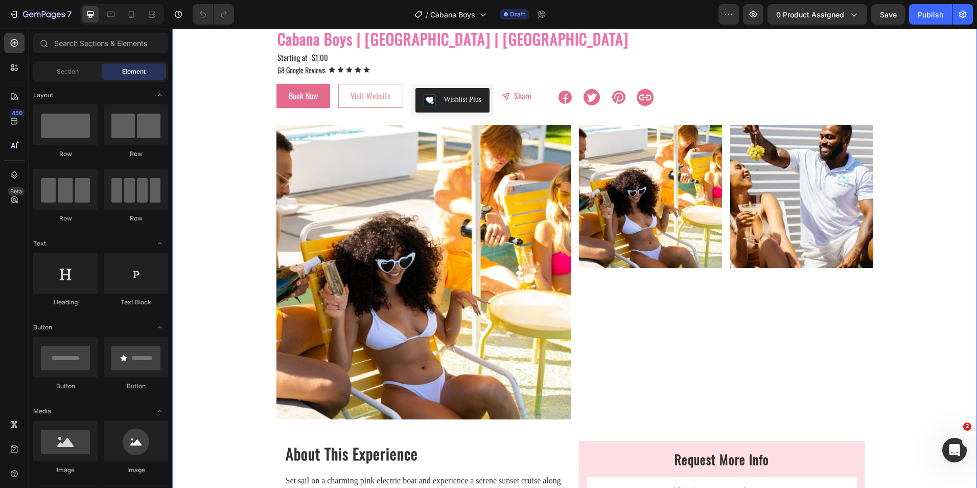
scroll to position [51, 0]
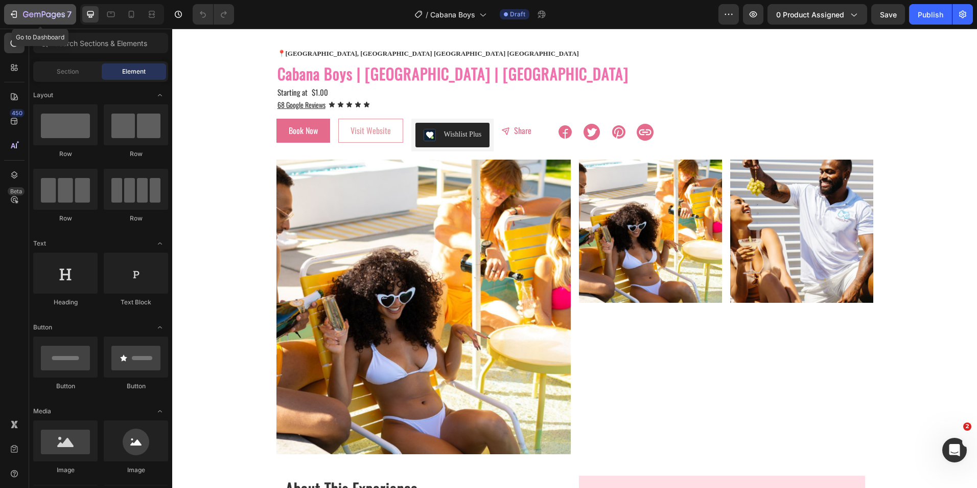
click at [44, 11] on icon "button" at bounding box center [44, 15] width 42 height 9
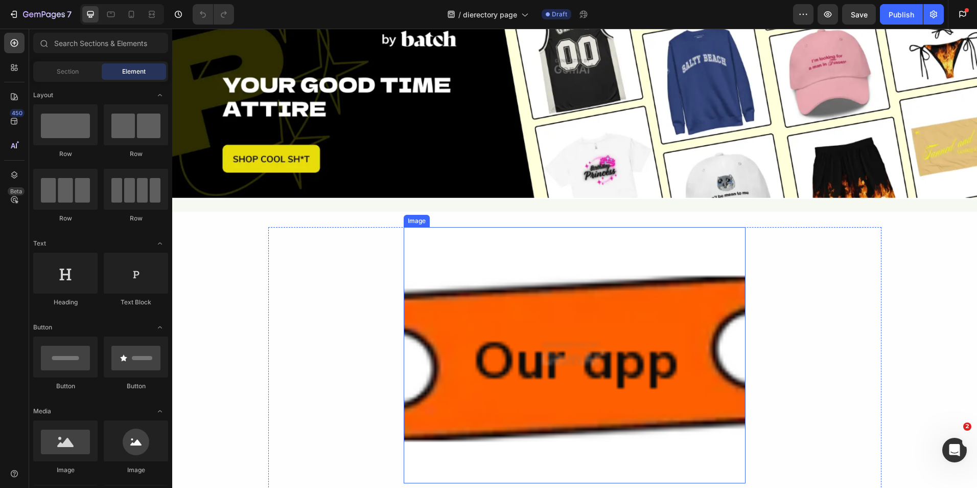
scroll to position [1738, 0]
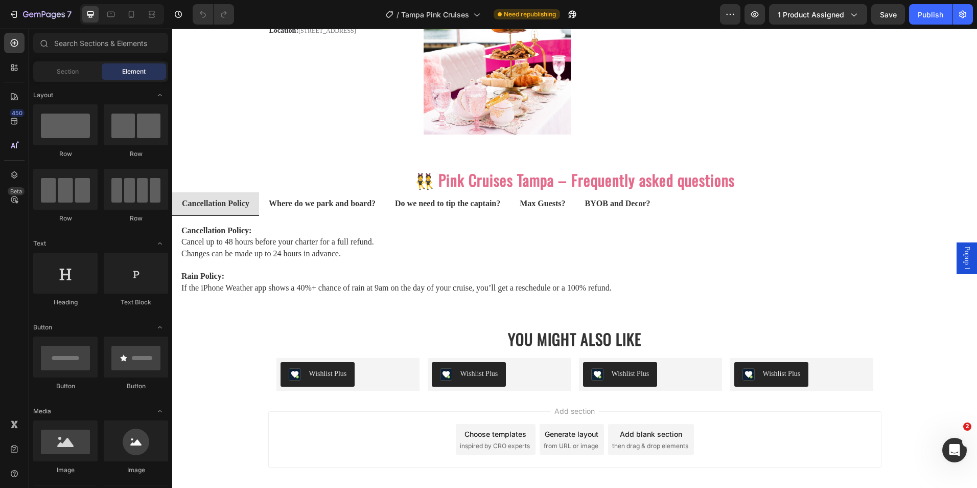
scroll to position [2249, 0]
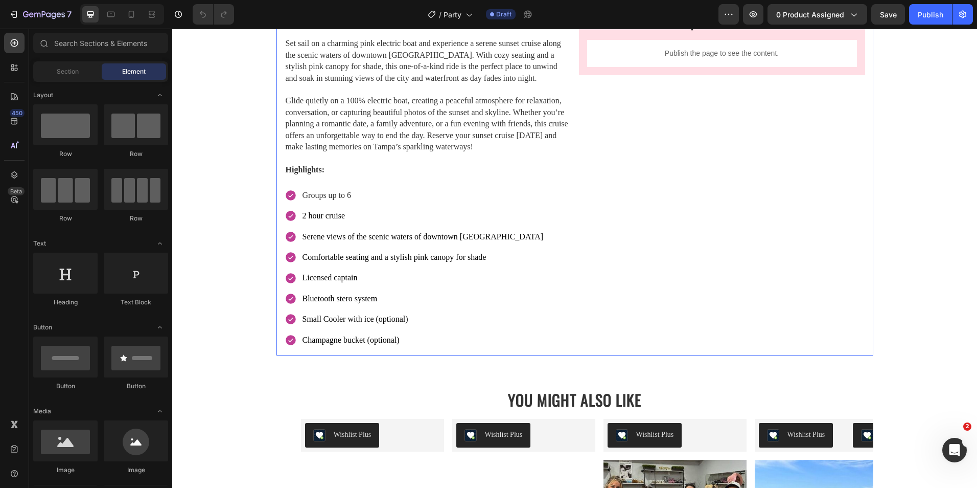
scroll to position [562, 0]
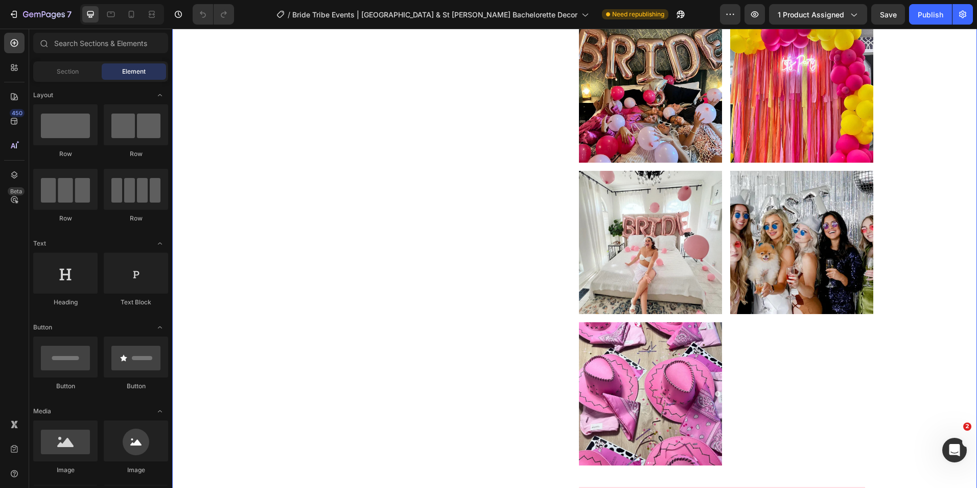
scroll to position [715, 0]
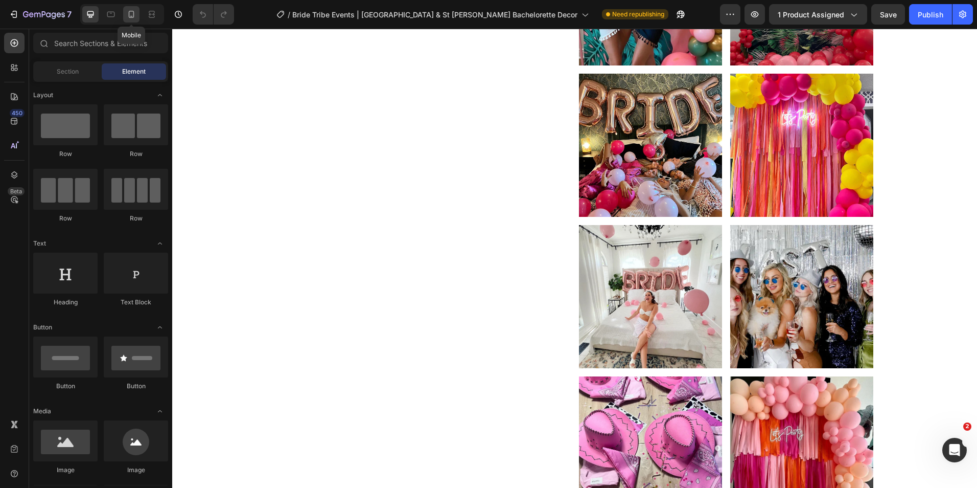
click at [131, 16] on icon at bounding box center [131, 16] width 3 height 1
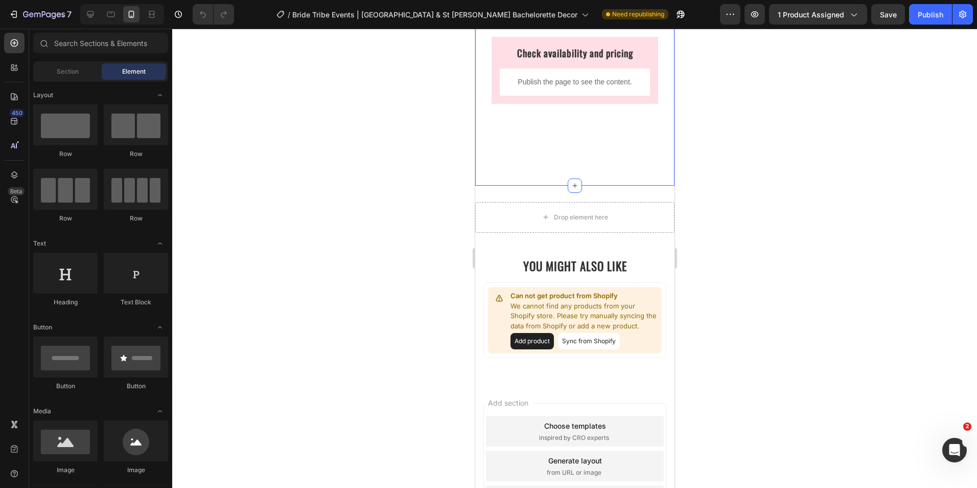
scroll to position [971, 0]
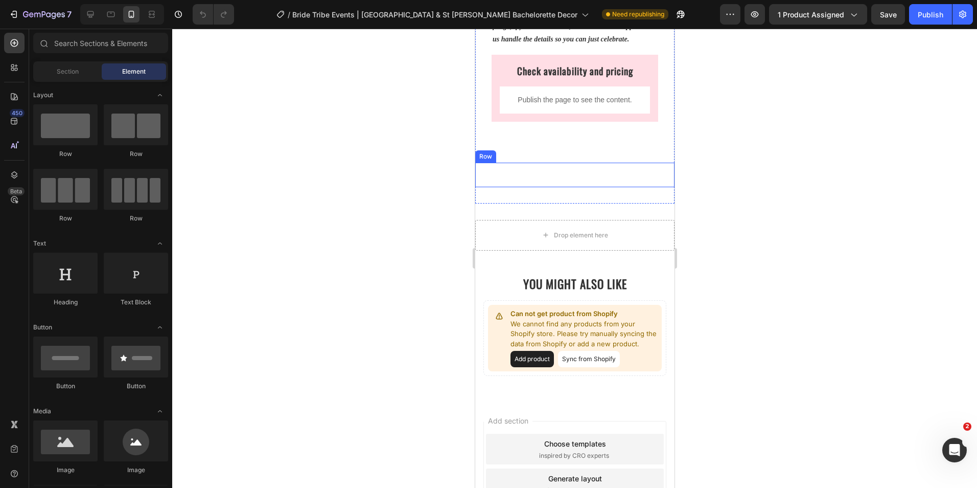
click at [554, 177] on div "Book Bachelorette Hotel Room Package Button Book The Mini Tribe Package Button …" at bounding box center [574, 175] width 199 height 25
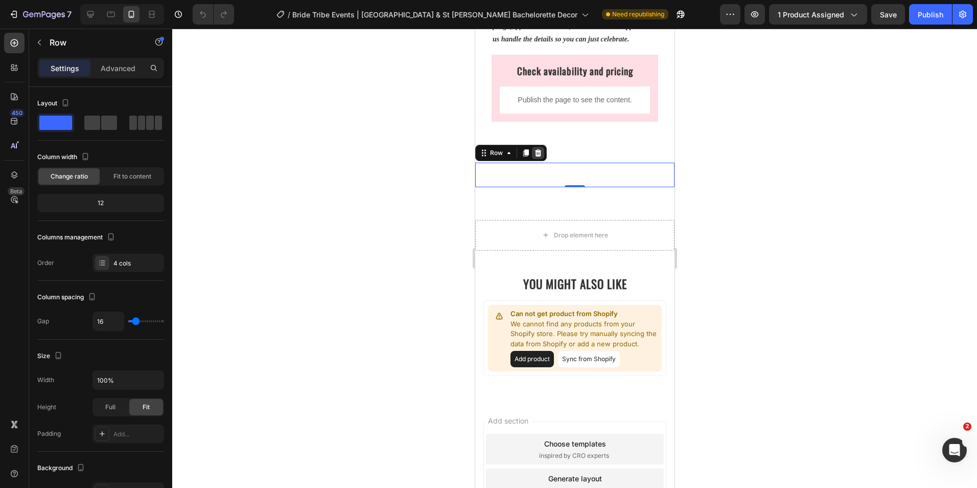
click at [540, 156] on icon at bounding box center [538, 153] width 8 height 8
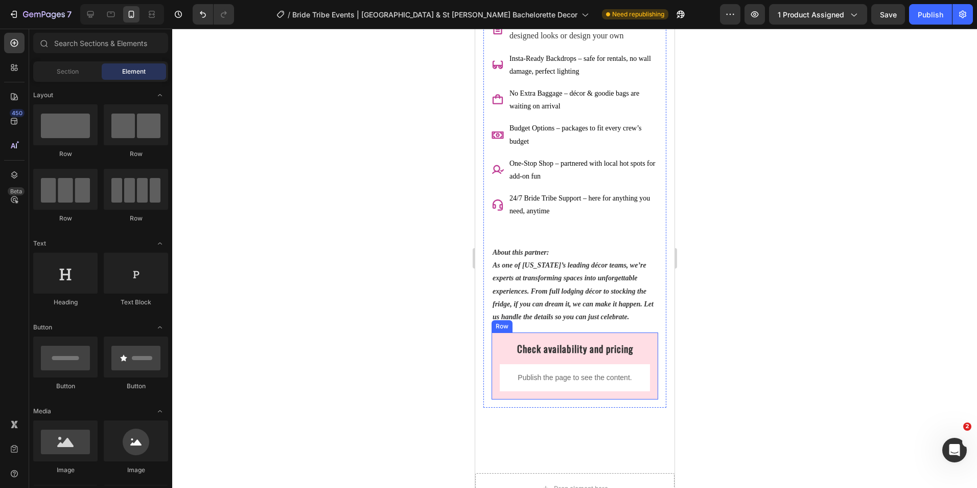
scroll to position [613, 0]
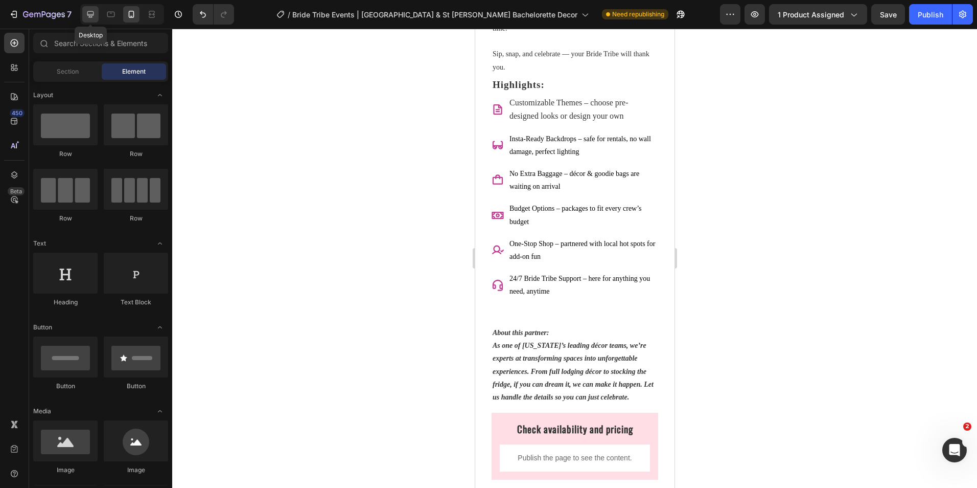
click at [91, 19] on div at bounding box center [90, 14] width 16 height 16
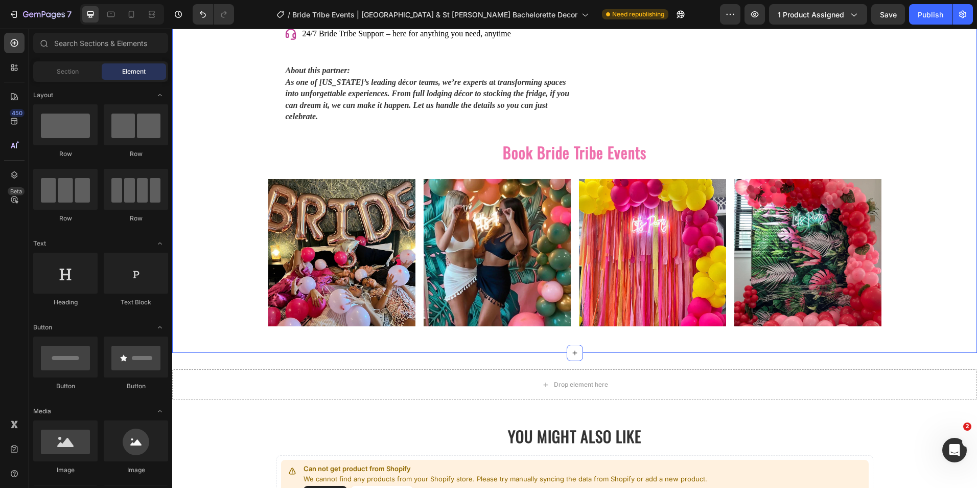
scroll to position [1563, 0]
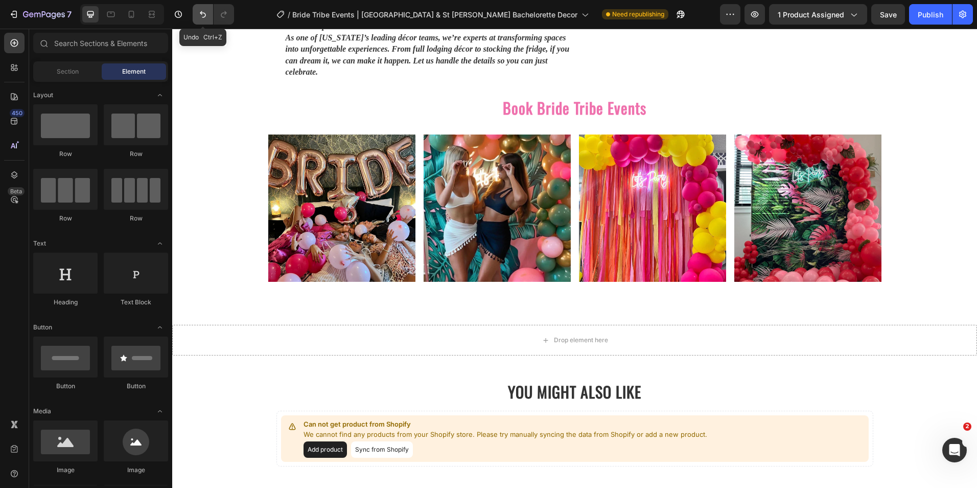
click at [201, 18] on icon "Undo/Redo" at bounding box center [203, 14] width 10 height 10
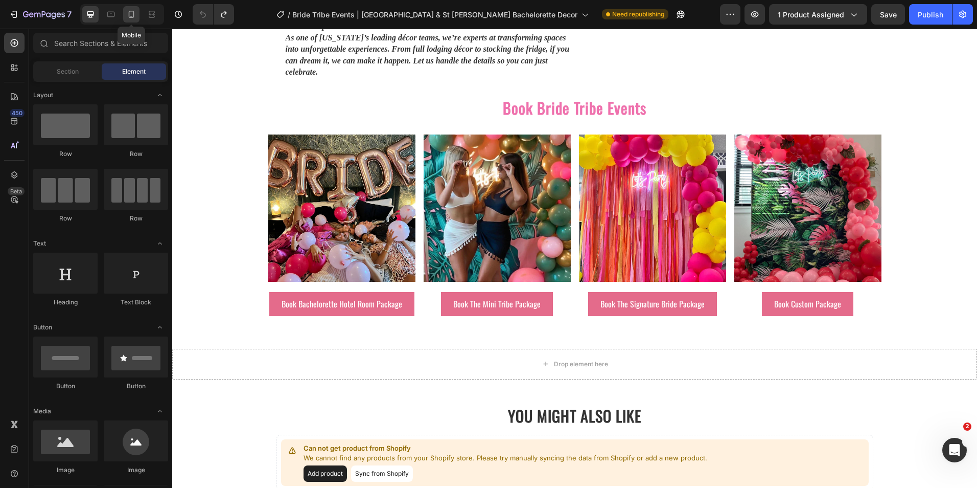
click at [134, 17] on icon at bounding box center [131, 14] width 10 height 10
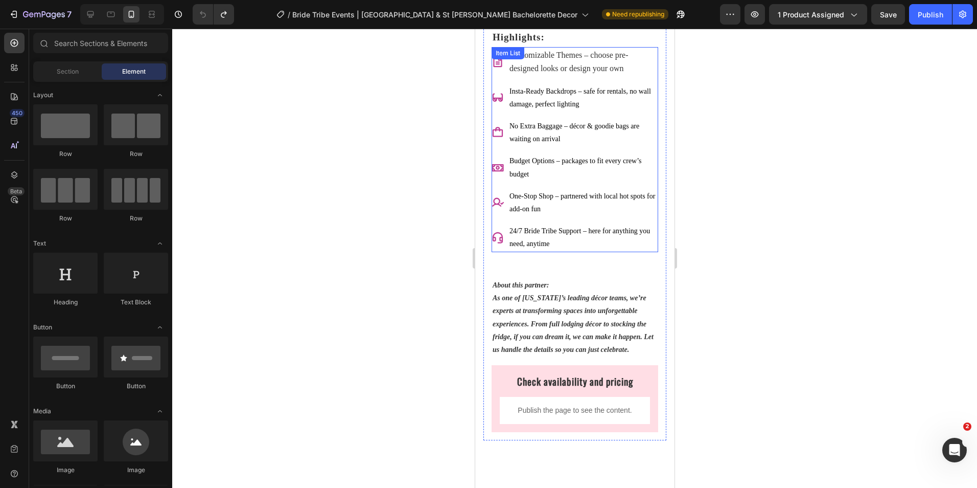
scroll to position [643, 0]
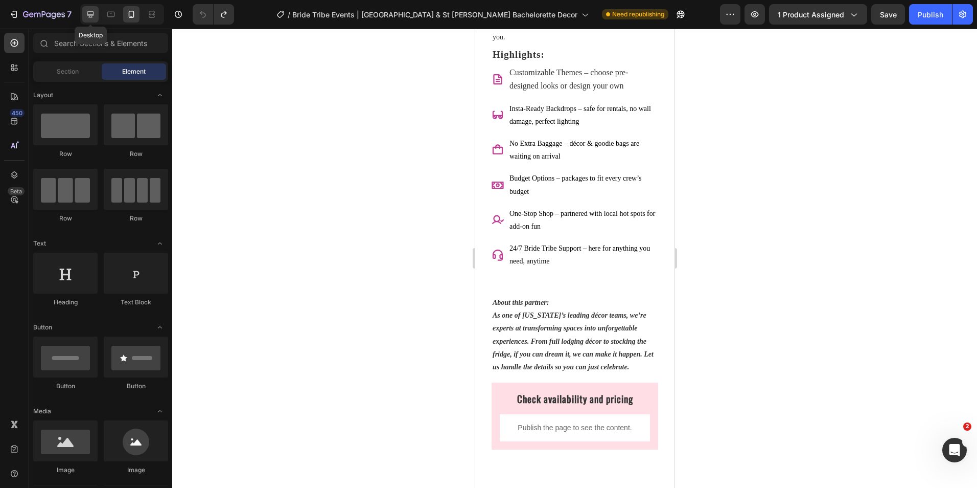
click at [87, 16] on icon at bounding box center [90, 14] width 10 height 10
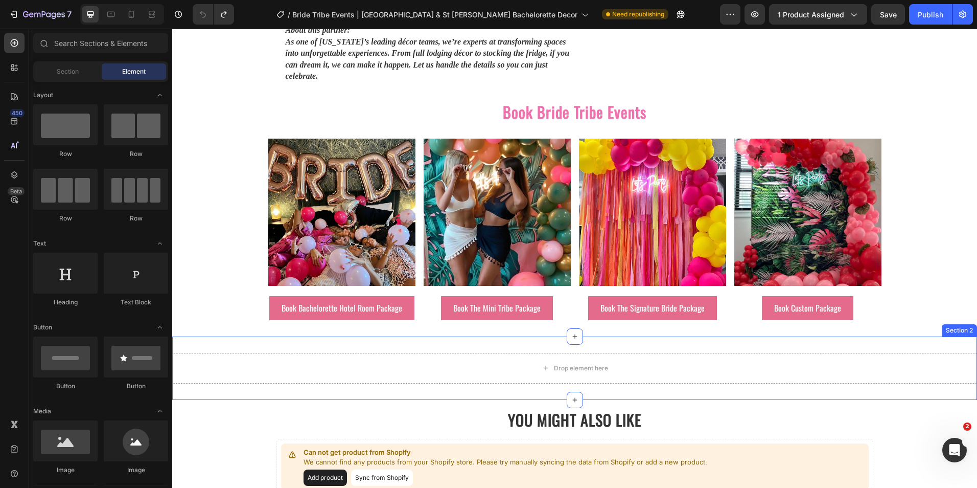
scroll to position [1508, 0]
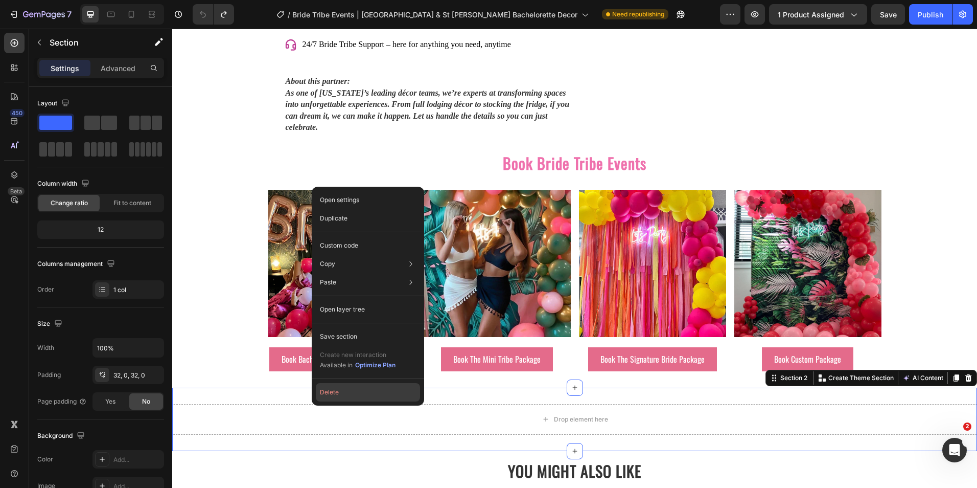
click at [326, 396] on button "Delete" at bounding box center [368, 392] width 104 height 18
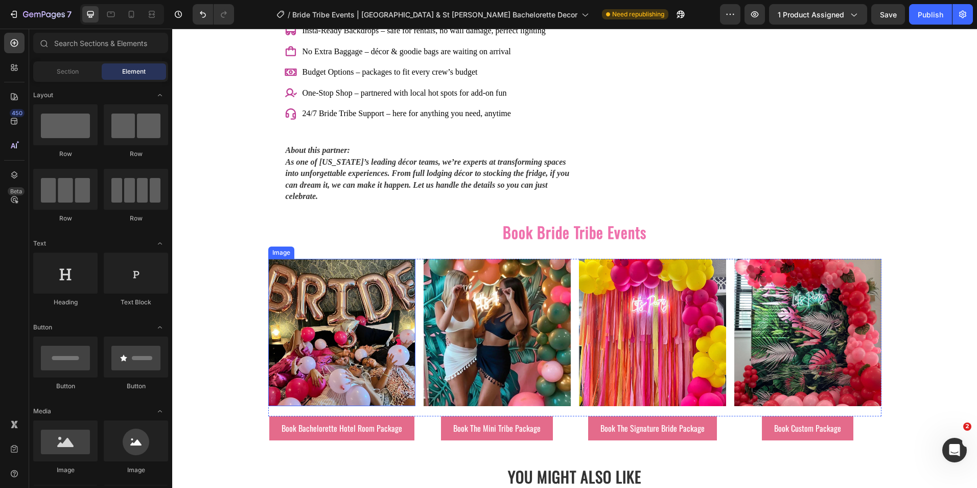
scroll to position [1457, 0]
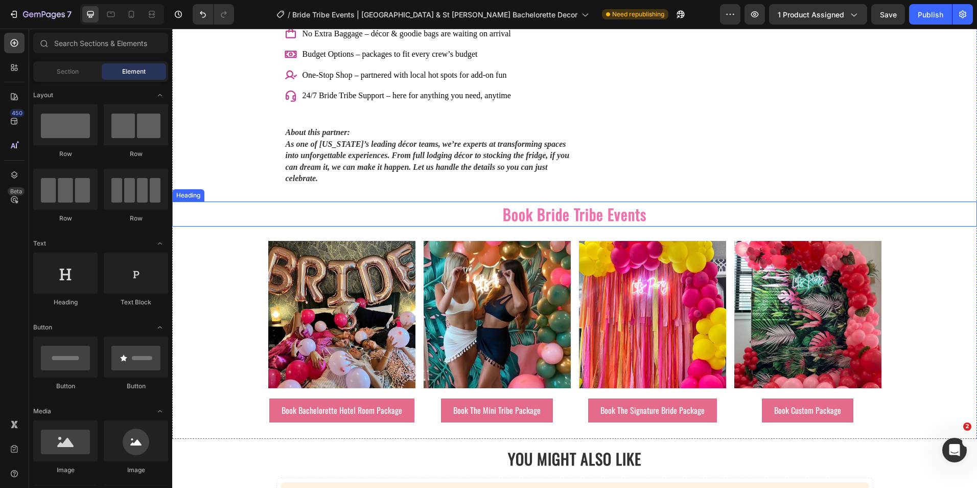
click at [259, 201] on h2 "Book Bride Tribe Events" at bounding box center [574, 213] width 805 height 25
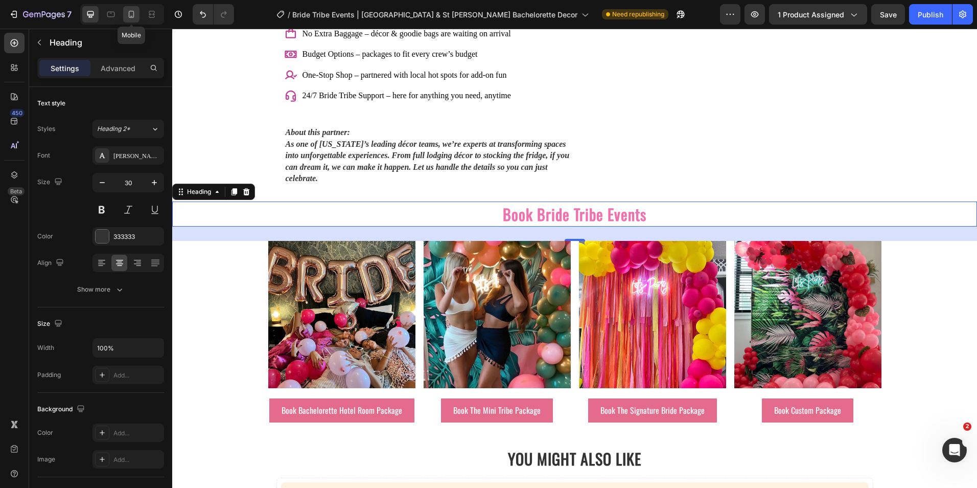
click at [137, 16] on div at bounding box center [131, 14] width 16 height 16
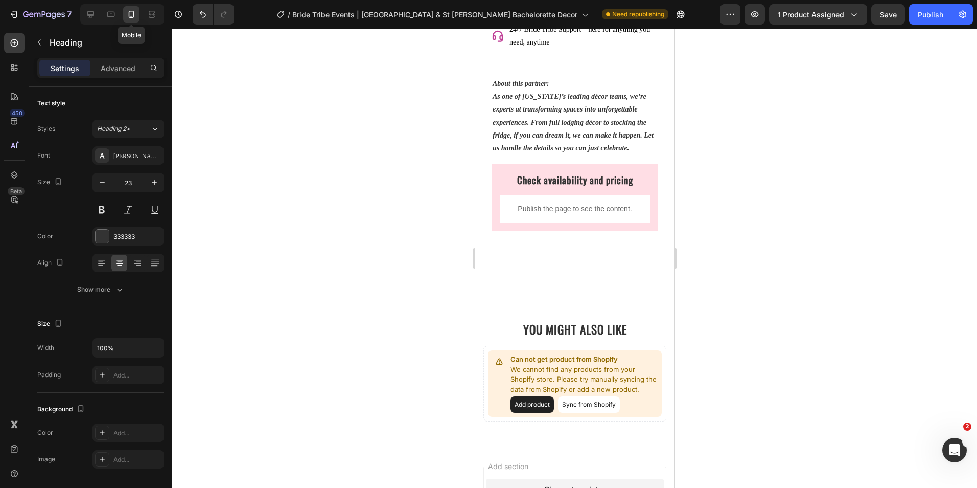
scroll to position [863, 0]
click at [83, 9] on div at bounding box center [90, 14] width 16 height 16
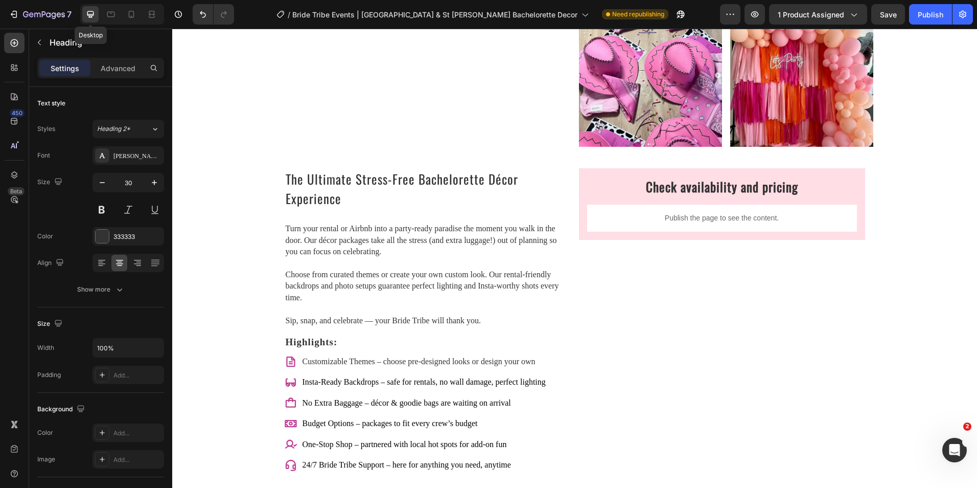
scroll to position [1125, 0]
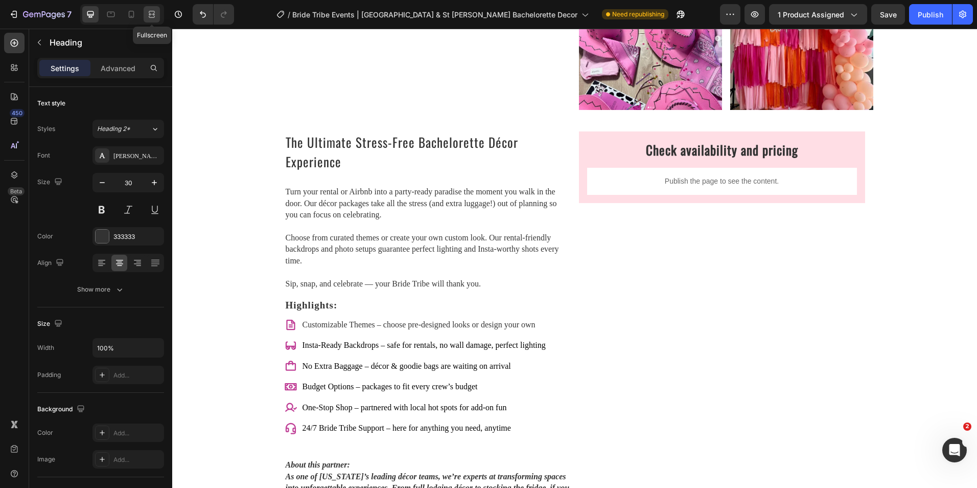
click at [147, 13] on icon at bounding box center [152, 14] width 10 height 10
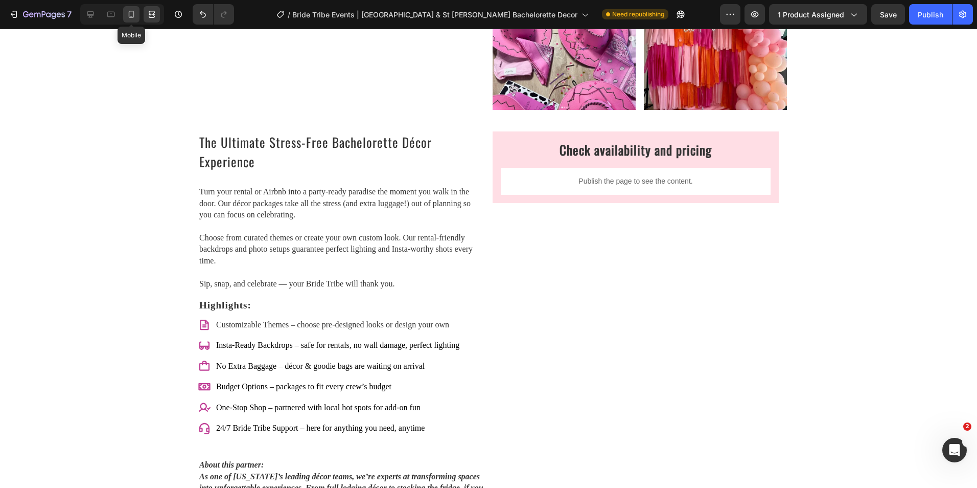
click at [137, 12] on div at bounding box center [131, 14] width 16 height 16
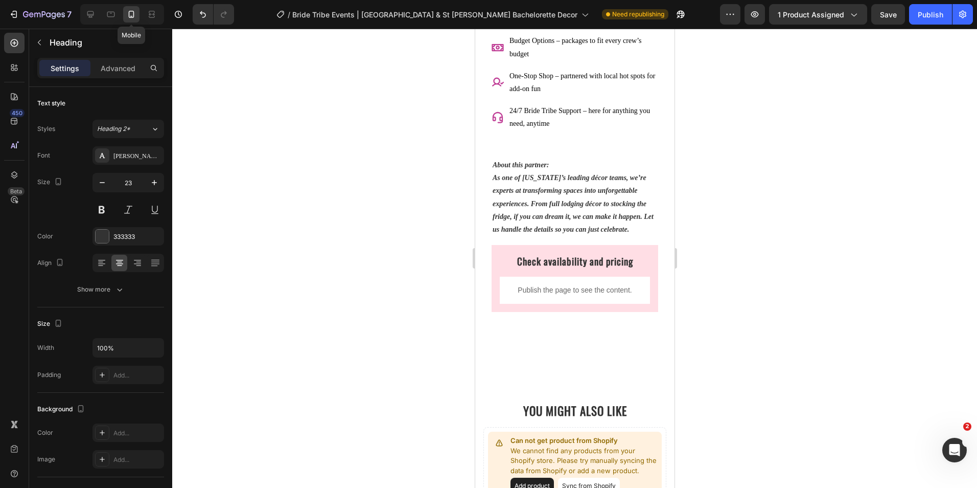
scroll to position [782, 0]
click at [90, 14] on icon at bounding box center [90, 14] width 7 height 7
type input "30"
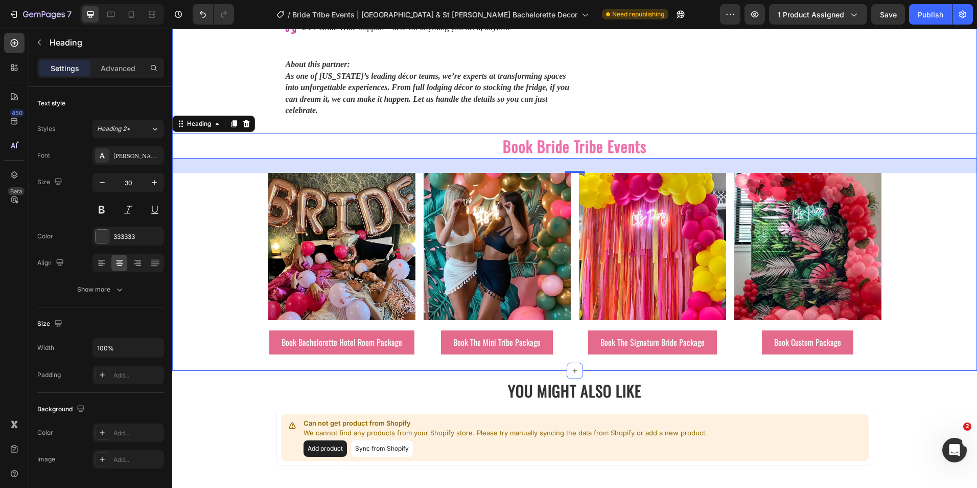
scroll to position [1534, 0]
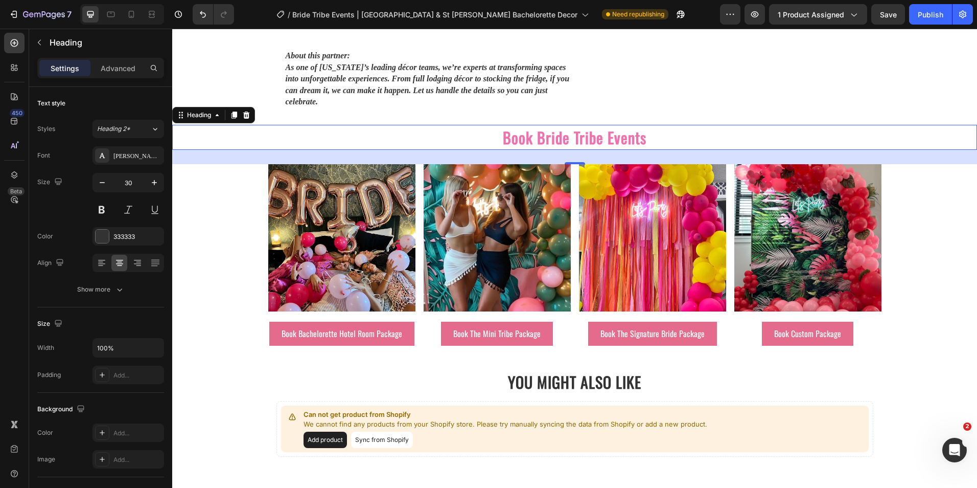
click at [238, 150] on div "28" at bounding box center [574, 157] width 805 height 14
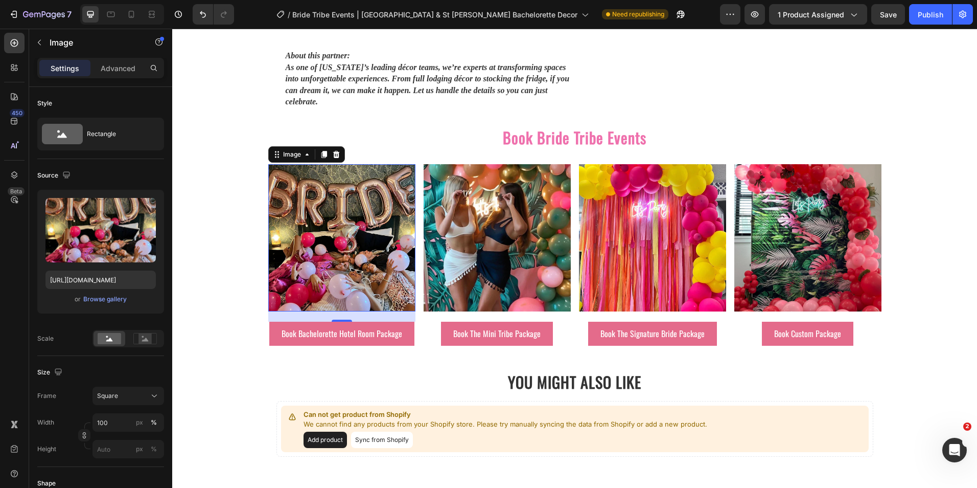
click at [268, 189] on img at bounding box center [341, 237] width 147 height 147
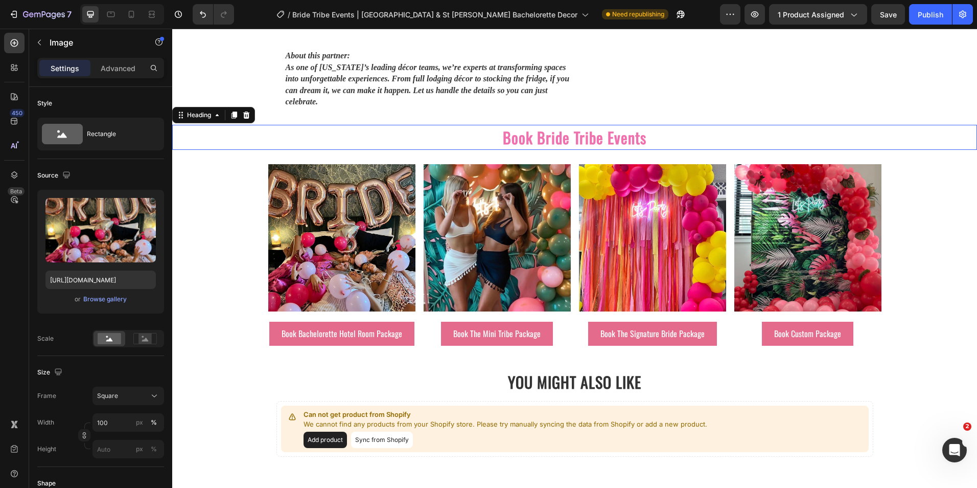
click at [481, 125] on h2 "Book Bride Tribe Events" at bounding box center [574, 137] width 805 height 25
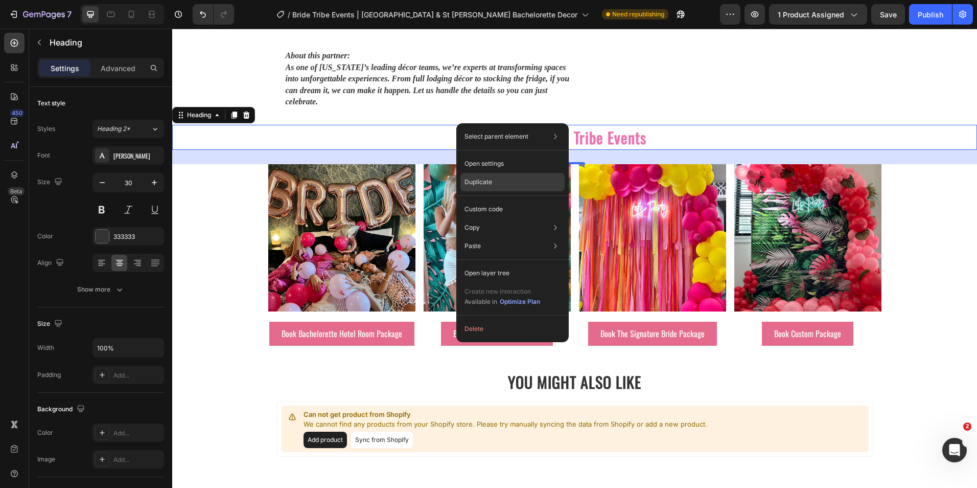
click at [493, 187] on div "Duplicate" at bounding box center [512, 182] width 104 height 18
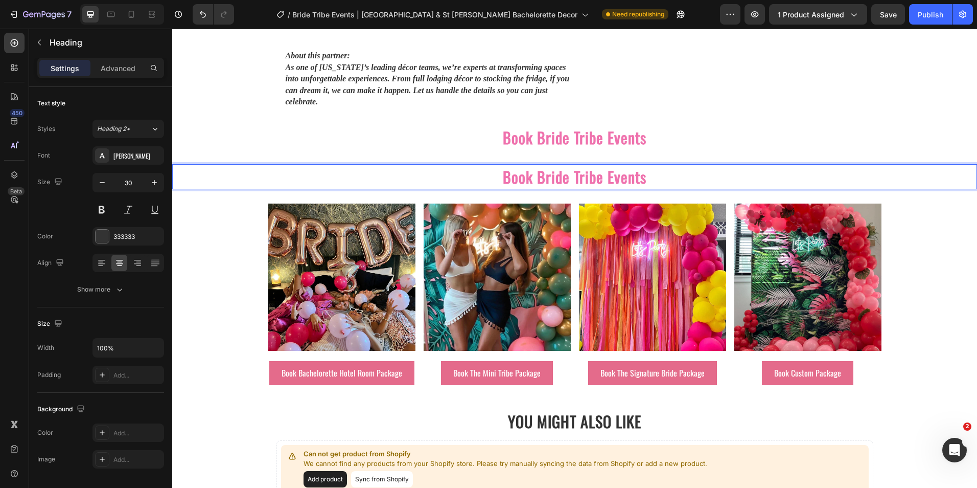
click at [441, 166] on h2 "Book Bride Tribe Events" at bounding box center [574, 176] width 805 height 25
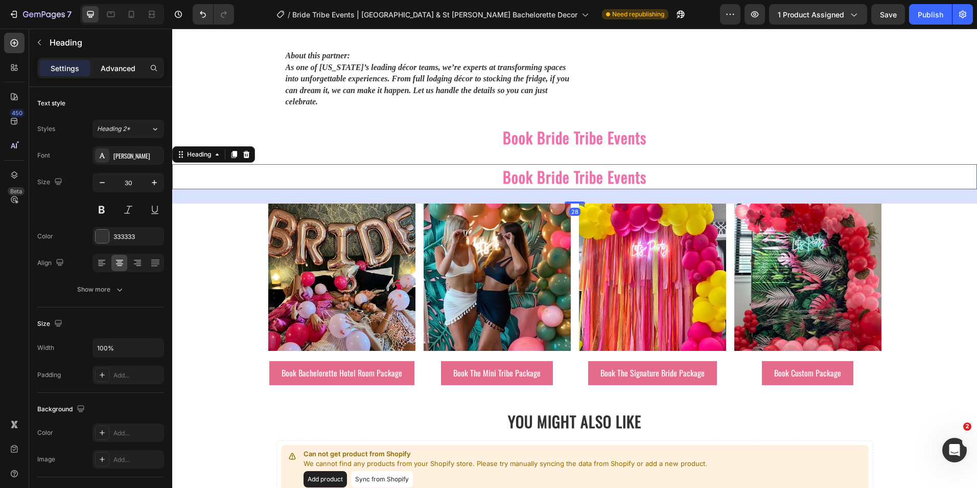
click at [127, 63] on p "Advanced" at bounding box center [118, 68] width 35 height 11
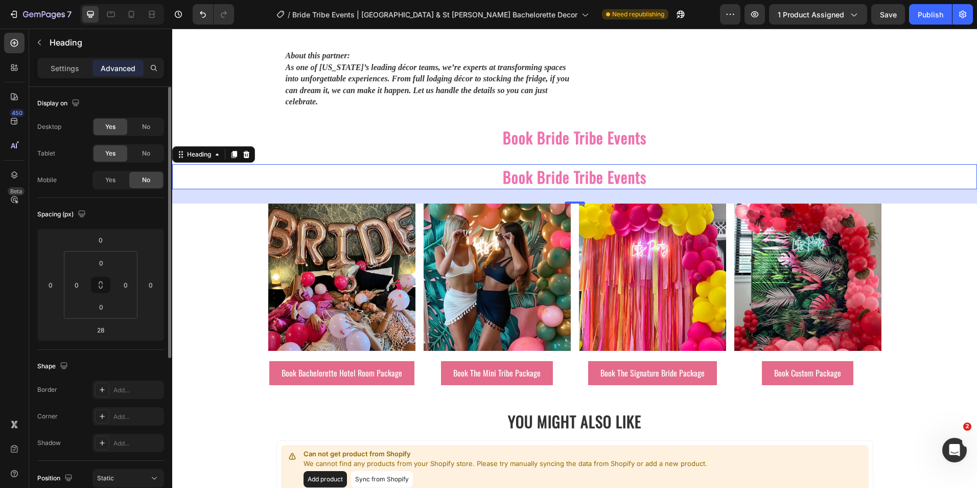
click at [146, 150] on span "No" at bounding box center [146, 153] width 8 height 9
click at [153, 131] on div "No" at bounding box center [146, 127] width 34 height 16
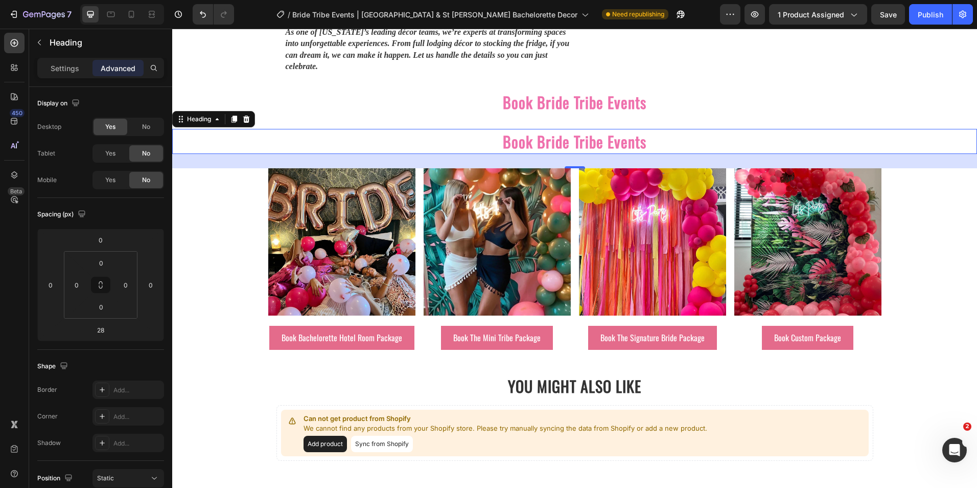
scroll to position [1585, 0]
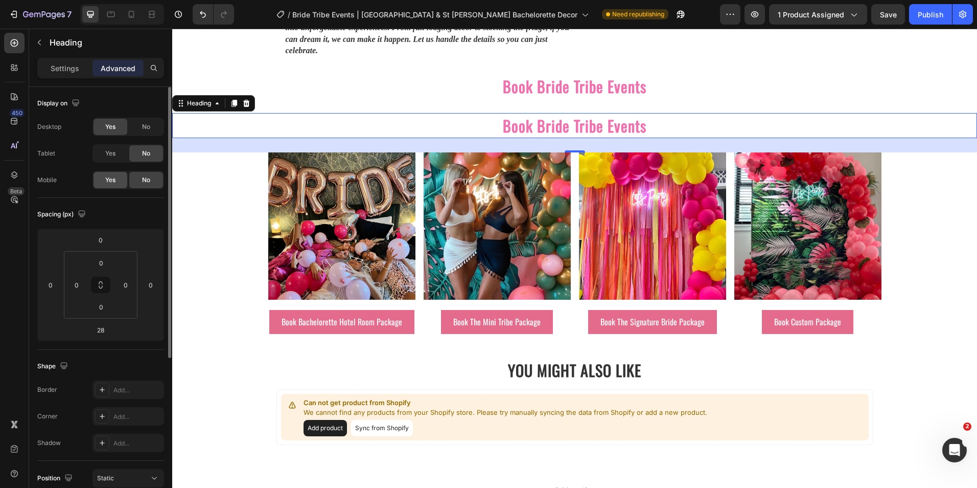
click at [117, 186] on div "Yes" at bounding box center [111, 180] width 34 height 16
click at [148, 129] on span "No" at bounding box center [146, 126] width 8 height 9
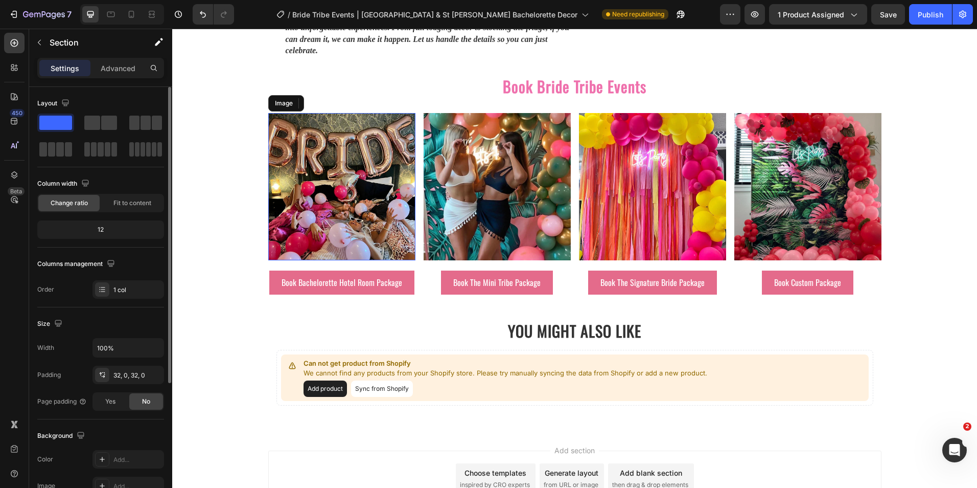
click at [401, 113] on img at bounding box center [341, 186] width 147 height 147
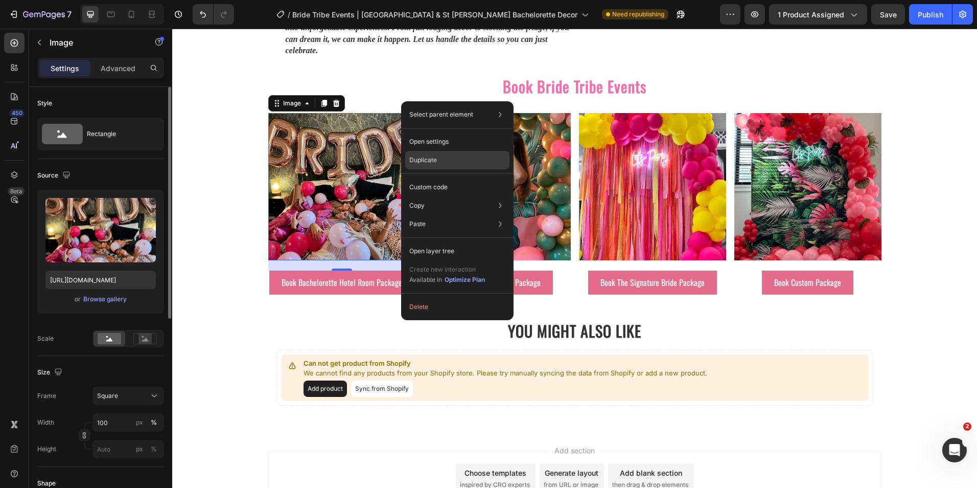
drag, startPoint x: 424, startPoint y: 162, endPoint x: 247, endPoint y: 135, distance: 178.9
click at [424, 162] on p "Duplicate" at bounding box center [423, 159] width 28 height 9
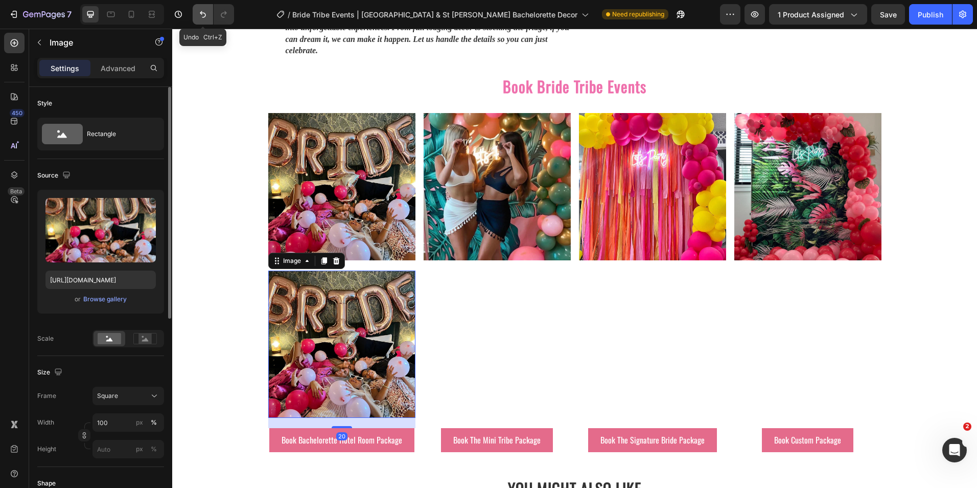
click at [201, 14] on icon "Undo/Redo" at bounding box center [203, 14] width 6 height 7
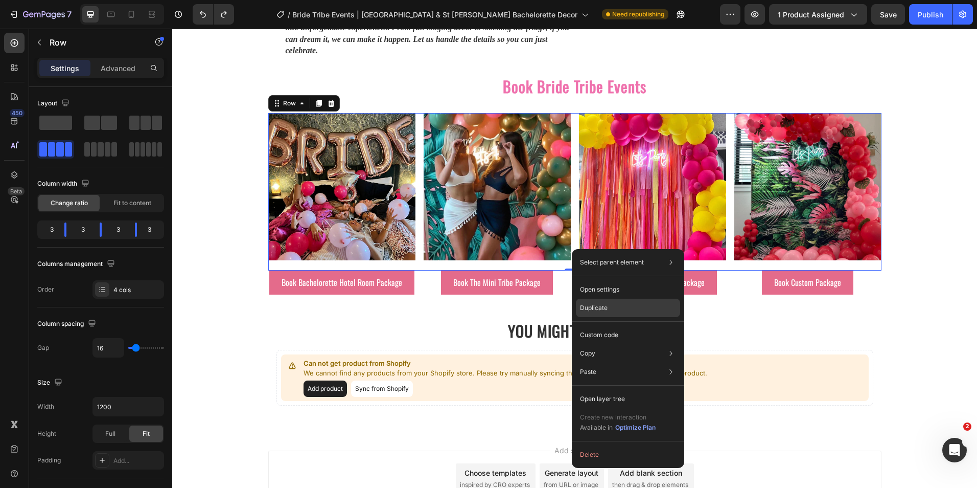
click at [606, 308] on p "Duplicate" at bounding box center [594, 307] width 28 height 9
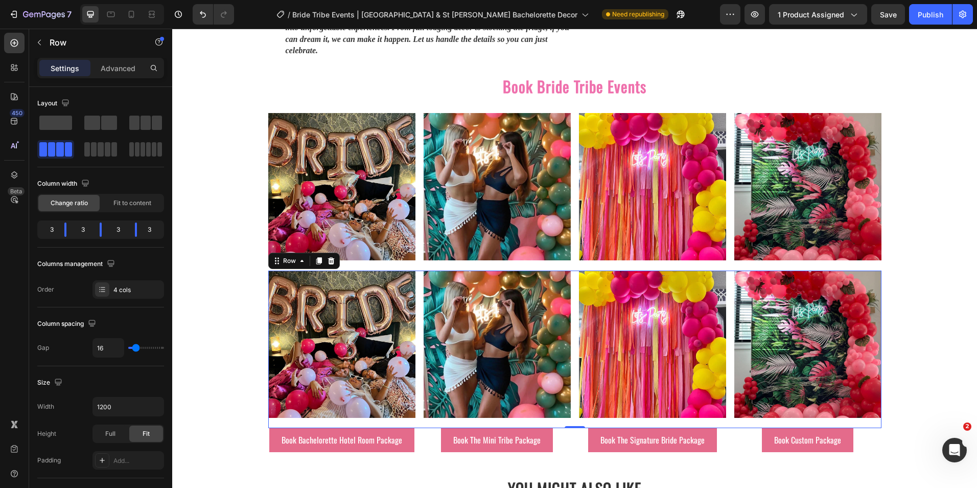
drag, startPoint x: 117, startPoint y: 65, endPoint x: 109, endPoint y: 81, distance: 17.6
click at [118, 66] on p "Advanced" at bounding box center [118, 68] width 35 height 11
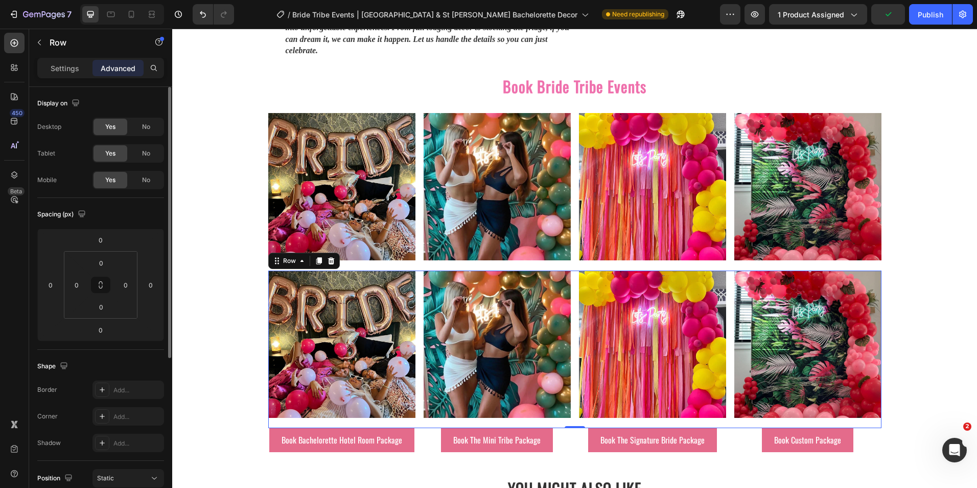
drag, startPoint x: 140, startPoint y: 179, endPoint x: 138, endPoint y: 171, distance: 8.2
click at [139, 179] on div "No" at bounding box center [146, 180] width 34 height 16
click at [122, 176] on div "Yes" at bounding box center [111, 180] width 34 height 16
drag, startPoint x: 141, startPoint y: 157, endPoint x: 147, endPoint y: 133, distance: 24.9
click at [141, 155] on div "No" at bounding box center [146, 153] width 34 height 16
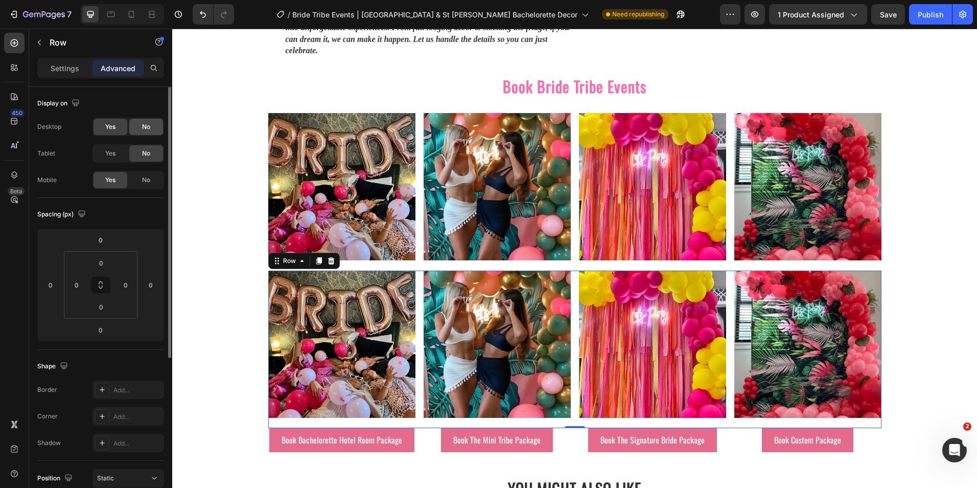
click at [147, 132] on div "No" at bounding box center [146, 127] width 34 height 16
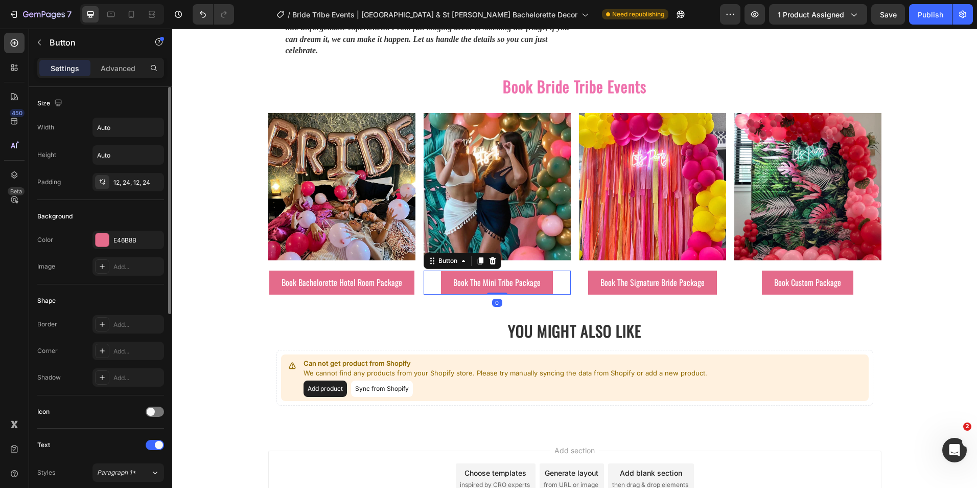
click at [562, 282] on div "Book The Mini Tribe Package Button 0" at bounding box center [497, 282] width 147 height 24
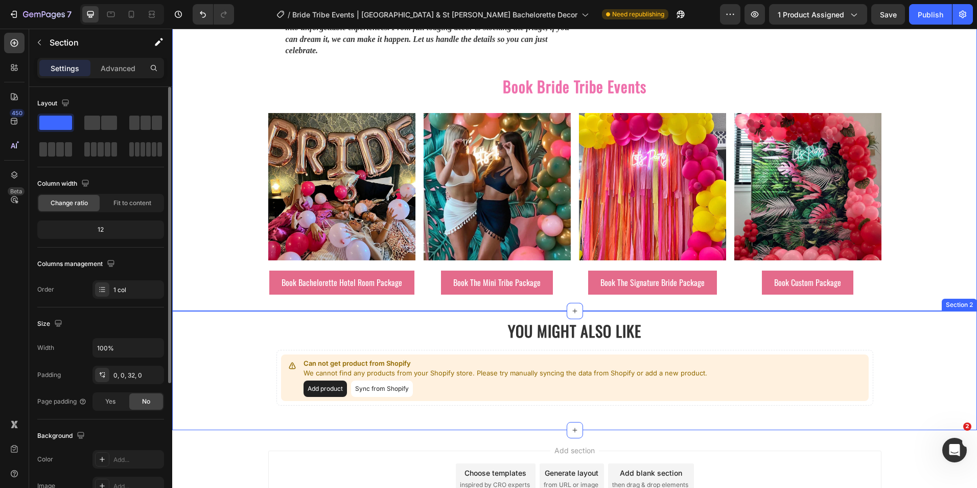
drag, startPoint x: 218, startPoint y: 333, endPoint x: 234, endPoint y: 328, distance: 16.8
click at [219, 333] on div "YOU MIGHT ALSO LIKE Heading Can not get product from Shopify We cannot find any…" at bounding box center [574, 362] width 805 height 103
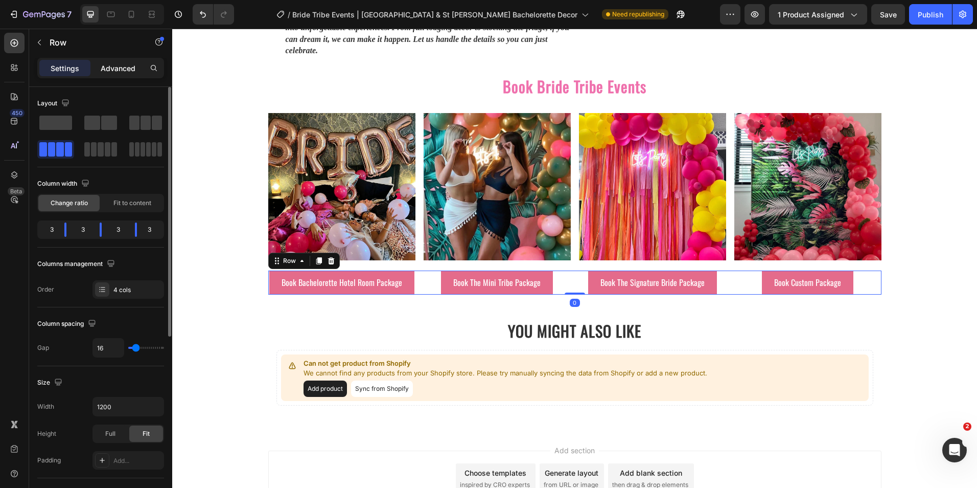
click at [121, 71] on p "Advanced" at bounding box center [118, 68] width 35 height 11
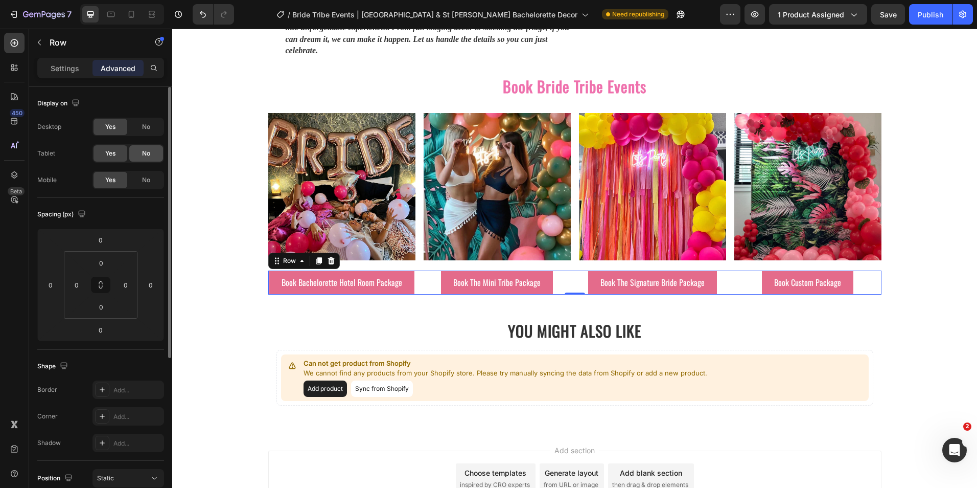
drag, startPoint x: 144, startPoint y: 153, endPoint x: 149, endPoint y: 132, distance: 21.1
click at [146, 150] on span "No" at bounding box center [146, 153] width 8 height 9
click at [147, 127] on span "No" at bounding box center [146, 126] width 8 height 9
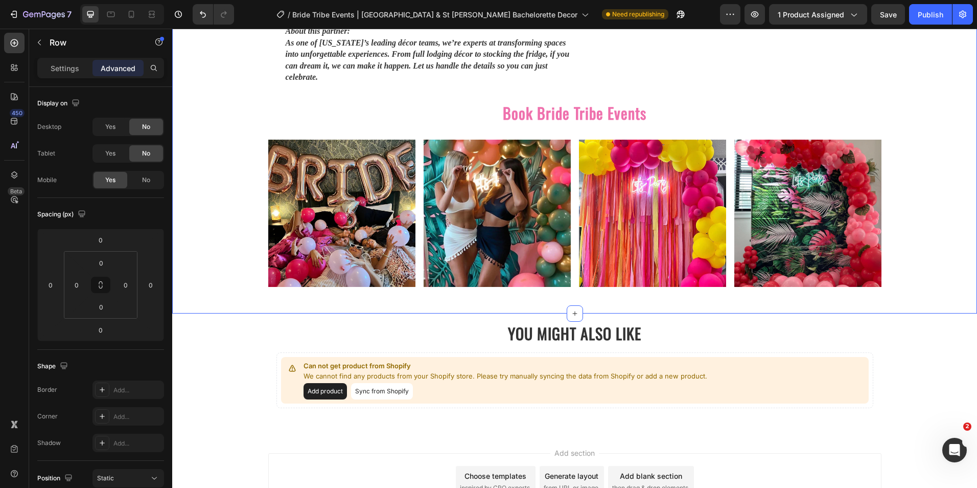
scroll to position [1534, 0]
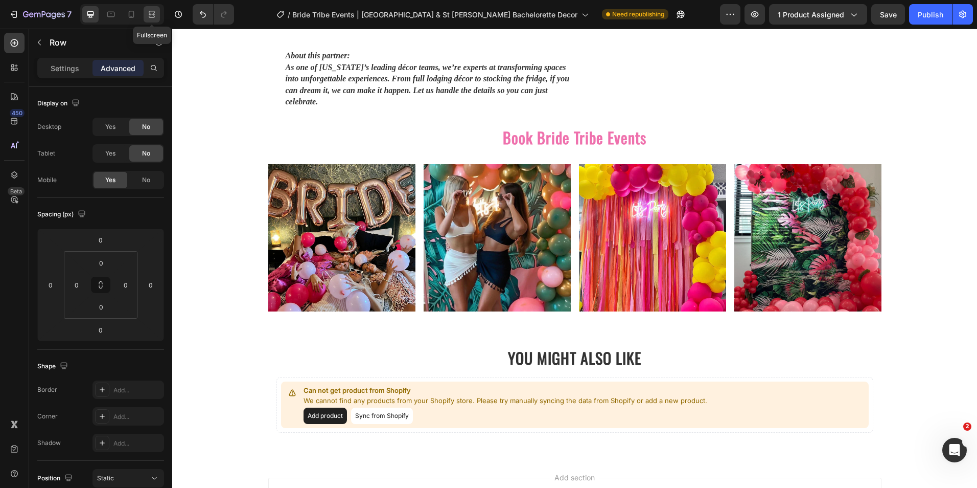
click at [149, 17] on icon at bounding box center [152, 14] width 10 height 10
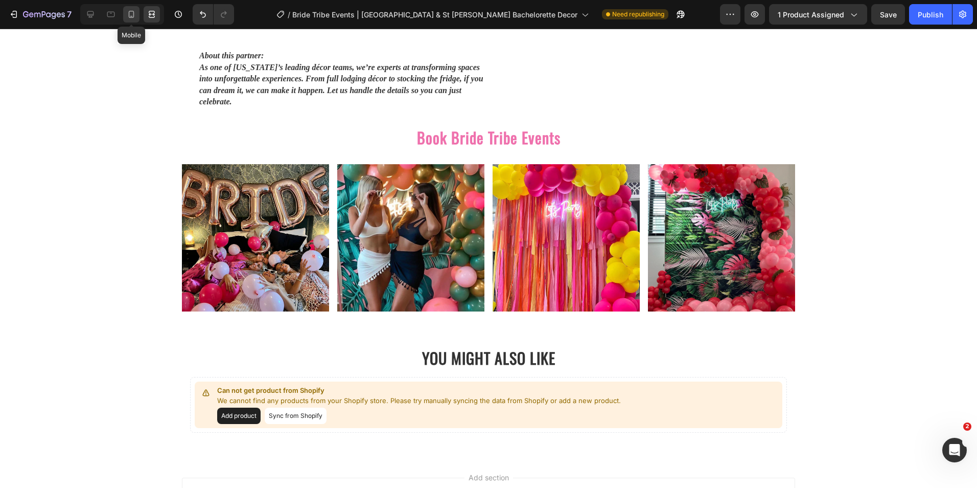
click at [132, 14] on icon at bounding box center [131, 14] width 10 height 10
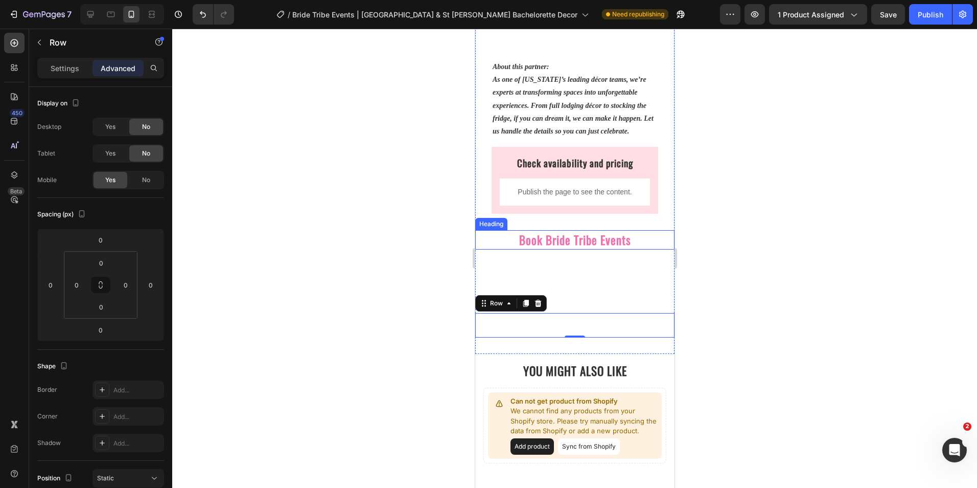
scroll to position [857, 0]
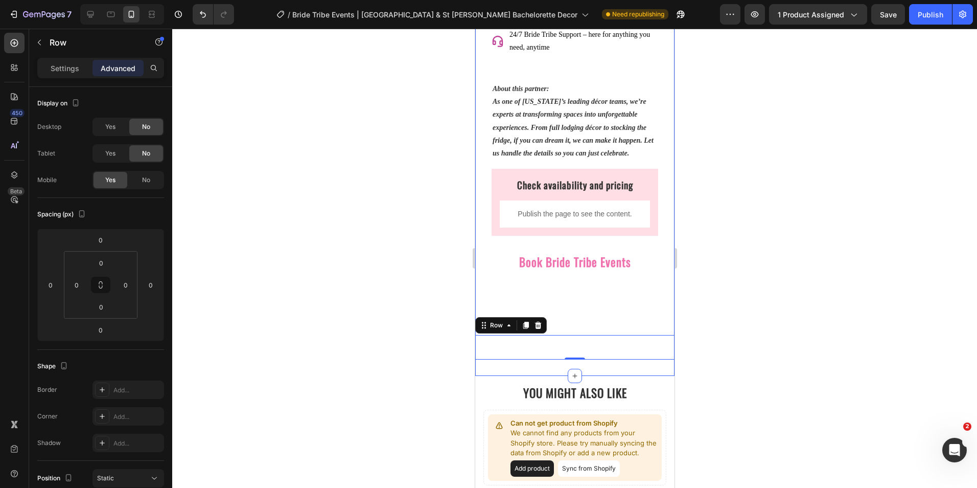
click at [550, 291] on div "Image Image Image Image Row" at bounding box center [574, 298] width 199 height 25
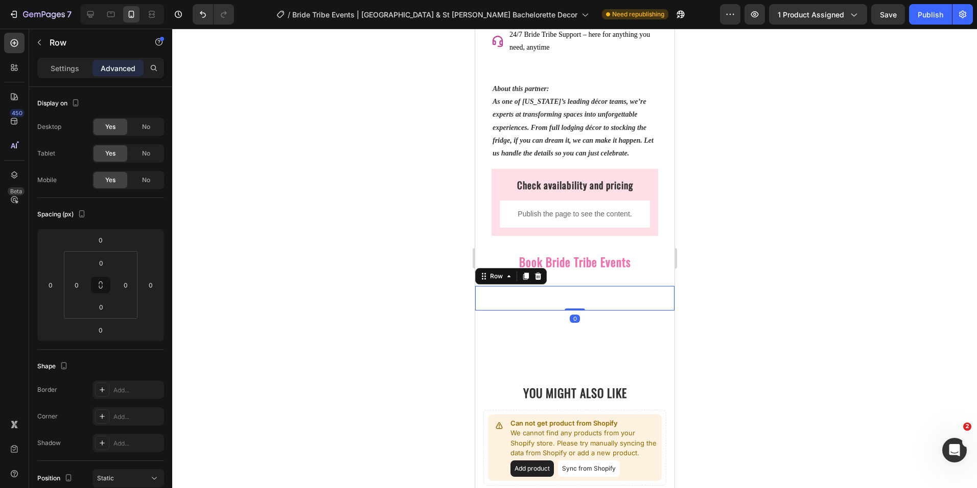
click at [441, 268] on div at bounding box center [574, 258] width 805 height 459
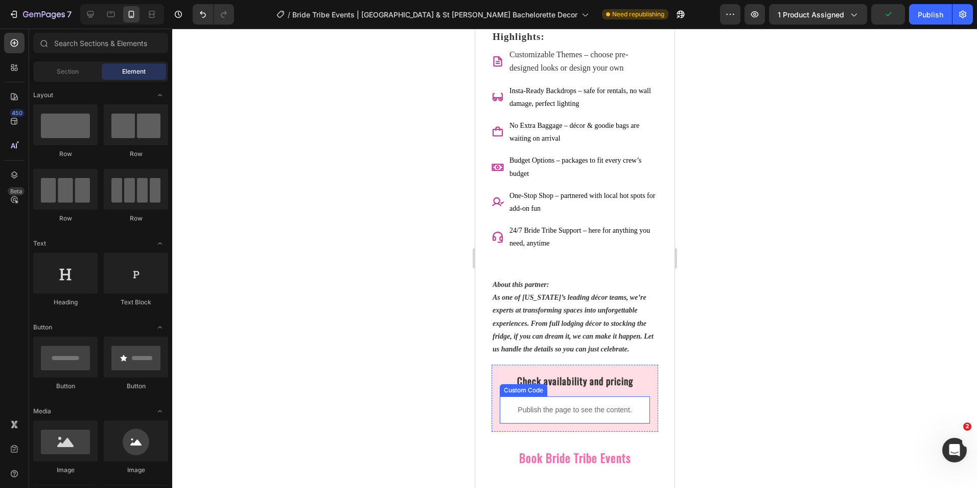
scroll to position [920, 0]
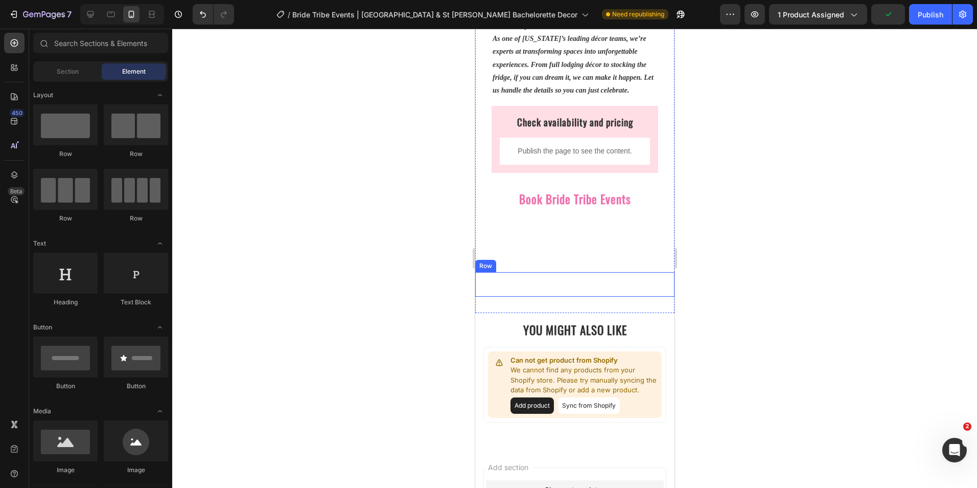
click at [565, 276] on div "Book Bachelorette Hotel Room Package Button Book The Mini Tribe Package Button …" at bounding box center [574, 284] width 199 height 25
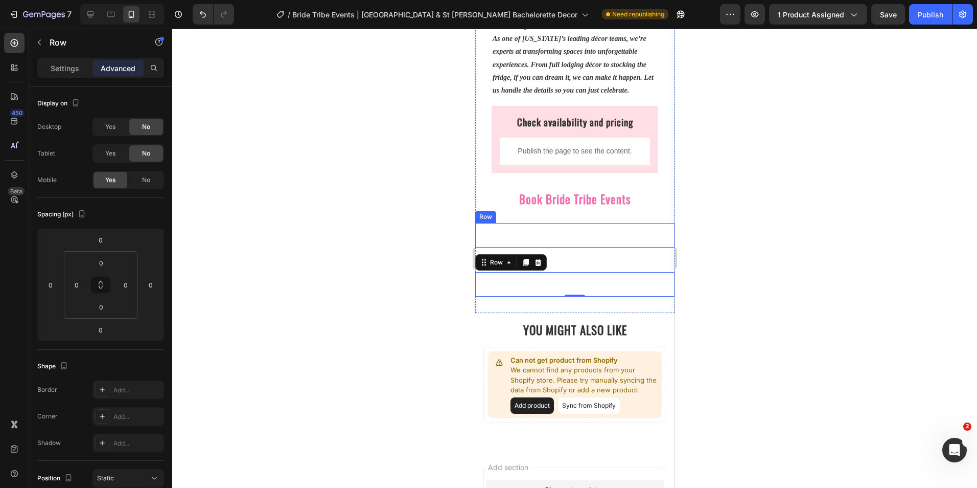
click at [549, 228] on div "Image Image Image Image Row" at bounding box center [574, 235] width 199 height 25
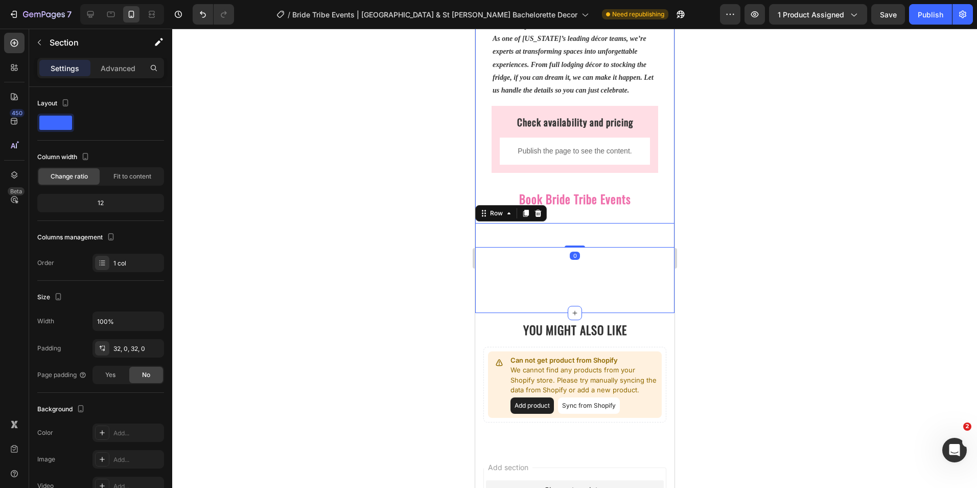
click at [88, 12] on icon at bounding box center [90, 14] width 10 height 10
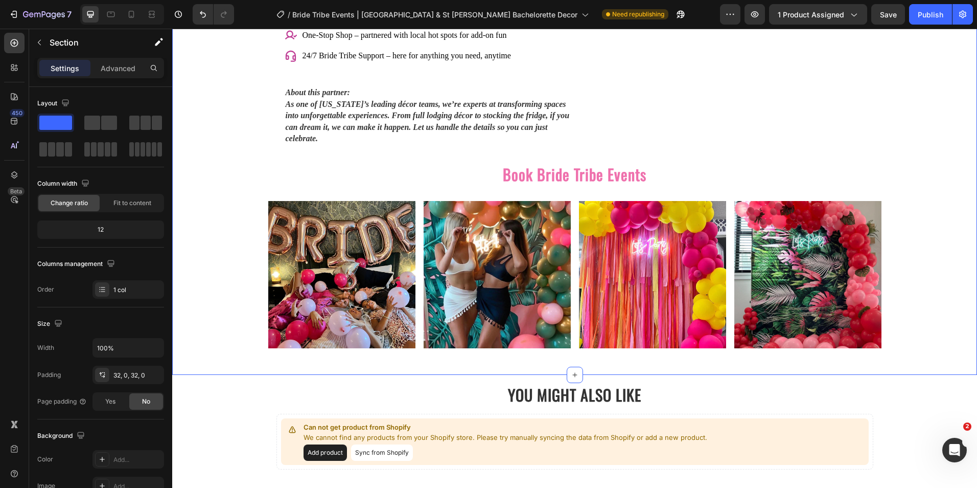
scroll to position [1486, 0]
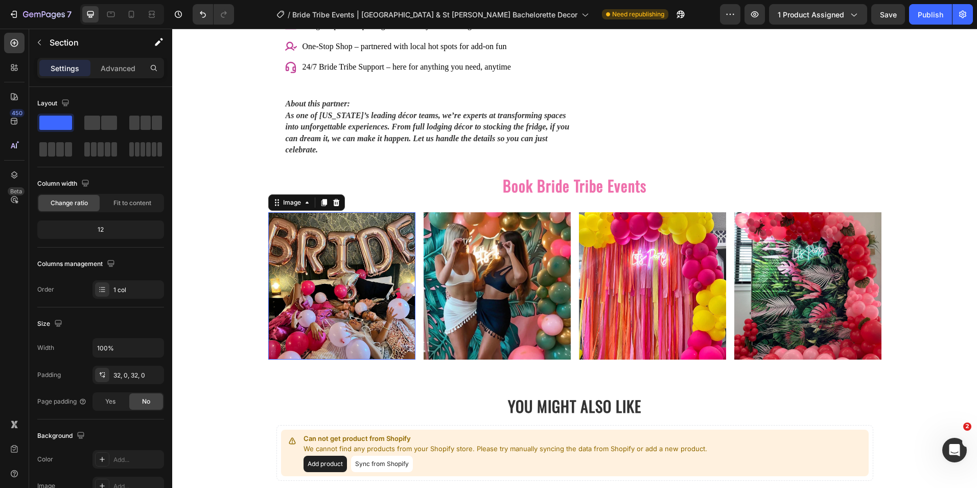
click at [268, 212] on img at bounding box center [341, 285] width 147 height 147
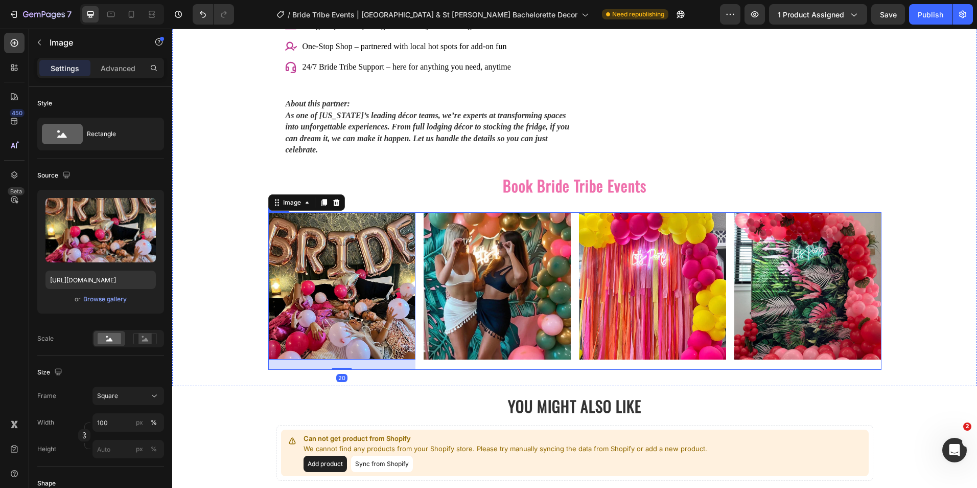
click at [570, 212] on div "Image 20 Image Image Image Row" at bounding box center [574, 290] width 613 height 157
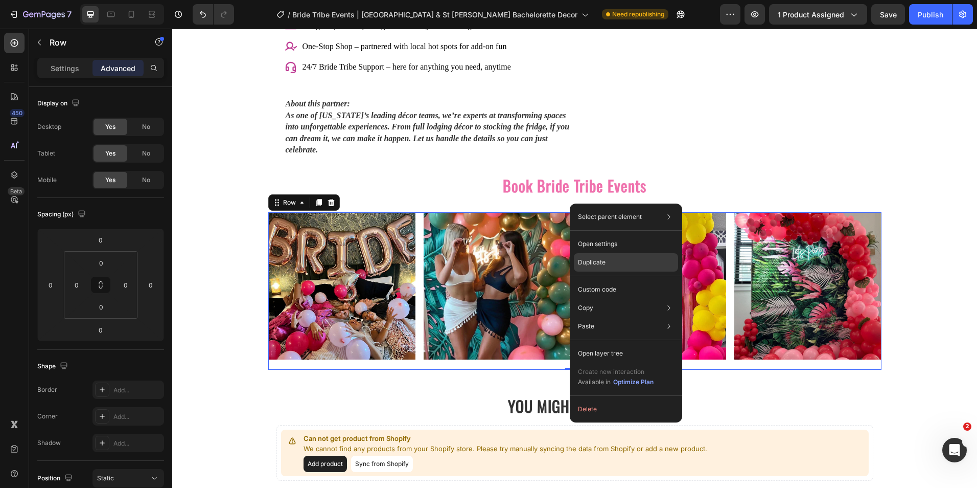
click at [595, 260] on p "Duplicate" at bounding box center [592, 262] width 28 height 9
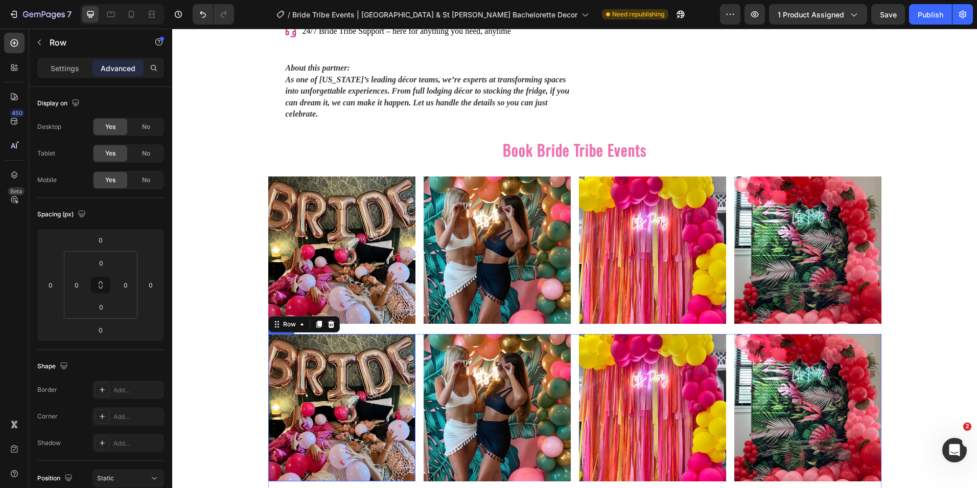
scroll to position [1639, 0]
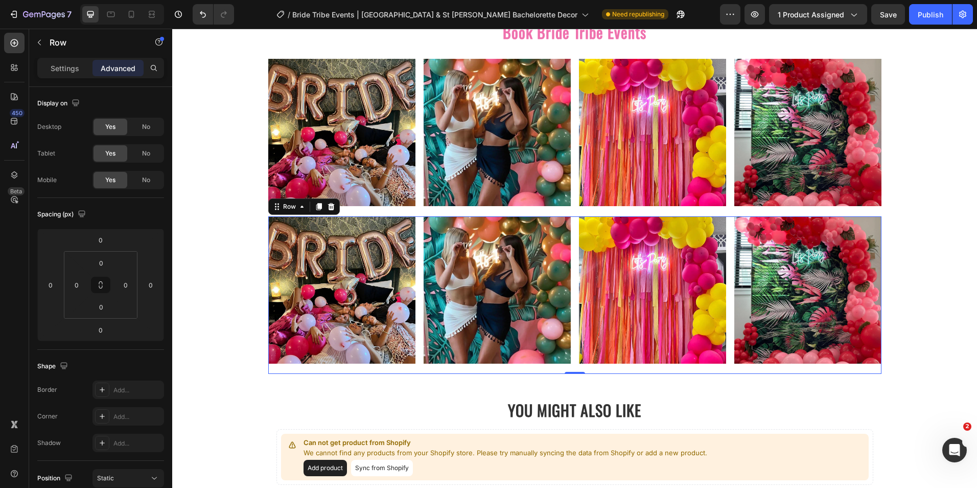
click at [570, 325] on div "Image Image Image Image Row 0" at bounding box center [574, 294] width 613 height 157
click at [39, 42] on icon "button" at bounding box center [39, 43] width 3 height 6
drag, startPoint x: 143, startPoint y: 153, endPoint x: 148, endPoint y: 134, distance: 19.1
click at [143, 152] on span "No" at bounding box center [146, 153] width 8 height 9
click at [147, 127] on span "No" at bounding box center [146, 126] width 8 height 9
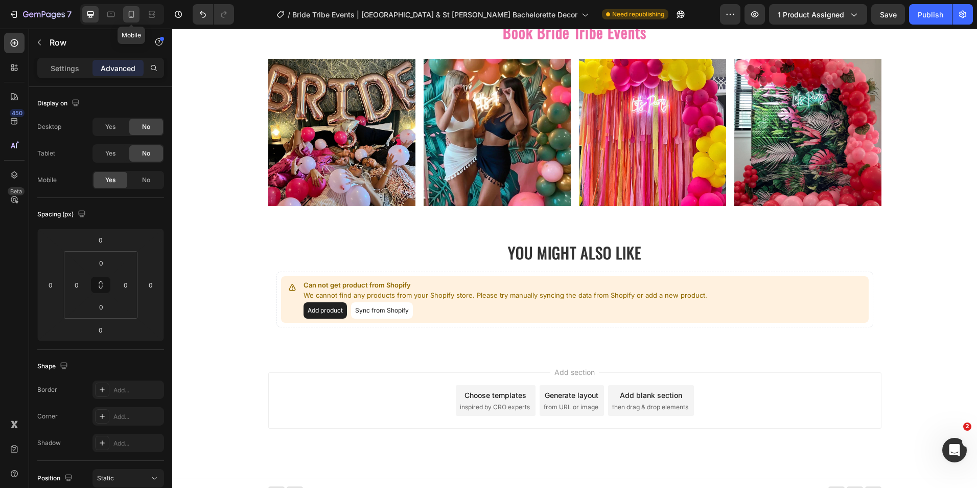
click at [133, 13] on icon at bounding box center [131, 14] width 10 height 10
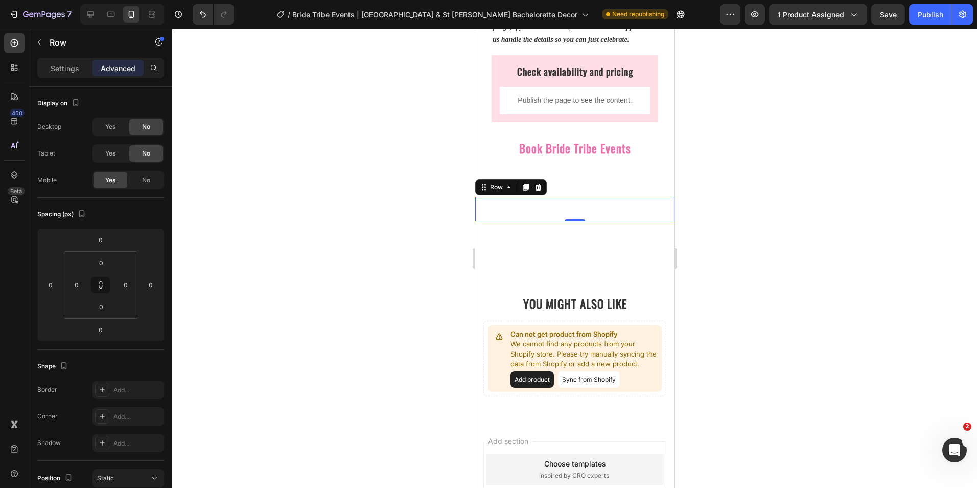
scroll to position [970, 0]
click at [543, 201] on div "Image Image Image Image Row 0" at bounding box center [574, 209] width 199 height 25
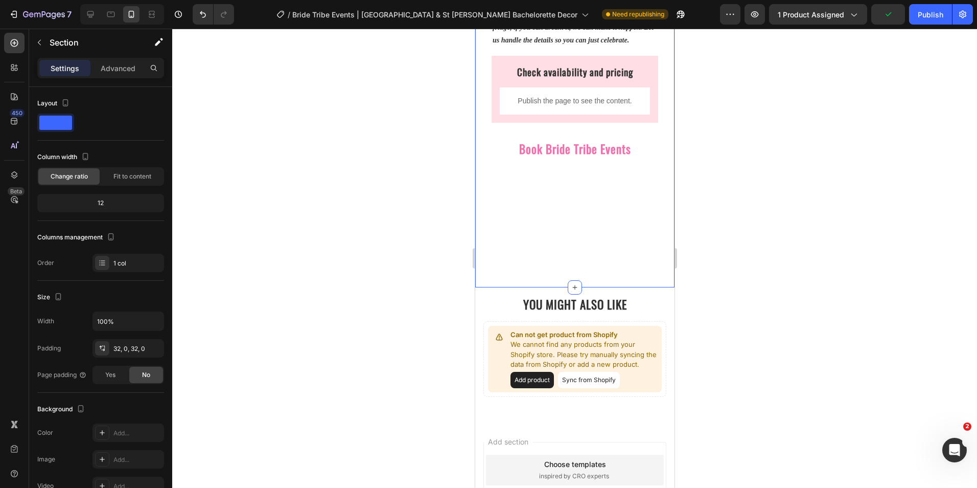
click at [530, 200] on div "Image Image Image Image Row" at bounding box center [574, 209] width 199 height 25
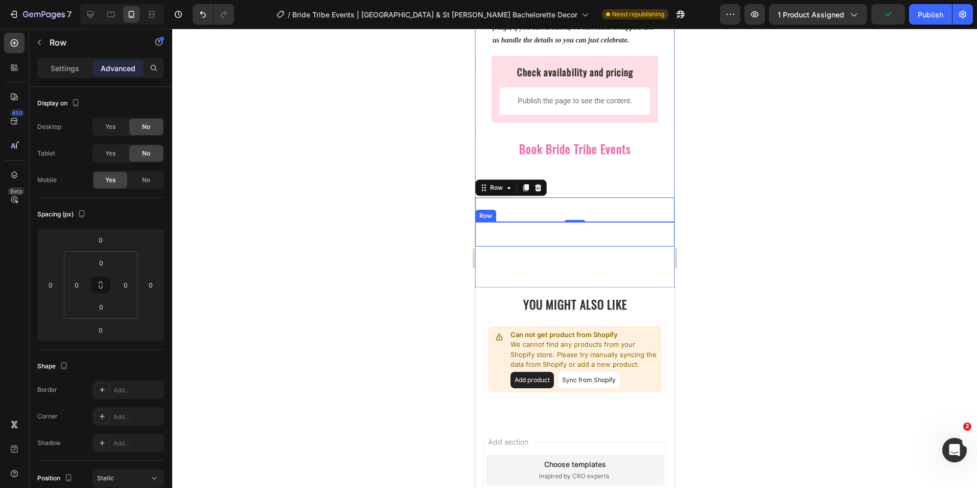
click at [530, 235] on div "Image Image Image Image Row" at bounding box center [574, 234] width 199 height 25
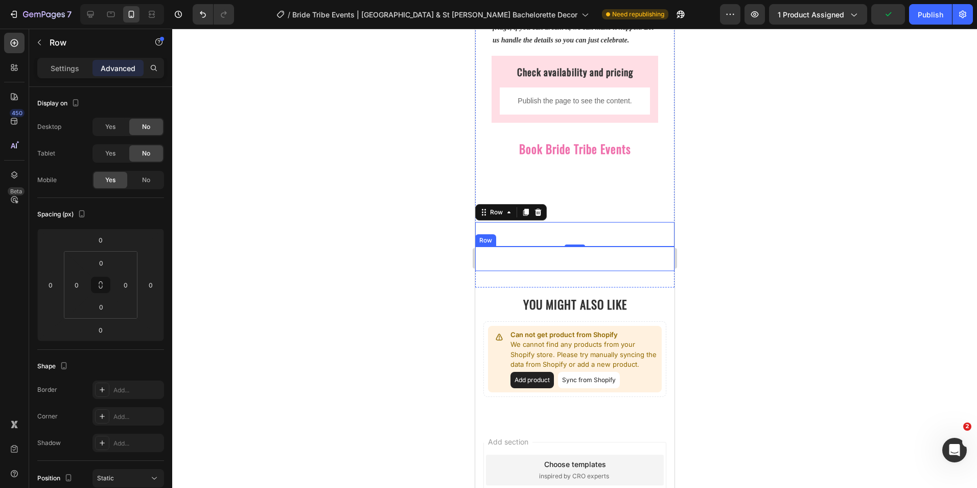
click at [529, 266] on div "Book Bachelorette Hotel Room Package Button Book The Mini Tribe Package Button …" at bounding box center [574, 258] width 199 height 25
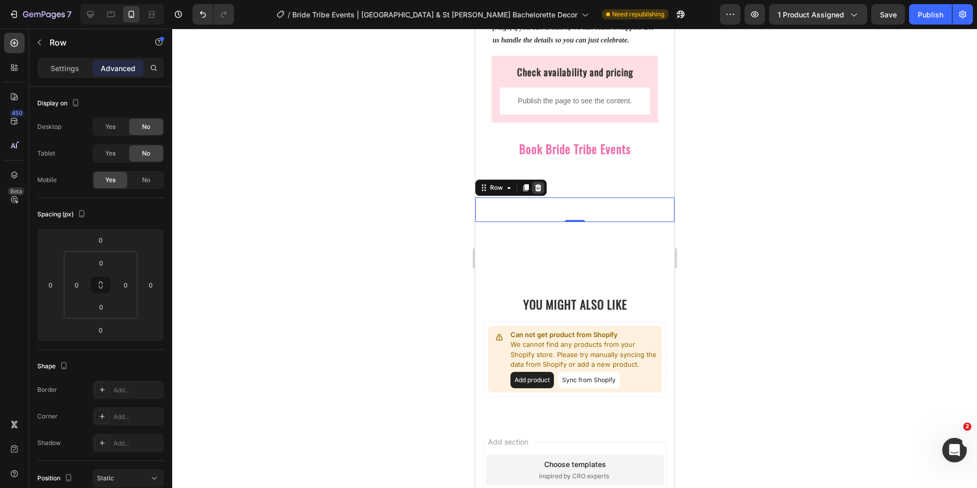
drag, startPoint x: 545, startPoint y: 222, endPoint x: 542, endPoint y: 190, distance: 32.4
click at [545, 222] on div "Image Image Image Image Row 0" at bounding box center [574, 209] width 199 height 25
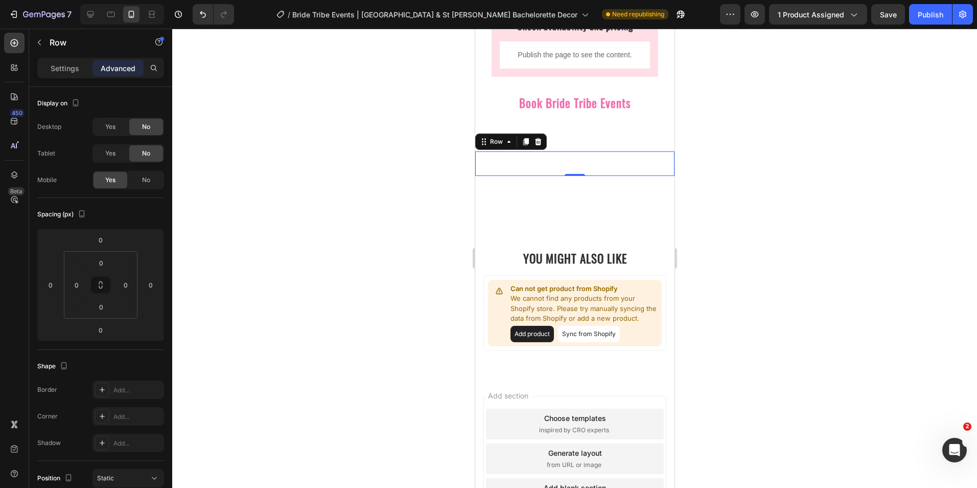
click at [541, 181] on div "Image Image Image Image Row" at bounding box center [574, 188] width 199 height 25
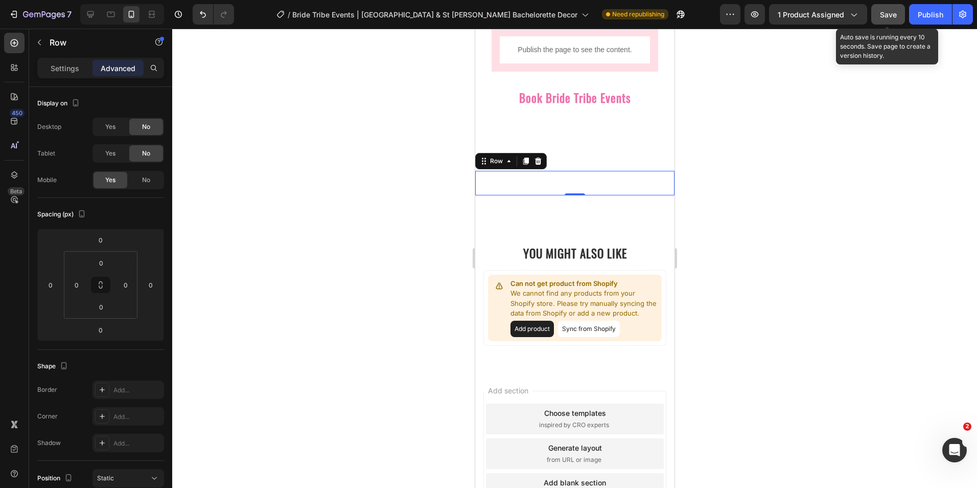
click at [885, 19] on div "Save" at bounding box center [888, 14] width 17 height 11
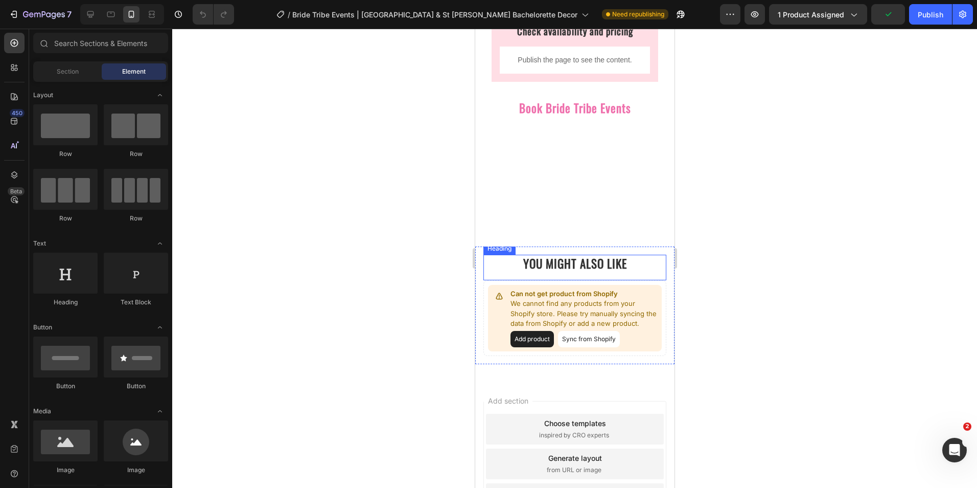
scroll to position [970, 0]
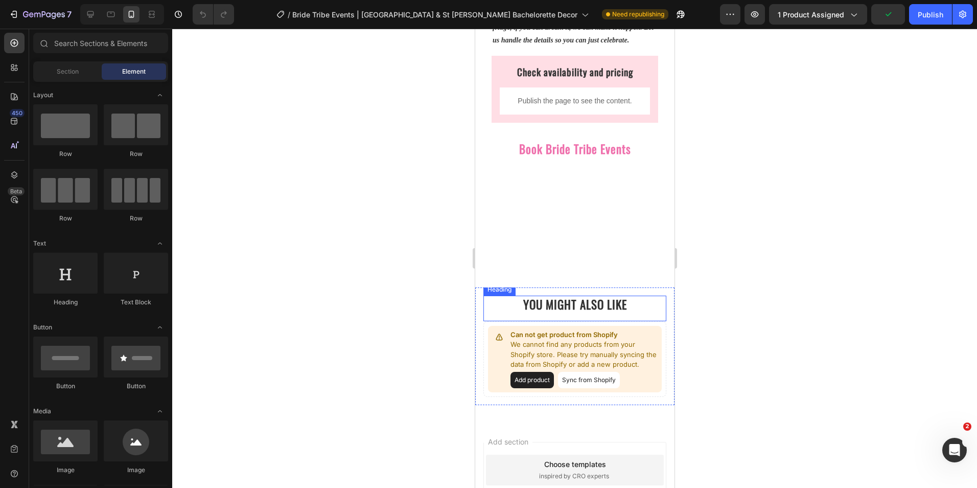
click at [548, 214] on div "Image Image Image Image Row" at bounding box center [574, 209] width 199 height 25
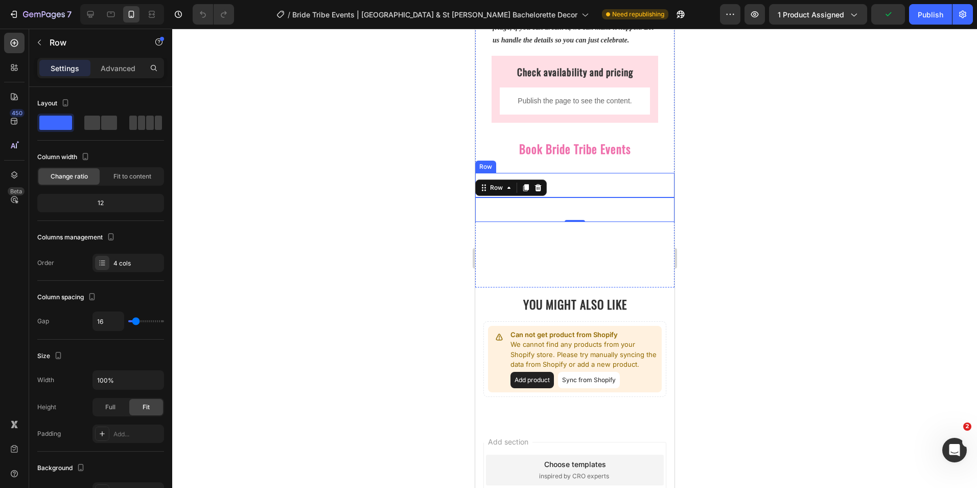
click at [550, 182] on div "Image Image Image Image Row" at bounding box center [574, 185] width 199 height 25
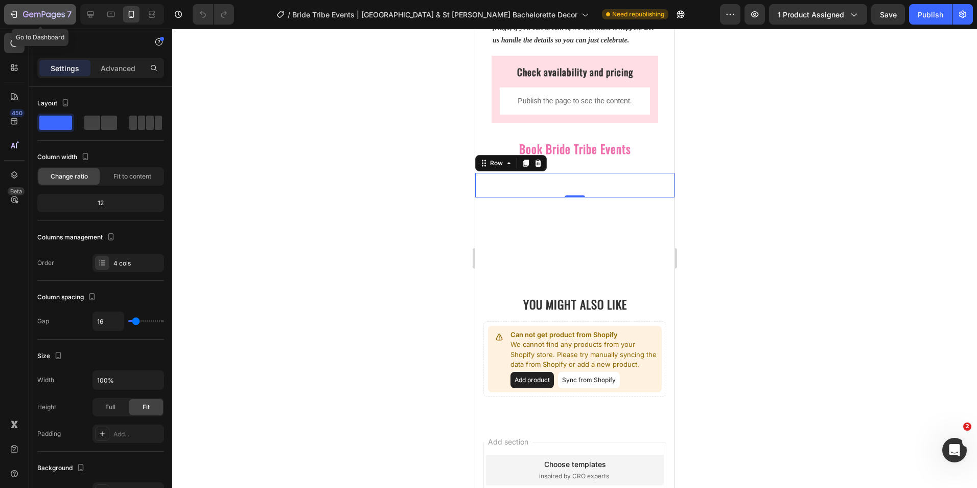
click at [17, 14] on icon "button" at bounding box center [14, 14] width 10 height 10
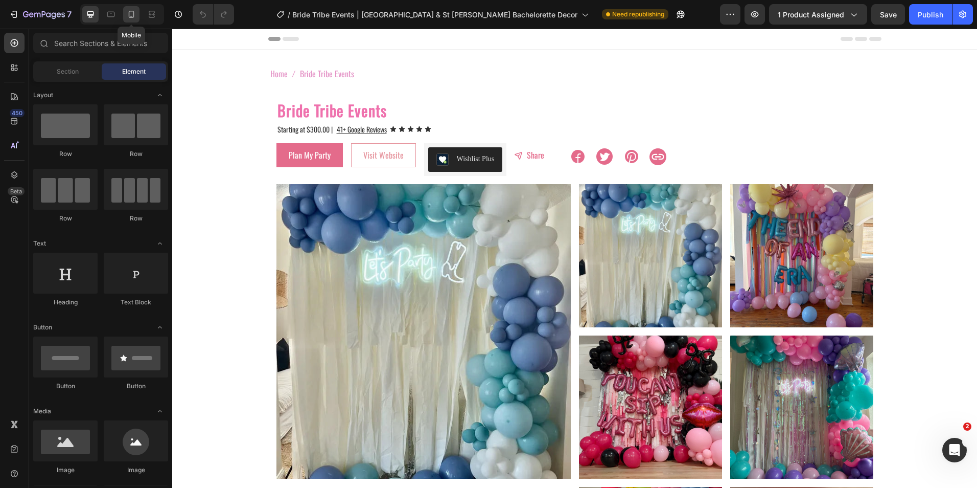
click at [132, 15] on icon at bounding box center [131, 14] width 10 height 10
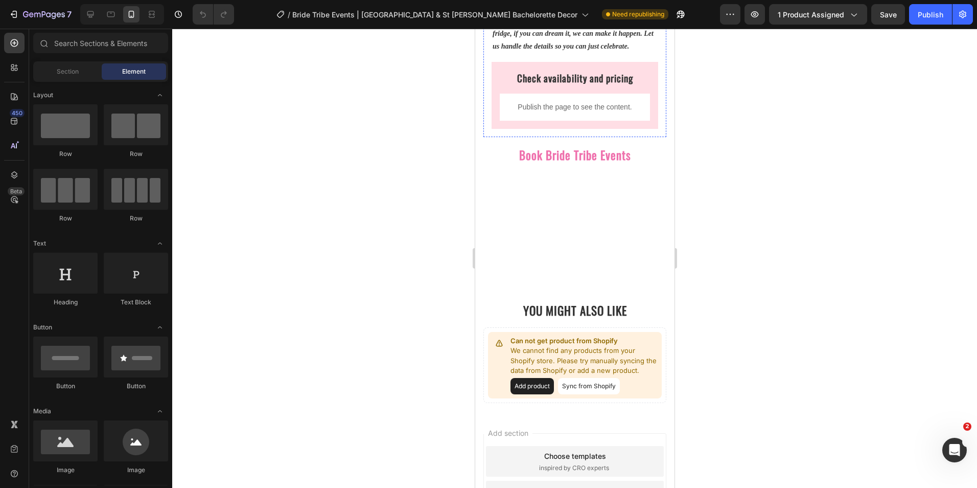
scroll to position [971, 0]
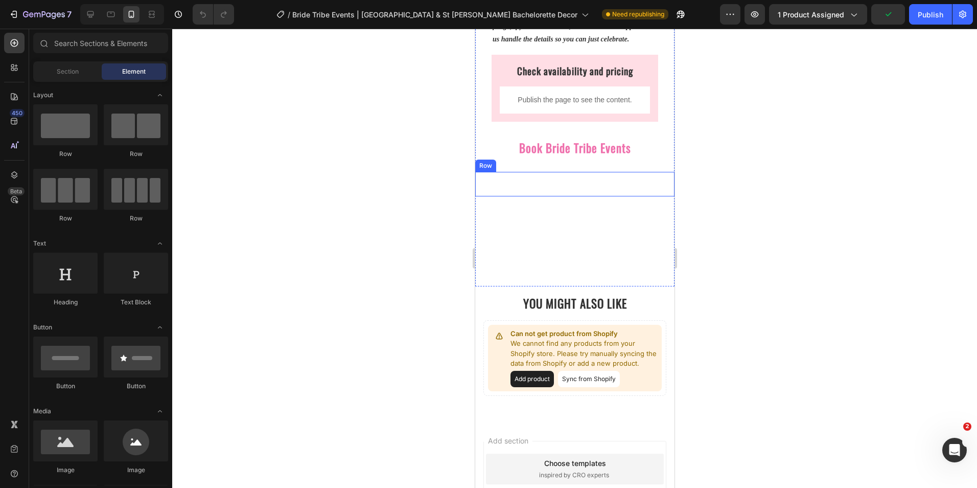
click at [529, 203] on div "Image Image Image Image Row" at bounding box center [574, 208] width 199 height 25
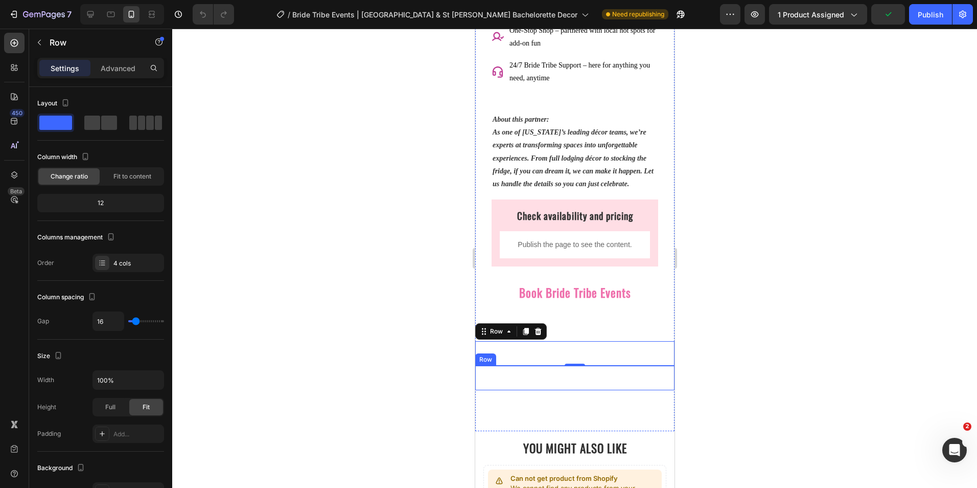
scroll to position [817, 0]
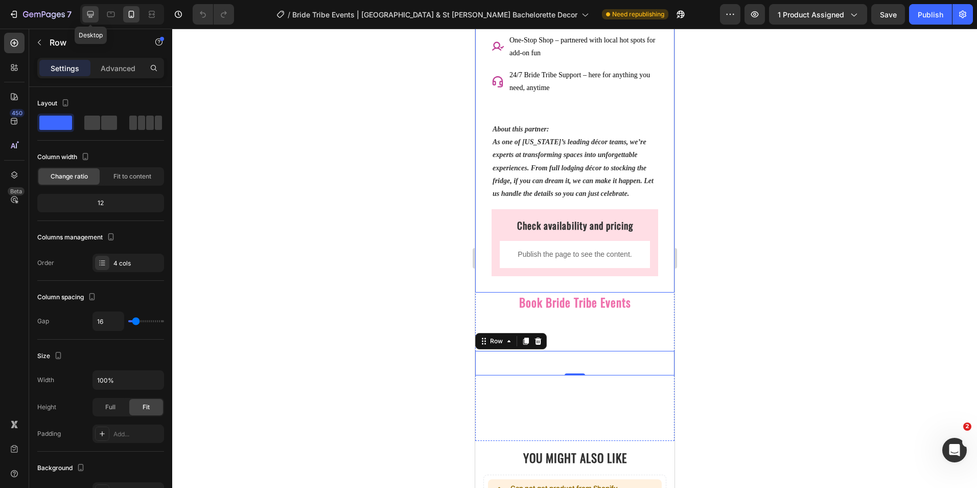
click at [92, 14] on icon at bounding box center [90, 14] width 7 height 7
type input "1200"
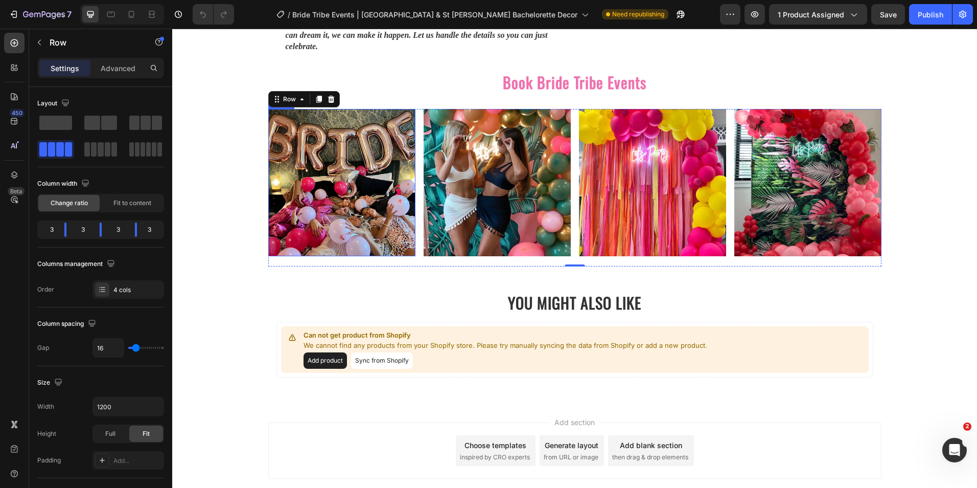
scroll to position [1593, 0]
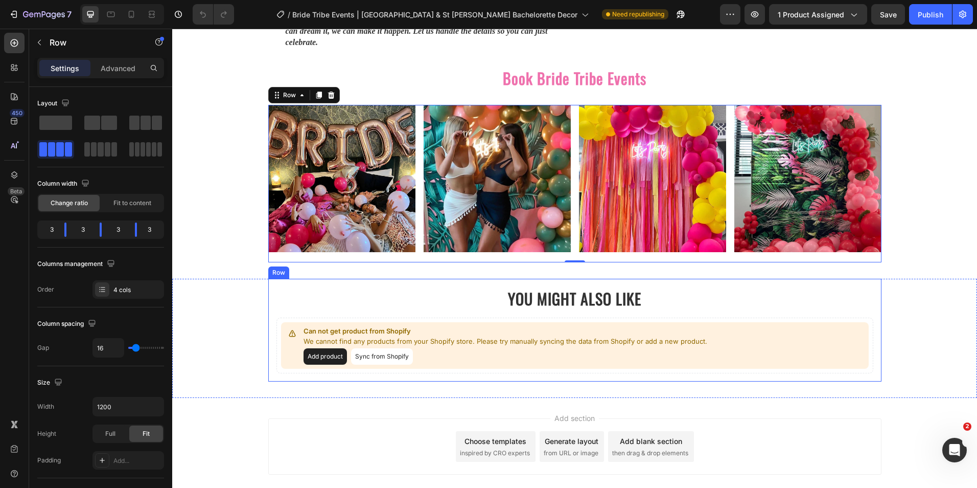
drag, startPoint x: 279, startPoint y: 271, endPoint x: 267, endPoint y: 270, distance: 12.4
click at [279, 279] on div "YOU MIGHT ALSO LIKE Heading Can not get product from Shopify We cannot find any…" at bounding box center [574, 330] width 613 height 103
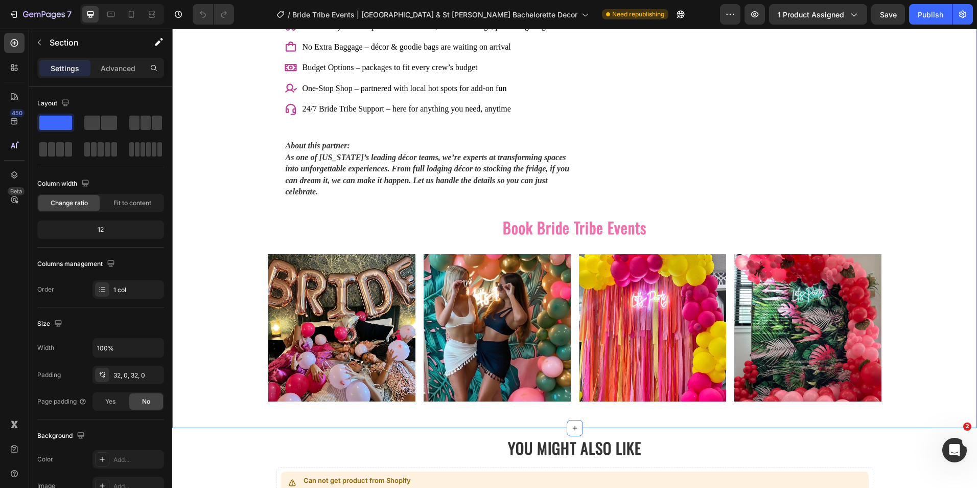
scroll to position [1440, 0]
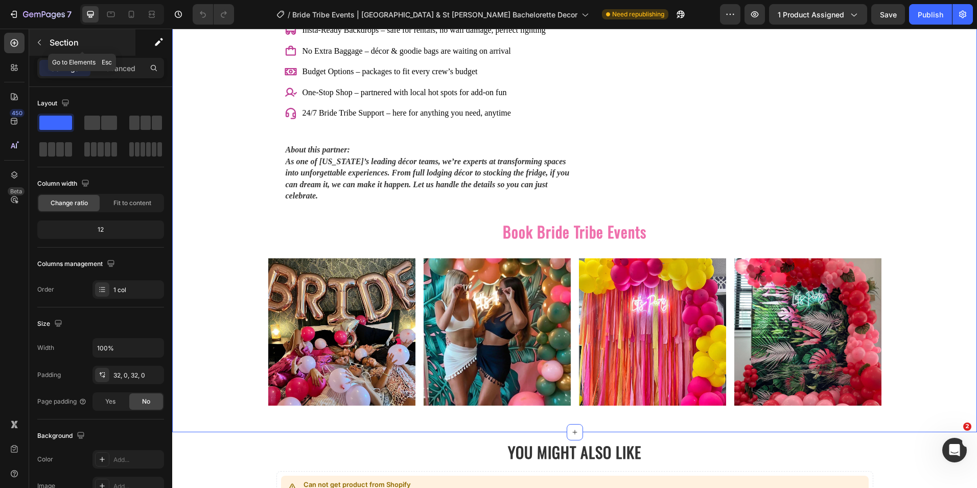
click at [45, 43] on button "button" at bounding box center [39, 42] width 16 height 16
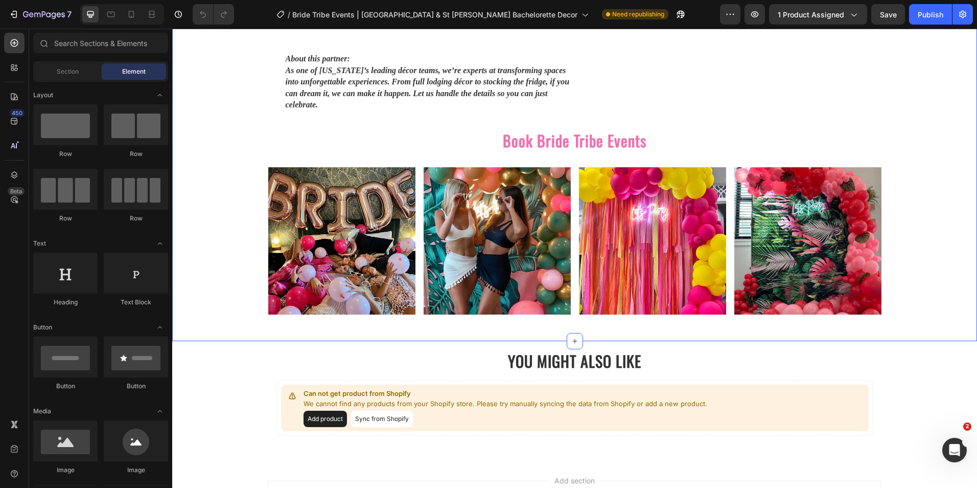
scroll to position [1542, 0]
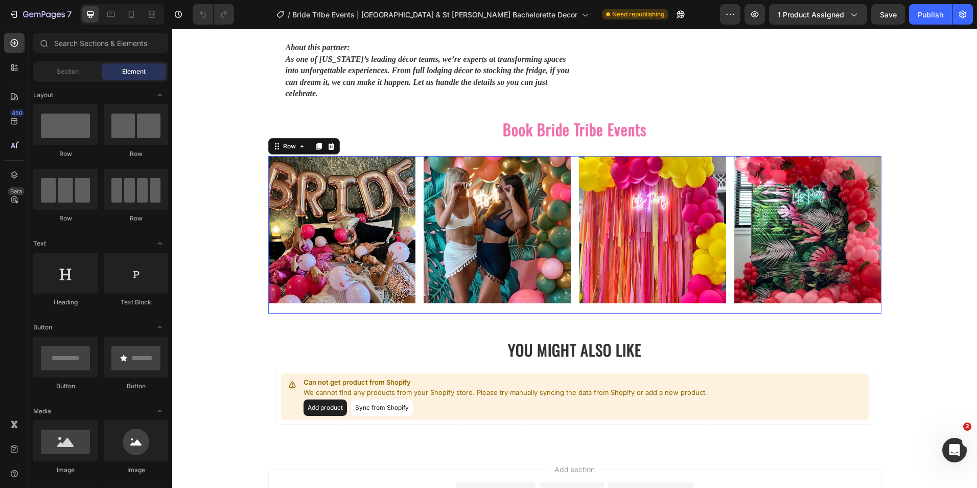
click at [509, 298] on div "Image" at bounding box center [497, 234] width 147 height 157
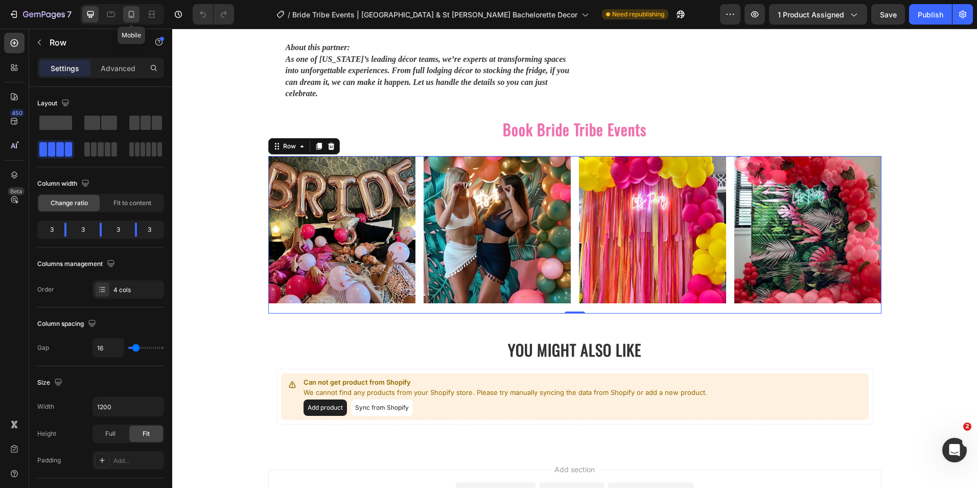
click at [131, 12] on icon at bounding box center [131, 14] width 10 height 10
type input "100%"
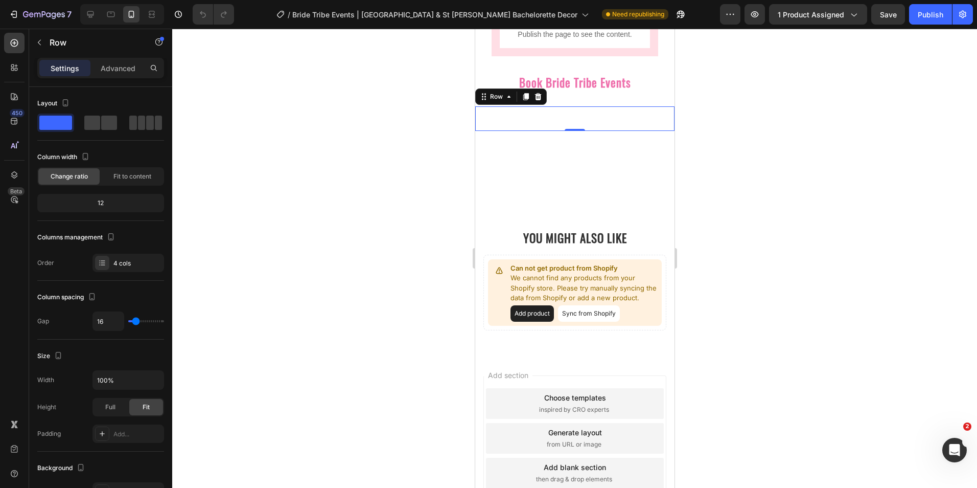
scroll to position [1045, 0]
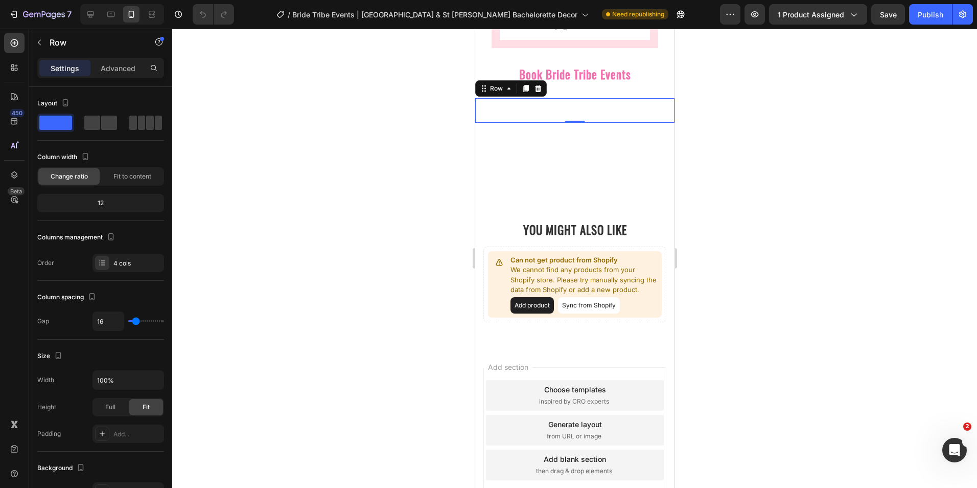
click at [490, 117] on div "Image Image Image Image Row 0" at bounding box center [574, 110] width 199 height 25
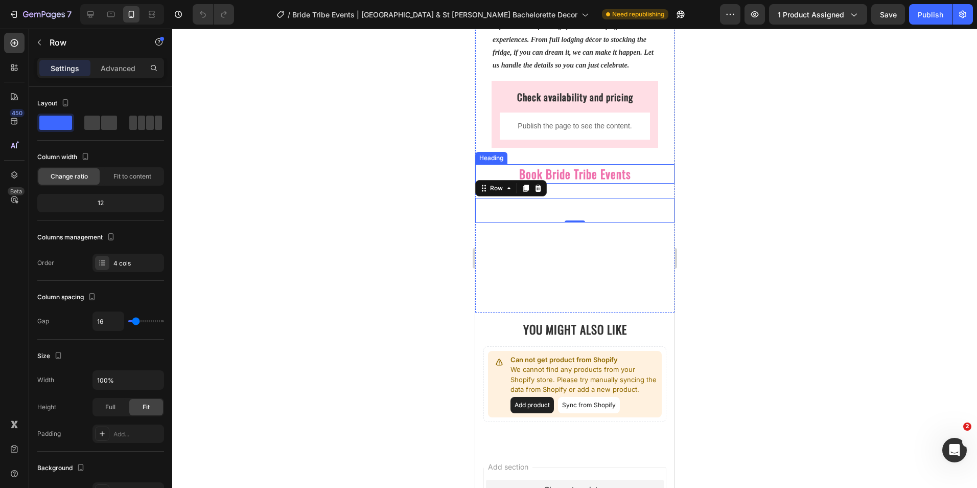
scroll to position [942, 0]
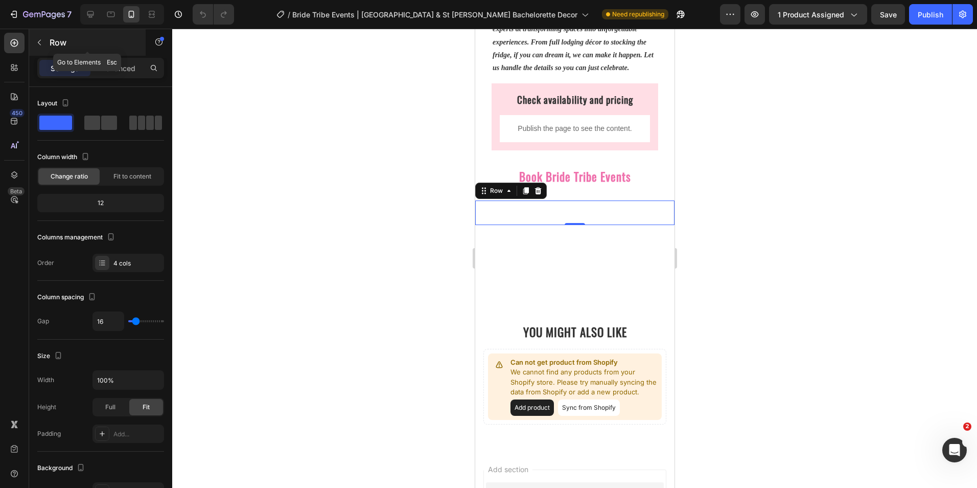
click at [44, 43] on button "button" at bounding box center [39, 42] width 16 height 16
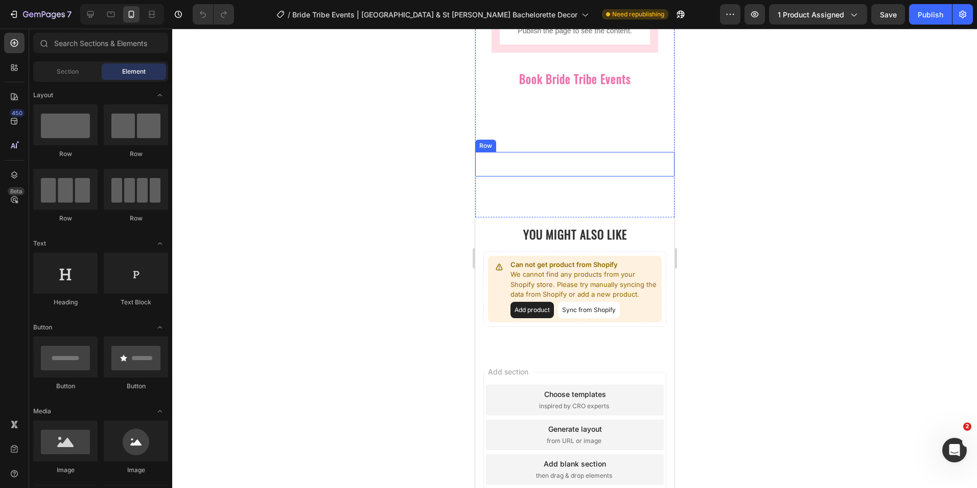
scroll to position [971, 0]
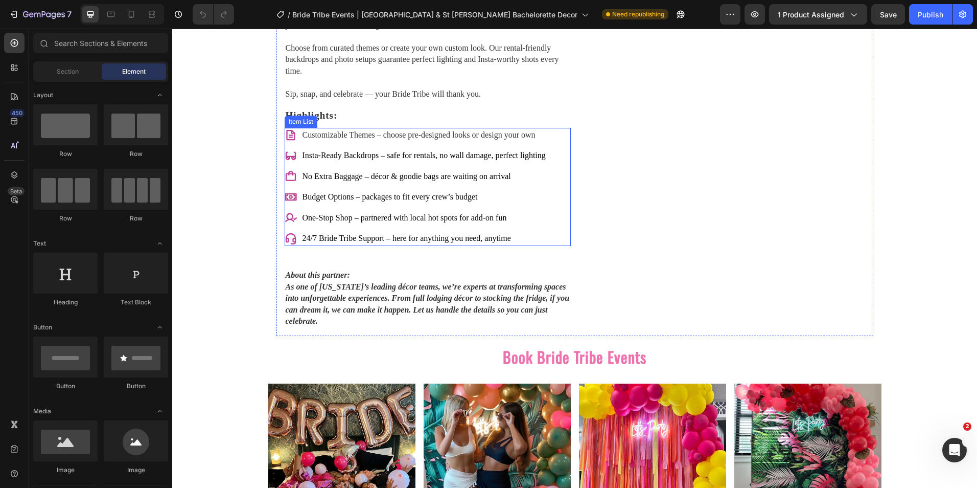
scroll to position [1332, 0]
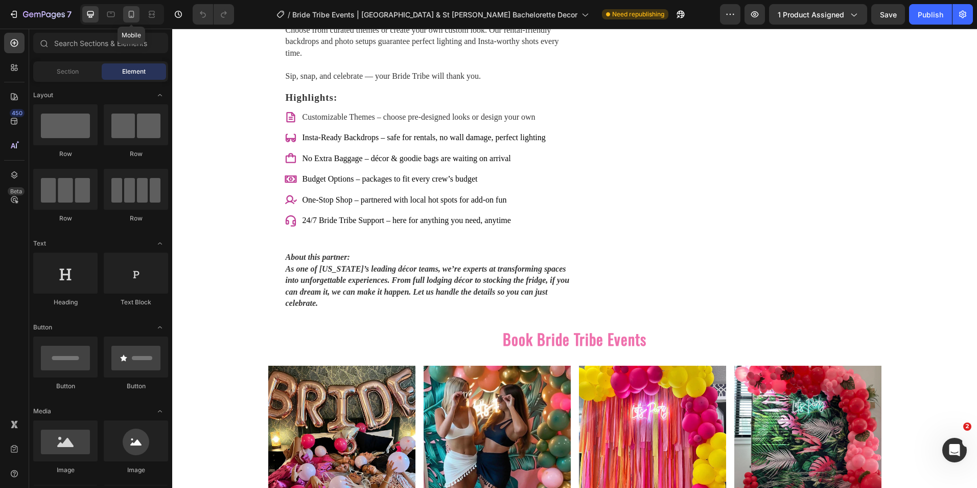
click at [131, 19] on icon at bounding box center [131, 14] width 10 height 10
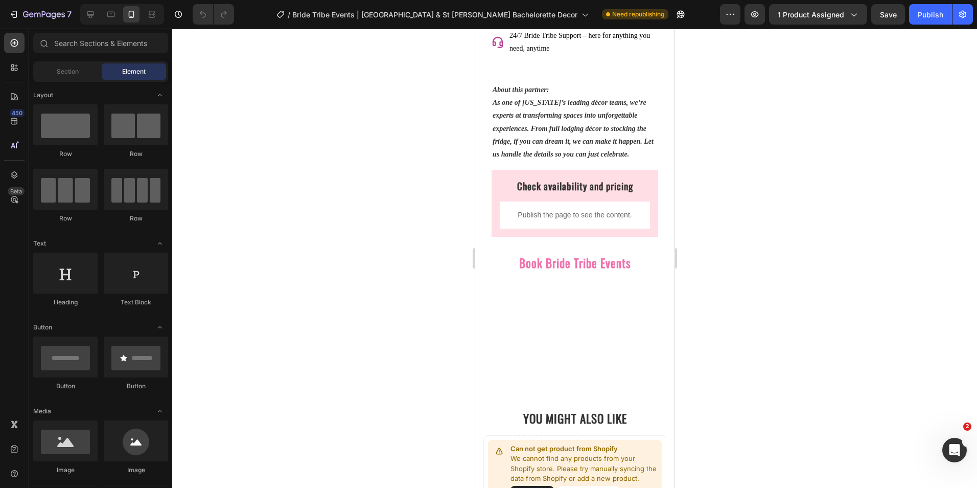
scroll to position [893, 0]
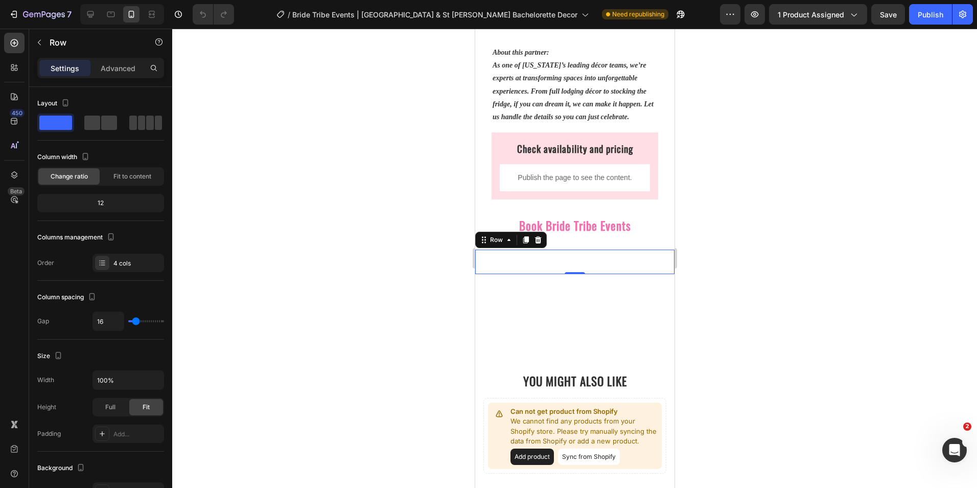
click at [506, 271] on div "Image Image Image Image Row 0" at bounding box center [574, 261] width 199 height 25
click at [539, 243] on icon at bounding box center [538, 239] width 7 height 7
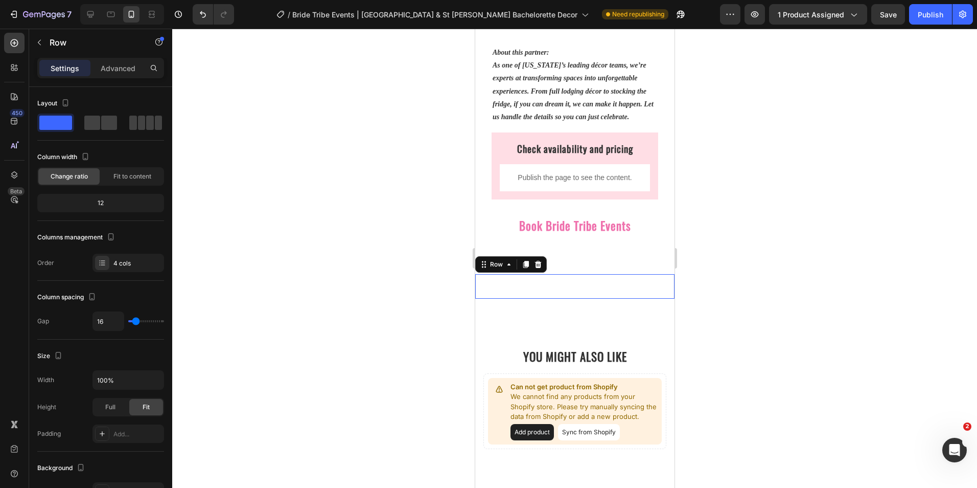
click at [534, 285] on div "Image Image Image Image Row 0" at bounding box center [574, 286] width 199 height 25
click at [538, 268] on icon at bounding box center [538, 264] width 8 height 8
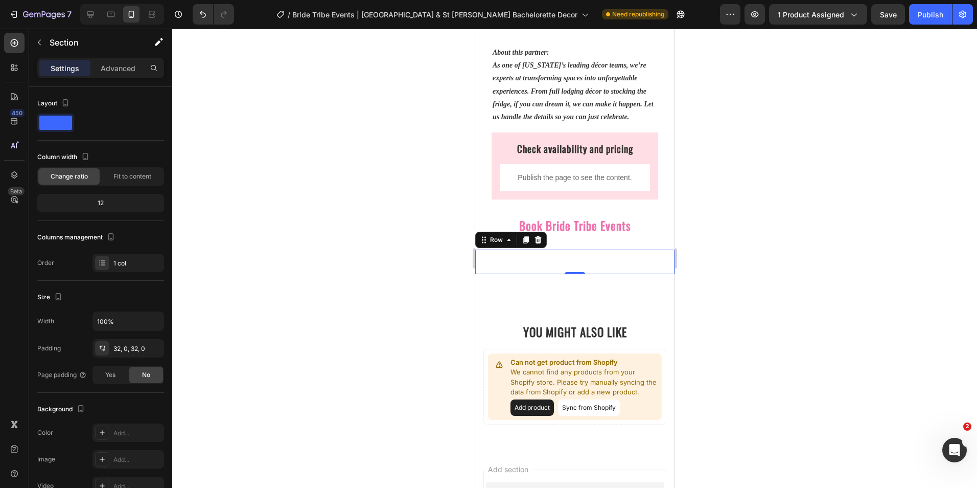
click at [528, 261] on div "Image Image Image Image Row 0" at bounding box center [574, 261] width 199 height 25
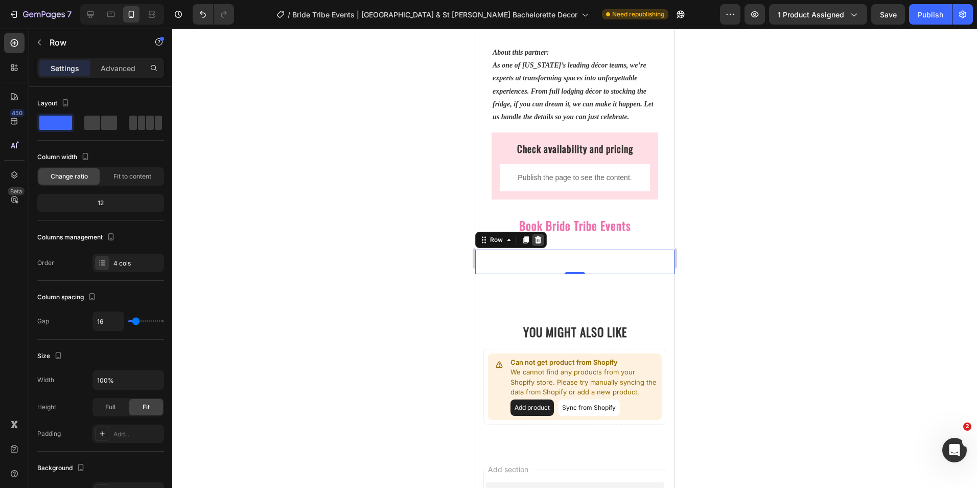
click at [540, 243] on icon at bounding box center [538, 239] width 7 height 7
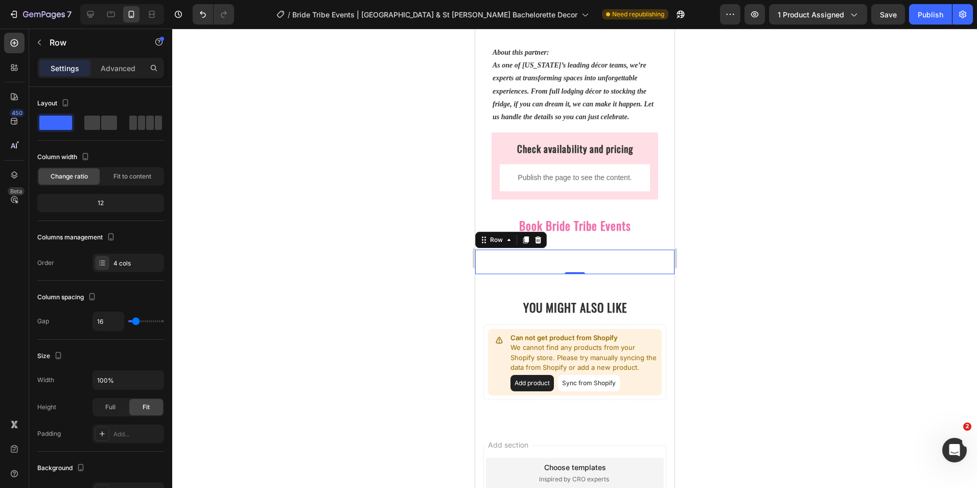
click at [530, 265] on div "Book Bachelorette Hotel Room Package Button Book The Mini Tribe Package Button …" at bounding box center [574, 261] width 199 height 25
click at [535, 246] on div at bounding box center [538, 240] width 12 height 12
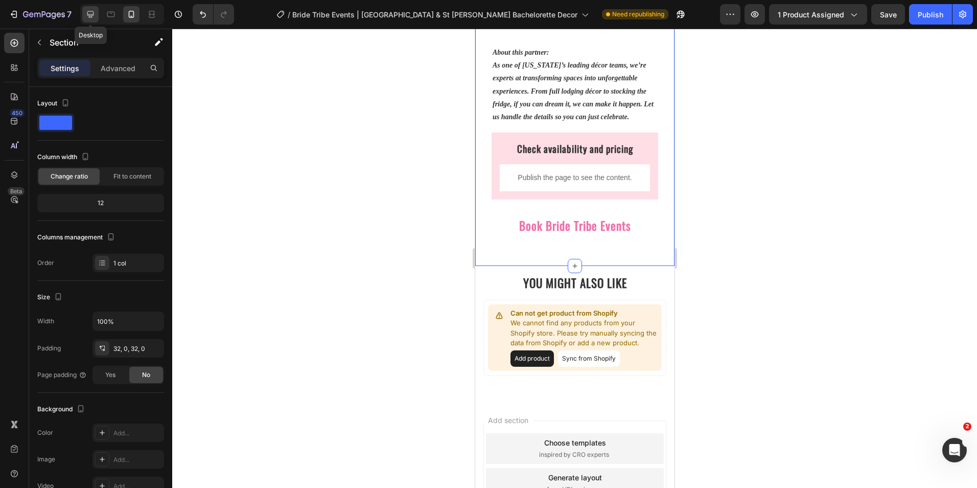
click at [93, 12] on icon at bounding box center [90, 14] width 7 height 7
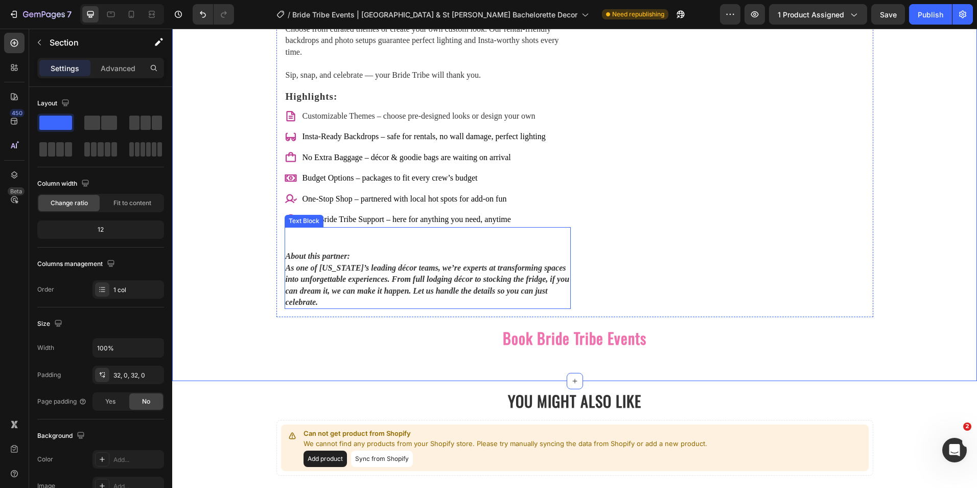
scroll to position [1328, 0]
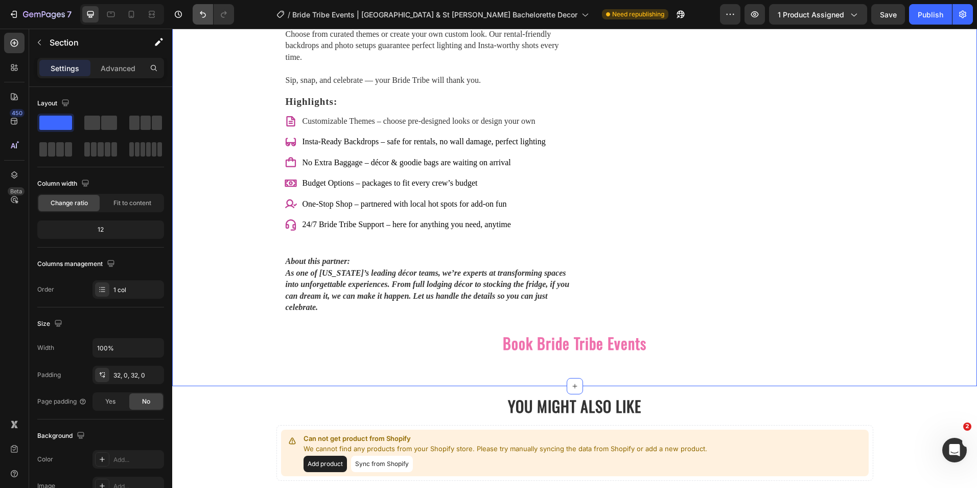
click at [196, 14] on button "Undo/Redo" at bounding box center [203, 14] width 20 height 20
click at [198, 17] on icon "Undo/Redo" at bounding box center [203, 14] width 10 height 10
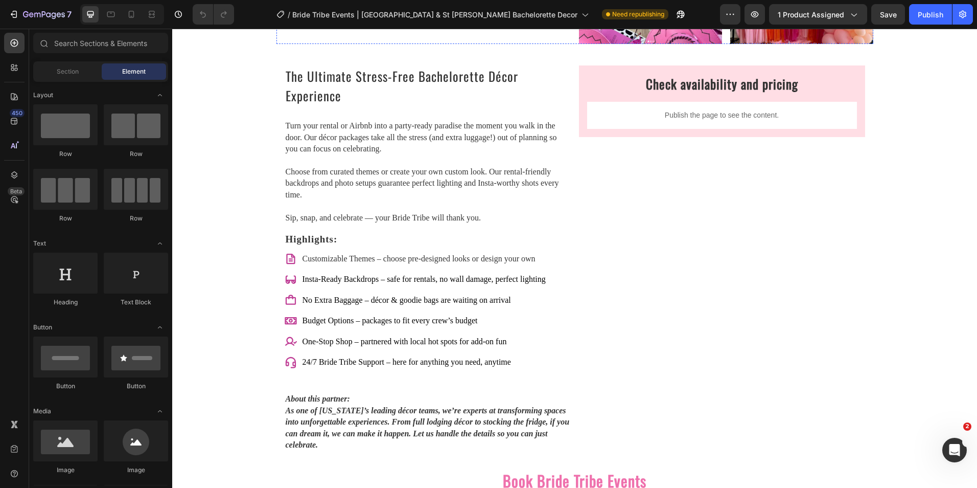
scroll to position [1482, 0]
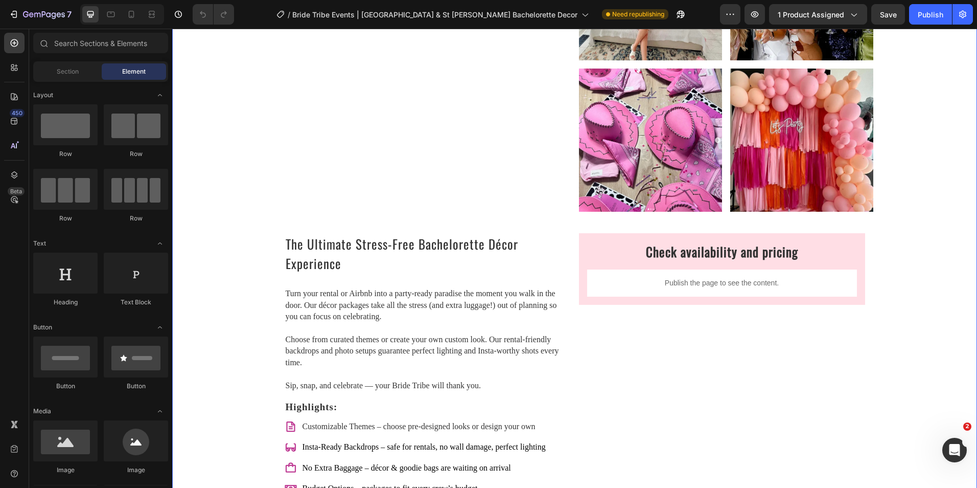
scroll to position [1482, 0]
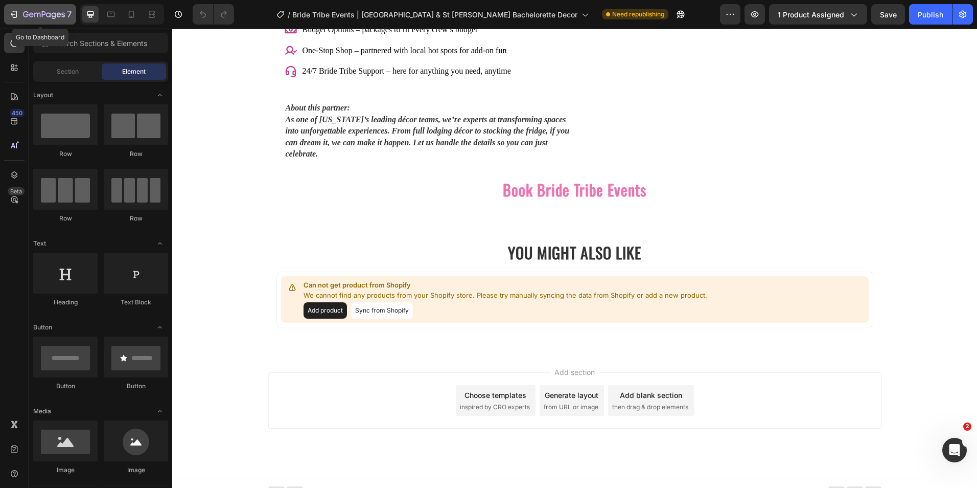
click at [13, 13] on icon "button" at bounding box center [14, 14] width 10 height 10
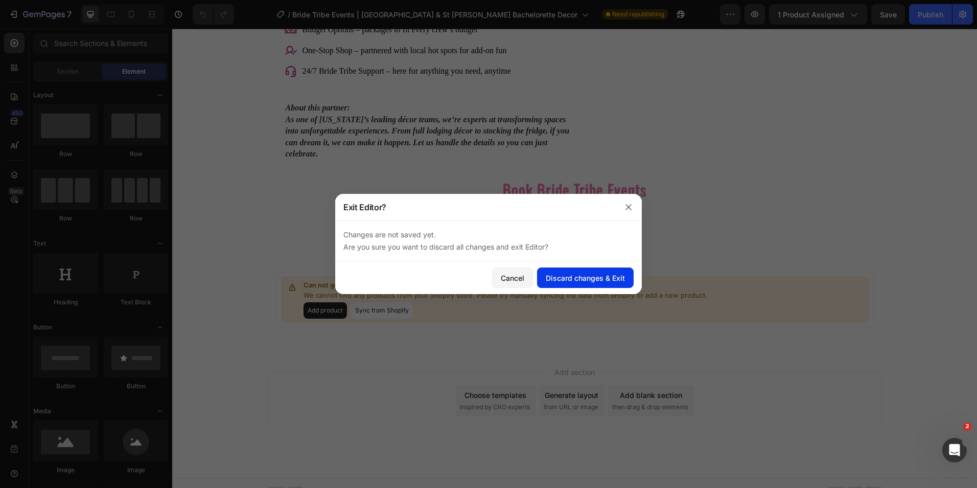
drag, startPoint x: 560, startPoint y: 276, endPoint x: 553, endPoint y: 283, distance: 9.0
click at [558, 280] on div "Discard changes & Exit" at bounding box center [585, 277] width 79 height 11
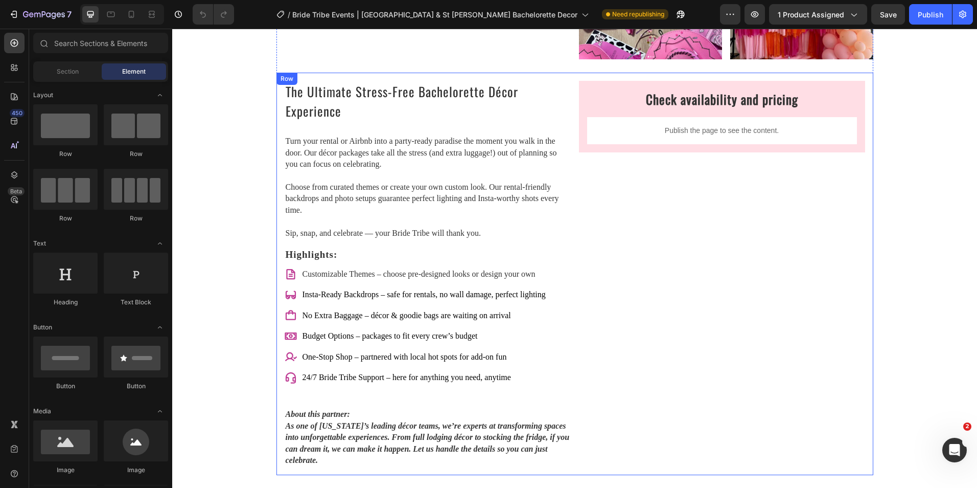
scroll to position [1482, 0]
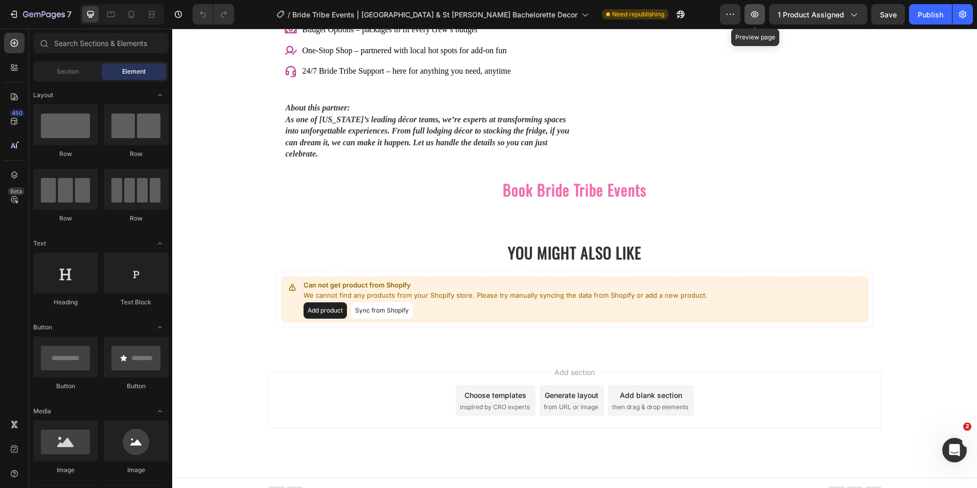
click at [755, 18] on icon "button" at bounding box center [755, 14] width 10 height 10
click at [124, 193] on div at bounding box center [136, 189] width 64 height 41
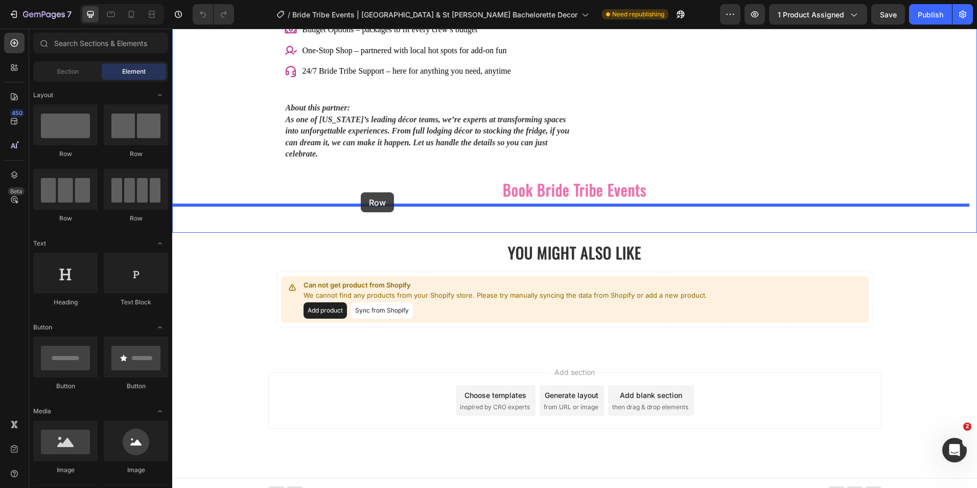
drag, startPoint x: 296, startPoint y: 222, endPoint x: 361, endPoint y: 192, distance: 71.4
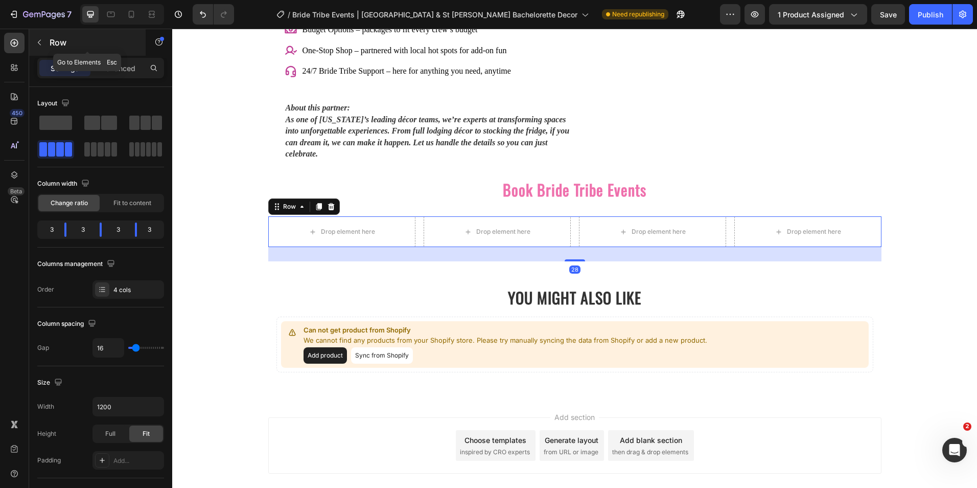
click at [45, 43] on button "button" at bounding box center [39, 42] width 16 height 16
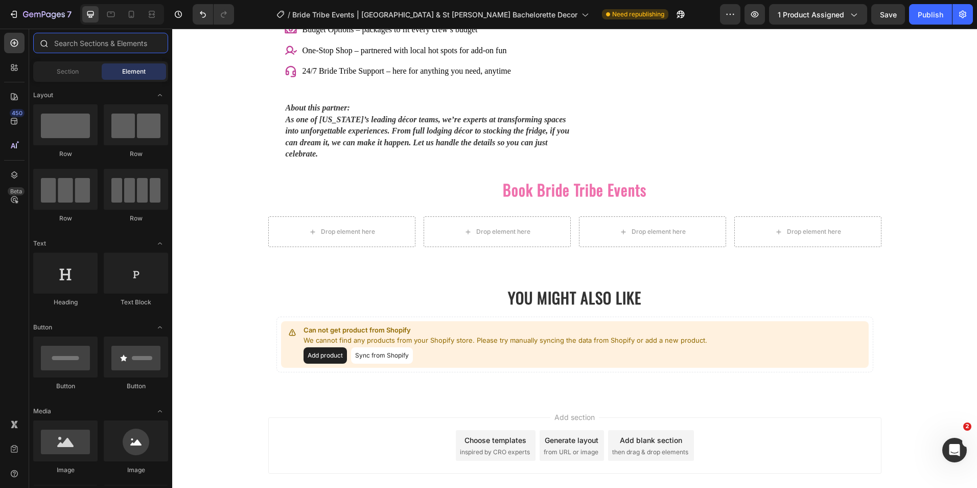
click at [72, 47] on input "text" at bounding box center [100, 43] width 135 height 20
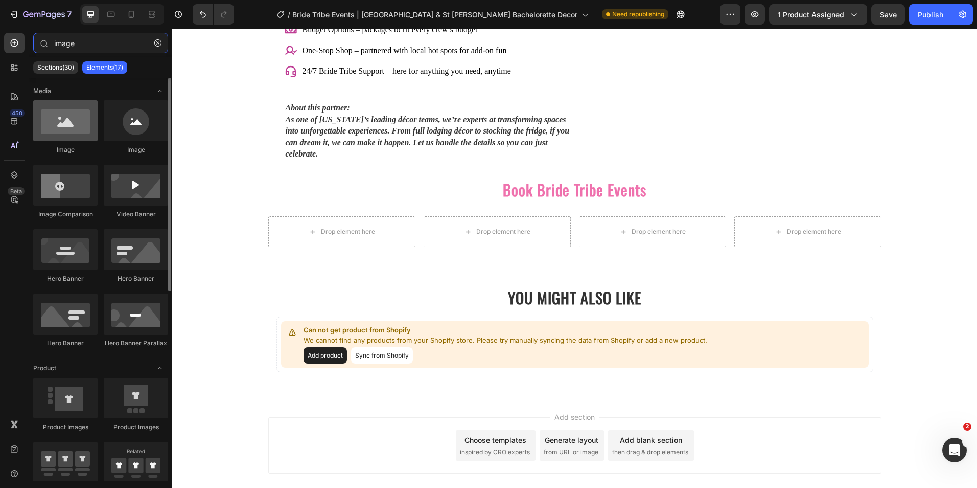
type input "image"
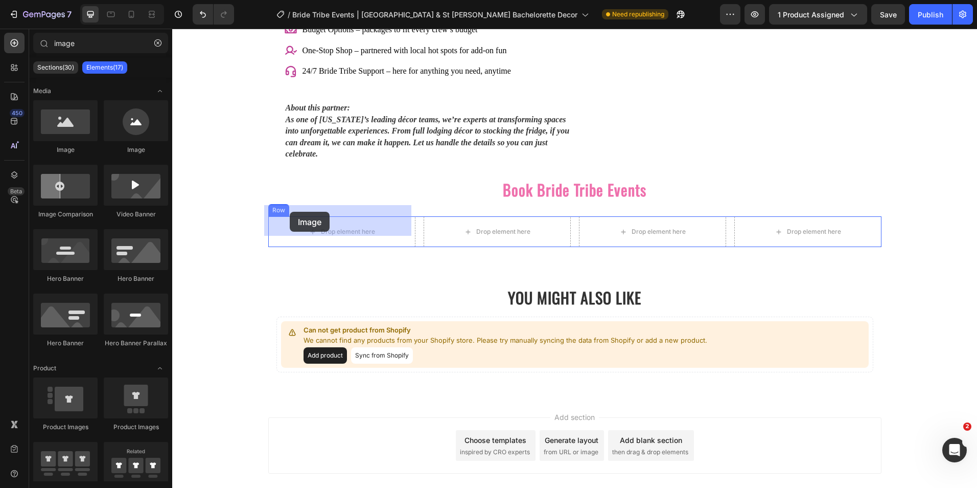
drag, startPoint x: 247, startPoint y: 158, endPoint x: 289, endPoint y: 212, distance: 68.4
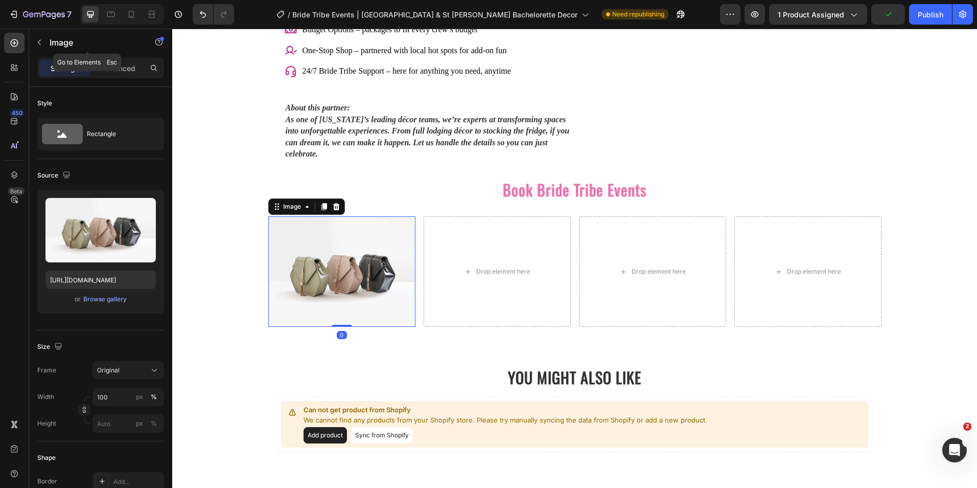
drag, startPoint x: 41, startPoint y: 44, endPoint x: 44, endPoint y: 50, distance: 6.0
click at [41, 44] on icon "button" at bounding box center [39, 42] width 8 height 8
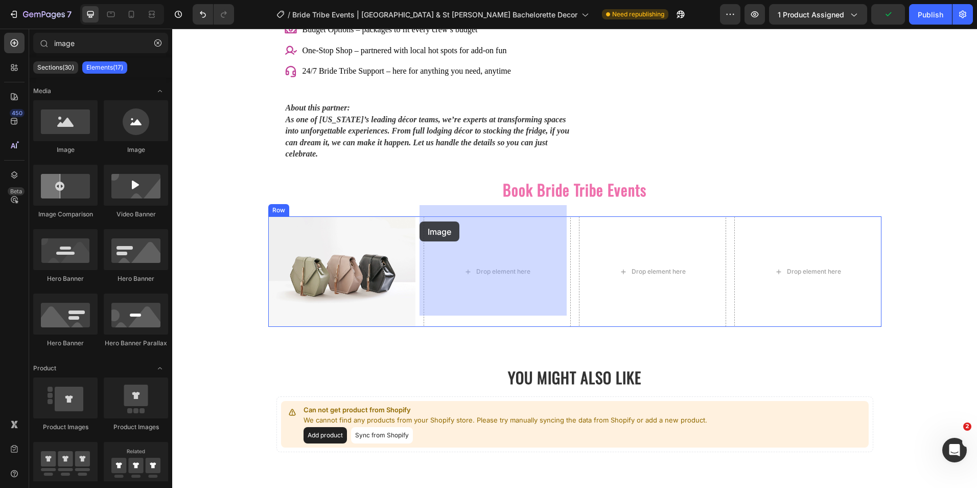
drag, startPoint x: 322, startPoint y: 171, endPoint x: 182, endPoint y: 125, distance: 147.6
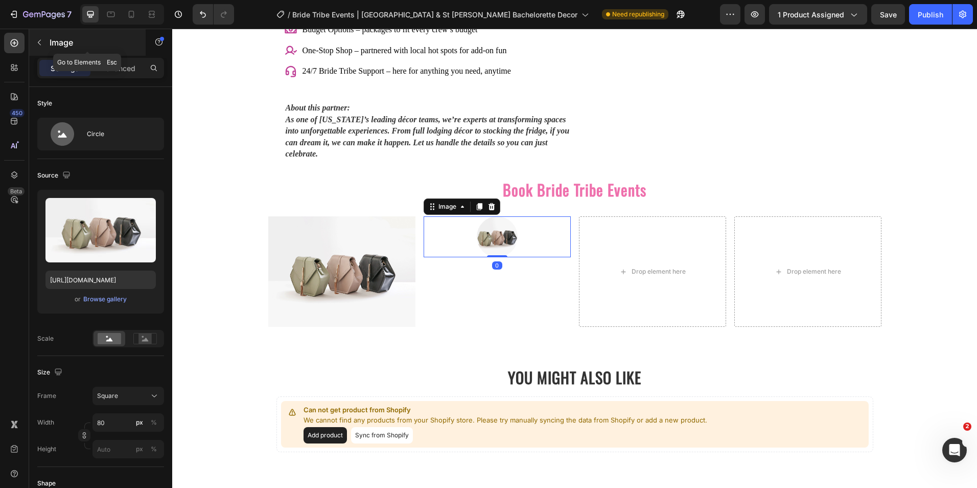
click at [47, 40] on button "button" at bounding box center [39, 42] width 16 height 16
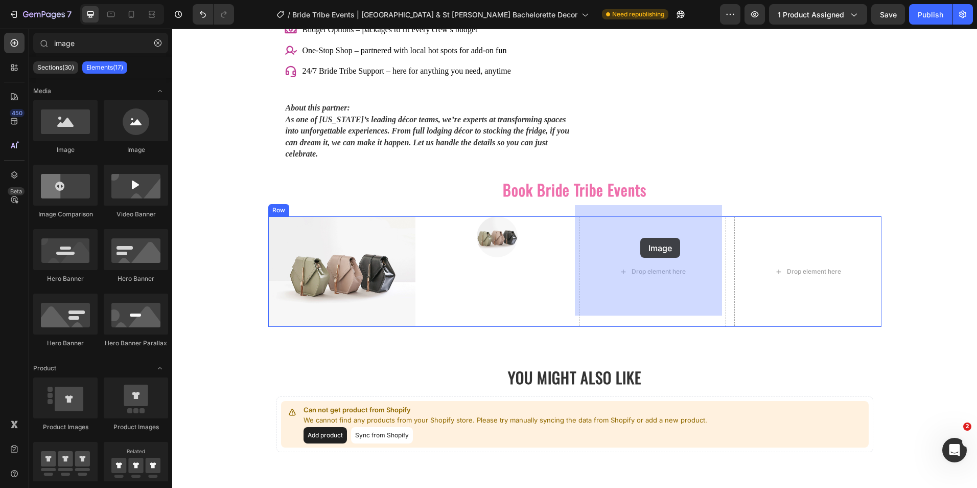
drag, startPoint x: 307, startPoint y: 156, endPoint x: 640, endPoint y: 238, distance: 343.1
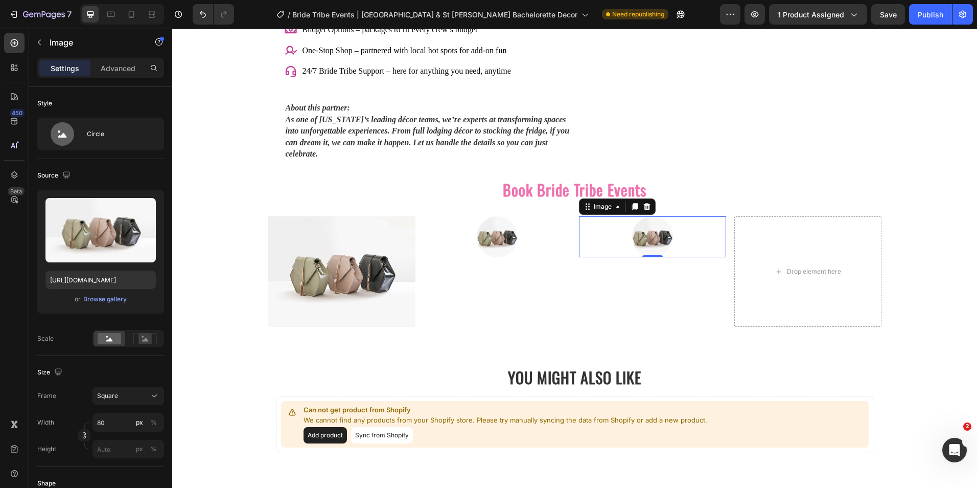
click at [191, 11] on div at bounding box center [211, 14] width 45 height 20
click at [197, 12] on button "Undo/Redo" at bounding box center [203, 14] width 20 height 20
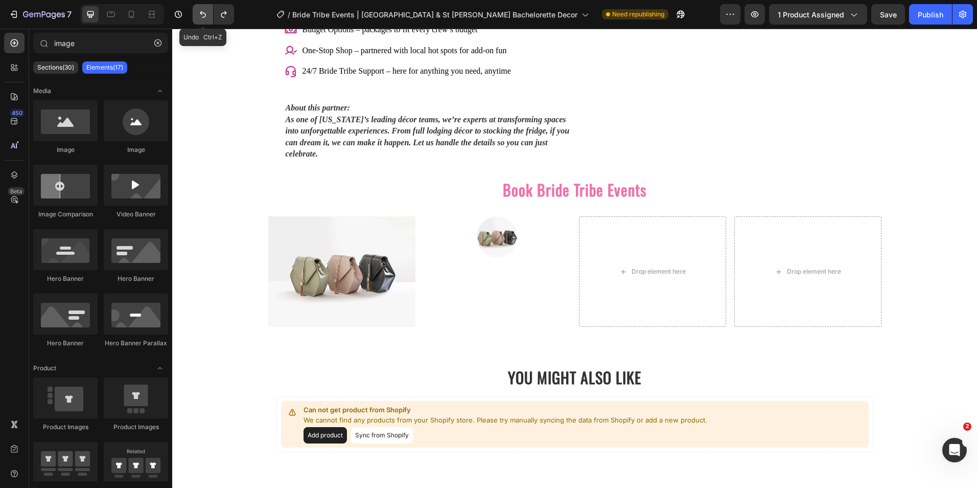
click at [197, 12] on button "Undo/Redo" at bounding box center [203, 14] width 20 height 20
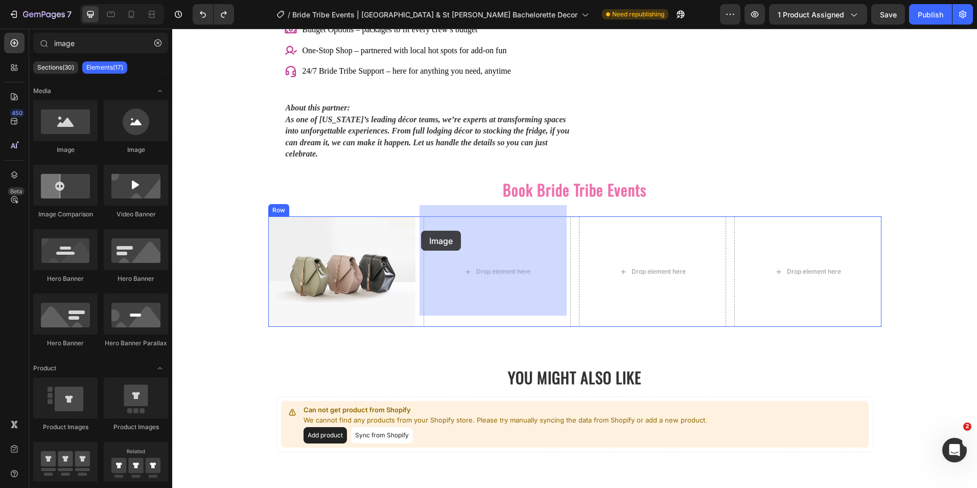
drag, startPoint x: 264, startPoint y: 163, endPoint x: 421, endPoint y: 230, distance: 171.3
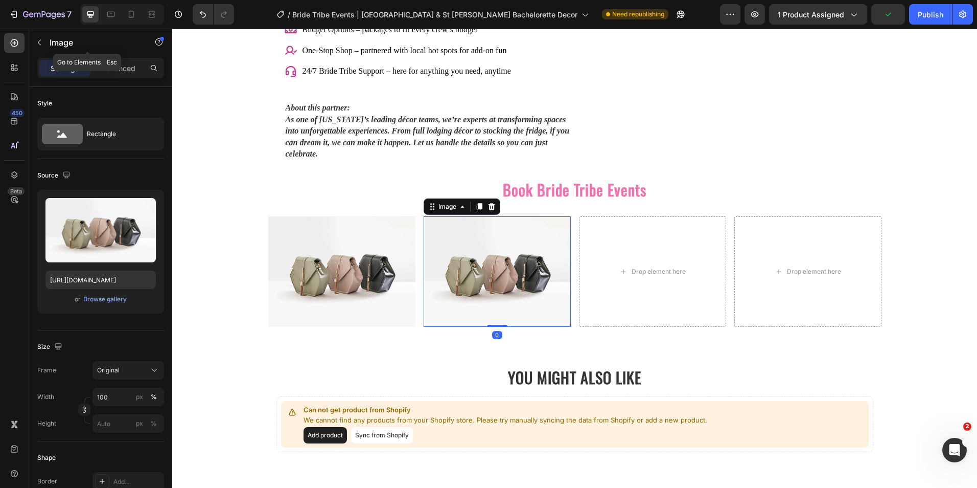
drag, startPoint x: 48, startPoint y: 43, endPoint x: 103, endPoint y: 100, distance: 79.1
click at [48, 43] on div "Image" at bounding box center [87, 42] width 117 height 27
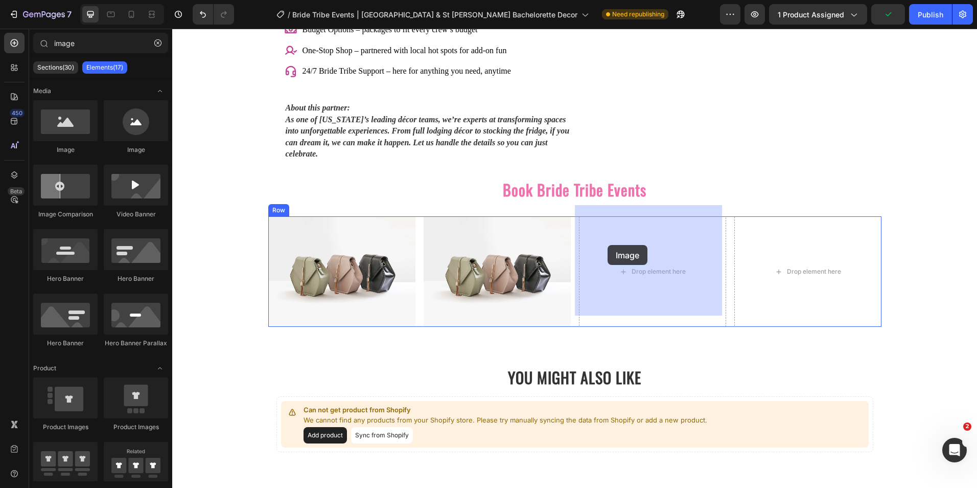
drag, startPoint x: 246, startPoint y: 151, endPoint x: 608, endPoint y: 245, distance: 373.9
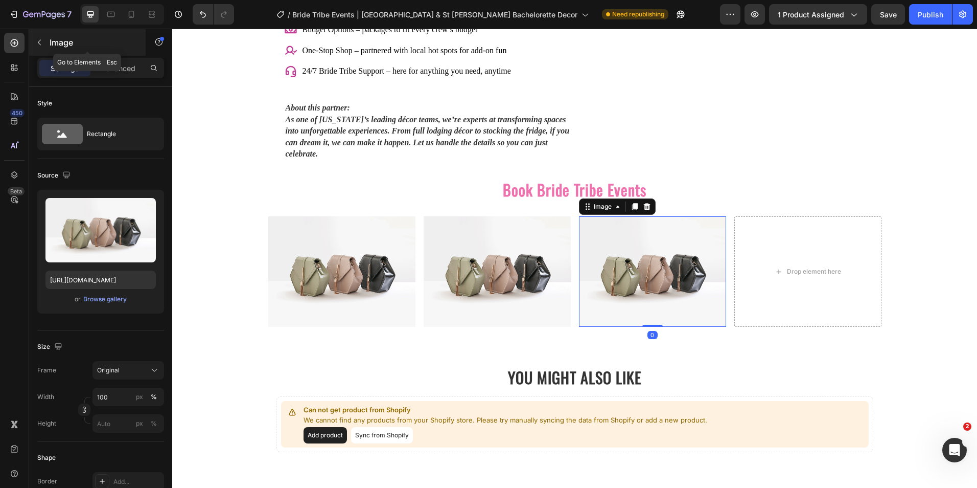
click at [46, 40] on button "button" at bounding box center [39, 42] width 16 height 16
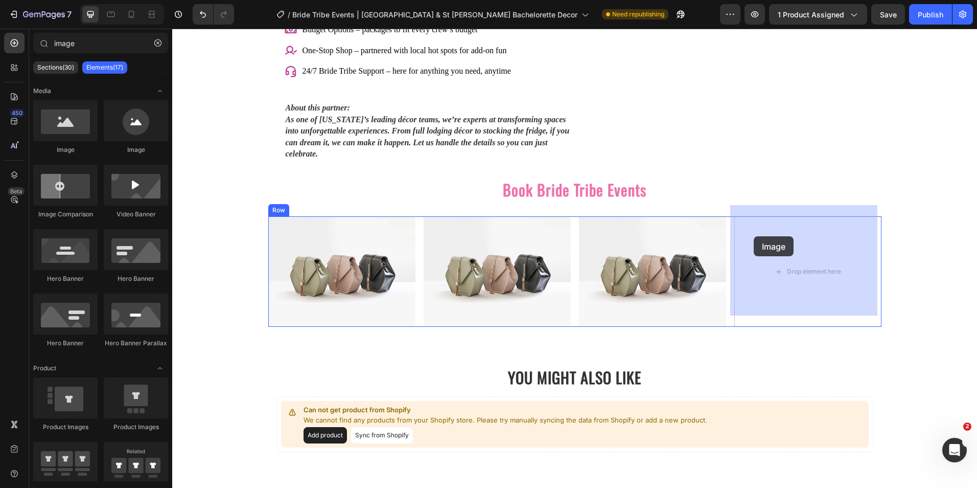
drag, startPoint x: 245, startPoint y: 147, endPoint x: 754, endPoint y: 236, distance: 516.8
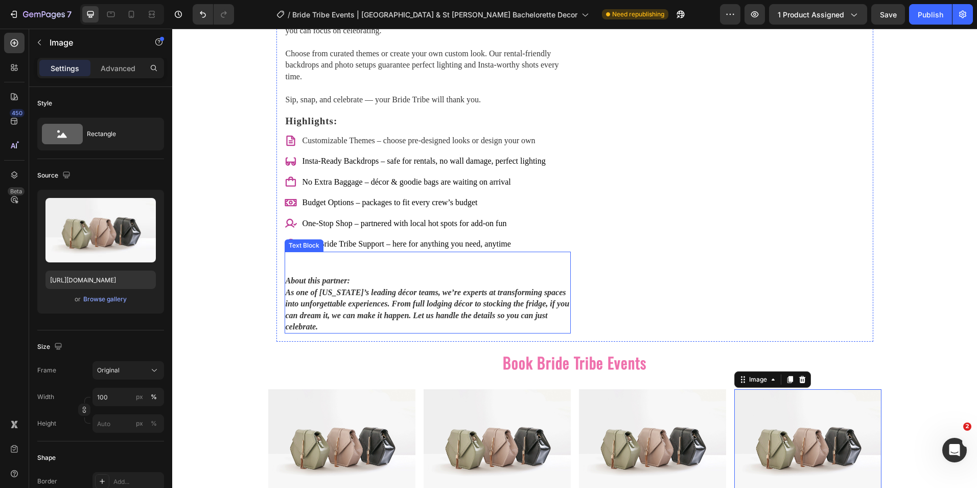
scroll to position [1379, 0]
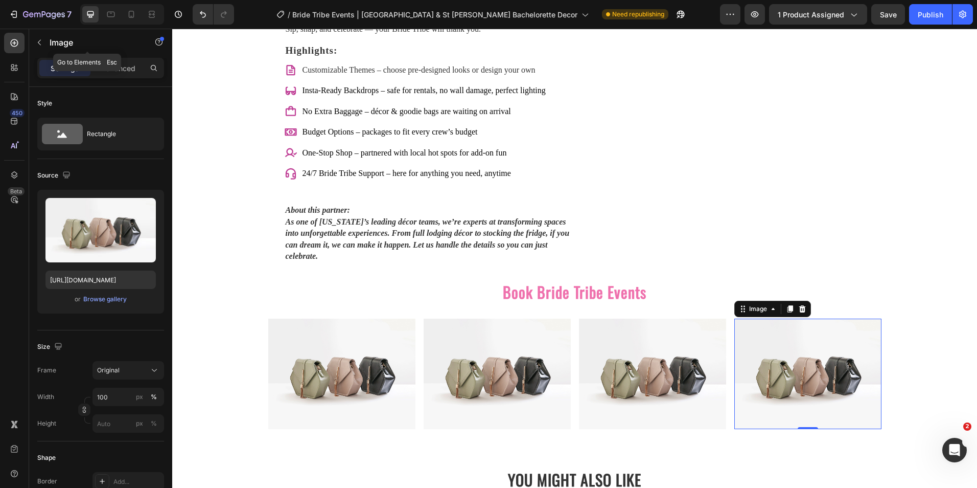
click at [42, 47] on button "button" at bounding box center [39, 42] width 16 height 16
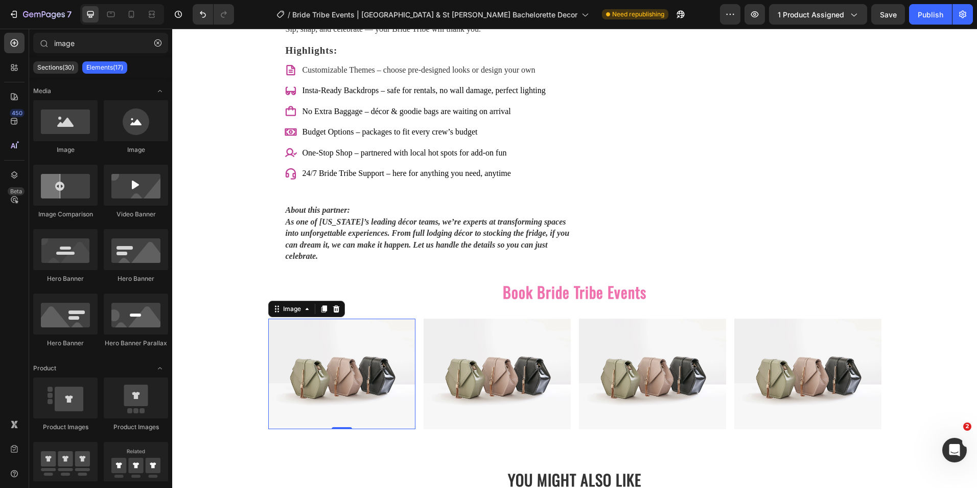
click at [312, 324] on img at bounding box center [341, 373] width 147 height 110
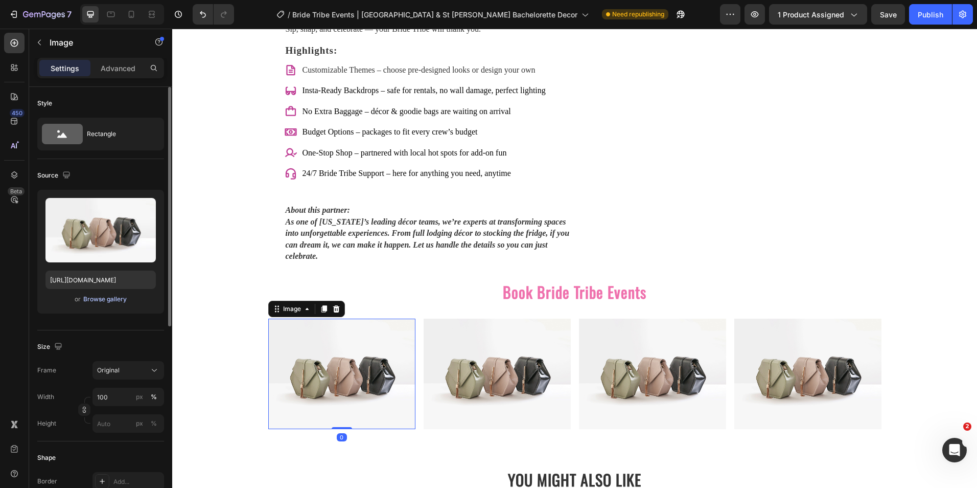
click at [123, 300] on div "Browse gallery" at bounding box center [104, 298] width 43 height 9
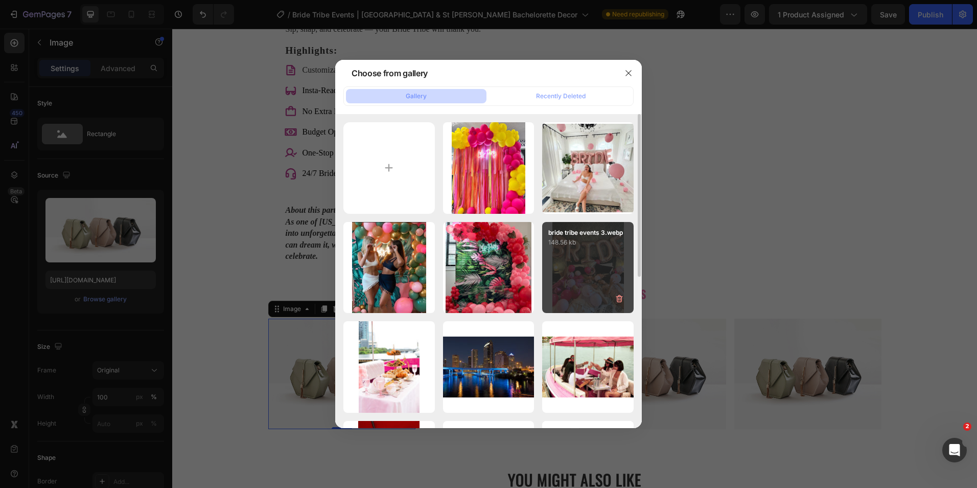
click at [576, 272] on div "bride tribe events 3.webp 148.56 kb" at bounding box center [587, 267] width 91 height 91
type input "https://cdn.shopify.com/s/files/1/0376/1963/0125/files/gempages_494367779642672…"
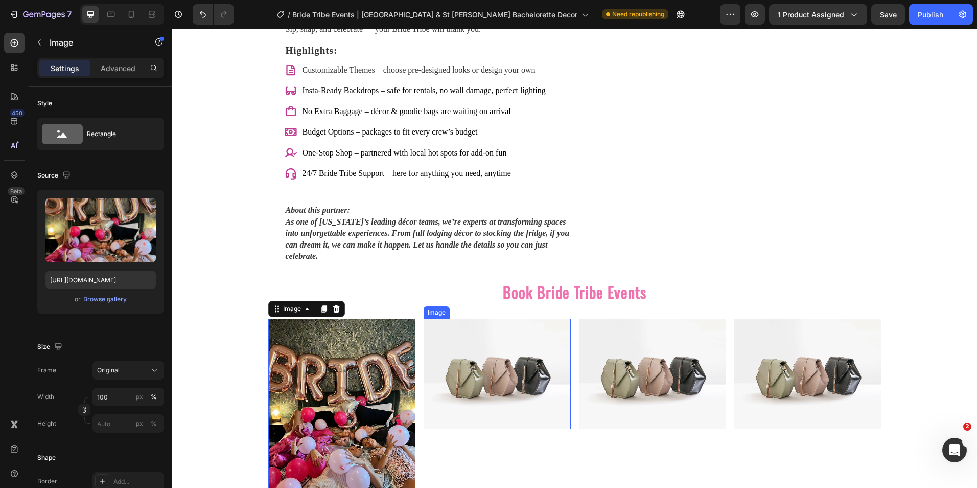
click at [471, 328] on img at bounding box center [497, 373] width 147 height 110
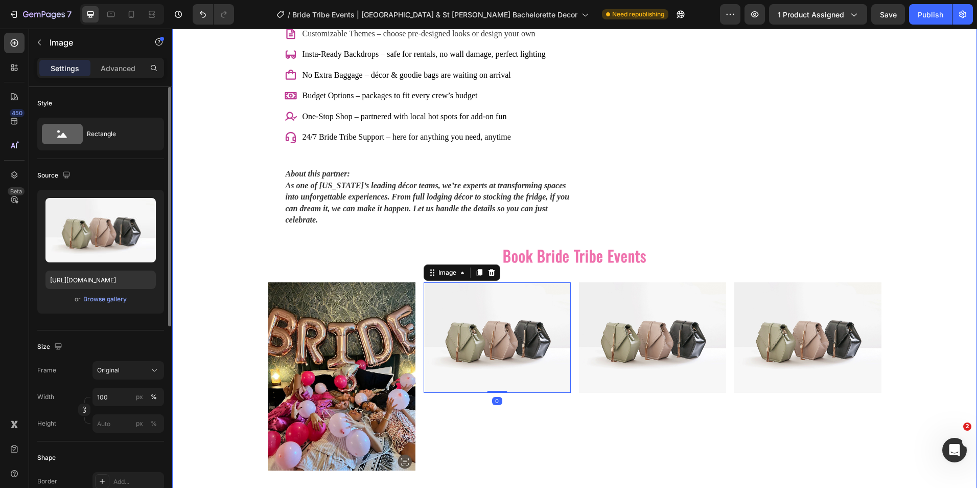
scroll to position [1482, 0]
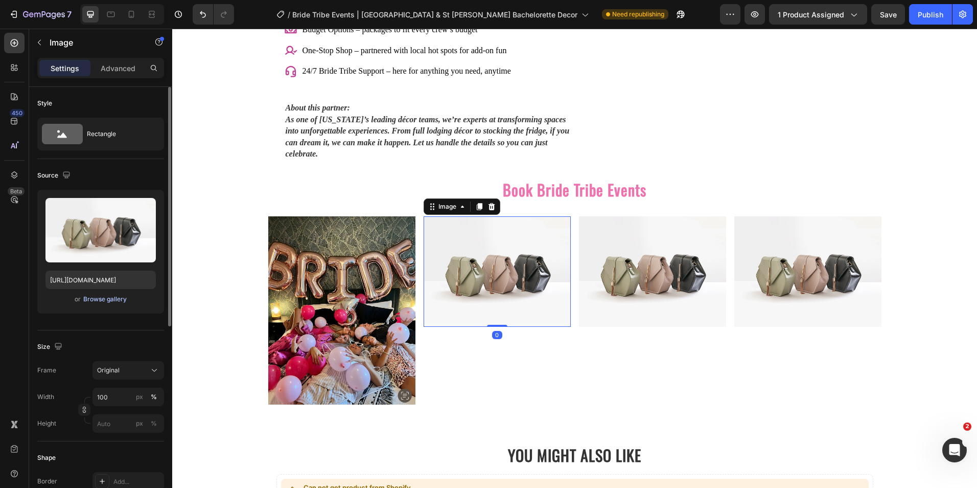
click at [120, 301] on div "Browse gallery" at bounding box center [104, 298] width 43 height 9
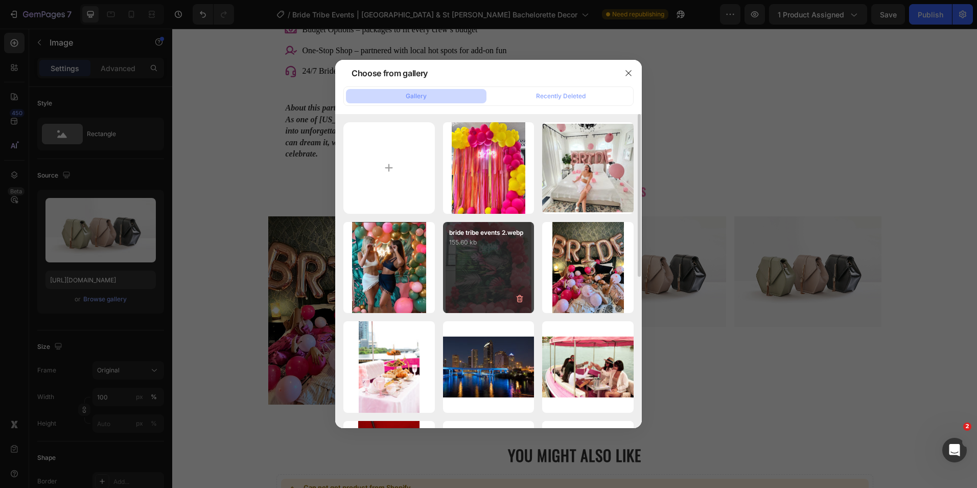
click at [490, 250] on div "bride tribe events 2.webp 155.60 kb" at bounding box center [488, 267] width 91 height 91
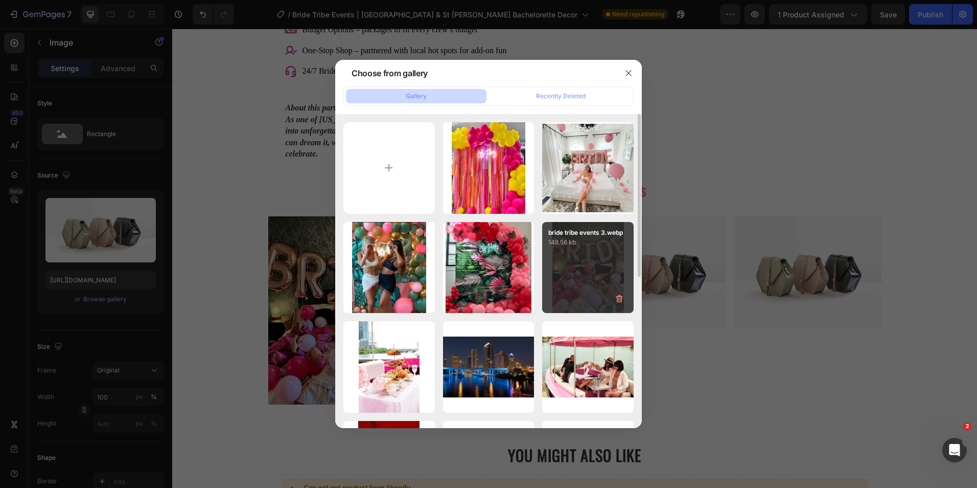
type input "https://cdn.shopify.com/s/files/1/0376/1963/0125/files/gempages_494367779642672…"
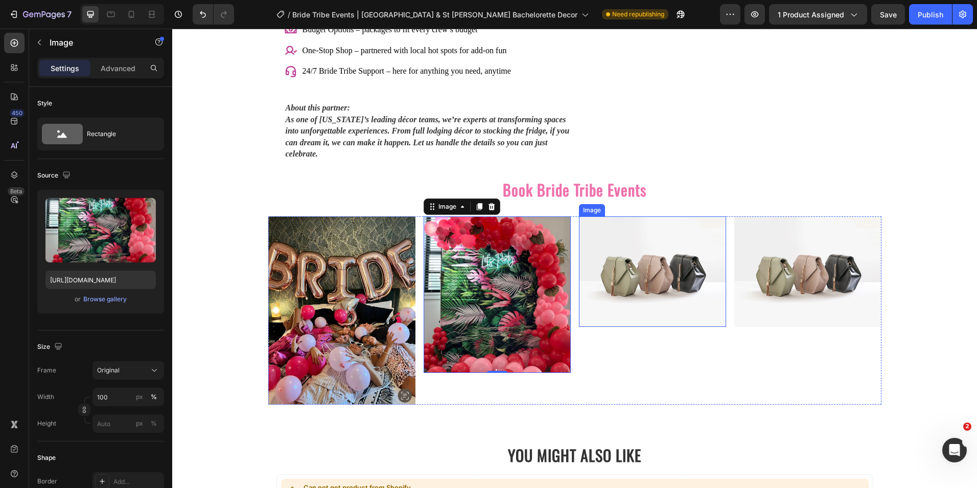
click at [653, 258] on img at bounding box center [652, 271] width 147 height 110
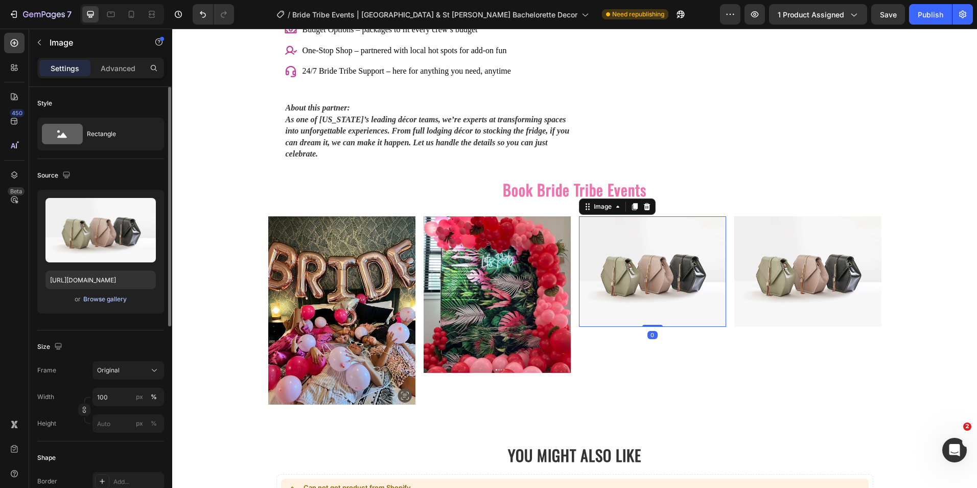
click at [120, 296] on div "Browse gallery" at bounding box center [104, 298] width 43 height 9
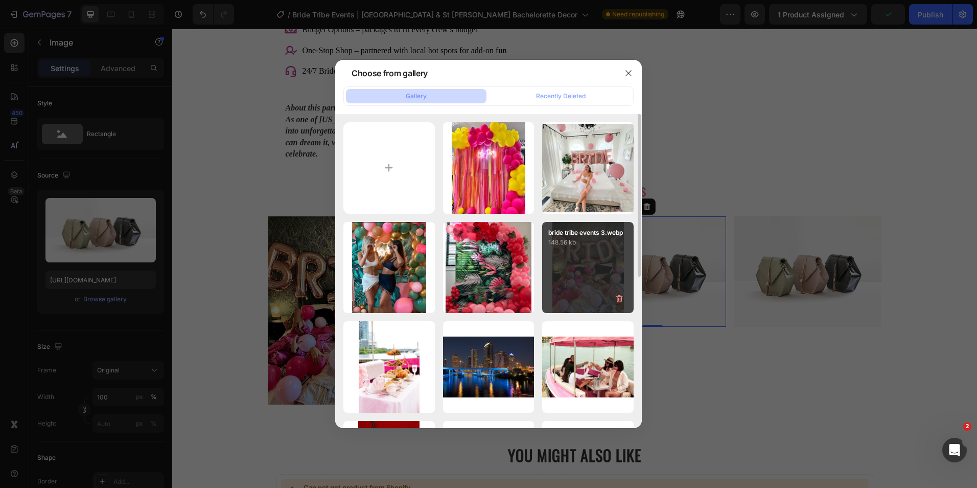
drag, startPoint x: 405, startPoint y: 270, endPoint x: 625, endPoint y: 282, distance: 220.1
click at [0, 0] on div "bride tribe events 1.webp 59.97 kb" at bounding box center [0, 0] width 0 height 0
type input "https://cdn.shopify.com/s/files/1/0376/1963/0125/files/gempages_494367779642672…"
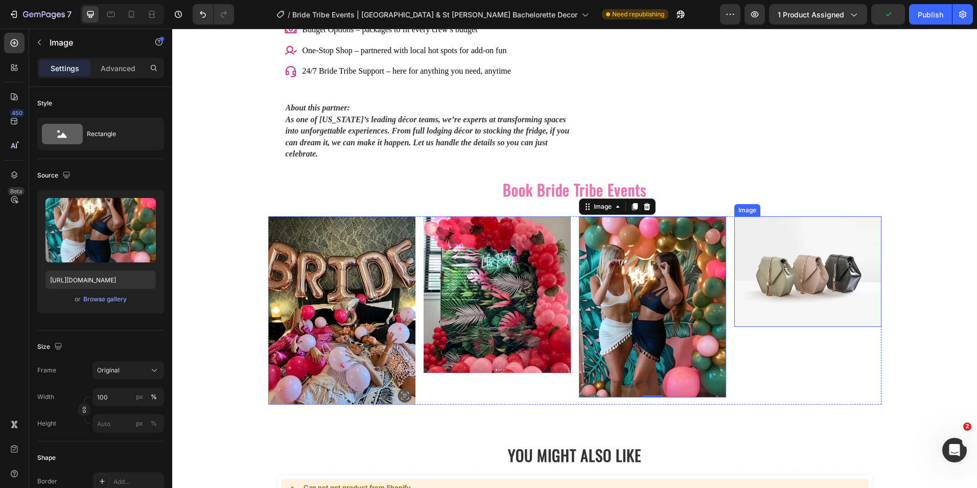
click at [798, 257] on img at bounding box center [807, 271] width 147 height 110
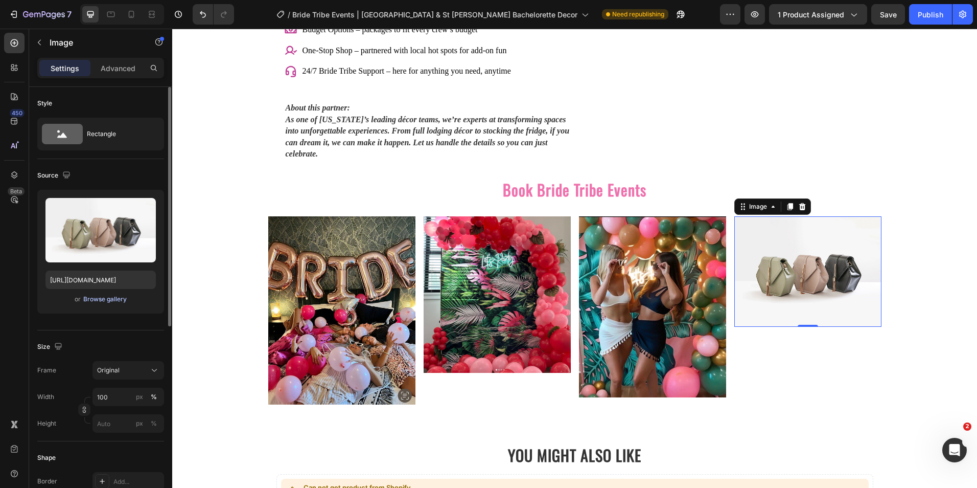
click at [121, 301] on div "Browse gallery" at bounding box center [104, 298] width 43 height 9
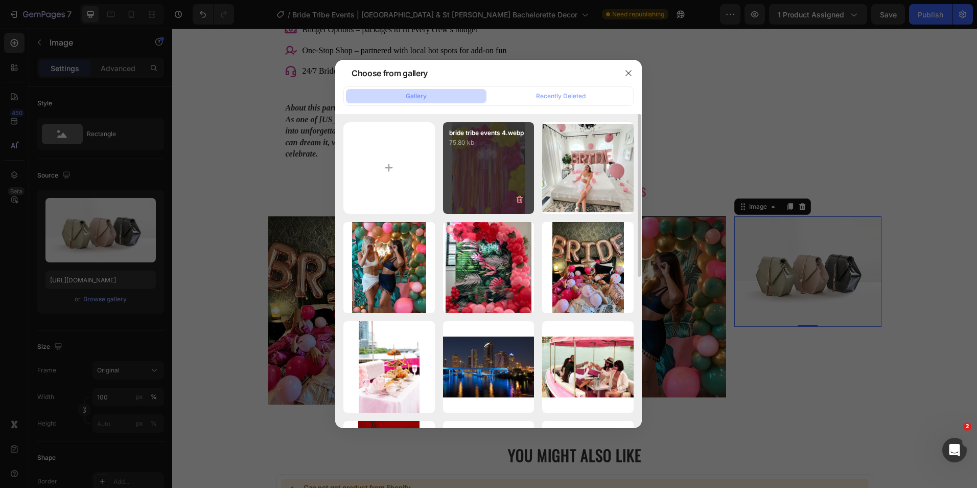
click at [496, 150] on div "bride tribe events 4.webp 75.80 kb" at bounding box center [488, 167] width 91 height 91
type input "https://cdn.shopify.com/s/files/1/0376/1963/0125/files/gempages_494367779642672…"
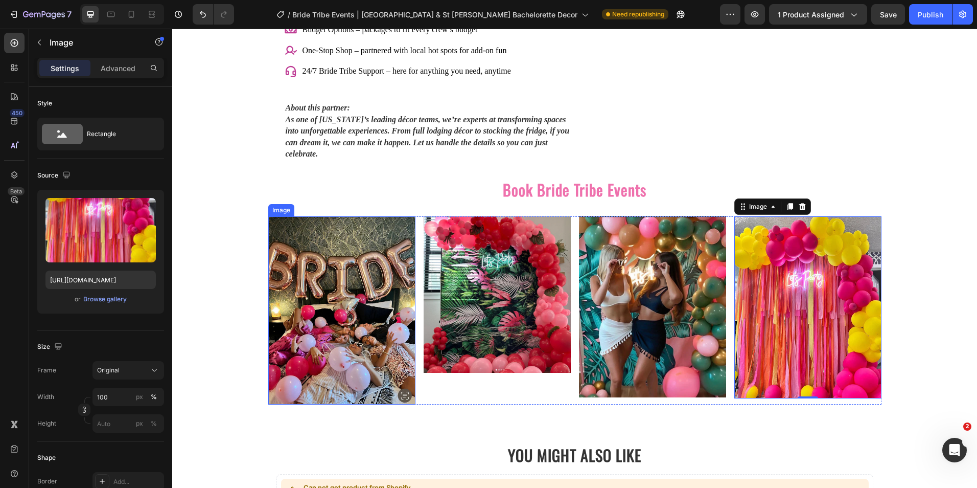
click at [389, 315] on img at bounding box center [341, 310] width 147 height 188
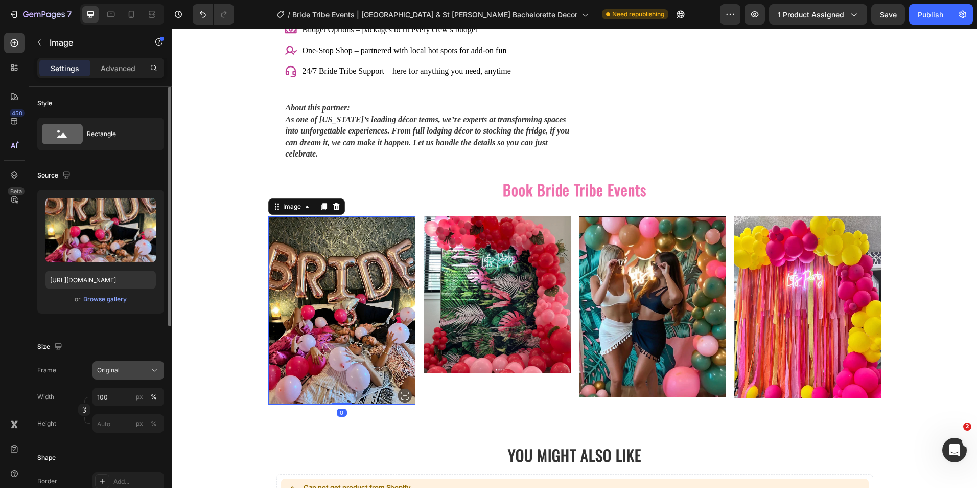
click at [142, 368] on div "Original" at bounding box center [122, 369] width 50 height 9
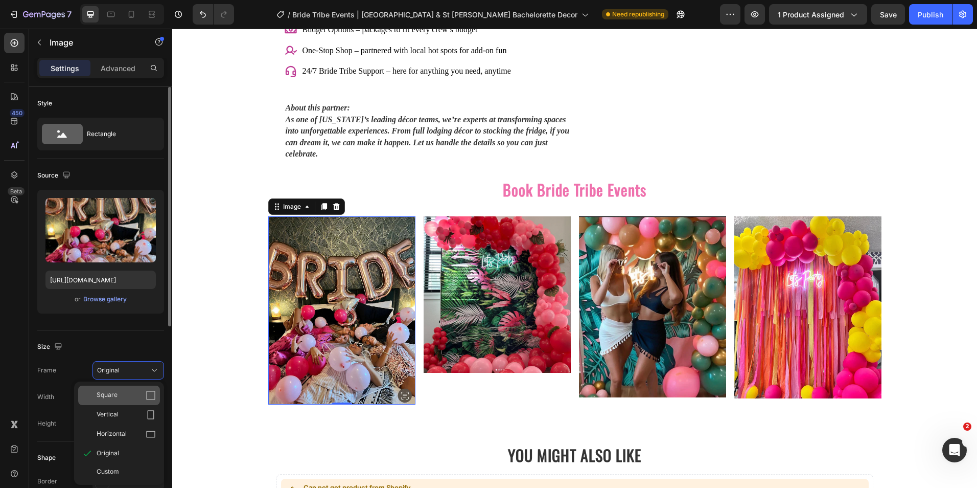
click at [131, 387] on div "Square" at bounding box center [119, 394] width 82 height 19
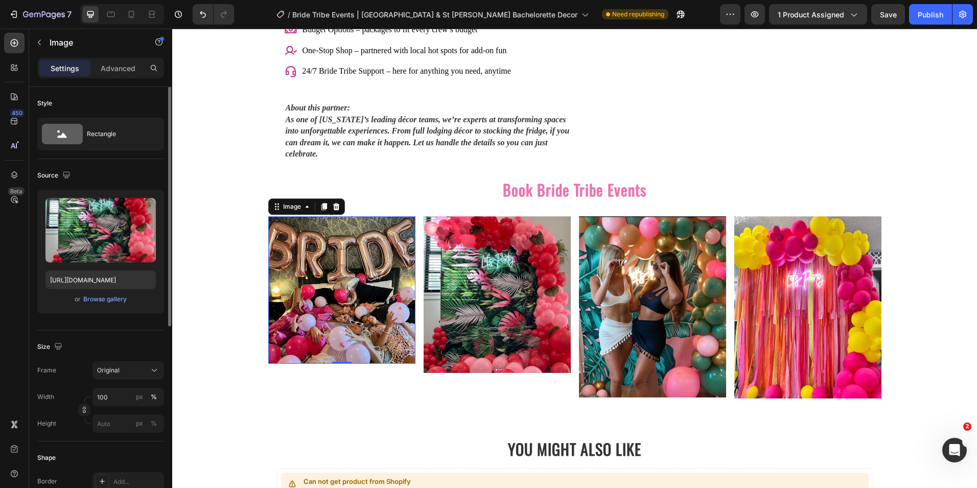
click at [441, 318] on img at bounding box center [497, 294] width 147 height 156
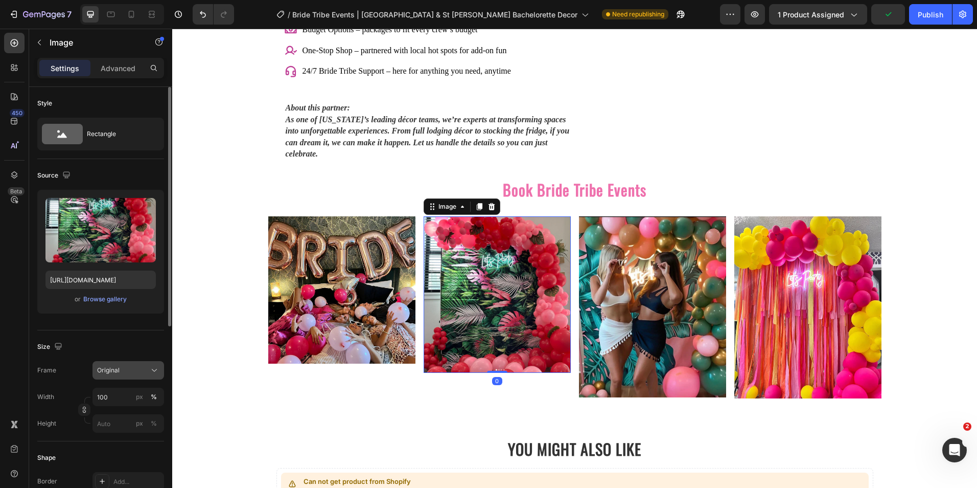
click at [141, 366] on div "Original" at bounding box center [122, 369] width 50 height 9
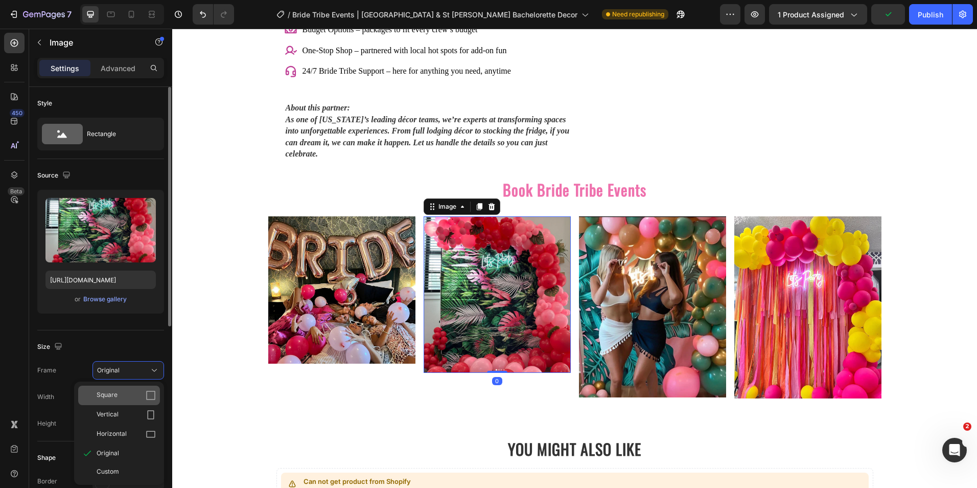
click at [131, 397] on div "Square" at bounding box center [126, 395] width 59 height 10
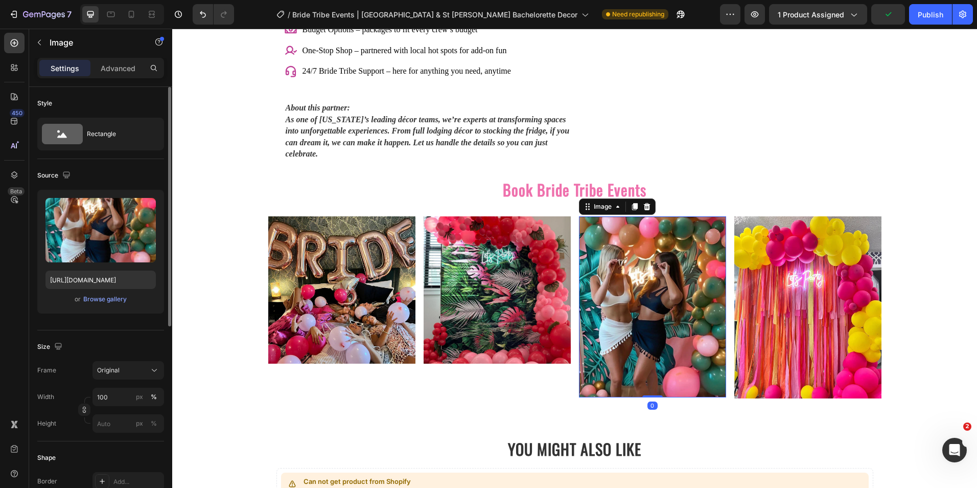
drag, startPoint x: 617, startPoint y: 305, endPoint x: 447, endPoint y: 320, distance: 171.4
click at [616, 305] on img at bounding box center [652, 306] width 147 height 181
click at [121, 369] on div "Original" at bounding box center [122, 369] width 50 height 9
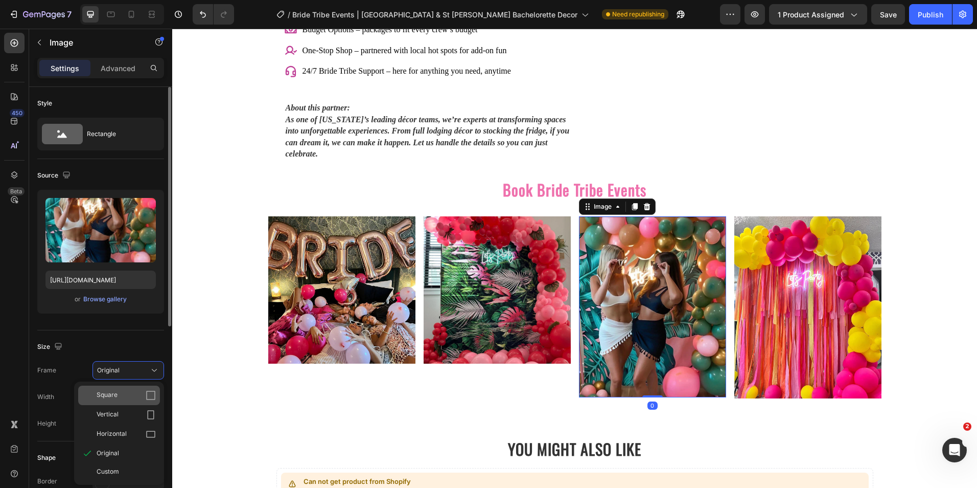
click at [130, 395] on div "Square" at bounding box center [126, 395] width 59 height 10
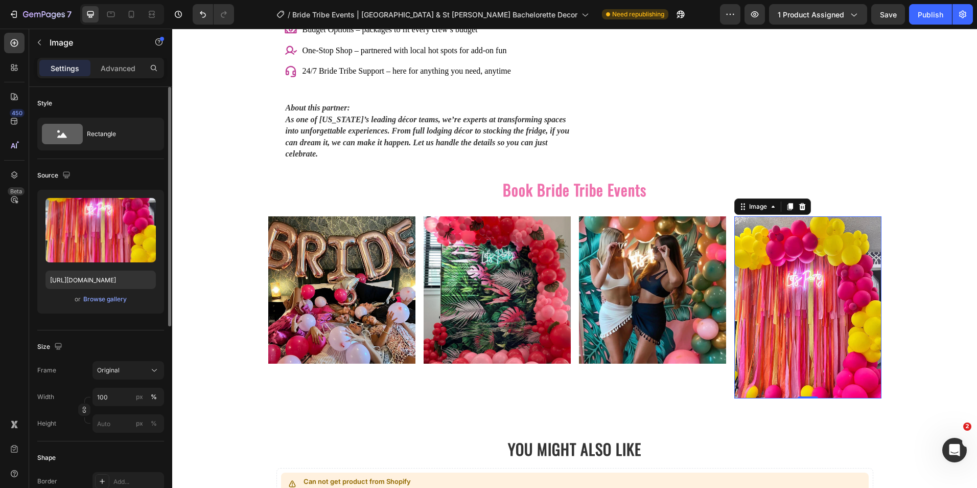
click at [752, 294] on img at bounding box center [807, 307] width 147 height 182
click at [122, 369] on div "Original" at bounding box center [122, 369] width 50 height 9
drag, startPoint x: 126, startPoint y: 392, endPoint x: 89, endPoint y: 398, distance: 37.1
click at [127, 390] on div "Square" at bounding box center [126, 395] width 59 height 10
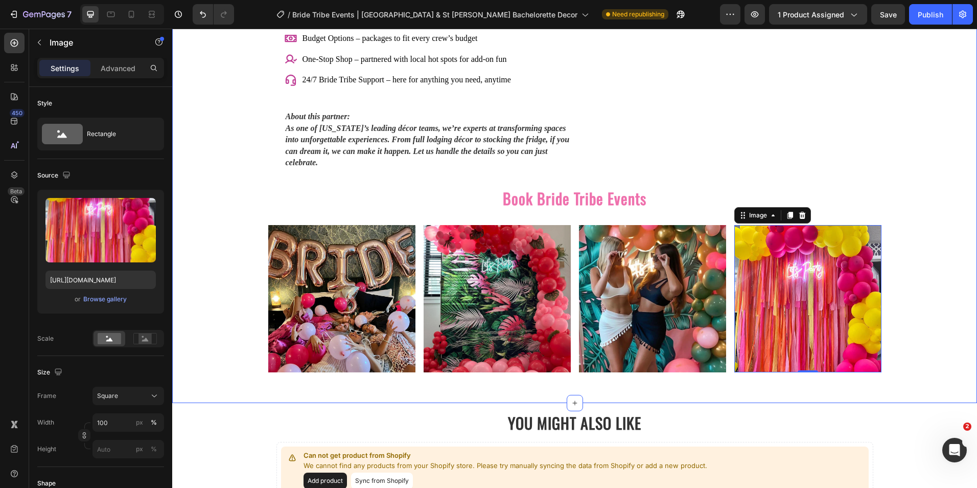
scroll to position [1439, 0]
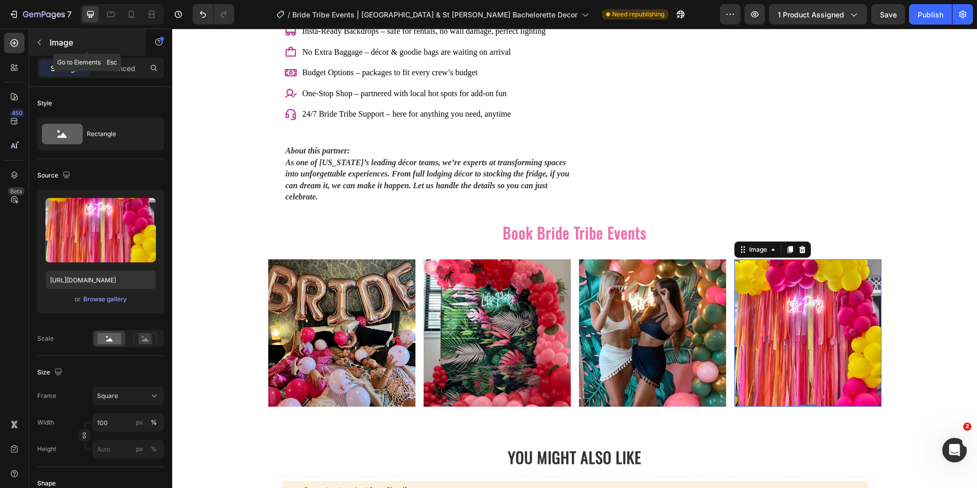
click at [44, 40] on button "button" at bounding box center [39, 42] width 16 height 16
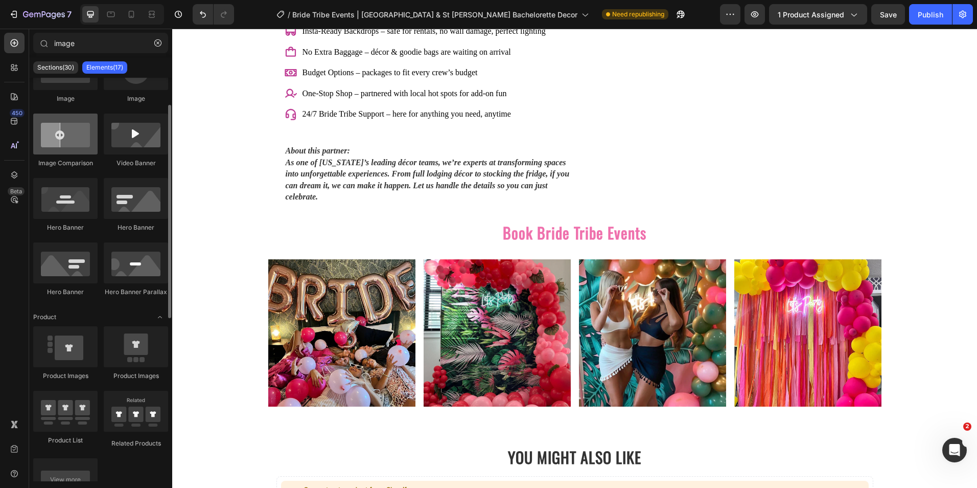
scroll to position [0, 0]
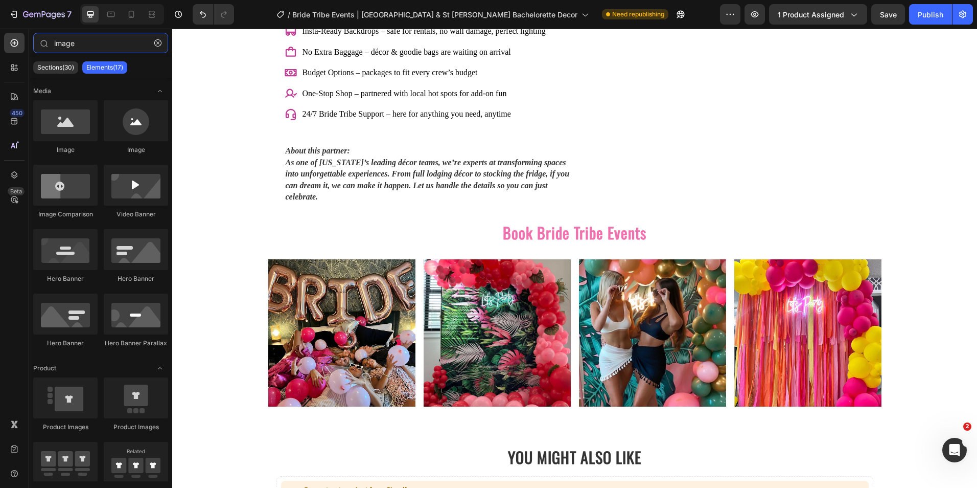
drag, startPoint x: 100, startPoint y: 41, endPoint x: 25, endPoint y: 42, distance: 74.6
click at [25, 42] on div "450 Beta image Sections(30) Elements(17) Media Image Image Image Comparison Vid…" at bounding box center [86, 258] width 172 height 459
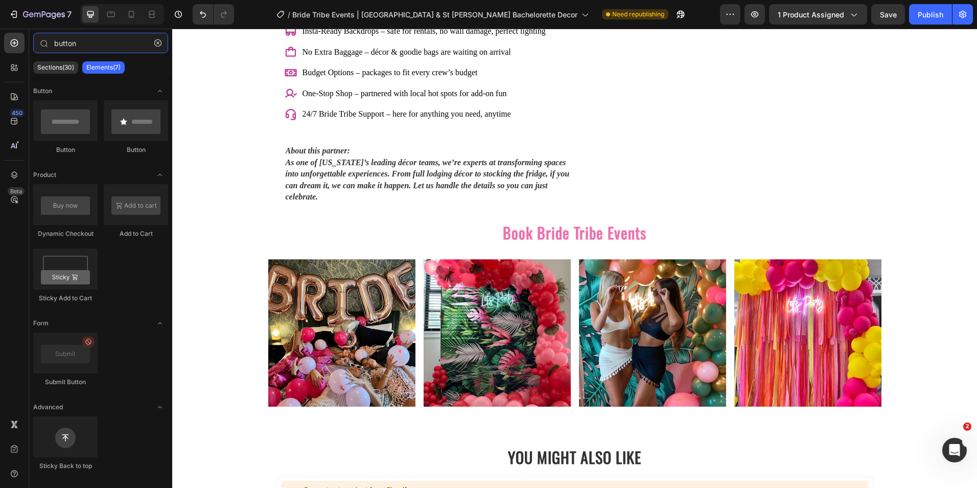
type input "button"
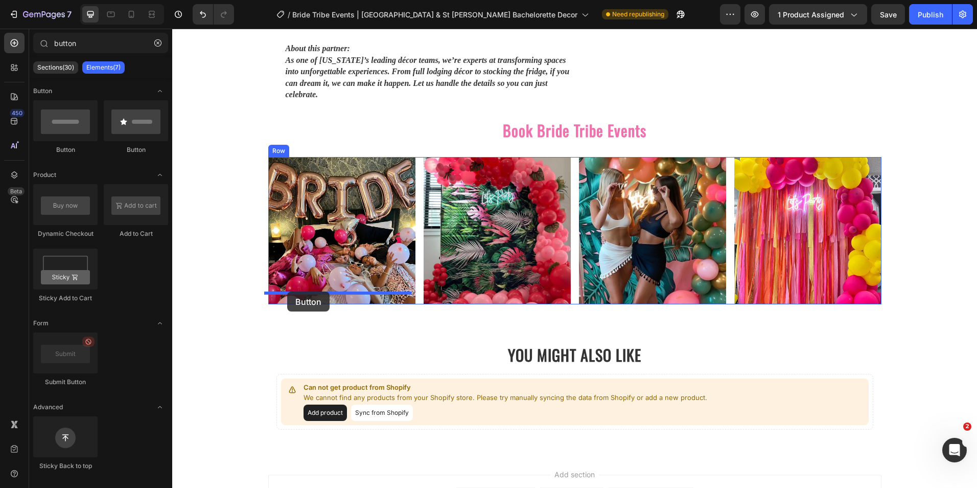
drag, startPoint x: 251, startPoint y: 162, endPoint x: 287, endPoint y: 291, distance: 134.3
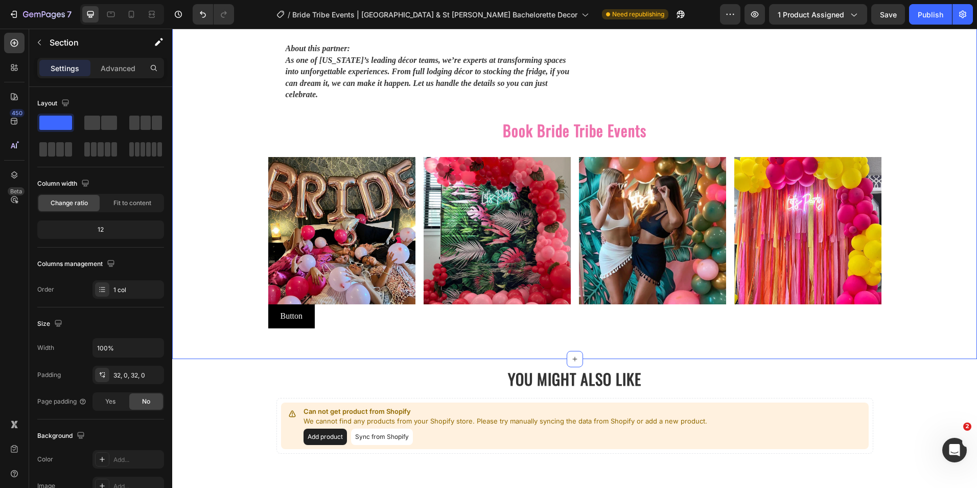
click at [196, 11] on button "Undo/Redo" at bounding box center [203, 14] width 20 height 20
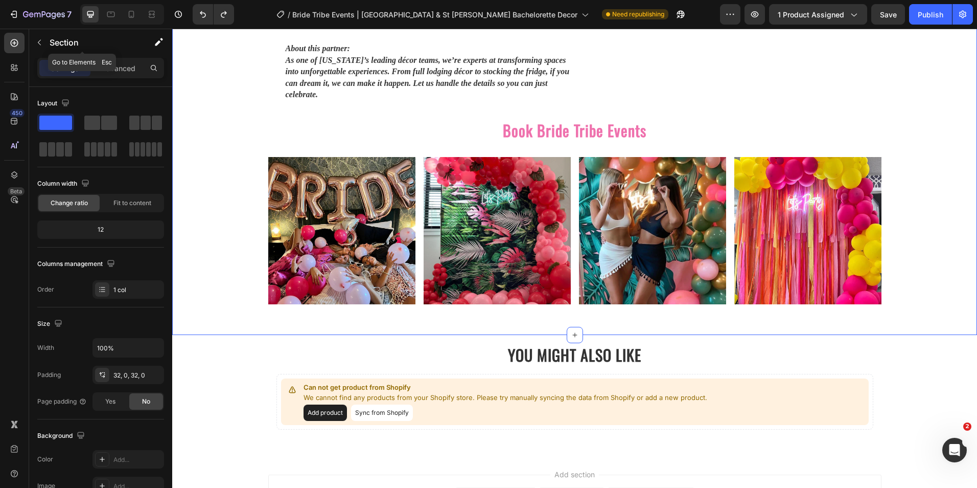
click at [38, 38] on button "button" at bounding box center [39, 42] width 16 height 16
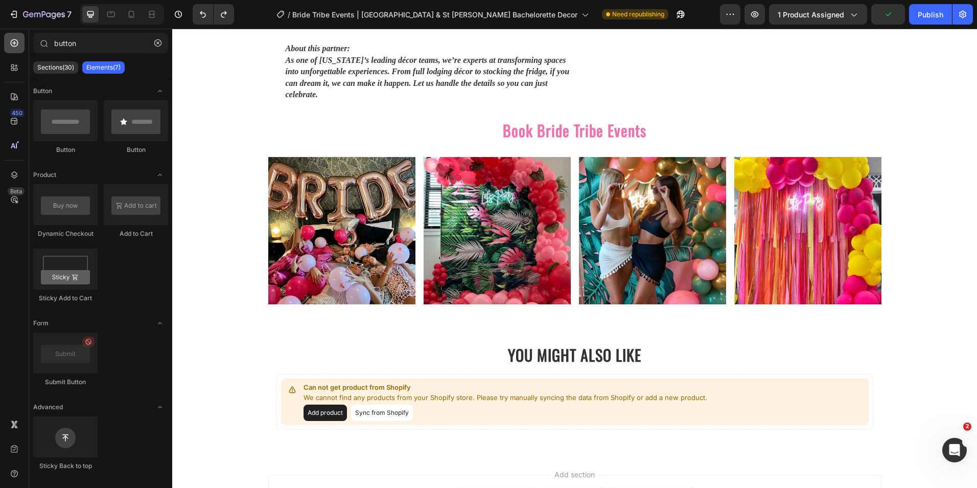
click at [11, 44] on icon at bounding box center [15, 43] width 8 height 8
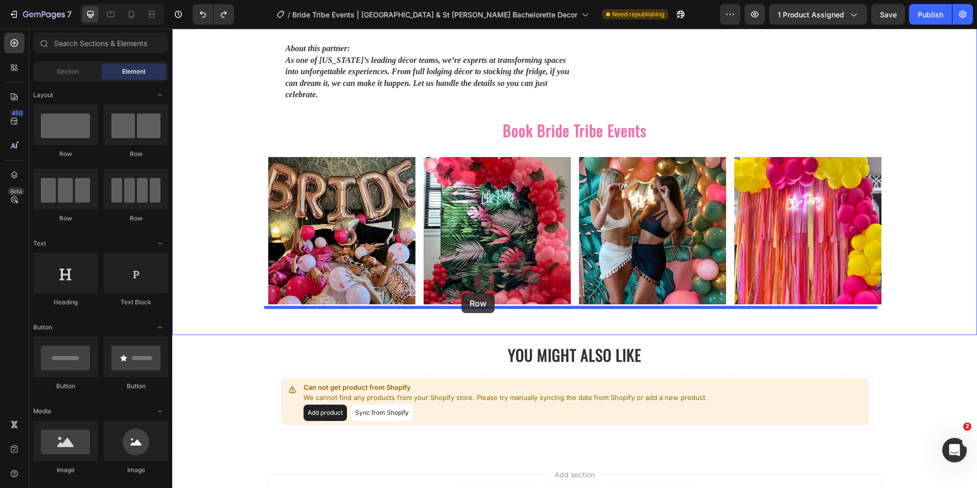
drag, startPoint x: 331, startPoint y: 230, endPoint x: 461, endPoint y: 293, distance: 144.5
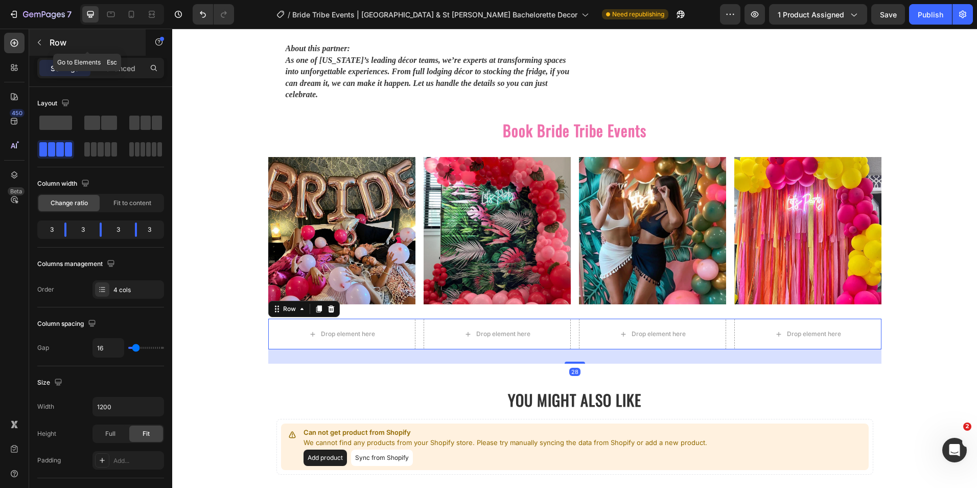
click at [41, 47] on button "button" at bounding box center [39, 42] width 16 height 16
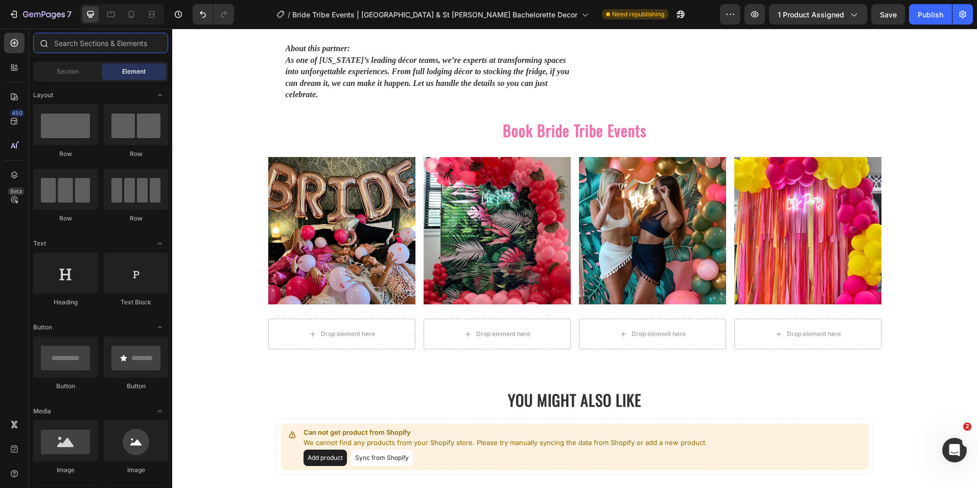
click at [90, 45] on input "text" at bounding box center [100, 43] width 135 height 20
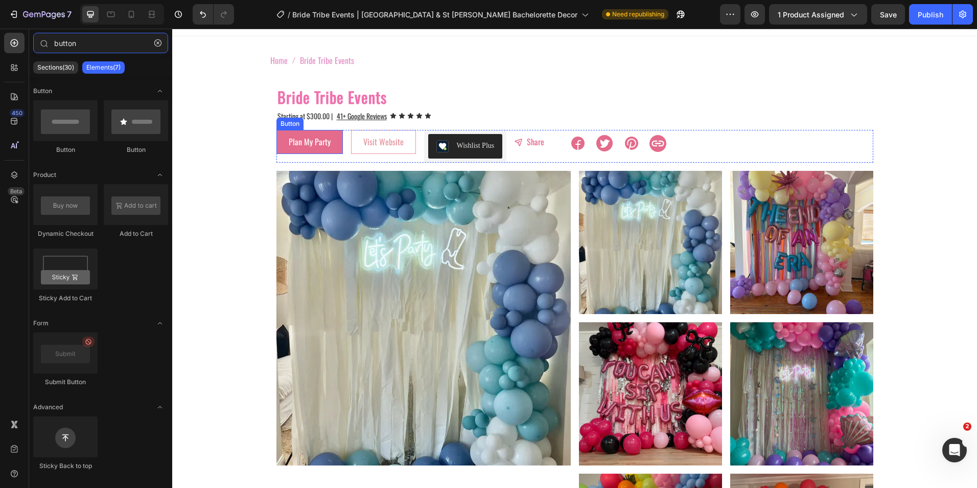
scroll to position [0, 0]
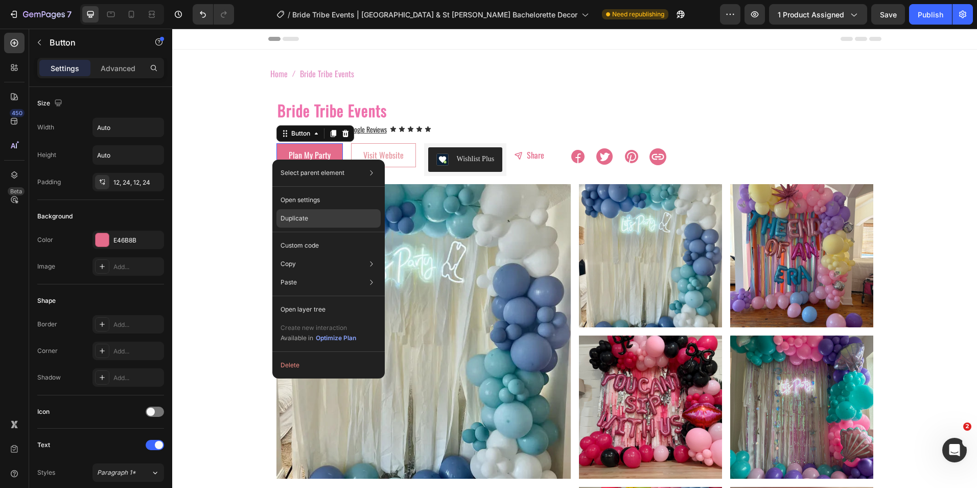
click at [307, 219] on p "Duplicate" at bounding box center [295, 218] width 28 height 9
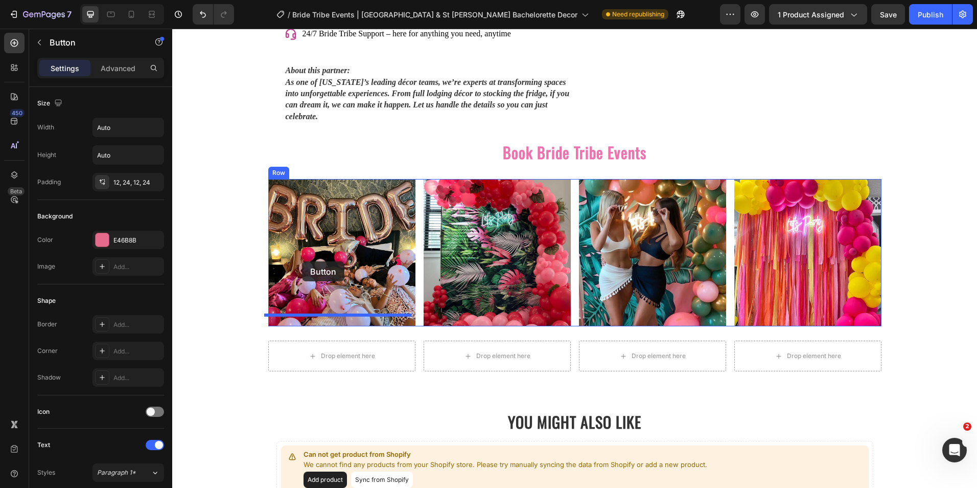
scroll to position [1482, 0]
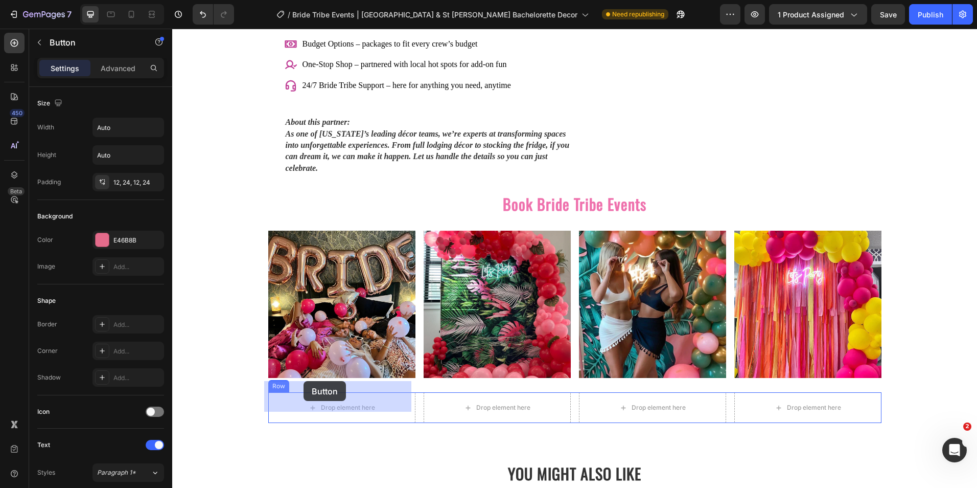
drag, startPoint x: 281, startPoint y: 155, endPoint x: 304, endPoint y: 381, distance: 227.1
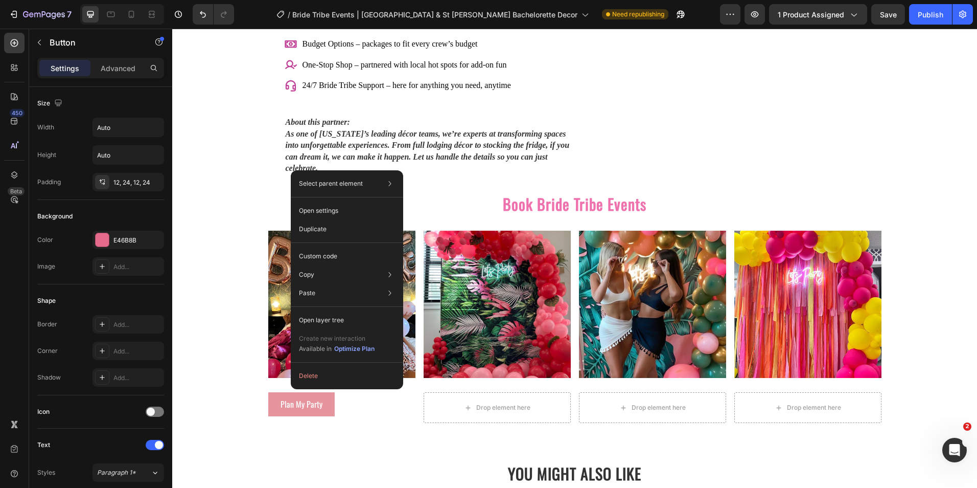
click at [272, 392] on link "Plan My Party" at bounding box center [301, 404] width 66 height 24
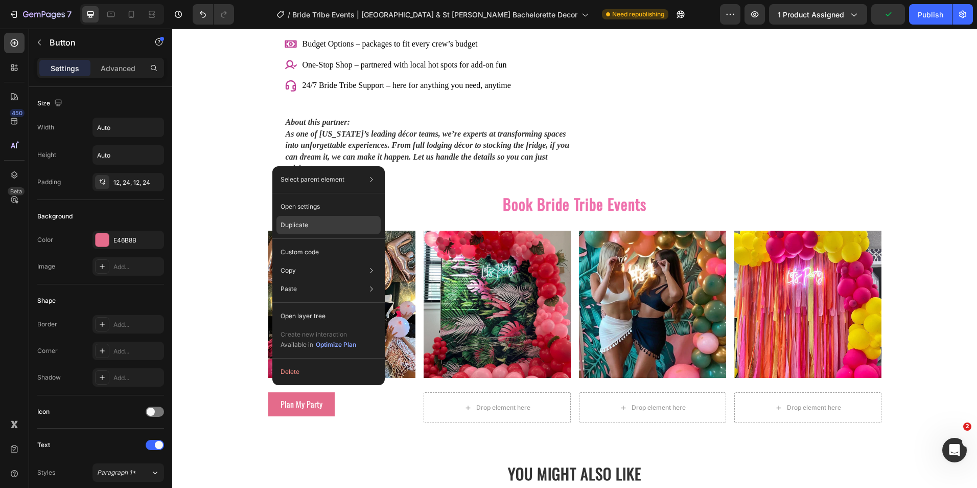
click at [300, 226] on p "Duplicate" at bounding box center [295, 224] width 28 height 9
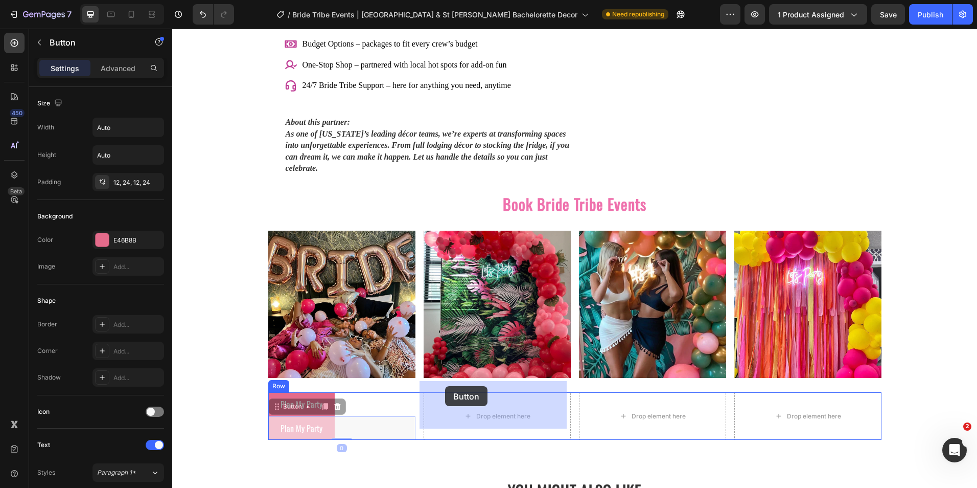
drag, startPoint x: 272, startPoint y: 393, endPoint x: 445, endPoint y: 386, distance: 173.4
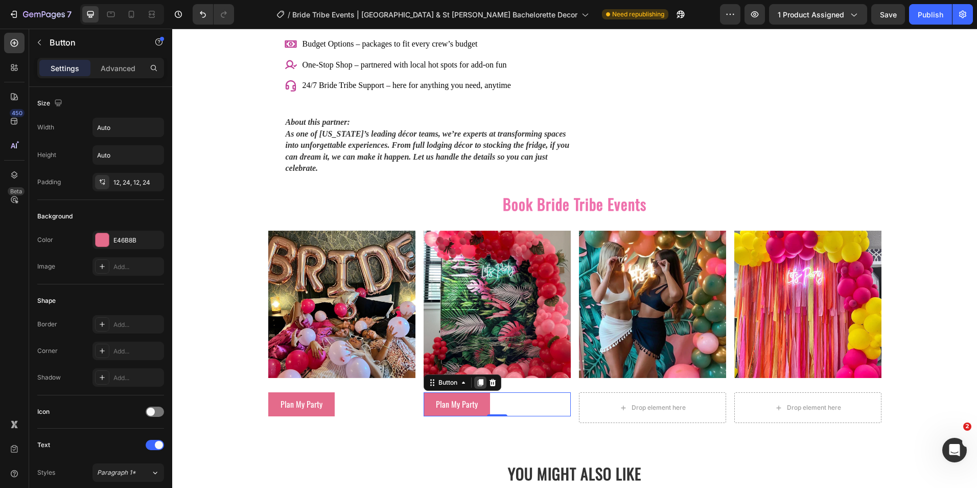
click at [477, 379] on icon at bounding box center [480, 382] width 6 height 7
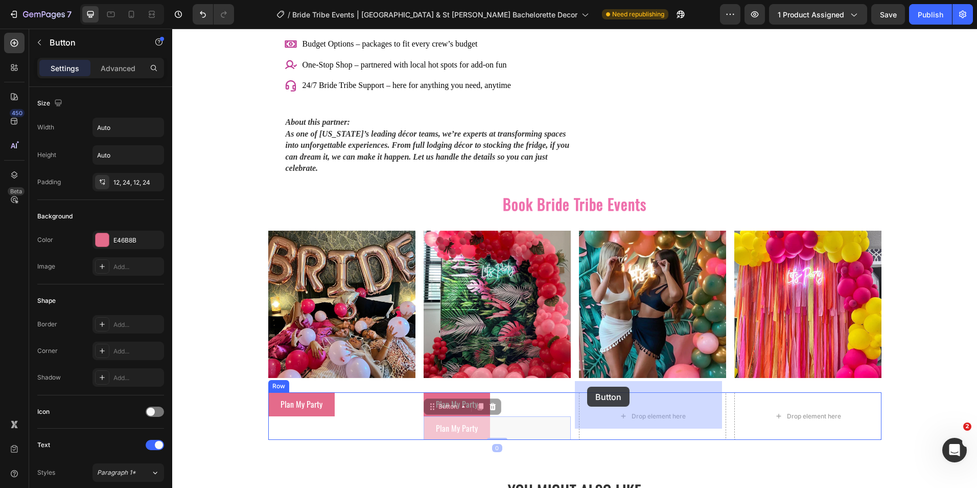
drag, startPoint x: 430, startPoint y: 393, endPoint x: 586, endPoint y: 386, distance: 156.0
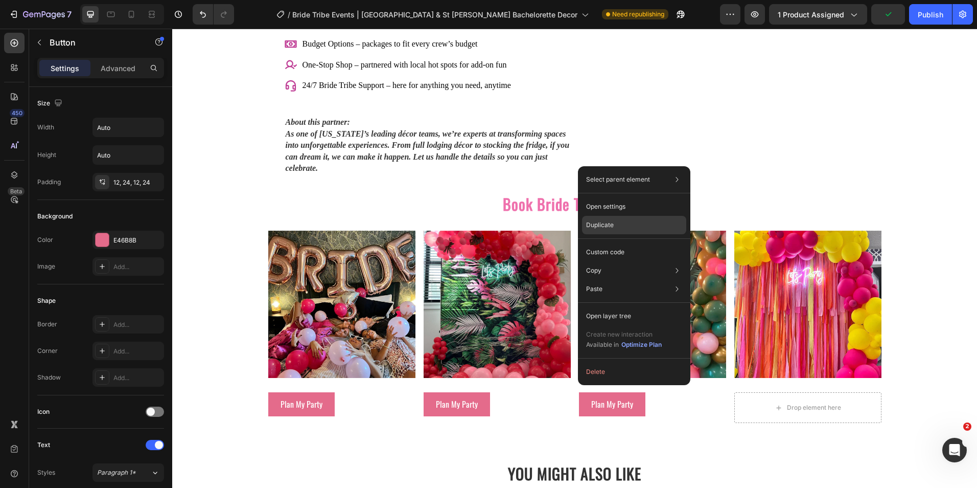
click at [604, 223] on p "Duplicate" at bounding box center [600, 224] width 28 height 9
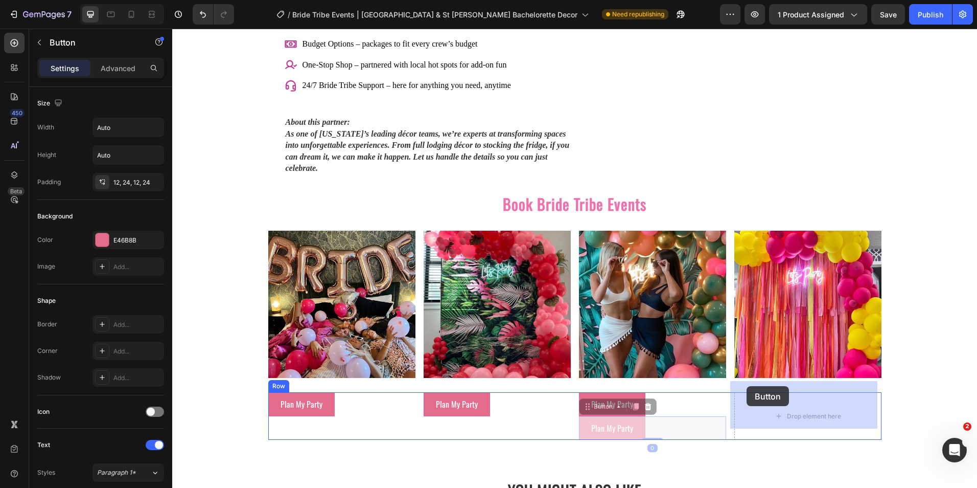
drag, startPoint x: 584, startPoint y: 394, endPoint x: 747, endPoint y: 386, distance: 162.7
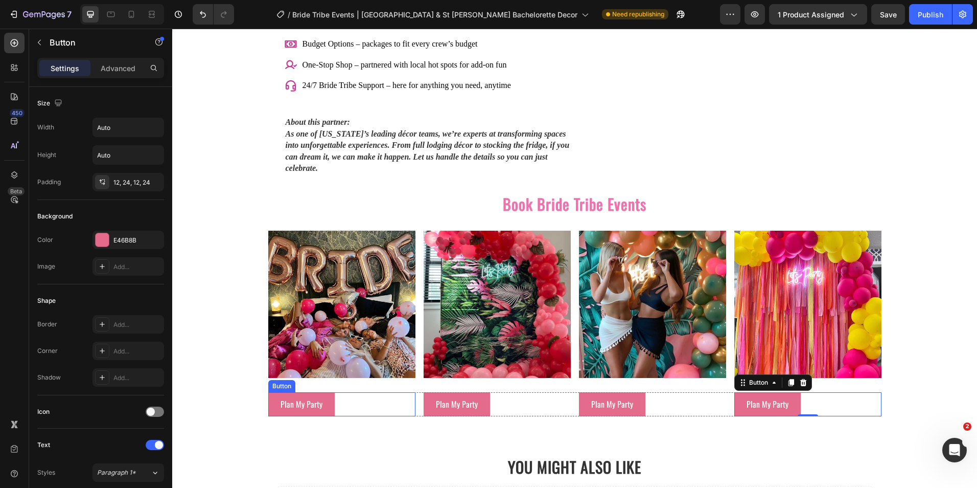
click at [360, 392] on div "Plan My Party Button" at bounding box center [341, 404] width 147 height 24
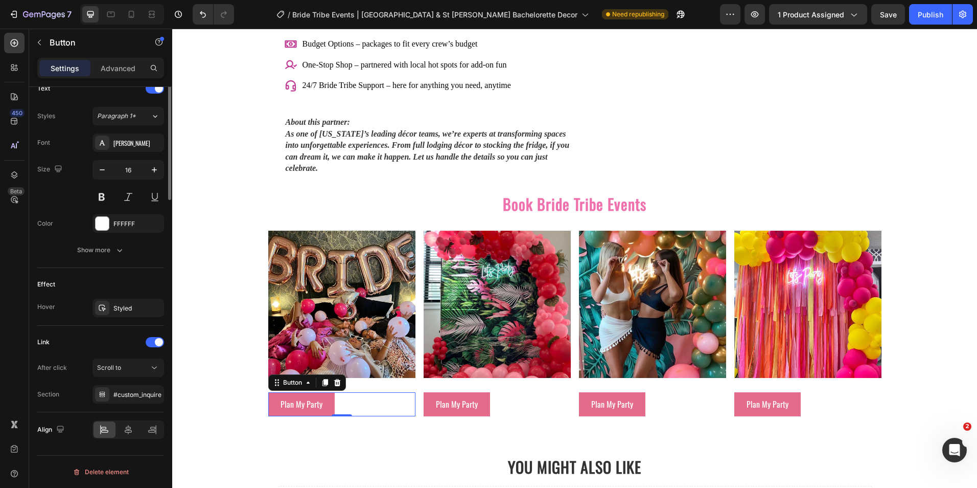
scroll to position [0, 0]
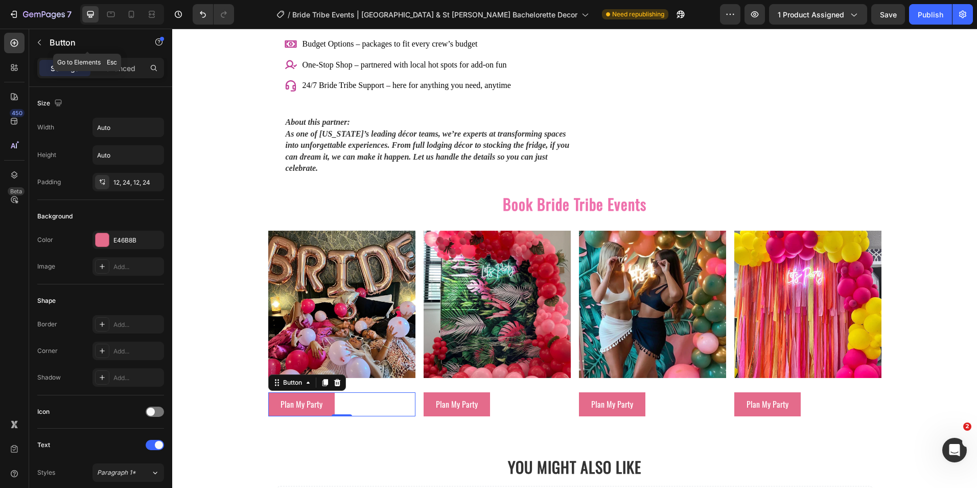
drag, startPoint x: 45, startPoint y: 48, endPoint x: 46, endPoint y: 60, distance: 11.8
click at [45, 49] on button "button" at bounding box center [39, 42] width 16 height 16
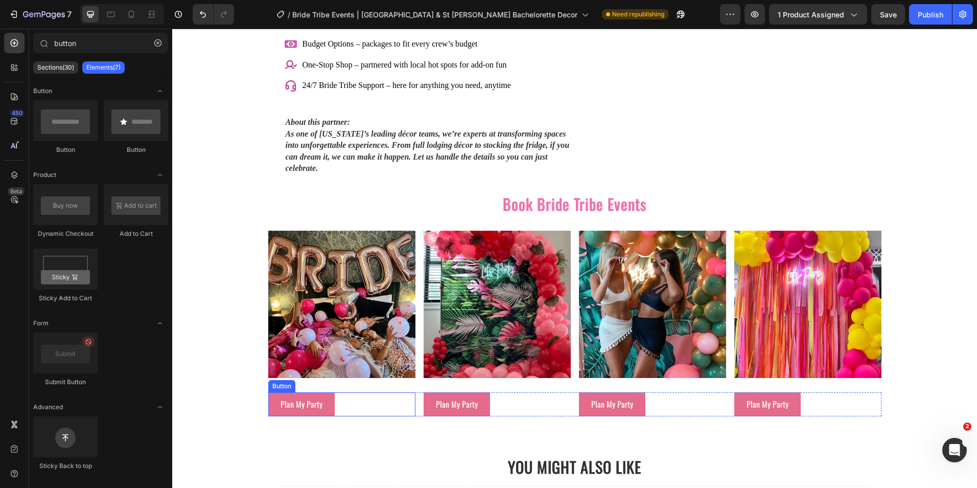
click at [341, 392] on div "Plan My Party Button" at bounding box center [341, 404] width 147 height 24
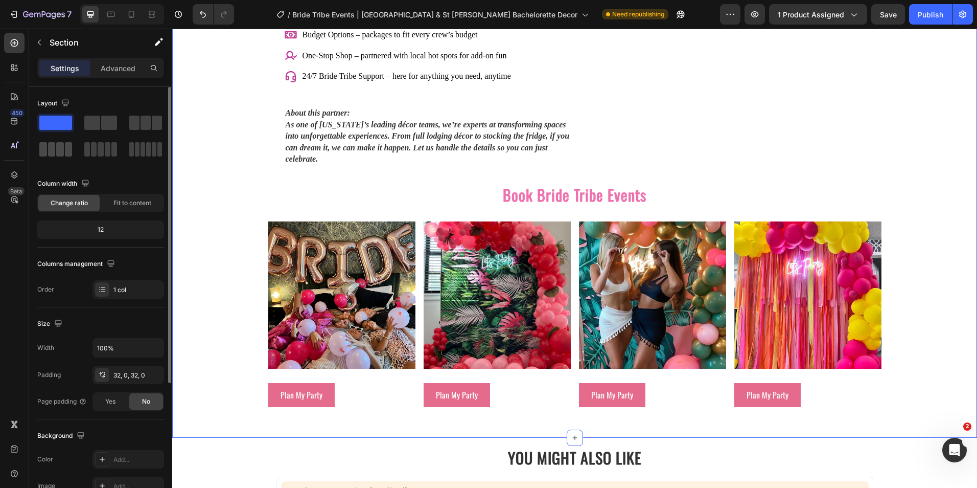
scroll to position [51, 0]
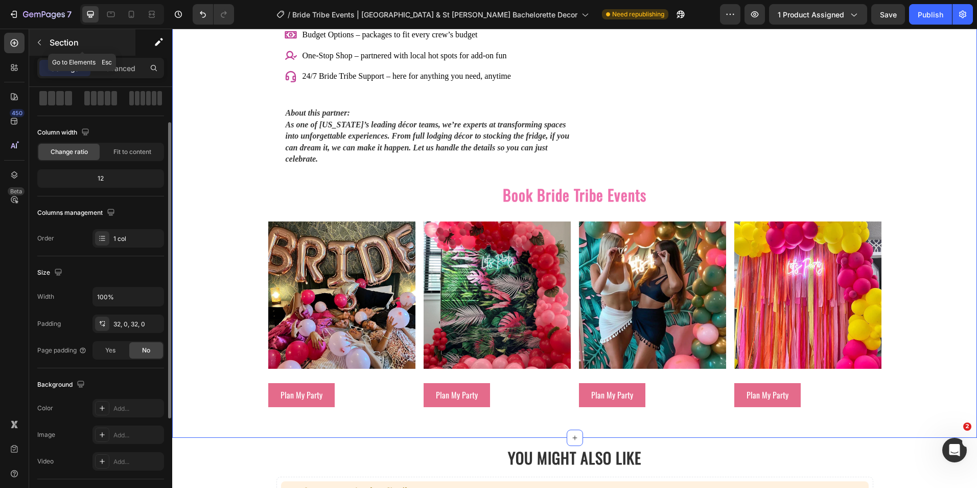
click at [44, 40] on button "button" at bounding box center [39, 42] width 16 height 16
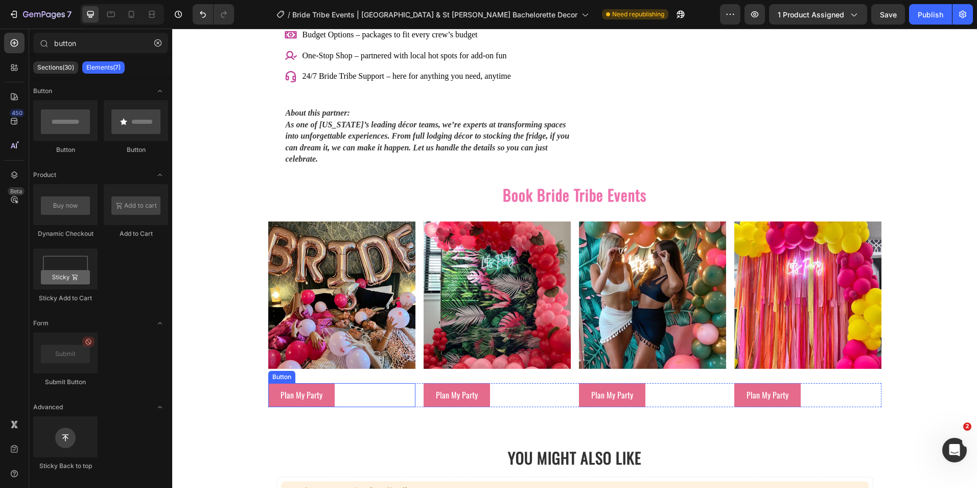
click at [335, 388] on div "Plan My Party Button" at bounding box center [341, 395] width 147 height 24
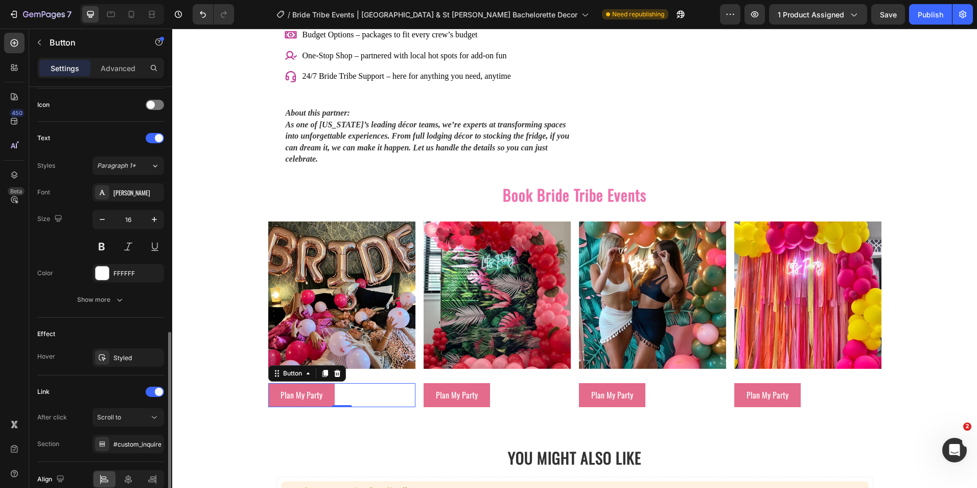
scroll to position [356, 0]
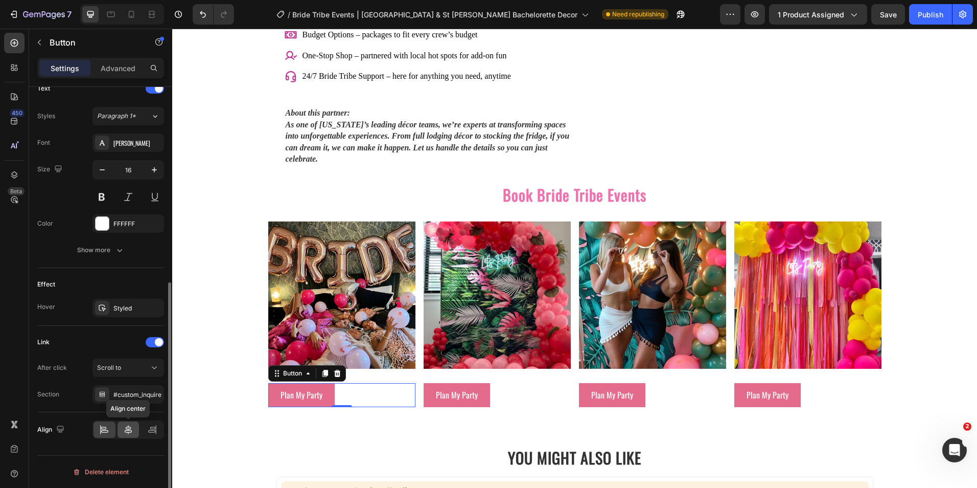
click at [130, 427] on icon at bounding box center [128, 429] width 10 height 10
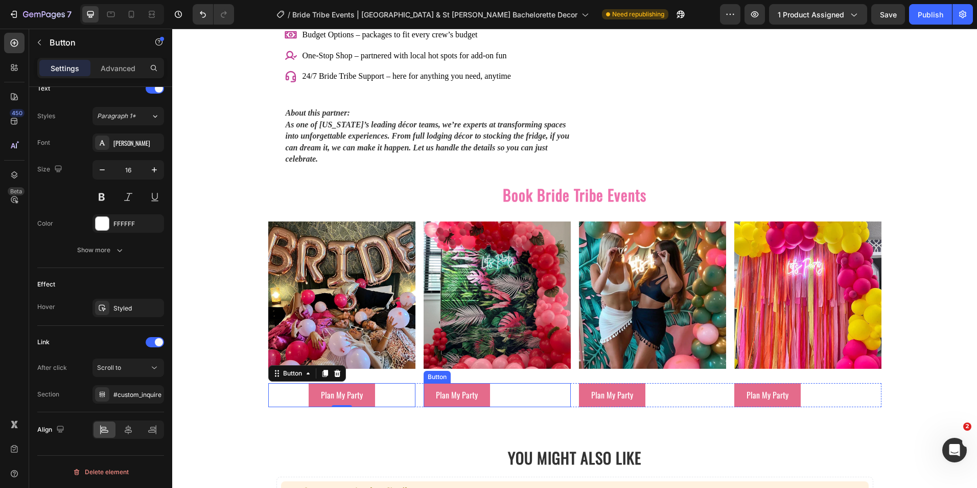
click at [516, 390] on div "Plan My Party Button" at bounding box center [497, 395] width 147 height 24
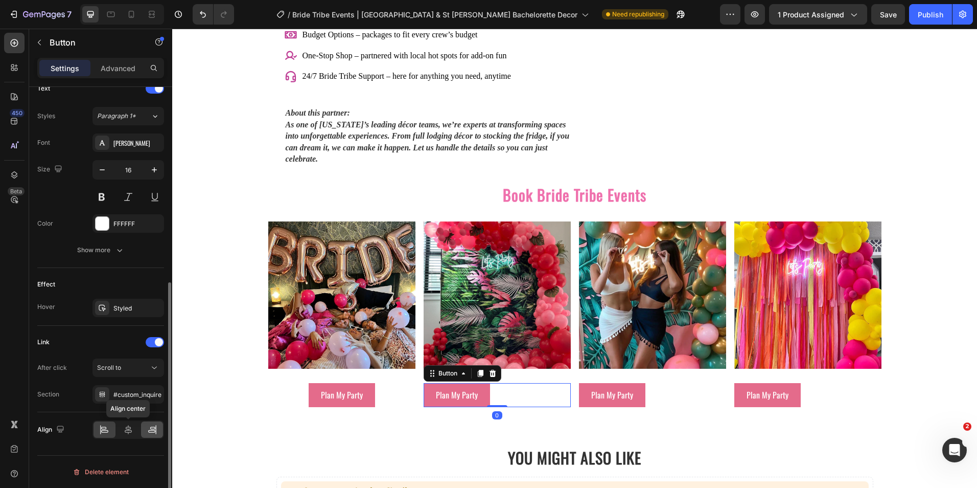
drag, startPoint x: 125, startPoint y: 434, endPoint x: 163, endPoint y: 429, distance: 38.7
click at [125, 433] on icon at bounding box center [128, 429] width 10 height 10
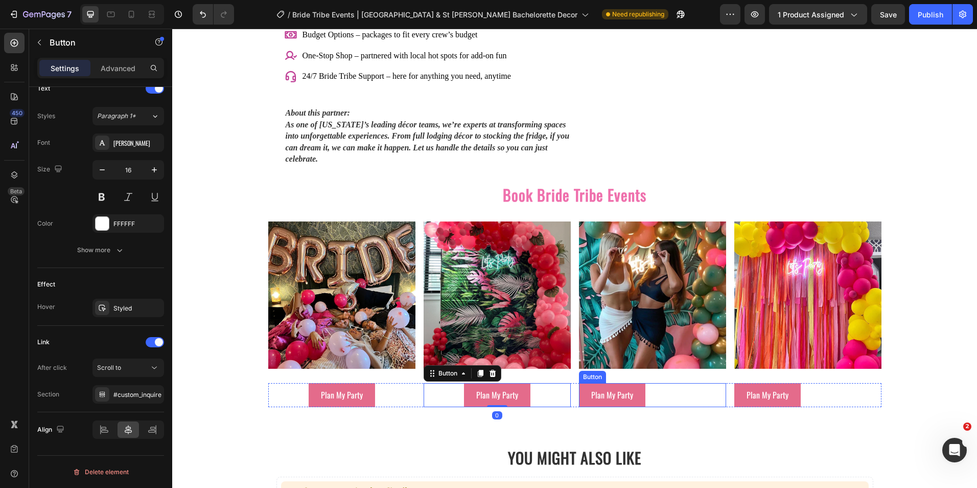
click at [665, 387] on div "Plan My Party Button" at bounding box center [652, 395] width 147 height 24
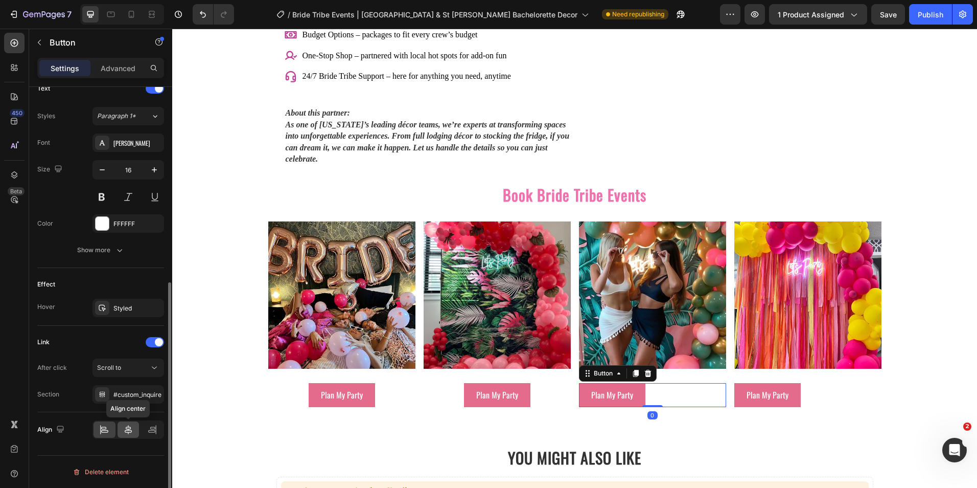
click at [121, 430] on div at bounding box center [129, 429] width 22 height 16
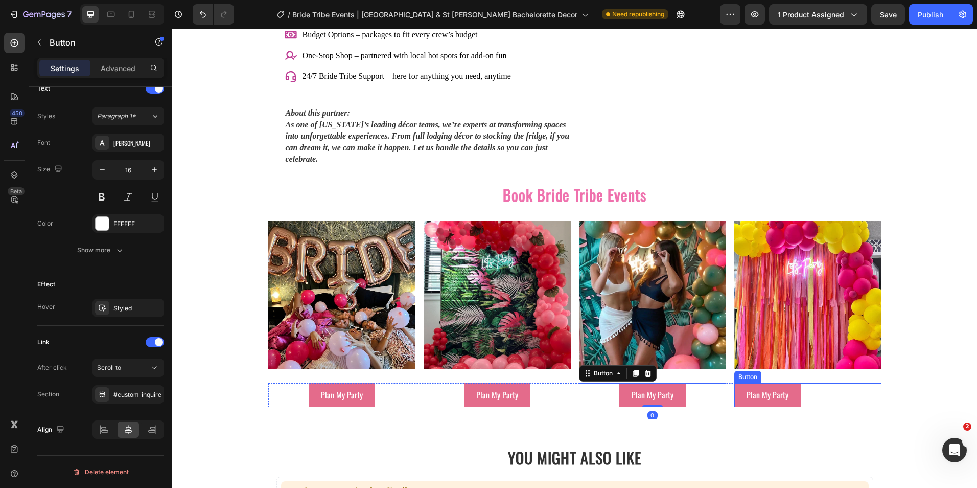
click at [821, 388] on div "Plan My Party Button" at bounding box center [807, 395] width 147 height 24
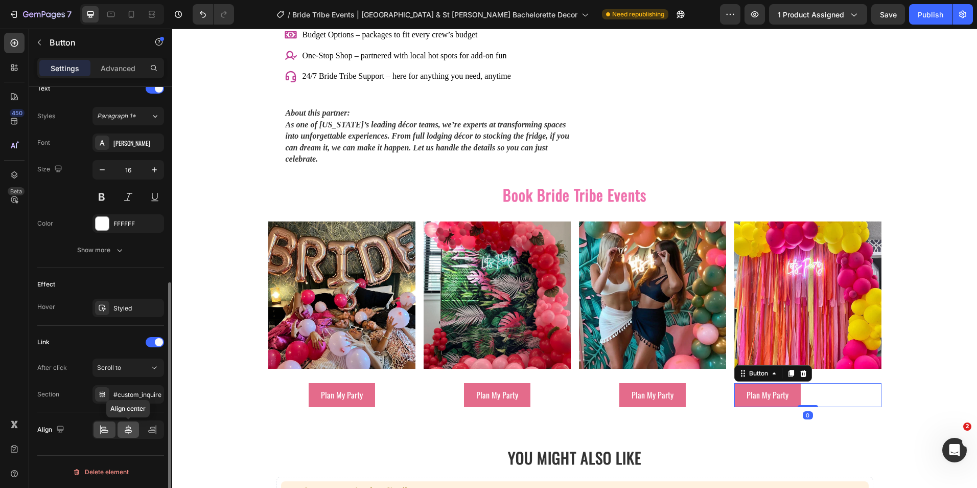
click at [129, 427] on icon at bounding box center [128, 429] width 10 height 10
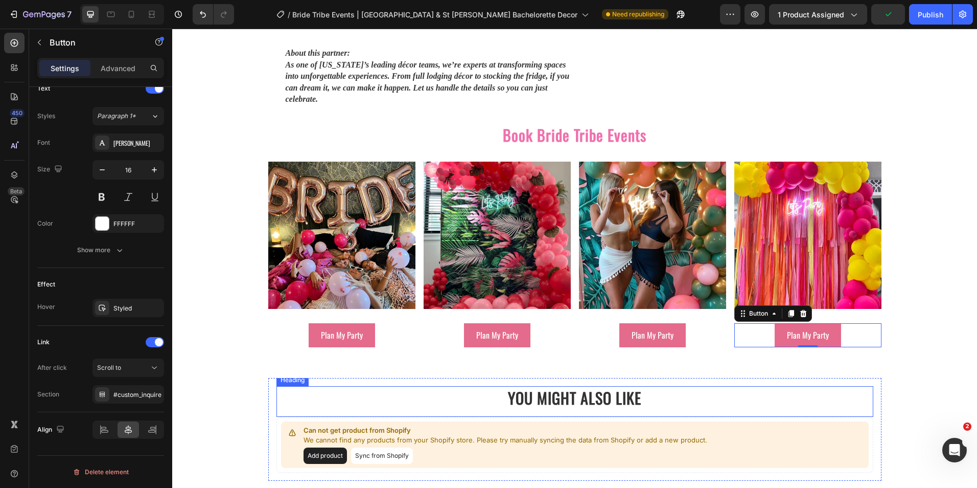
scroll to position [1528, 0]
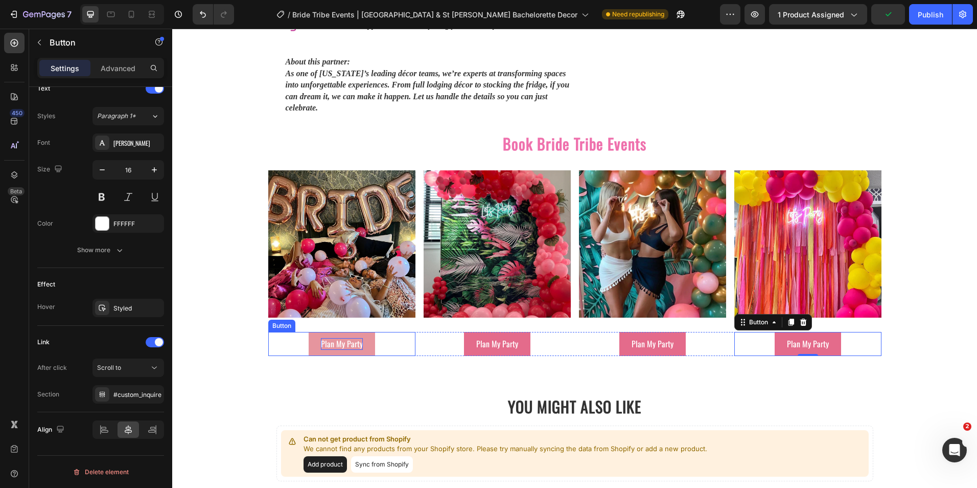
click at [344, 338] on p "Plan My Party" at bounding box center [342, 343] width 42 height 11
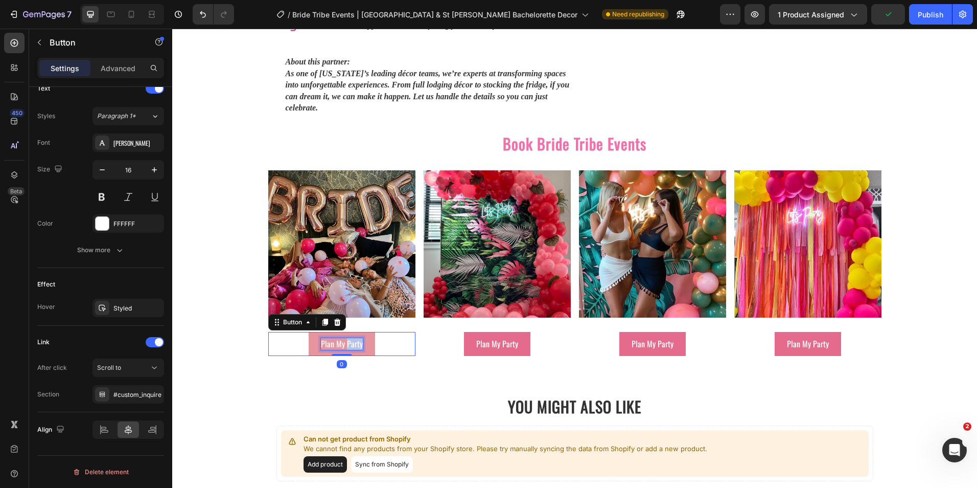
click at [344, 338] on p "Plan My Party" at bounding box center [342, 343] width 42 height 11
click at [344, 338] on p "Book Hotel" at bounding box center [341, 343] width 33 height 11
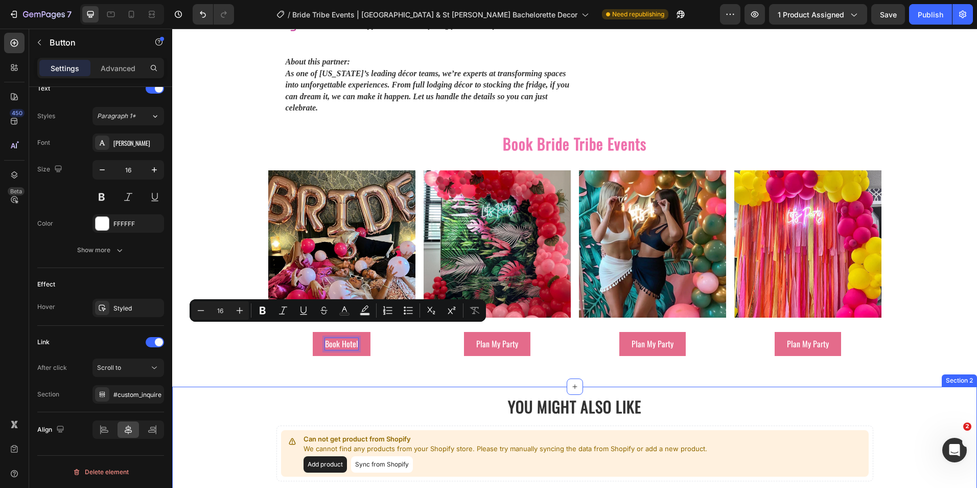
click at [200, 396] on div "YOU MIGHT ALSO LIKE Heading Can not get product from Shopify We cannot find any…" at bounding box center [574, 437] width 805 height 103
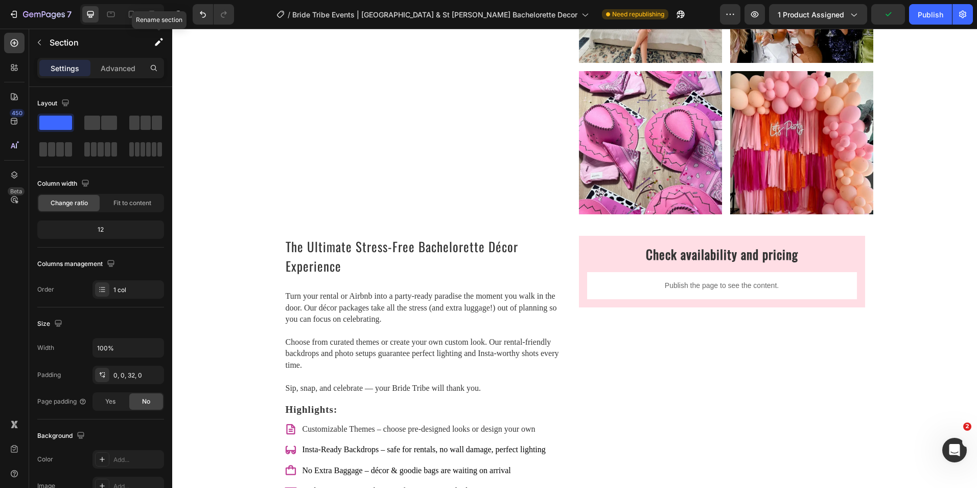
scroll to position [1017, 0]
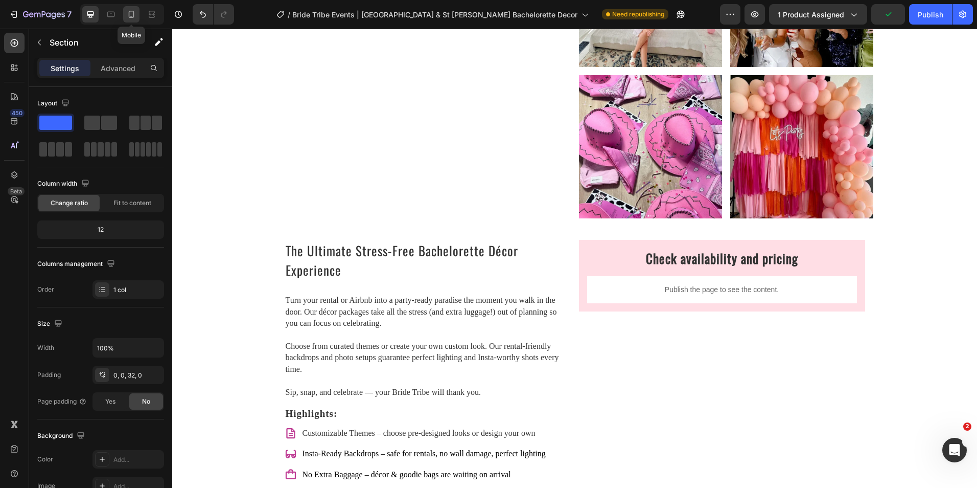
click at [138, 13] on div at bounding box center [131, 14] width 16 height 16
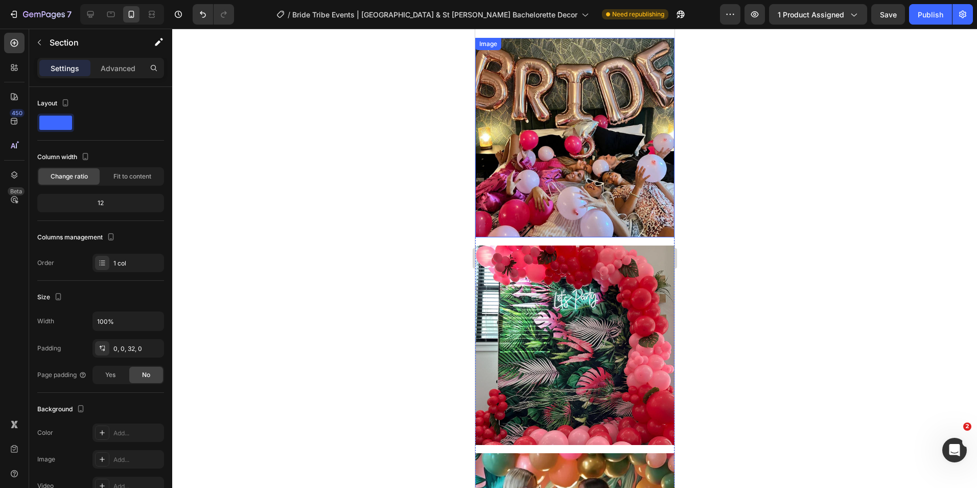
scroll to position [1073, 0]
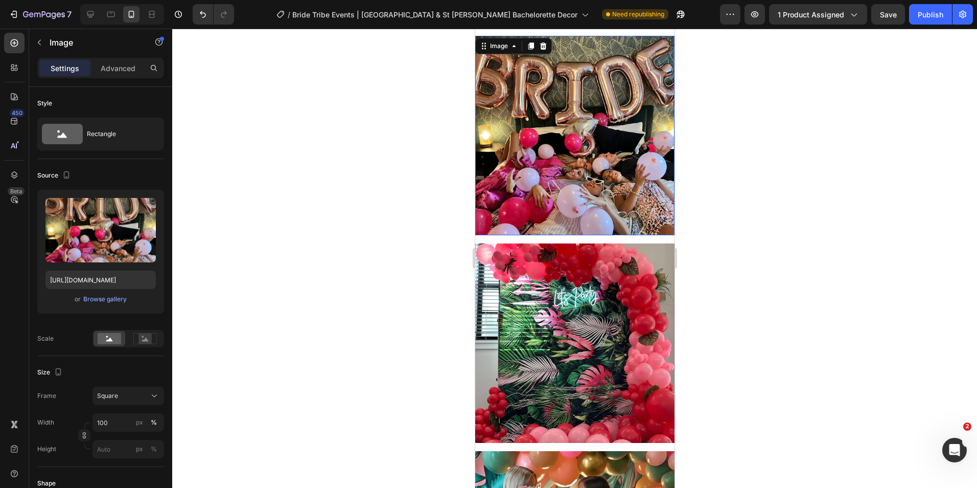
click at [525, 191] on img at bounding box center [574, 135] width 199 height 199
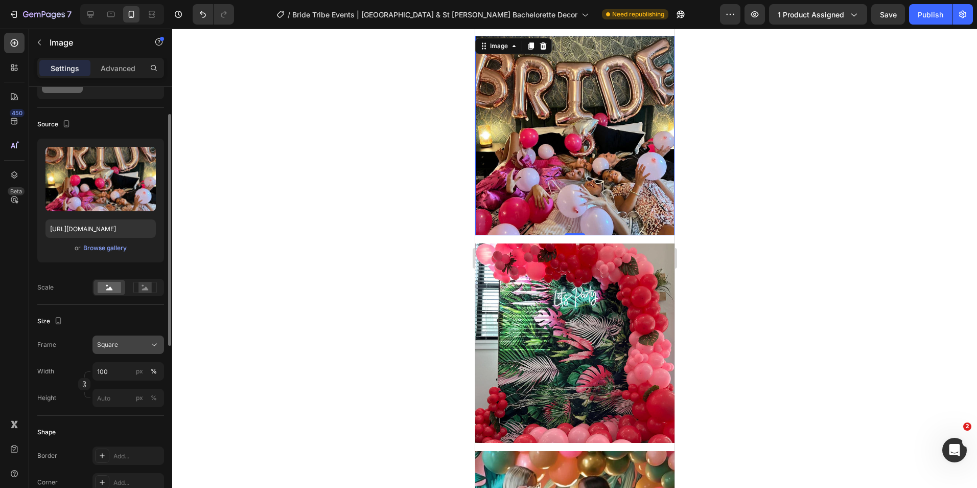
click at [136, 342] on div "Square" at bounding box center [122, 344] width 50 height 9
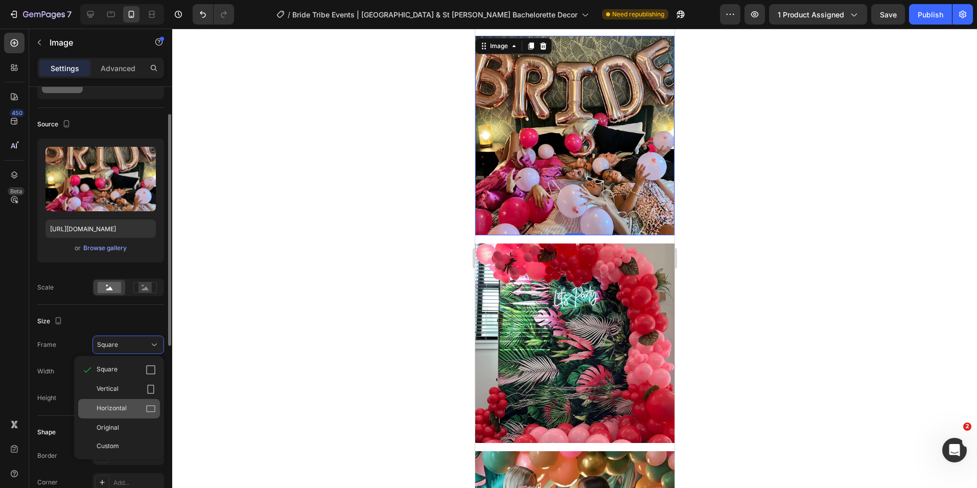
click at [138, 407] on div "Horizontal" at bounding box center [126, 408] width 59 height 10
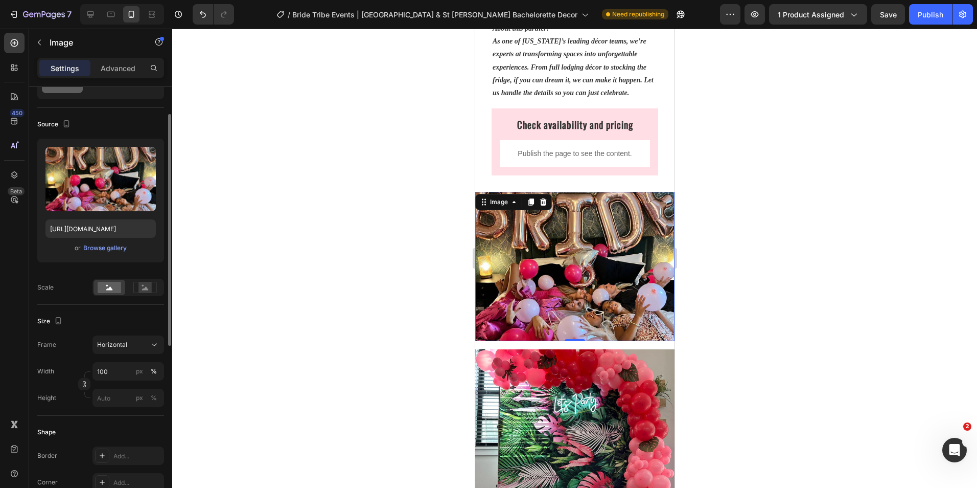
scroll to position [920, 0]
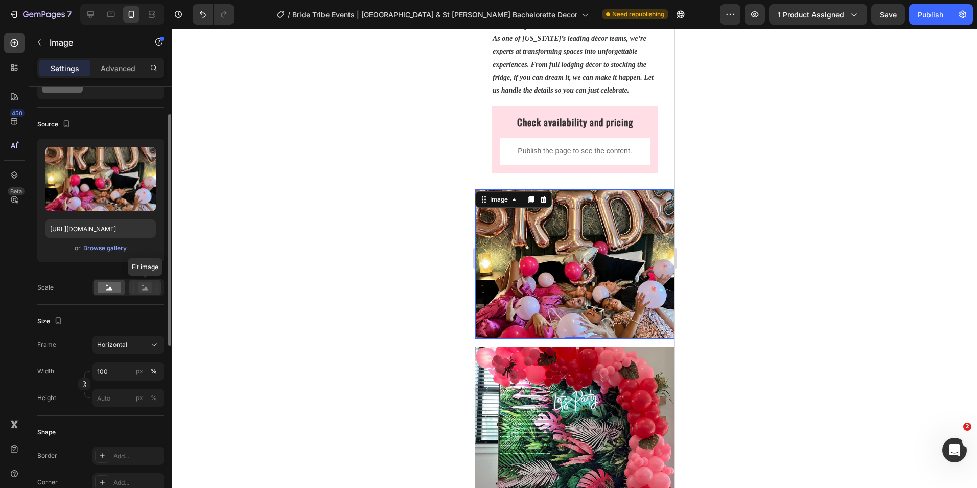
click at [136, 285] on icon at bounding box center [145, 287] width 24 height 11
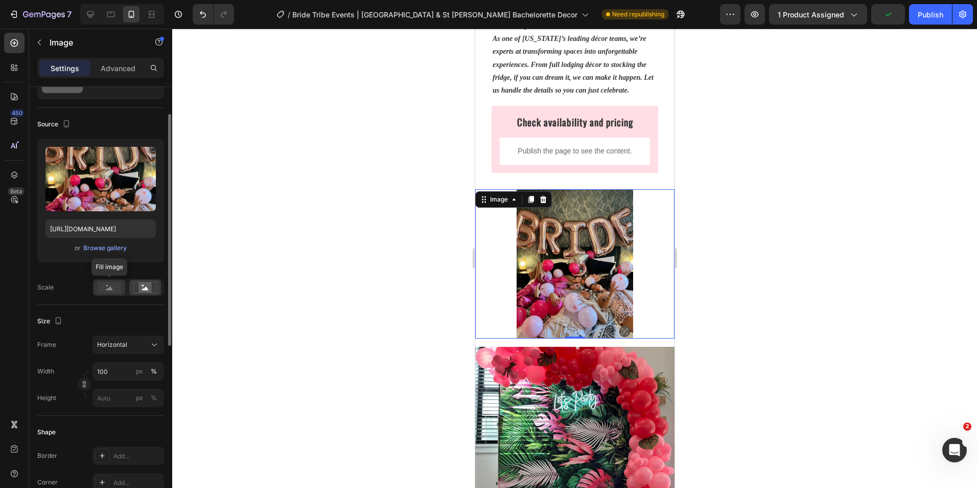
click at [109, 288] on icon at bounding box center [109, 288] width 7 height 4
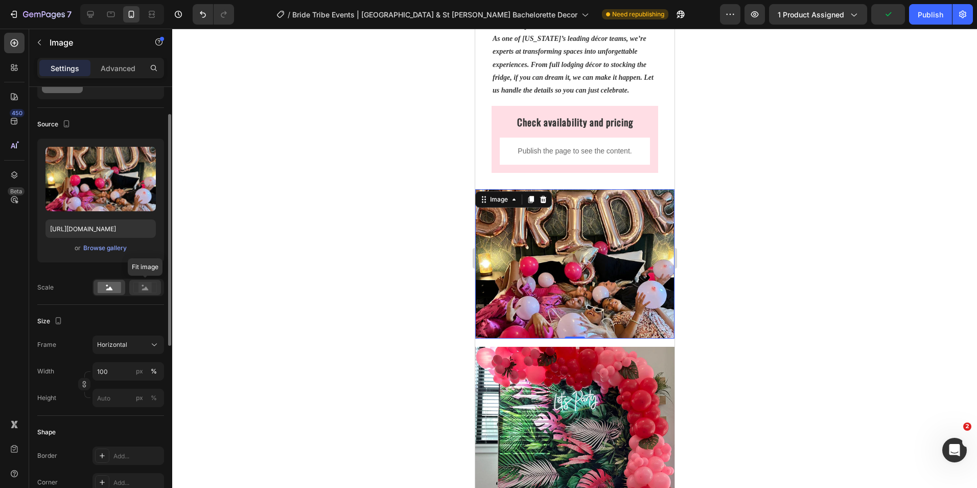
click at [157, 289] on div at bounding box center [145, 287] width 32 height 15
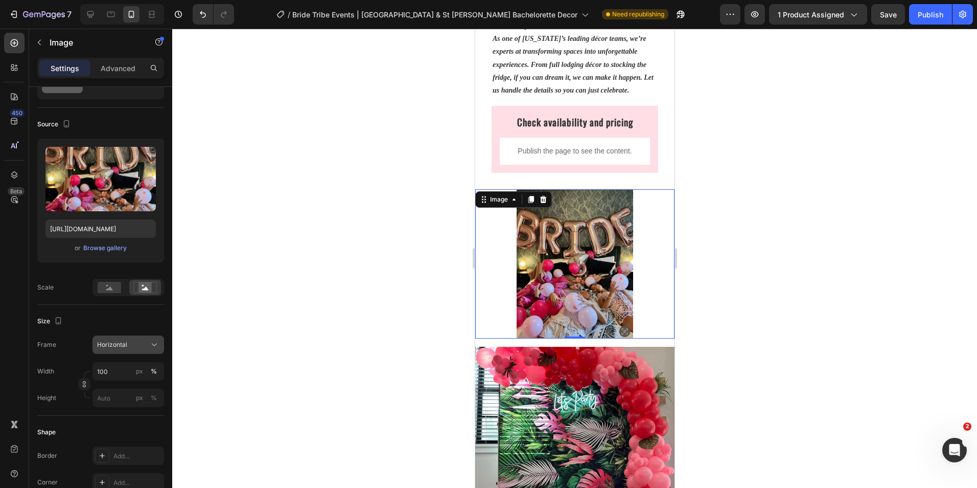
click at [149, 344] on div "Horizontal" at bounding box center [128, 344] width 62 height 10
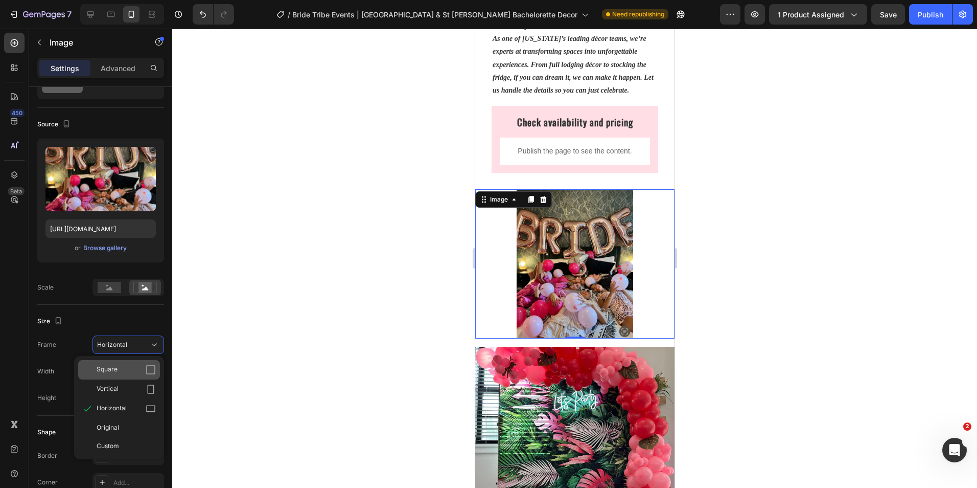
click at [141, 366] on div "Square" at bounding box center [126, 369] width 59 height 10
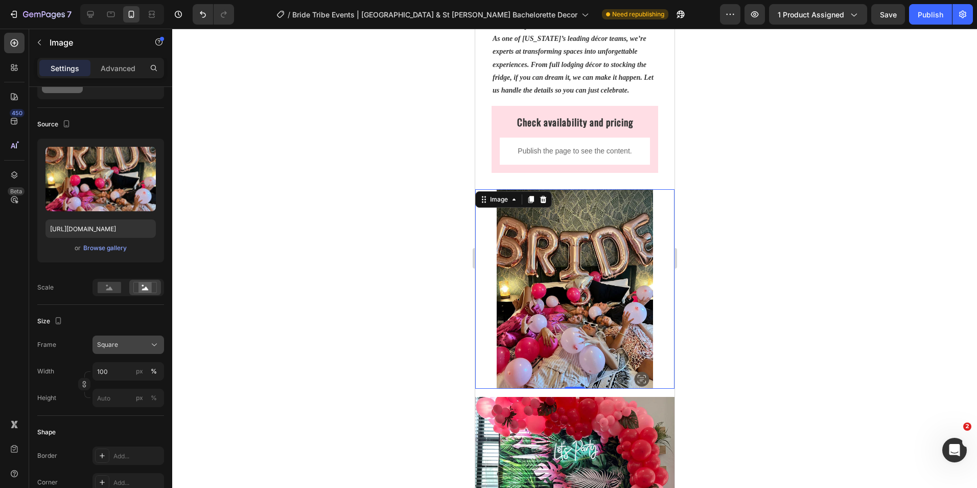
click at [141, 349] on div "Square" at bounding box center [122, 344] width 50 height 9
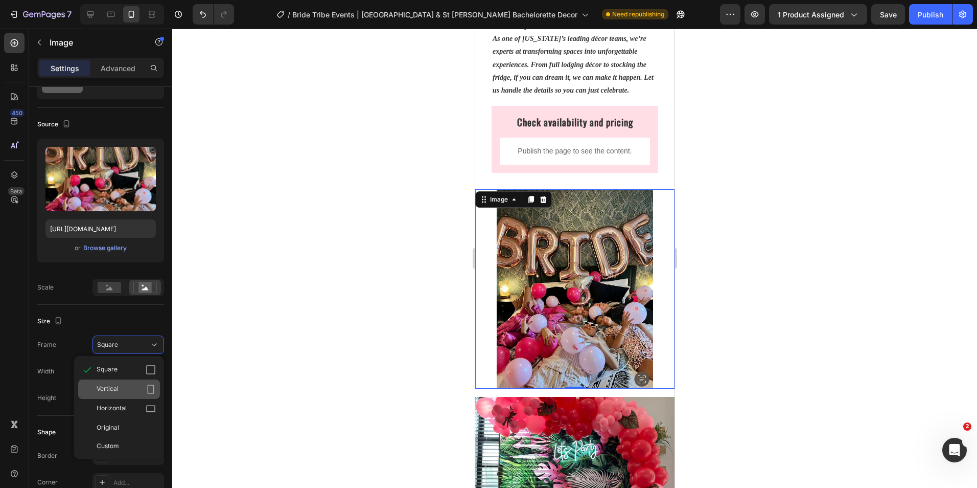
click at [132, 383] on div "Vertical" at bounding box center [119, 388] width 82 height 19
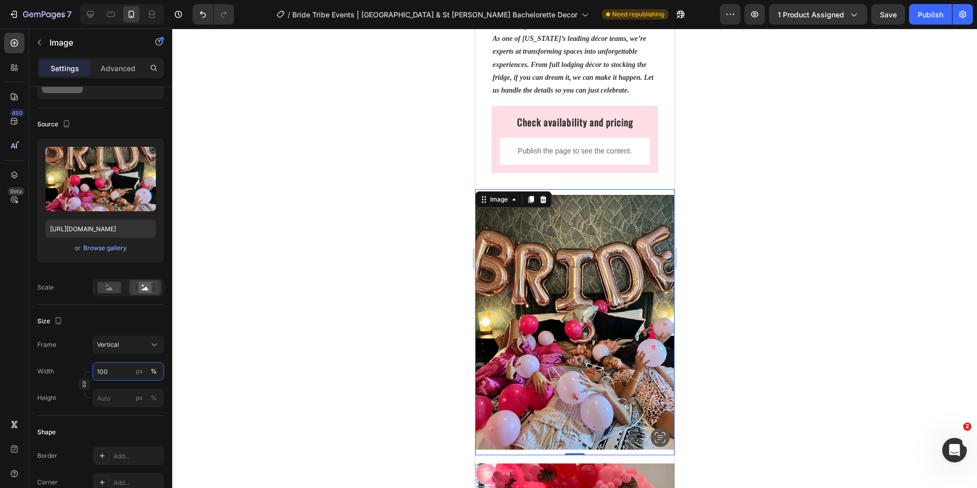
click at [131, 364] on input "100" at bounding box center [129, 371] width 72 height 18
click at [126, 372] on input "100" at bounding box center [129, 371] width 72 height 18
click at [126, 341] on div "Vertical" at bounding box center [122, 344] width 50 height 9
click at [131, 404] on div "Horizontal" at bounding box center [126, 408] width 59 height 10
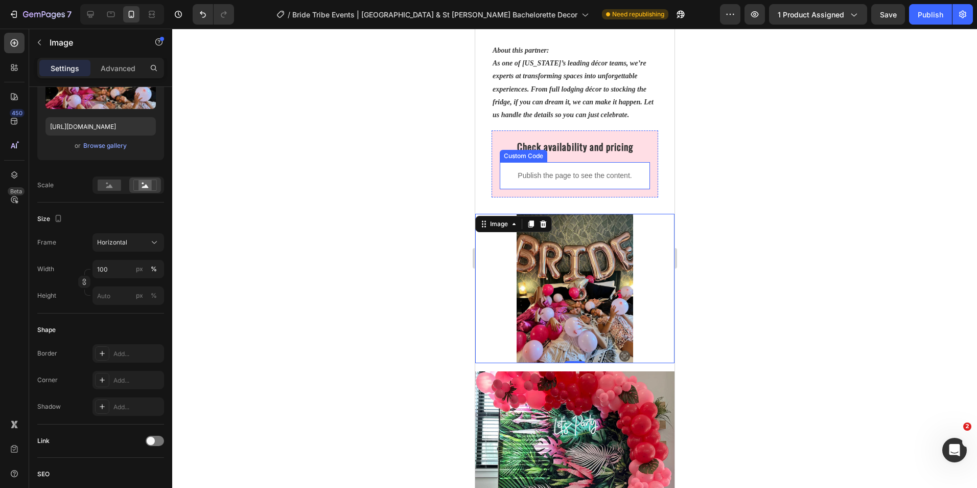
scroll to position [869, 0]
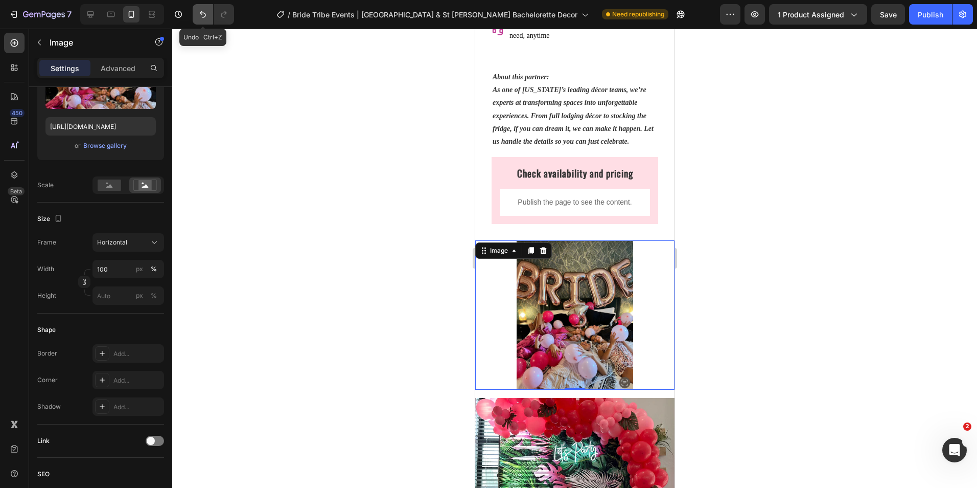
click at [200, 10] on icon "Undo/Redo" at bounding box center [203, 14] width 10 height 10
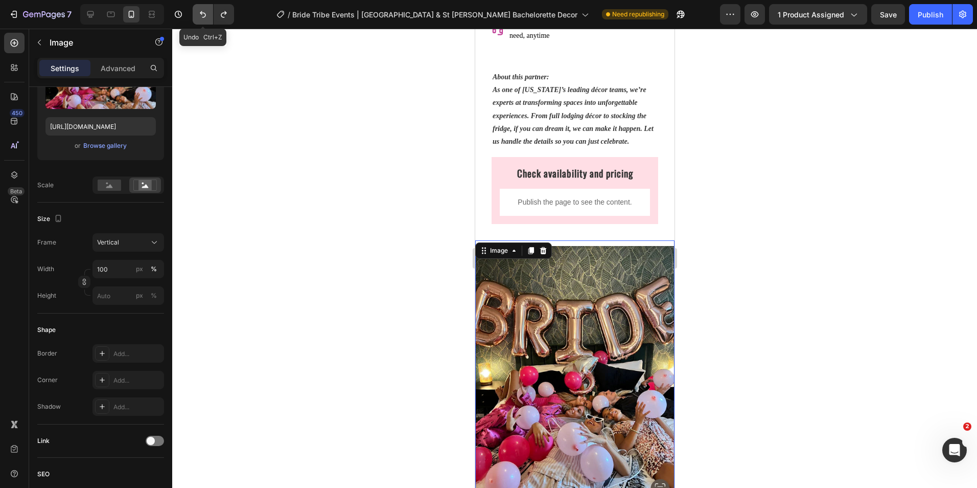
click at [200, 10] on icon "Undo/Redo" at bounding box center [203, 14] width 10 height 10
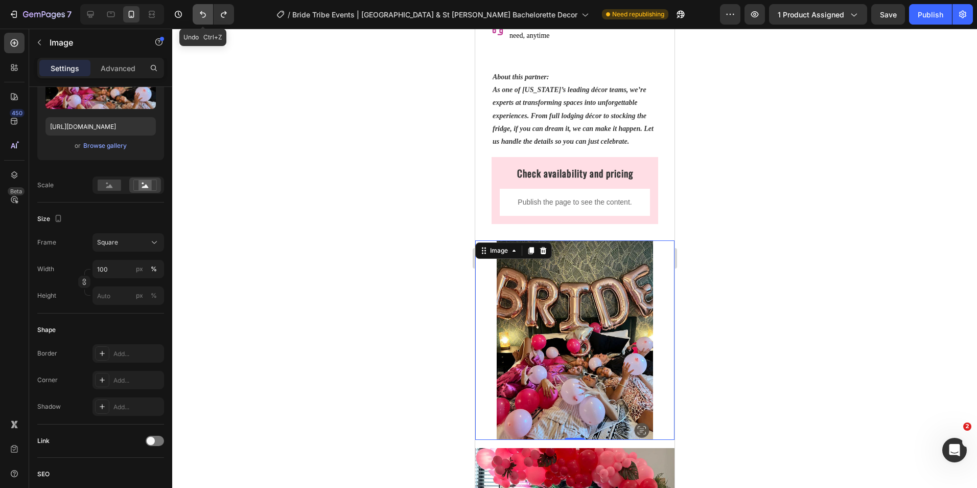
click at [200, 10] on icon "Undo/Redo" at bounding box center [203, 14] width 10 height 10
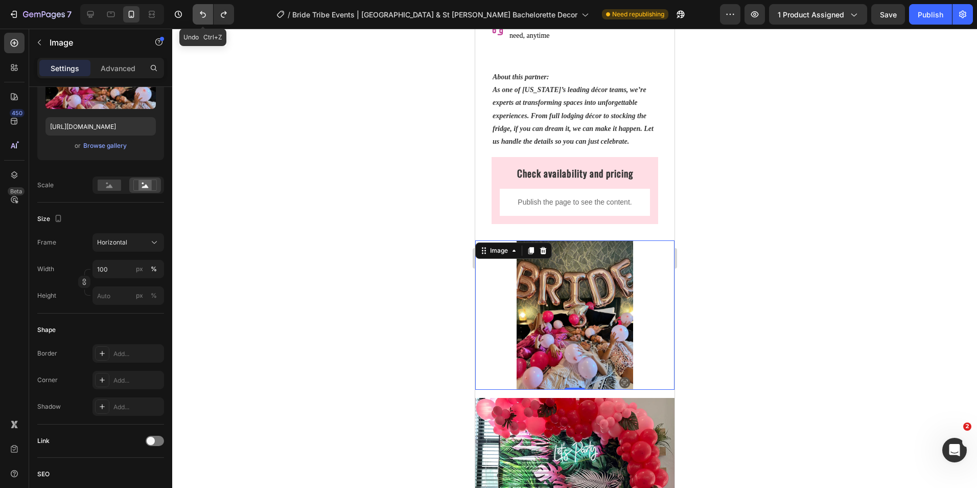
click at [200, 10] on icon "Undo/Redo" at bounding box center [203, 14] width 10 height 10
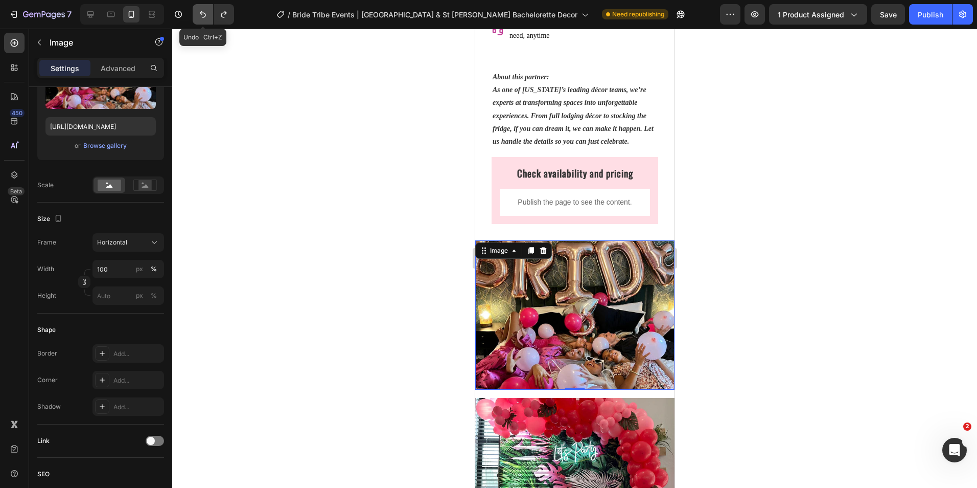
click at [200, 10] on icon "Undo/Redo" at bounding box center [203, 14] width 10 height 10
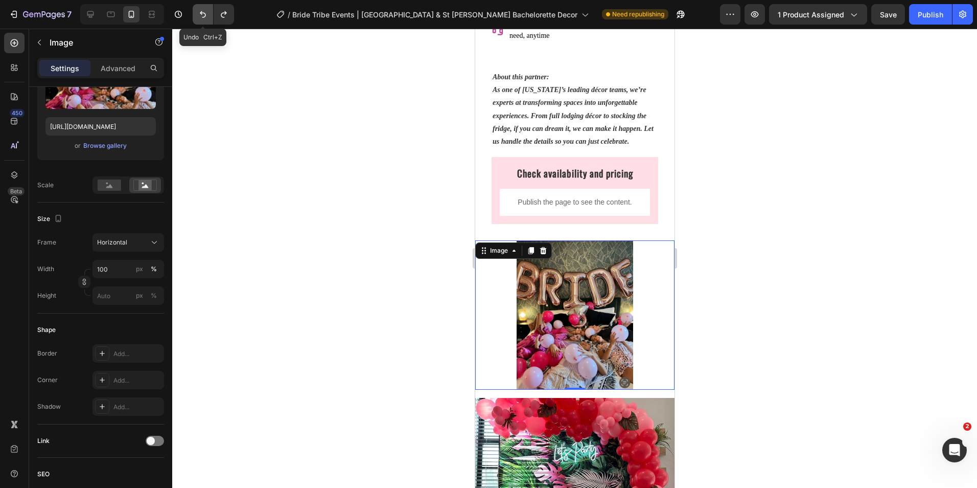
click at [200, 10] on icon "Undo/Redo" at bounding box center [203, 14] width 10 height 10
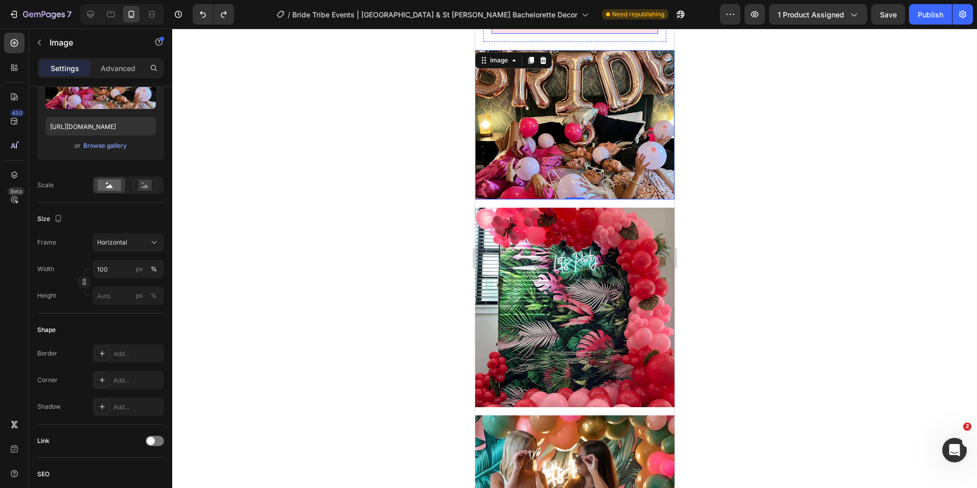
scroll to position [1073, 0]
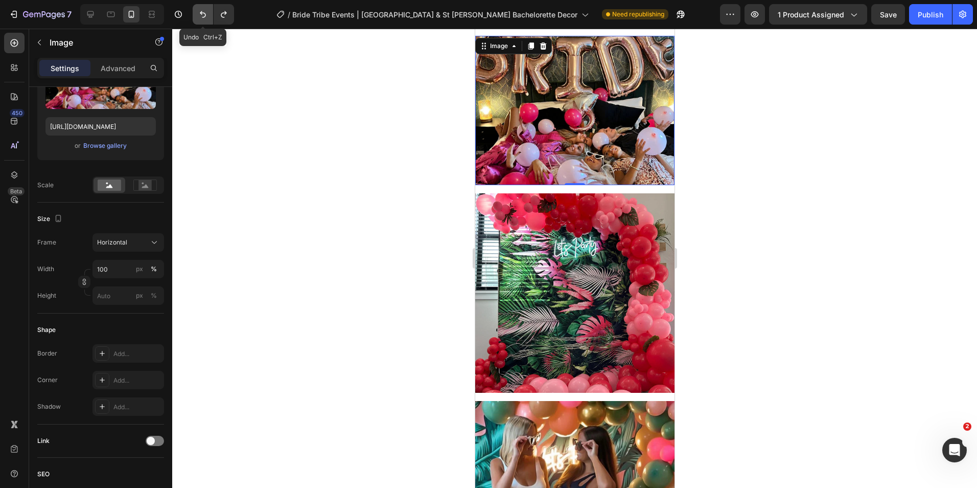
click at [200, 15] on icon "Undo/Redo" at bounding box center [203, 14] width 10 height 10
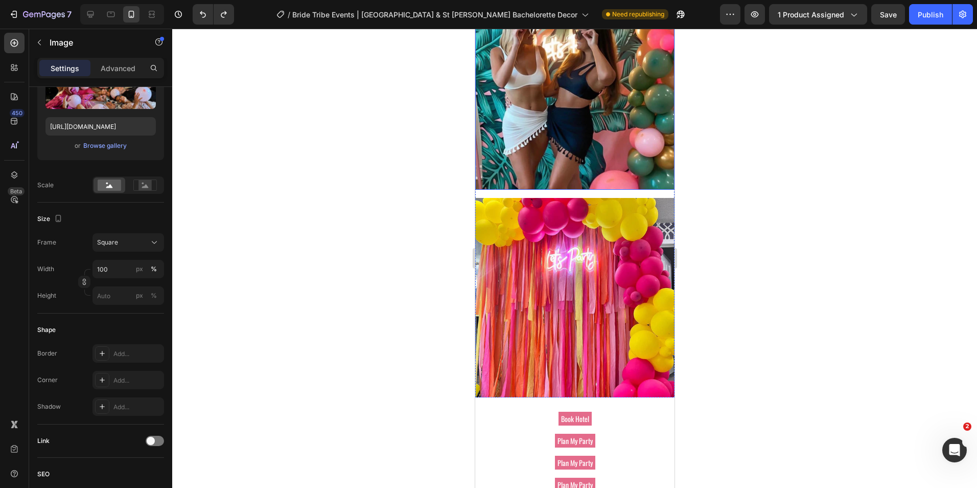
scroll to position [1533, 0]
click at [84, 12] on div at bounding box center [90, 14] width 16 height 16
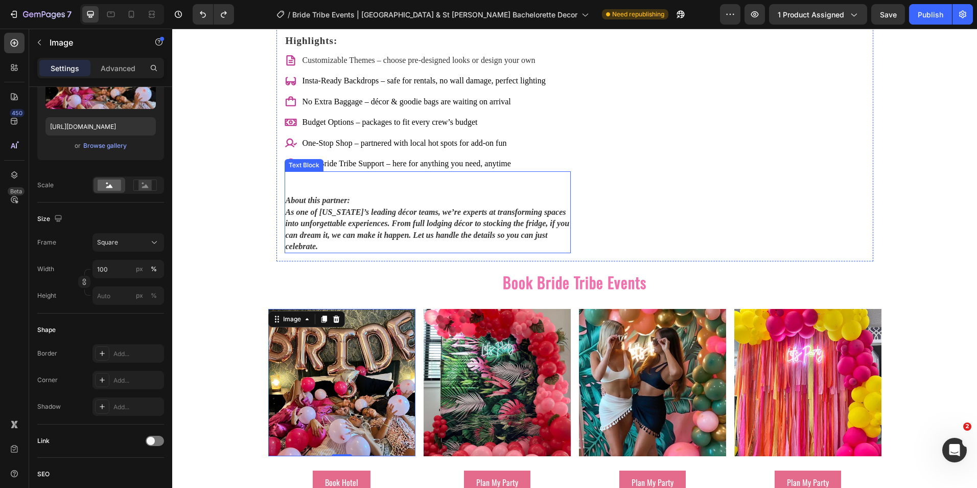
scroll to position [1542, 0]
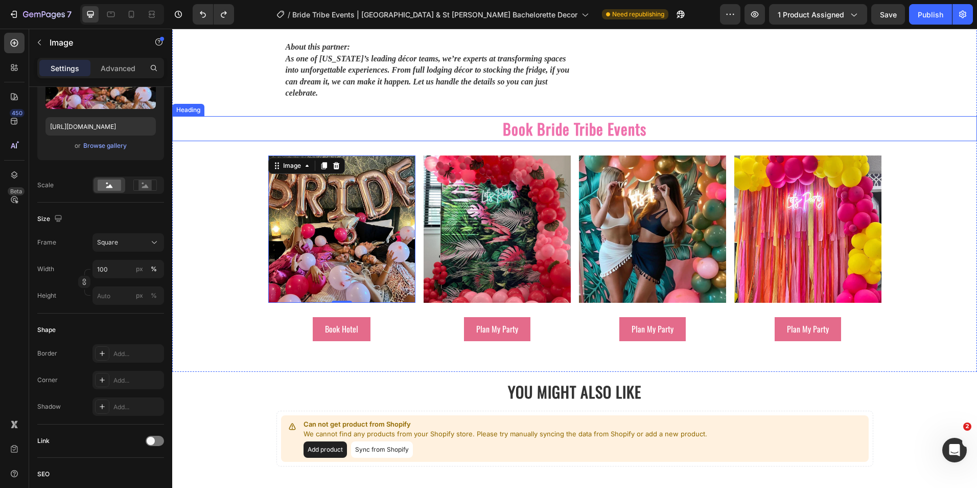
click at [474, 118] on h2 "Book Bride Tribe Events" at bounding box center [574, 128] width 805 height 25
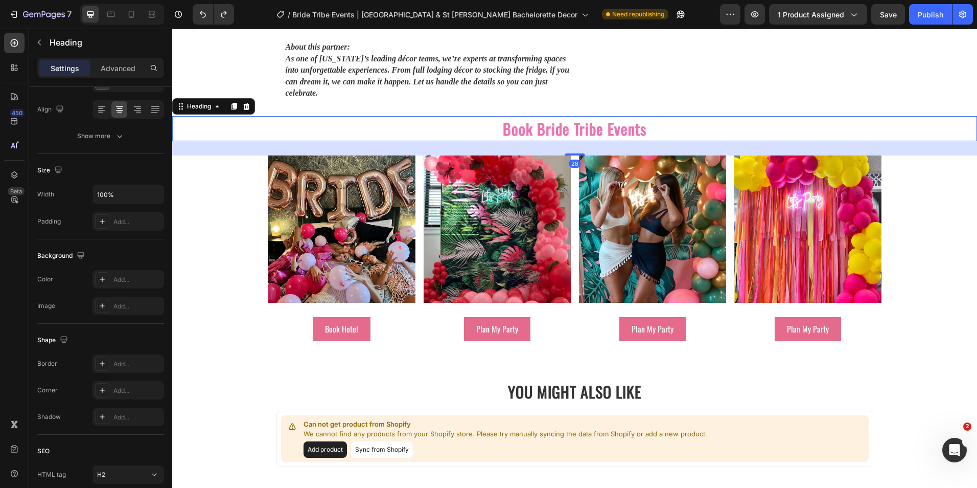
scroll to position [0, 0]
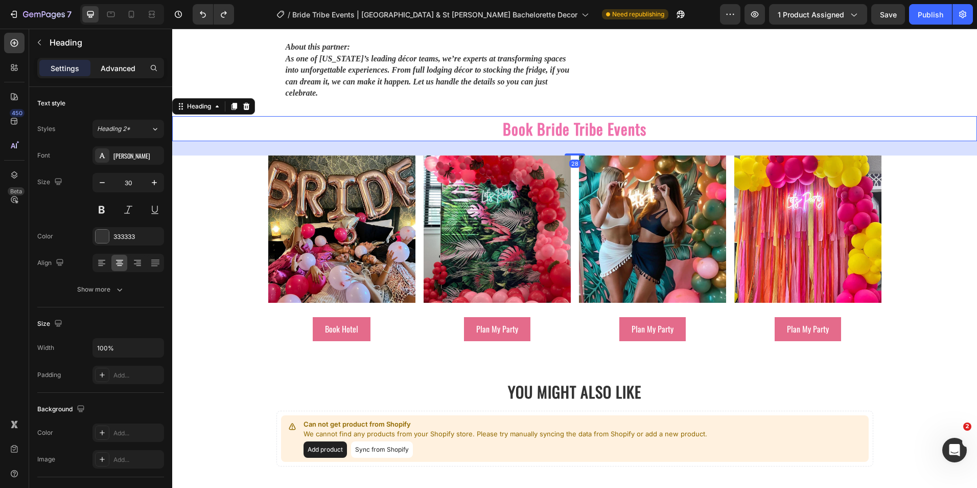
click at [130, 72] on p "Advanced" at bounding box center [118, 68] width 35 height 11
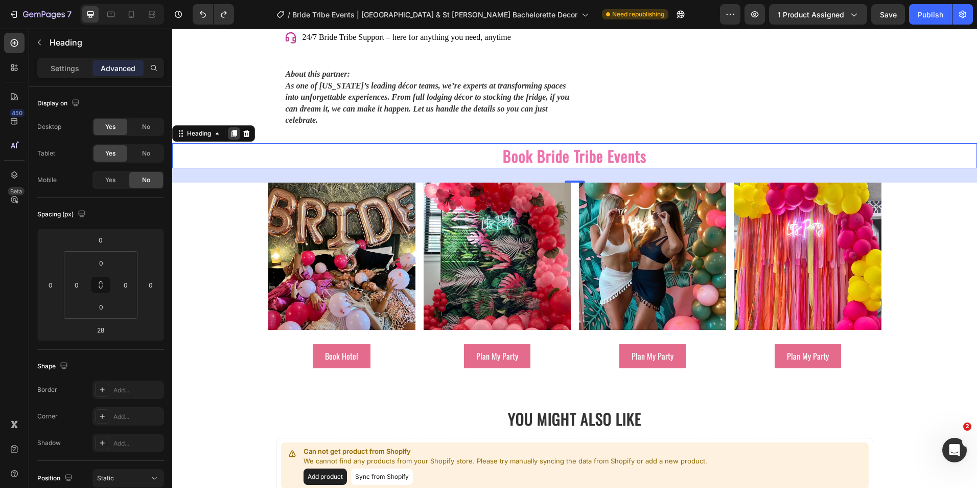
scroll to position [1491, 0]
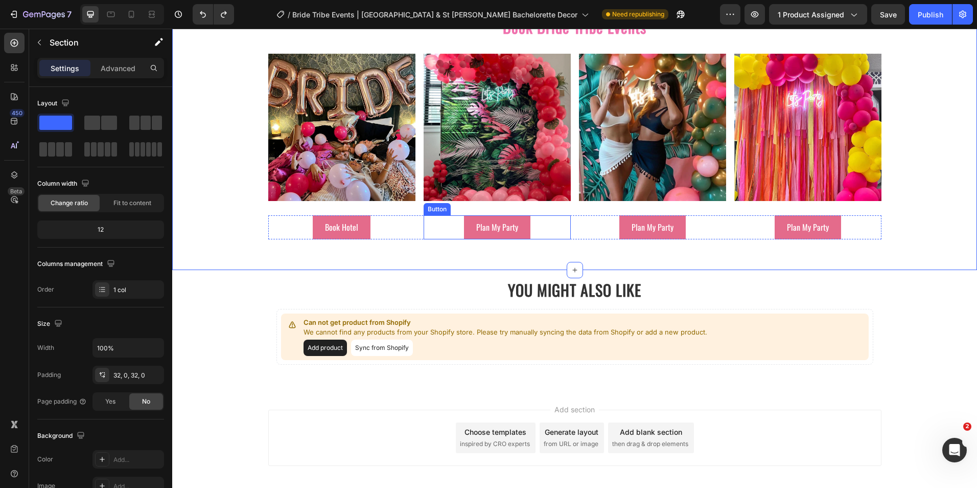
scroll to position [1645, 0]
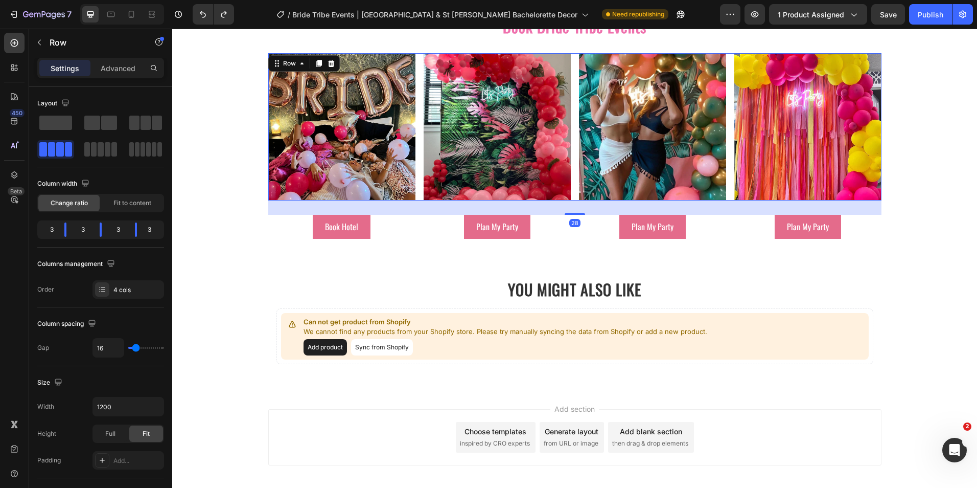
click at [414, 159] on div "Image Image Image Image Row 28" at bounding box center [574, 126] width 613 height 147
click at [122, 73] on p "Advanced" at bounding box center [118, 68] width 35 height 11
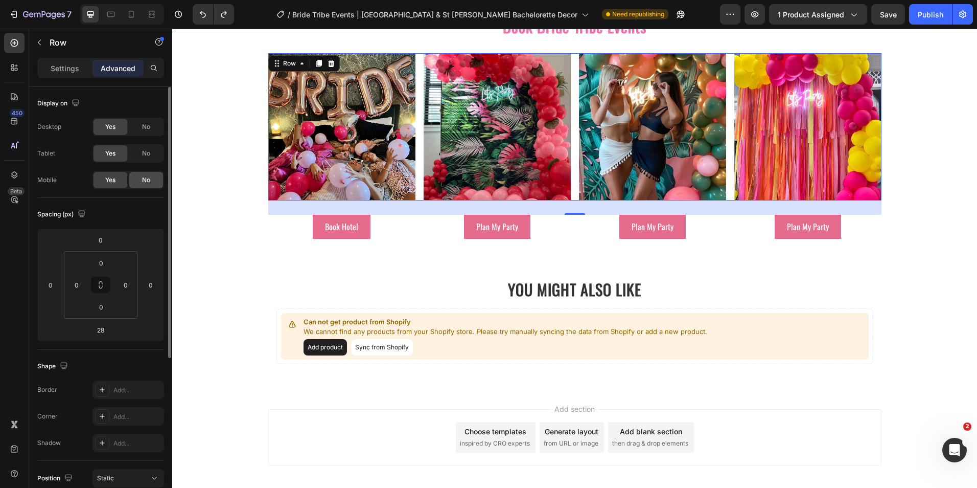
click at [149, 179] on span "No" at bounding box center [146, 179] width 8 height 9
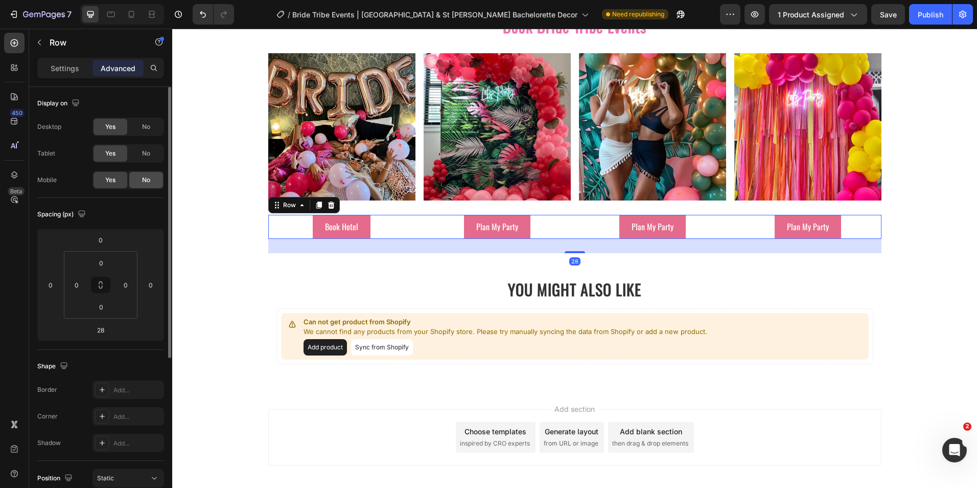
click at [145, 182] on span "No" at bounding box center [146, 179] width 8 height 9
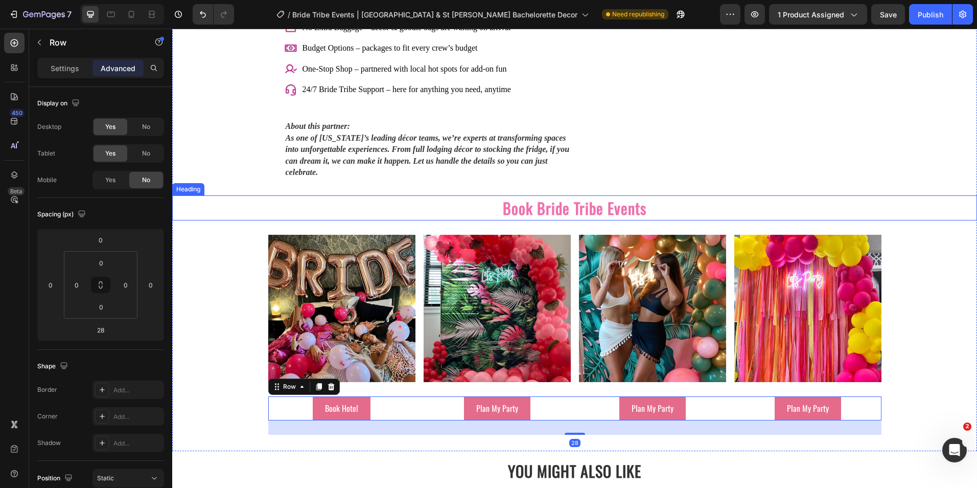
scroll to position [1440, 0]
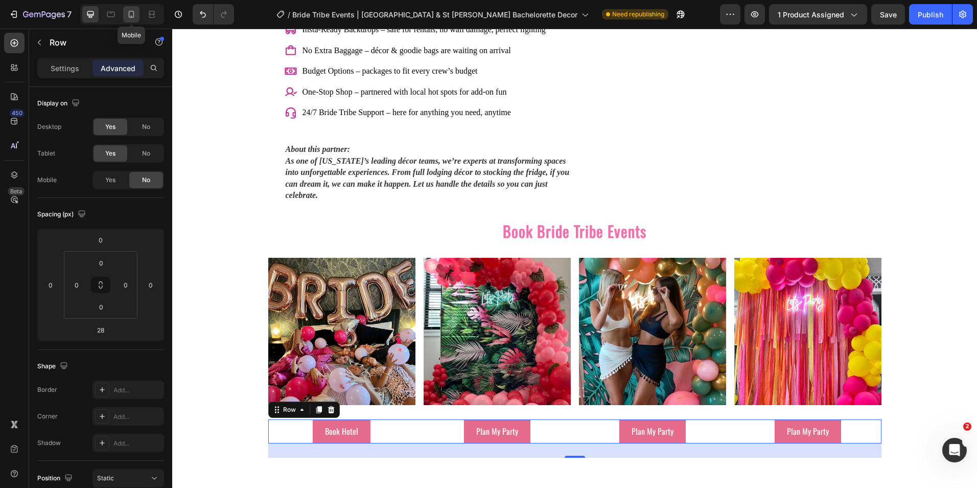
click at [134, 18] on icon at bounding box center [131, 14] width 10 height 10
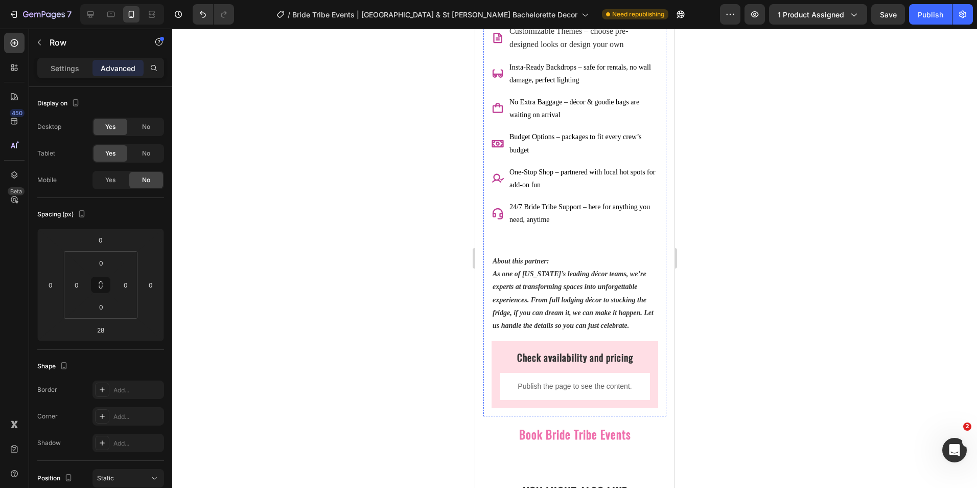
scroll to position [800, 0]
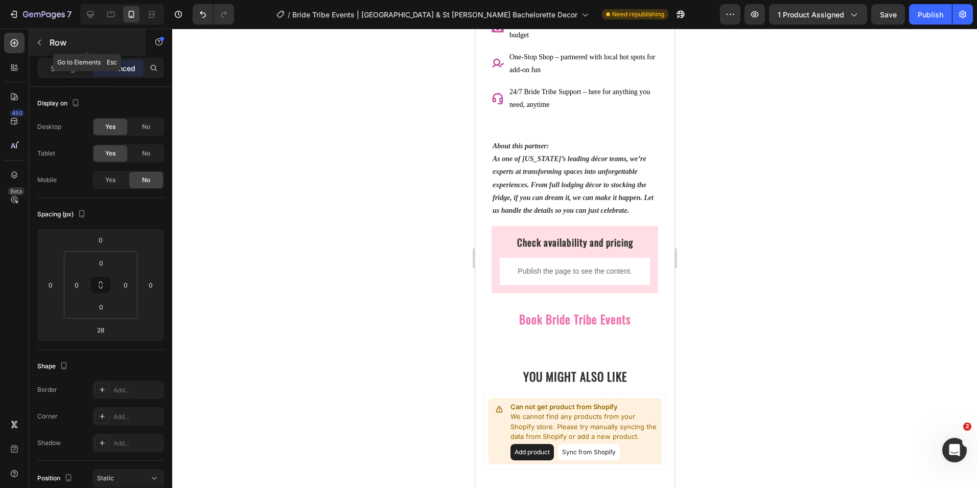
click at [49, 41] on div "Row" at bounding box center [87, 42] width 117 height 27
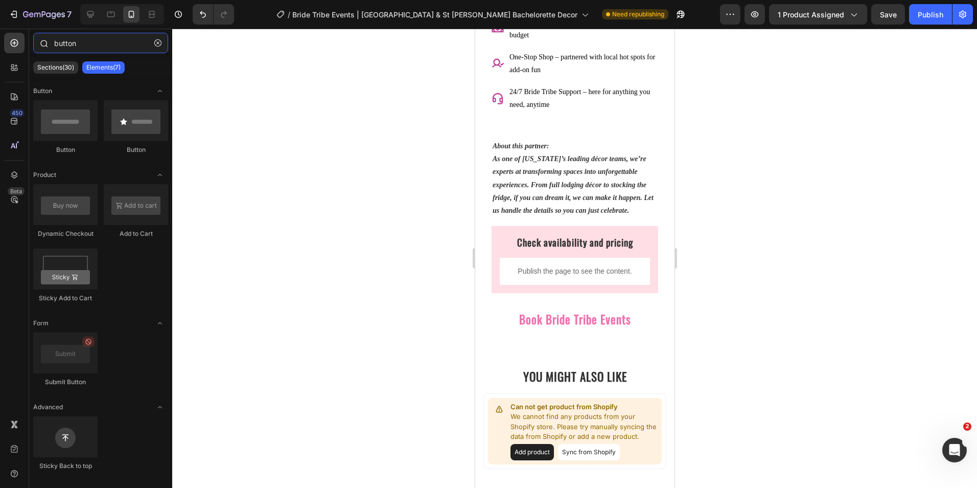
drag, startPoint x: 81, startPoint y: 43, endPoint x: 41, endPoint y: 41, distance: 39.9
click at [41, 41] on div "button" at bounding box center [100, 45] width 143 height 25
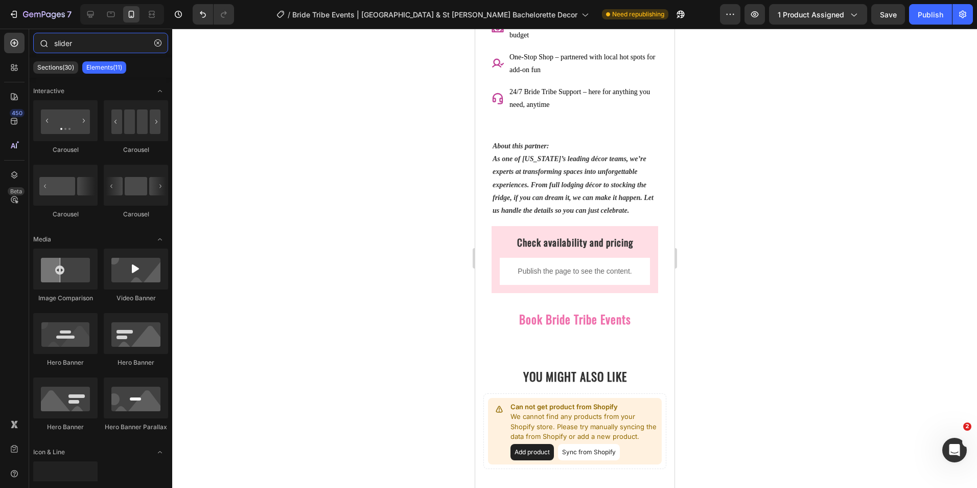
type input "slider"
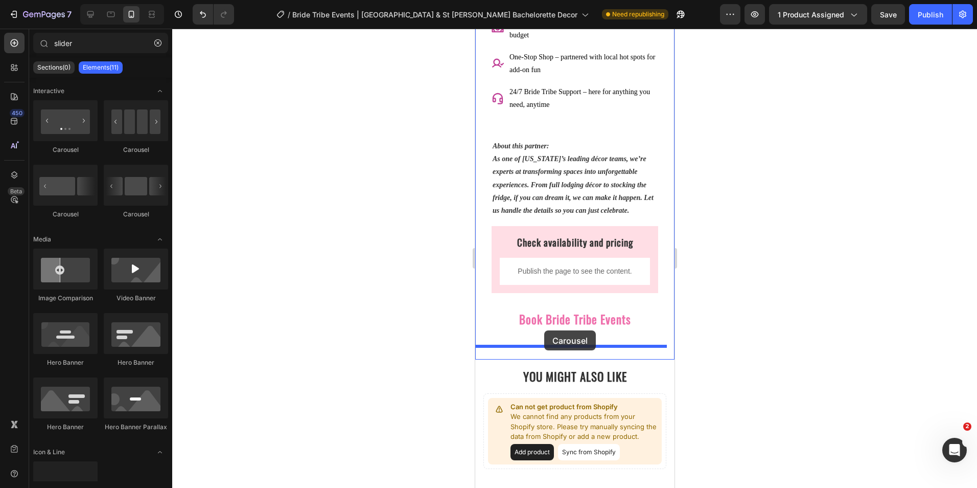
drag, startPoint x: 545, startPoint y: 225, endPoint x: 544, endPoint y: 330, distance: 105.3
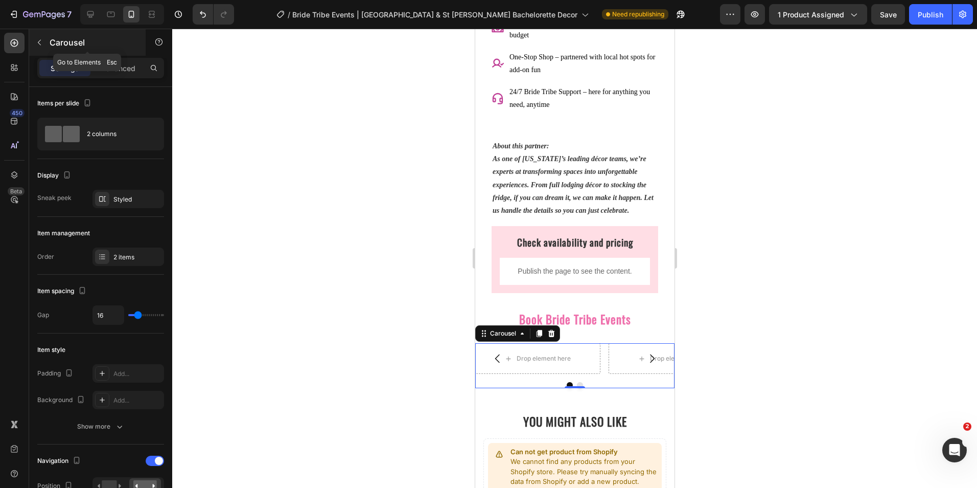
click at [42, 41] on icon "button" at bounding box center [39, 42] width 8 height 8
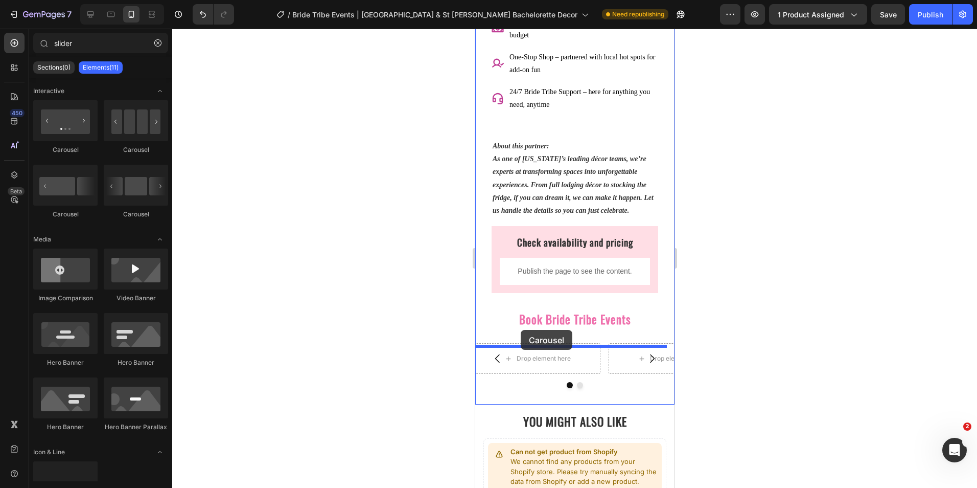
drag, startPoint x: 550, startPoint y: 153, endPoint x: 520, endPoint y: 330, distance: 179.3
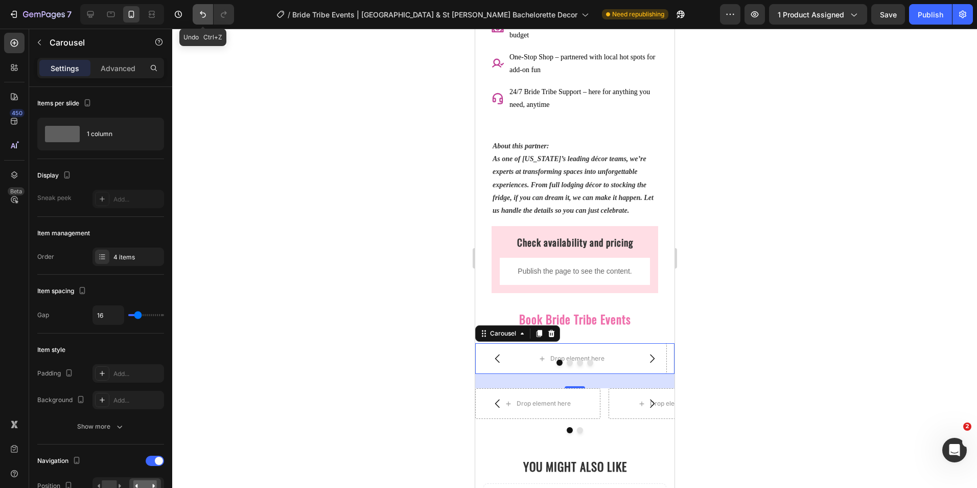
click at [201, 14] on icon "Undo/Redo" at bounding box center [203, 14] width 6 height 7
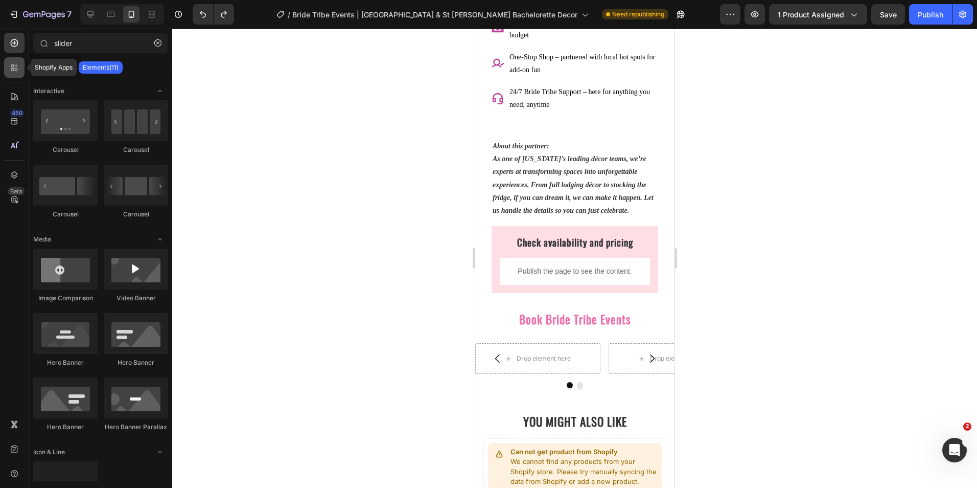
click at [18, 66] on icon at bounding box center [14, 67] width 10 height 10
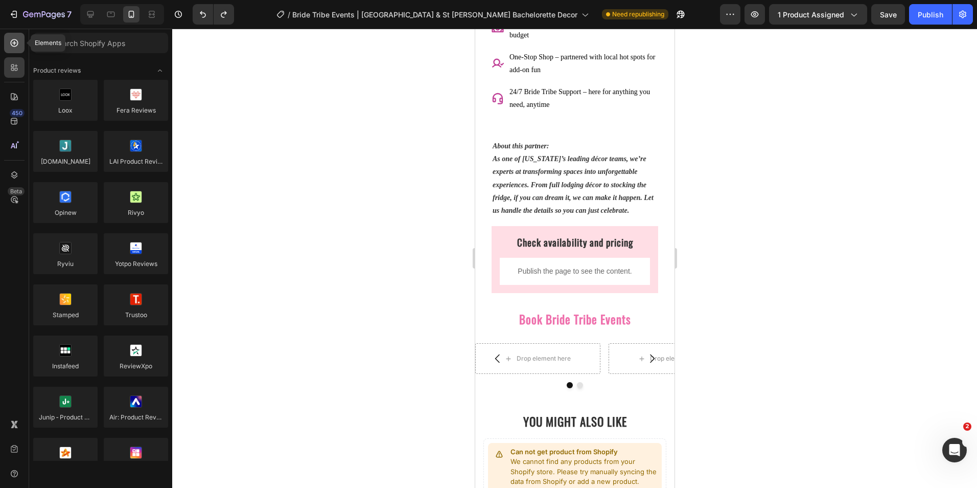
click at [19, 37] on div at bounding box center [14, 43] width 20 height 20
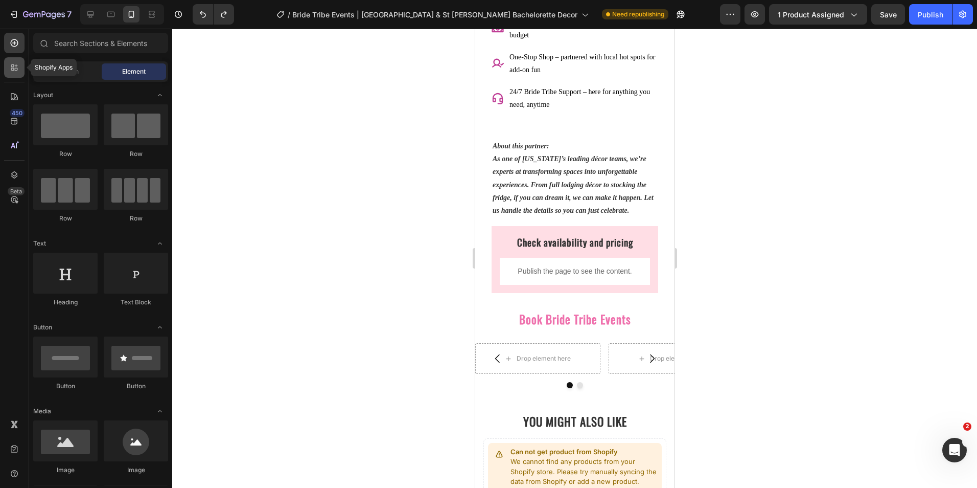
click at [15, 62] on icon at bounding box center [14, 67] width 10 height 10
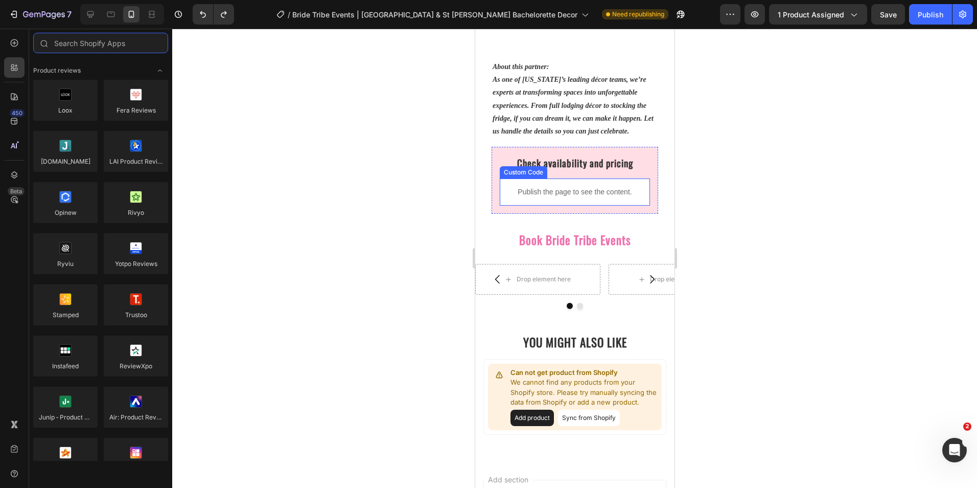
scroll to position [902, 0]
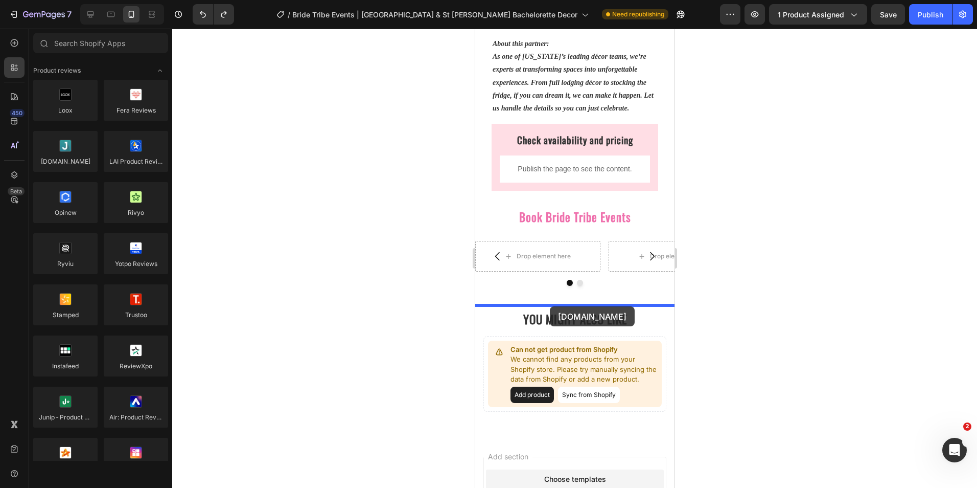
drag, startPoint x: 548, startPoint y: 182, endPoint x: 925, endPoint y: 334, distance: 405.9
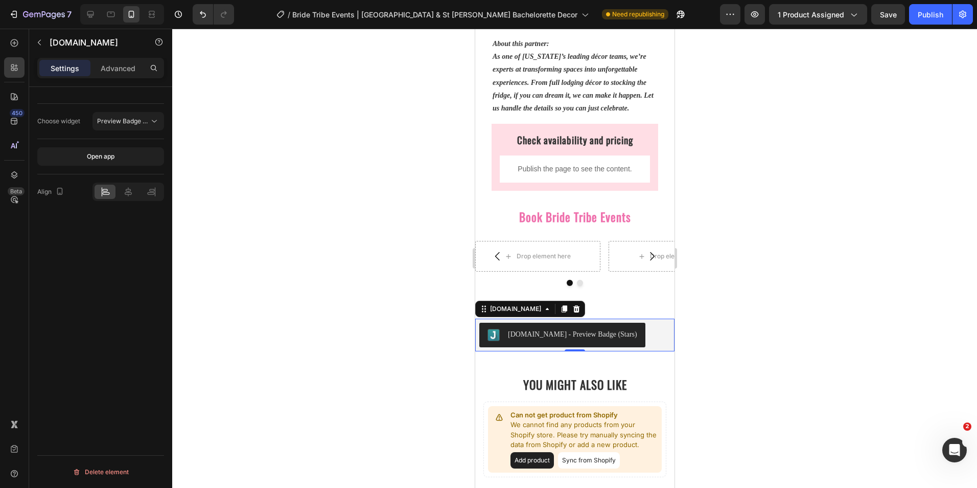
click at [71, 119] on div "Choose widget" at bounding box center [58, 121] width 43 height 9
click at [127, 124] on span "Preview Badge (Stars)" at bounding box center [129, 121] width 65 height 8
click at [98, 278] on div "Choose widget Preview Badge (Stars) Open app Align Delete element" at bounding box center [100, 302] width 143 height 430
click at [122, 63] on p "Advanced" at bounding box center [118, 68] width 35 height 11
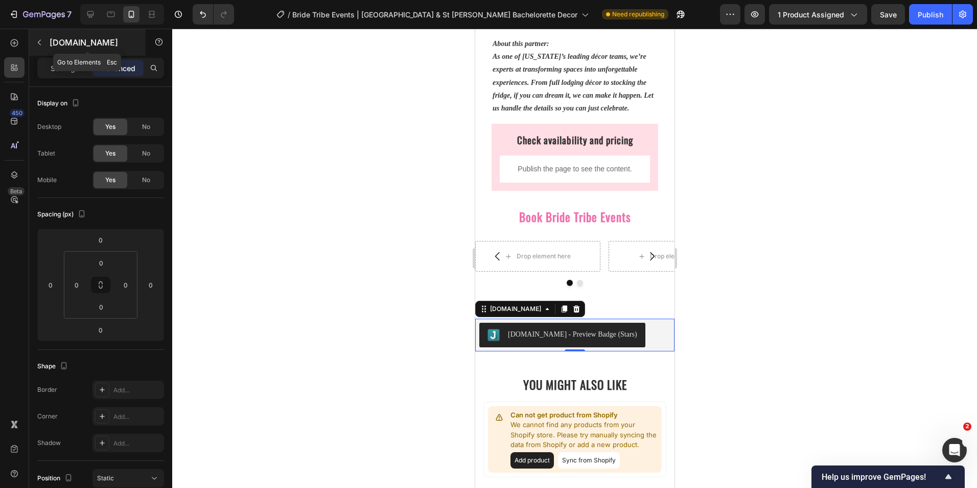
click at [40, 44] on icon "button" at bounding box center [39, 42] width 8 height 8
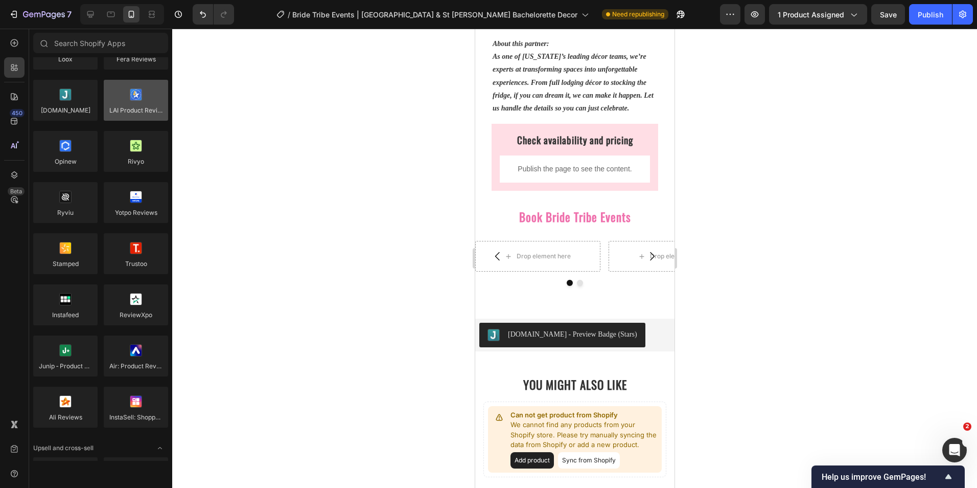
scroll to position [0, 0]
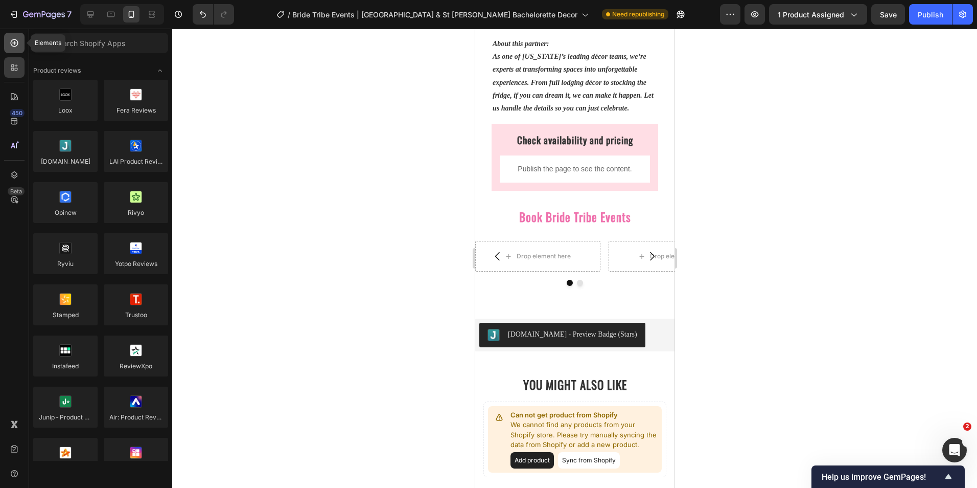
click at [13, 44] on icon at bounding box center [14, 43] width 10 height 10
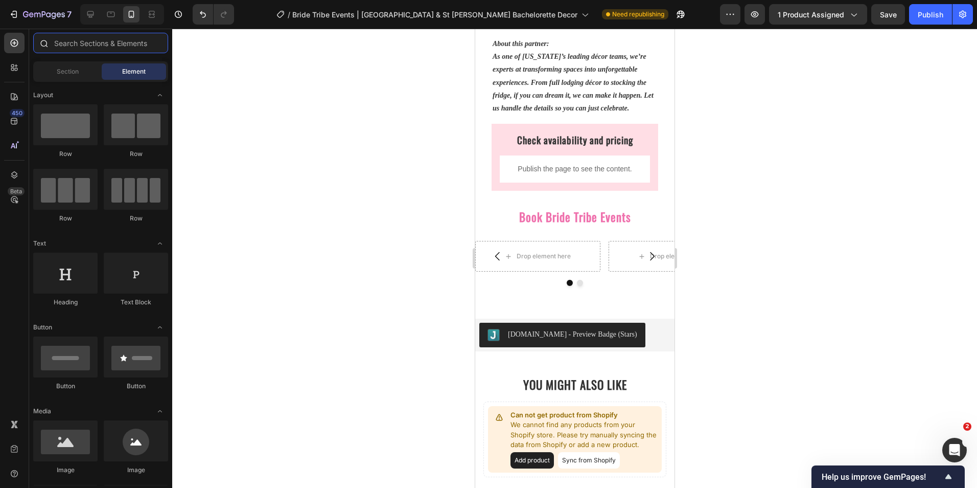
click at [76, 40] on input "text" at bounding box center [100, 43] width 135 height 20
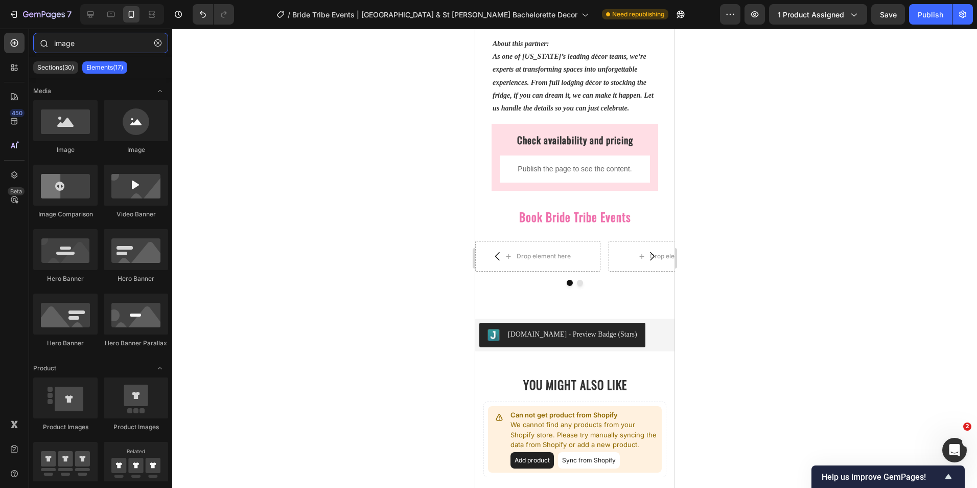
type input "image"
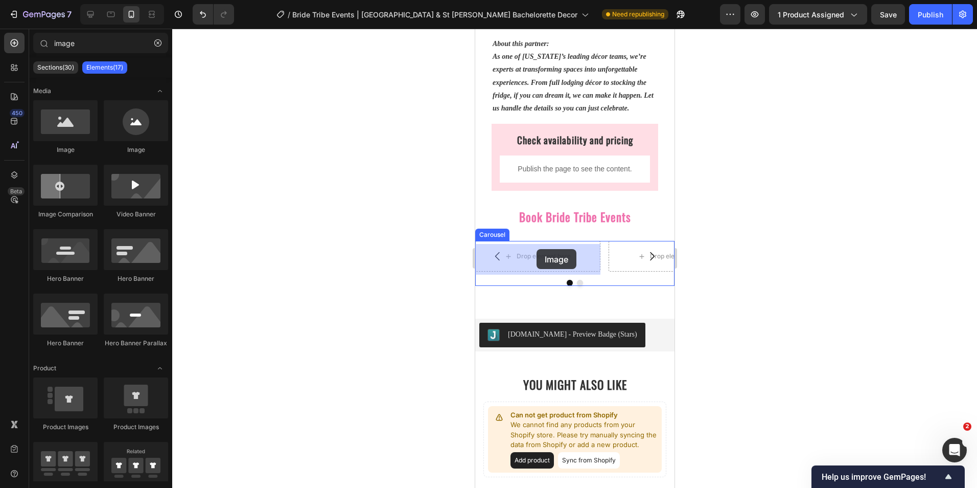
drag, startPoint x: 546, startPoint y: 156, endPoint x: 536, endPoint y: 249, distance: 93.6
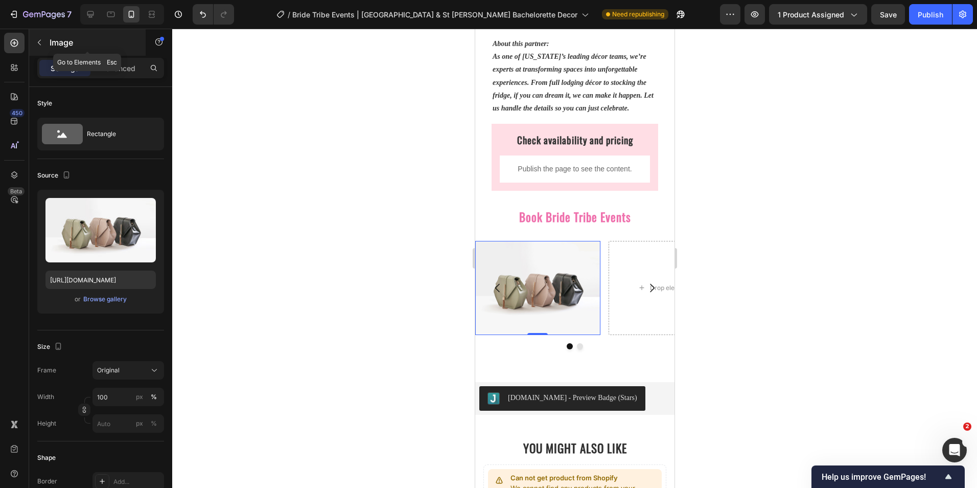
click at [41, 39] on icon "button" at bounding box center [39, 42] width 8 height 8
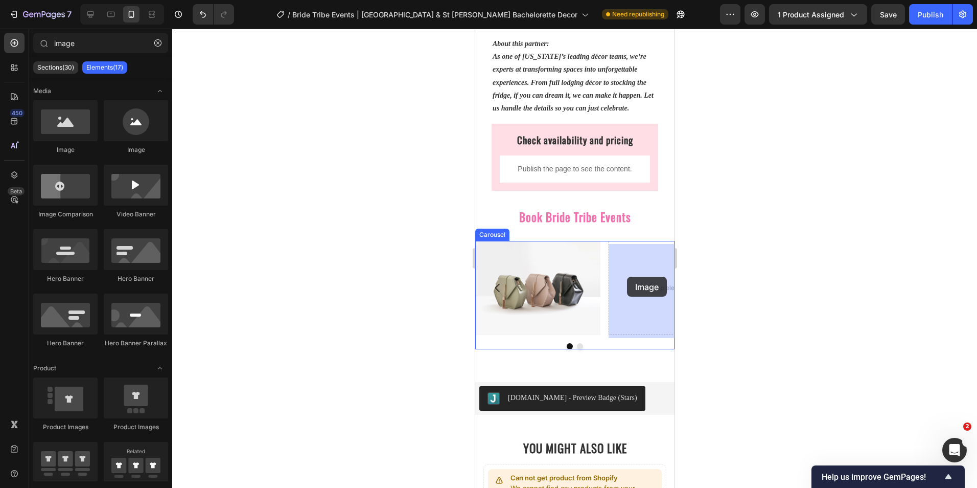
drag, startPoint x: 606, startPoint y: 175, endPoint x: 627, endPoint y: 276, distance: 103.2
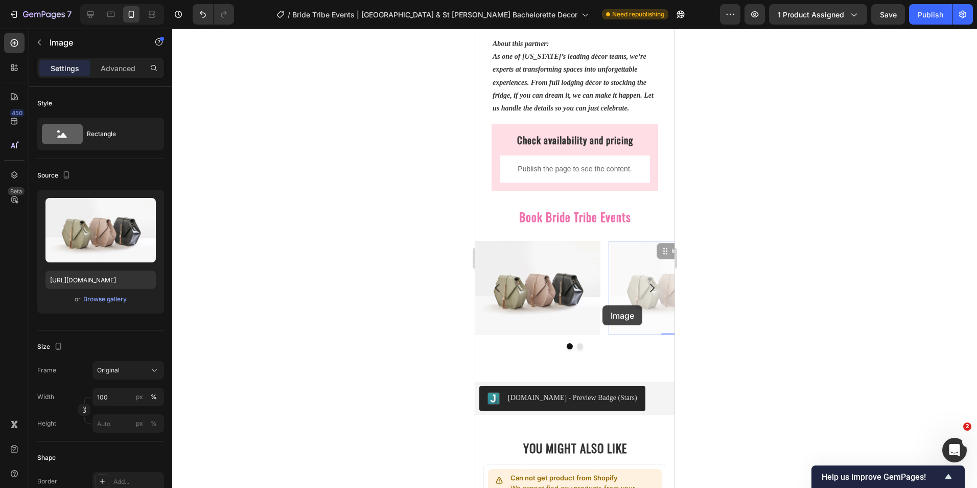
drag, startPoint x: 626, startPoint y: 303, endPoint x: 636, endPoint y: 293, distance: 14.1
click at [604, 305] on div "Image Image 0 Image 0" at bounding box center [574, 288] width 199 height 94
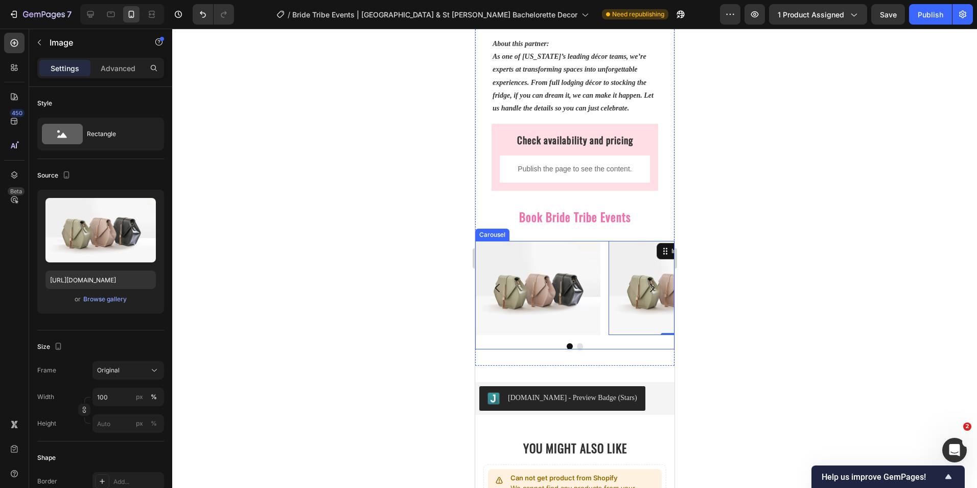
click at [645, 290] on icon "Carousel Next Arrow" at bounding box center [651, 288] width 12 height 12
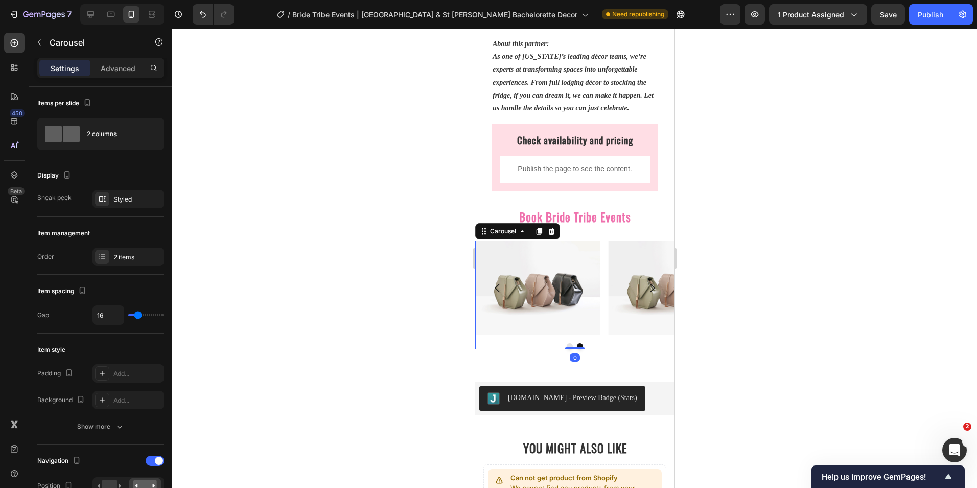
click at [645, 290] on icon "Carousel Next Arrow" at bounding box center [651, 288] width 12 height 12
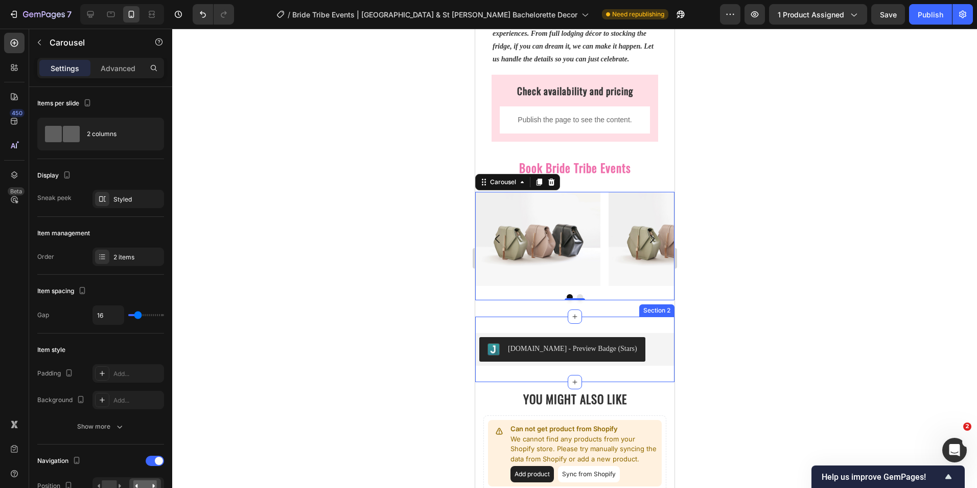
scroll to position [953, 0]
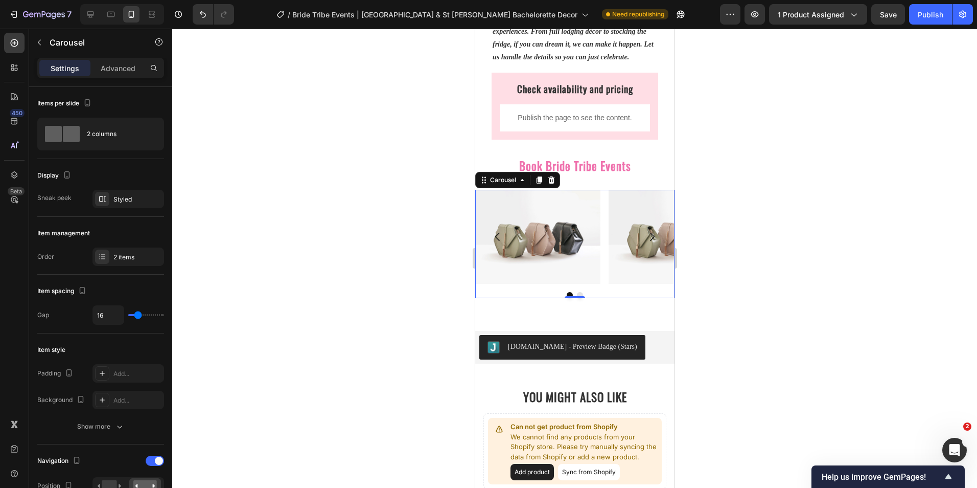
click at [441, 301] on div at bounding box center [574, 258] width 805 height 459
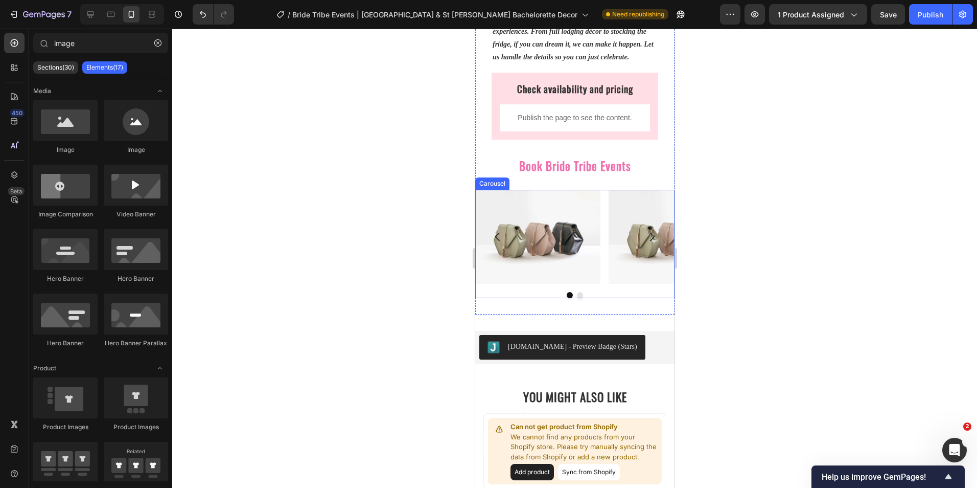
click at [543, 292] on div "Image Image Carousel" at bounding box center [574, 244] width 199 height 108
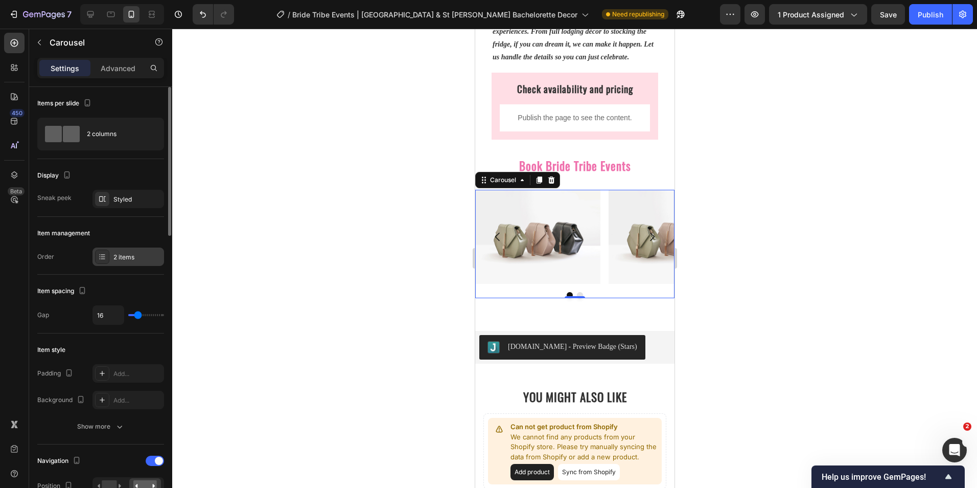
click at [105, 254] on icon at bounding box center [102, 256] width 8 height 8
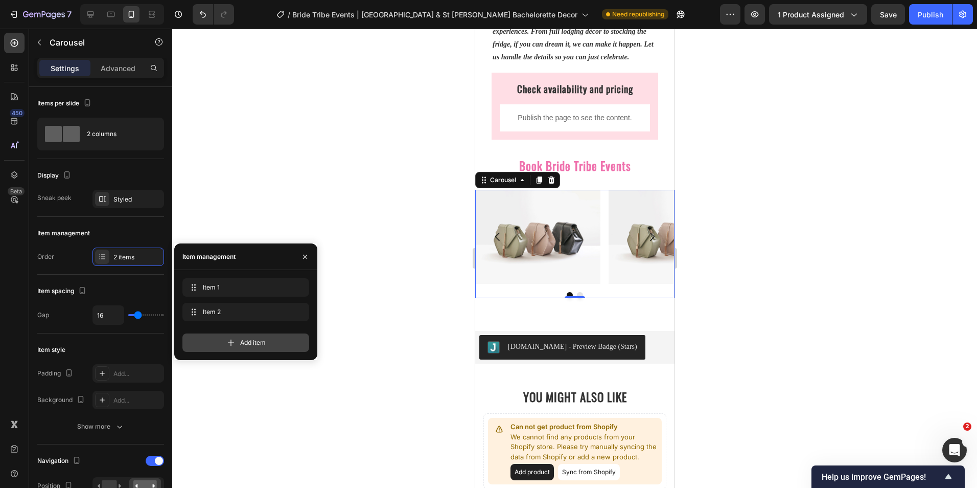
click at [239, 341] on div "Add item" at bounding box center [245, 342] width 127 height 18
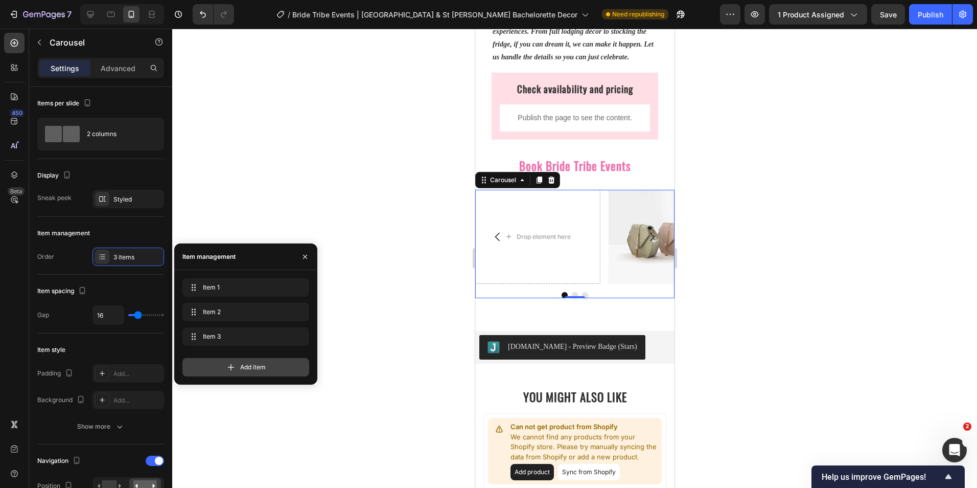
click at [221, 366] on div "Add item" at bounding box center [245, 367] width 127 height 18
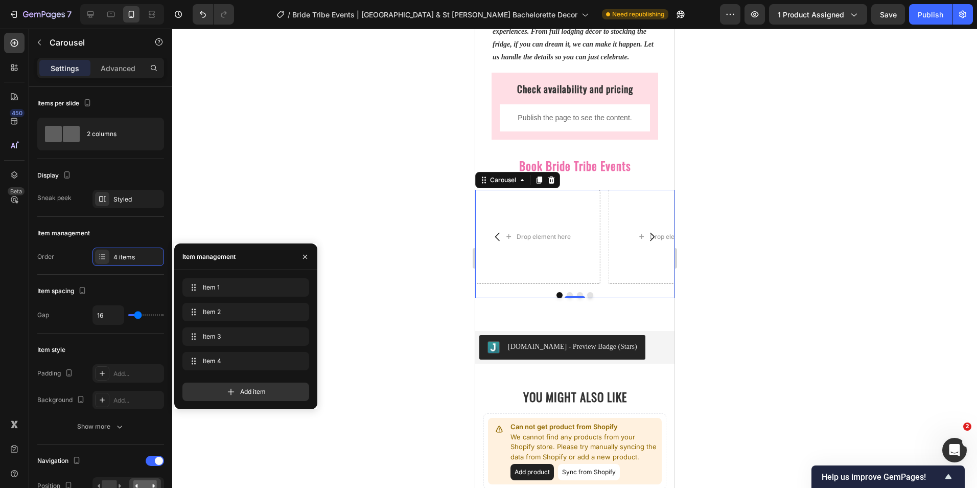
drag, startPoint x: 210, startPoint y: 130, endPoint x: 158, endPoint y: 98, distance: 60.7
click at [206, 129] on div at bounding box center [574, 258] width 805 height 459
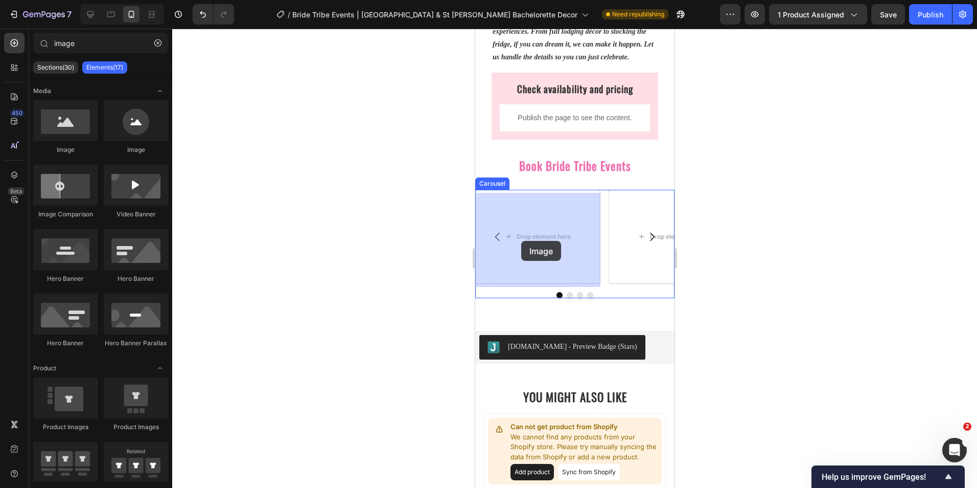
drag, startPoint x: 560, startPoint y: 170, endPoint x: 517, endPoint y: 240, distance: 81.7
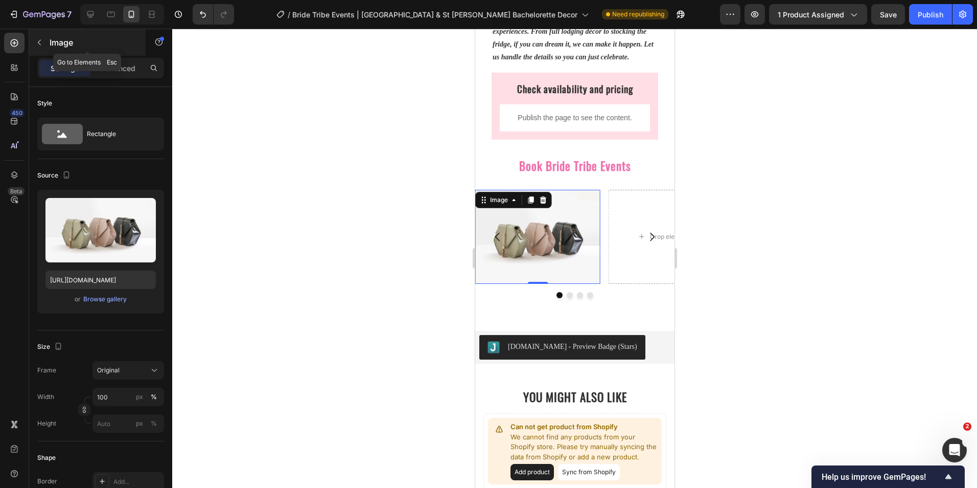
drag, startPoint x: 42, startPoint y: 38, endPoint x: 61, endPoint y: 96, distance: 60.8
click at [42, 39] on icon "button" at bounding box center [39, 42] width 8 height 8
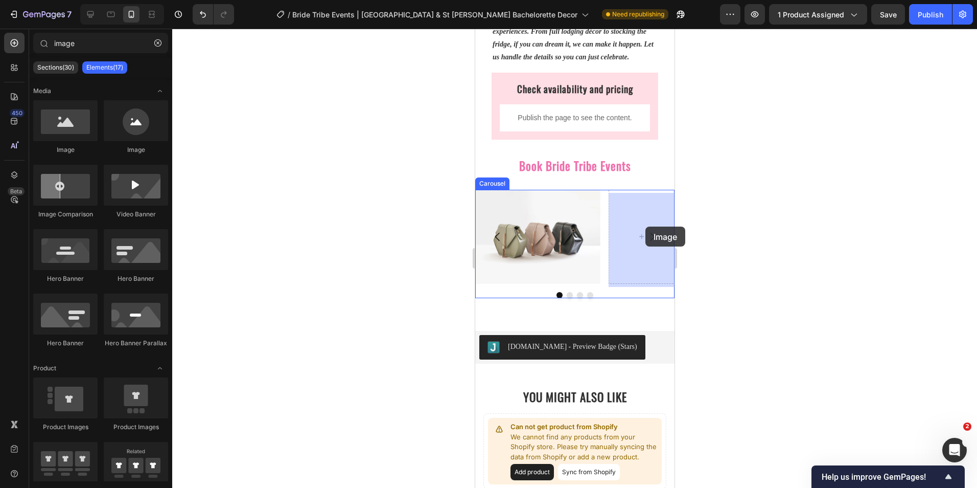
drag, startPoint x: 596, startPoint y: 173, endPoint x: 644, endPoint y: 226, distance: 72.0
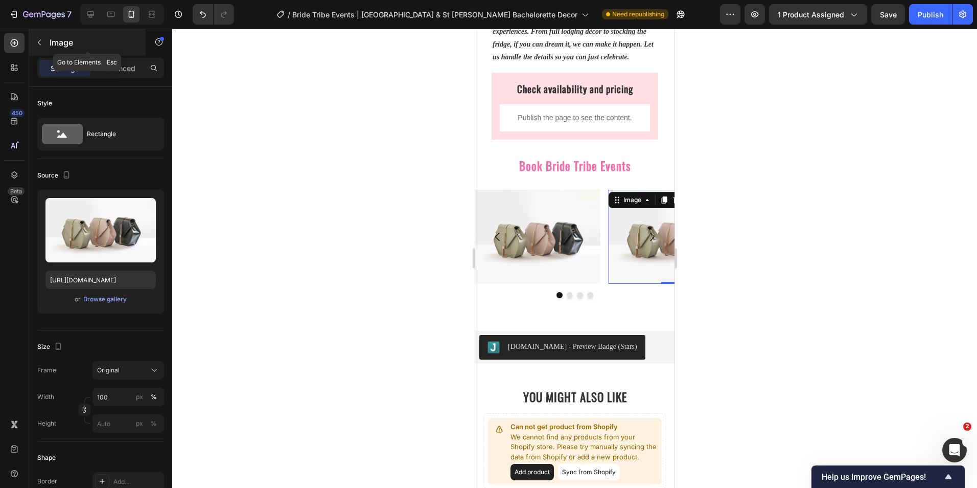
click at [40, 43] on icon "button" at bounding box center [39, 42] width 8 height 8
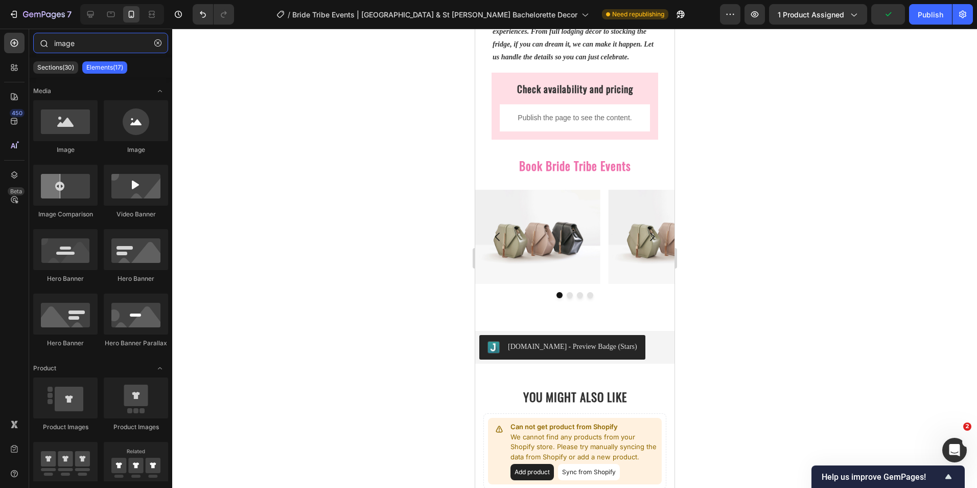
click at [60, 45] on input "image" at bounding box center [100, 43] width 135 height 20
click at [514, 222] on img at bounding box center [537, 237] width 125 height 94
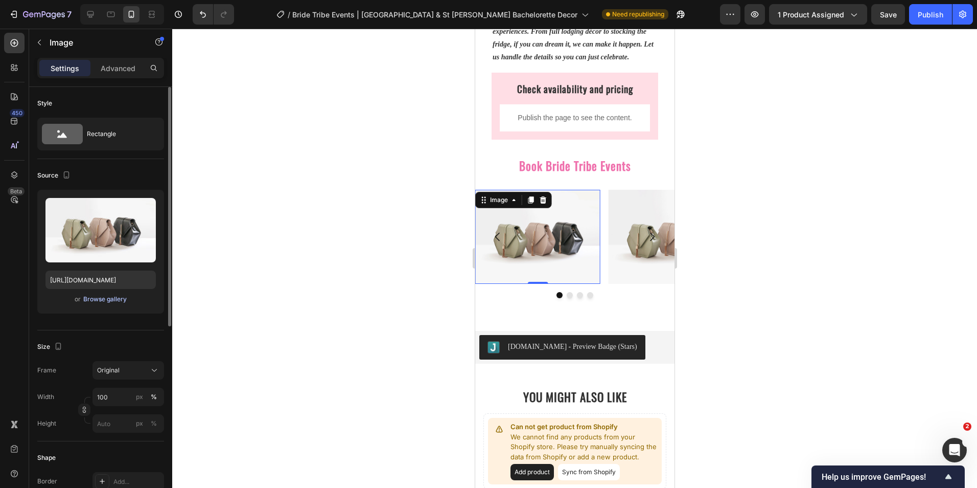
click at [111, 299] on div "Browse gallery" at bounding box center [104, 298] width 43 height 9
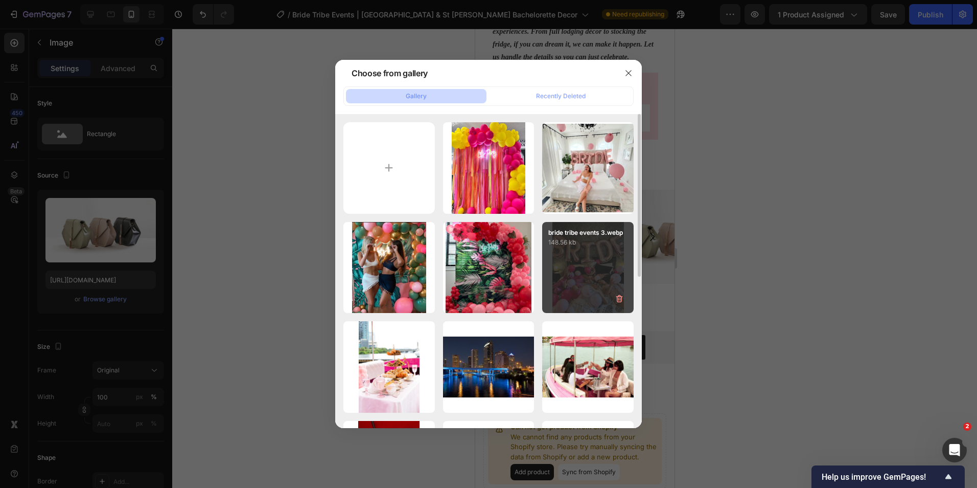
click at [579, 270] on div "bride tribe events 3.webp 148.56 kb" at bounding box center [587, 267] width 91 height 91
type input "https://cdn.shopify.com/s/files/1/0376/1963/0125/files/gempages_494367779642672…"
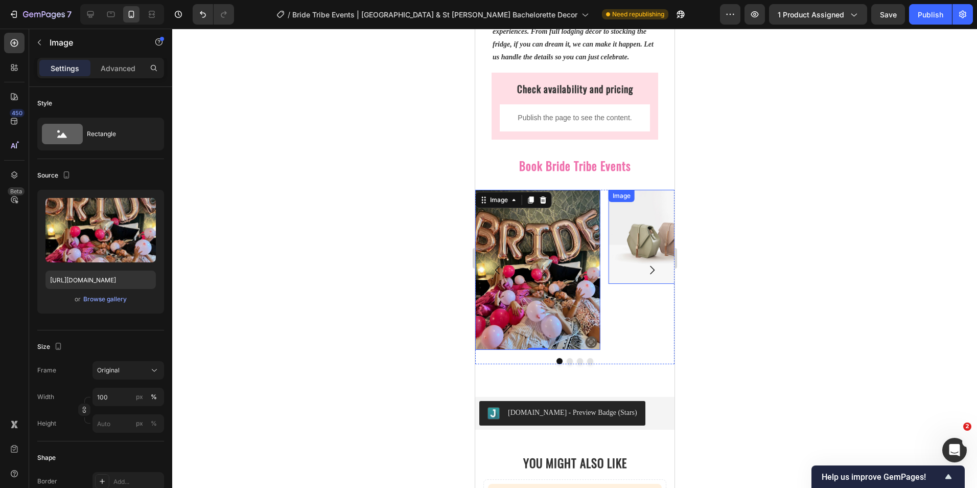
click at [623, 242] on img at bounding box center [670, 237] width 125 height 94
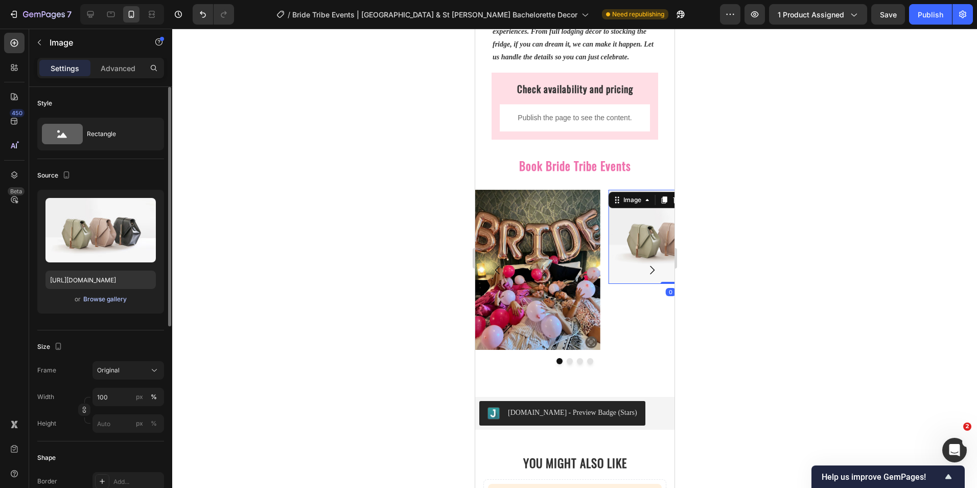
click at [107, 300] on div "Browse gallery" at bounding box center [104, 298] width 43 height 9
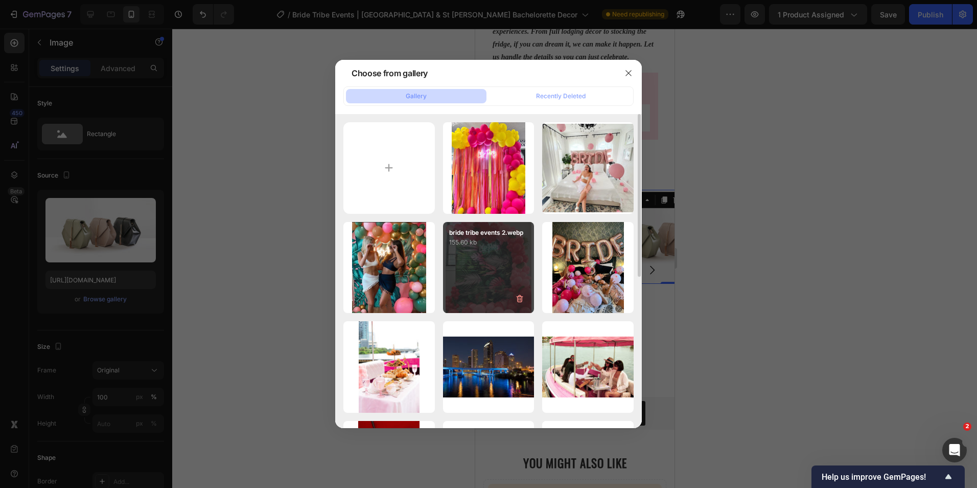
click at [474, 286] on div "bride tribe events 2.webp 155.60 kb" at bounding box center [488, 267] width 91 height 91
type input "https://cdn.shopify.com/s/files/1/0376/1963/0125/files/gempages_494367779642672…"
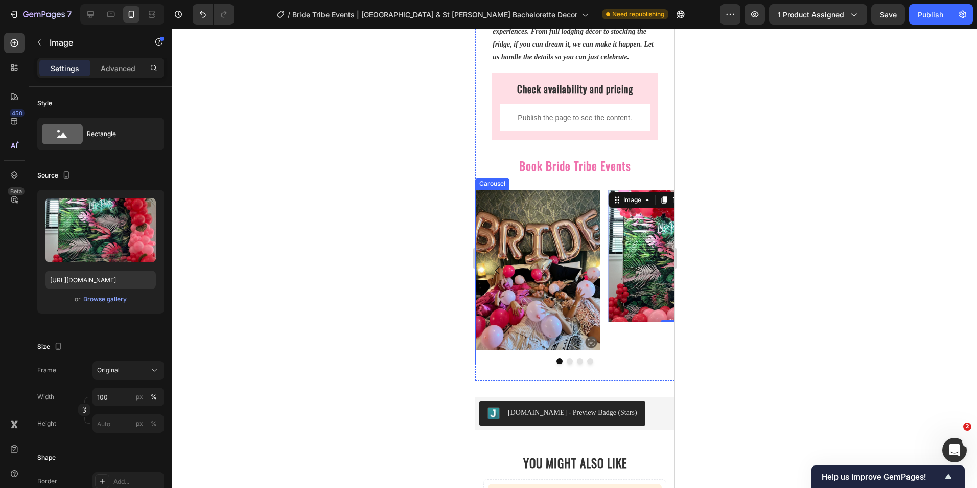
click at [645, 271] on icon "Carousel Next Arrow" at bounding box center [651, 270] width 12 height 12
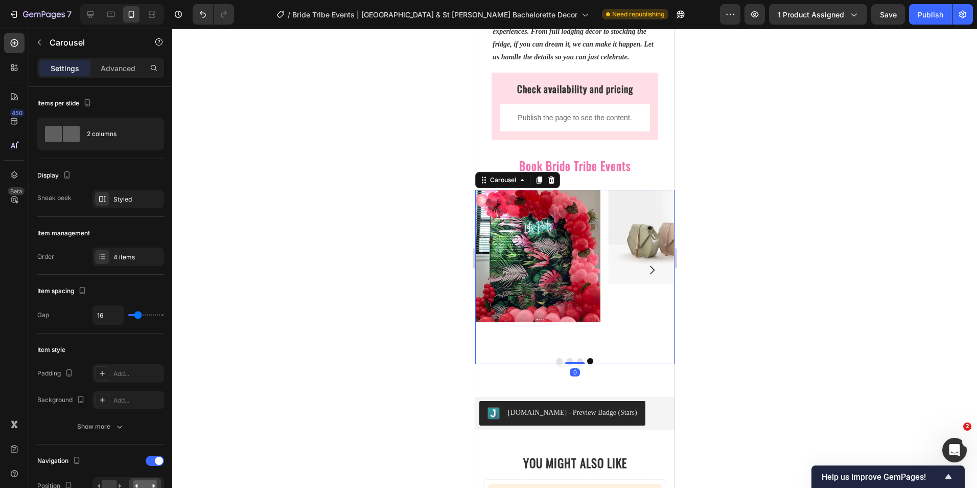
click at [639, 258] on img at bounding box center [670, 237] width 125 height 94
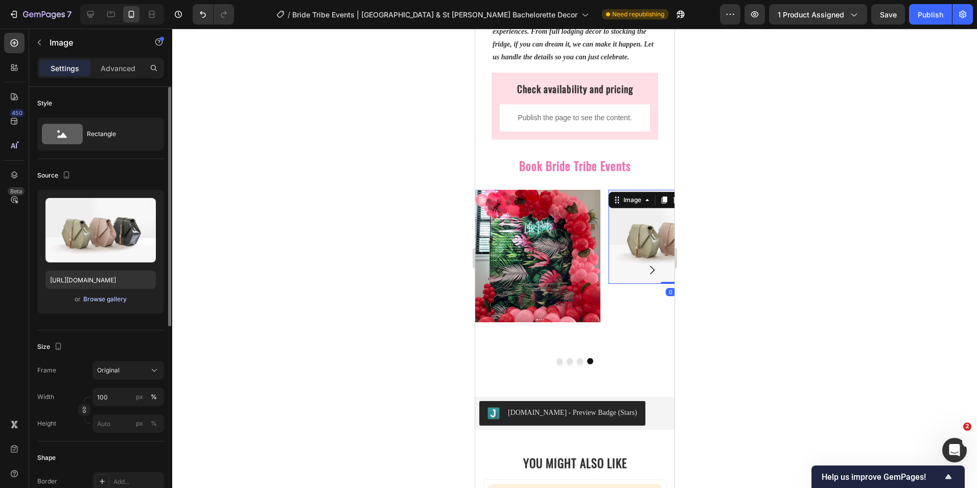
click at [113, 300] on div "Browse gallery" at bounding box center [104, 298] width 43 height 9
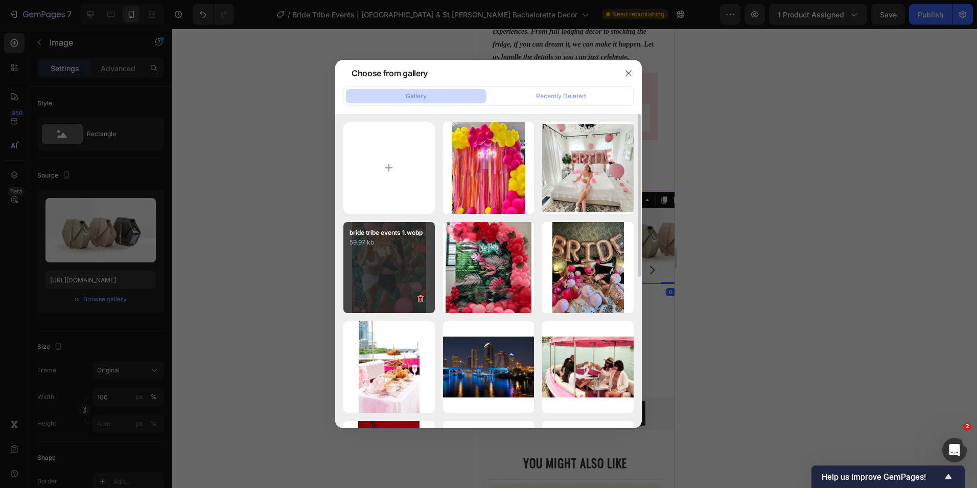
click at [383, 261] on div "bride tribe events 1.webp 59.97 kb" at bounding box center [388, 267] width 91 height 91
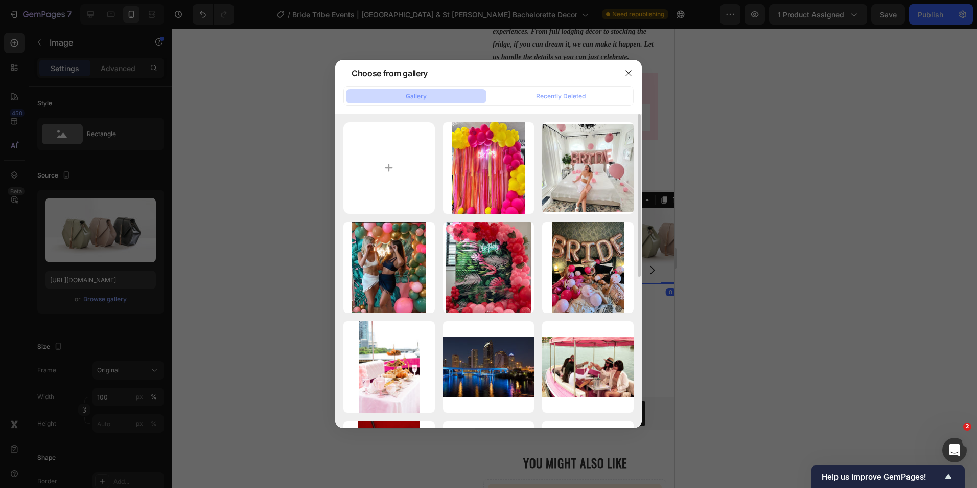
type input "https://cdn.shopify.com/s/files/1/0376/1963/0125/files/gempages_494367779642672…"
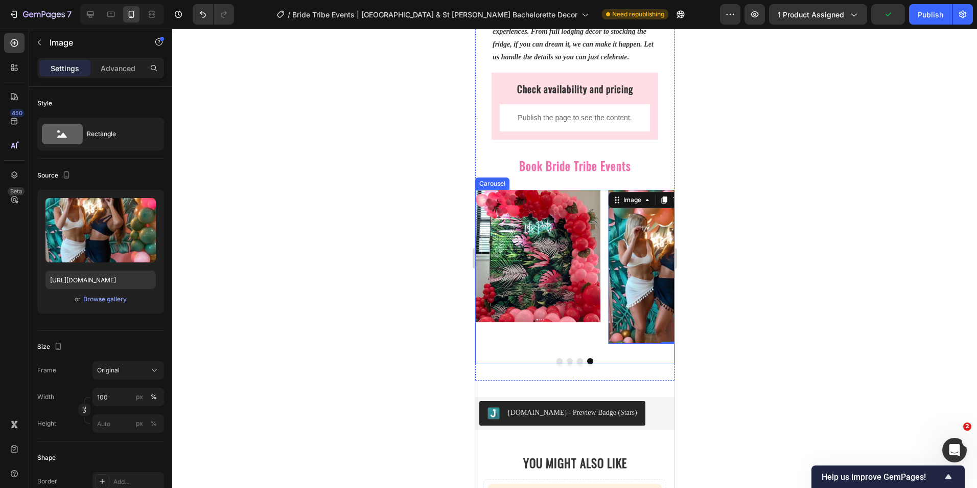
click at [650, 274] on icon "Carousel Next Arrow" at bounding box center [652, 269] width 5 height 9
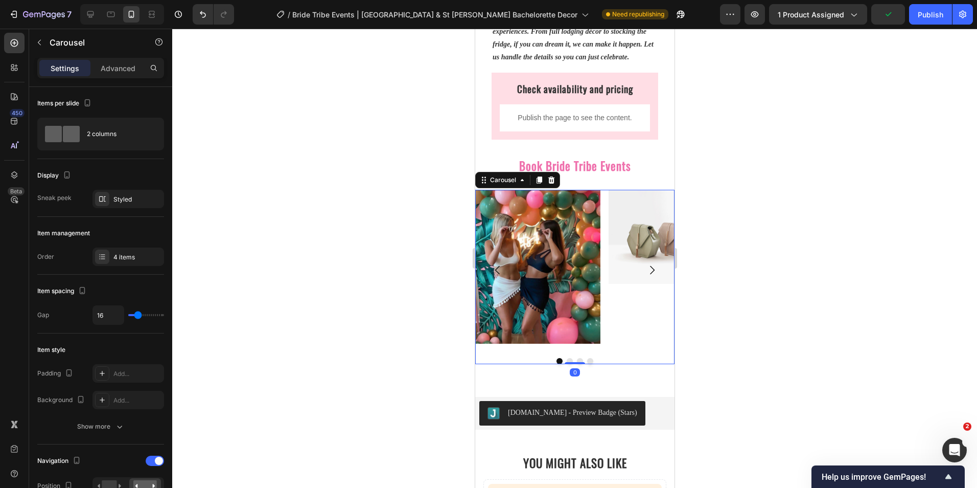
drag, startPoint x: 647, startPoint y: 267, endPoint x: 612, endPoint y: 261, distance: 35.8
click at [646, 267] on icon "Carousel Next Arrow" at bounding box center [651, 270] width 12 height 12
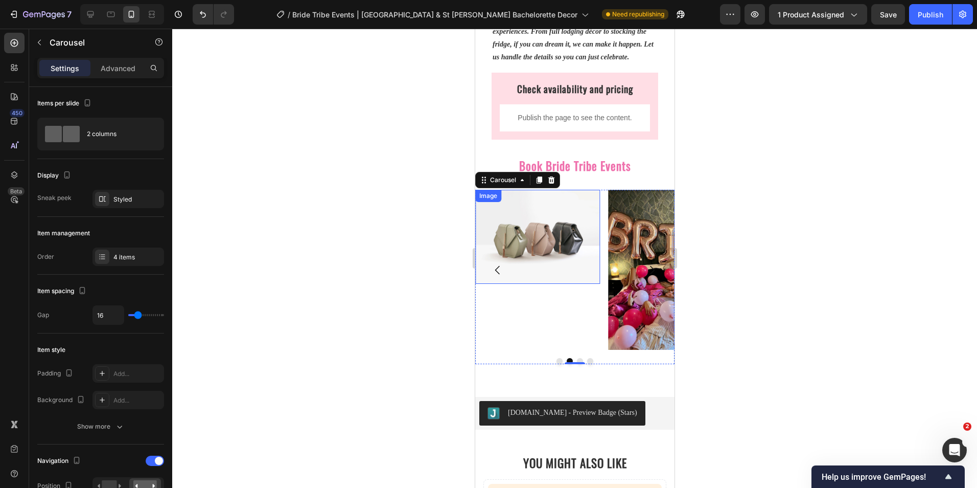
drag, startPoint x: 534, startPoint y: 249, endPoint x: 522, endPoint y: 245, distance: 12.3
click at [531, 246] on img at bounding box center [537, 237] width 125 height 94
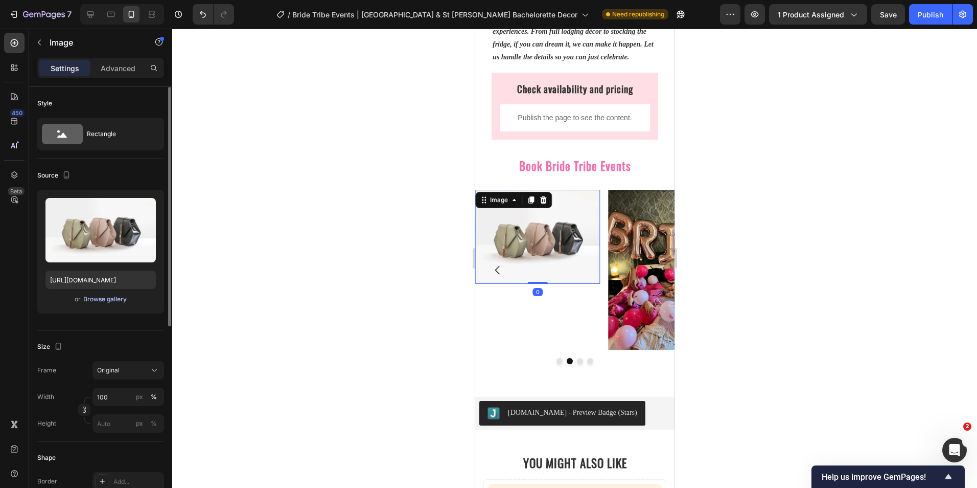
click at [114, 300] on div "Browse gallery" at bounding box center [104, 298] width 43 height 9
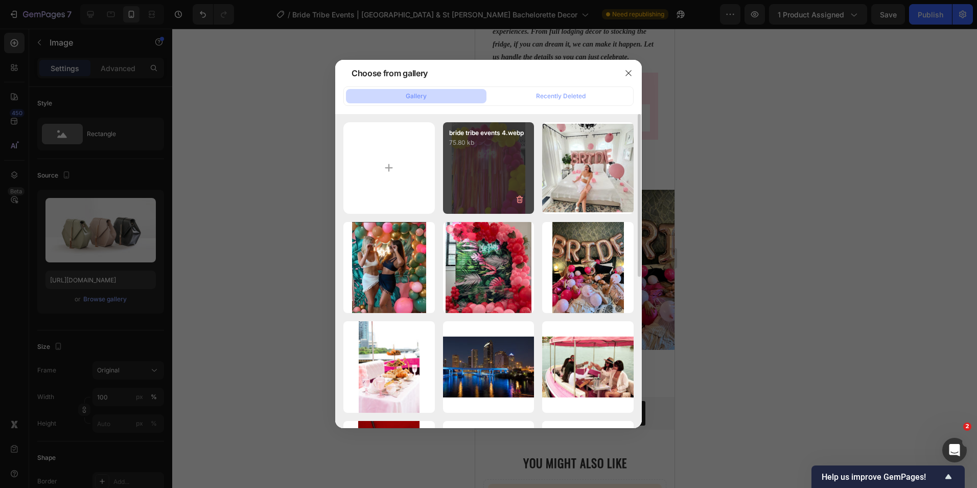
click at [482, 187] on div "bride tribe events 4.webp 75.80 kb" at bounding box center [488, 167] width 91 height 91
type input "https://cdn.shopify.com/s/files/1/0376/1963/0125/files/gempages_494367779642672…"
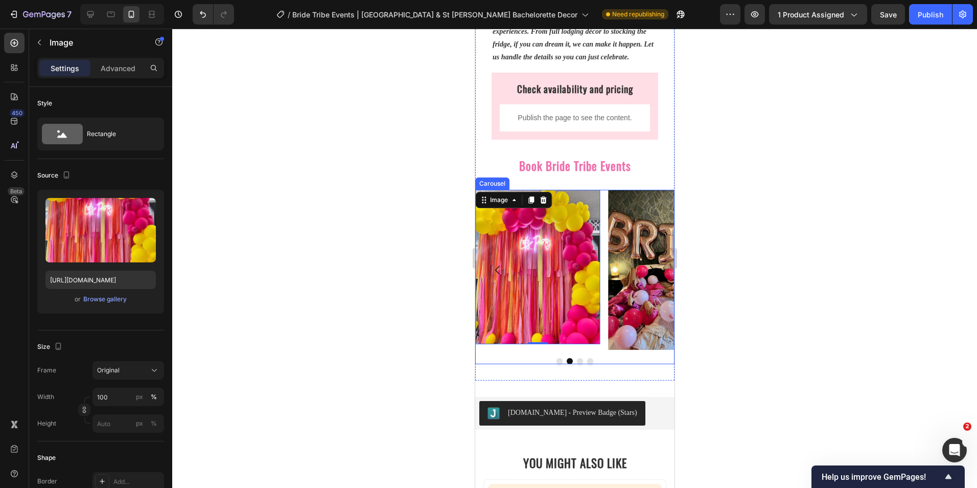
click at [557, 362] on button "Dot" at bounding box center [559, 361] width 6 height 6
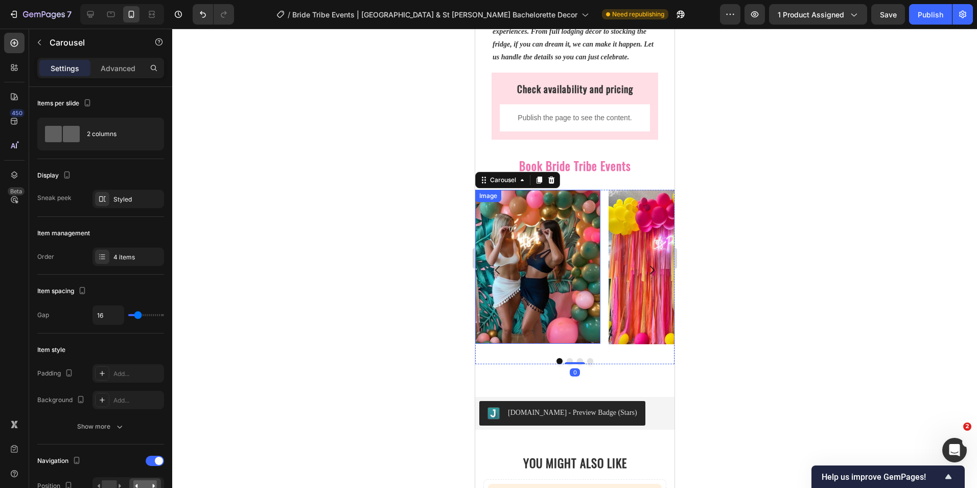
click at [552, 301] on img at bounding box center [537, 267] width 125 height 154
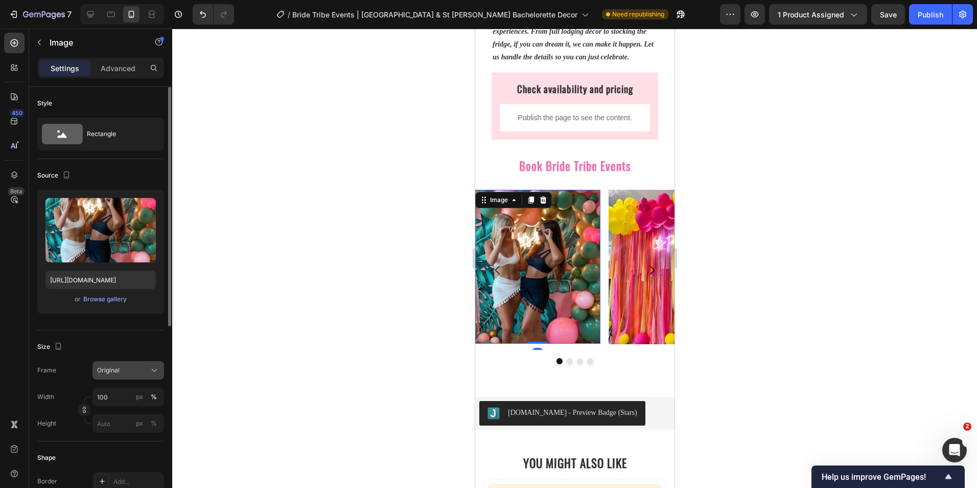
click at [149, 365] on icon at bounding box center [154, 370] width 10 height 10
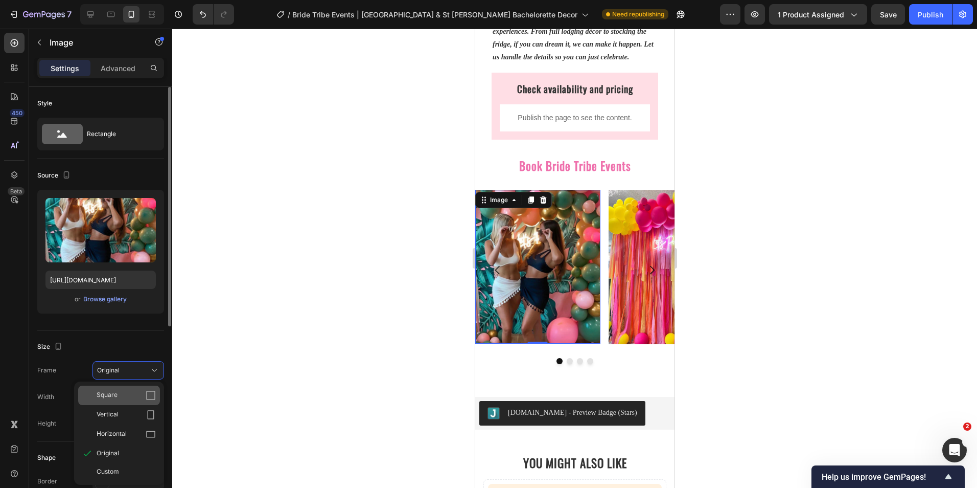
click at [140, 388] on div "Square" at bounding box center [119, 394] width 82 height 19
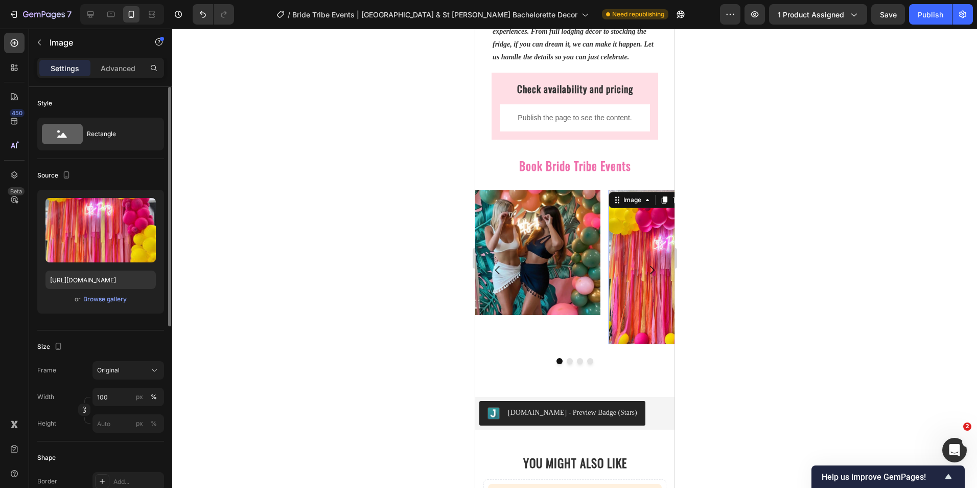
drag, startPoint x: 619, startPoint y: 308, endPoint x: 509, endPoint y: 336, distance: 114.0
click at [619, 308] on img at bounding box center [670, 267] width 125 height 154
click at [130, 374] on div "Original" at bounding box center [122, 369] width 50 height 9
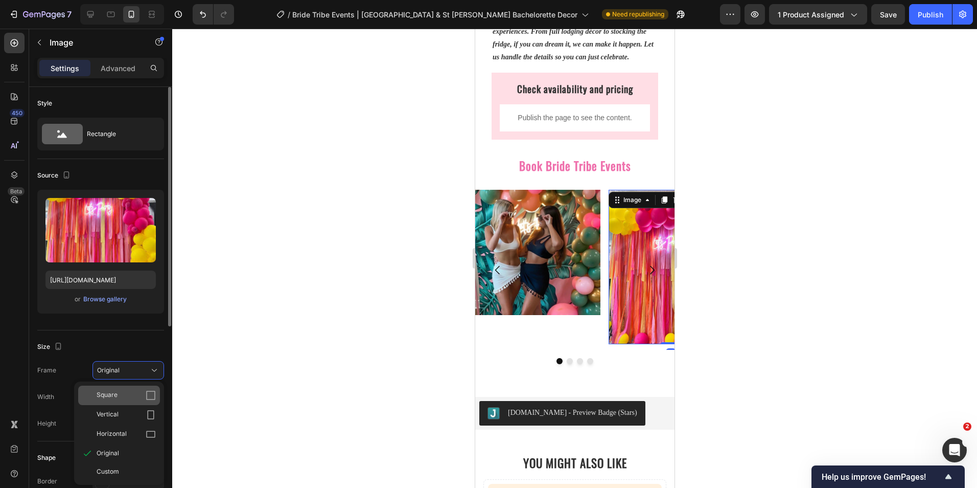
click at [130, 397] on div "Square" at bounding box center [126, 395] width 59 height 10
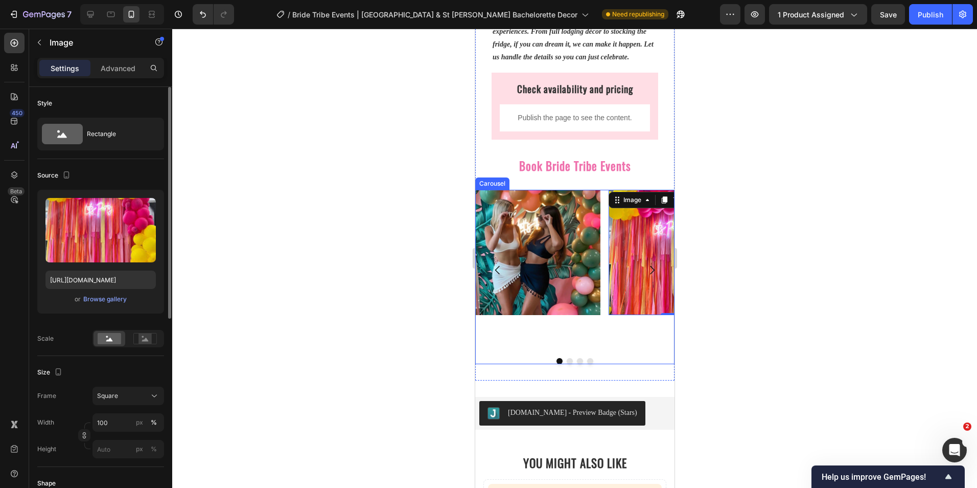
click at [566, 362] on button "Dot" at bounding box center [569, 361] width 6 height 6
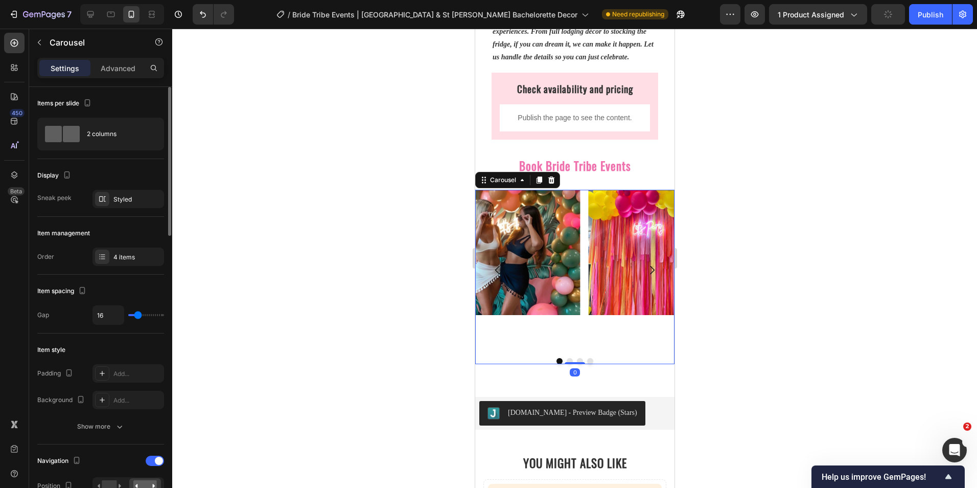
click at [576, 362] on button "Dot" at bounding box center [579, 361] width 6 height 6
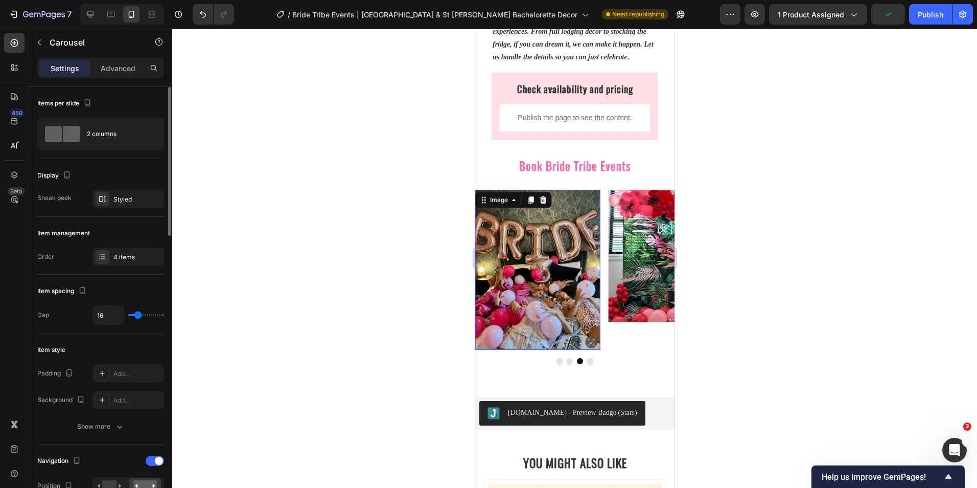
click at [565, 302] on img at bounding box center [537, 270] width 125 height 160
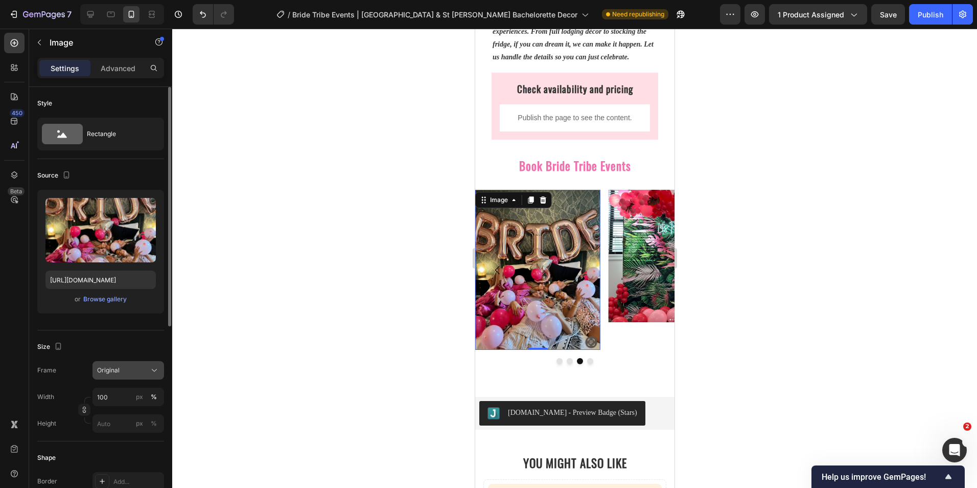
click at [125, 365] on div "Original" at bounding box center [122, 369] width 50 height 9
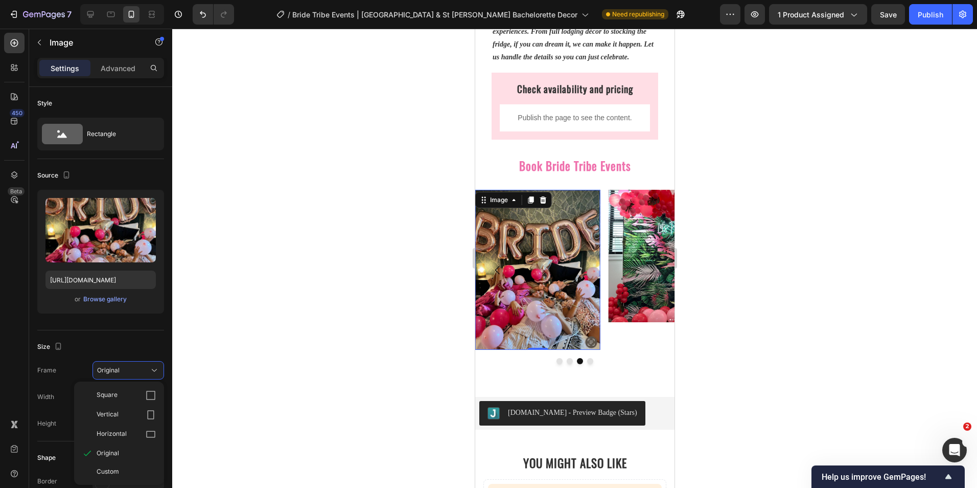
drag, startPoint x: 118, startPoint y: 386, endPoint x: 387, endPoint y: 365, distance: 270.7
click at [120, 386] on div "Square" at bounding box center [119, 394] width 82 height 19
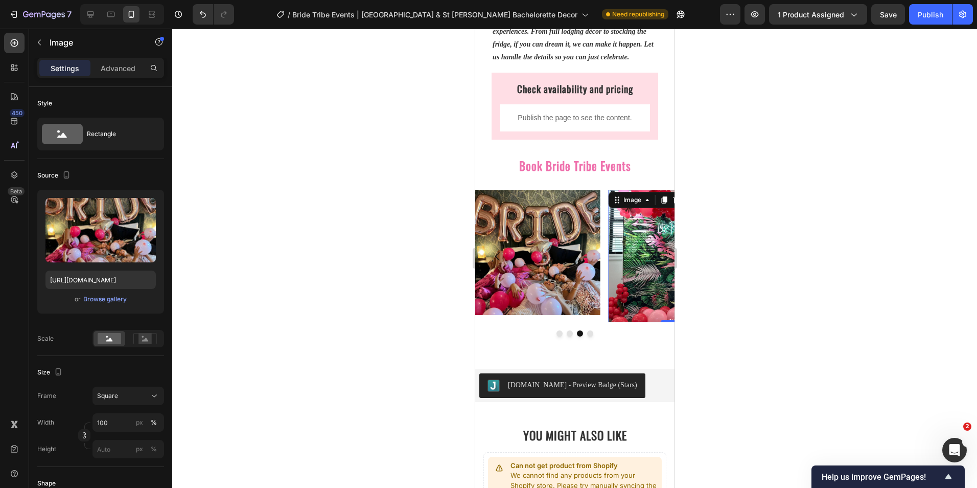
click at [626, 312] on img at bounding box center [670, 256] width 125 height 132
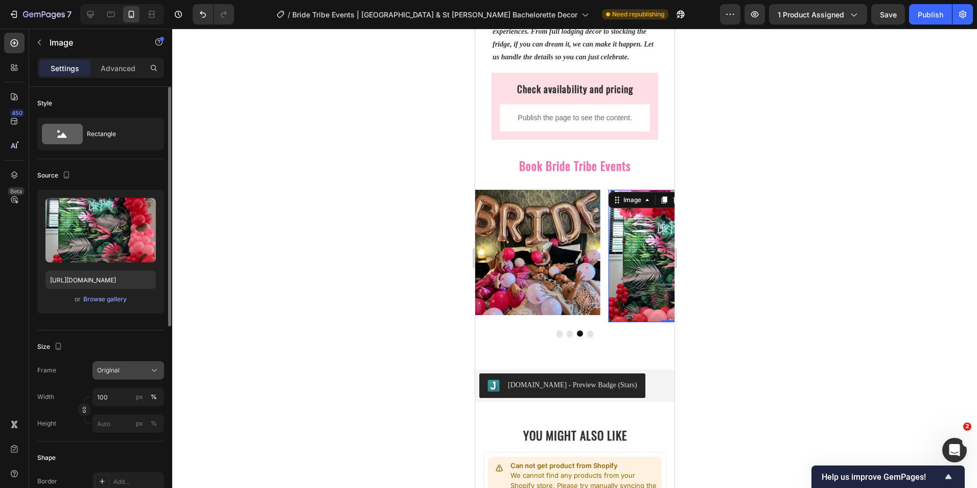
click at [113, 366] on span "Original" at bounding box center [108, 369] width 22 height 9
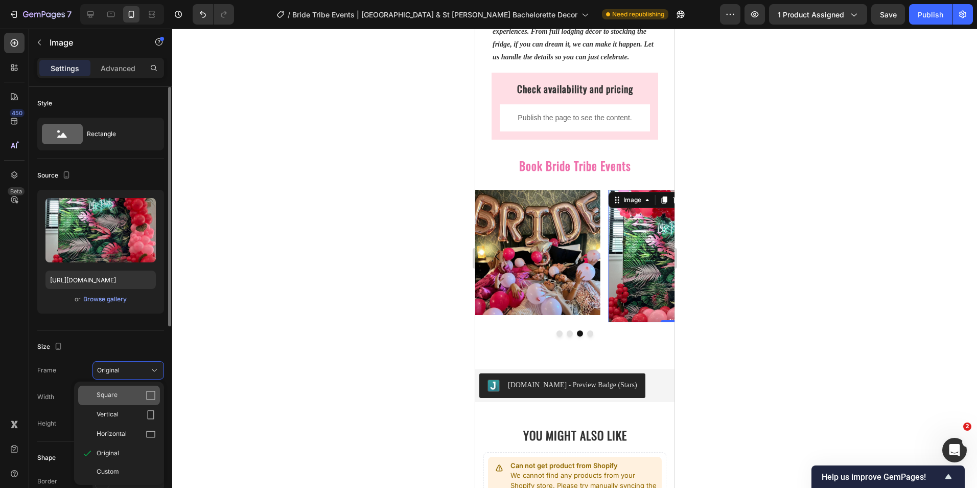
click at [119, 396] on div "Square" at bounding box center [126, 395] width 59 height 10
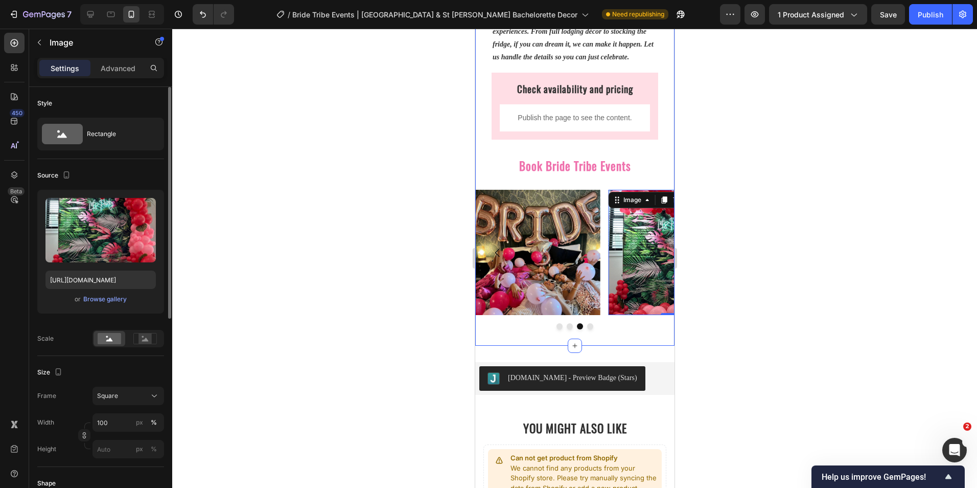
click at [556, 329] on button "Dot" at bounding box center [559, 326] width 6 height 6
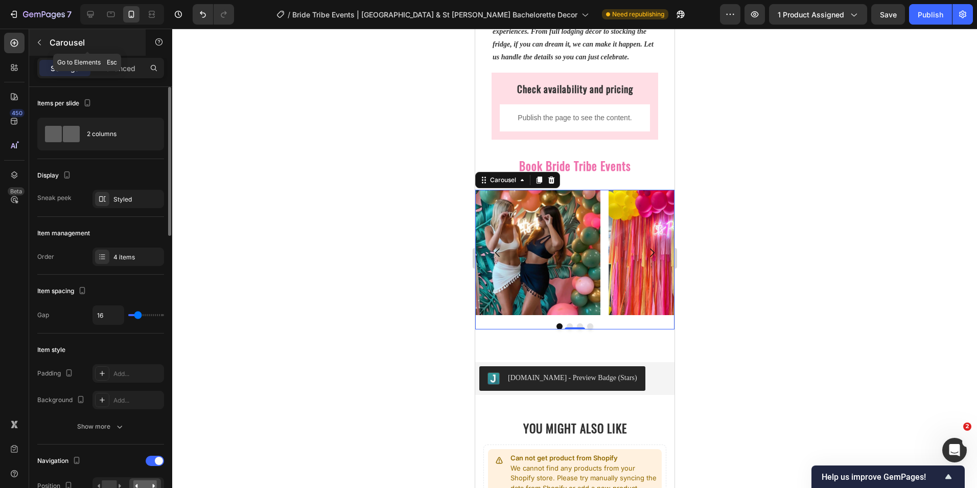
click at [43, 40] on icon "button" at bounding box center [39, 42] width 8 height 8
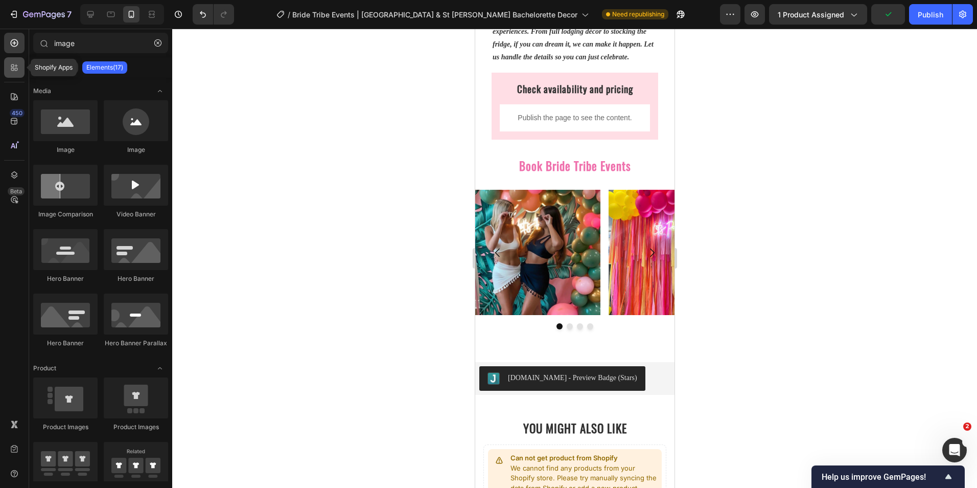
click at [15, 70] on icon at bounding box center [16, 69] width 3 height 3
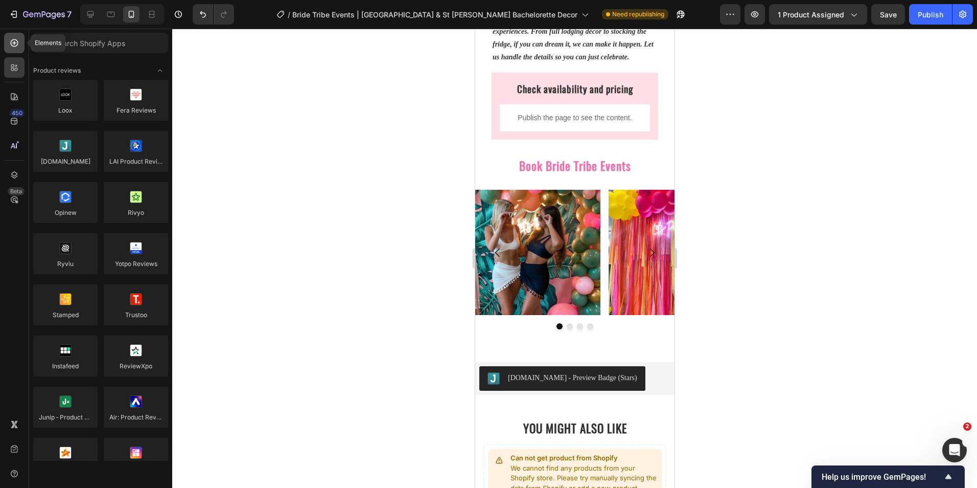
click at [18, 35] on div at bounding box center [14, 43] width 20 height 20
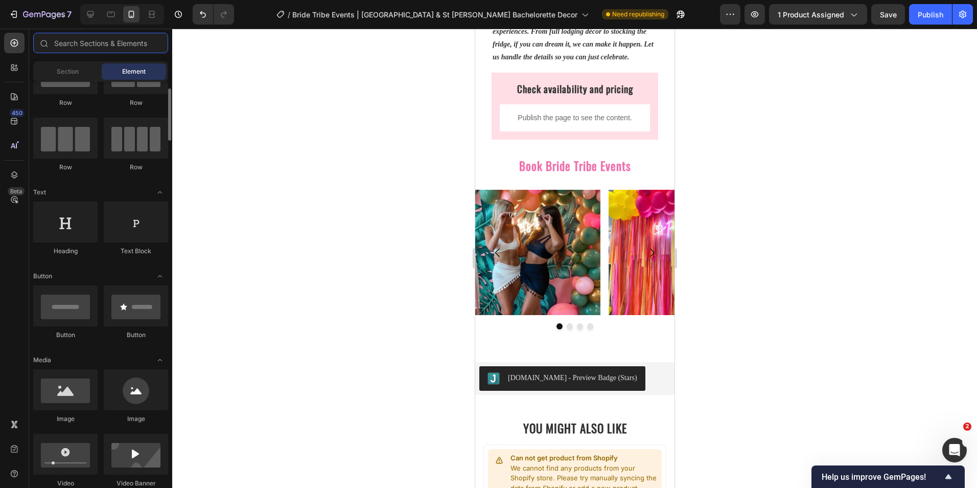
scroll to position [0, 0]
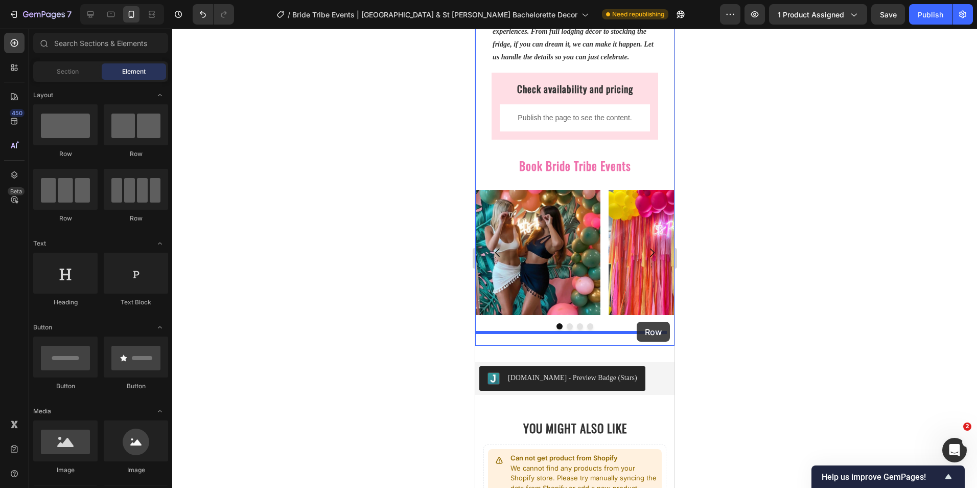
drag, startPoint x: 608, startPoint y: 232, endPoint x: 636, endPoint y: 321, distance: 93.7
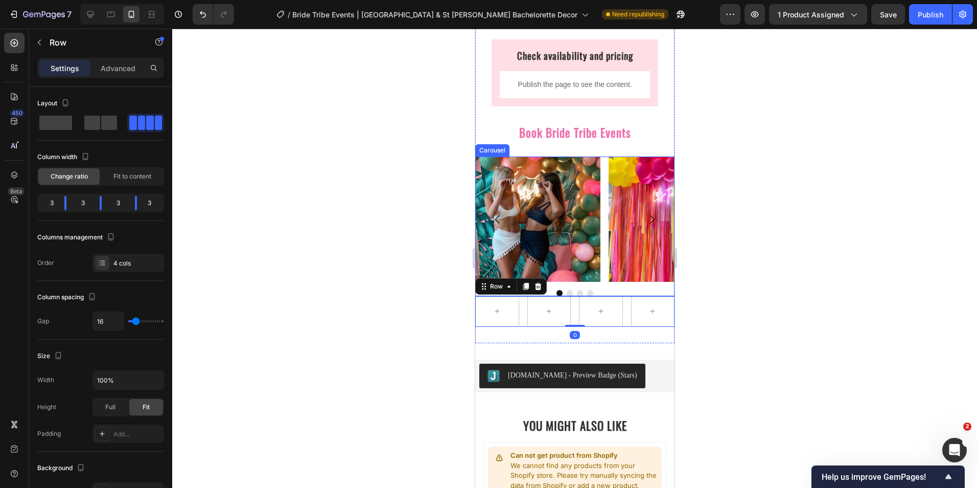
scroll to position [1004, 0]
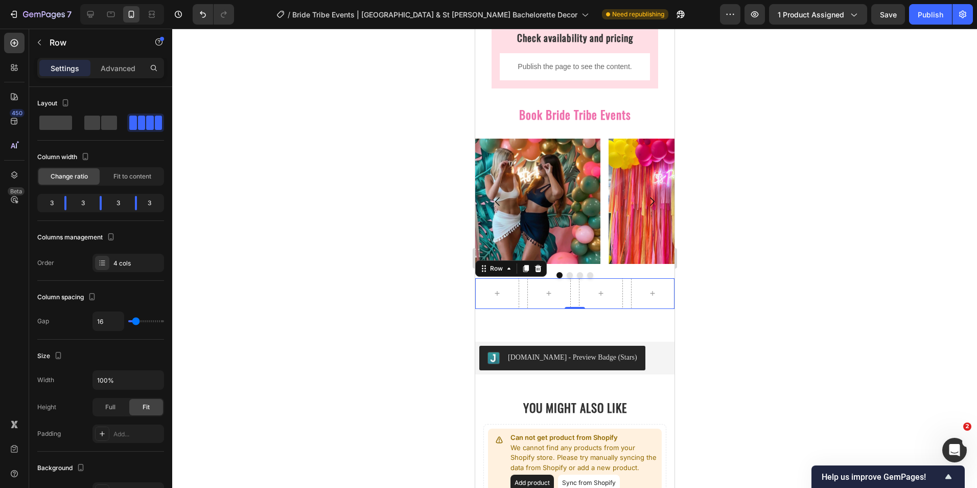
click at [404, 262] on div at bounding box center [574, 258] width 805 height 459
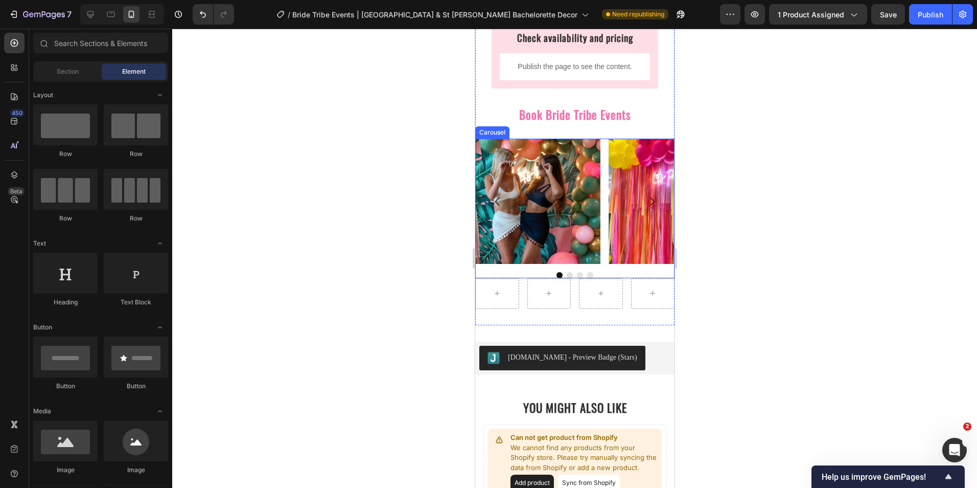
click at [650, 202] on icon "Carousel Next Arrow" at bounding box center [652, 201] width 5 height 9
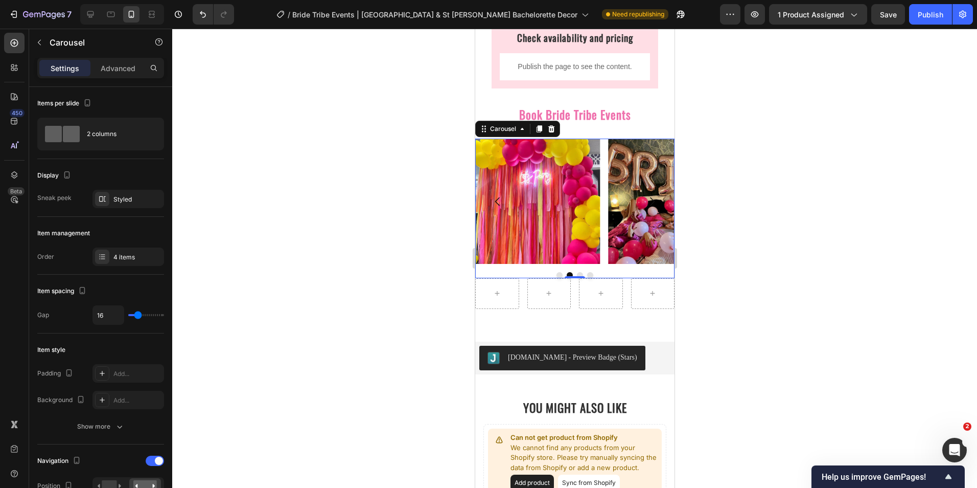
click at [499, 204] on icon "Carousel Back Arrow" at bounding box center [497, 201] width 12 height 12
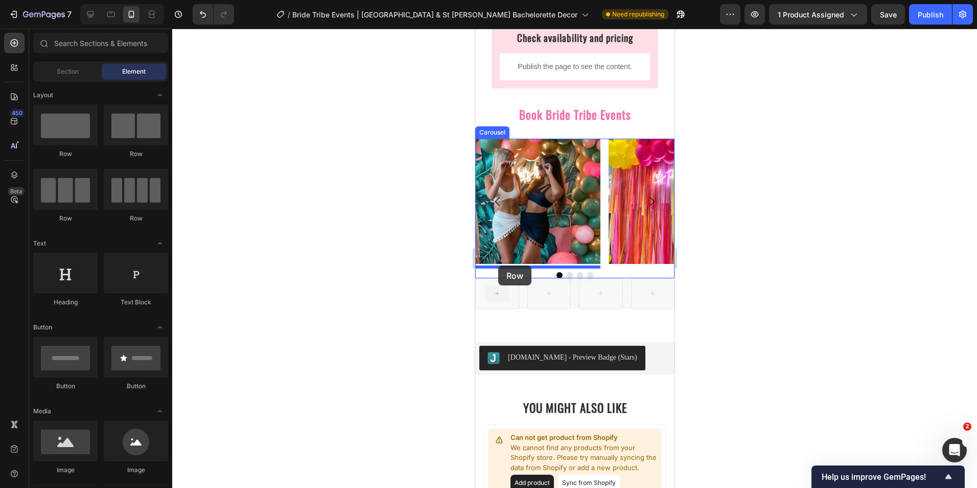
drag, startPoint x: 496, startPoint y: 292, endPoint x: 498, endPoint y: 265, distance: 26.7
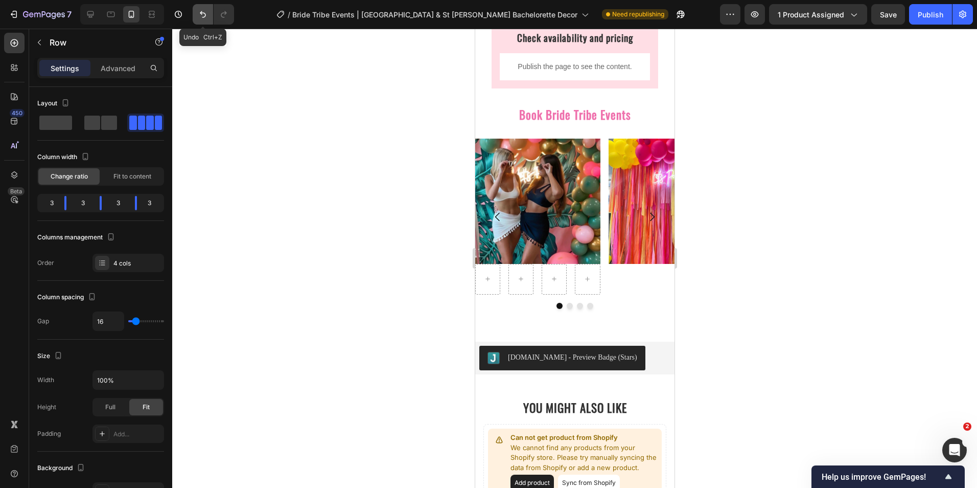
click at [205, 11] on icon "Undo/Redo" at bounding box center [203, 14] width 10 height 10
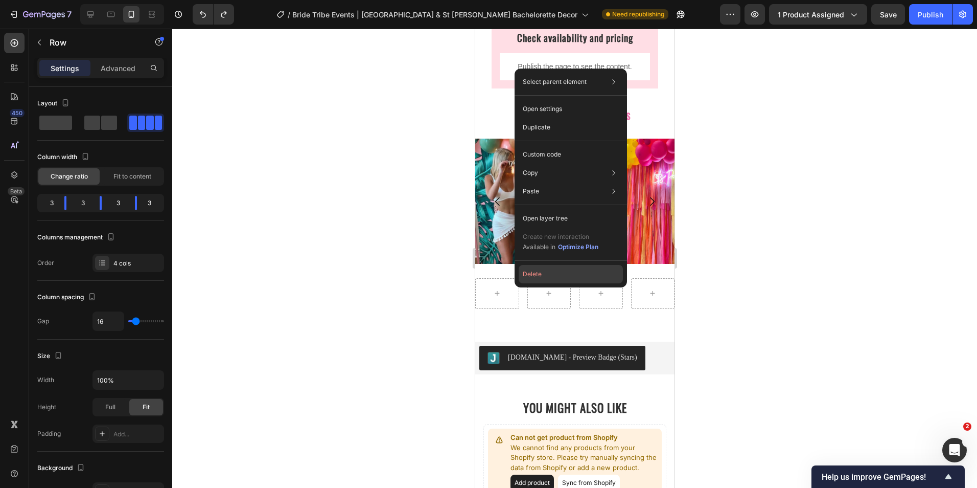
click at [528, 271] on button "Delete" at bounding box center [571, 274] width 104 height 18
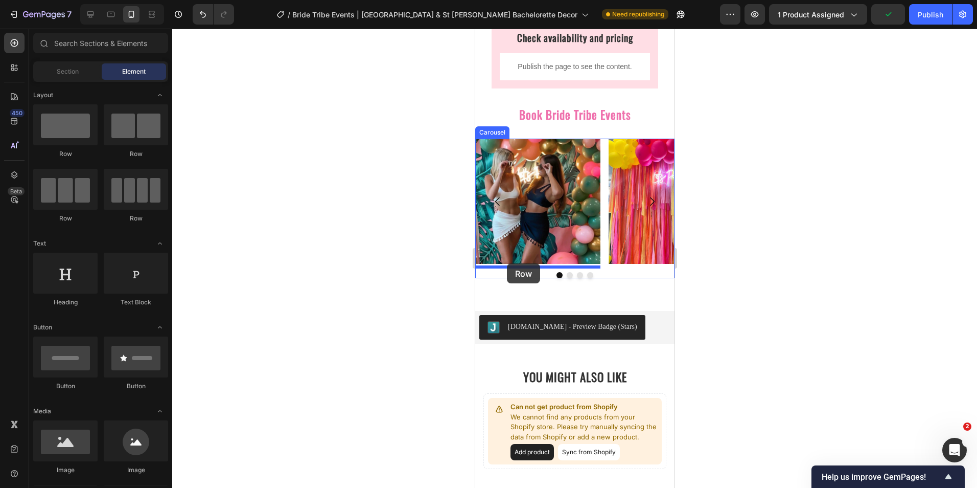
drag, startPoint x: 550, startPoint y: 156, endPoint x: 506, endPoint y: 263, distance: 116.0
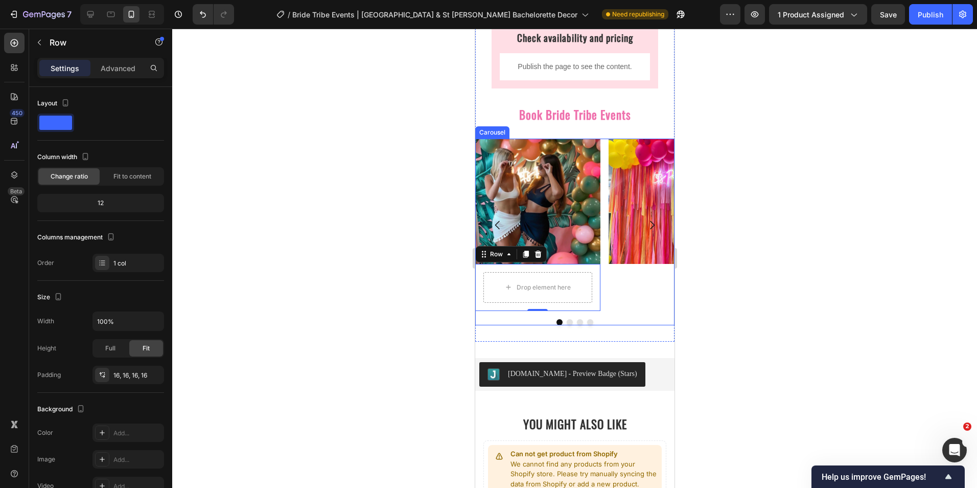
click at [645, 227] on icon "Carousel Next Arrow" at bounding box center [651, 225] width 12 height 12
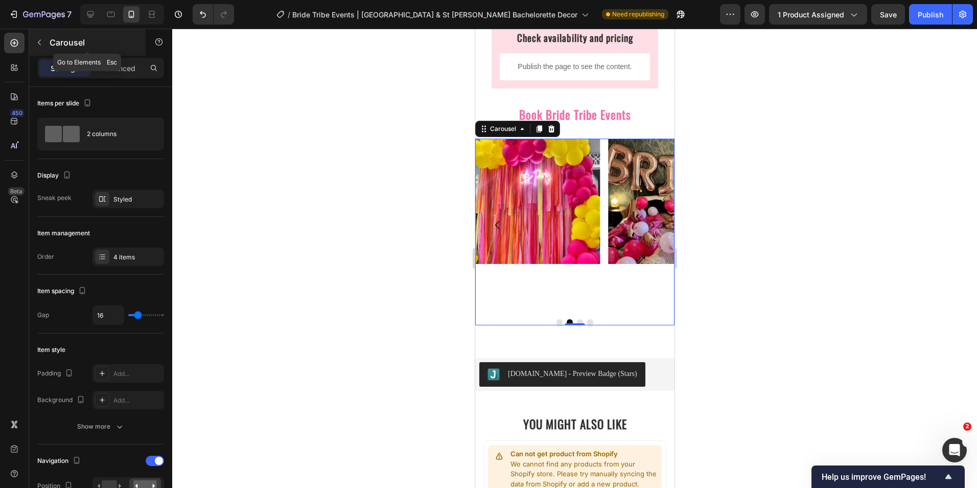
click at [41, 44] on icon "button" at bounding box center [39, 42] width 8 height 8
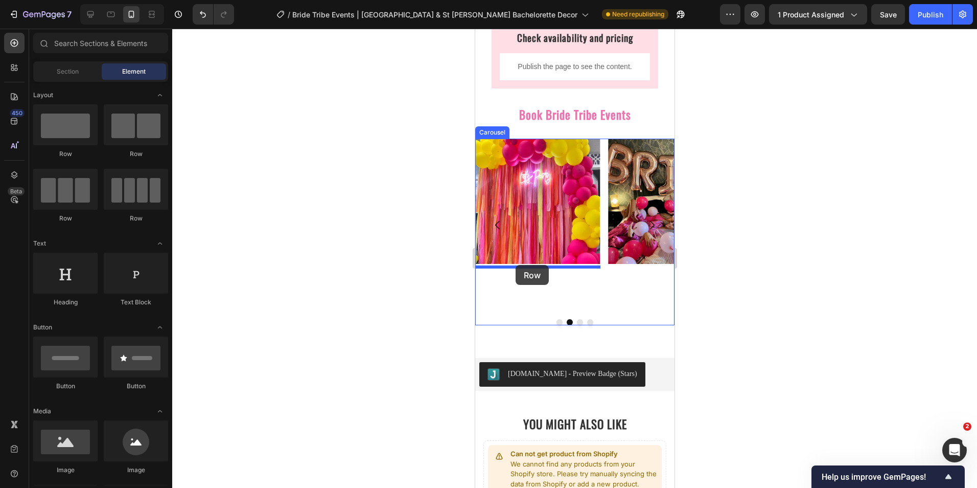
drag, startPoint x: 543, startPoint y: 159, endPoint x: 855, endPoint y: 183, distance: 313.2
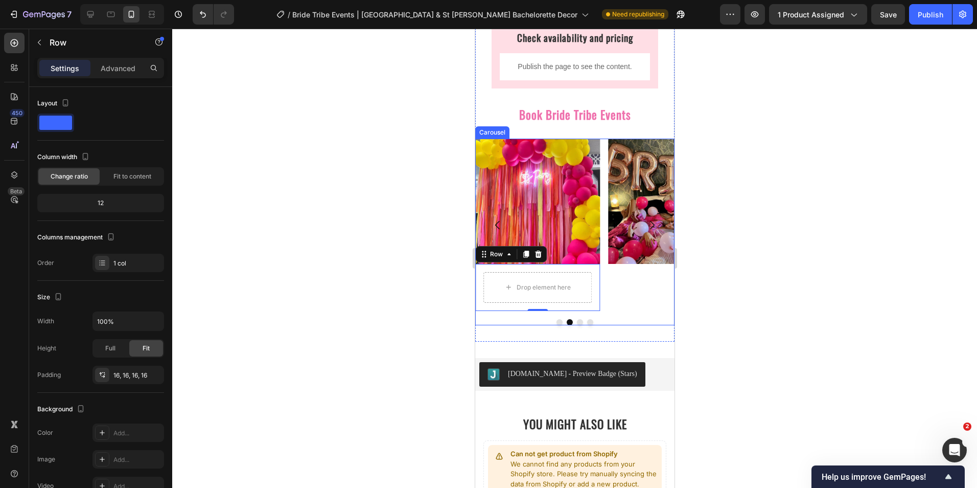
click at [637, 232] on button "Carousel Next Arrow" at bounding box center [651, 225] width 29 height 29
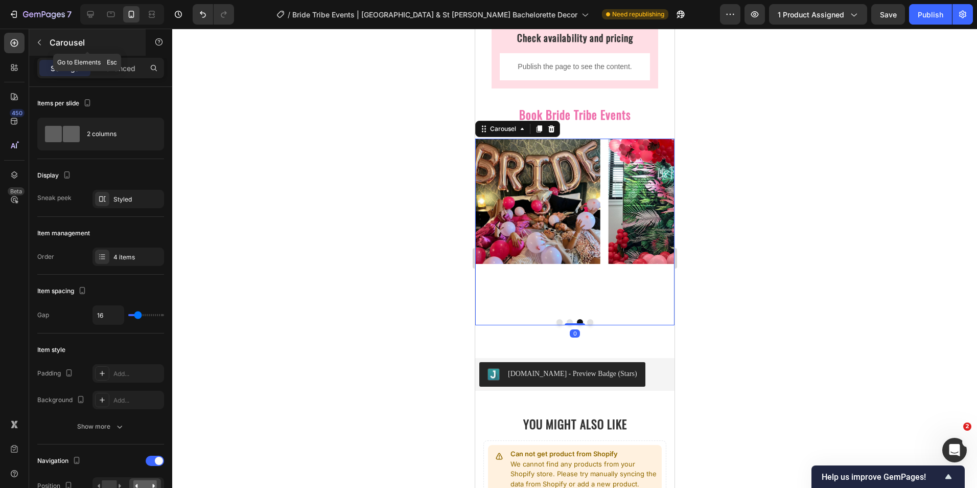
click at [39, 43] on icon "button" at bounding box center [39, 43] width 3 height 6
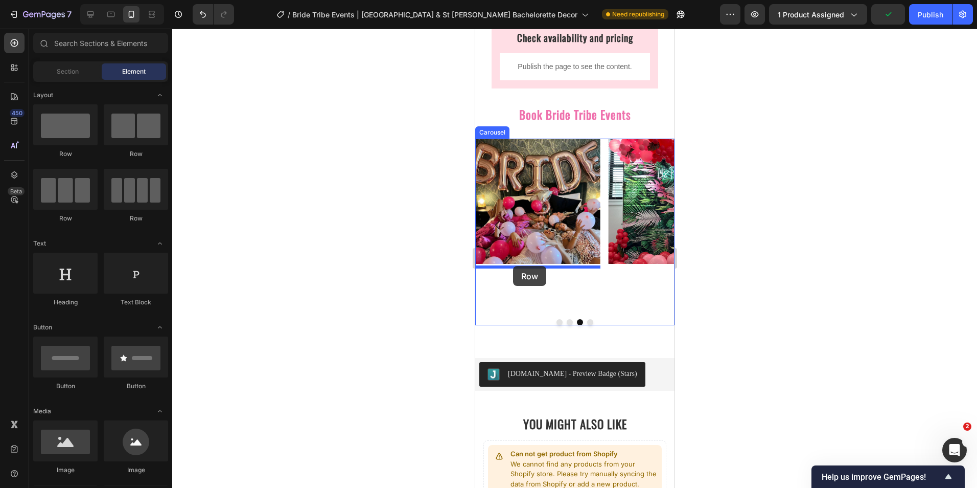
drag, startPoint x: 679, startPoint y: 203, endPoint x: 812, endPoint y: 177, distance: 134.9
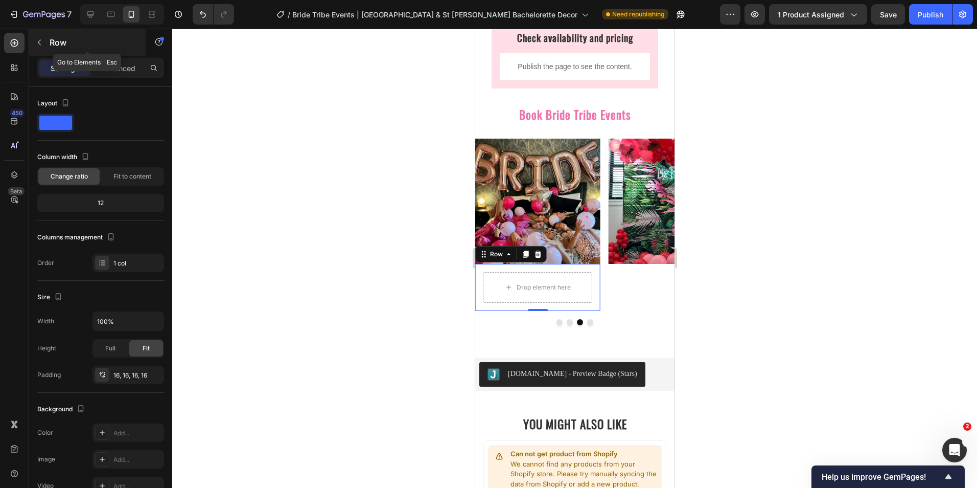
click at [38, 42] on icon "button" at bounding box center [39, 43] width 3 height 6
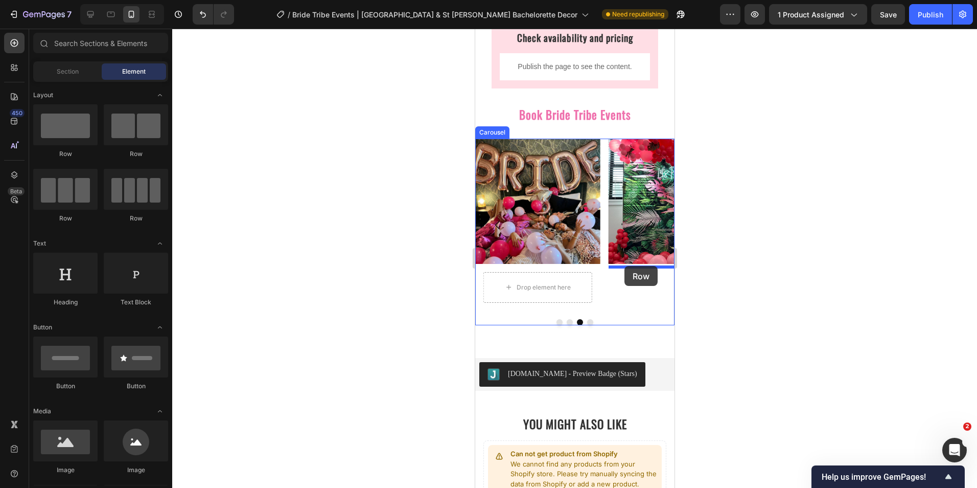
drag, startPoint x: 640, startPoint y: 174, endPoint x: 624, endPoint y: 266, distance: 93.4
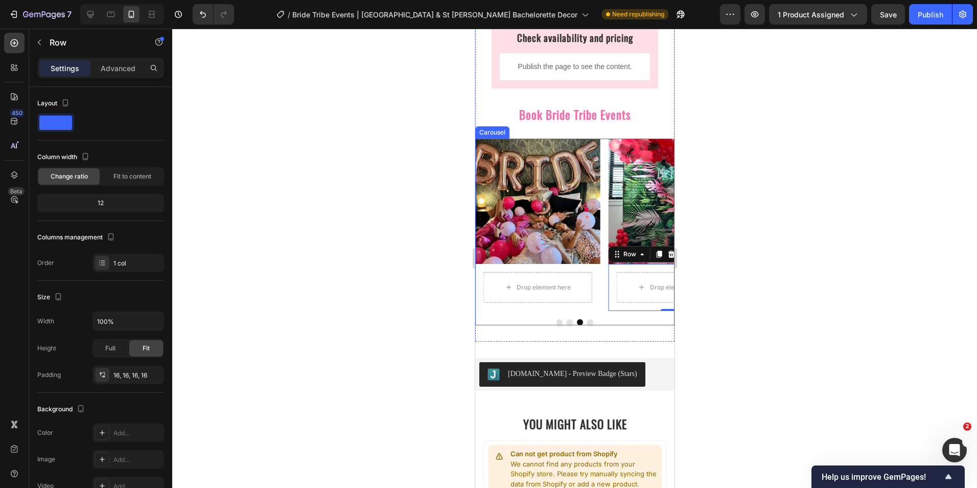
click at [557, 323] on button "Dot" at bounding box center [559, 322] width 6 height 6
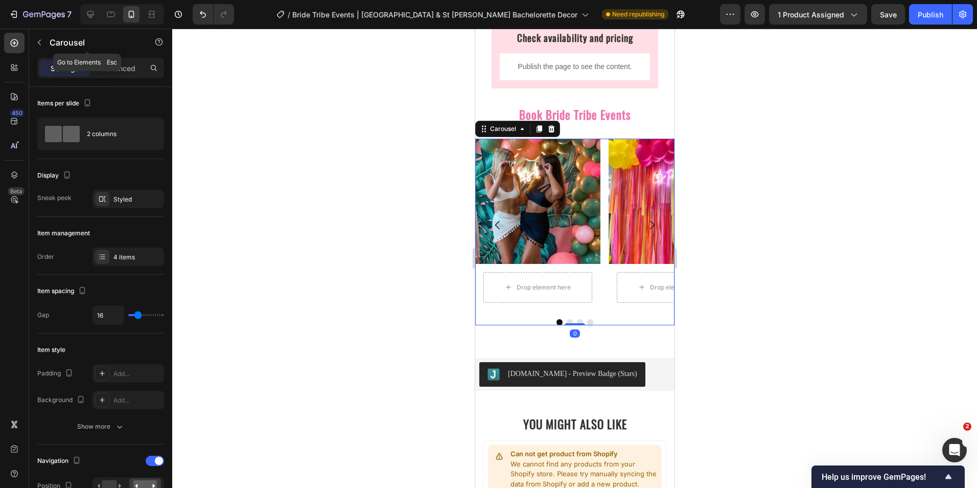
drag, startPoint x: 43, startPoint y: 47, endPoint x: 61, endPoint y: 59, distance: 22.0
click at [44, 48] on button "button" at bounding box center [39, 42] width 16 height 16
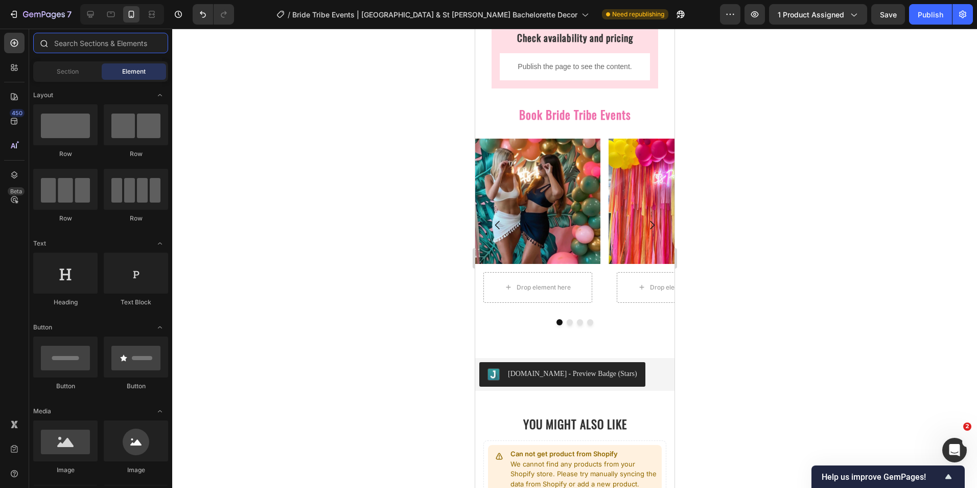
click at [72, 44] on input "text" at bounding box center [100, 43] width 135 height 20
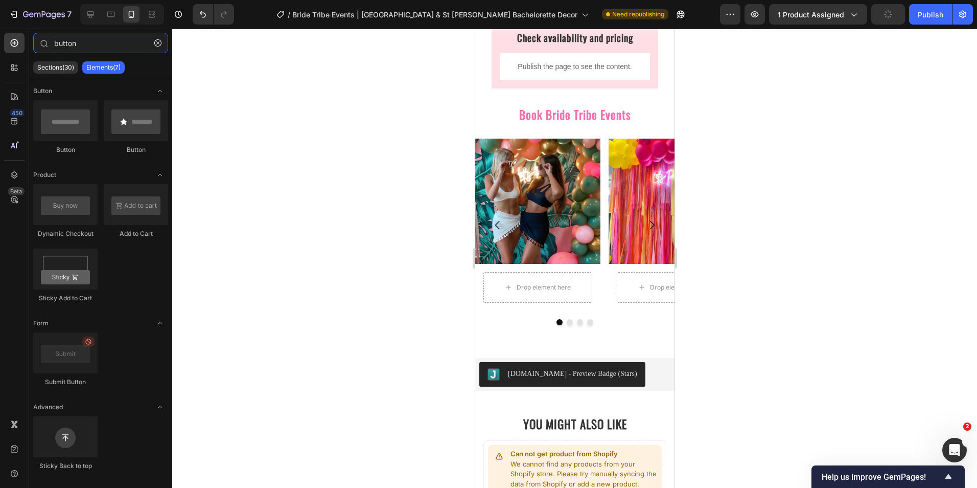
type input "button"
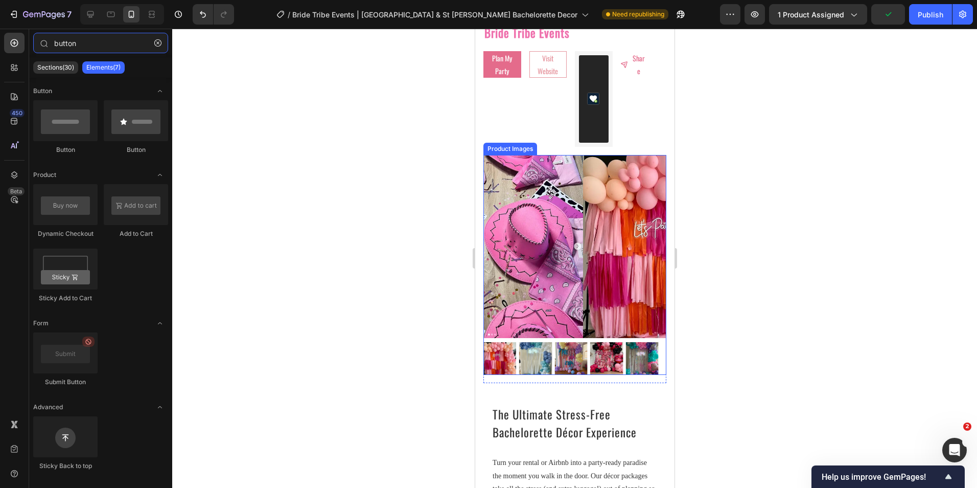
scroll to position [0, 0]
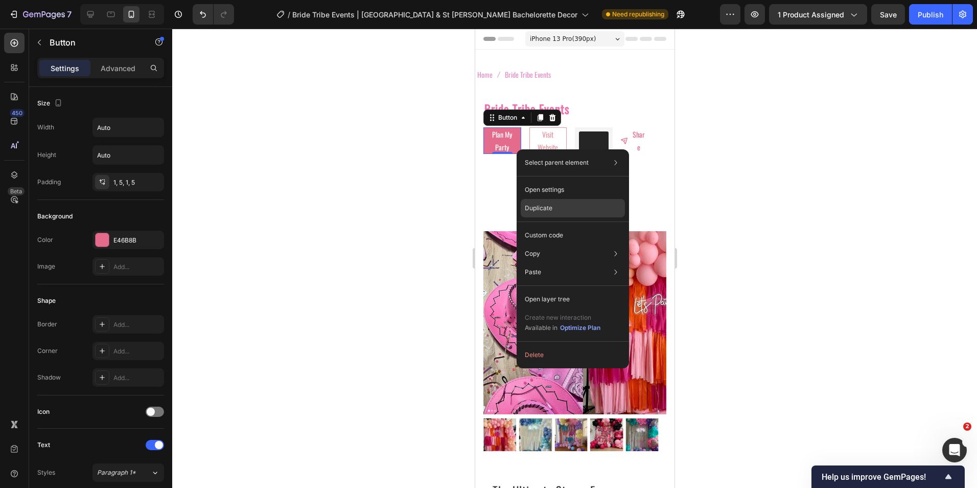
click at [548, 203] on div "Duplicate" at bounding box center [573, 208] width 104 height 18
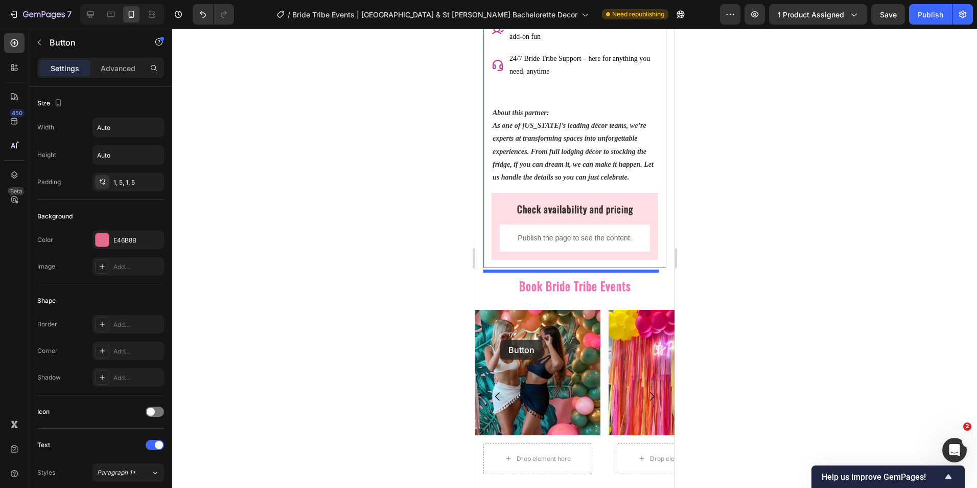
scroll to position [1022, 0]
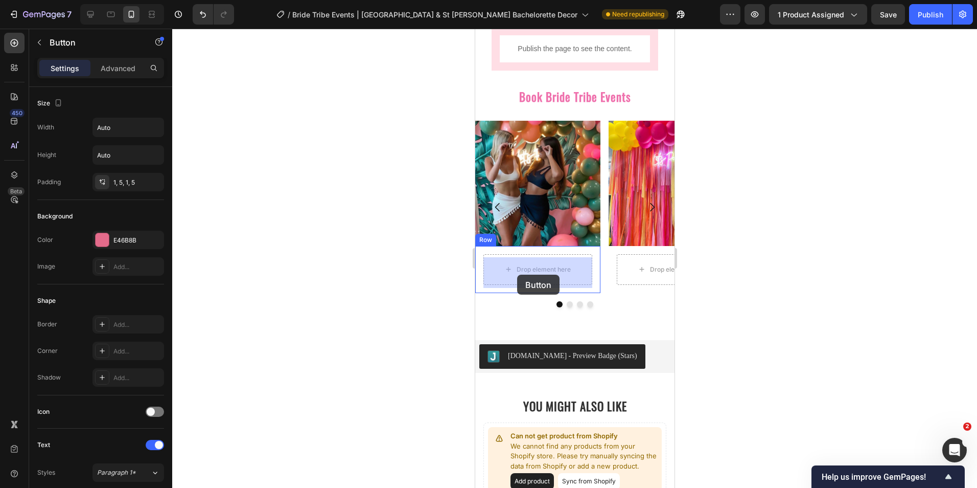
drag, startPoint x: 492, startPoint y: 147, endPoint x: 517, endPoint y: 274, distance: 129.6
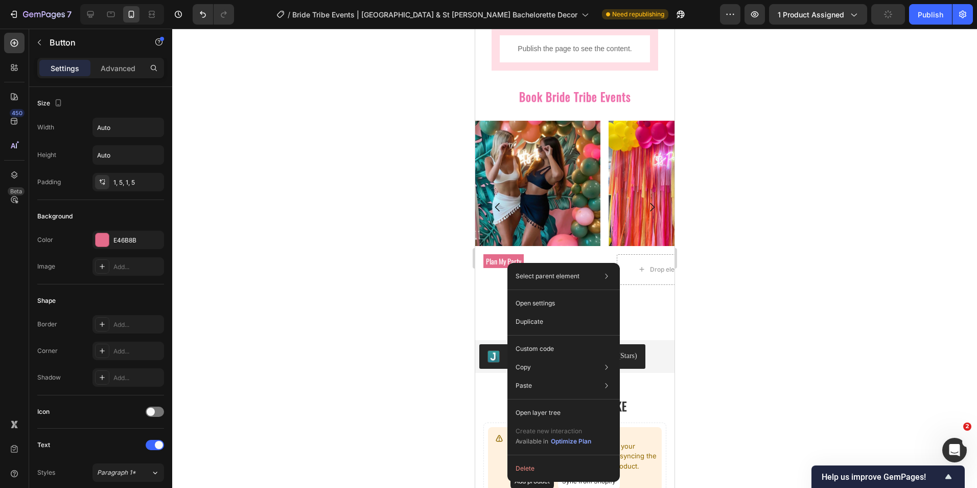
click at [412, 318] on div at bounding box center [574, 258] width 805 height 459
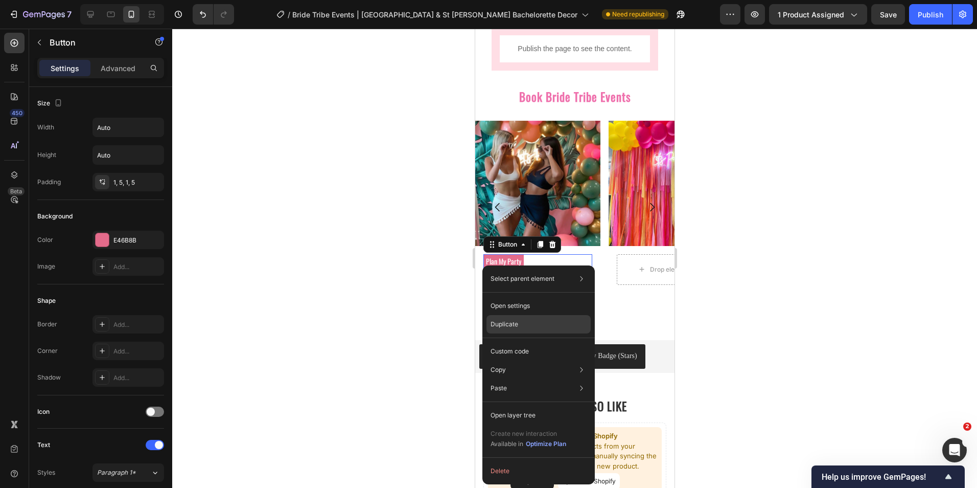
click at [507, 325] on p "Duplicate" at bounding box center [505, 323] width 28 height 9
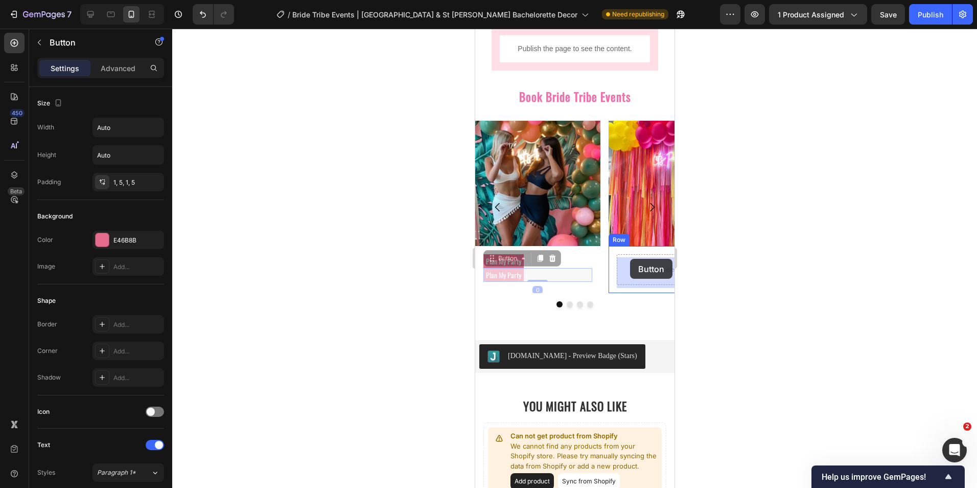
drag, startPoint x: 494, startPoint y: 261, endPoint x: 630, endPoint y: 259, distance: 135.4
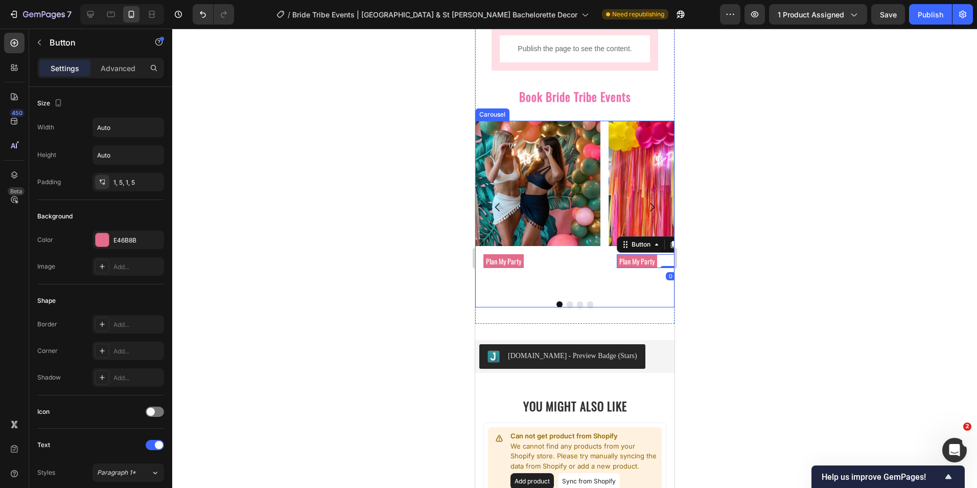
click at [650, 209] on icon "Carousel Next Arrow" at bounding box center [652, 206] width 5 height 9
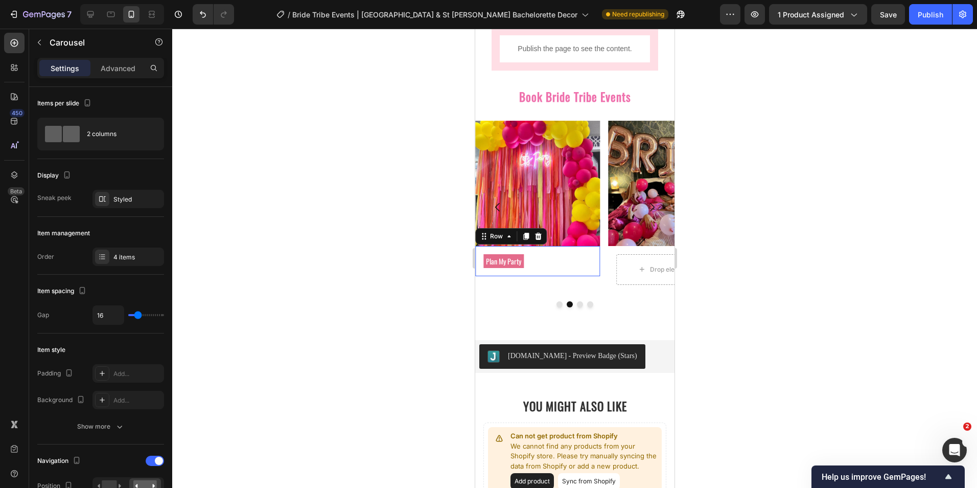
click at [515, 250] on div "Plan My Party Button Row 0" at bounding box center [537, 261] width 125 height 30
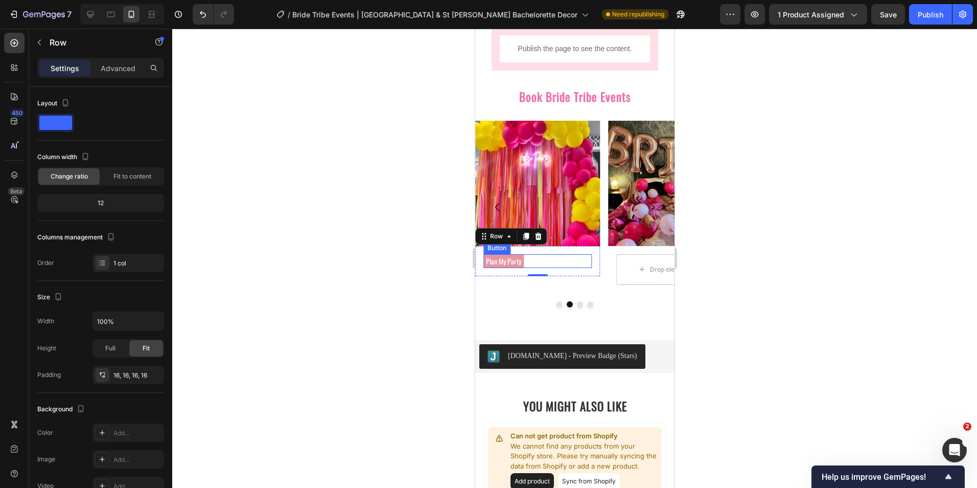
click at [522, 258] on link "Plan My Party" at bounding box center [503, 261] width 40 height 14
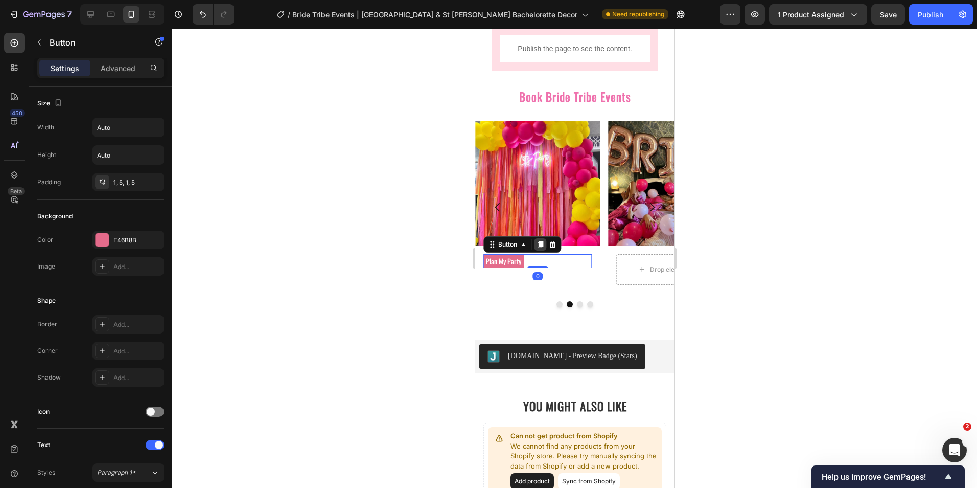
click at [539, 246] on icon at bounding box center [540, 244] width 6 height 7
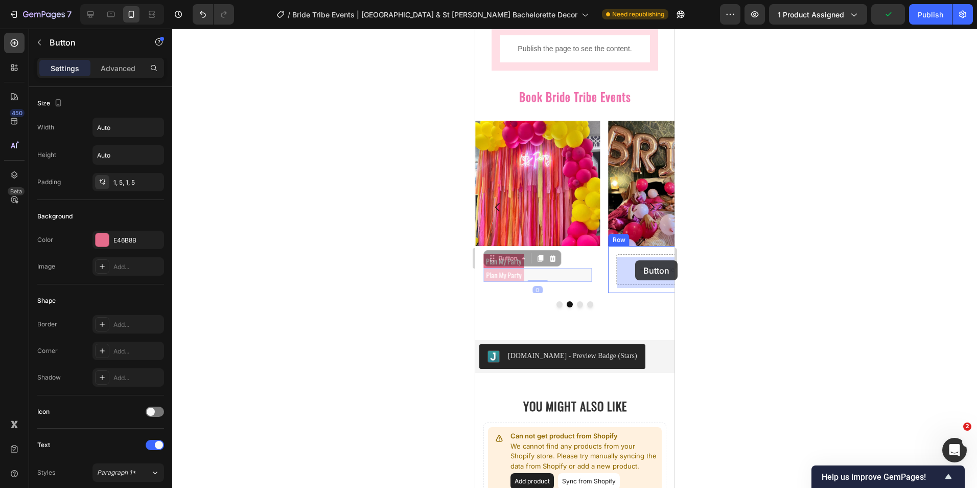
drag, startPoint x: 495, startPoint y: 260, endPoint x: 635, endPoint y: 260, distance: 140.0
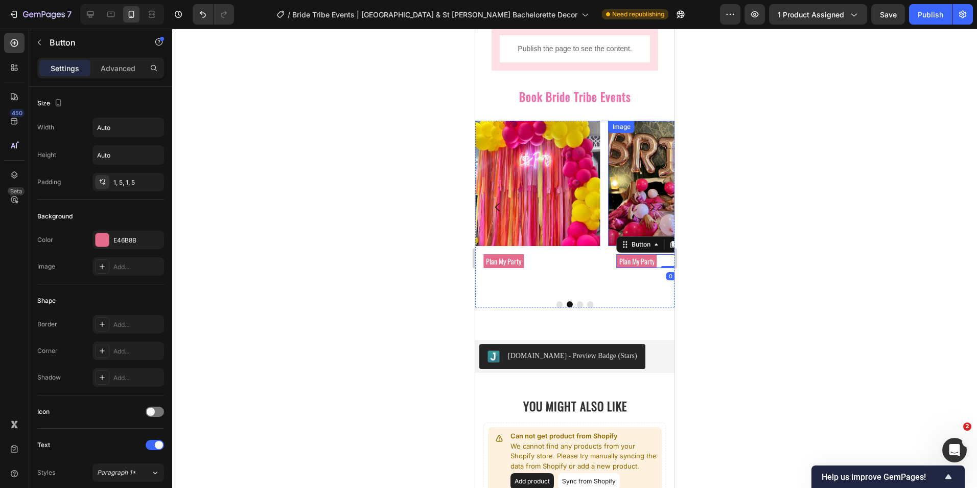
click at [663, 182] on img at bounding box center [670, 183] width 125 height 125
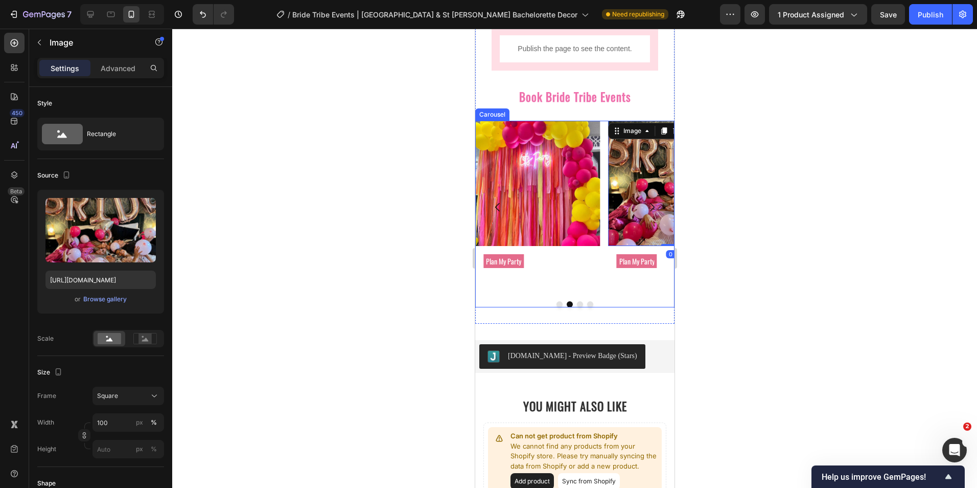
click at [587, 307] on button "Dot" at bounding box center [590, 304] width 6 height 6
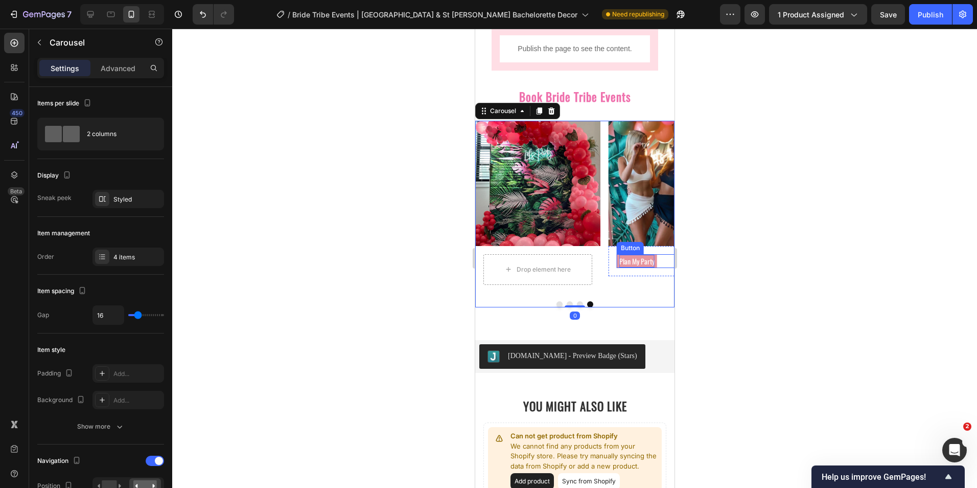
click at [627, 261] on p "Plan My Party" at bounding box center [636, 261] width 35 height 13
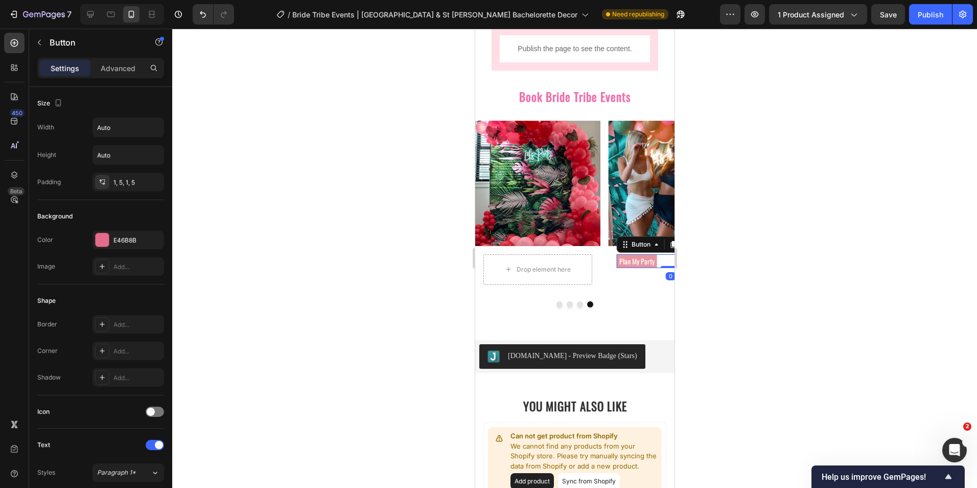
click at [616, 259] on link "Plan My Party" at bounding box center [636, 261] width 40 height 14
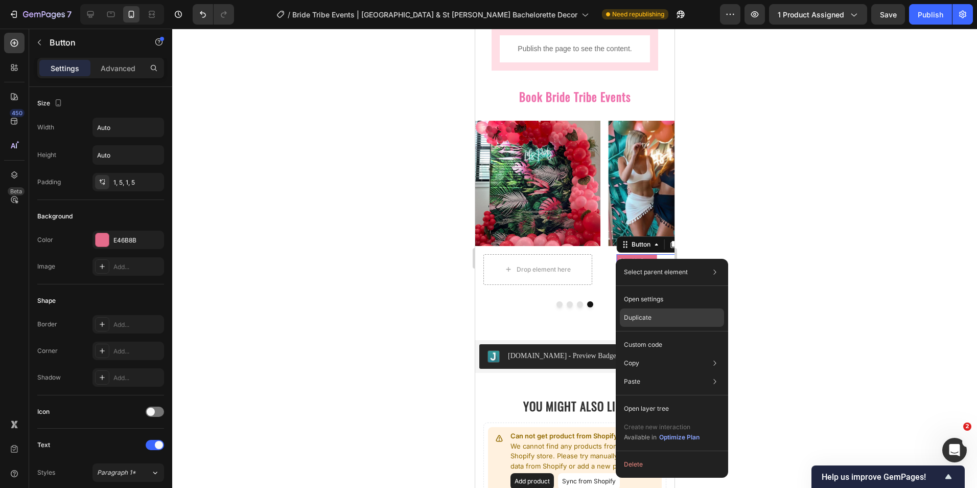
click at [645, 316] on p "Duplicate" at bounding box center [638, 317] width 28 height 9
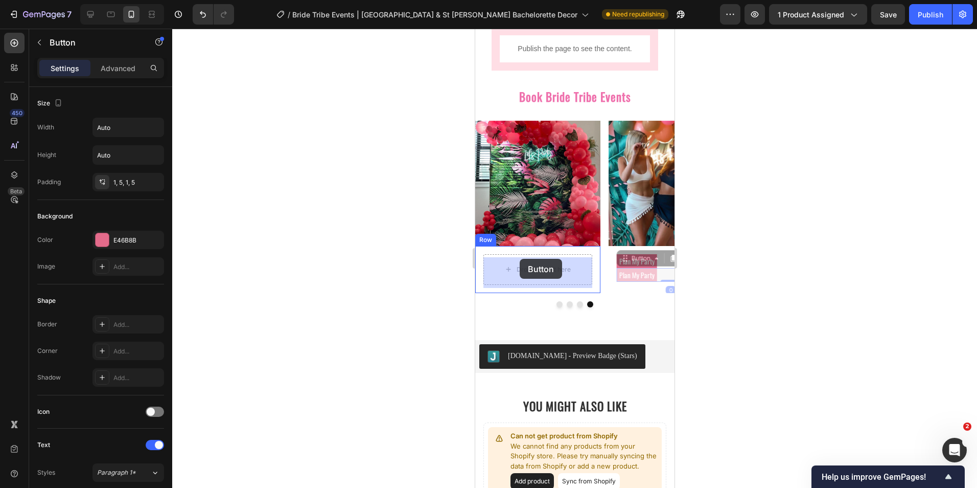
drag, startPoint x: 626, startPoint y: 260, endPoint x: 519, endPoint y: 259, distance: 106.8
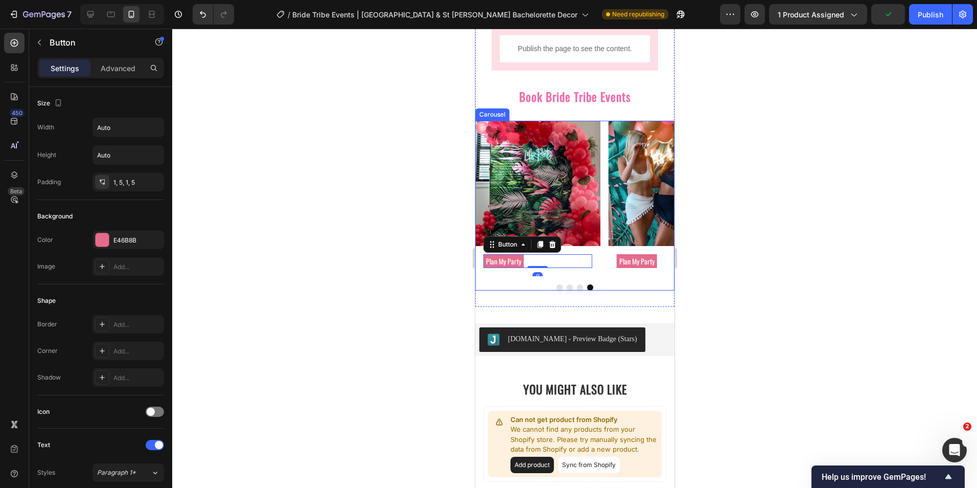
click at [556, 289] on button "Dot" at bounding box center [559, 287] width 6 height 6
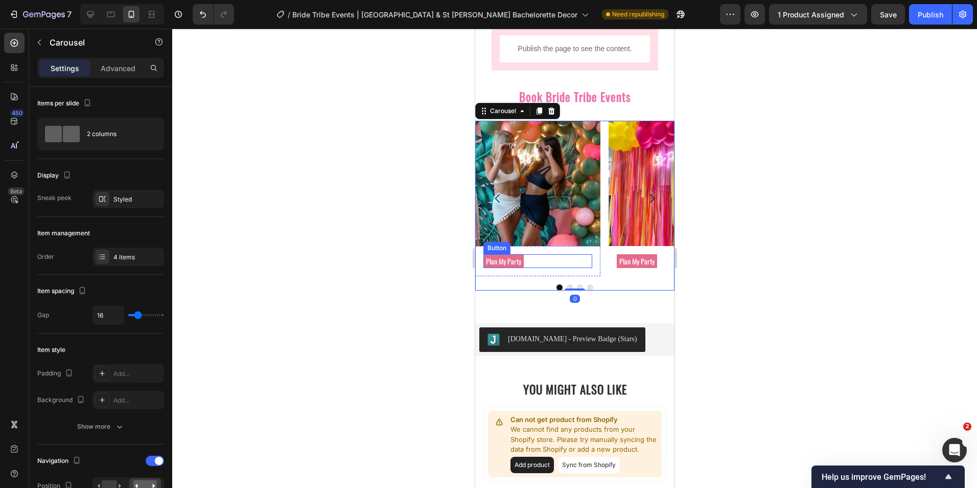
click at [535, 266] on div "Plan My Party Button" at bounding box center [537, 261] width 109 height 14
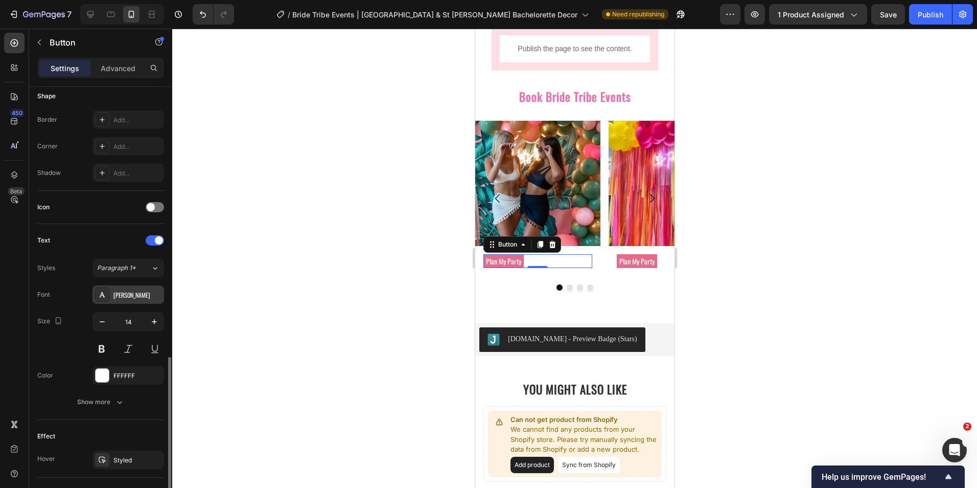
scroll to position [356, 0]
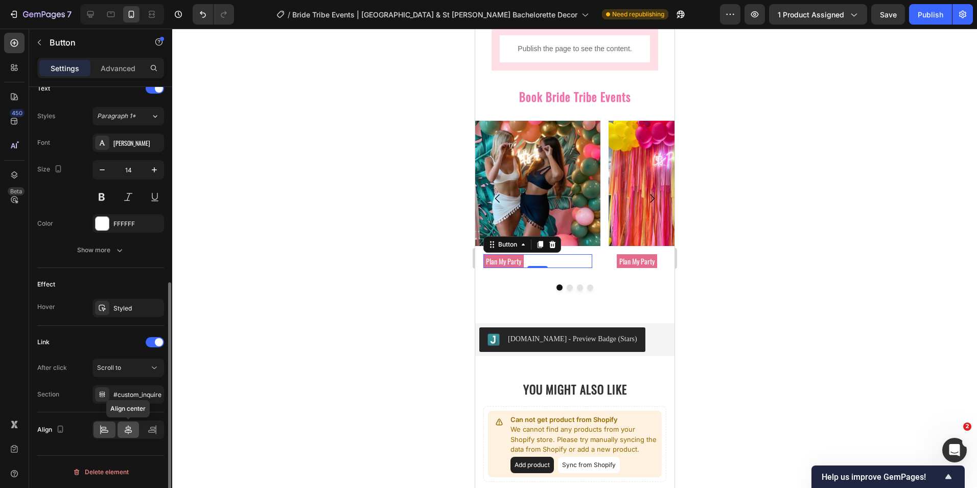
click at [131, 428] on icon at bounding box center [128, 429] width 10 height 10
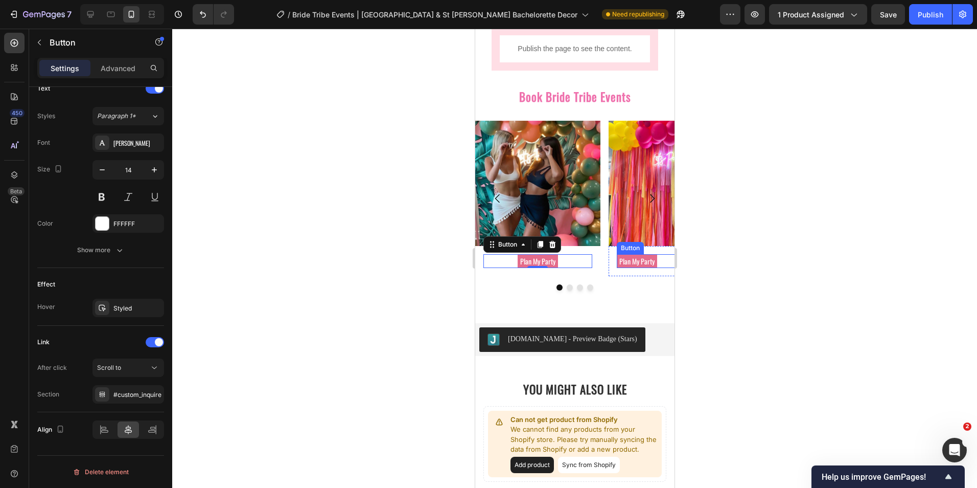
click at [661, 265] on div "Plan My Party Button" at bounding box center [670, 261] width 109 height 14
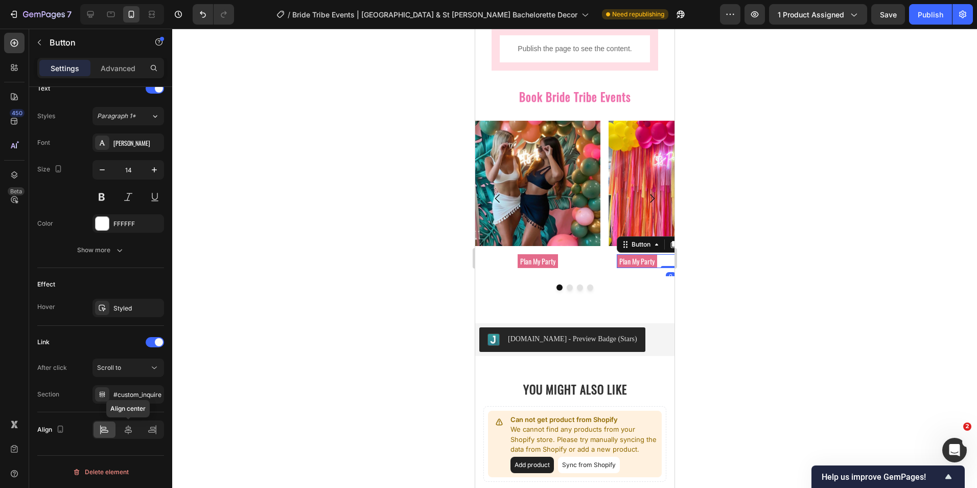
drag, startPoint x: 128, startPoint y: 428, endPoint x: 178, endPoint y: 417, distance: 51.3
click at [128, 428] on icon at bounding box center [128, 429] width 10 height 10
click at [567, 290] on button "Dot" at bounding box center [569, 287] width 6 height 6
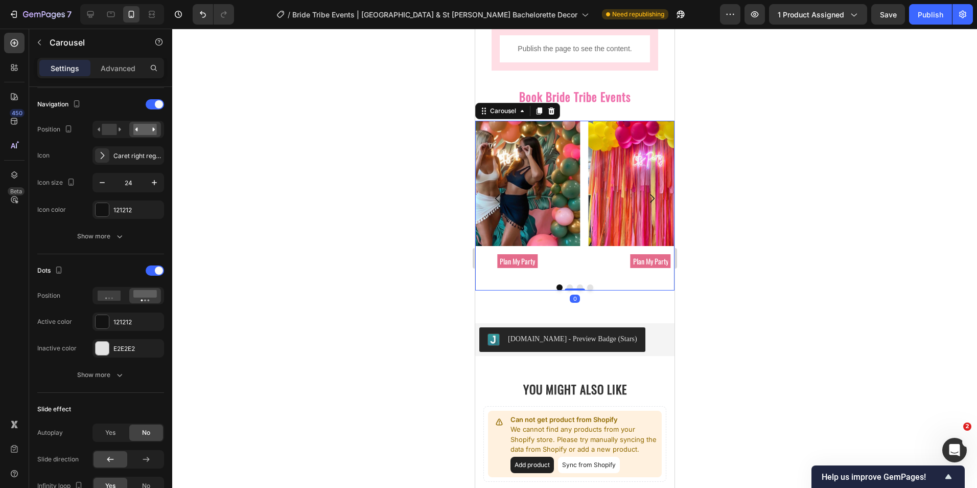
scroll to position [0, 0]
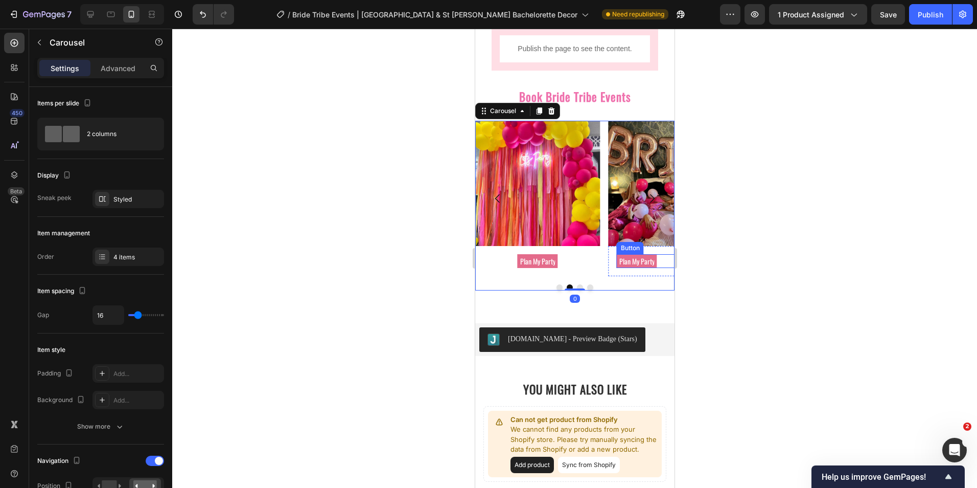
click at [659, 262] on div "Plan My Party Button" at bounding box center [670, 261] width 109 height 14
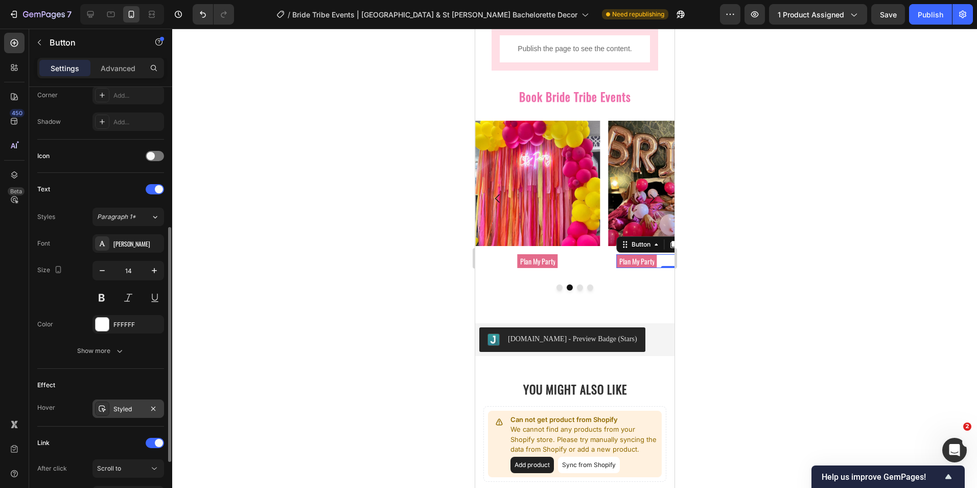
scroll to position [356, 0]
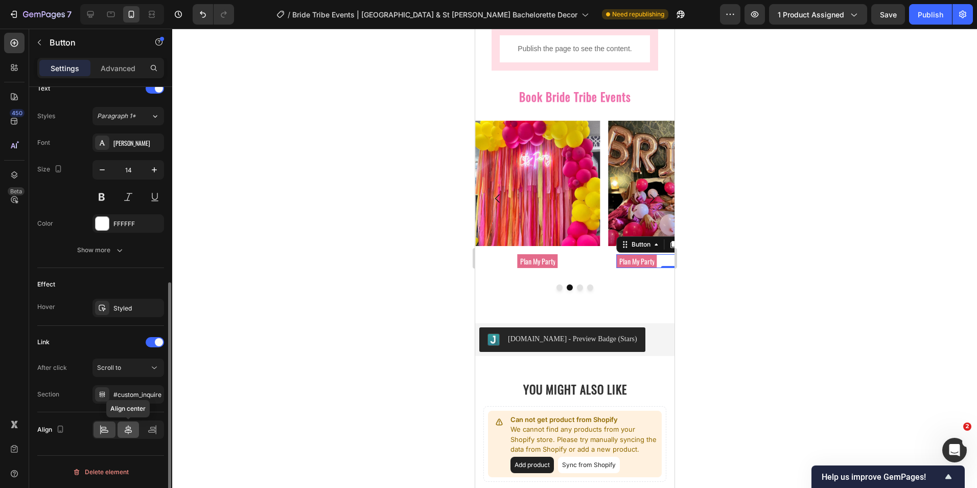
click at [129, 422] on div at bounding box center [129, 429] width 22 height 16
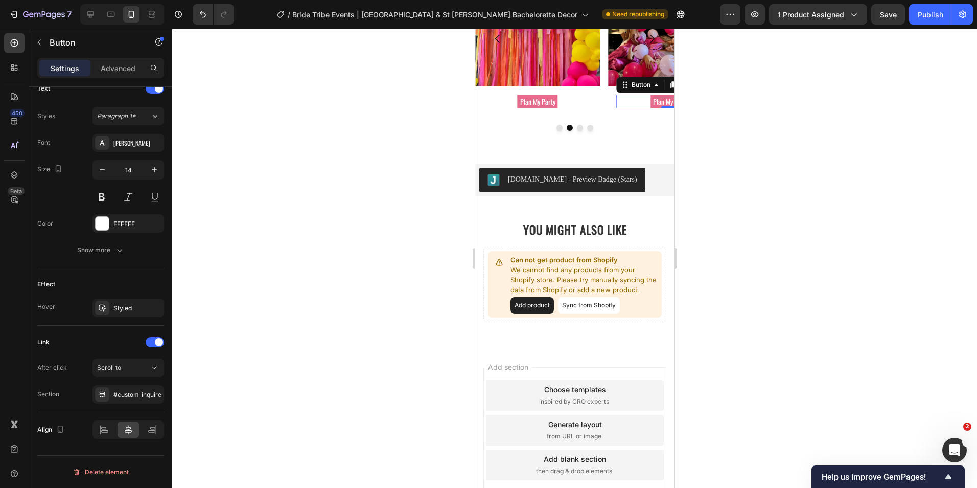
scroll to position [1073, 0]
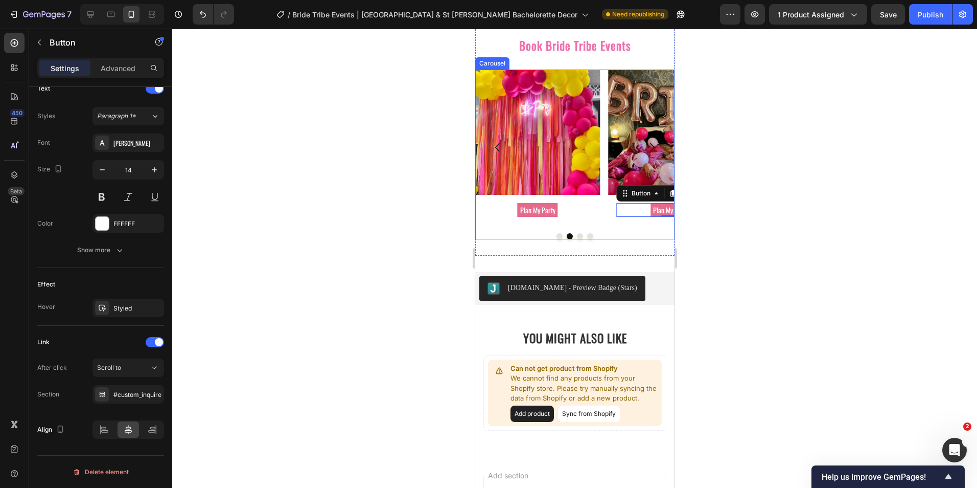
click at [589, 239] on div at bounding box center [574, 236] width 199 height 6
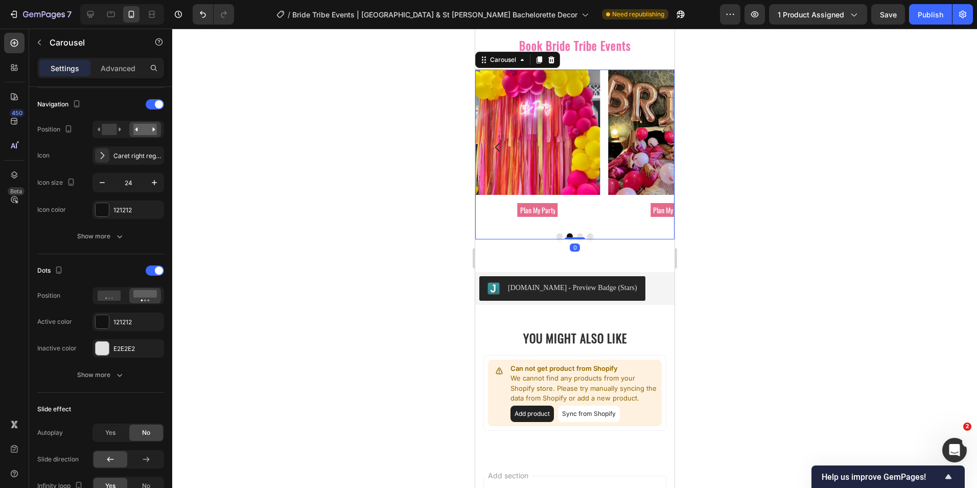
scroll to position [0, 0]
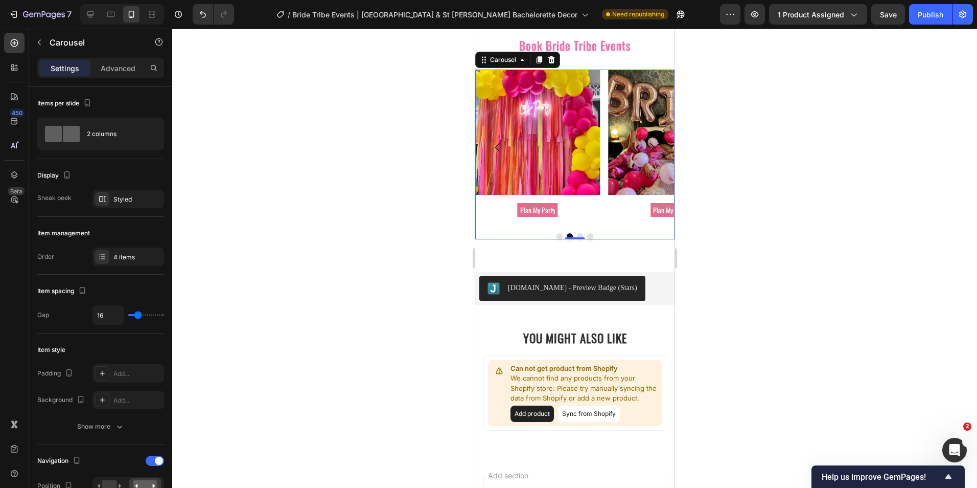
click at [587, 237] on button "Dot" at bounding box center [590, 236] width 6 height 6
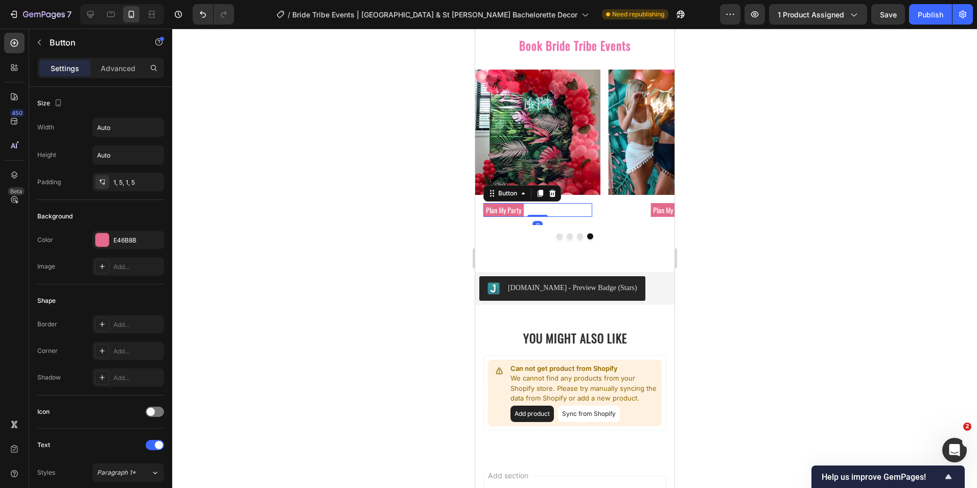
click at [548, 211] on div "Plan My Party Button 0" at bounding box center [537, 210] width 109 height 14
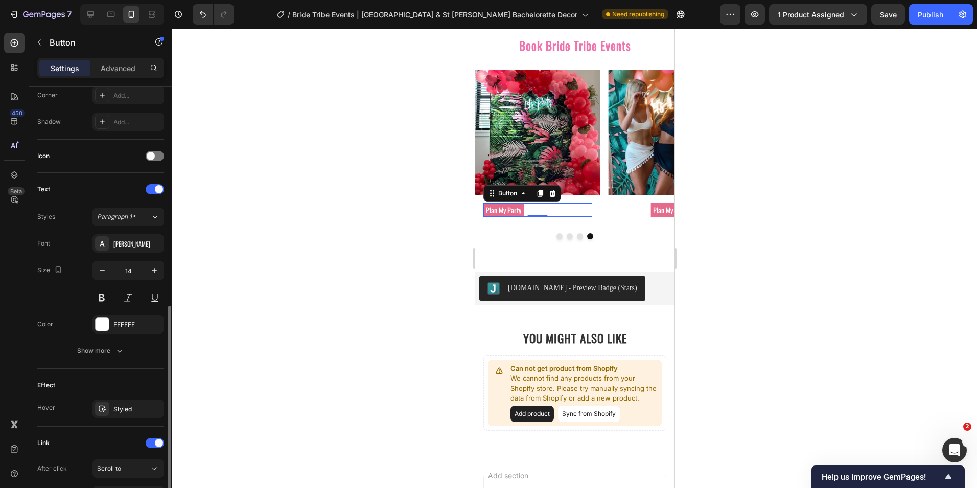
scroll to position [356, 0]
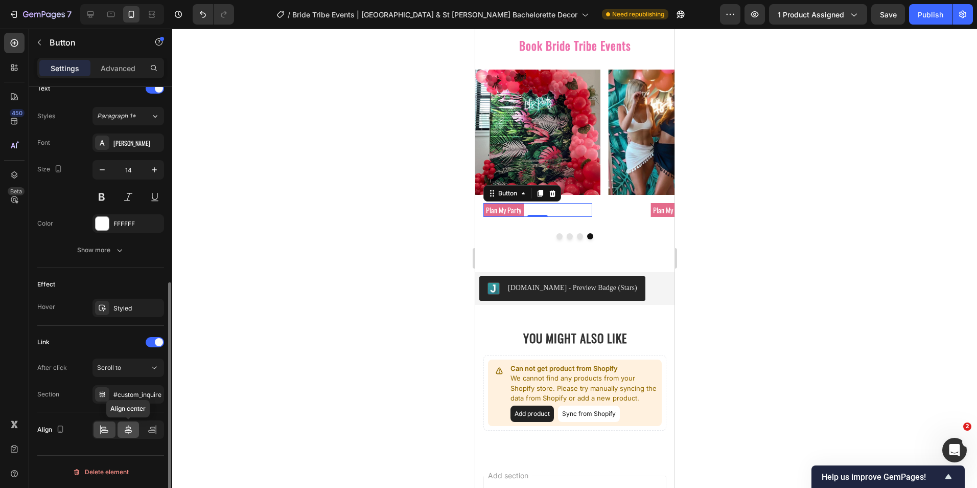
click at [129, 429] on icon at bounding box center [128, 429] width 7 height 9
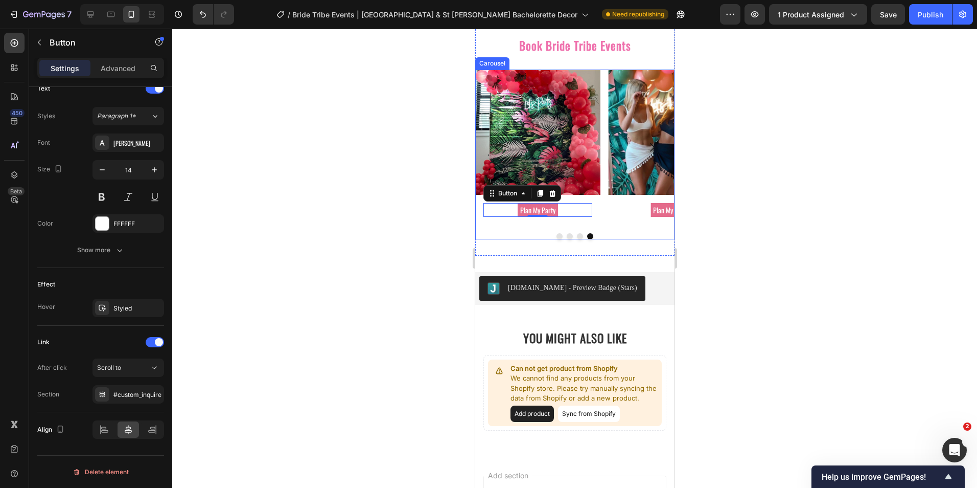
click at [556, 239] on button "Dot" at bounding box center [559, 236] width 6 height 6
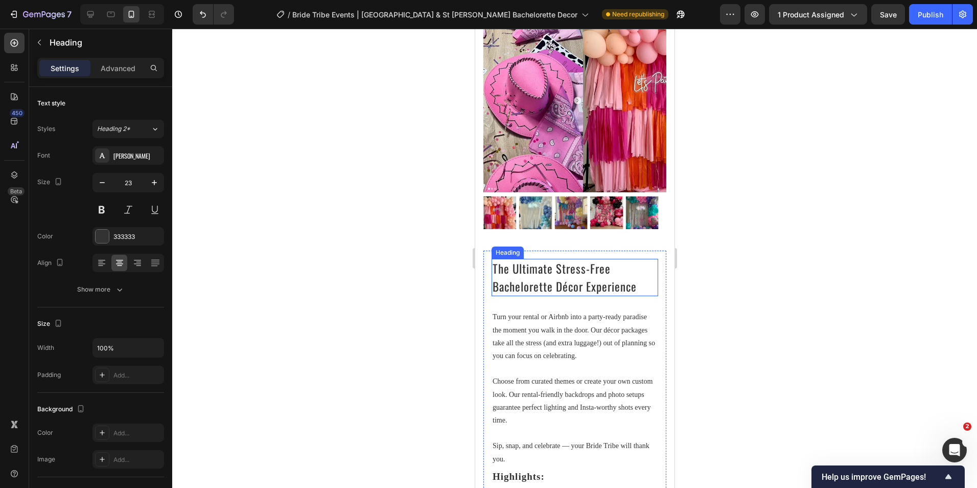
scroll to position [0, 0]
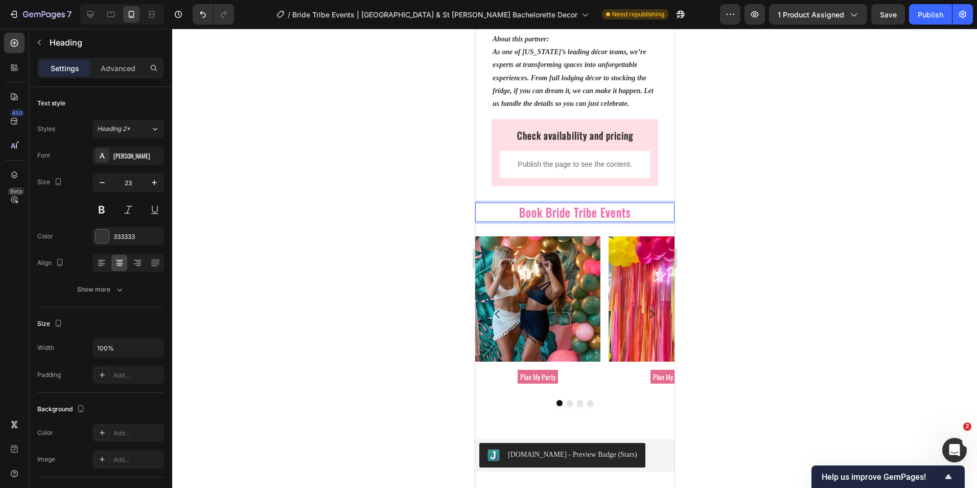
click at [537, 205] on strong "Book Bride Tribe Events" at bounding box center [575, 211] width 112 height 17
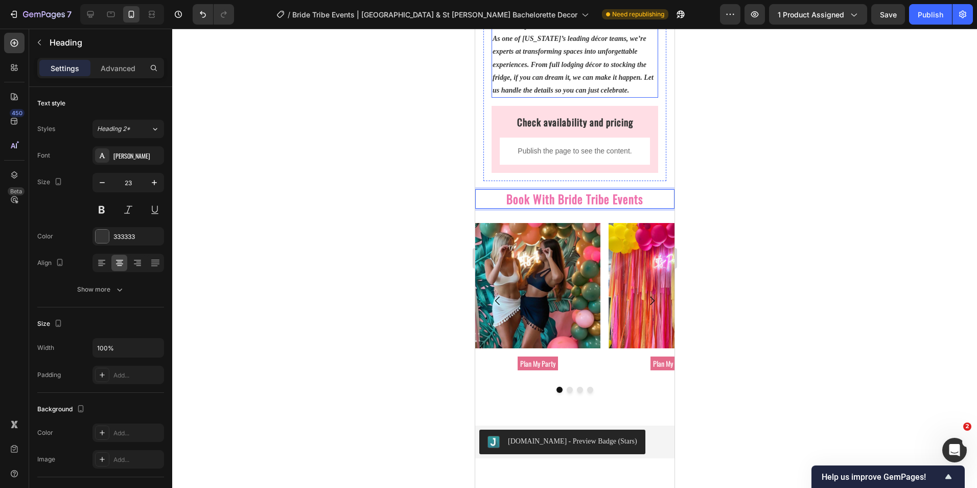
scroll to position [818, 0]
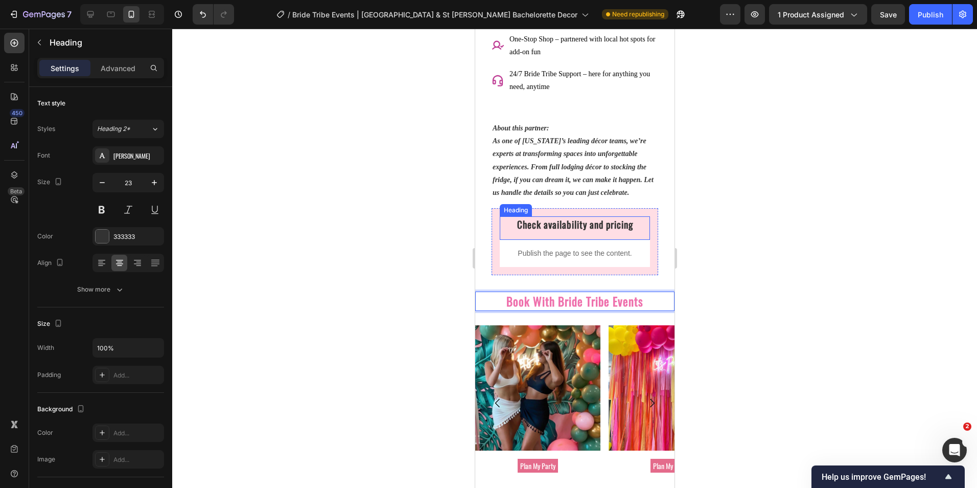
click at [582, 231] on h2 "Check availability and pricing" at bounding box center [574, 227] width 150 height 23
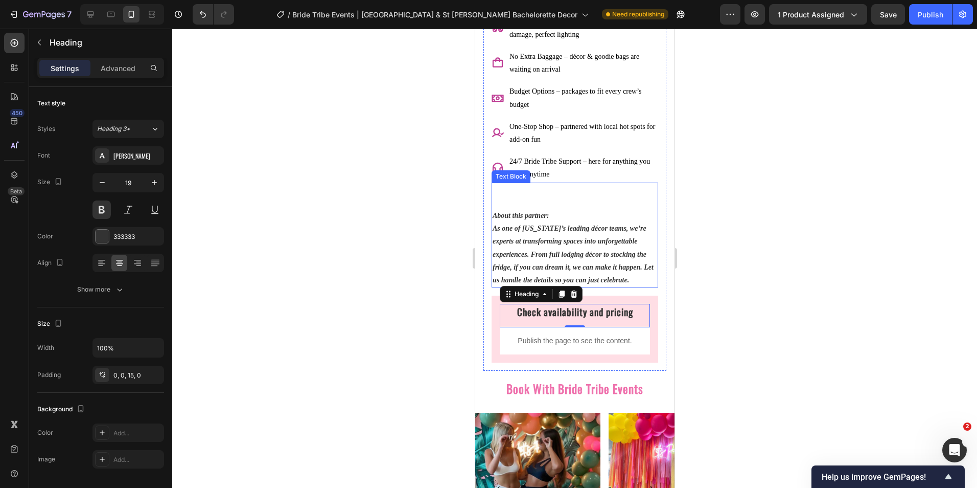
scroll to position [715, 0]
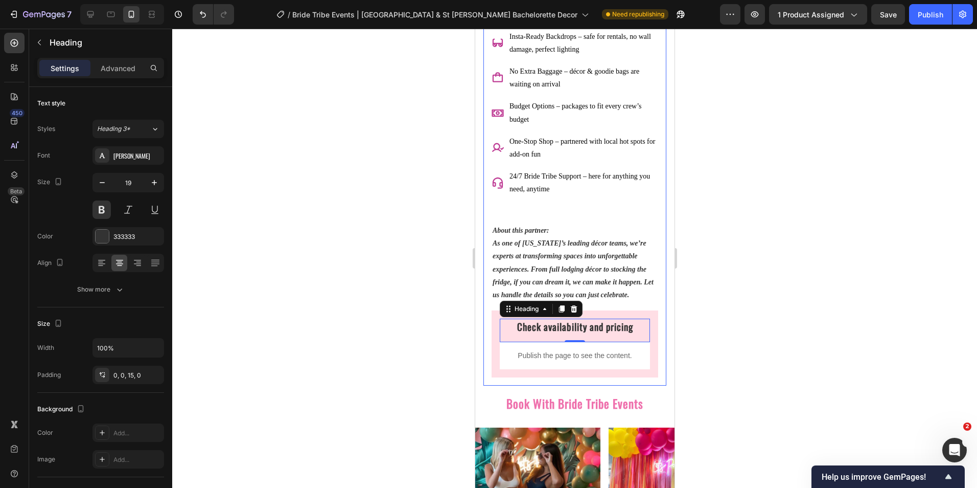
click at [454, 236] on div at bounding box center [574, 258] width 805 height 459
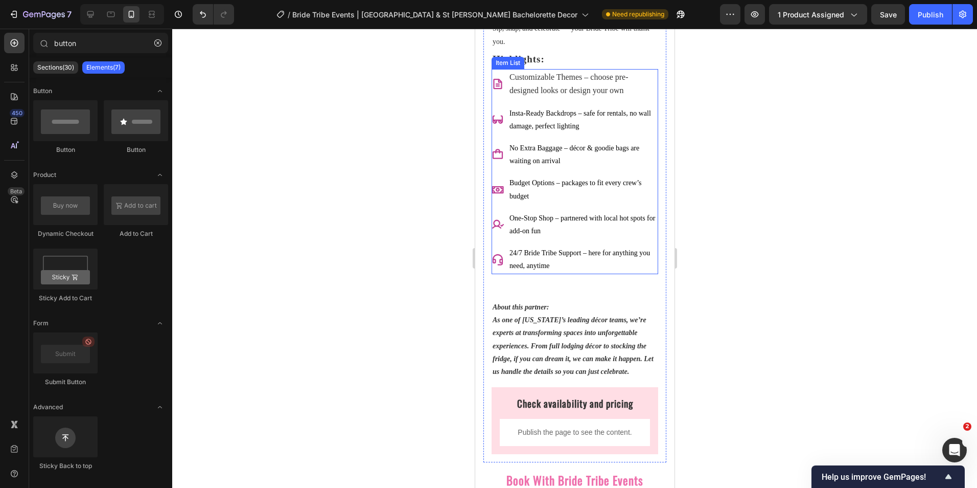
scroll to position [664, 0]
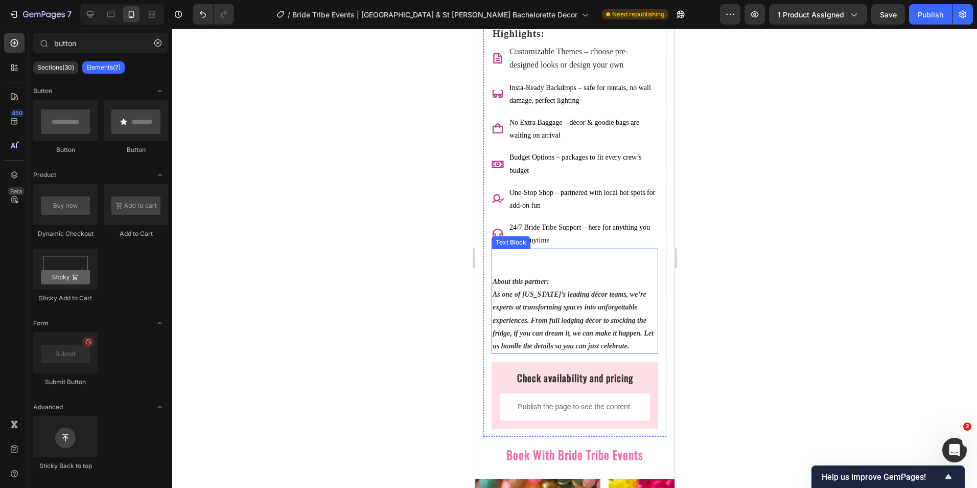
click at [530, 268] on p at bounding box center [574, 268] width 165 height 13
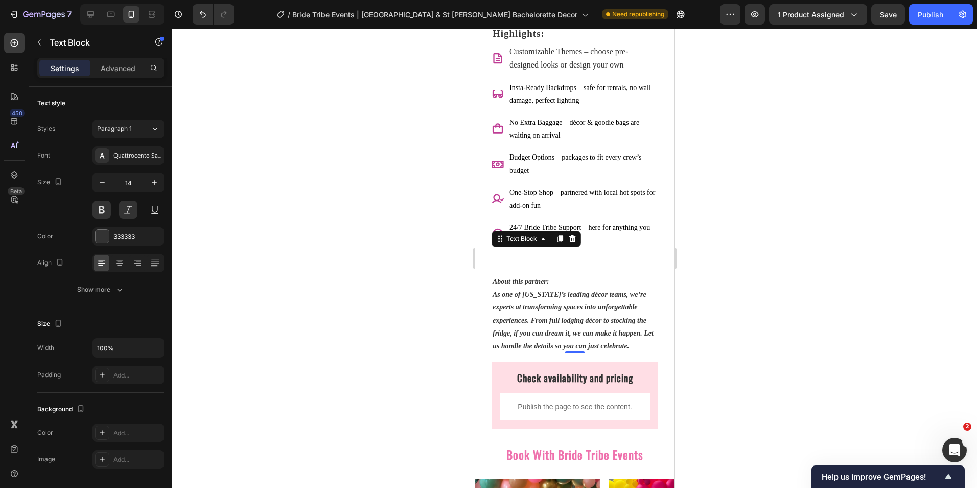
click at [526, 271] on p "Rich Text Editor. Editing area: main" at bounding box center [574, 268] width 165 height 13
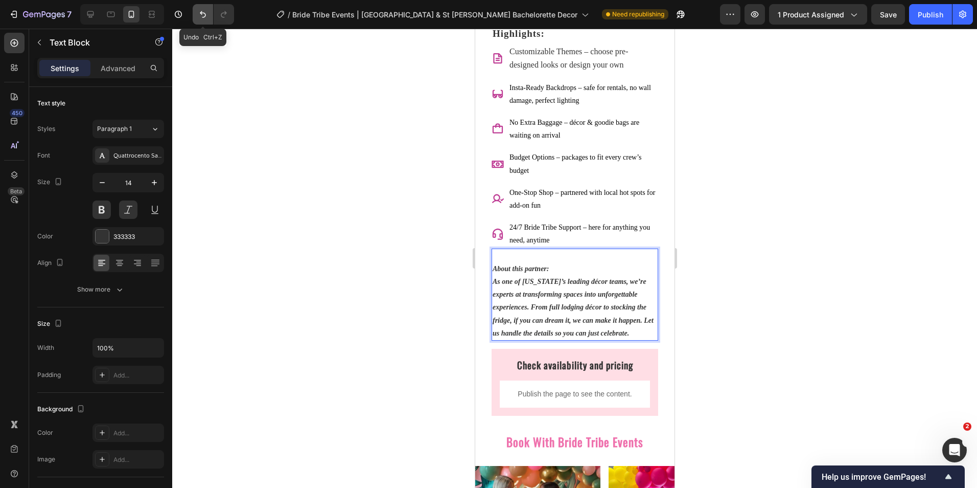
click at [203, 17] on icon "Undo/Redo" at bounding box center [203, 14] width 6 height 7
click at [365, 194] on div at bounding box center [574, 258] width 805 height 459
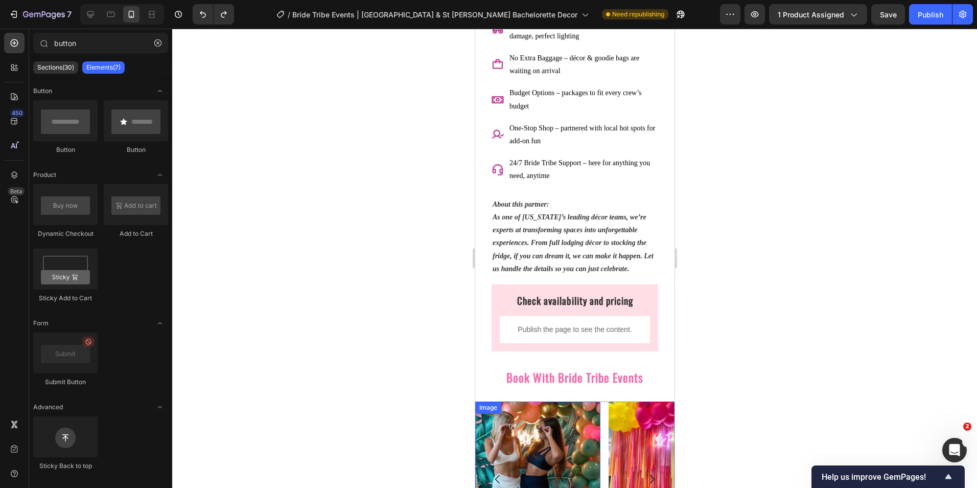
scroll to position [971, 0]
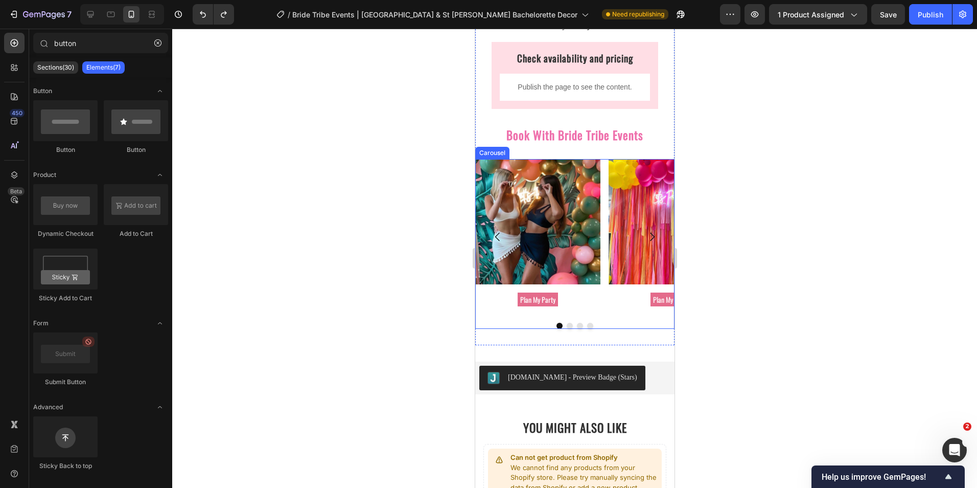
click at [576, 329] on button "Dot" at bounding box center [579, 325] width 6 height 6
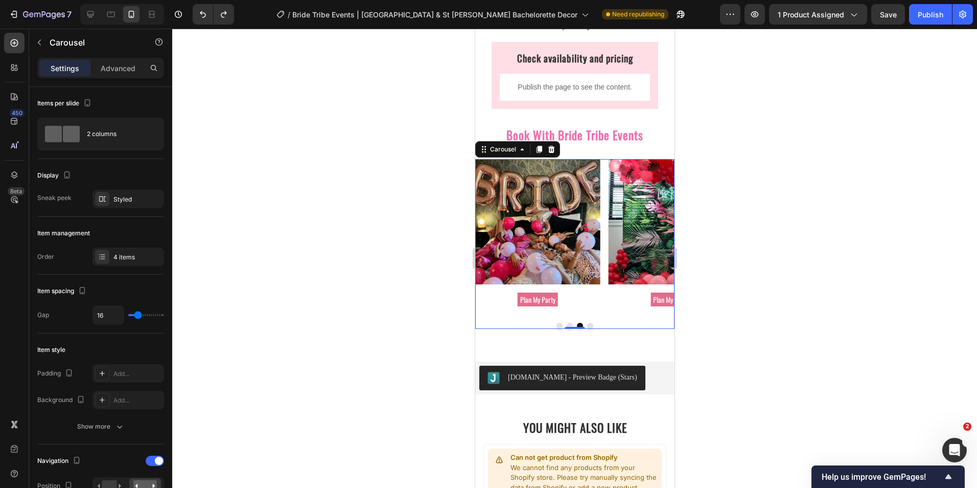
click at [587, 329] on button "Dot" at bounding box center [590, 325] width 6 height 6
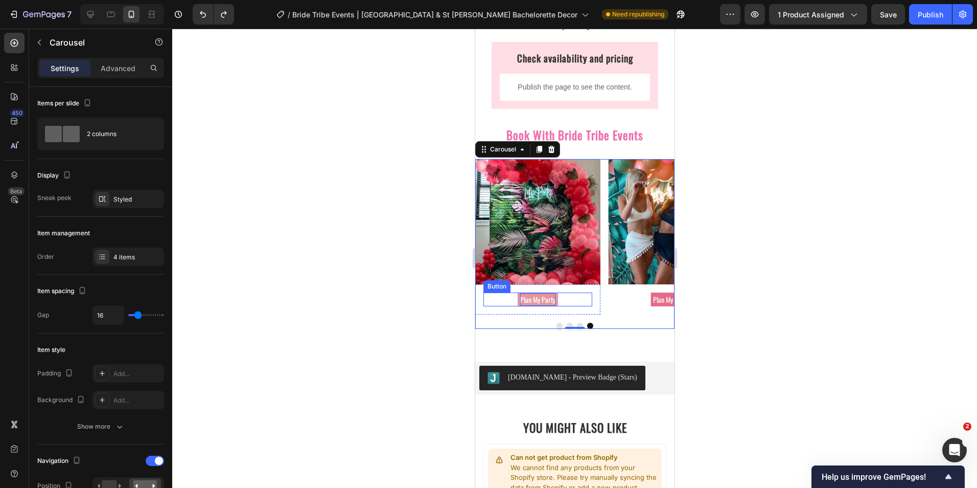
click at [543, 302] on p "Plan My Party" at bounding box center [537, 299] width 35 height 13
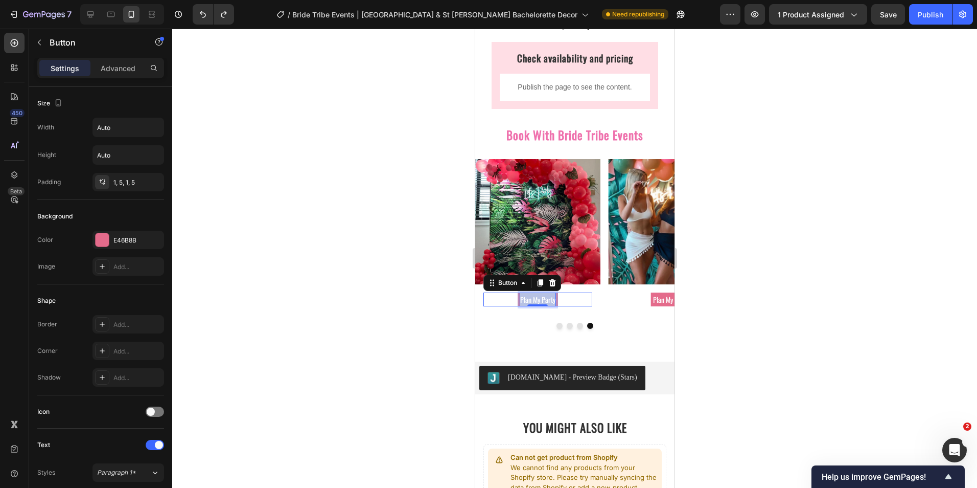
click at [543, 302] on p "Plan My Party" at bounding box center [537, 299] width 35 height 13
click at [556, 329] on button "Dot" at bounding box center [559, 325] width 6 height 6
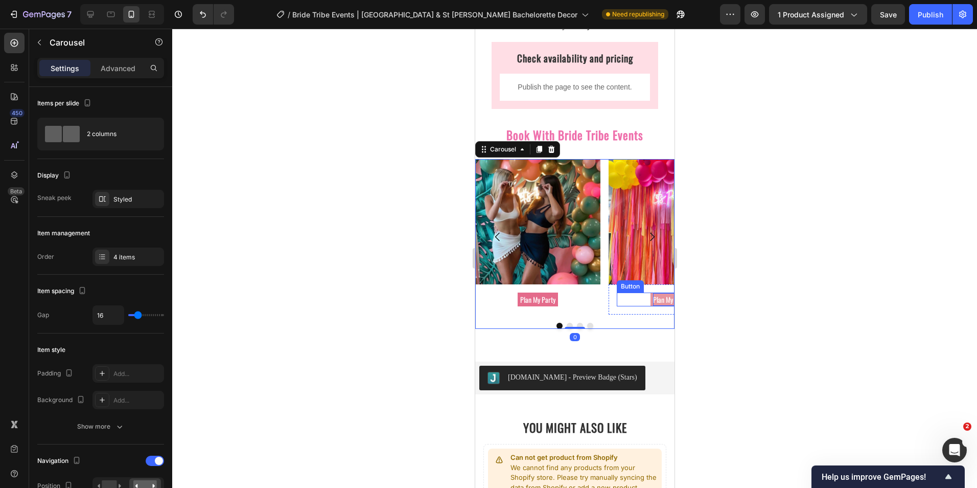
click at [656, 299] on p "Plan My Party" at bounding box center [670, 299] width 35 height 13
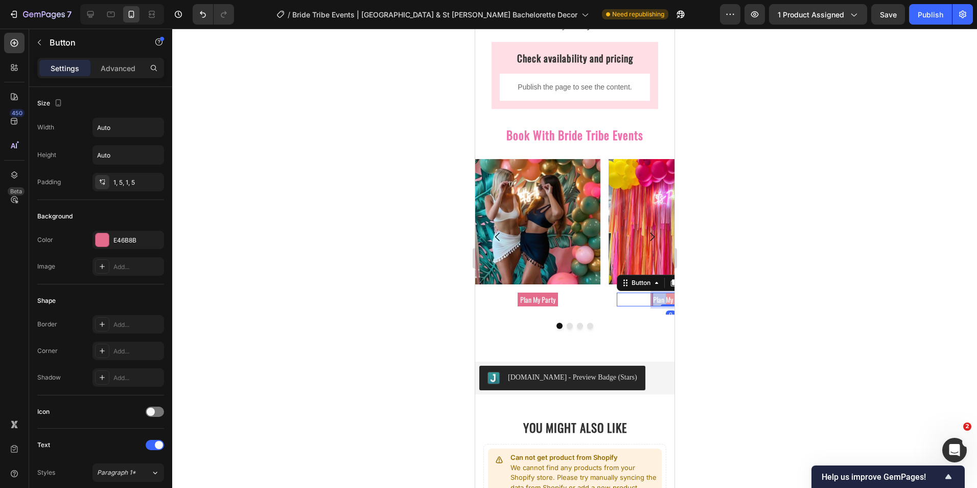
click at [656, 299] on p "Plan My Party" at bounding box center [670, 299] width 35 height 13
click at [566, 328] on button "Dot" at bounding box center [569, 325] width 6 height 6
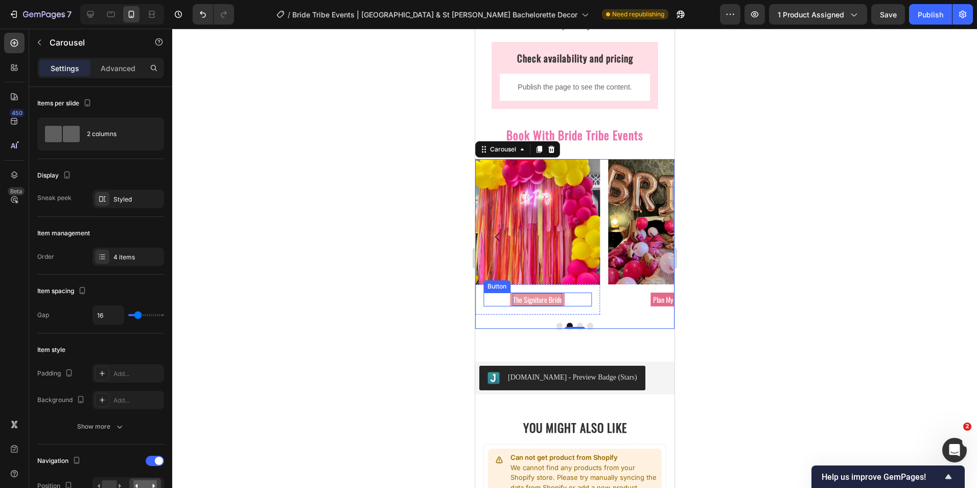
click at [539, 304] on p "The Signiture Bride" at bounding box center [538, 299] width 50 height 13
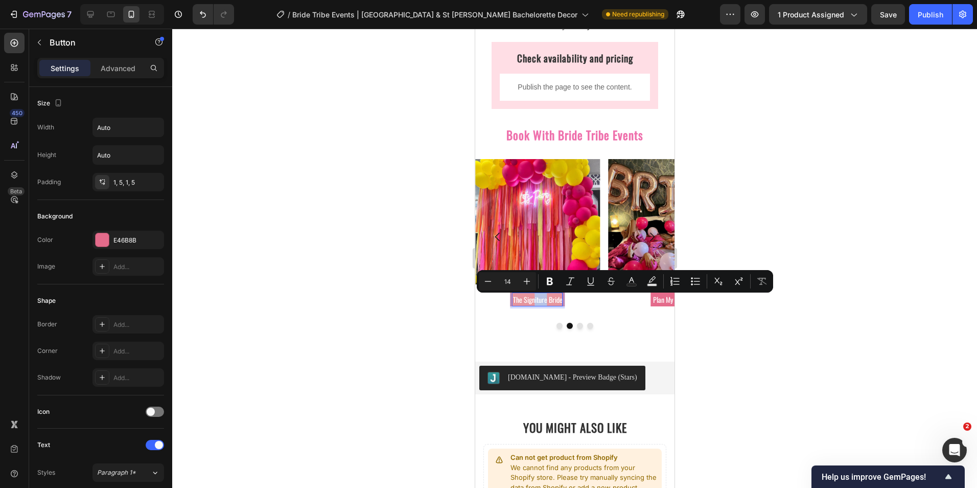
drag, startPoint x: 547, startPoint y: 303, endPoint x: 534, endPoint y: 301, distance: 12.9
click at [534, 301] on p "The Signiture Bride" at bounding box center [538, 299] width 50 height 13
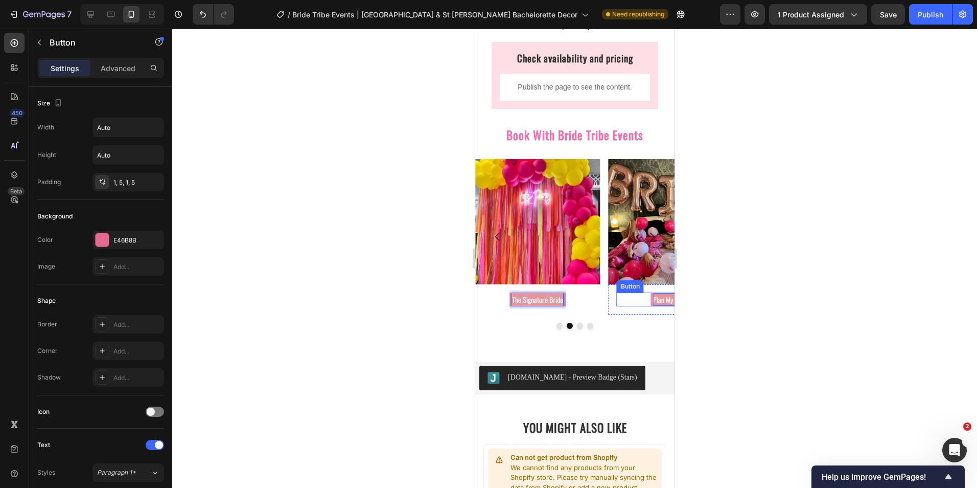
click at [657, 301] on p "Plan My Party" at bounding box center [670, 299] width 35 height 13
click at [658, 301] on p "Plan My Party" at bounding box center [670, 299] width 35 height 13
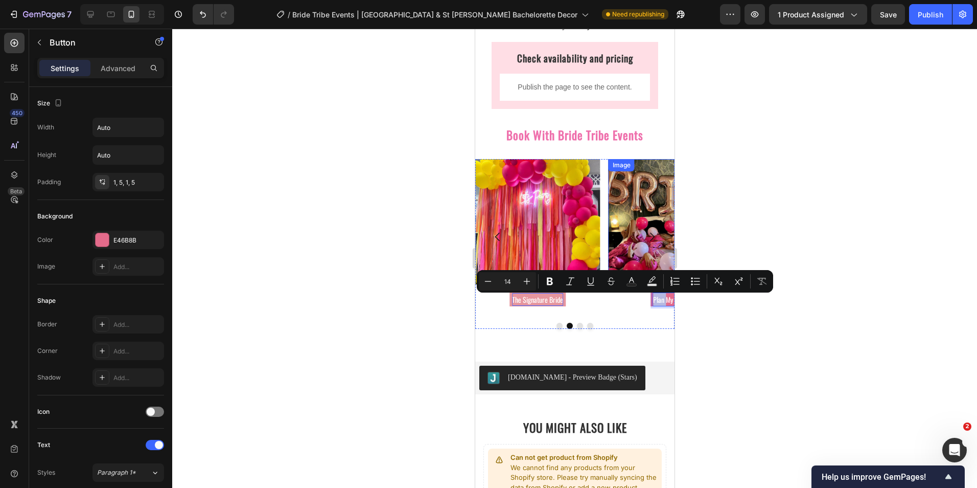
click at [660, 230] on img at bounding box center [670, 221] width 125 height 125
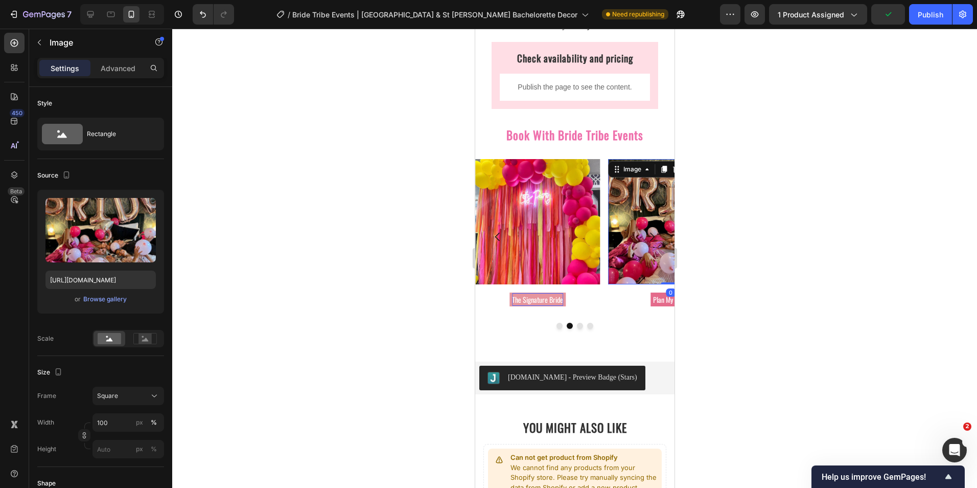
click at [661, 216] on img at bounding box center [670, 221] width 125 height 125
click at [653, 248] on button "Carousel Next Arrow" at bounding box center [651, 236] width 29 height 29
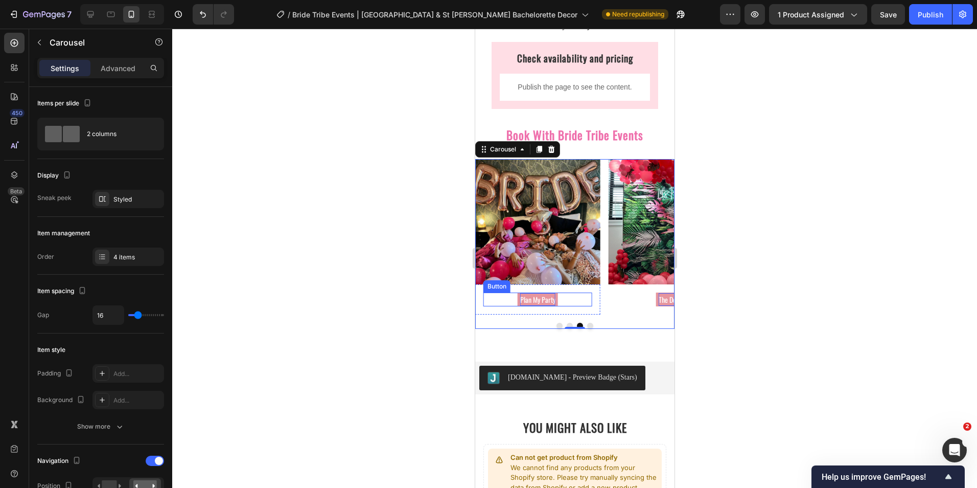
click at [538, 302] on p "Plan My Party" at bounding box center [537, 299] width 35 height 13
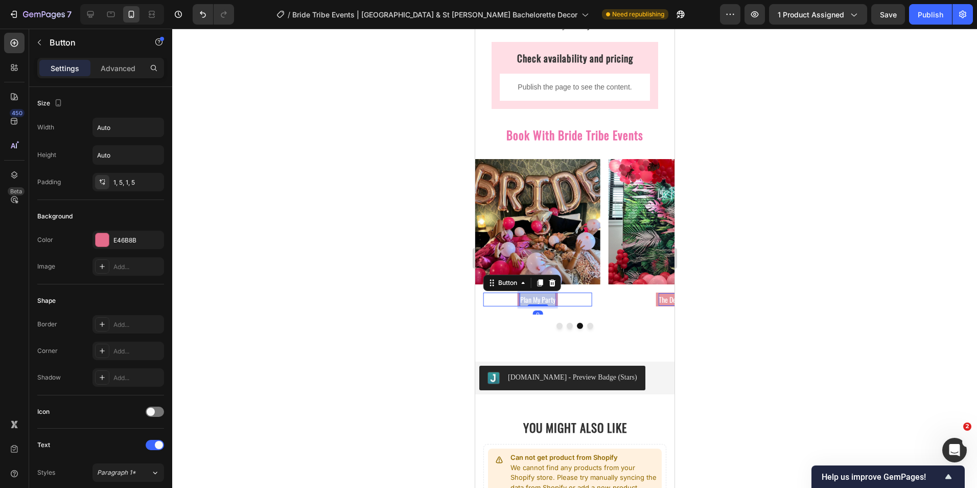
click at [538, 302] on p "Plan My Party" at bounding box center [537, 299] width 35 height 13
click at [659, 302] on p "The Delux" at bounding box center [670, 299] width 25 height 13
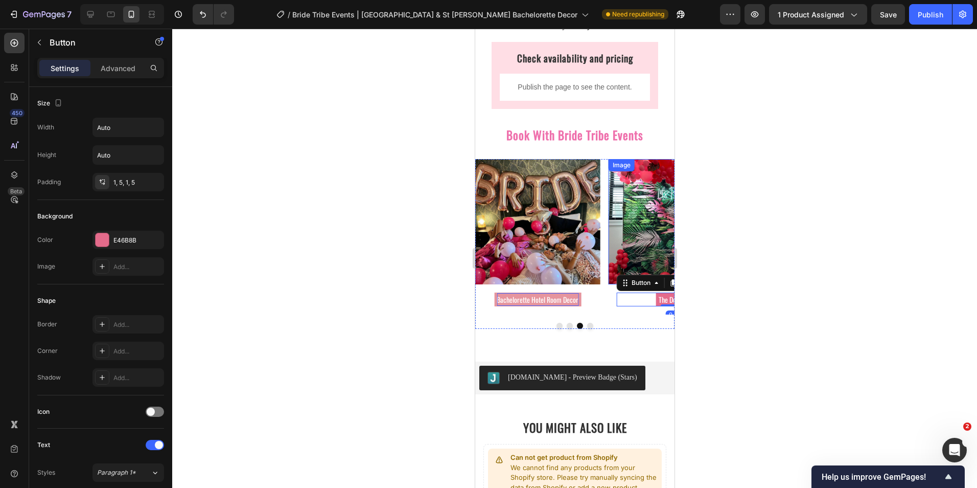
click at [658, 229] on img at bounding box center [670, 221] width 125 height 125
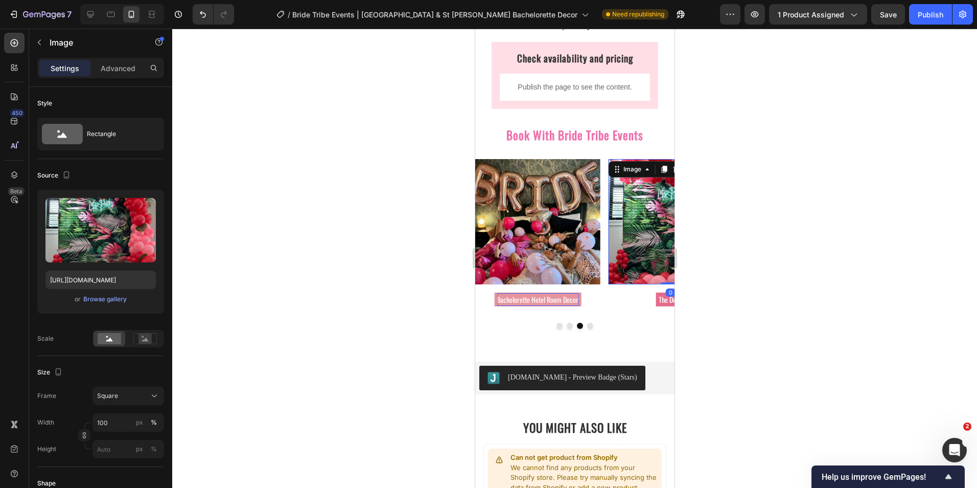
click at [661, 218] on img at bounding box center [670, 221] width 125 height 125
click at [658, 201] on img at bounding box center [670, 221] width 125 height 125
click at [587, 327] on button "Dot" at bounding box center [590, 325] width 6 height 6
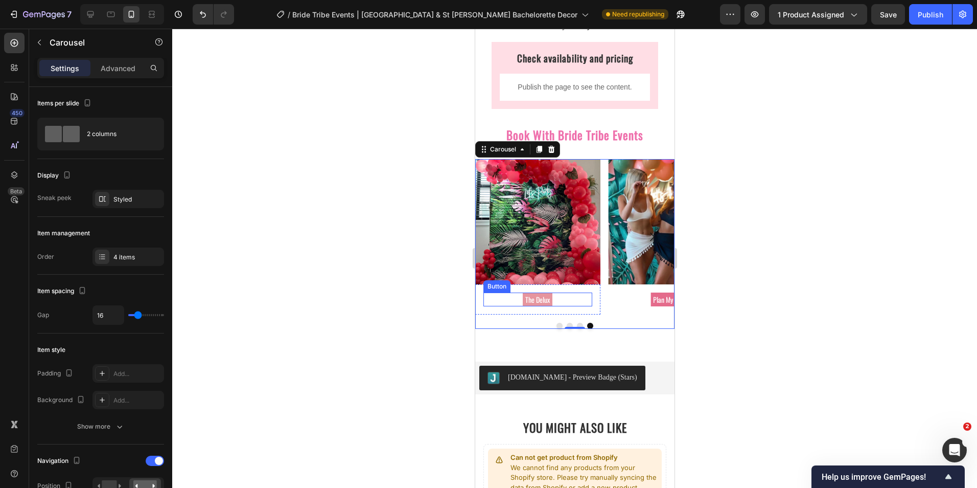
click at [550, 301] on link "The Delux" at bounding box center [537, 299] width 30 height 14
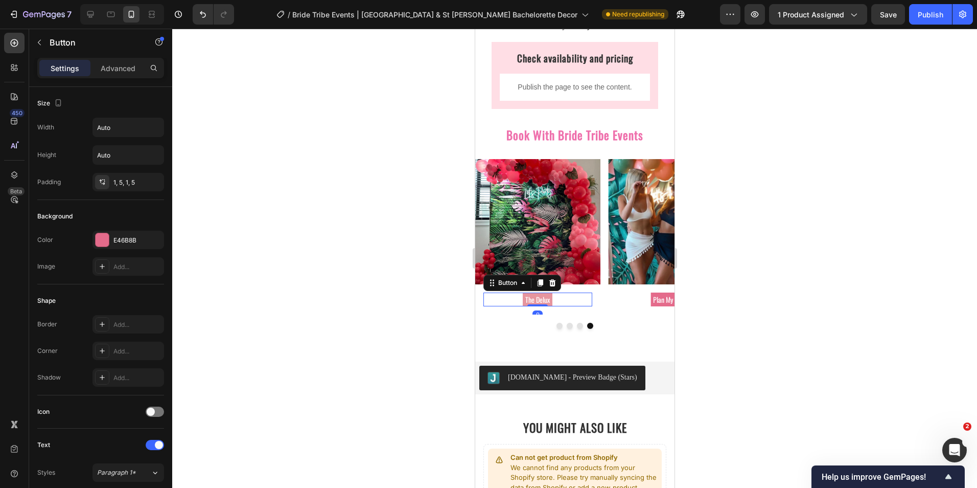
click at [550, 301] on link "The Delux" at bounding box center [537, 299] width 30 height 14
click at [550, 304] on link "The Delux" at bounding box center [537, 299] width 30 height 14
click at [547, 302] on p "The Delux" at bounding box center [537, 299] width 25 height 13
click at [653, 303] on p "Plan My Party" at bounding box center [670, 299] width 35 height 13
click at [657, 302] on p "Plan My Party" at bounding box center [670, 299] width 35 height 13
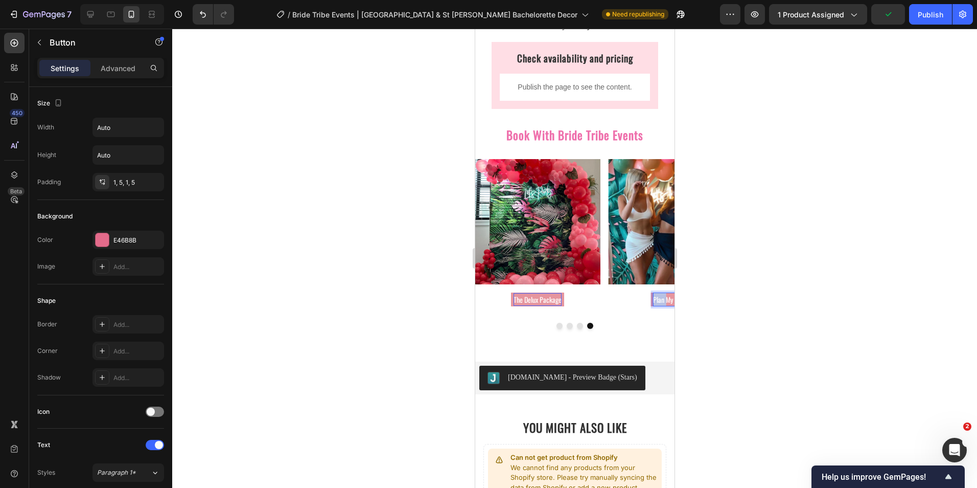
click at [657, 302] on p "Plan My Party" at bounding box center [670, 299] width 35 height 13
click at [576, 329] on button "Dot" at bounding box center [579, 325] width 6 height 6
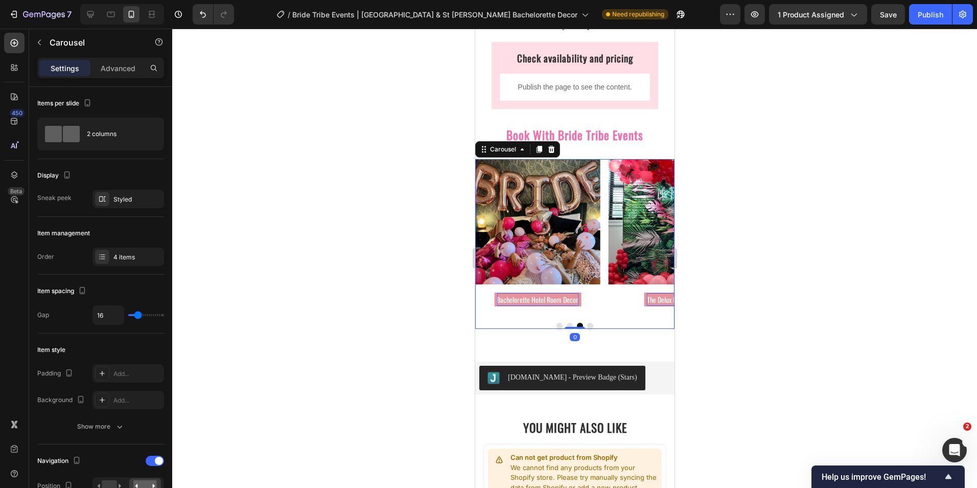
drag, startPoint x: 723, startPoint y: 302, endPoint x: 684, endPoint y: 315, distance: 41.1
click at [722, 303] on div at bounding box center [574, 258] width 805 height 459
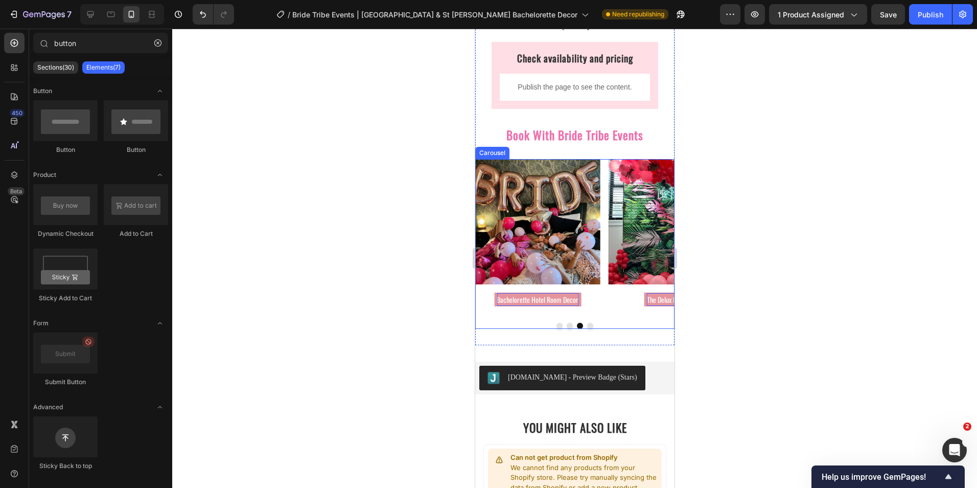
click at [566, 327] on button "Dot" at bounding box center [569, 325] width 6 height 6
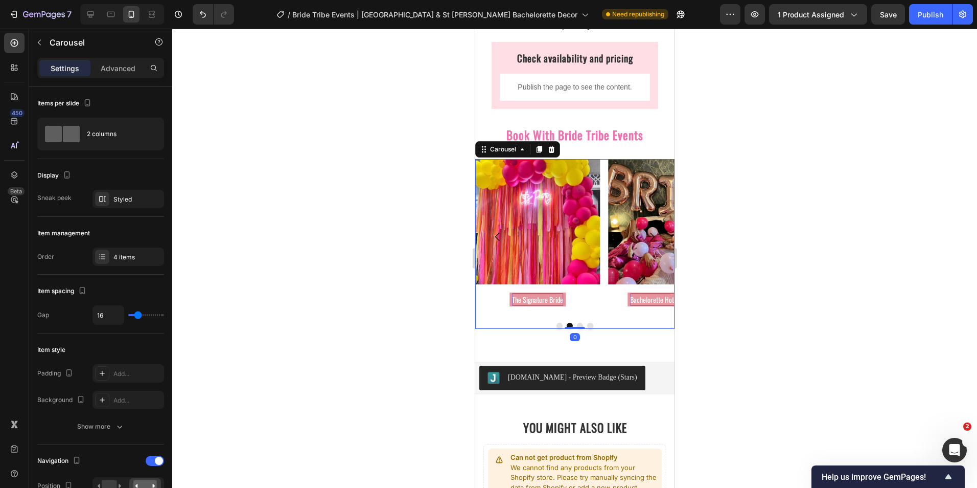
click at [556, 329] on button "Dot" at bounding box center [559, 325] width 6 height 6
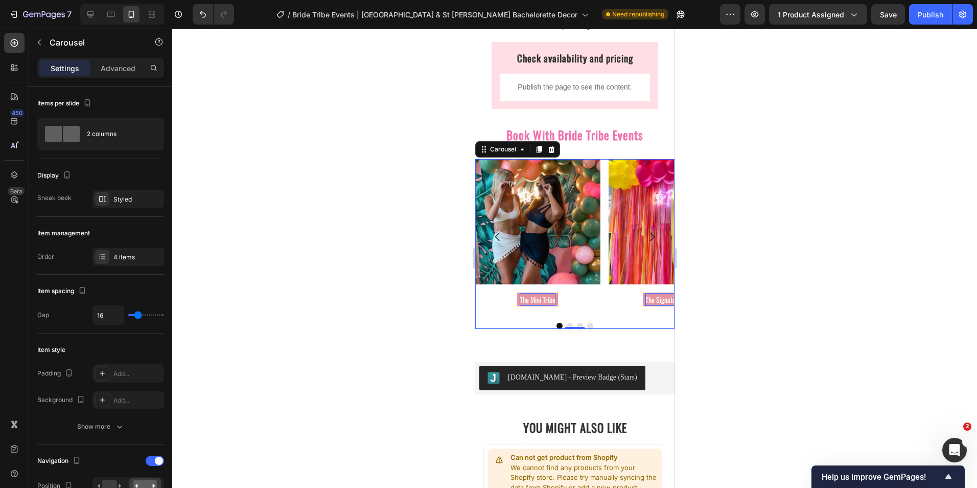
click at [520, 324] on div "Image The Mini Tribe Button Row Image The Signature Bride Button Row Image Bach…" at bounding box center [574, 244] width 199 height 170
click at [142, 198] on div "Styled" at bounding box center [128, 199] width 30 height 9
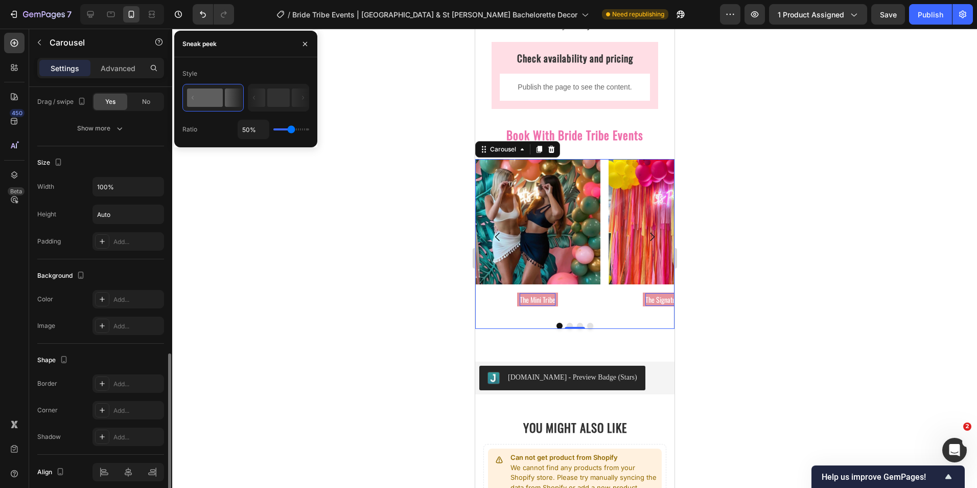
scroll to position [809, 0]
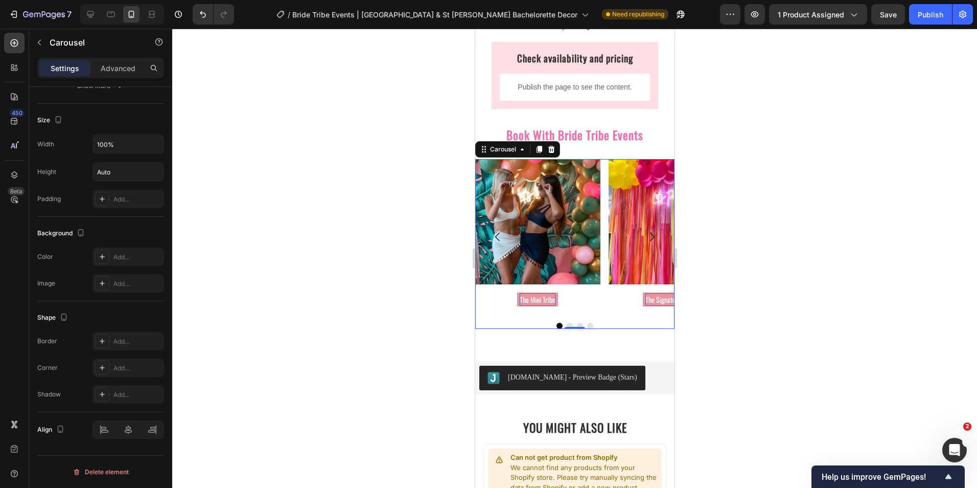
click at [603, 323] on div "Image The Mini Tribe Button Row Image The Signature Bride Button Row Image Bach…" at bounding box center [574, 244] width 199 height 170
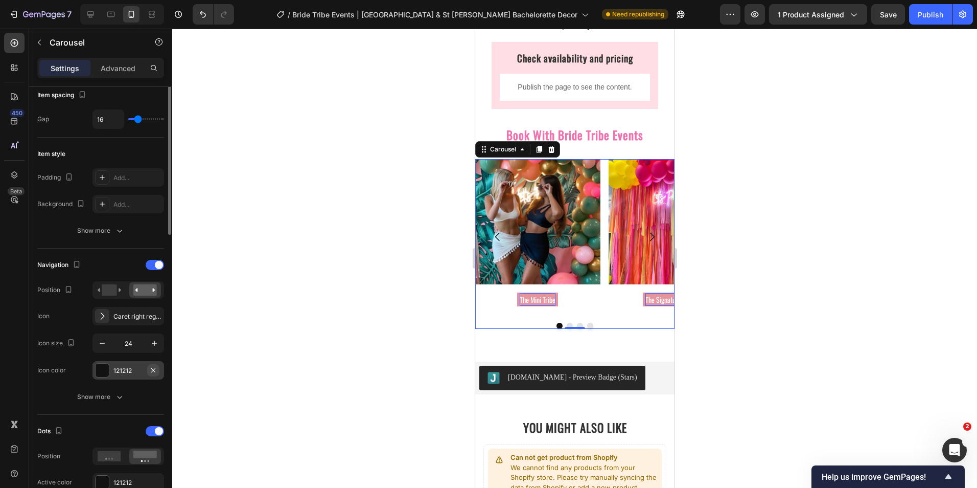
scroll to position [145, 0]
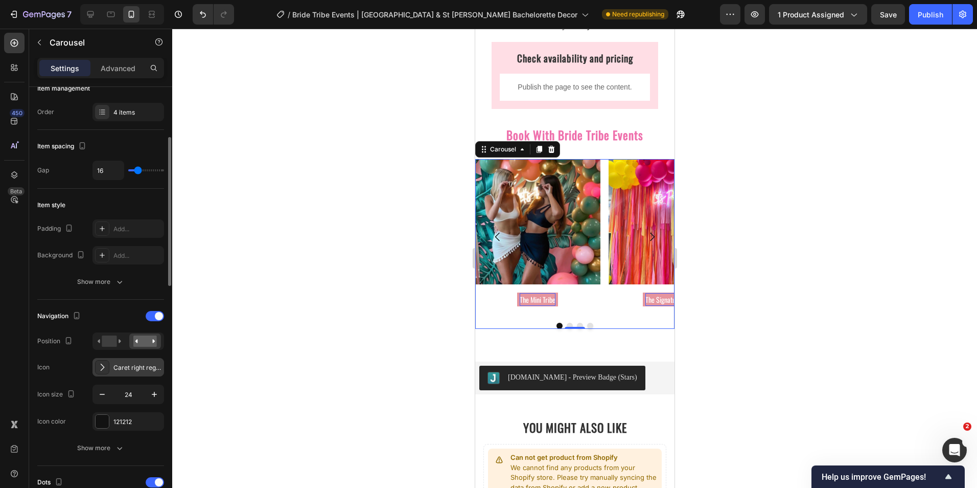
click at [127, 368] on div "Caret right regular" at bounding box center [137, 367] width 48 height 9
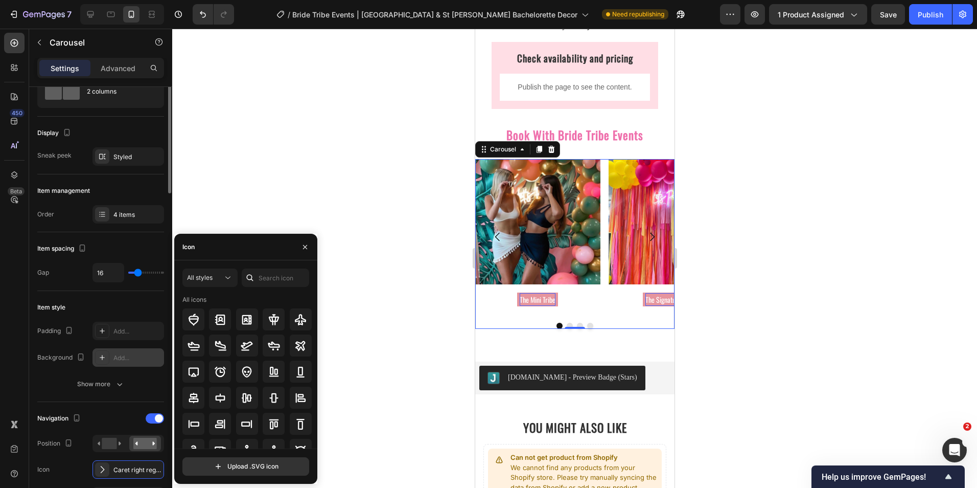
scroll to position [0, 0]
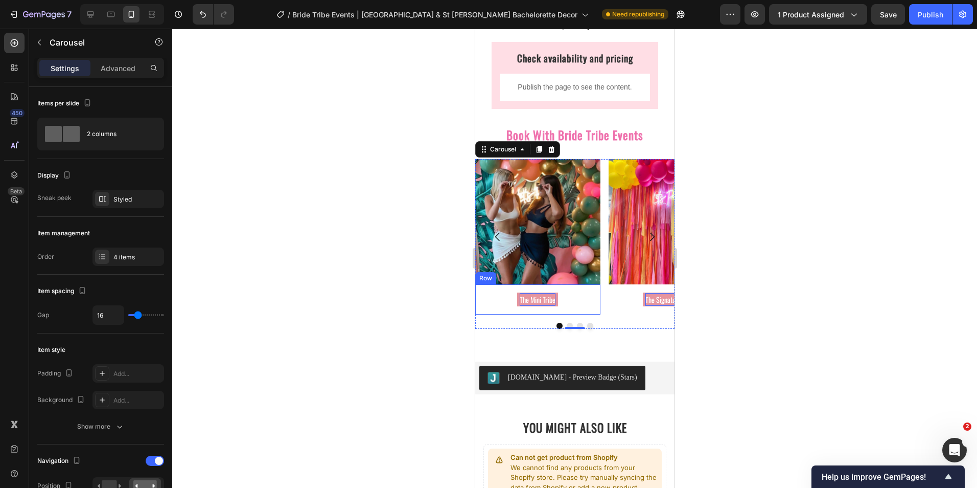
click at [420, 300] on div at bounding box center [574, 258] width 805 height 459
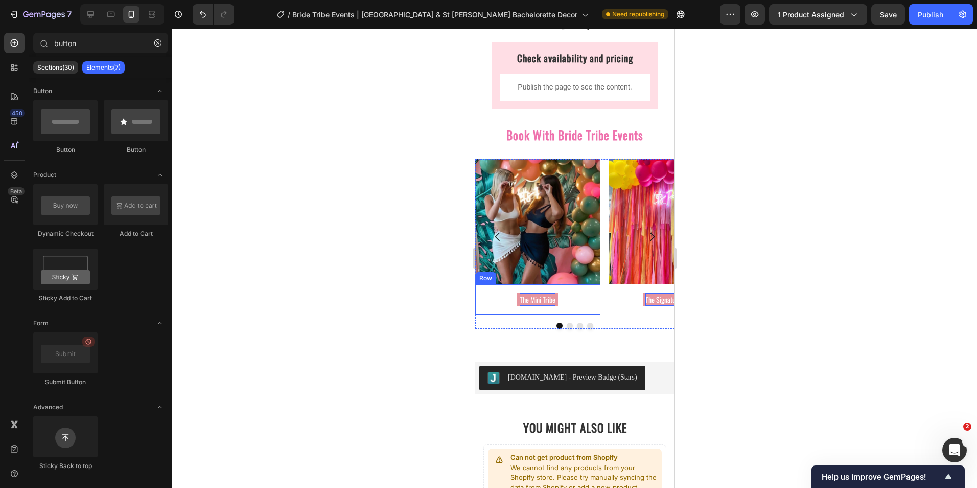
click at [429, 252] on div at bounding box center [574, 258] width 805 height 459
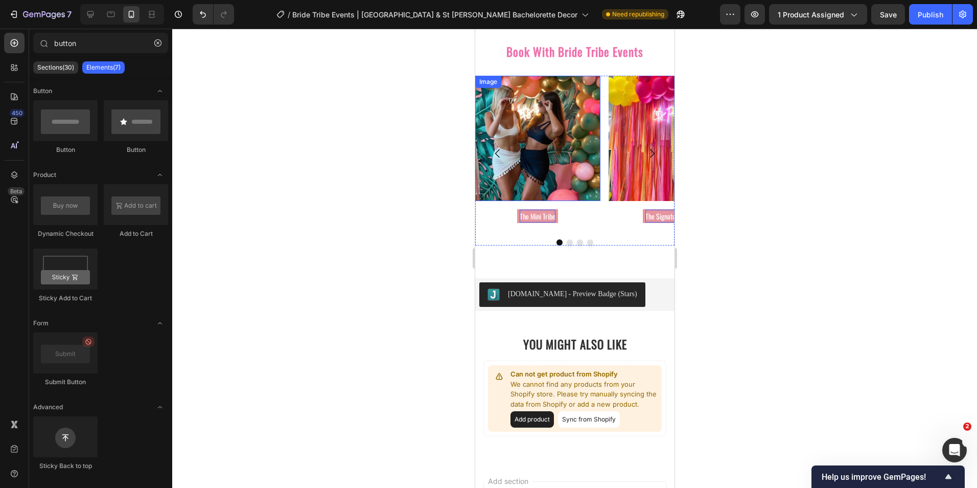
scroll to position [1043, 0]
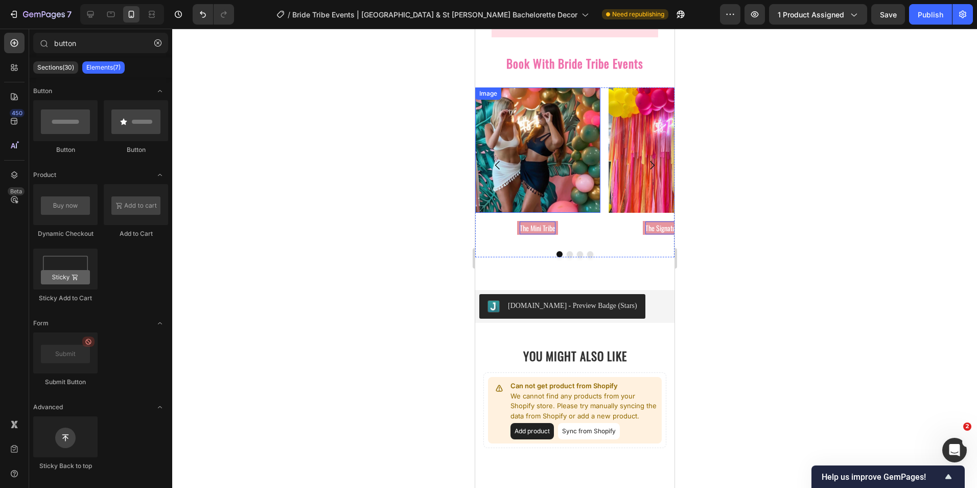
click at [546, 148] on img at bounding box center [537, 149] width 125 height 125
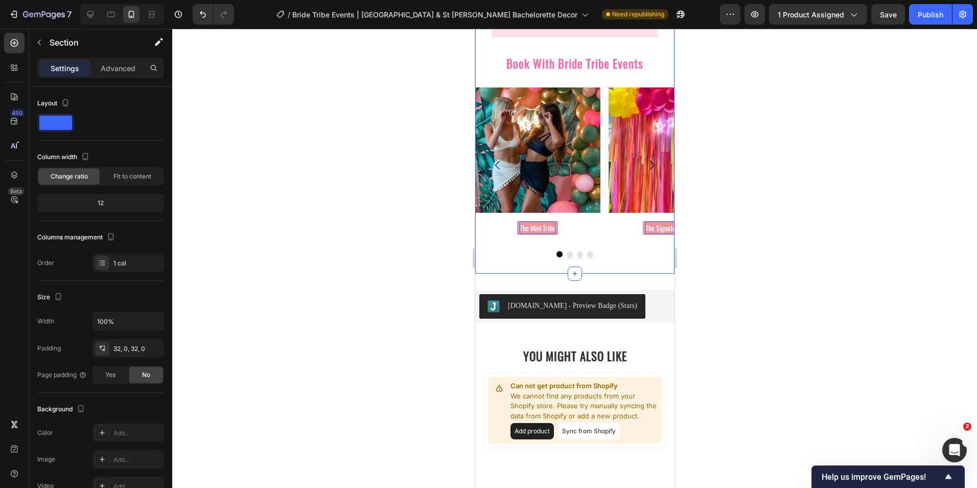
click at [603, 91] on div "Image The Mini Tribe Button Row Image The Signature Bride Button Row Image Bach…" at bounding box center [574, 164] width 199 height 155
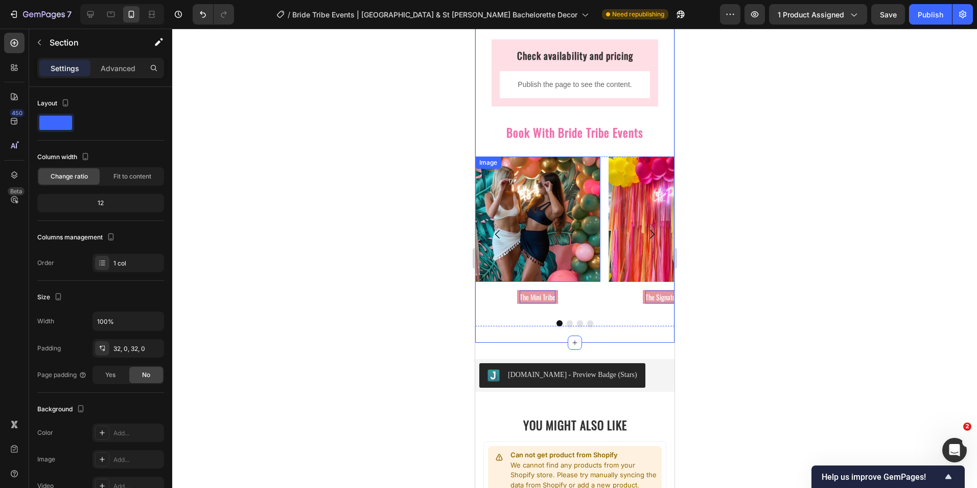
scroll to position [991, 0]
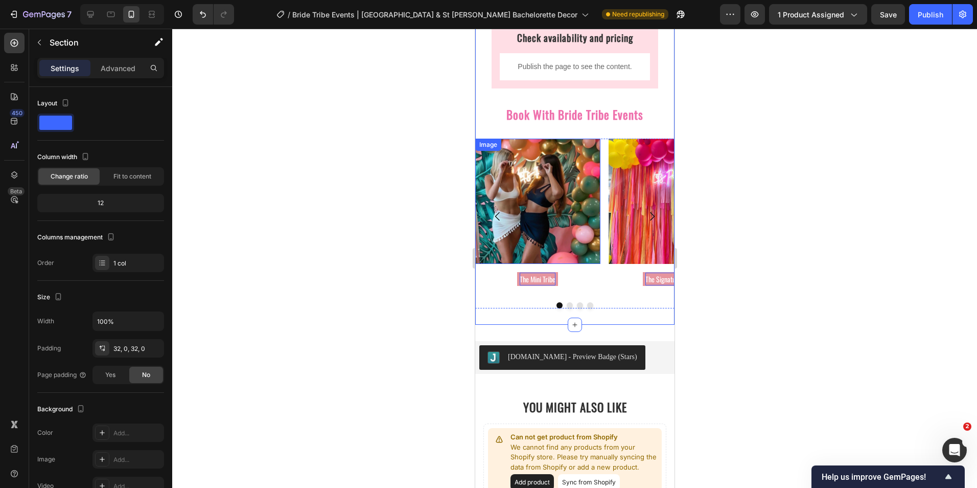
click at [558, 237] on img at bounding box center [537, 200] width 125 height 125
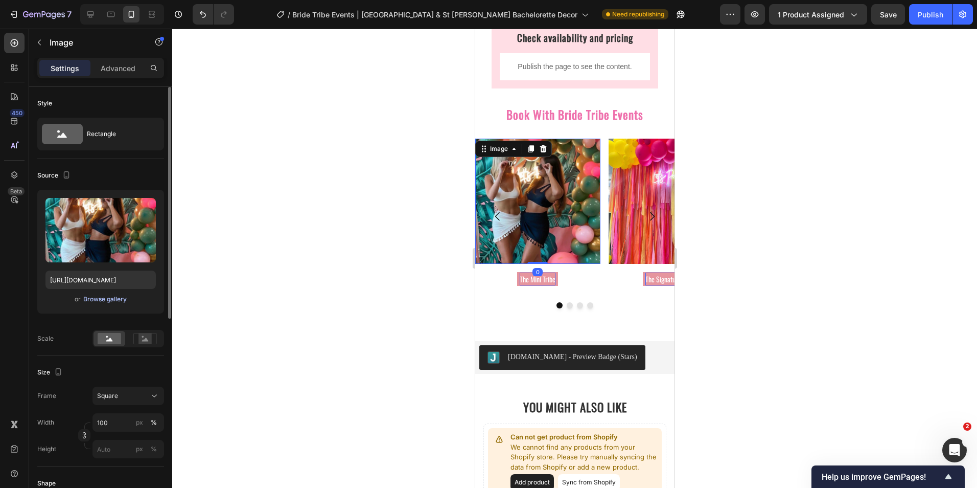
click at [114, 298] on div "Browse gallery" at bounding box center [104, 298] width 43 height 9
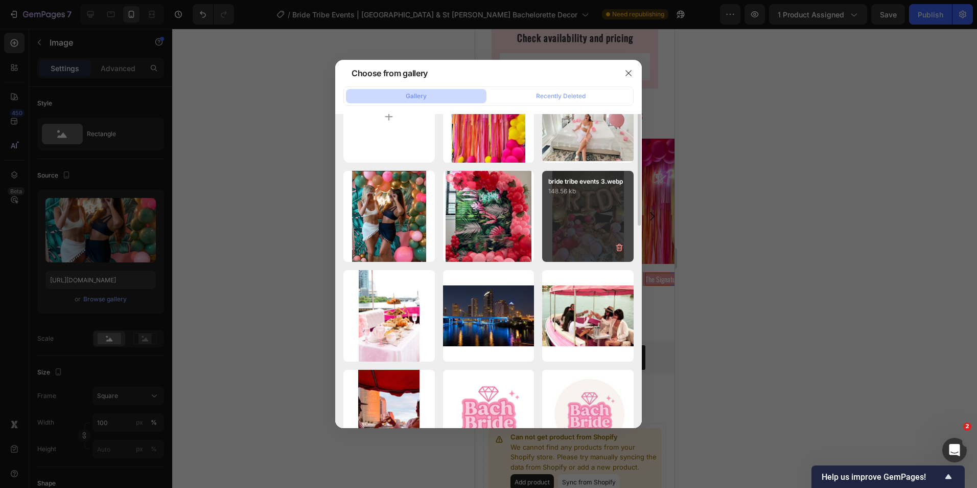
scroll to position [0, 0]
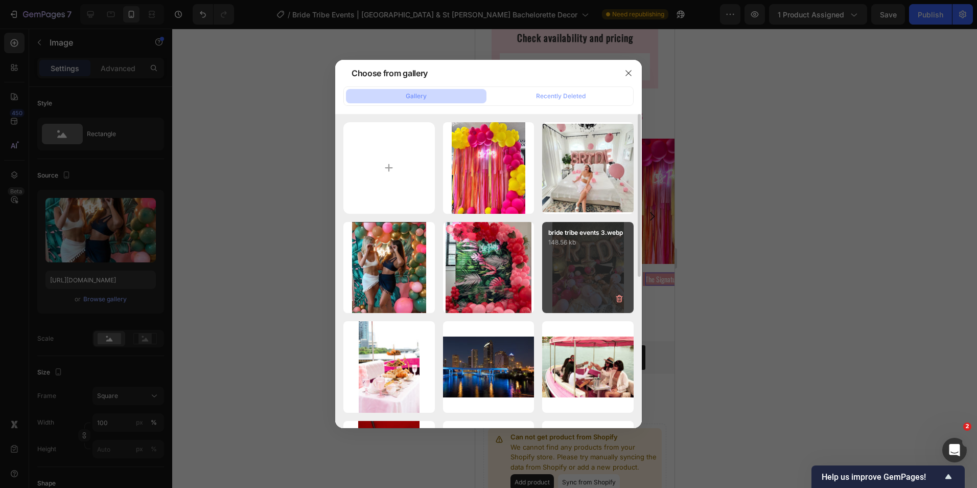
click at [574, 259] on div "bride tribe events 3.webp 148.56 kb" at bounding box center [587, 267] width 91 height 91
type input "https://cdn.shopify.com/s/files/1/0376/1963/0125/files/gempages_494367779642672…"
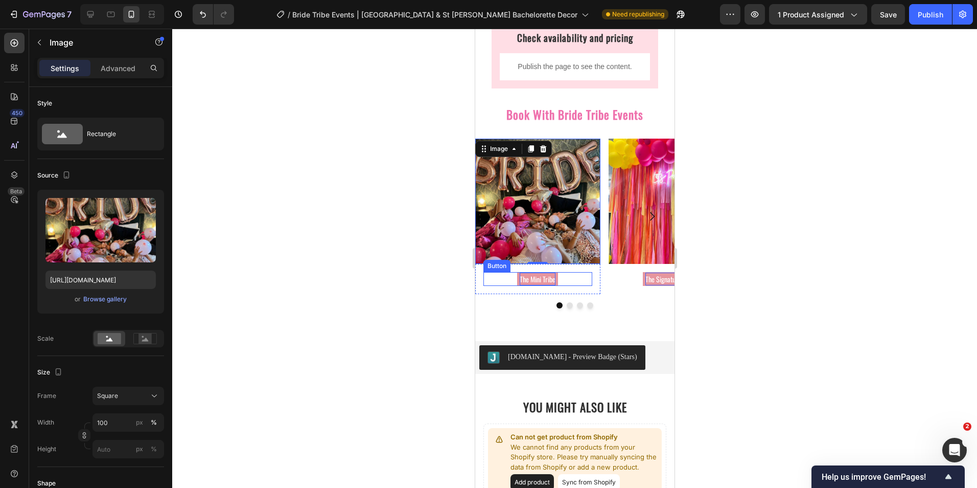
click at [543, 281] on p "The Mini Tribe" at bounding box center [537, 278] width 36 height 13
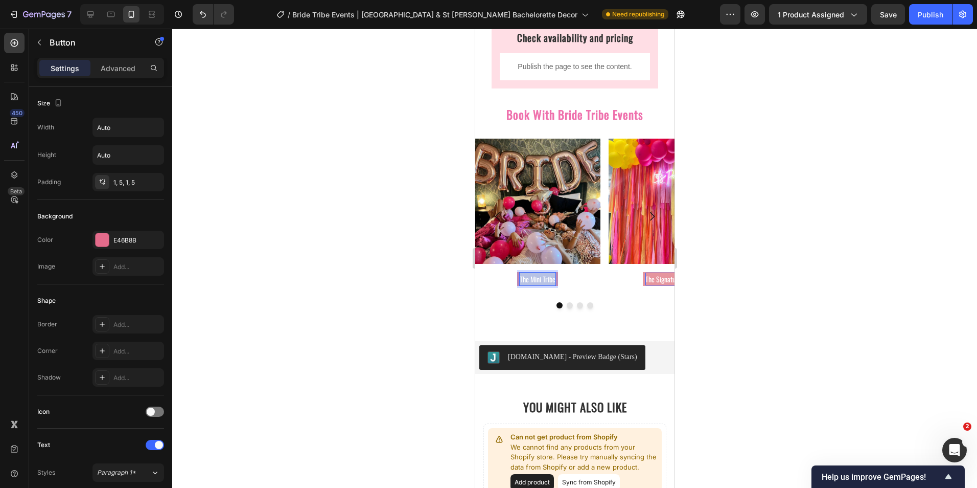
click at [543, 281] on p "The Mini Tribe" at bounding box center [537, 278] width 36 height 13
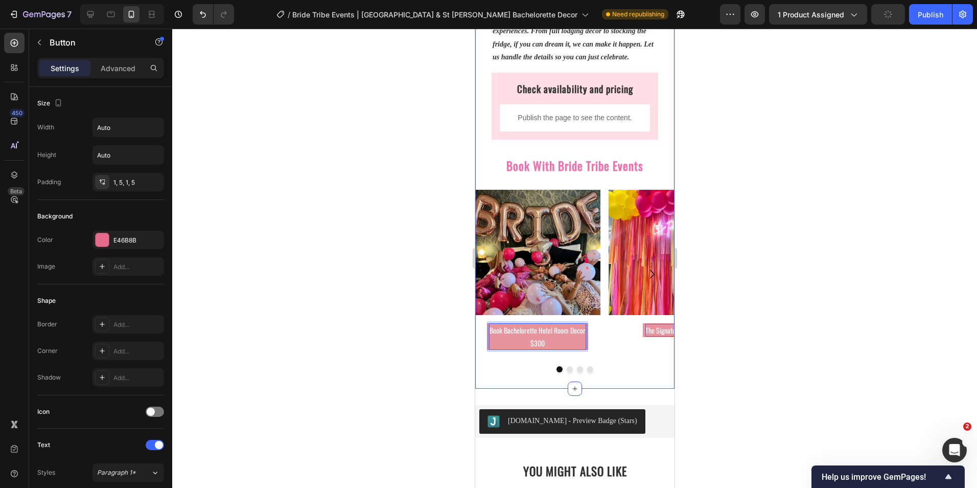
scroll to position [991, 0]
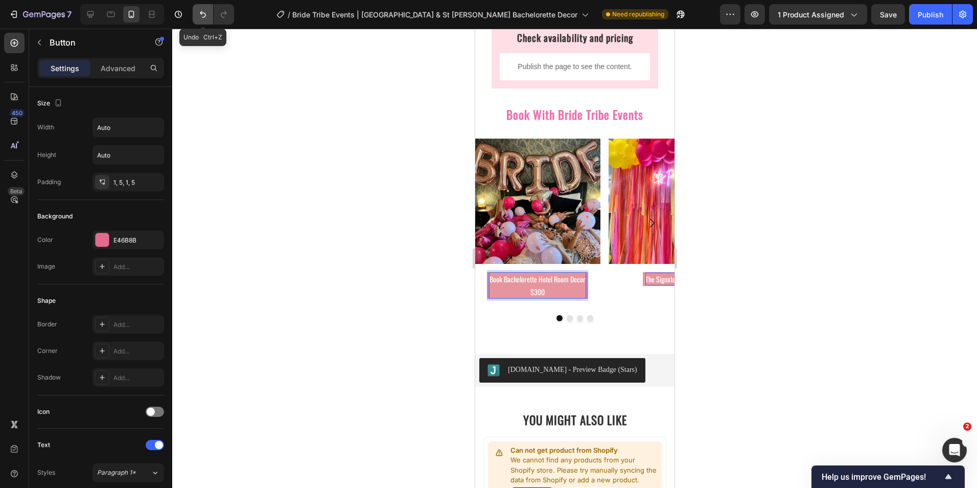
click at [206, 12] on icon "Undo/Redo" at bounding box center [203, 14] width 10 height 10
click at [200, 13] on icon "Undo/Redo" at bounding box center [203, 14] width 10 height 10
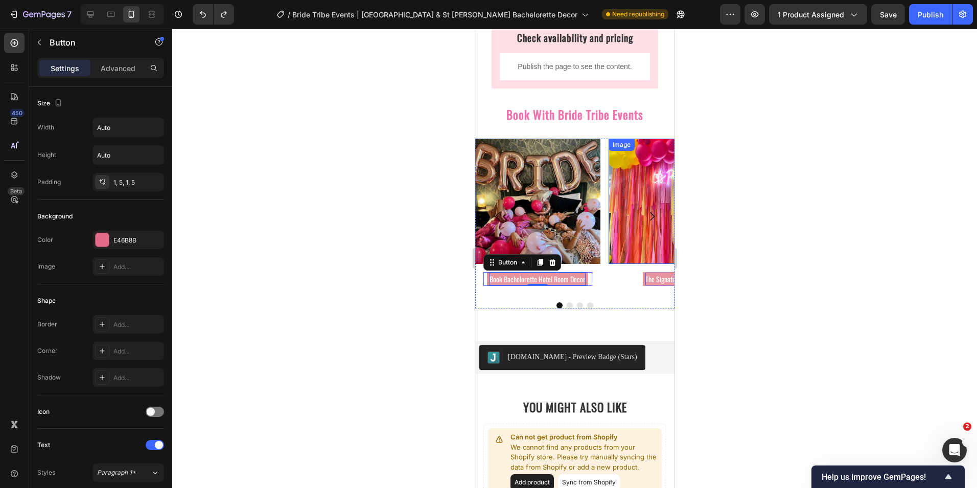
click at [644, 256] on img at bounding box center [670, 200] width 125 height 125
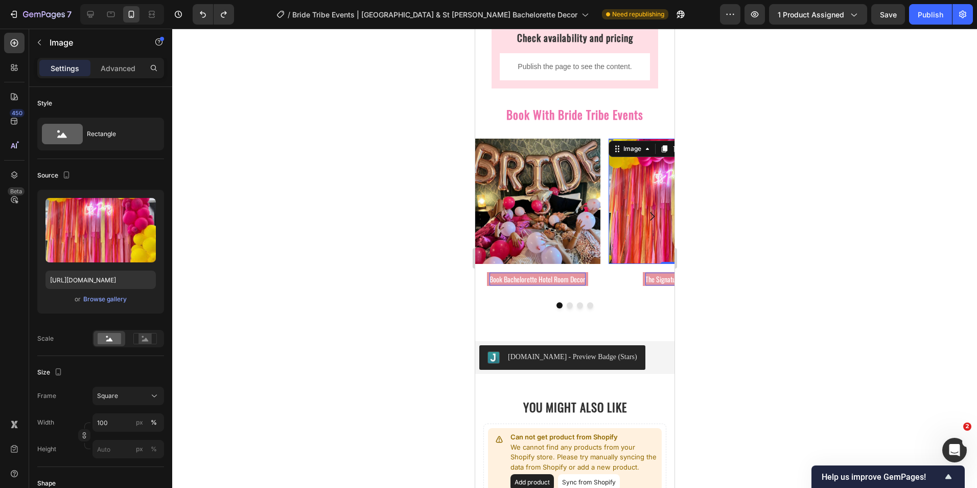
click at [633, 244] on img at bounding box center [670, 200] width 125 height 125
click at [622, 226] on img at bounding box center [670, 200] width 125 height 125
click at [121, 298] on div "Browse gallery" at bounding box center [104, 298] width 43 height 9
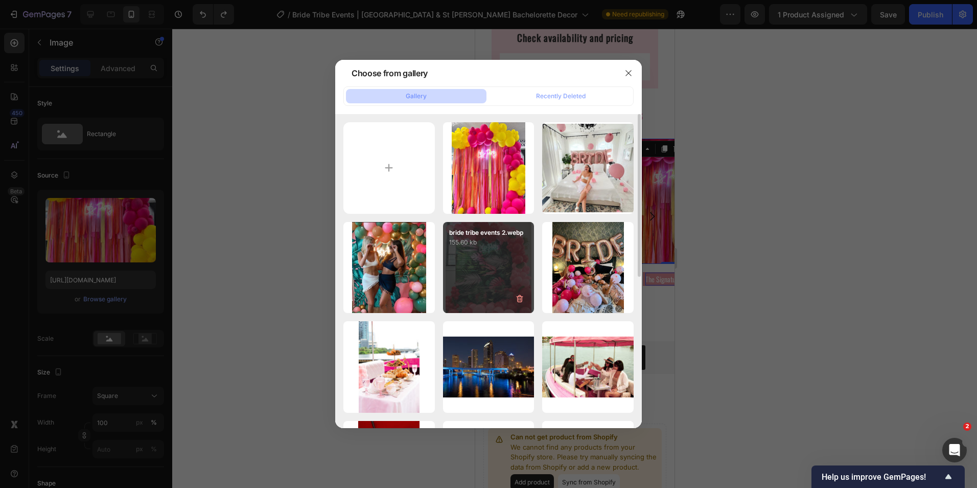
drag, startPoint x: 377, startPoint y: 278, endPoint x: 534, endPoint y: 289, distance: 157.3
click at [0, 0] on div "bride tribe events 1.webp 59.97 kb" at bounding box center [0, 0] width 0 height 0
type input "https://cdn.shopify.com/s/files/1/0376/1963/0125/files/gempages_494367779642672…"
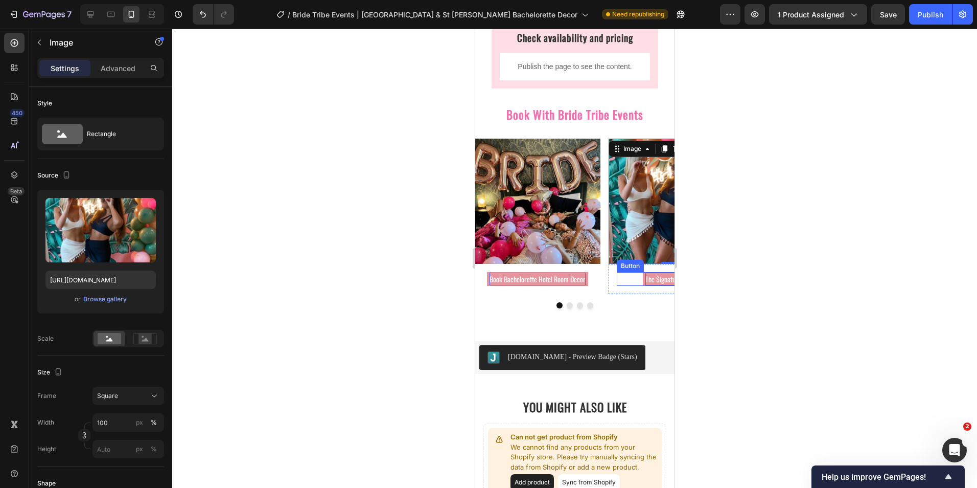
click at [652, 281] on p "The Signature Bride" at bounding box center [670, 278] width 51 height 13
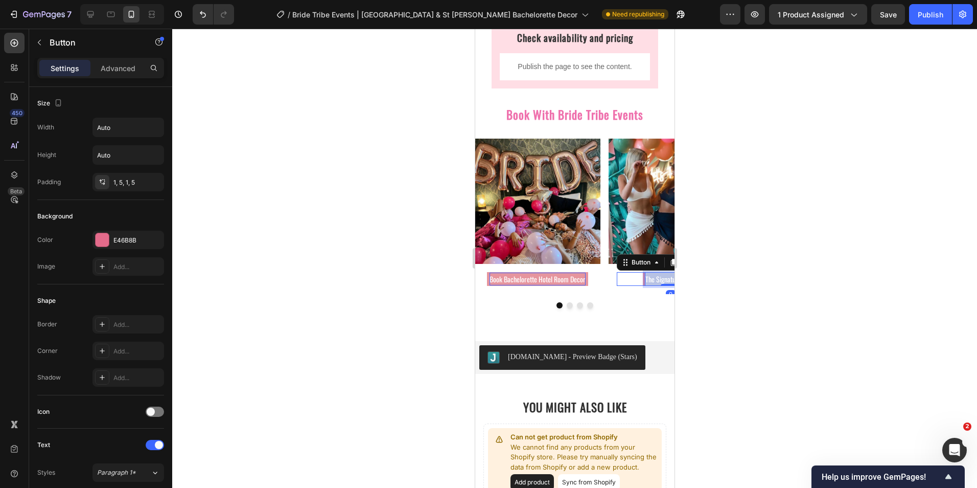
click at [652, 281] on p "The Signature Bride" at bounding box center [670, 278] width 51 height 13
click at [648, 219] on icon "Carousel Next Arrow" at bounding box center [651, 216] width 12 height 12
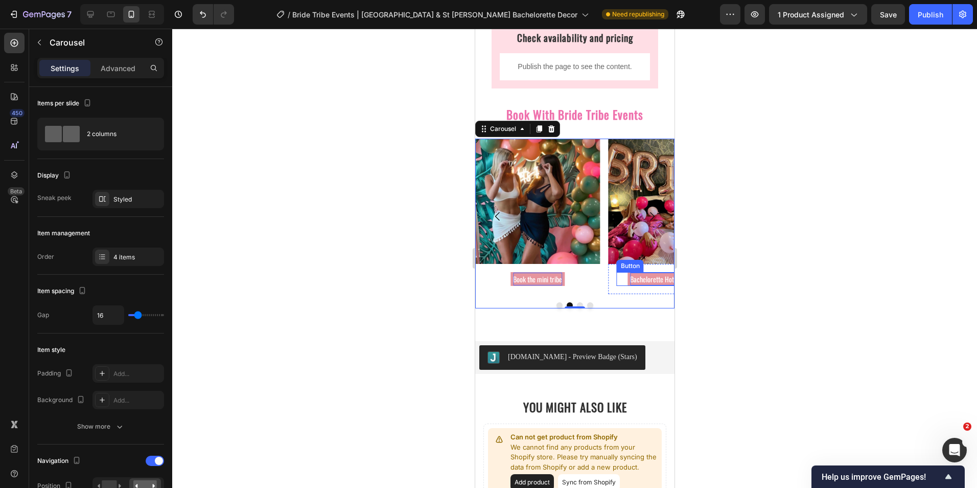
click at [643, 280] on p "Bachelorette Hotel Room Decor" at bounding box center [671, 278] width 82 height 13
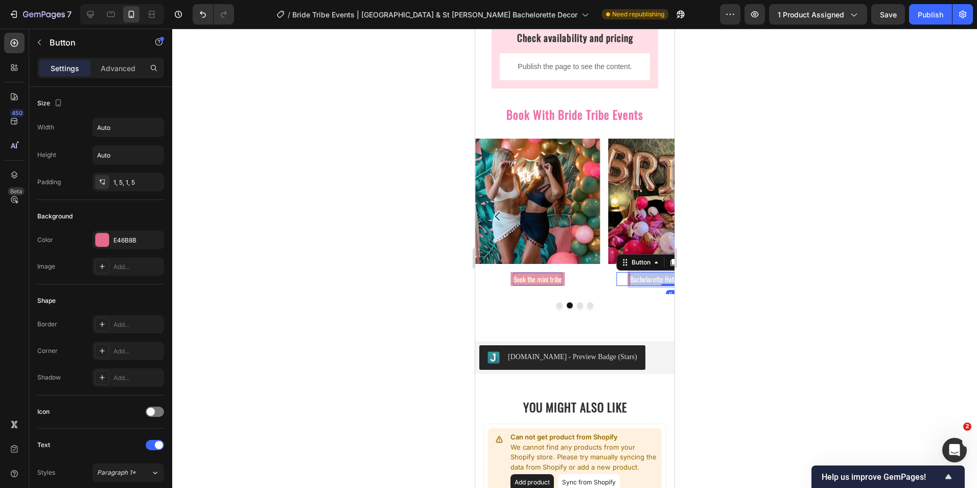
click at [643, 279] on p "Bachelorette Hotel Room Decor" at bounding box center [671, 278] width 82 height 13
click at [621, 201] on img at bounding box center [670, 200] width 125 height 125
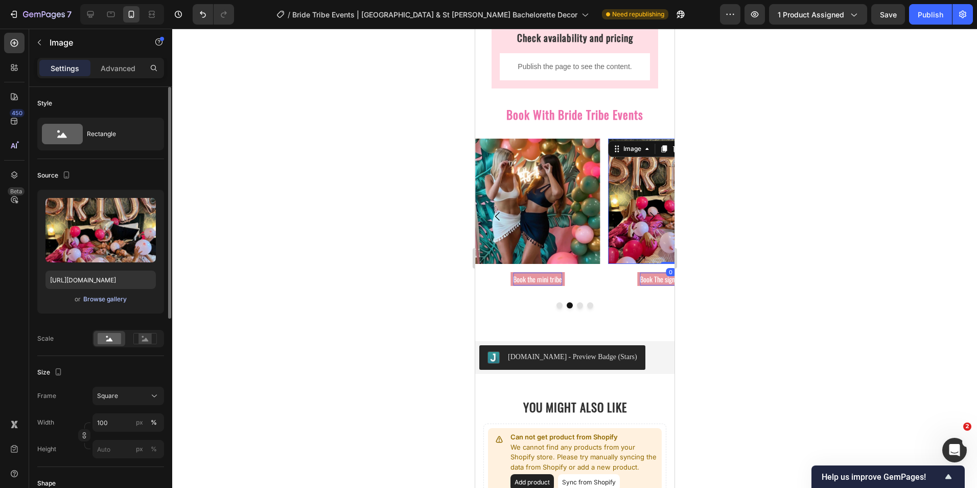
click at [110, 302] on div "Browse gallery" at bounding box center [104, 298] width 43 height 9
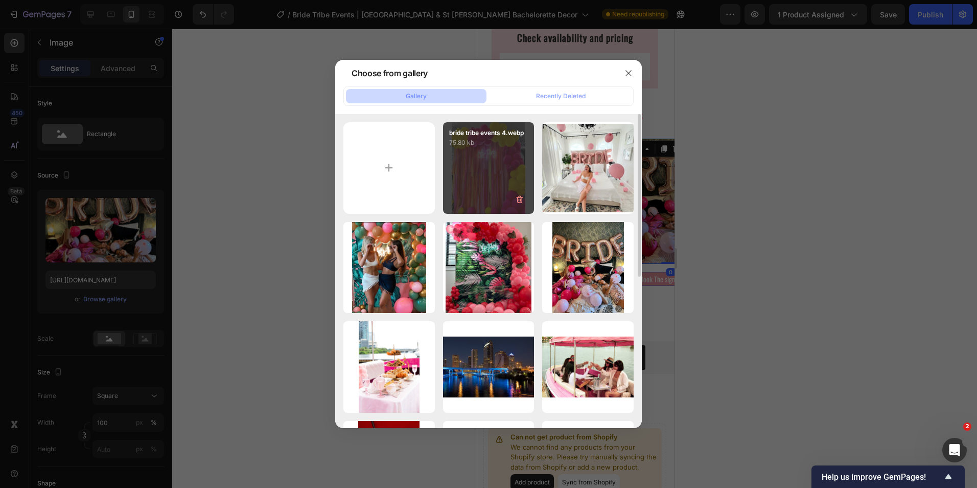
click at [476, 171] on div "bride tribe events 4.webp 75.80 kb" at bounding box center [488, 167] width 91 height 91
type input "https://cdn.shopify.com/s/files/1/0376/1963/0125/files/gempages_494367779642672…"
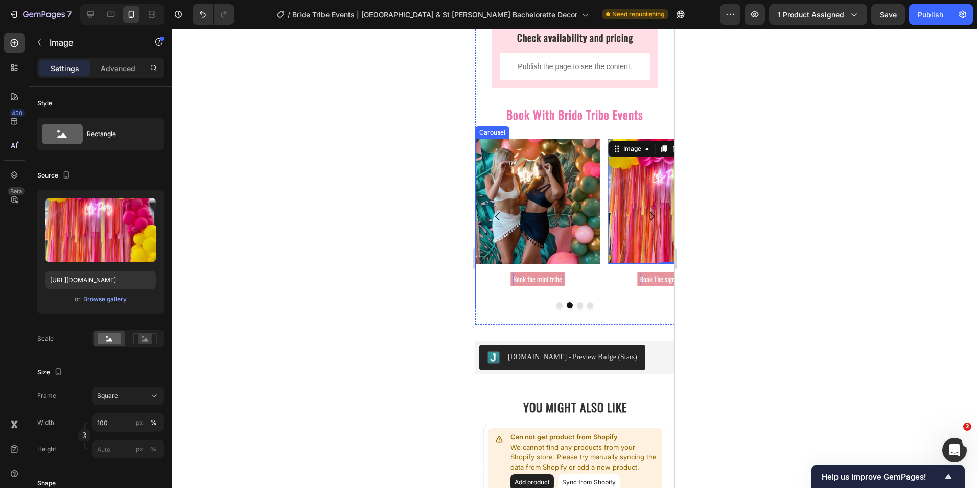
click at [645, 215] on icon "Carousel Next Arrow" at bounding box center [651, 216] width 12 height 12
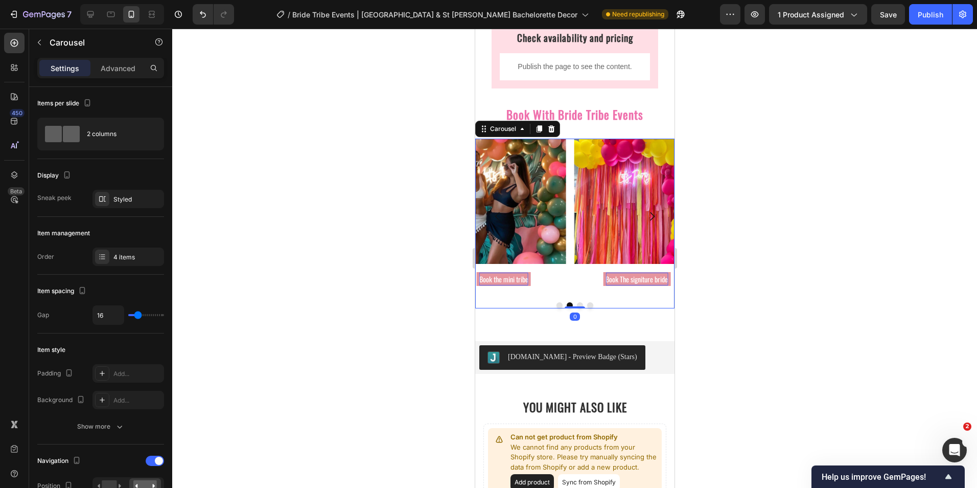
click at [645, 215] on icon "Carousel Next Arrow" at bounding box center [651, 216] width 12 height 12
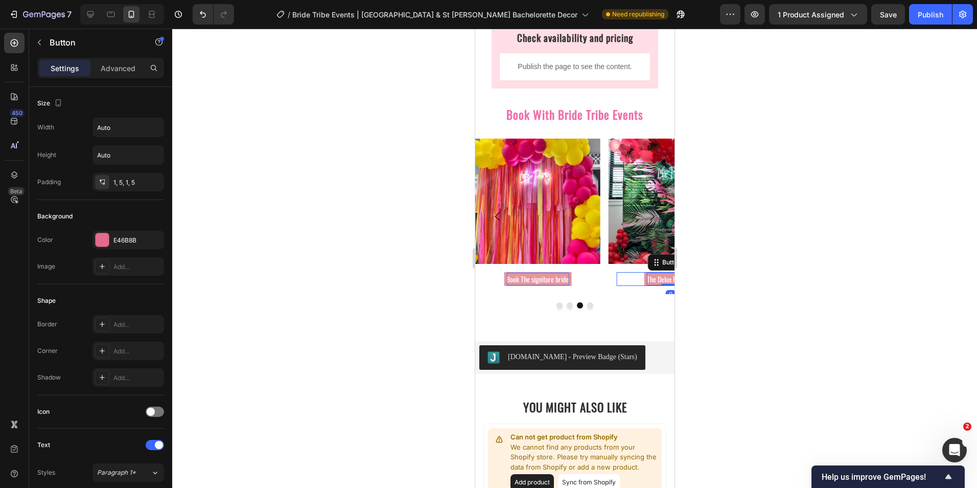
click at [650, 281] on p "The Delux Package" at bounding box center [670, 278] width 48 height 13
click at [587, 308] on button "Dot" at bounding box center [590, 305] width 6 height 6
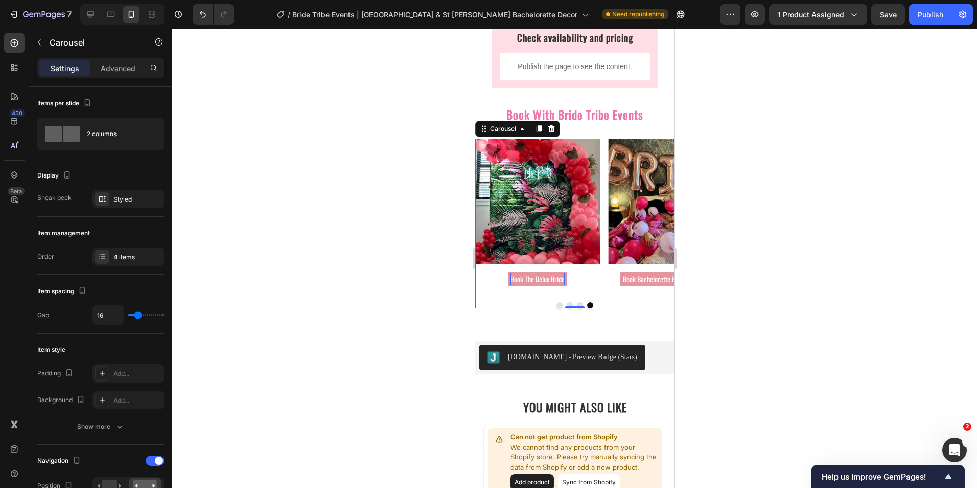
click at [576, 308] on button "Dot" at bounding box center [579, 305] width 6 height 6
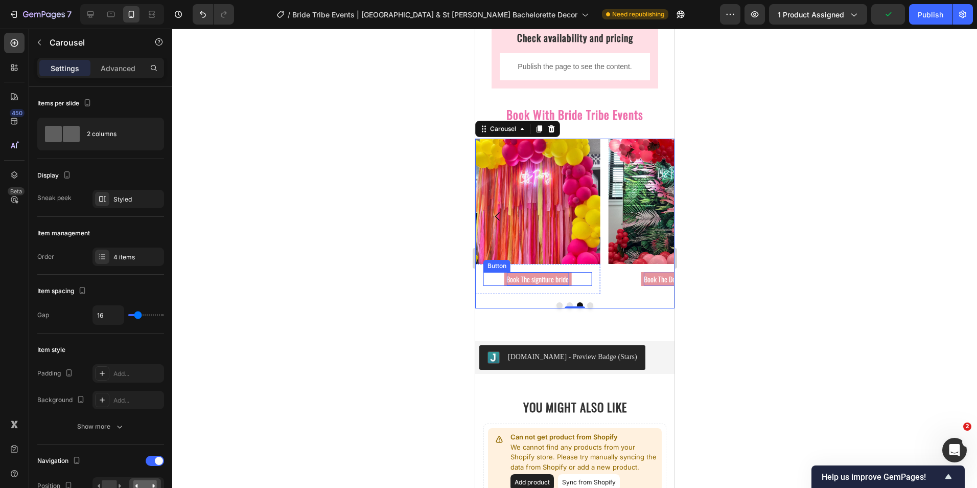
click at [530, 281] on p "Book The signiture bride" at bounding box center [537, 278] width 62 height 13
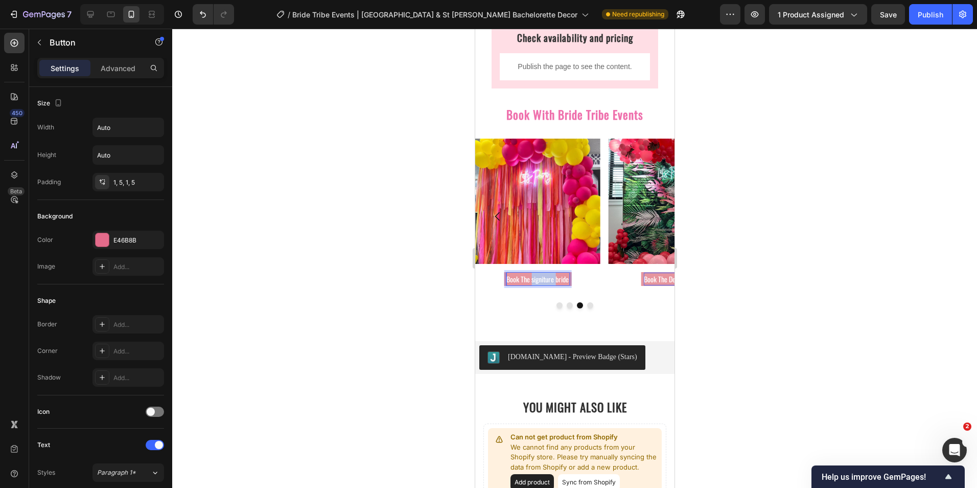
click at [550, 282] on p "Book The signiture bride" at bounding box center [537, 278] width 62 height 13
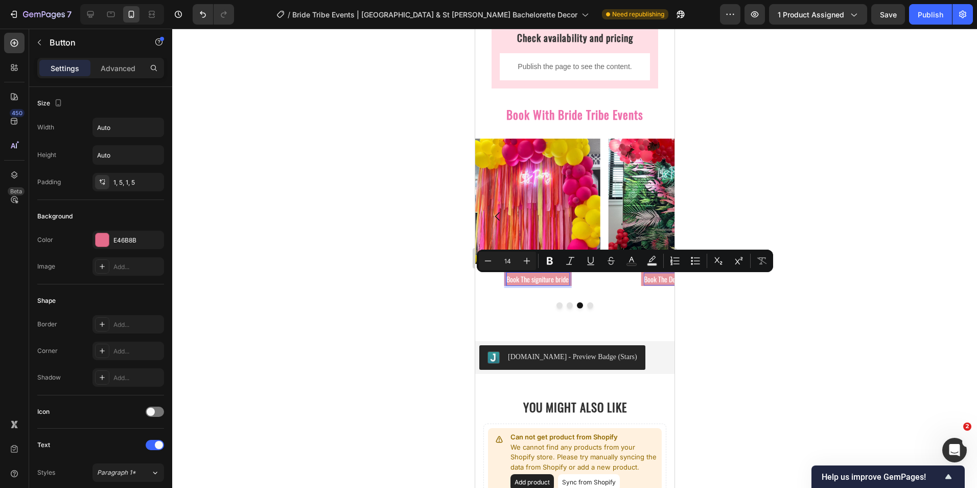
click at [564, 282] on p "Book The signiture bride" at bounding box center [537, 278] width 62 height 13
click at [568, 282] on p "Book The signiture bride" at bounding box center [537, 278] width 62 height 13
drag, startPoint x: 568, startPoint y: 282, endPoint x: 536, endPoint y: 283, distance: 32.2
click at [533, 283] on p "Book The signiture bride" at bounding box center [537, 278] width 62 height 13
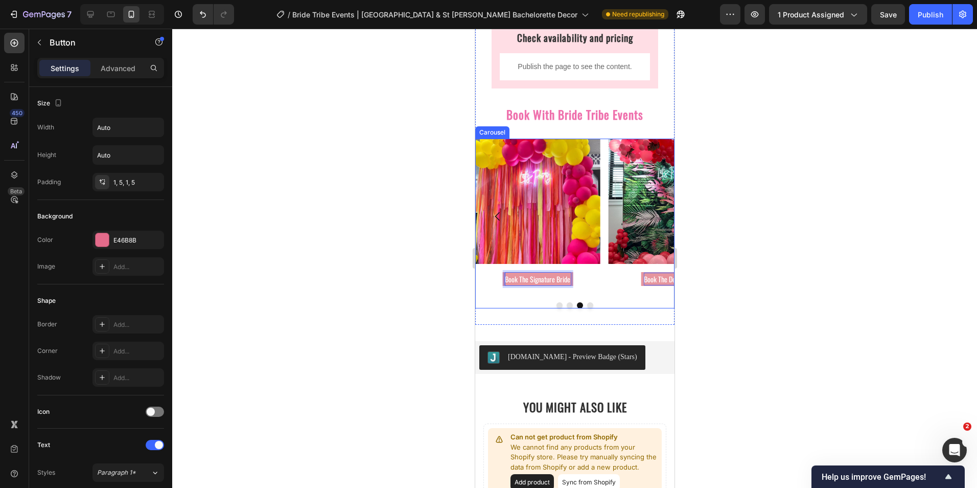
click at [566, 308] on button "Dot" at bounding box center [569, 305] width 6 height 6
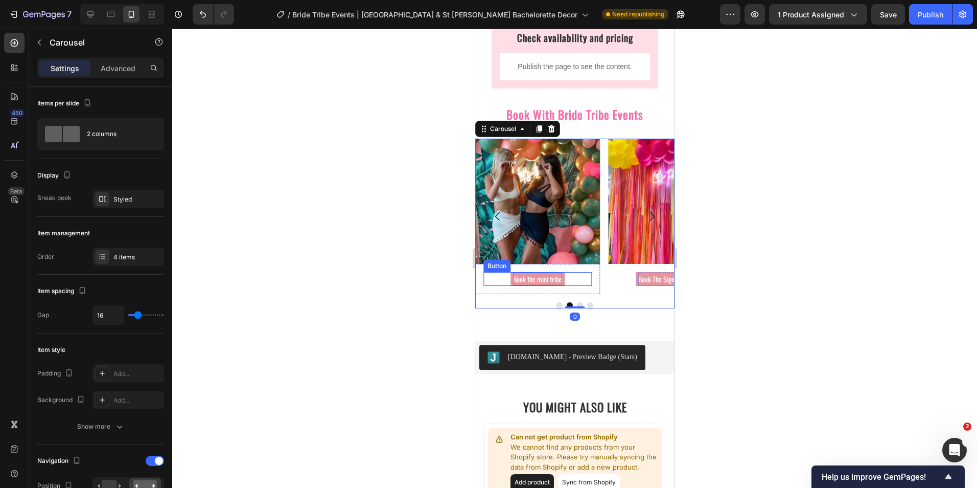
click at [541, 284] on p "Book the mini tribe" at bounding box center [537, 278] width 49 height 13
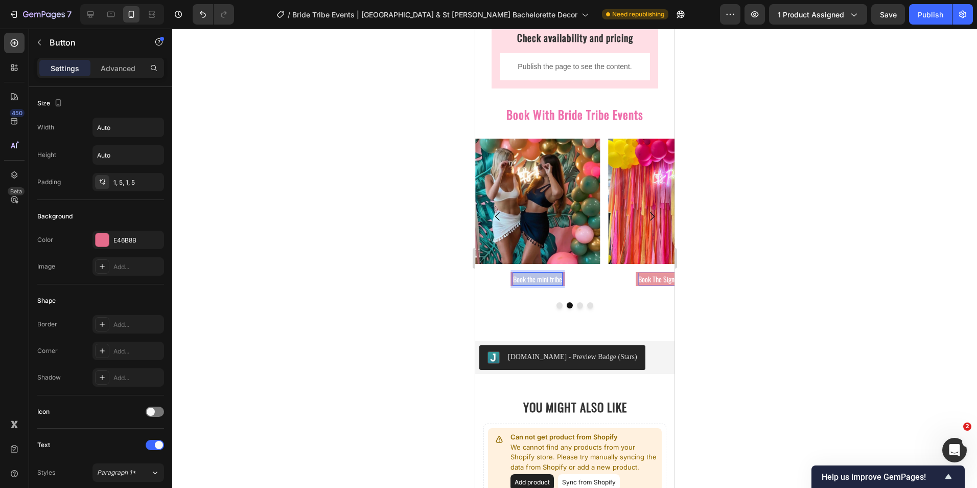
click at [542, 284] on p "Book the mini tribe" at bounding box center [537, 278] width 49 height 13
click at [556, 308] on button "Dot" at bounding box center [559, 305] width 6 height 6
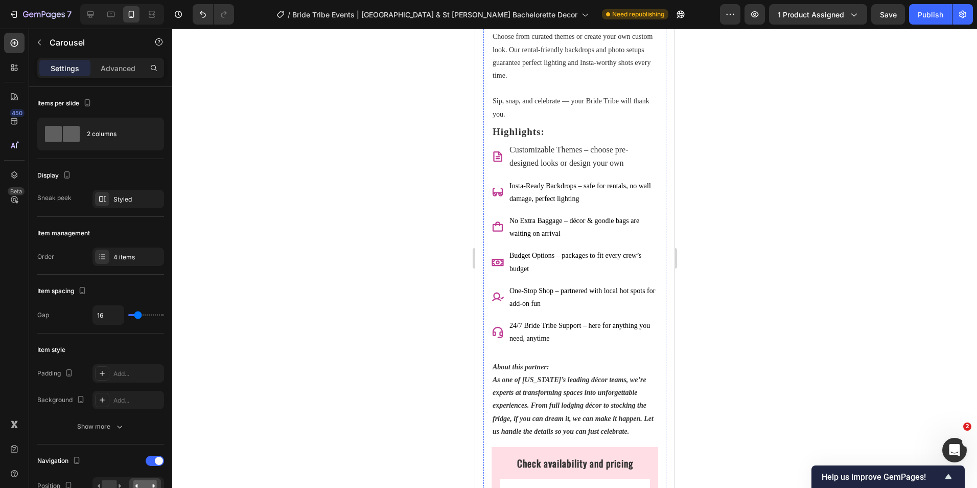
scroll to position [0, 0]
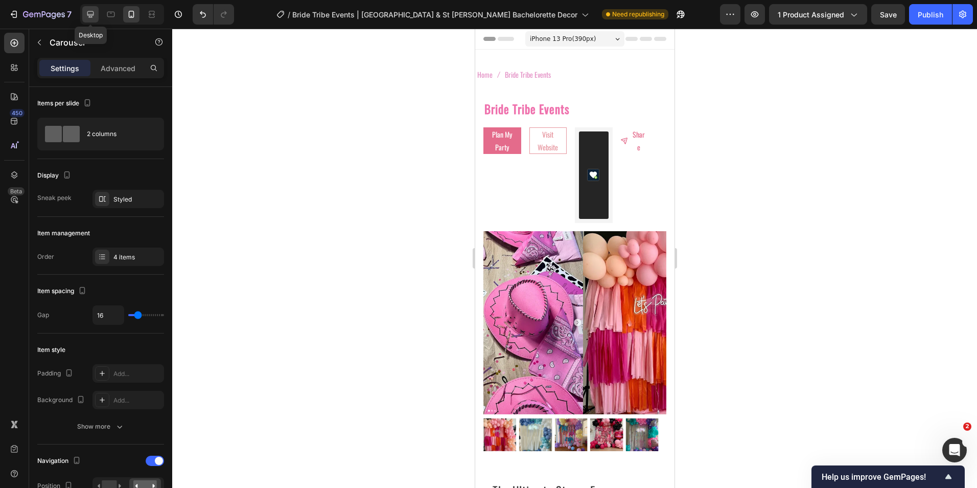
click at [95, 17] on icon at bounding box center [90, 14] width 10 height 10
type input "1200"
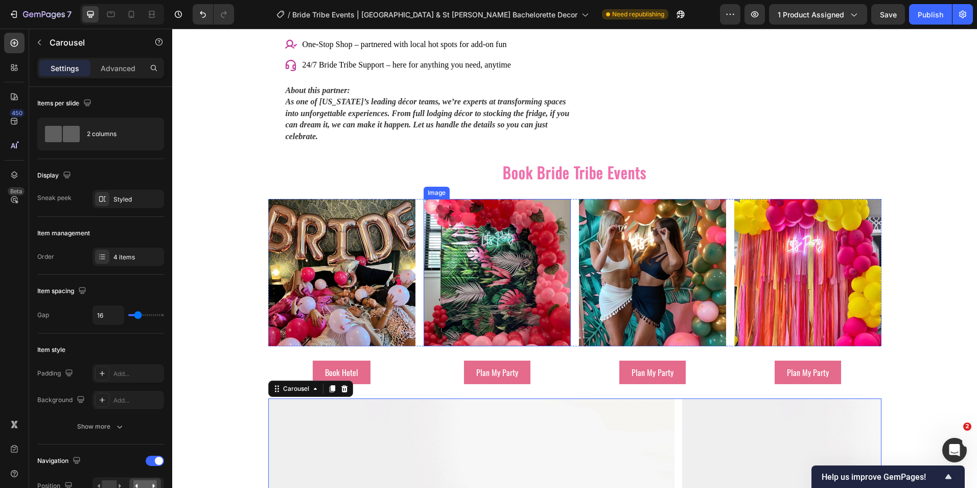
scroll to position [1506, 0]
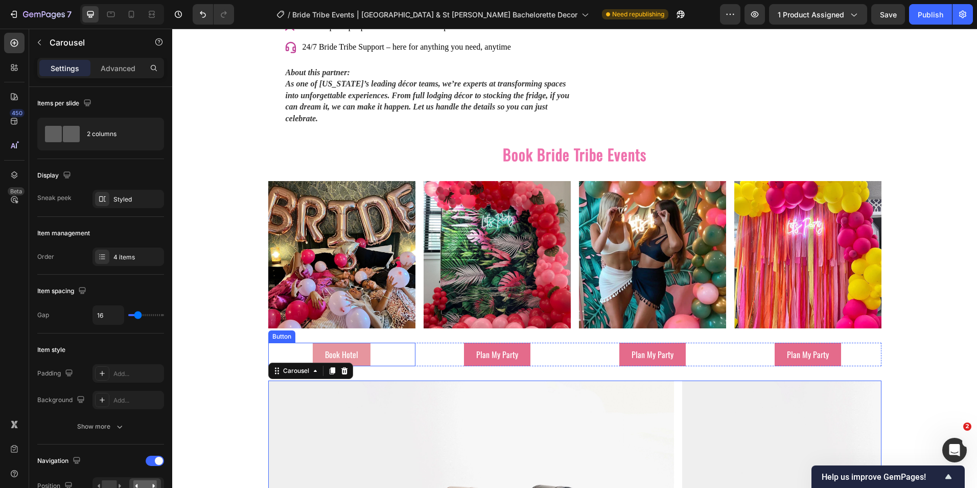
click at [355, 342] on link "Book Hotel" at bounding box center [342, 354] width 58 height 24
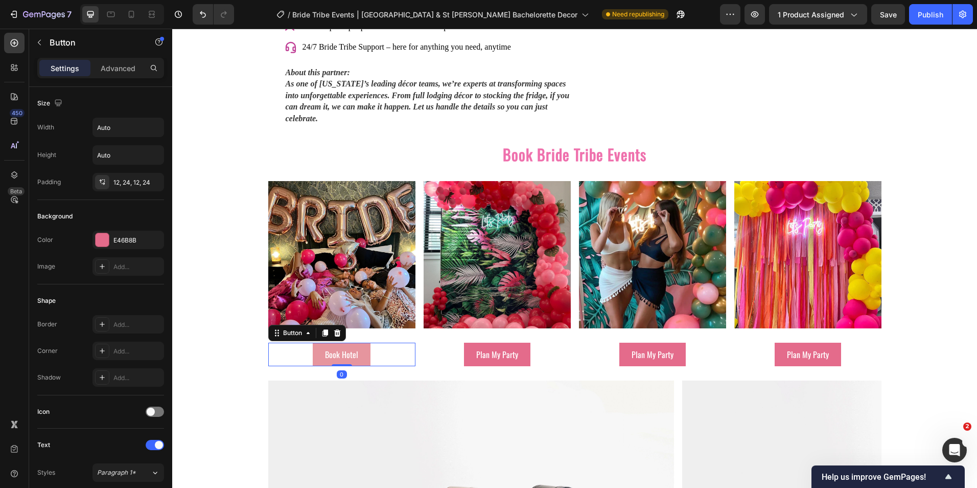
click at [355, 342] on link "Book Hotel" at bounding box center [342, 354] width 58 height 24
click at [353, 349] on p "Book Hotel" at bounding box center [341, 354] width 33 height 11
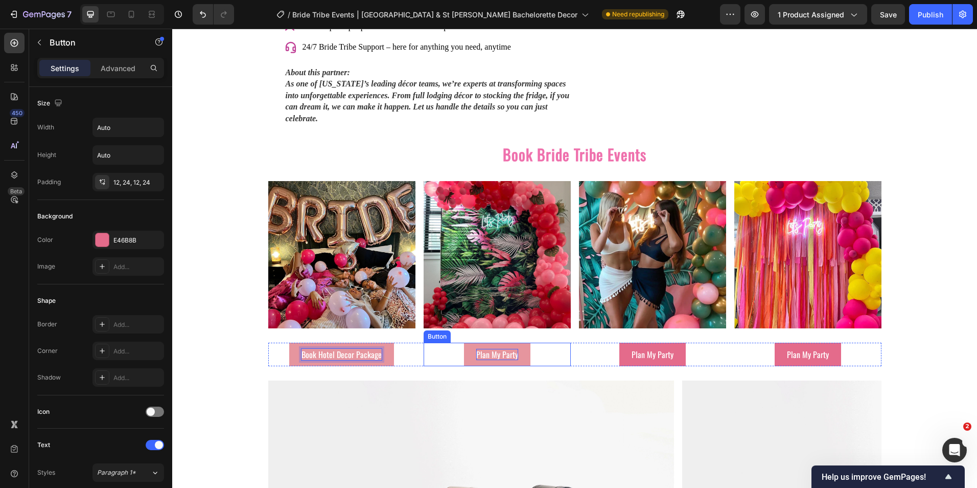
click at [493, 349] on p "Plan My Party" at bounding box center [497, 354] width 42 height 11
click at [514, 349] on p "Book Delux Package" at bounding box center [497, 354] width 61 height 11
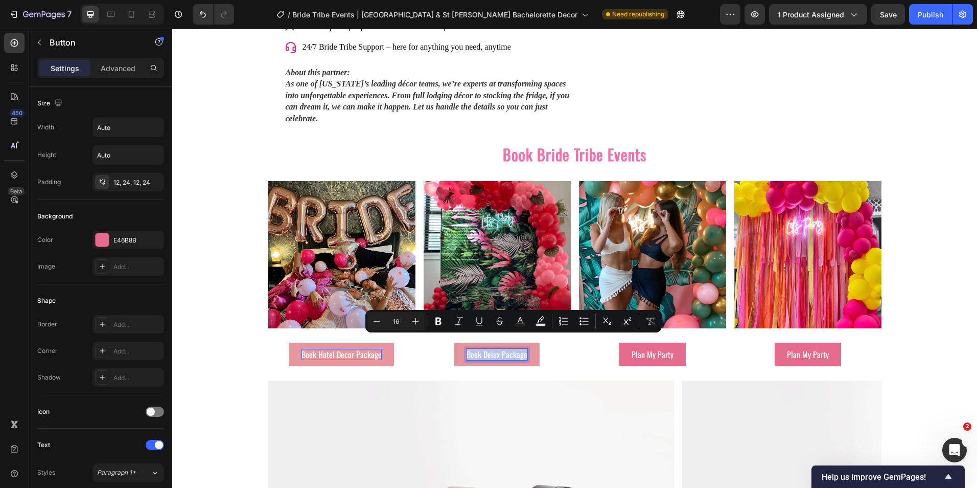
click at [513, 349] on p "Book Delux Package" at bounding box center [497, 354] width 61 height 11
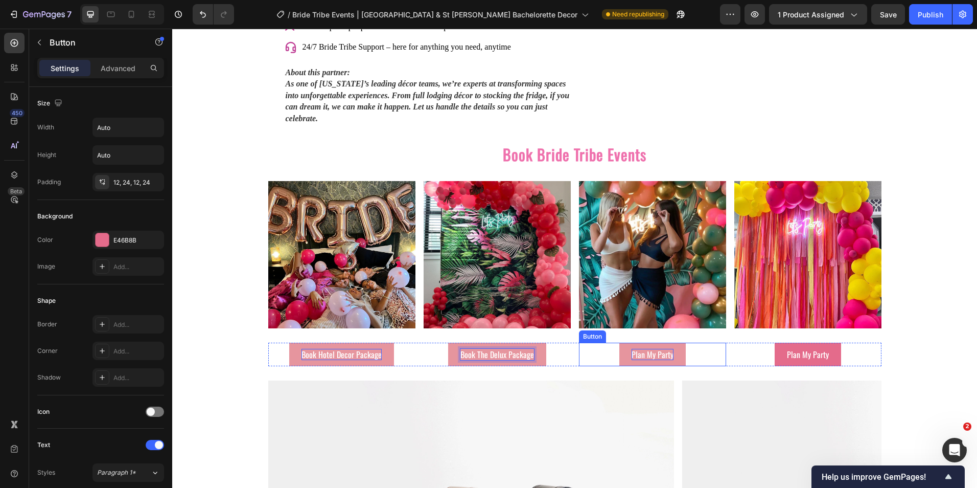
click at [653, 349] on p "Plan My Party" at bounding box center [653, 354] width 42 height 11
click at [803, 349] on p "Plan My Party" at bounding box center [808, 354] width 42 height 11
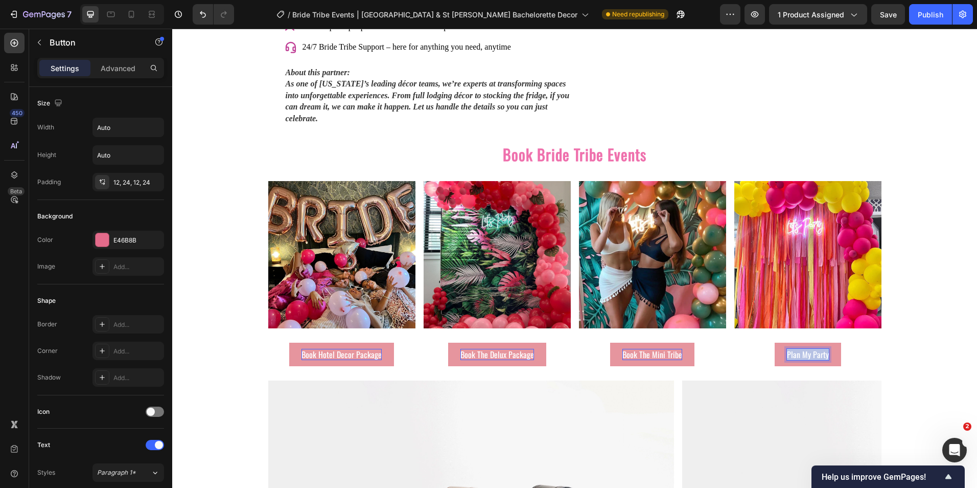
click at [803, 349] on p "Plan My Party" at bounding box center [808, 354] width 42 height 11
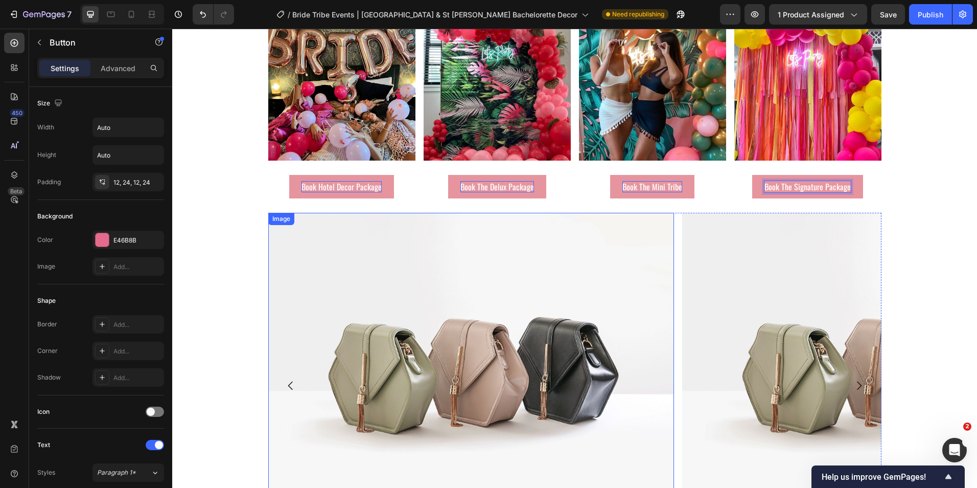
scroll to position [1659, 0]
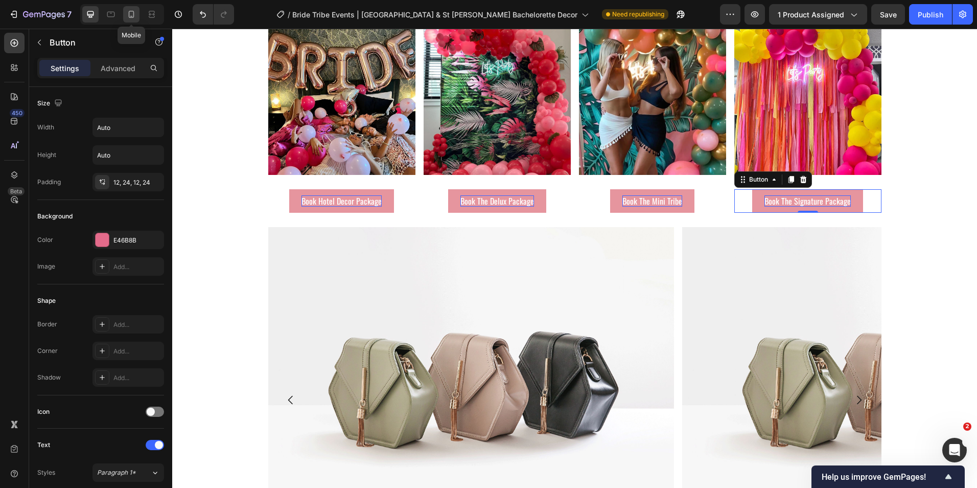
click at [129, 13] on icon at bounding box center [132, 14] width 6 height 7
type input "14"
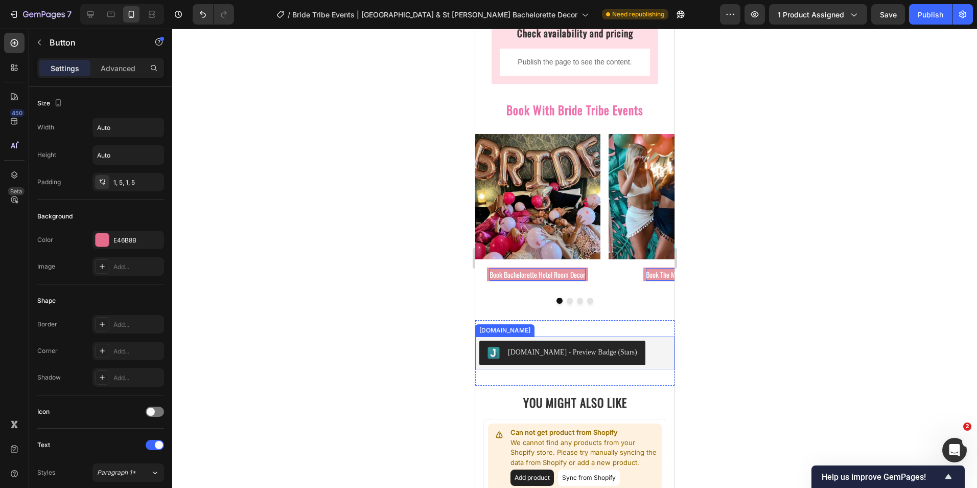
scroll to position [1006, 0]
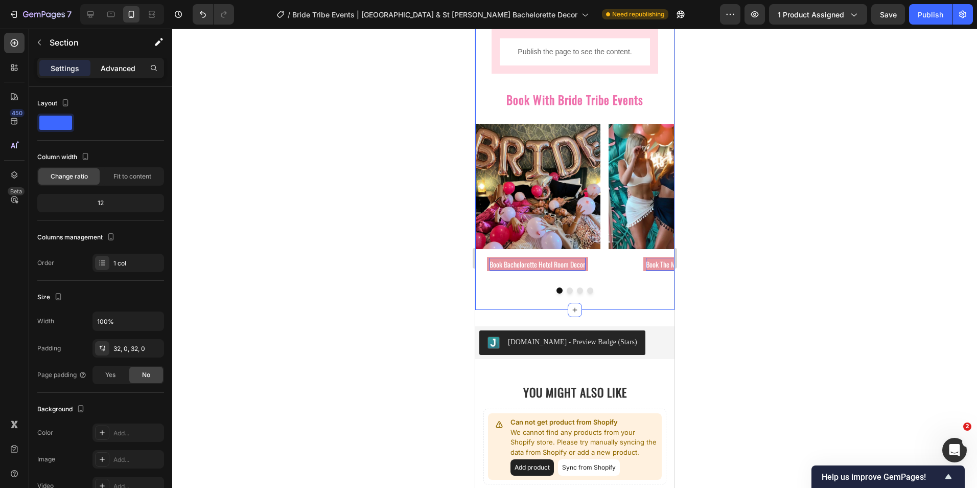
click at [132, 68] on p "Advanced" at bounding box center [118, 68] width 35 height 11
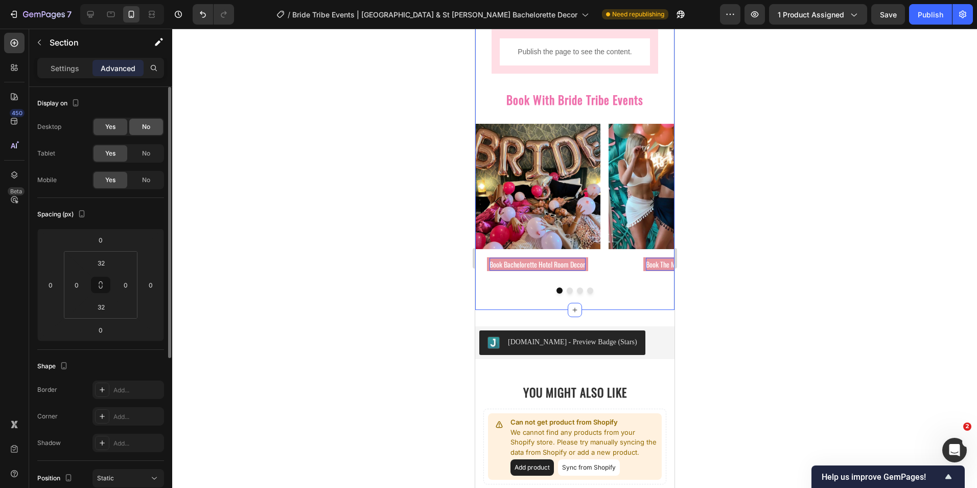
click at [144, 128] on span "No" at bounding box center [146, 126] width 8 height 9
click at [152, 152] on div "No" at bounding box center [146, 153] width 34 height 16
click at [650, 201] on icon "Carousel Next Arrow" at bounding box center [652, 201] width 5 height 9
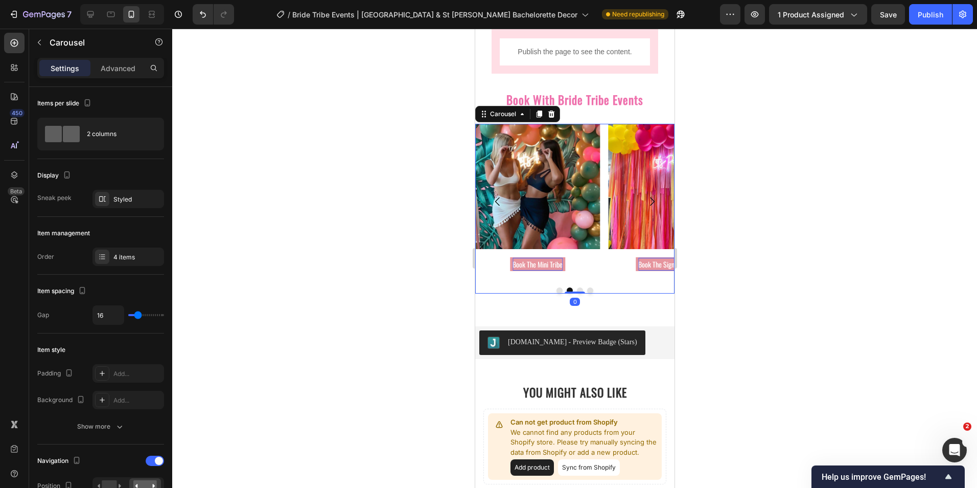
click at [494, 201] on icon "Carousel Back Arrow" at bounding box center [497, 201] width 12 height 12
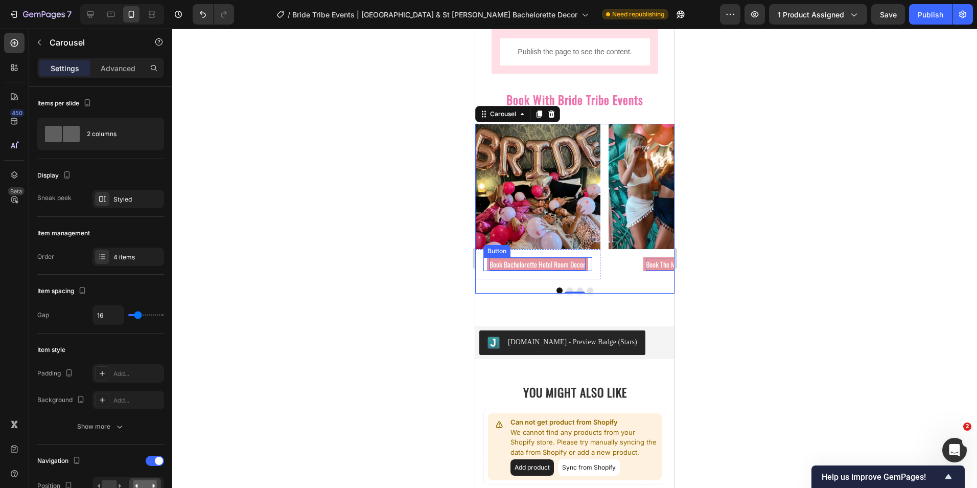
click at [581, 269] on p "Book Bachelorette Hotel Room Decor" at bounding box center [537, 264] width 96 height 13
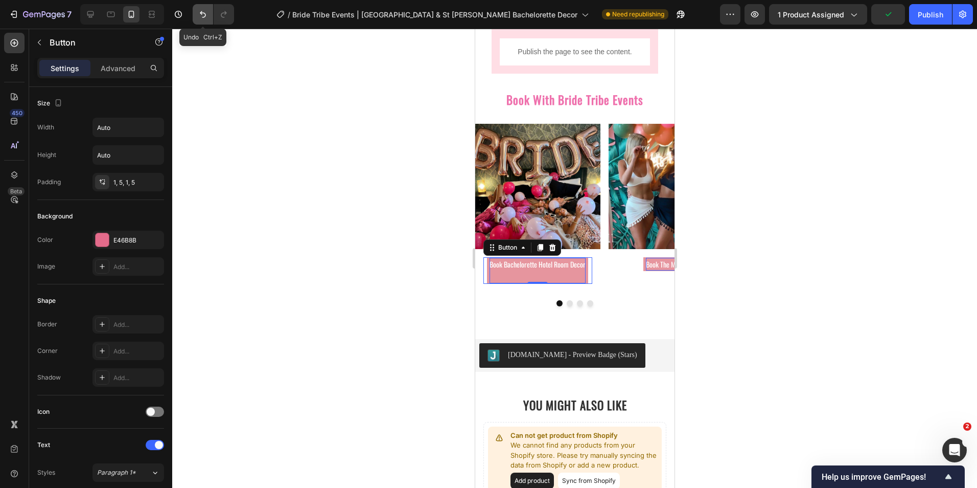
click at [205, 16] on icon "Undo/Redo" at bounding box center [203, 14] width 10 height 10
click at [201, 15] on icon "Undo/Redo" at bounding box center [203, 14] width 10 height 10
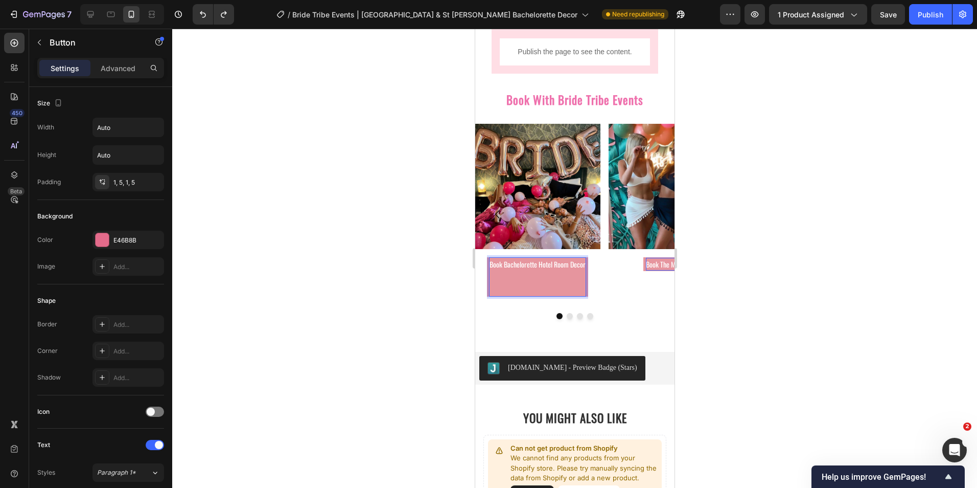
click at [536, 296] on p "Book Bachelorette Hotel Room Decor ⁠⁠⁠⁠⁠⁠⁠" at bounding box center [537, 277] width 96 height 39
click at [405, 257] on div at bounding box center [574, 258] width 805 height 459
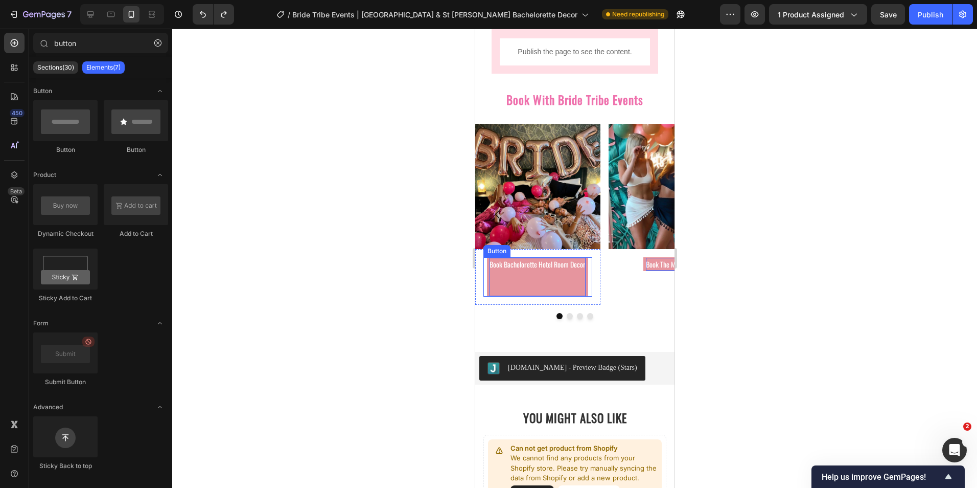
click at [555, 285] on p "Book Bachelorette Hotel Room Decor" at bounding box center [537, 277] width 96 height 39
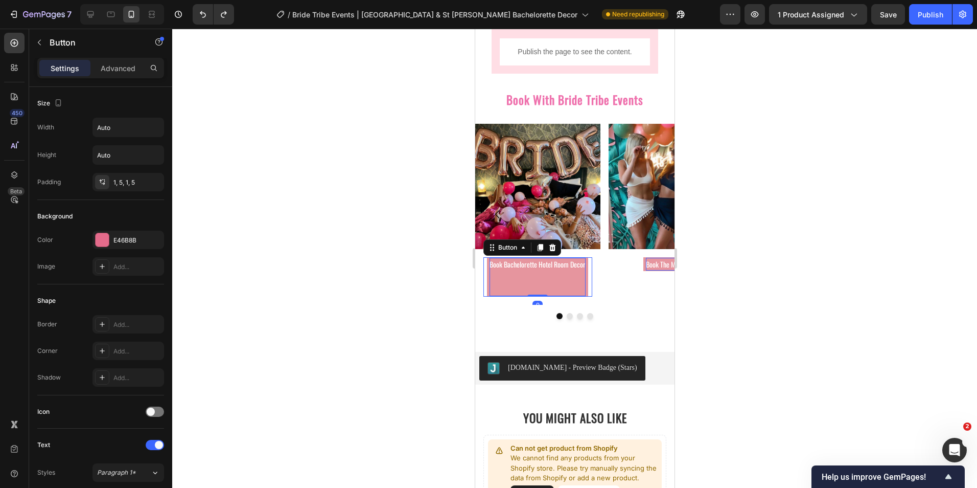
drag, startPoint x: 536, startPoint y: 297, endPoint x: 536, endPoint y: 288, distance: 9.2
click at [536, 288] on div "Book Bachelorette Hotel Room Decor Button 0" at bounding box center [537, 277] width 109 height 40
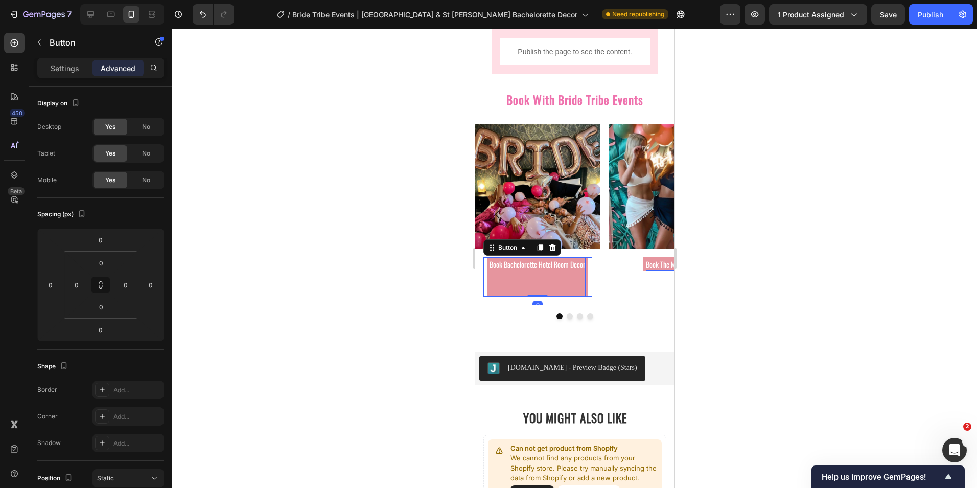
drag, startPoint x: 536, startPoint y: 298, endPoint x: 535, endPoint y: 291, distance: 6.8
click at [535, 291] on div "Book Bachelorette Hotel Room Decor Button 0" at bounding box center [537, 277] width 109 height 40
drag, startPoint x: 536, startPoint y: 299, endPoint x: 536, endPoint y: 292, distance: 7.2
click at [536, 292] on div "Book Bachelorette Hotel Room Decor Button 0" at bounding box center [537, 277] width 109 height 40
click at [208, 14] on icon "Undo/Redo" at bounding box center [203, 14] width 10 height 10
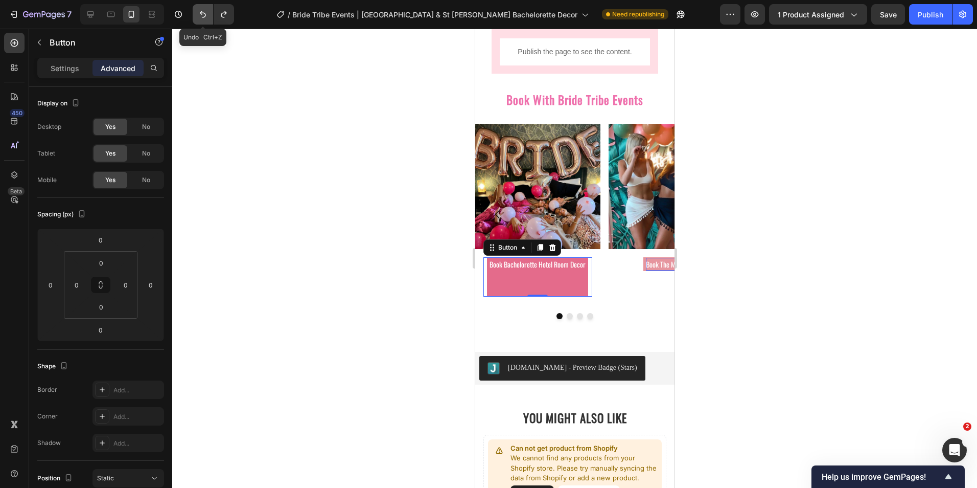
click at [204, 13] on icon "Undo/Redo" at bounding box center [203, 14] width 10 height 10
click at [204, 13] on icon "Undo/Redo" at bounding box center [203, 14] width 6 height 7
click at [203, 12] on icon "Undo/Redo" at bounding box center [203, 14] width 10 height 10
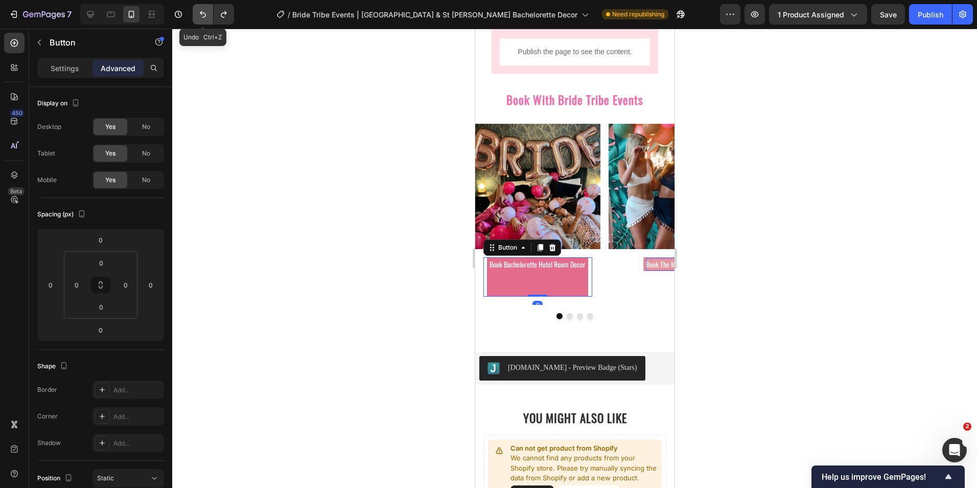
click at [203, 12] on icon "Undo/Redo" at bounding box center [203, 14] width 10 height 10
drag, startPoint x: 231, startPoint y: 107, endPoint x: 254, endPoint y: 117, distance: 25.2
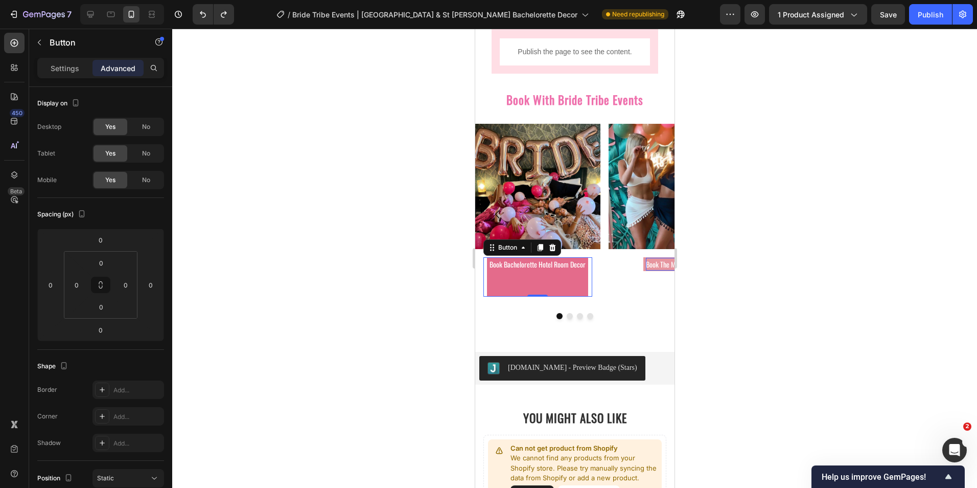
click at [234, 107] on div at bounding box center [574, 258] width 805 height 459
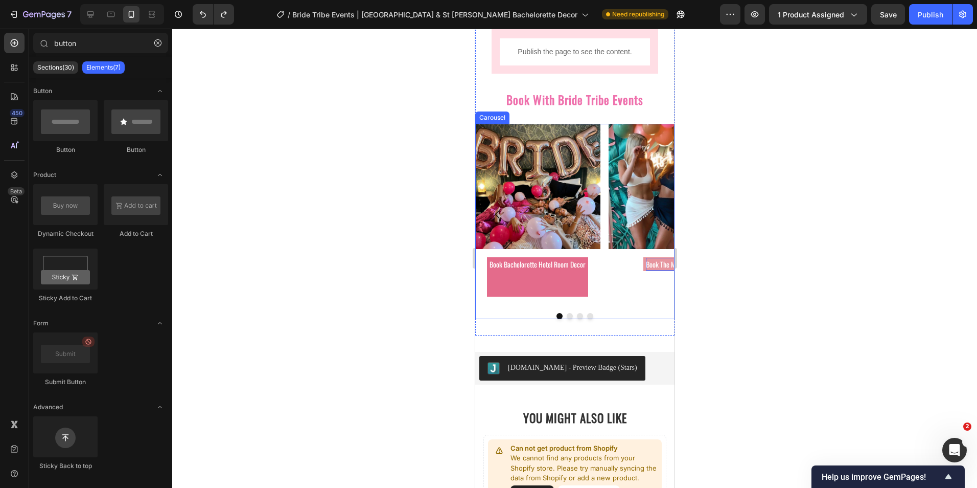
click at [645, 213] on icon "Carousel Next Arrow" at bounding box center [651, 214] width 12 height 12
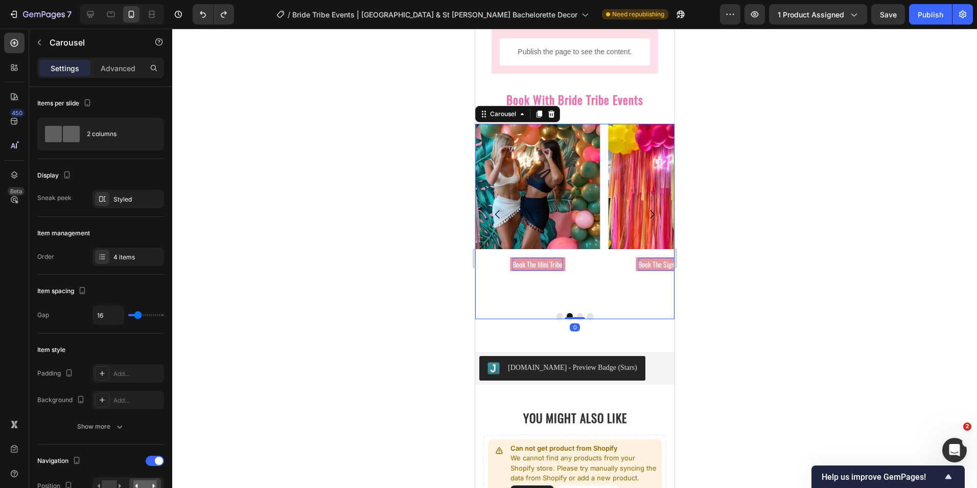
click at [645, 213] on icon "Carousel Next Arrow" at bounding box center [651, 214] width 12 height 12
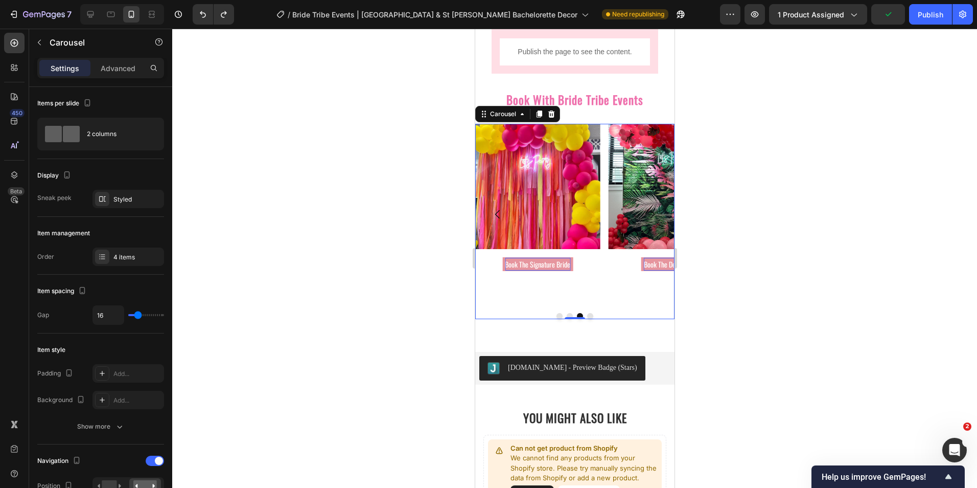
click at [496, 214] on icon "Carousel Back Arrow" at bounding box center [497, 214] width 12 height 12
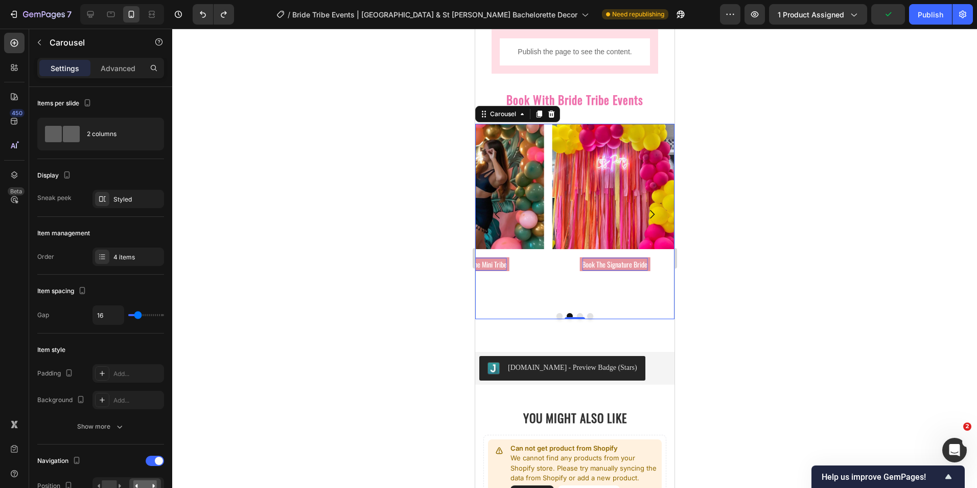
click at [496, 214] on icon "Carousel Back Arrow" at bounding box center [497, 214] width 12 height 12
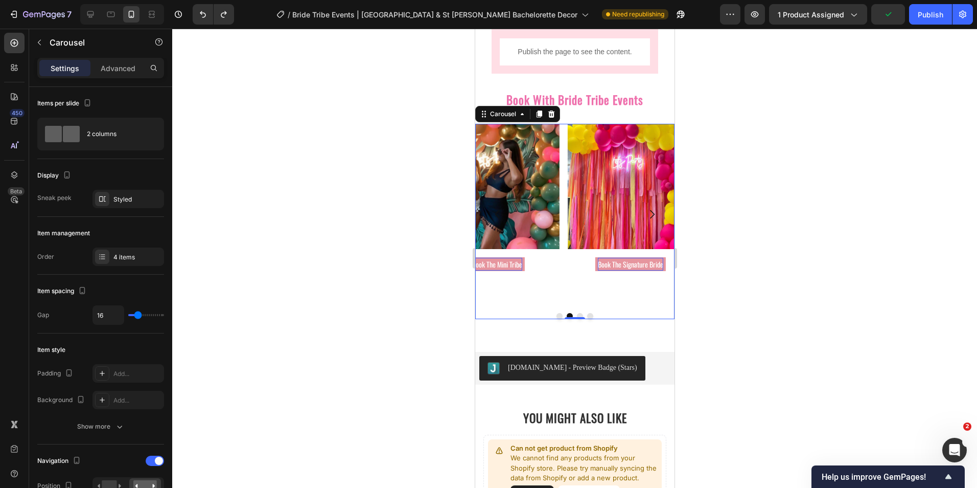
click at [496, 214] on icon "Carousel Back Arrow" at bounding box center [497, 214] width 12 height 12
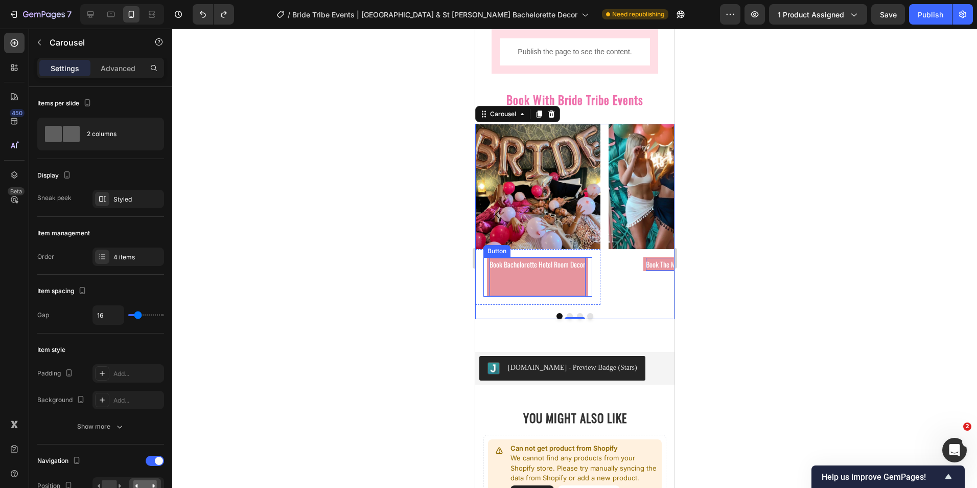
drag, startPoint x: 543, startPoint y: 274, endPoint x: 550, endPoint y: 278, distance: 8.0
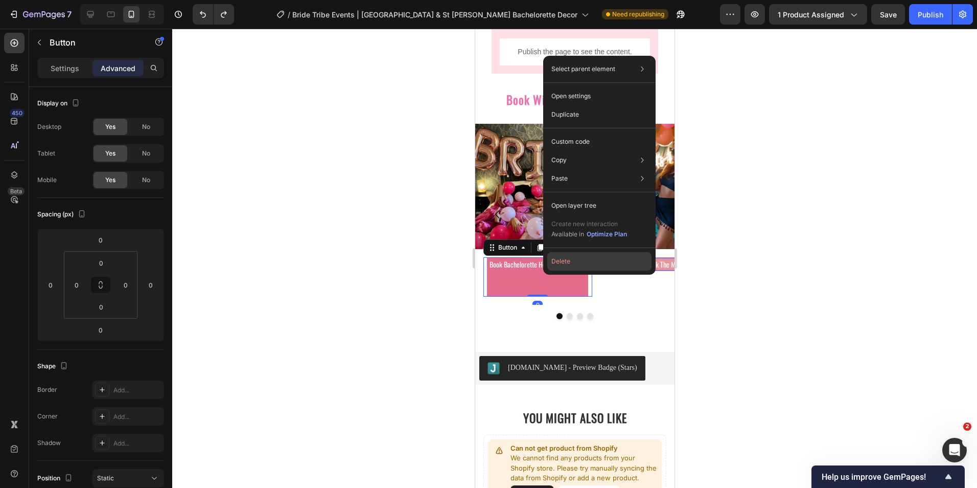
click at [567, 262] on button "Delete" at bounding box center [599, 261] width 104 height 18
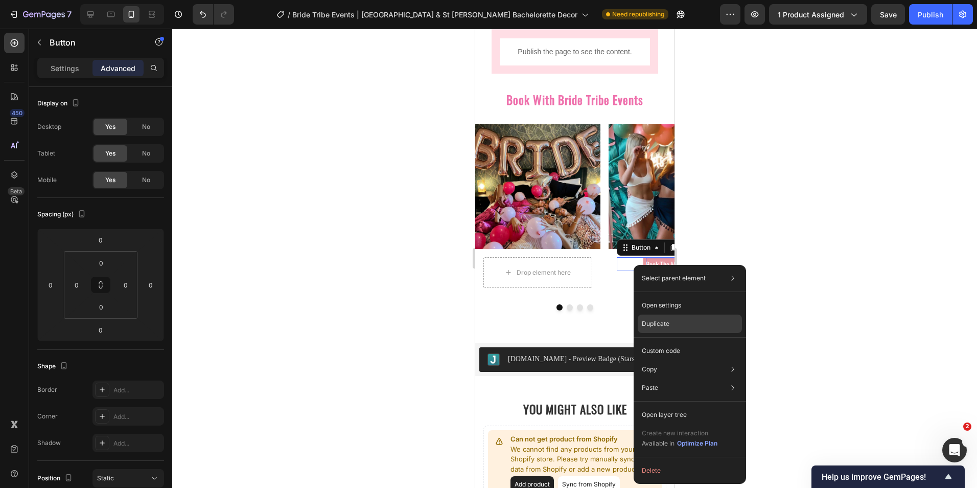
drag, startPoint x: 663, startPoint y: 321, endPoint x: 161, endPoint y: 257, distance: 506.0
click at [663, 321] on p "Duplicate" at bounding box center [656, 323] width 28 height 9
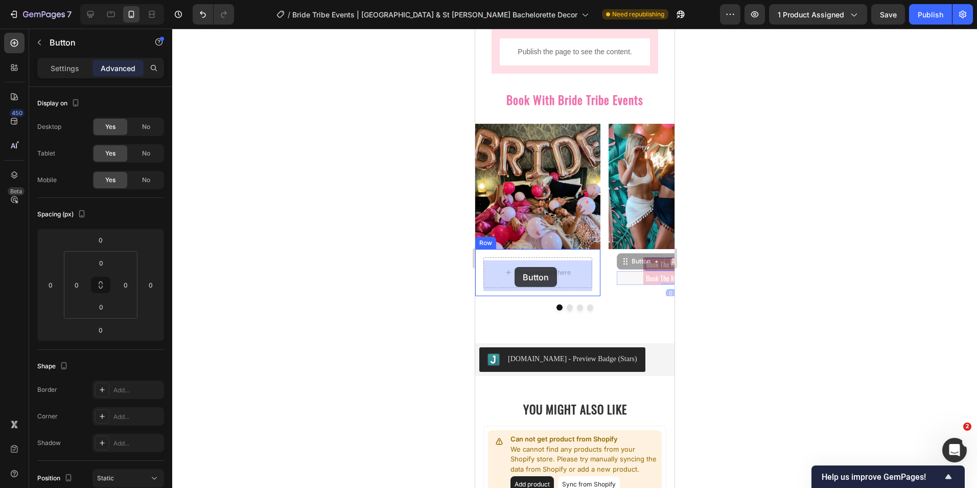
drag, startPoint x: 626, startPoint y: 267, endPoint x: 514, endPoint y: 267, distance: 111.9
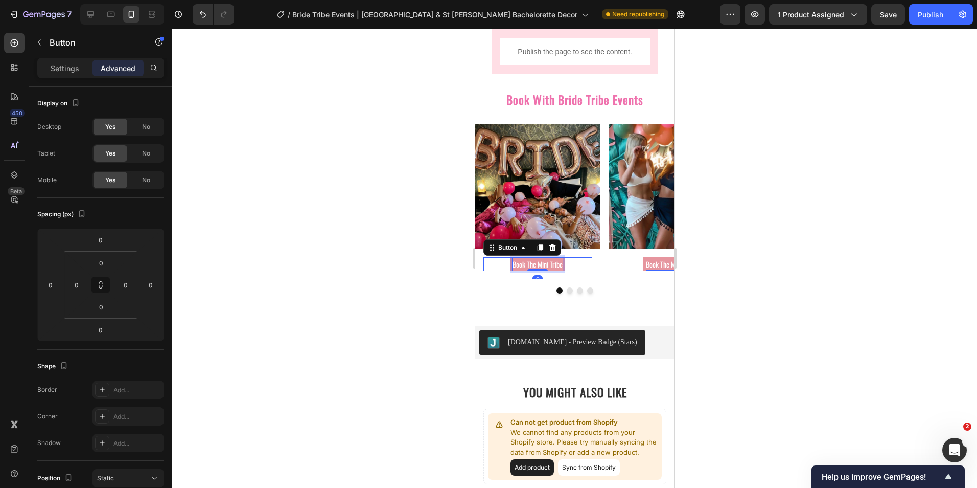
click at [539, 267] on p "Book The Mini Tribe" at bounding box center [537, 264] width 50 height 13
click at [650, 204] on icon "Carousel Next Arrow" at bounding box center [652, 201] width 5 height 9
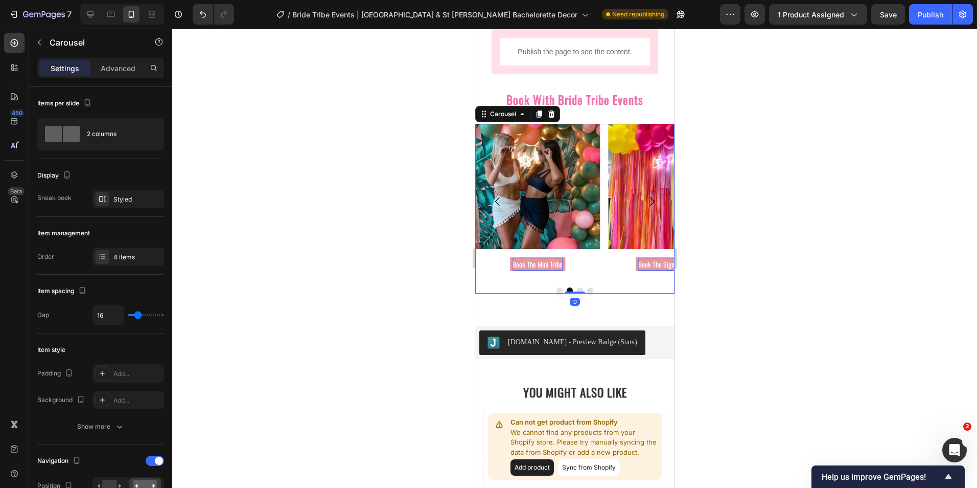
click at [650, 204] on icon "Carousel Next Arrow" at bounding box center [652, 201] width 5 height 9
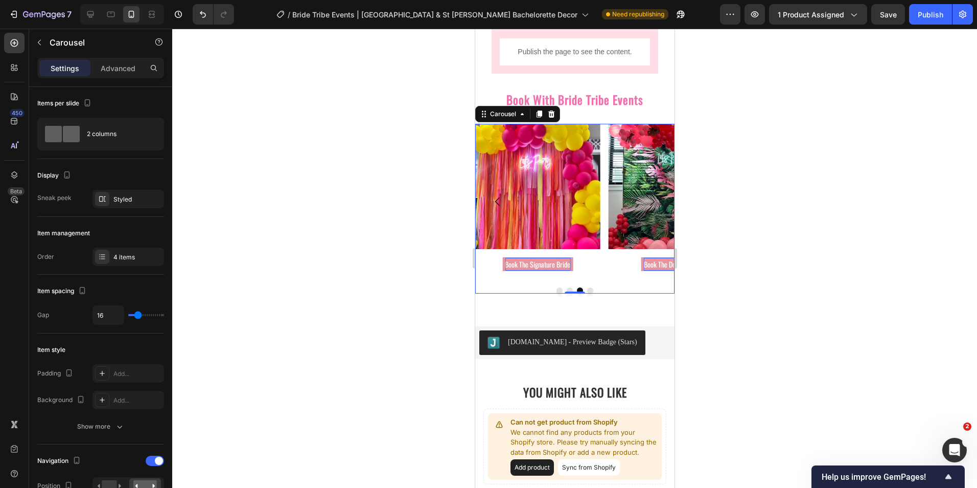
click at [650, 204] on icon "Carousel Next Arrow" at bounding box center [652, 201] width 5 height 9
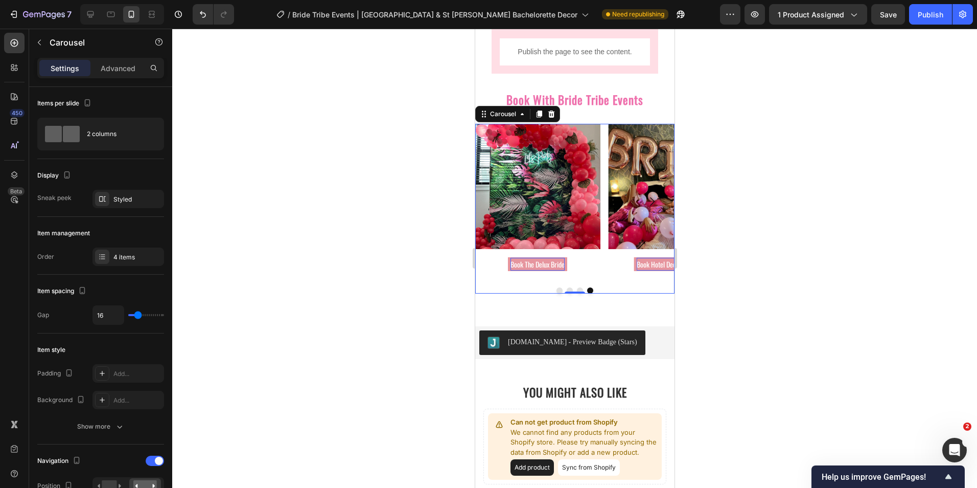
click at [556, 293] on button "Dot" at bounding box center [559, 290] width 6 height 6
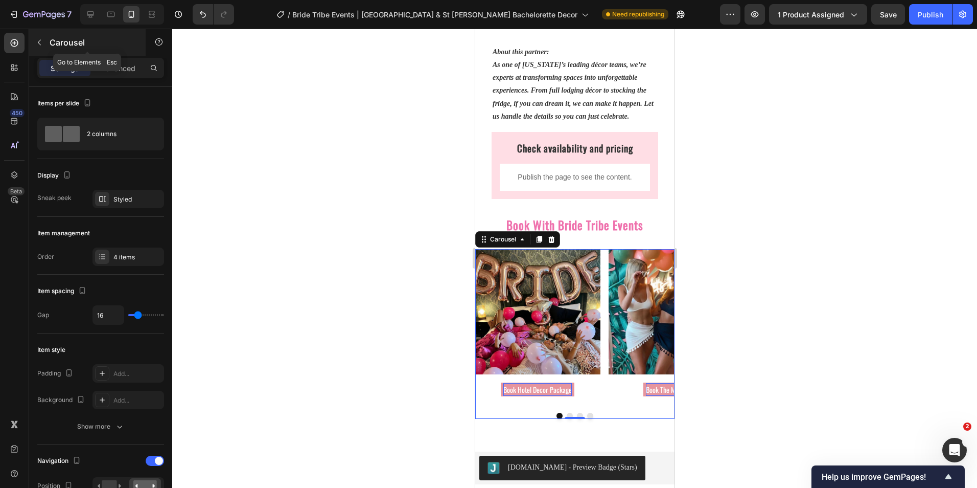
scroll to position [1094, 0]
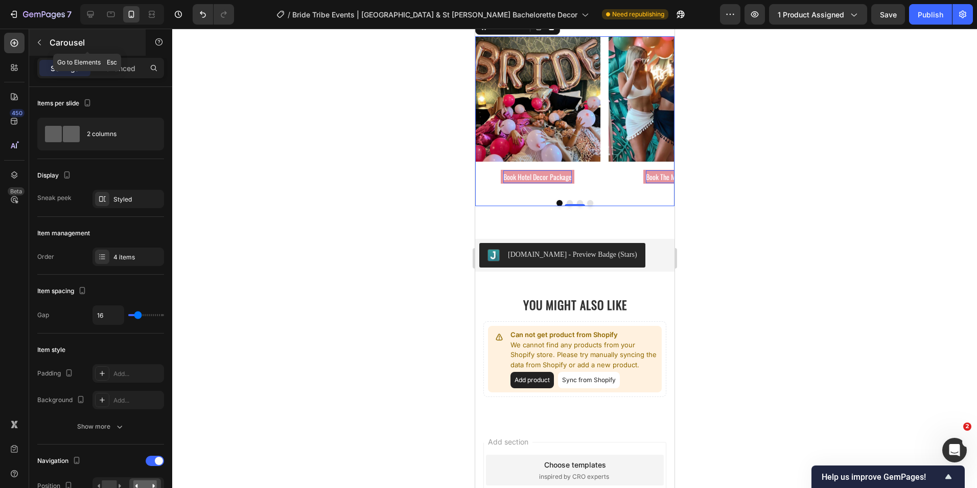
click at [47, 43] on button "button" at bounding box center [39, 42] width 16 height 16
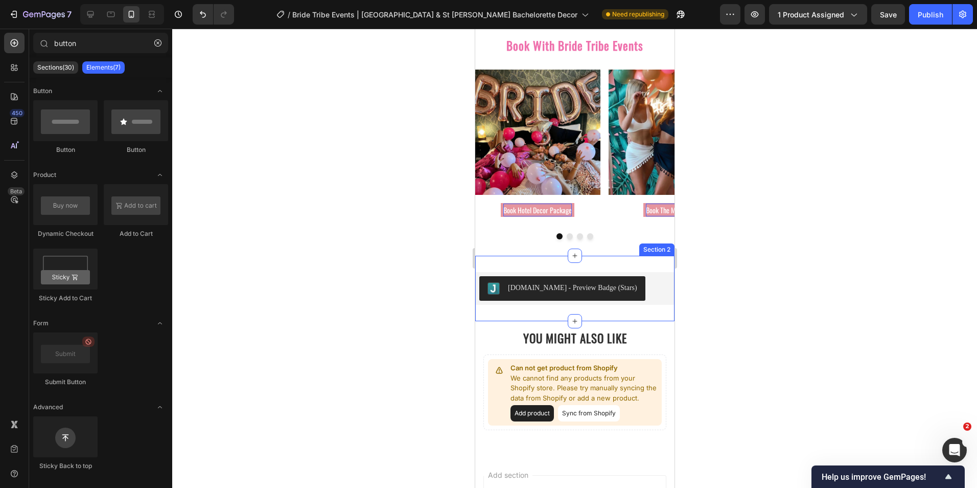
scroll to position [1043, 0]
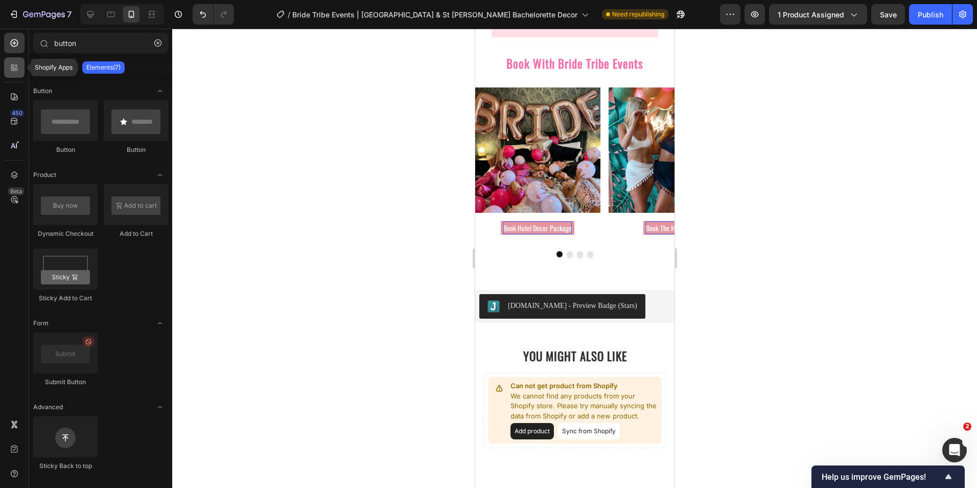
click at [12, 64] on icon at bounding box center [12, 65] width 3 height 3
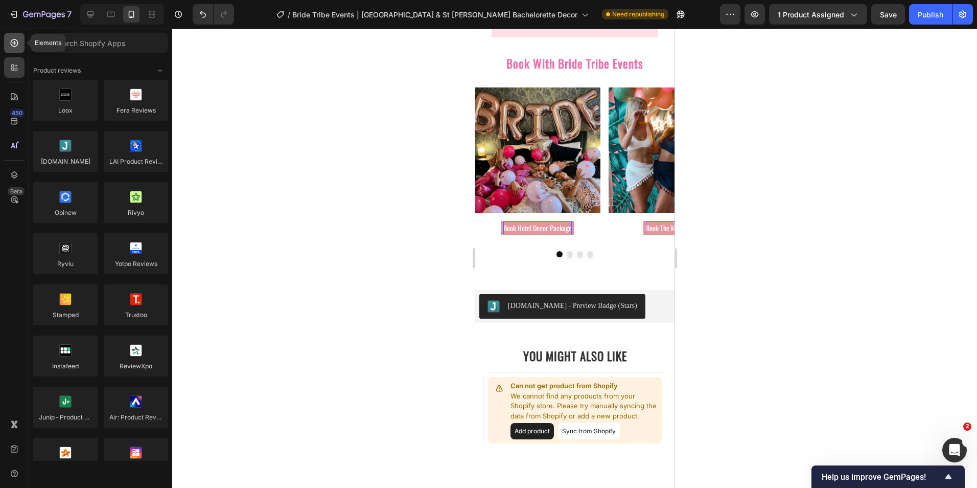
click at [13, 47] on icon at bounding box center [14, 43] width 10 height 10
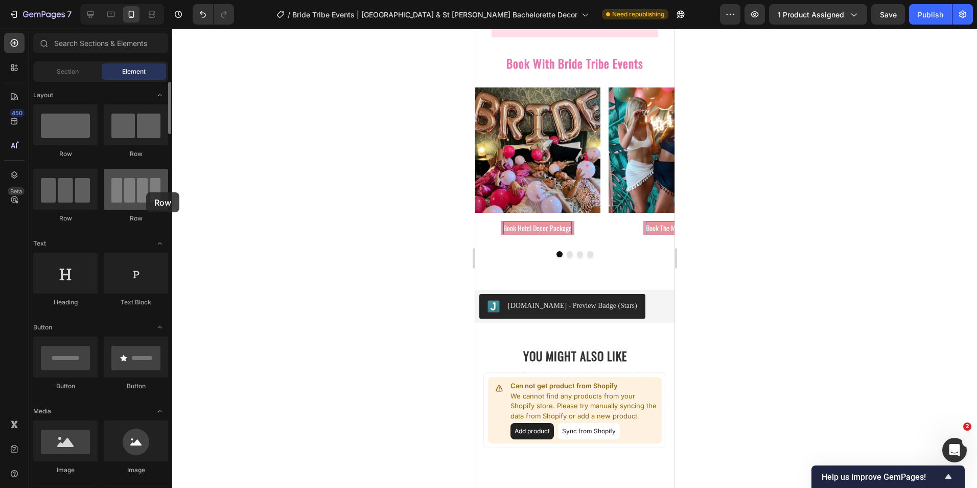
drag, startPoint x: 120, startPoint y: 199, endPoint x: 146, endPoint y: 192, distance: 26.9
click at [146, 192] on div at bounding box center [136, 189] width 64 height 41
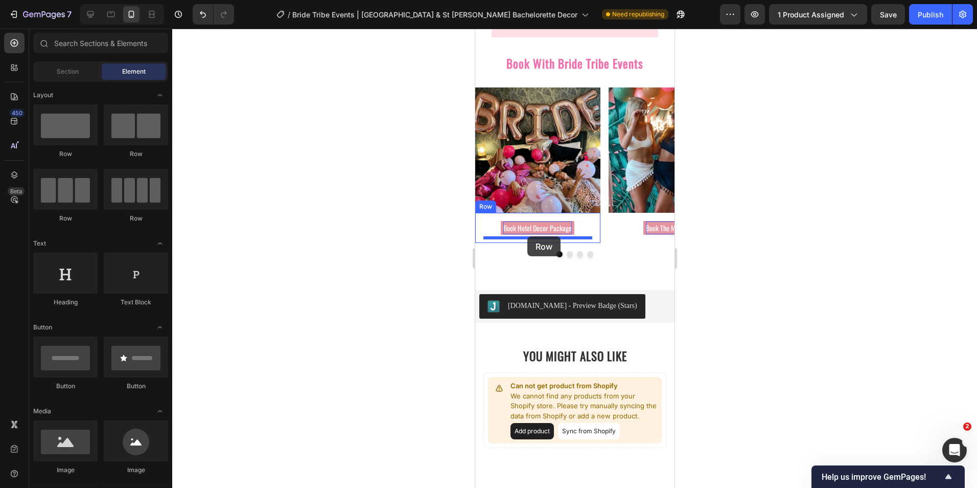
drag, startPoint x: 548, startPoint y: 158, endPoint x: 527, endPoint y: 236, distance: 80.5
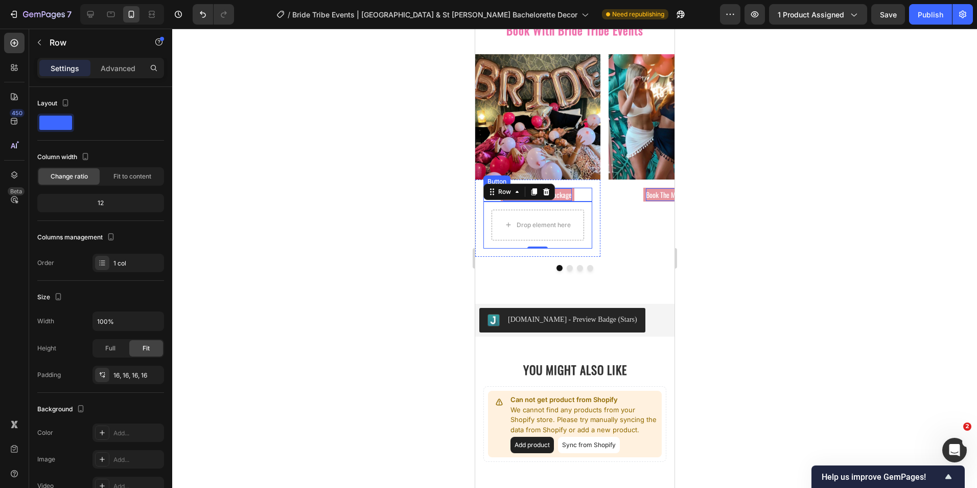
scroll to position [1094, 0]
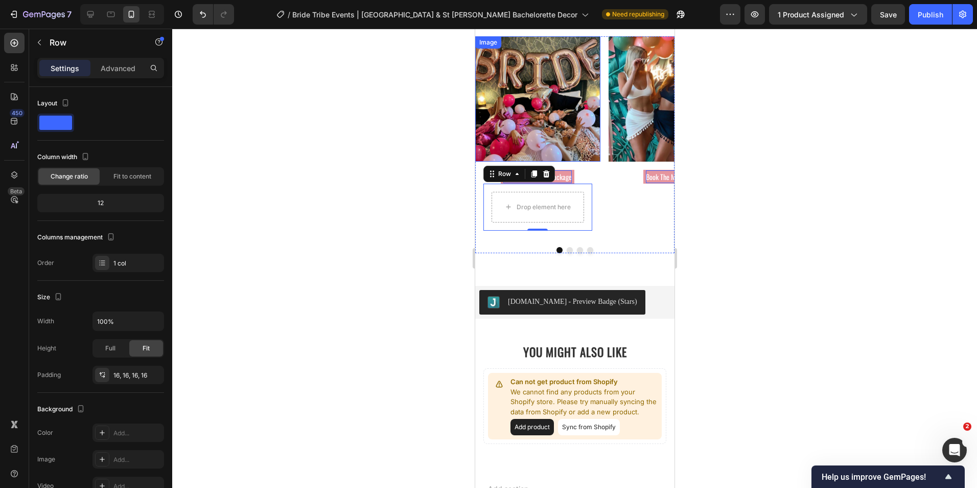
click at [289, 127] on div at bounding box center [574, 258] width 805 height 459
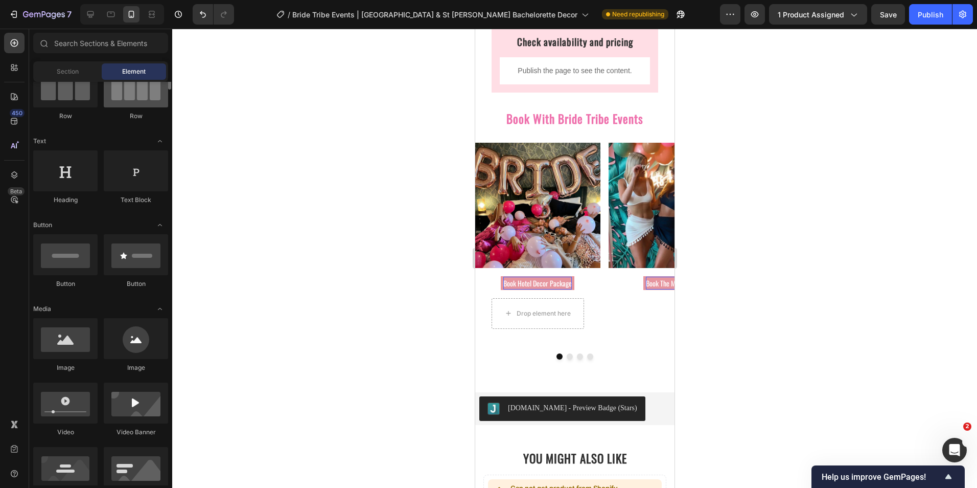
scroll to position [0, 0]
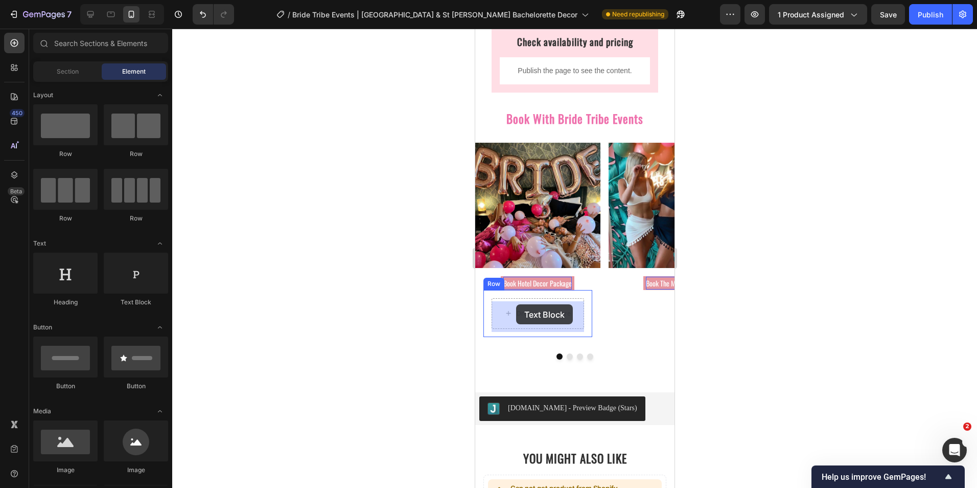
drag, startPoint x: 617, startPoint y: 310, endPoint x: 918, endPoint y: 329, distance: 302.1
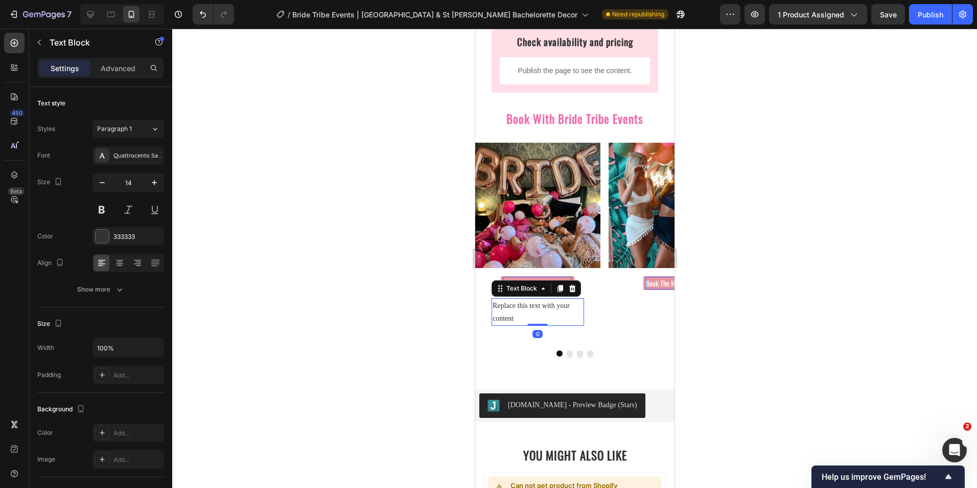
click at [512, 312] on div "Replace this text with your content" at bounding box center [537, 312] width 93 height 28
click at [512, 311] on p "Replace this text with your content" at bounding box center [537, 312] width 90 height 26
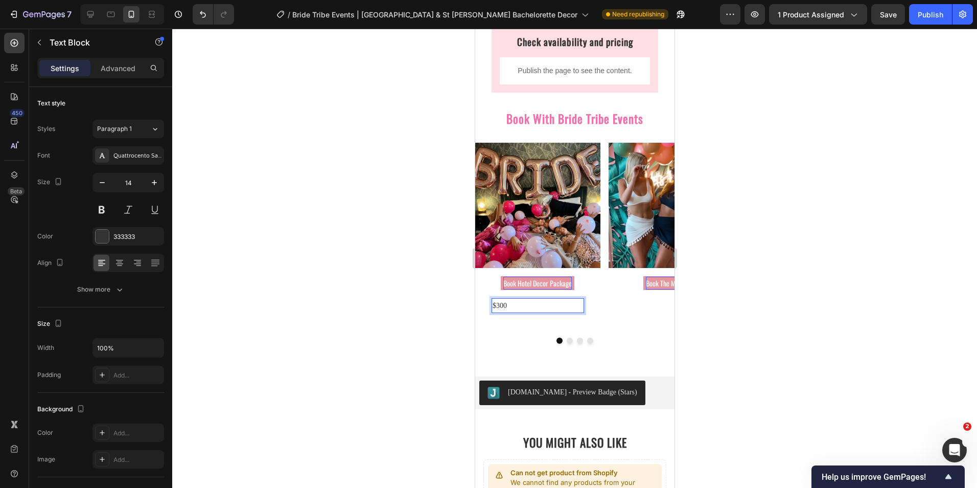
click at [503, 307] on p "$300" at bounding box center [537, 305] width 90 height 13
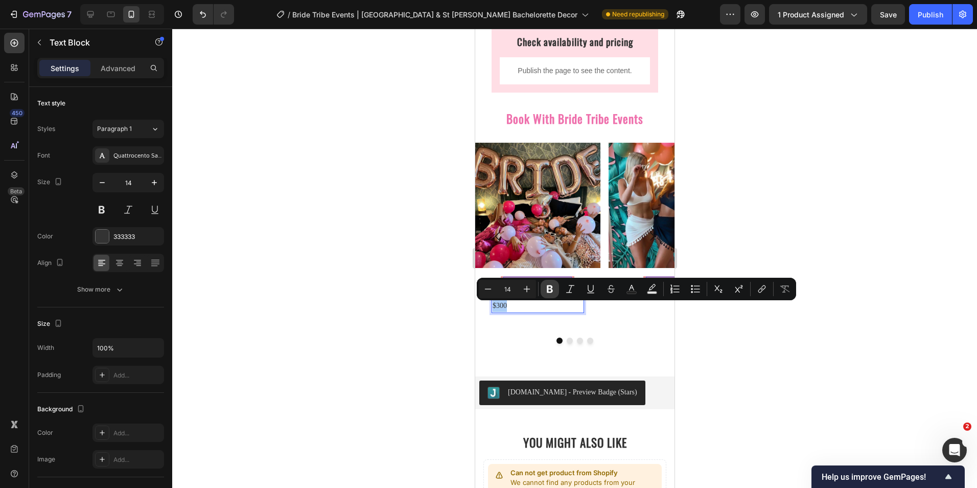
click at [548, 288] on icon "Editor contextual toolbar" at bounding box center [550, 289] width 6 height 8
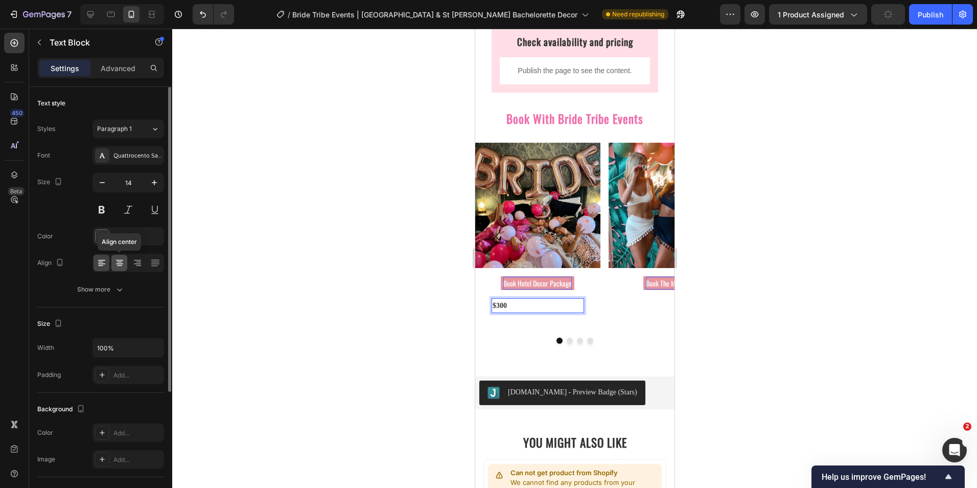
click at [117, 264] on icon at bounding box center [119, 263] width 10 height 10
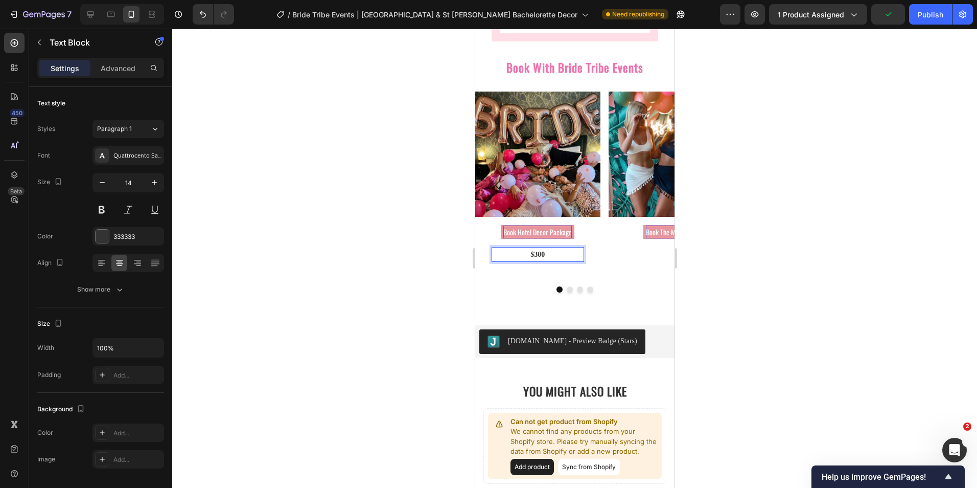
scroll to position [1090, 0]
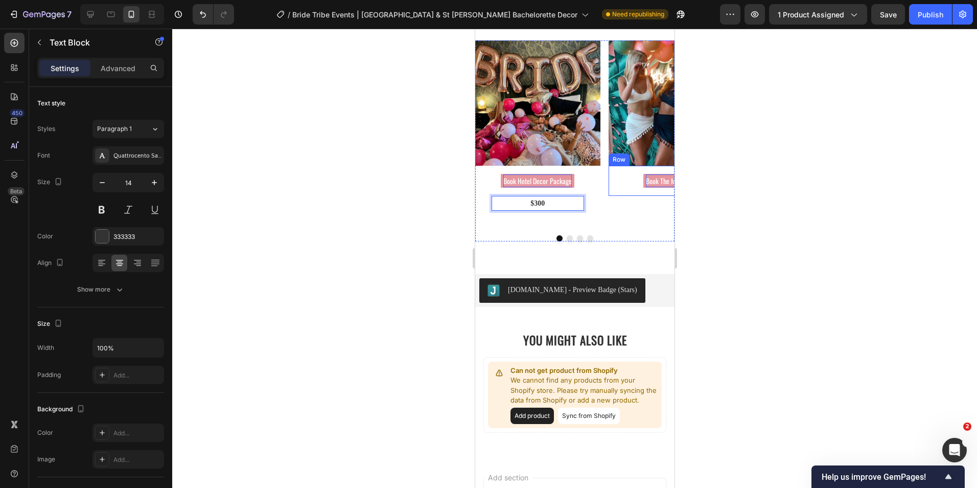
click at [711, 184] on div at bounding box center [574, 258] width 805 height 459
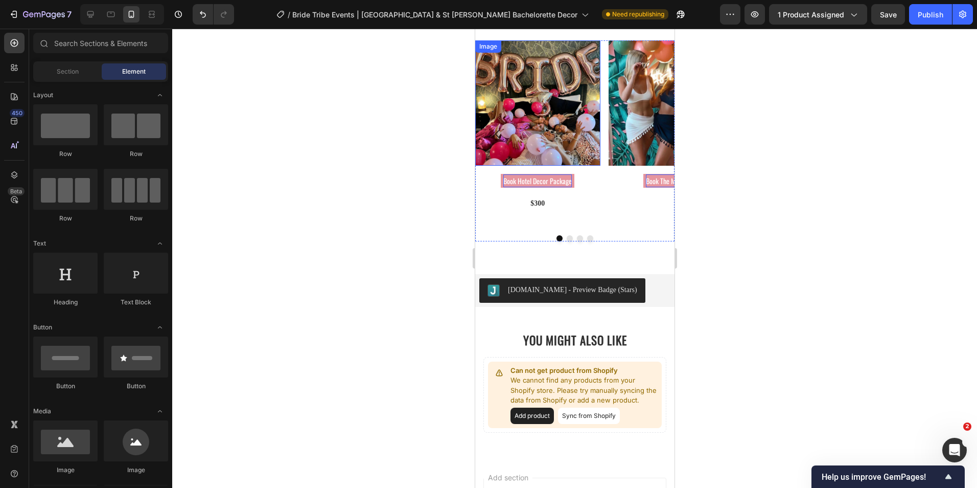
click at [444, 147] on div at bounding box center [574, 258] width 805 height 459
click at [521, 219] on div "$300 Text Block Row 0" at bounding box center [537, 203] width 109 height 31
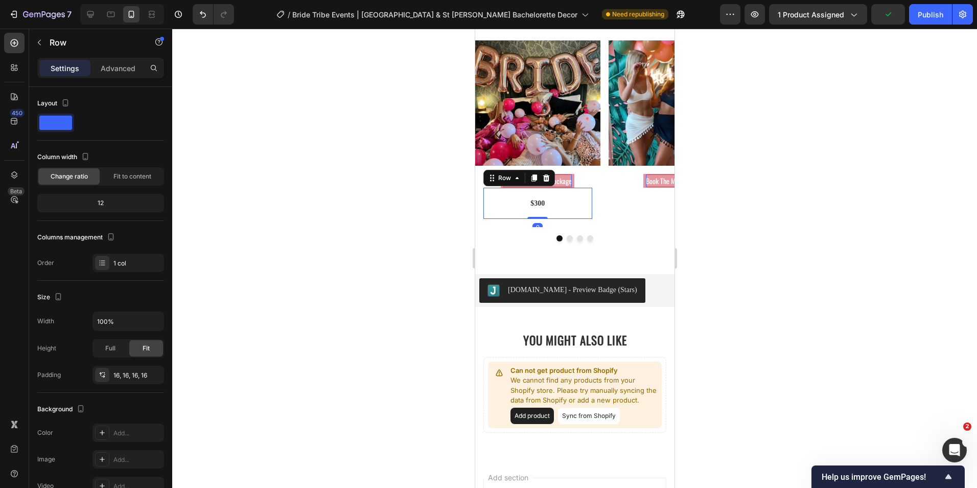
click at [522, 215] on div "$300 Text Block Row 0" at bounding box center [537, 203] width 109 height 31
drag, startPoint x: 533, startPoint y: 220, endPoint x: 534, endPoint y: 214, distance: 6.7
click at [534, 214] on div "$300 Text Block Row 0" at bounding box center [537, 203] width 109 height 31
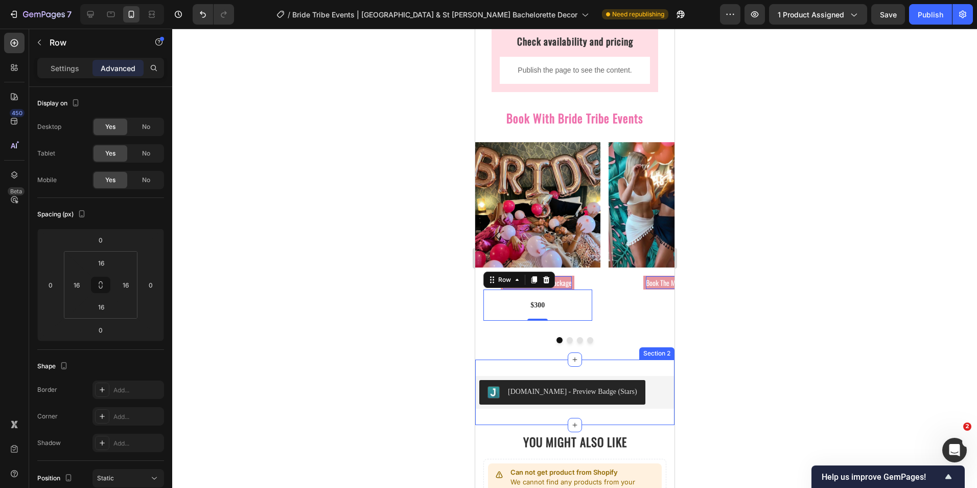
scroll to position [987, 0]
click at [545, 282] on icon at bounding box center [546, 279] width 7 height 7
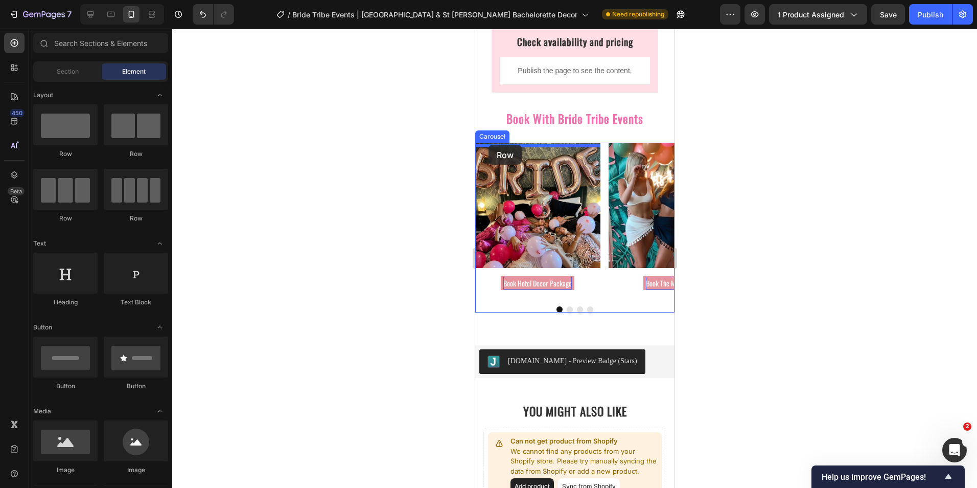
drag, startPoint x: 579, startPoint y: 160, endPoint x: 488, endPoint y: 145, distance: 92.3
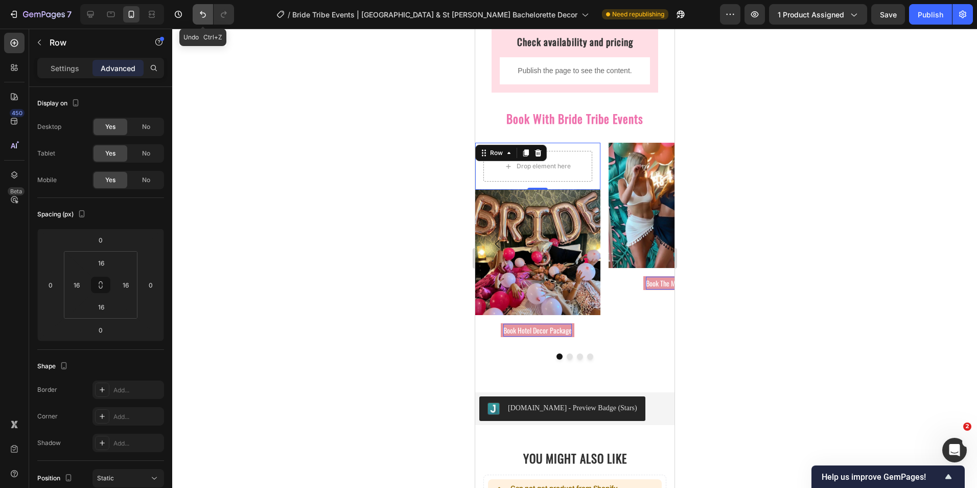
click at [203, 17] on icon "Undo/Redo" at bounding box center [203, 14] width 6 height 7
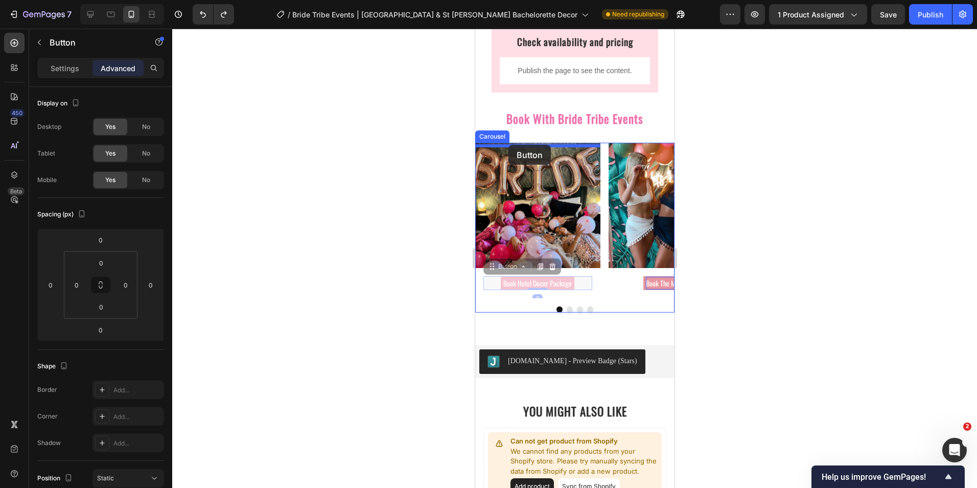
drag, startPoint x: 497, startPoint y: 274, endPoint x: 508, endPoint y: 145, distance: 129.7
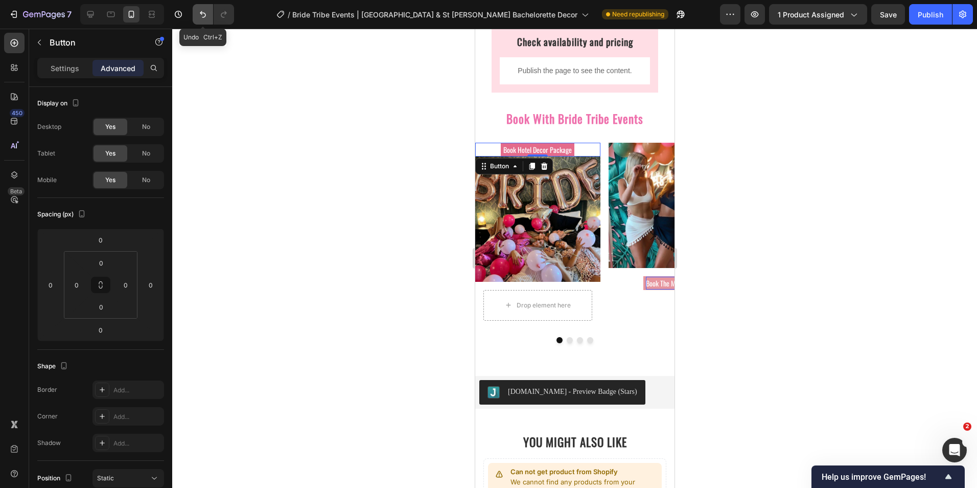
click at [198, 14] on icon "Undo/Redo" at bounding box center [203, 14] width 10 height 10
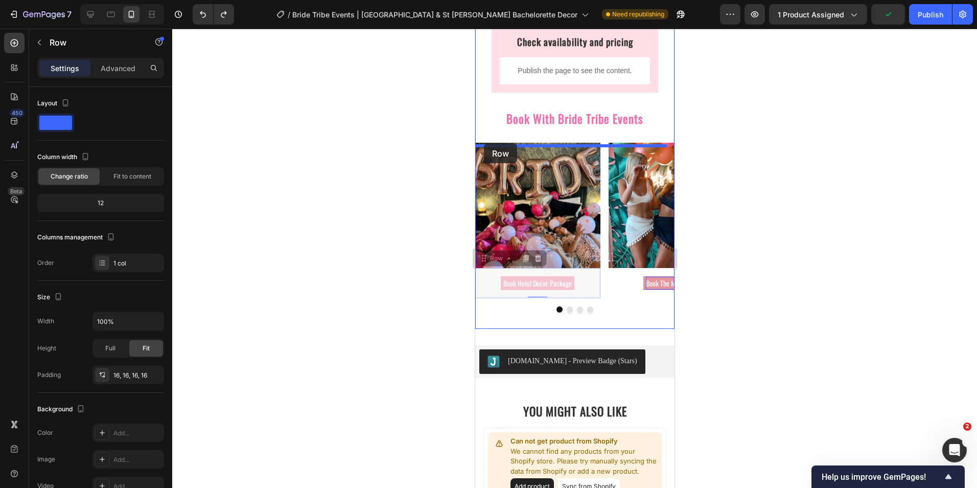
drag, startPoint x: 487, startPoint y: 265, endPoint x: 483, endPoint y: 143, distance: 121.7
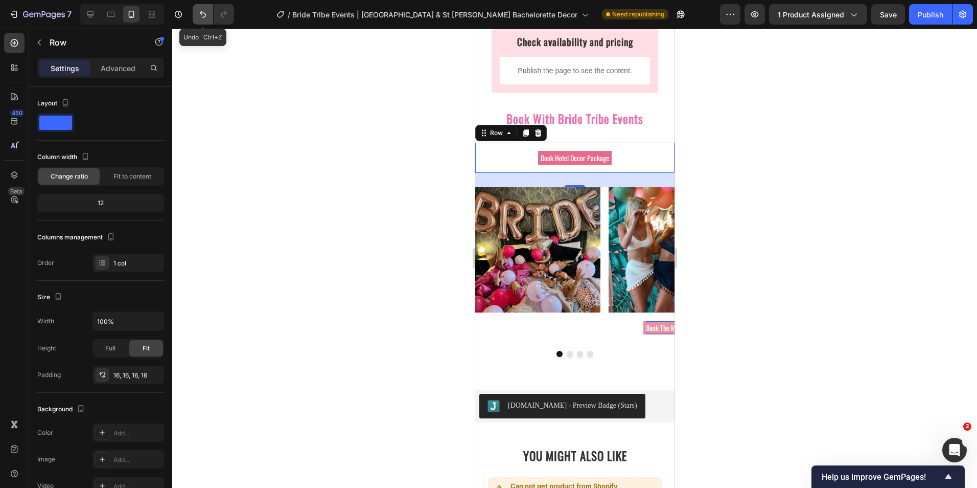
click at [206, 19] on button "Undo/Redo" at bounding box center [203, 14] width 20 height 20
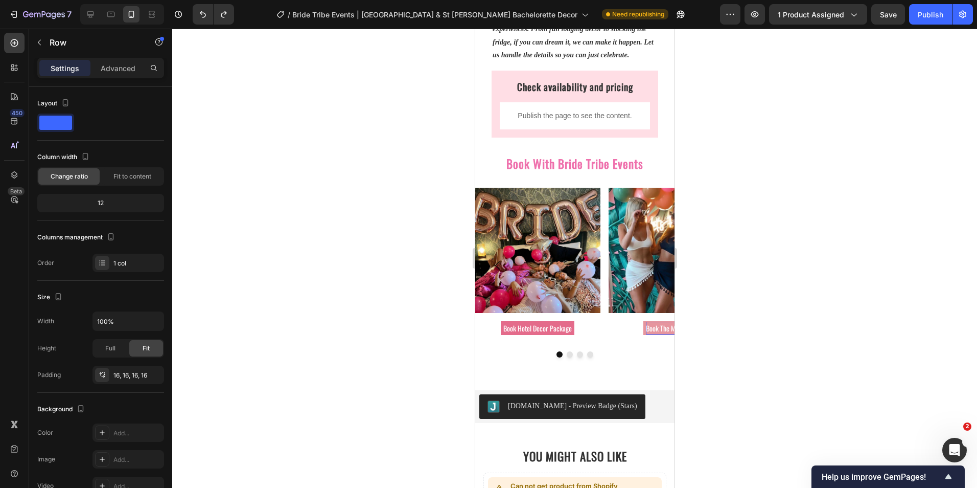
scroll to position [936, 0]
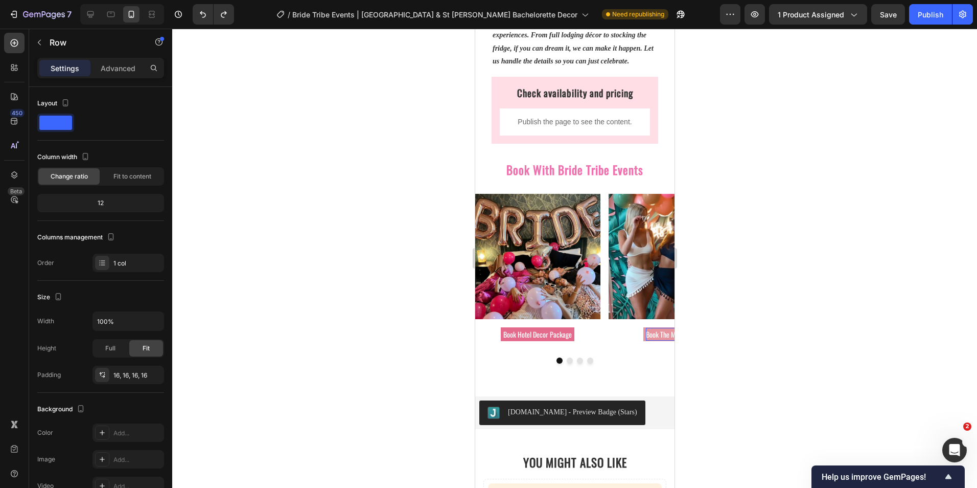
drag, startPoint x: 420, startPoint y: 417, endPoint x: 441, endPoint y: 391, distance: 33.0
click at [422, 413] on div at bounding box center [574, 258] width 805 height 459
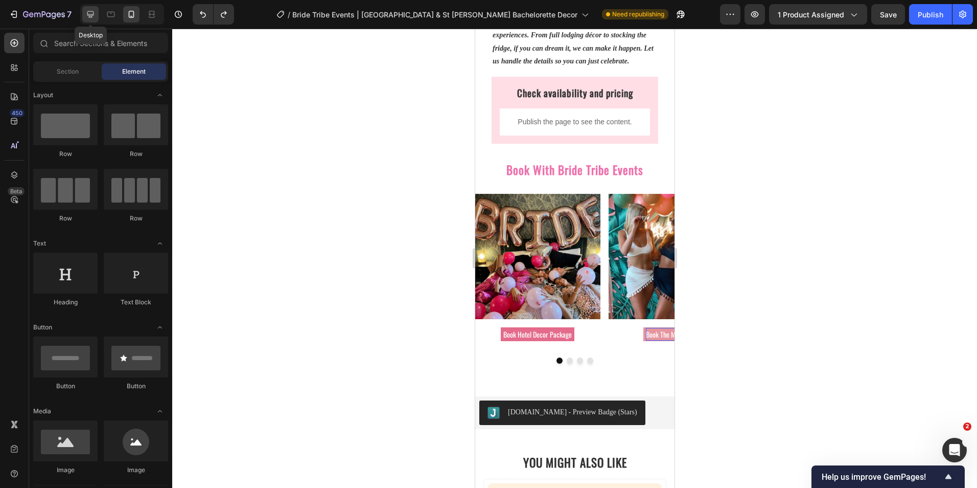
drag, startPoint x: 94, startPoint y: 13, endPoint x: 324, endPoint y: 207, distance: 301.0
click at [94, 13] on icon at bounding box center [90, 14] width 7 height 7
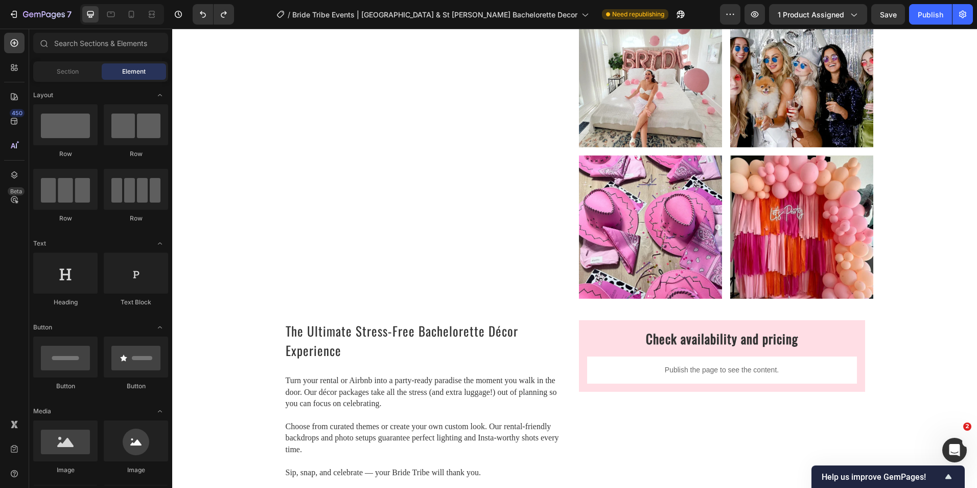
scroll to position [1518, 0]
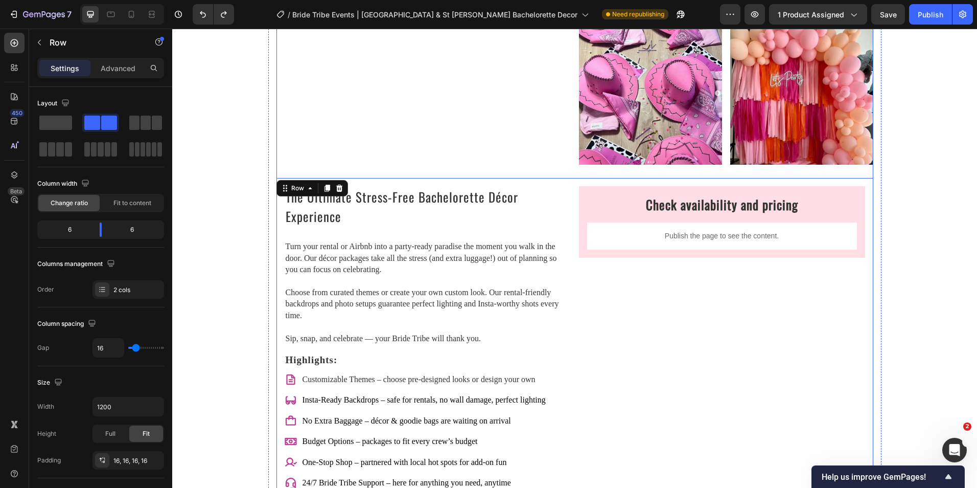
scroll to position [1058, 0]
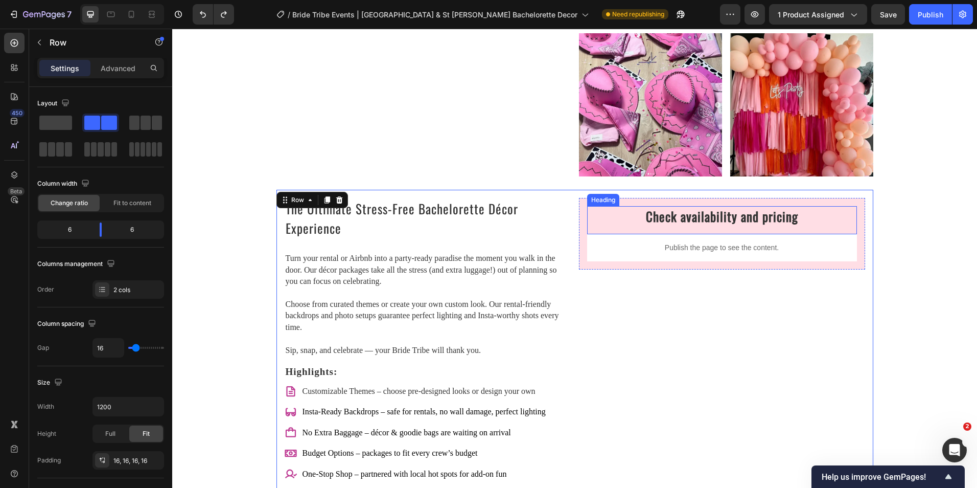
click at [759, 217] on h2 "Check availability and pricing" at bounding box center [722, 220] width 270 height 28
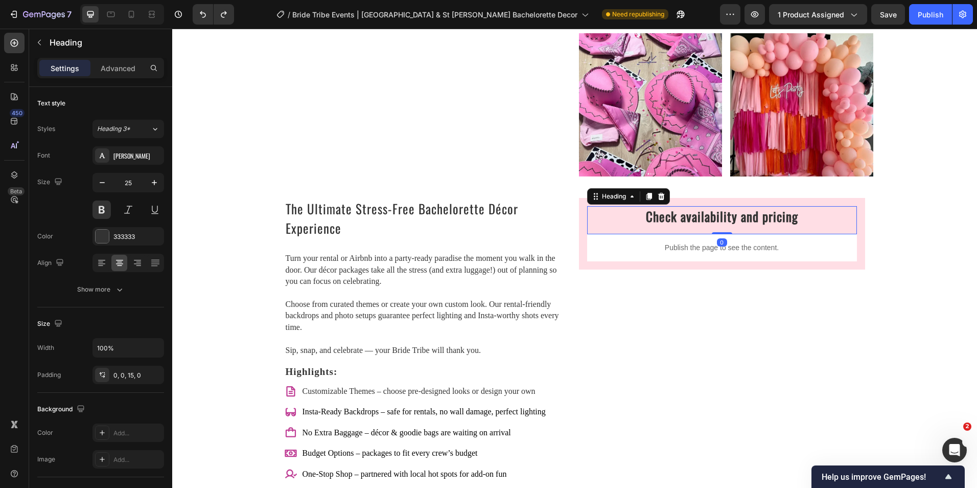
click at [793, 217] on h2 "Check availability and pricing" at bounding box center [722, 220] width 270 height 28
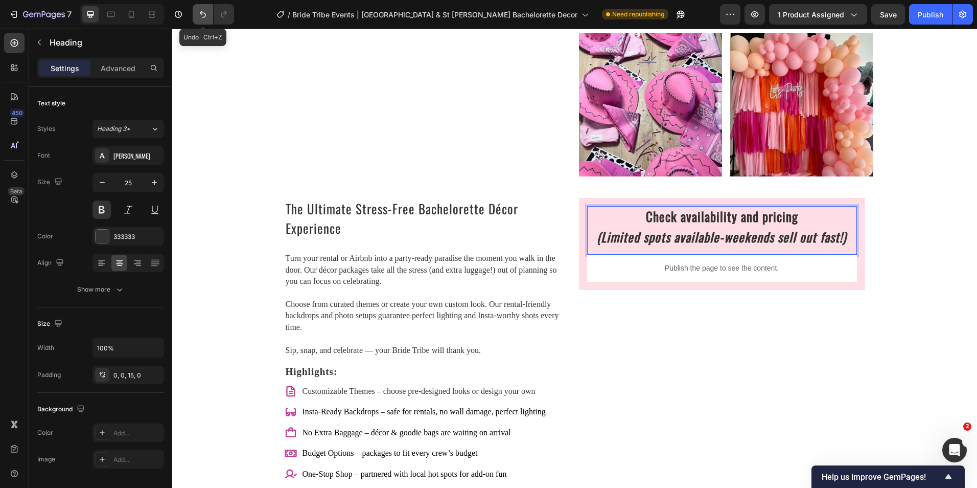
click at [204, 13] on icon "Undo/Redo" at bounding box center [203, 14] width 6 height 7
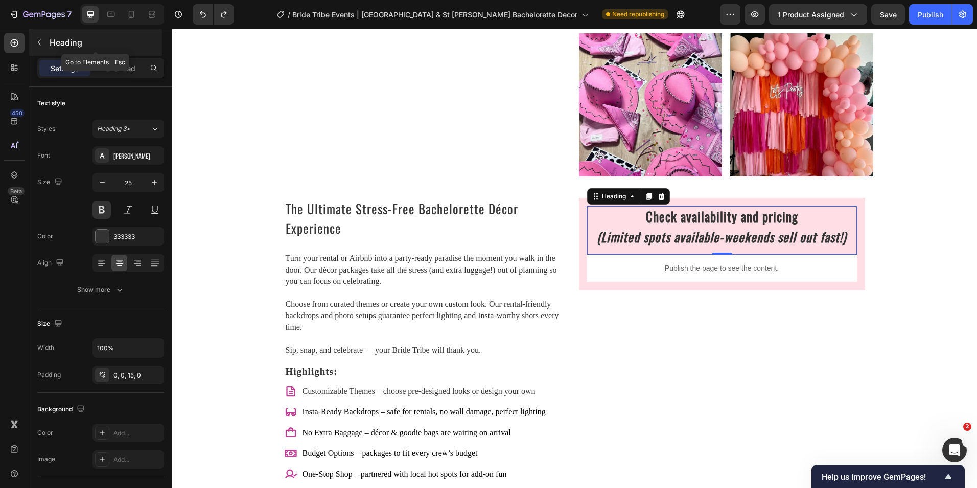
click at [42, 40] on icon "button" at bounding box center [39, 42] width 8 height 8
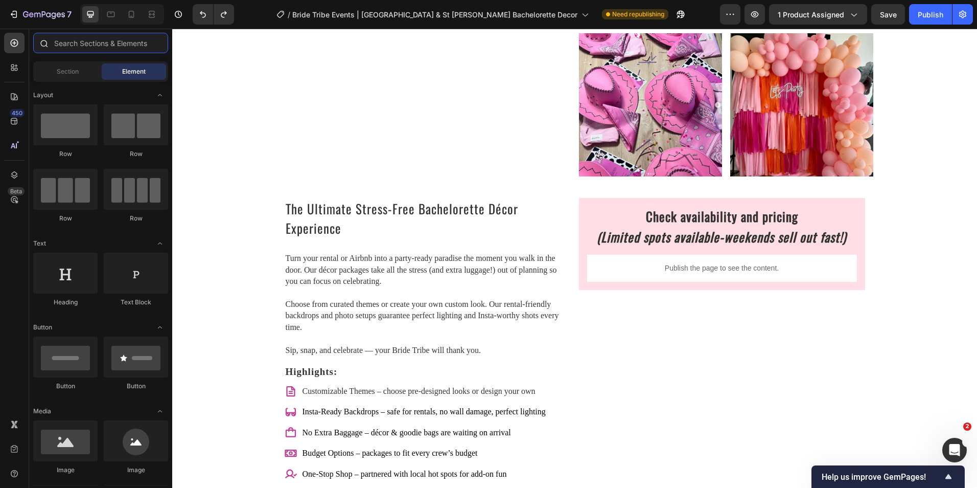
click at [83, 43] on input "text" at bounding box center [100, 43] width 135 height 20
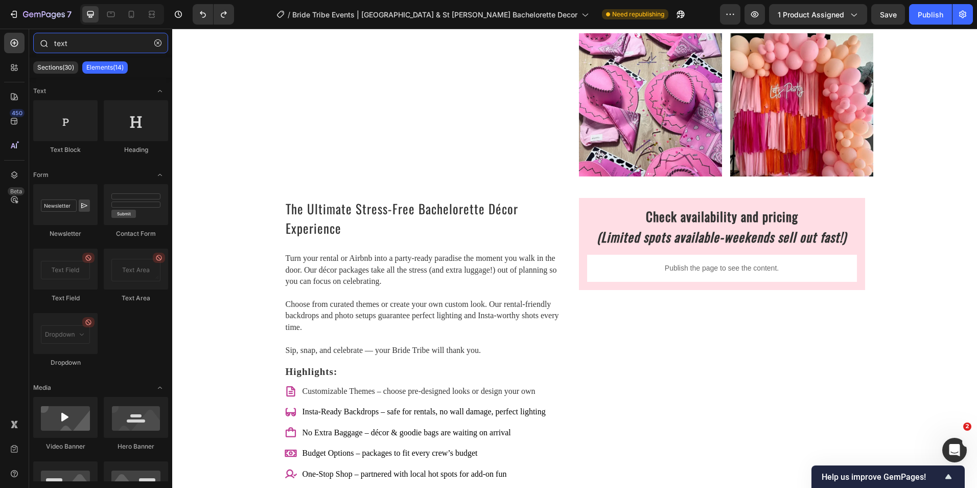
type input "text"
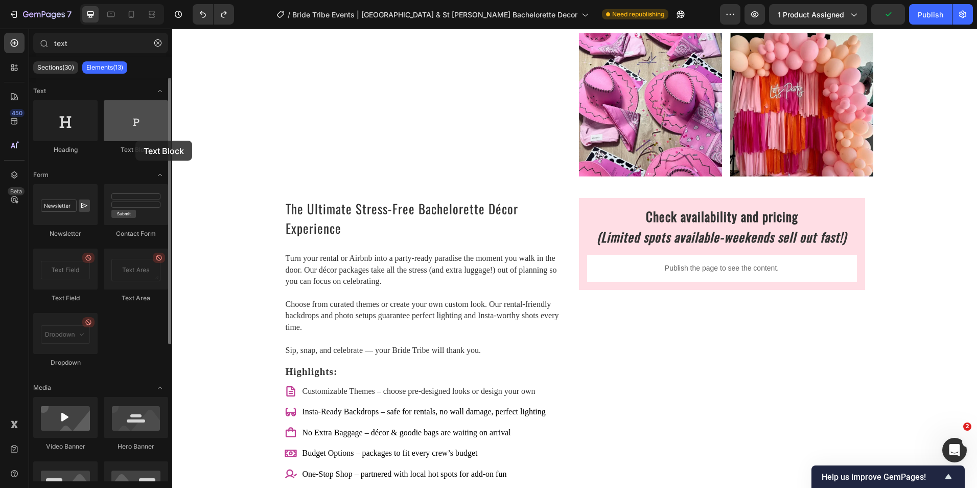
drag, startPoint x: 142, startPoint y: 133, endPoint x: 133, endPoint y: 134, distance: 8.8
click at [133, 134] on div at bounding box center [136, 120] width 64 height 41
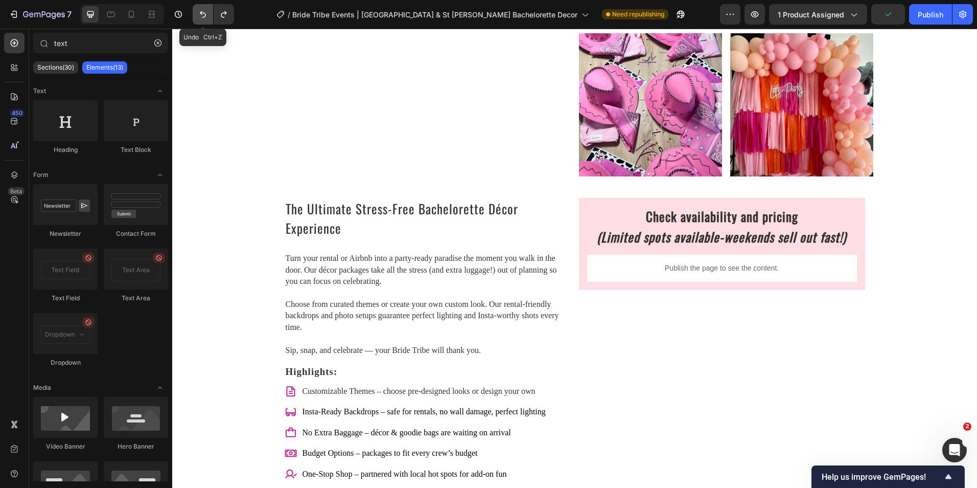
click at [199, 21] on button "Undo/Redo" at bounding box center [203, 14] width 20 height 20
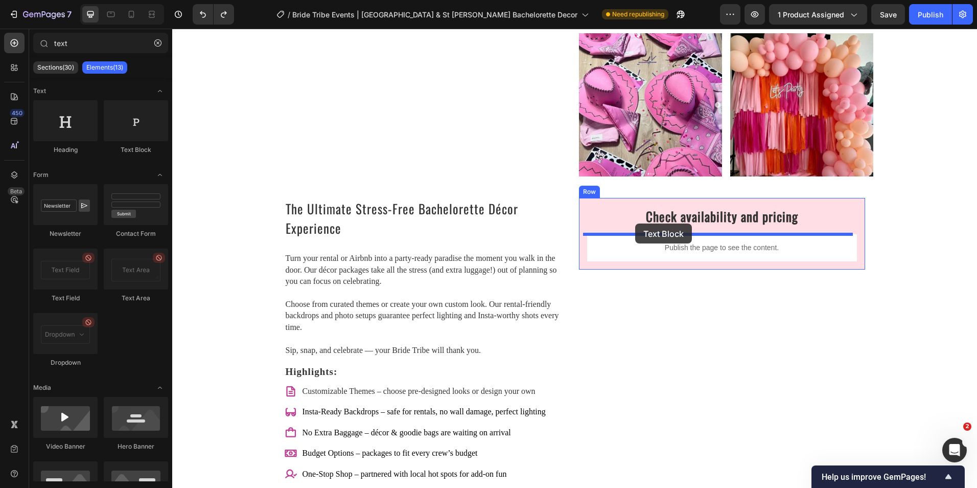
drag, startPoint x: 314, startPoint y: 155, endPoint x: 635, endPoint y: 223, distance: 328.6
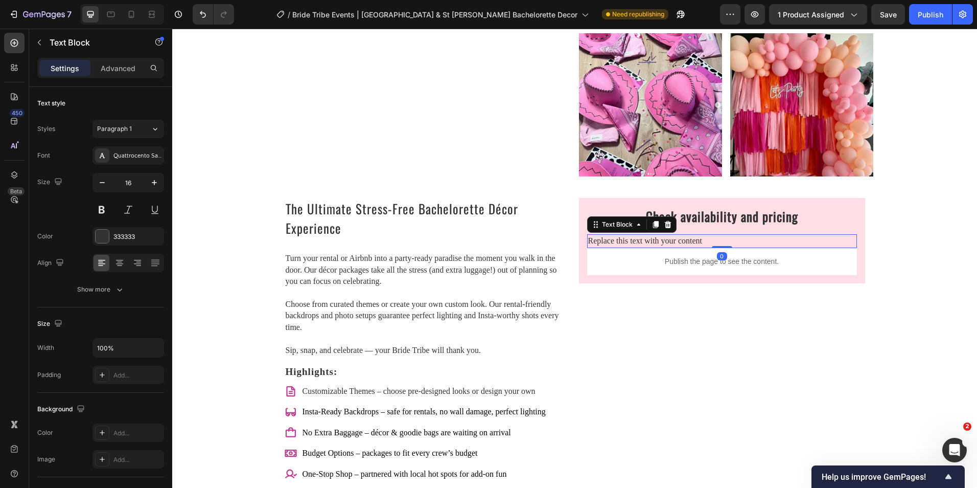
click at [639, 242] on div "Replace this text with your content" at bounding box center [722, 240] width 270 height 13
click at [638, 242] on p "Replace this text with your content" at bounding box center [722, 240] width 268 height 11
click at [617, 243] on div "Custom Code" at bounding box center [610, 241] width 43 height 9
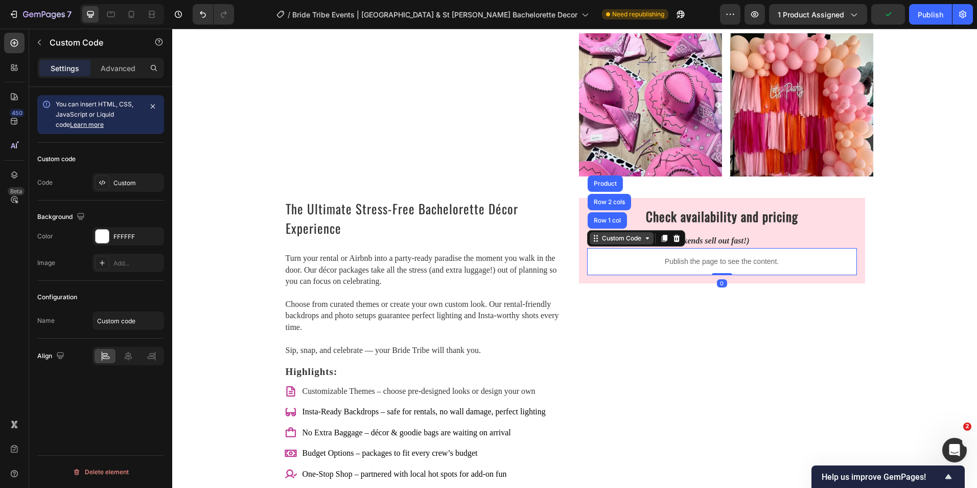
click at [617, 243] on div "Custom Code" at bounding box center [622, 238] width 64 height 12
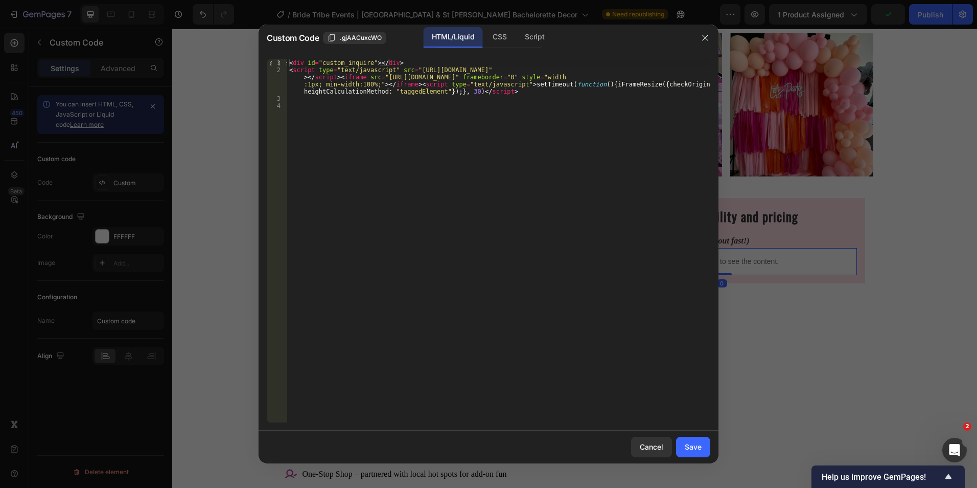
click at [223, 113] on div at bounding box center [488, 244] width 977 height 488
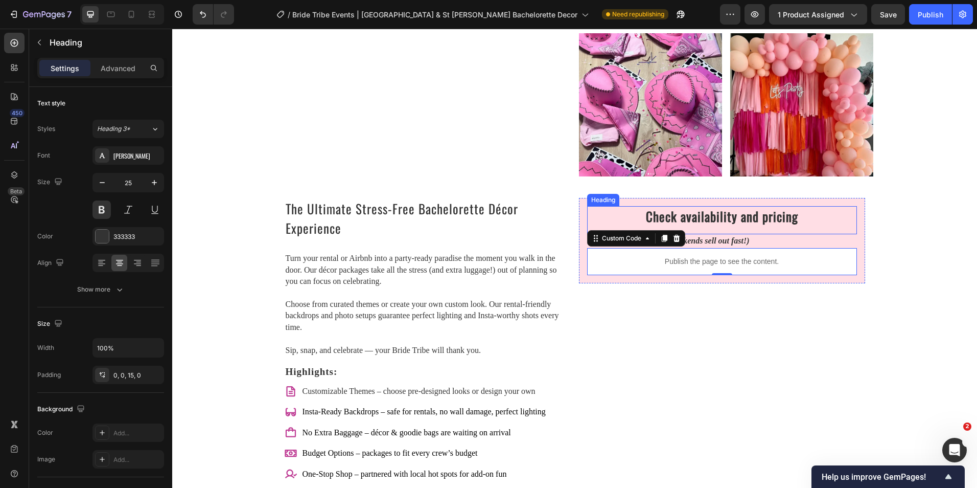
click at [700, 224] on h2 "Check availability and pricing" at bounding box center [722, 220] width 270 height 28
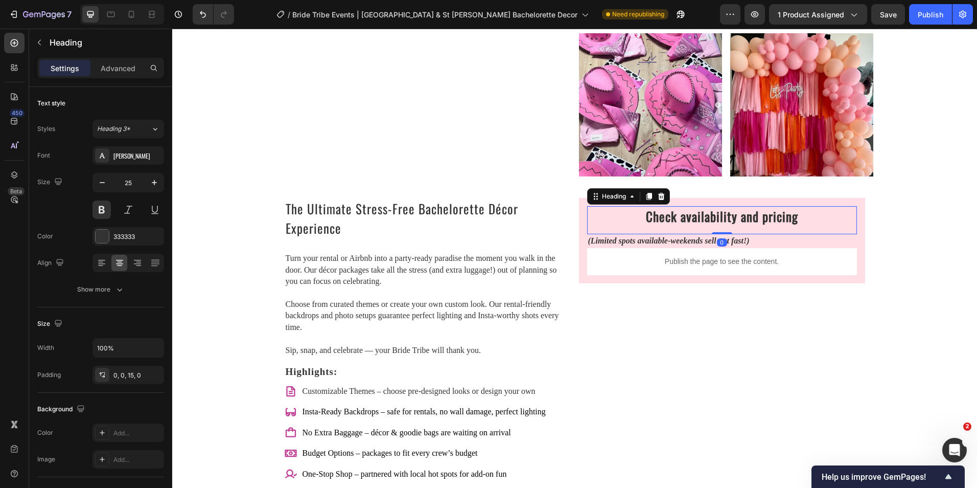
drag, startPoint x: 715, startPoint y: 232, endPoint x: 715, endPoint y: 225, distance: 6.7
click at [715, 225] on div "Check availability and pricing Heading 0" at bounding box center [722, 220] width 270 height 28
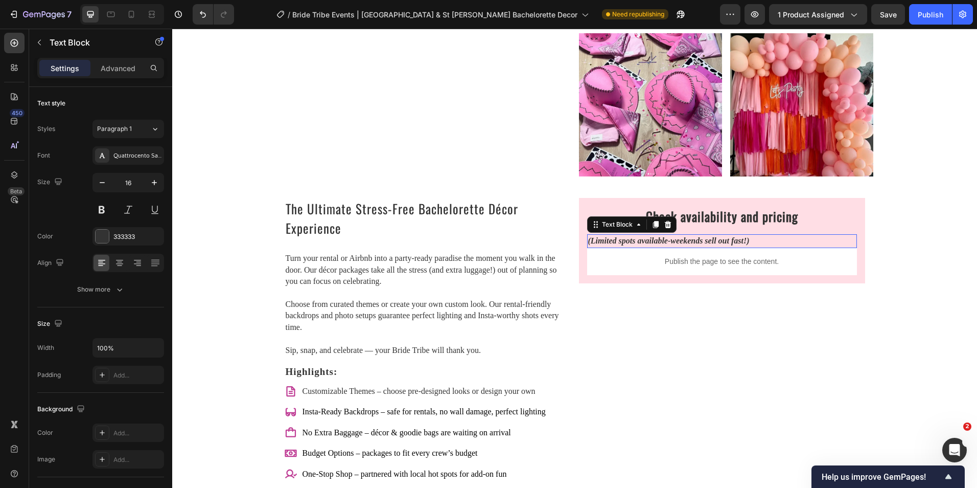
click at [694, 240] on strong "(Limited spots available-weekends sell out fast!)" at bounding box center [668, 240] width 161 height 9
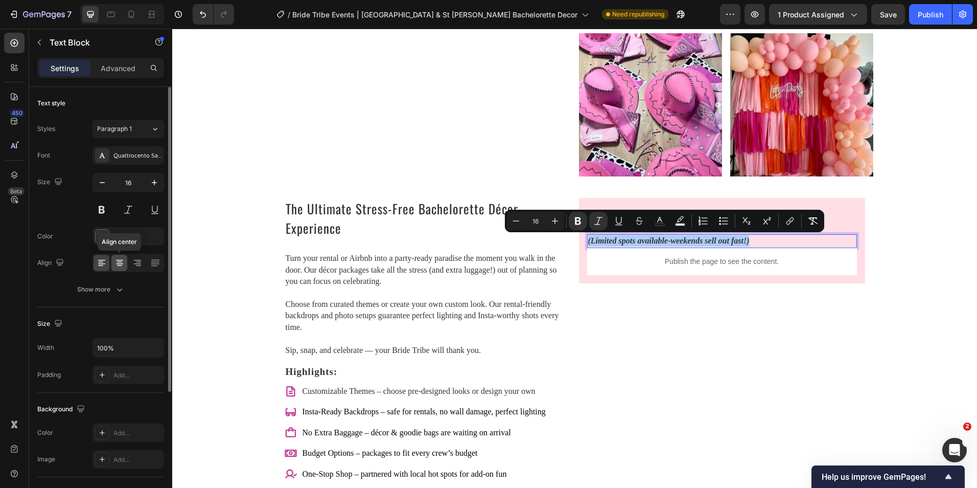
click at [116, 258] on icon at bounding box center [119, 263] width 10 height 10
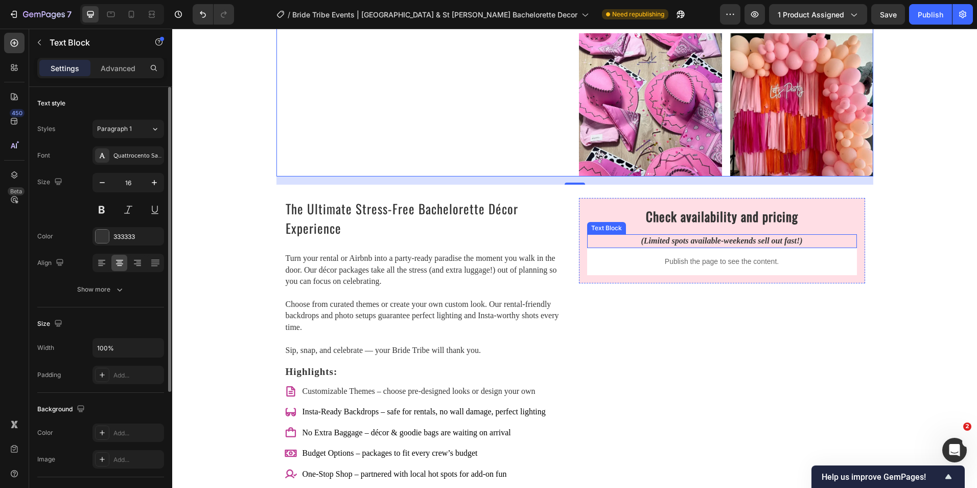
click at [656, 241] on strong "(Limited spots available-weekends sell out fast!)" at bounding box center [721, 240] width 161 height 9
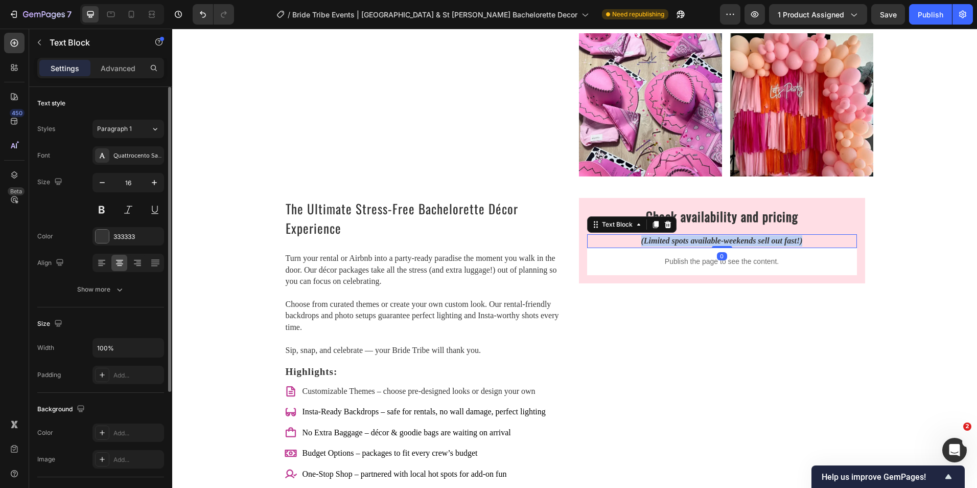
click at [656, 241] on strong "(Limited spots available-weekends sell out fast!)" at bounding box center [721, 240] width 161 height 9
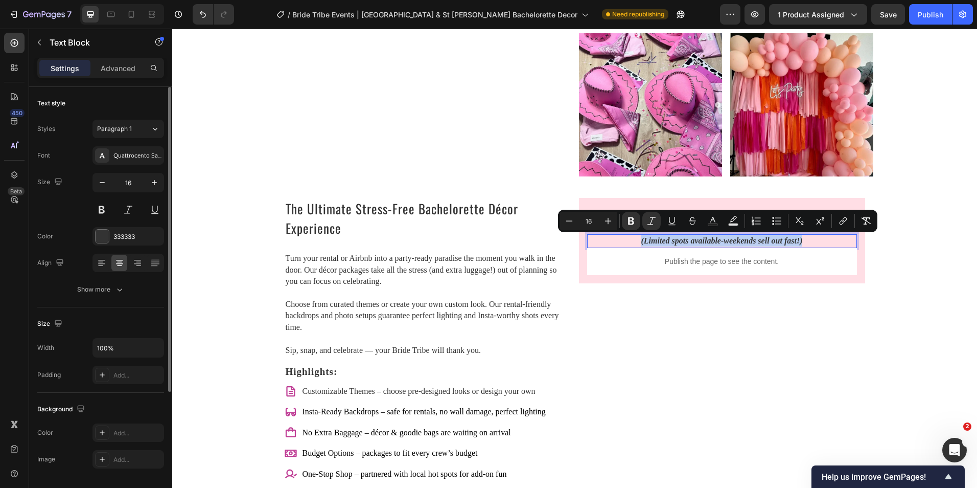
click at [656, 241] on strong "(Limited spots available-weekends sell out fast!)" at bounding box center [721, 240] width 161 height 9
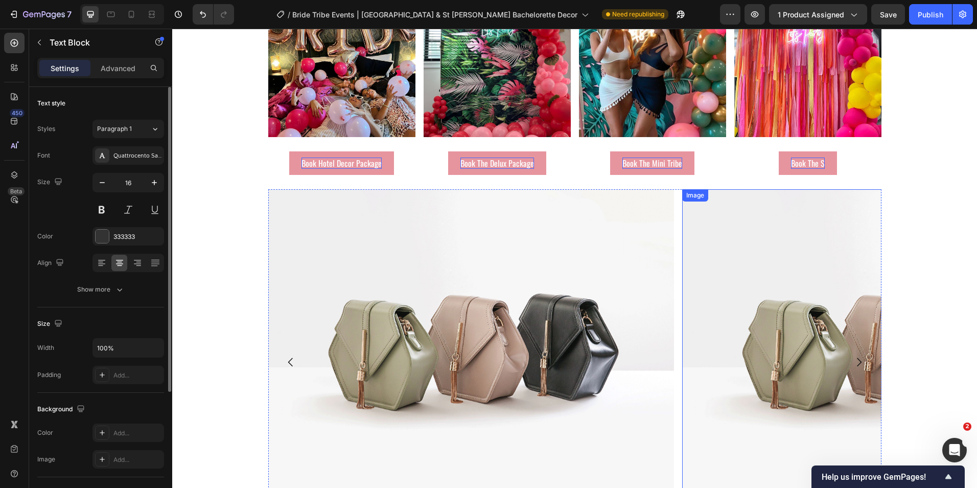
scroll to position [1685, 0]
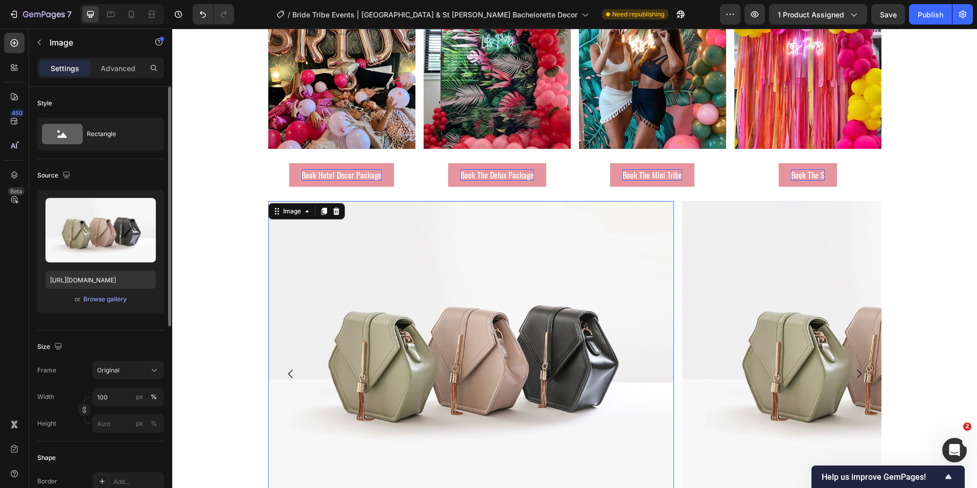
click at [331, 201] on div "Image 0" at bounding box center [471, 353] width 406 height 305
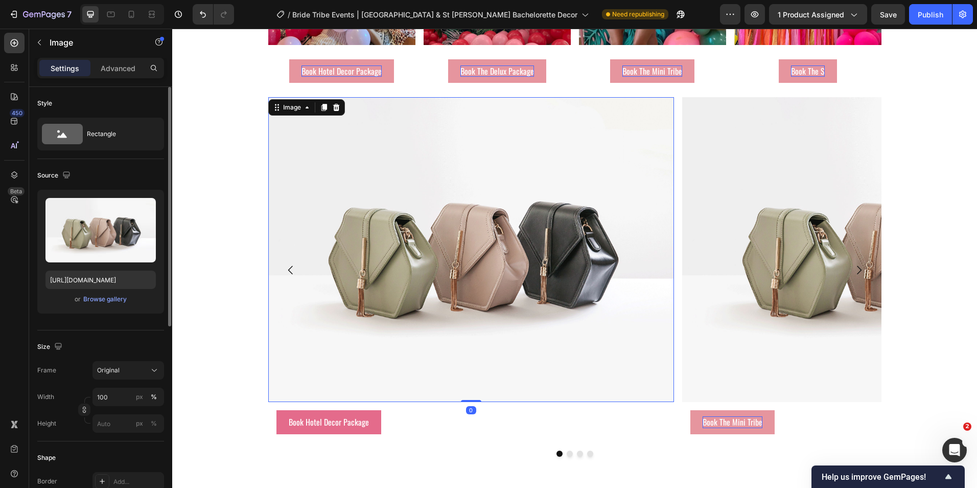
scroll to position [1838, 0]
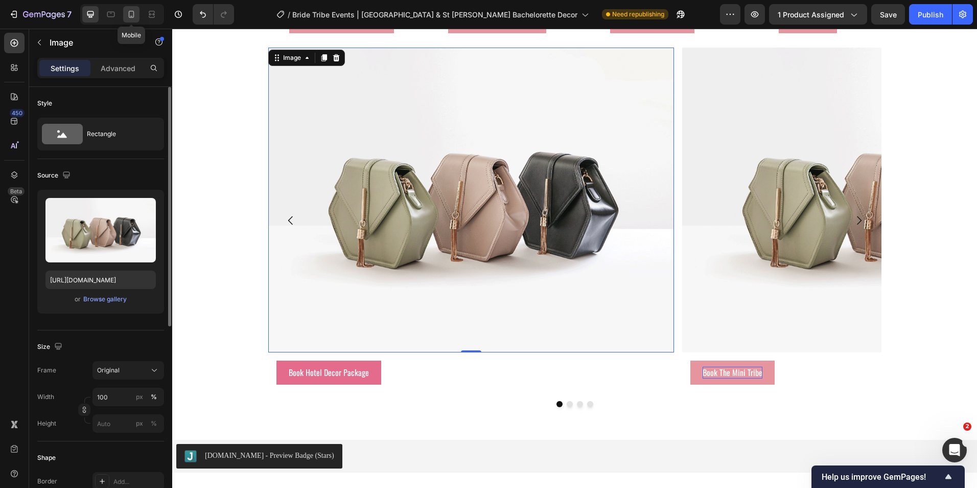
click at [134, 11] on icon at bounding box center [131, 14] width 10 height 10
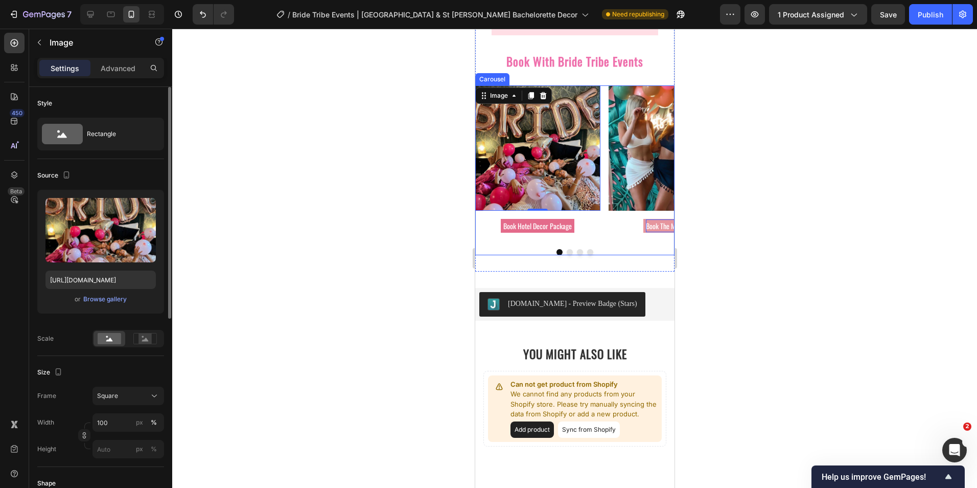
scroll to position [1060, 0]
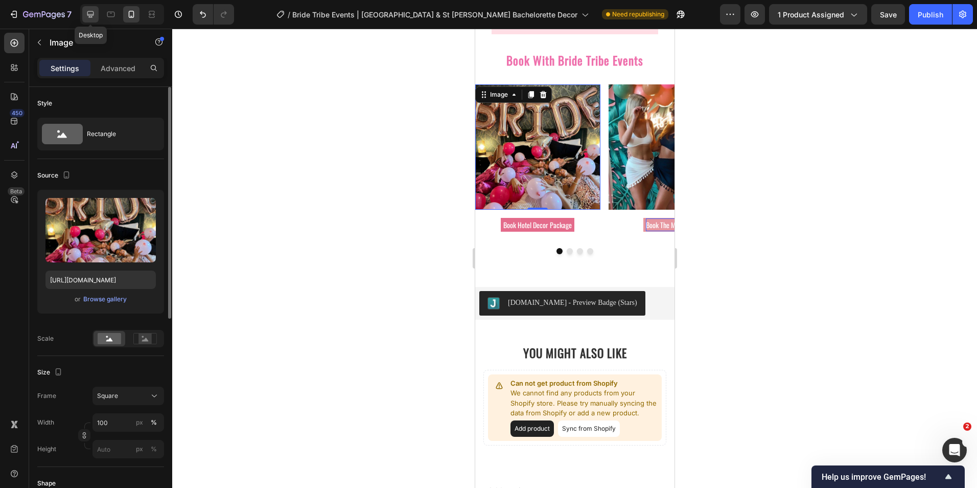
click at [93, 16] on icon at bounding box center [90, 14] width 7 height 7
type input "https://cdn.shopify.com/s/files/1/2005/9307/files/image_demo.jpg"
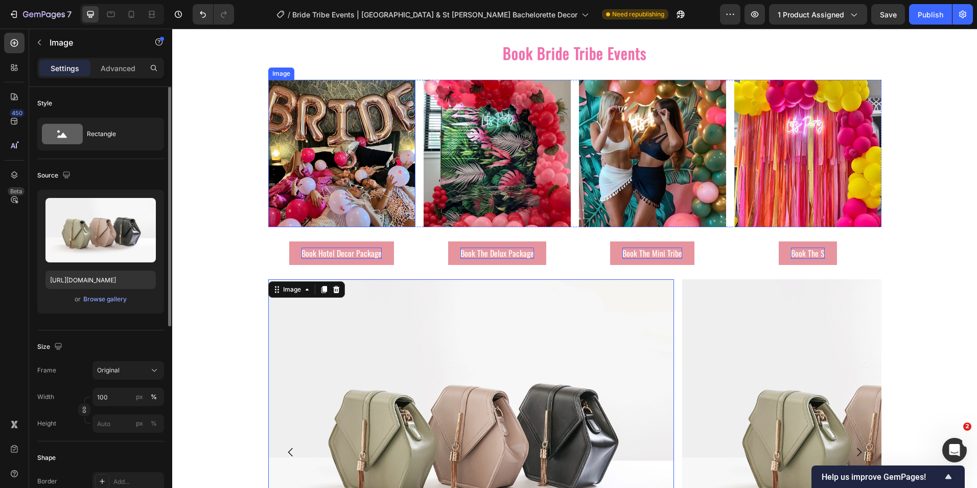
scroll to position [1608, 0]
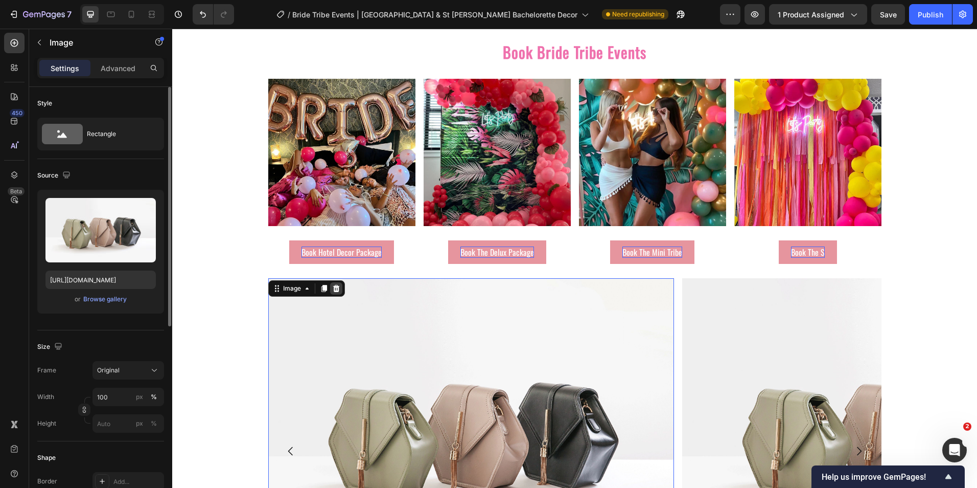
click at [333, 285] on icon at bounding box center [336, 288] width 7 height 7
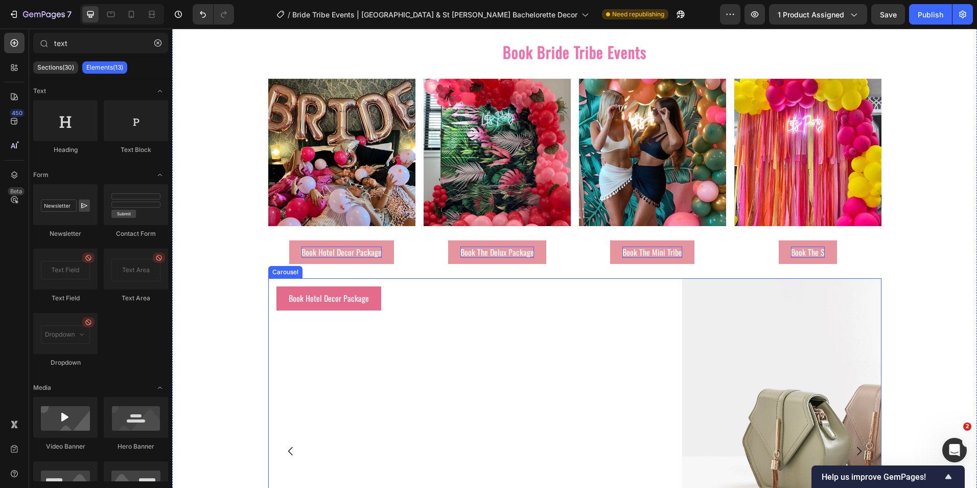
click at [676, 278] on div "Book Hotel Decor Package Button Row Image Book The Mini Tribe Button Row Image …" at bounding box center [574, 450] width 613 height 344
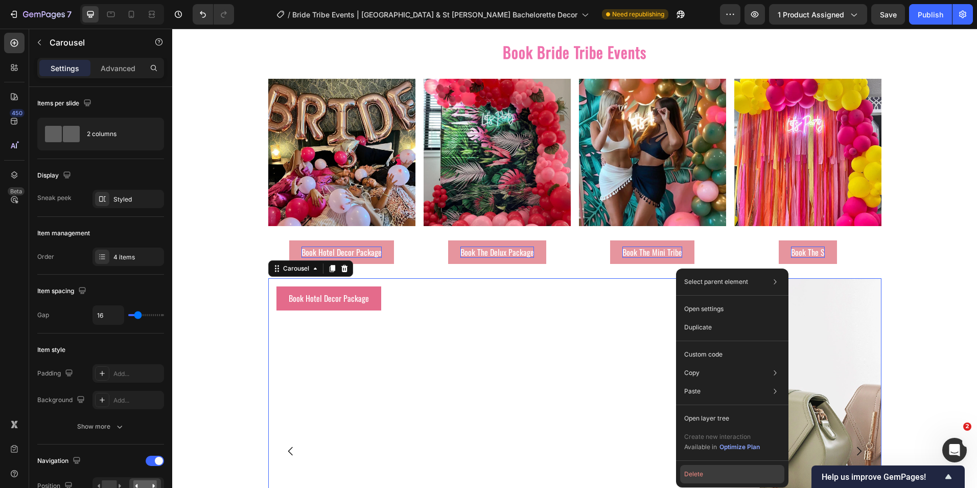
click at [709, 472] on button "Delete" at bounding box center [732, 474] width 104 height 18
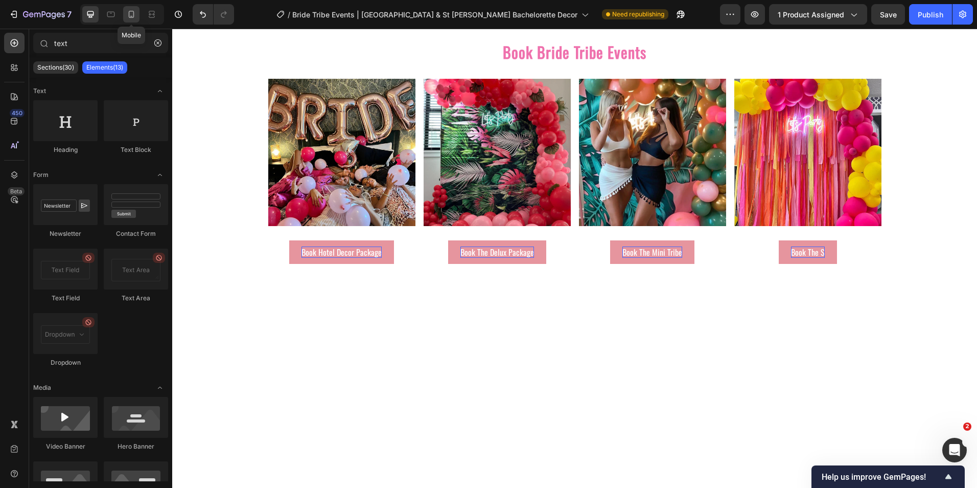
click at [130, 17] on icon at bounding box center [131, 14] width 10 height 10
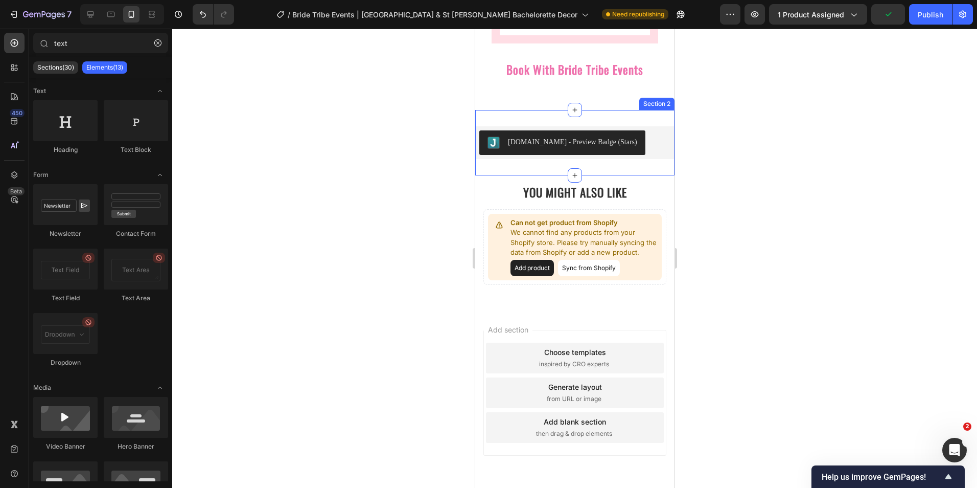
scroll to position [1054, 0]
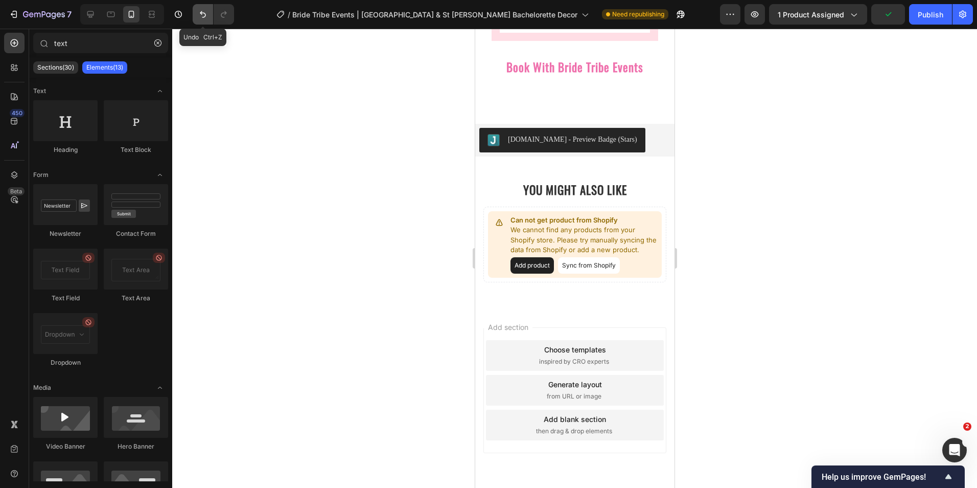
click at [199, 16] on icon "Undo/Redo" at bounding box center [203, 14] width 10 height 10
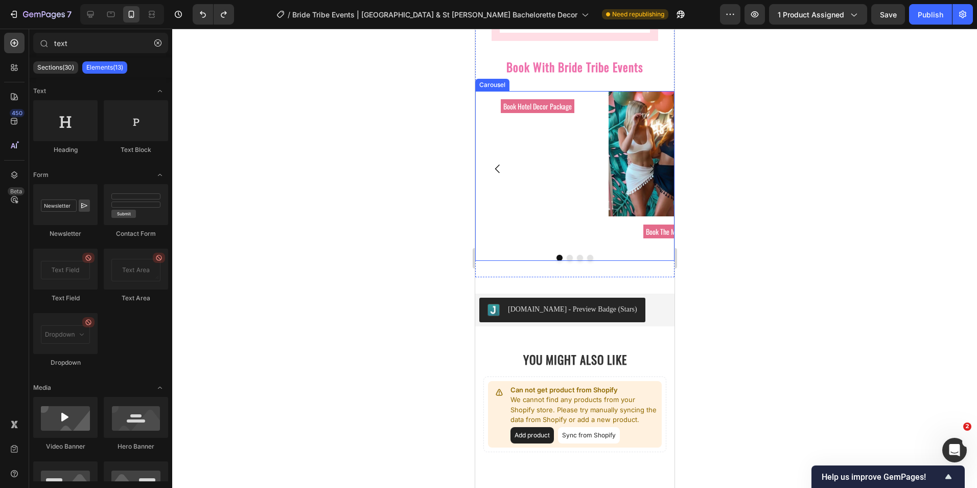
click at [500, 175] on icon "Carousel Back Arrow" at bounding box center [497, 169] width 12 height 12
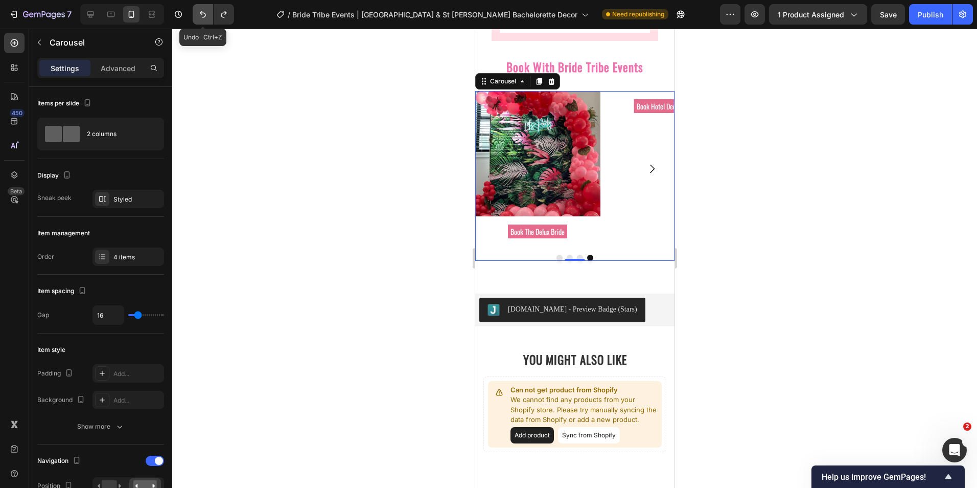
click at [197, 14] on button "Undo/Redo" at bounding box center [203, 14] width 20 height 20
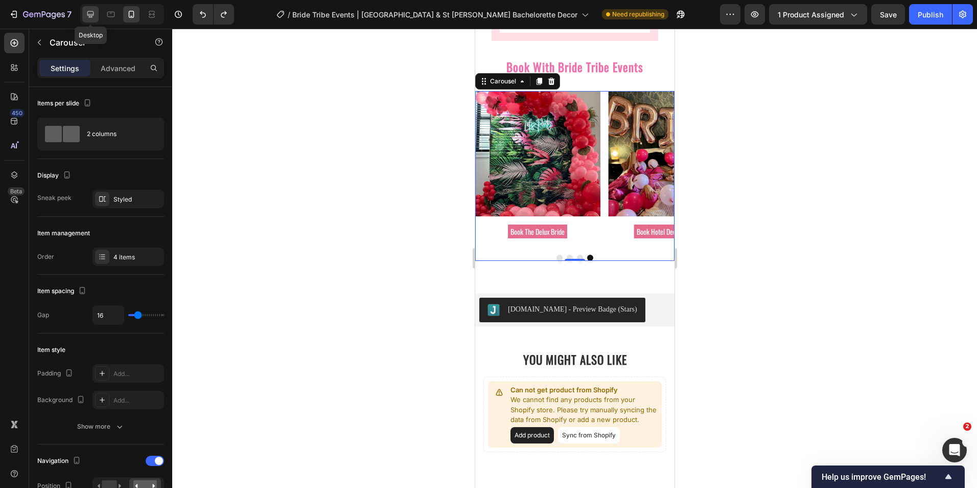
click at [94, 14] on icon at bounding box center [90, 14] width 10 height 10
type input "1200"
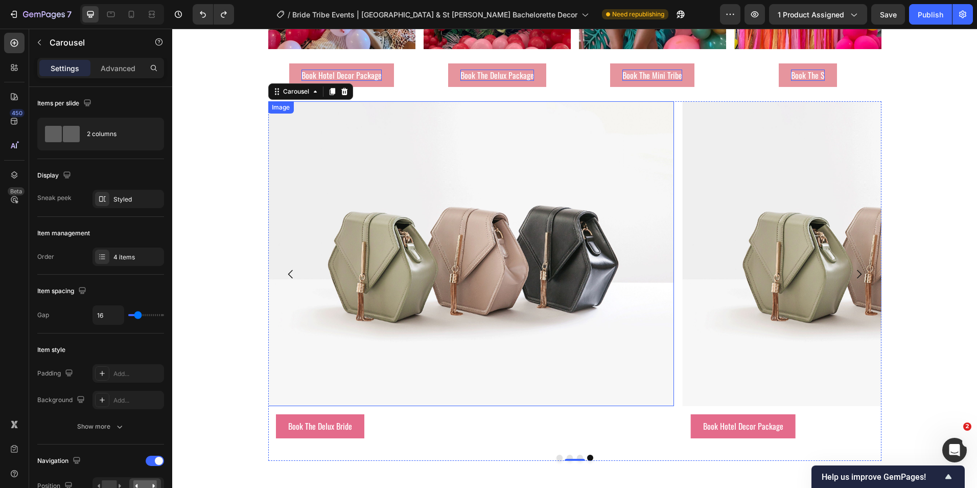
scroll to position [1914, 0]
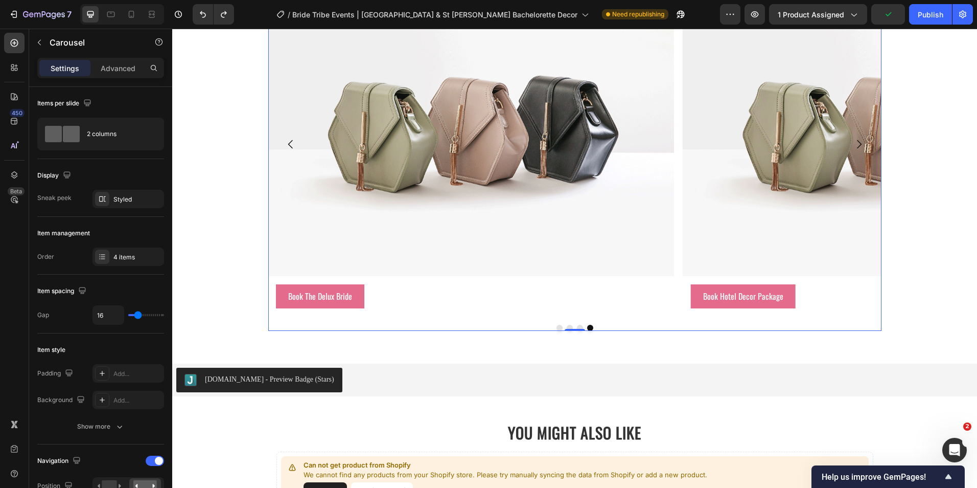
click at [440, 312] on div "Image Book Hotel Decor Package Button Row Image Book The Mini Tribe Button Row …" at bounding box center [574, 150] width 613 height 359
click at [119, 63] on p "Advanced" at bounding box center [118, 68] width 35 height 11
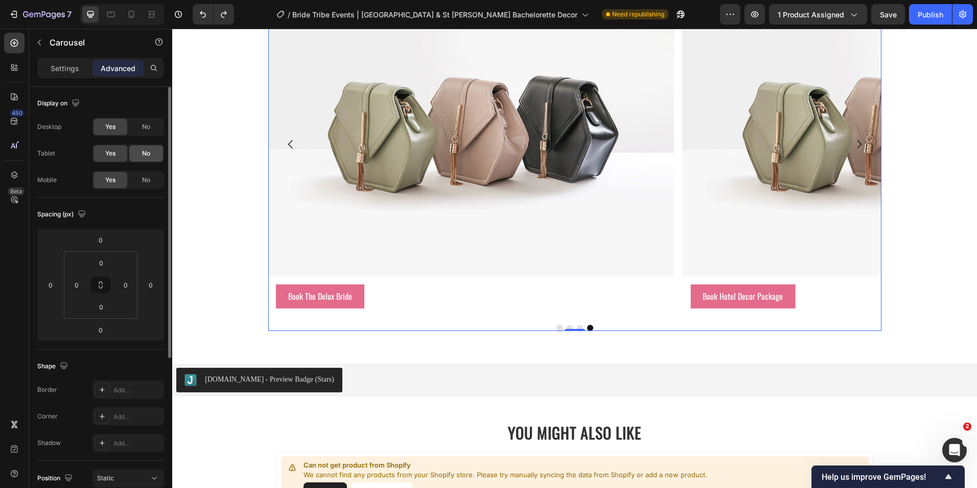
click at [148, 153] on span "No" at bounding box center [146, 153] width 8 height 9
click at [146, 127] on span "No" at bounding box center [146, 126] width 8 height 9
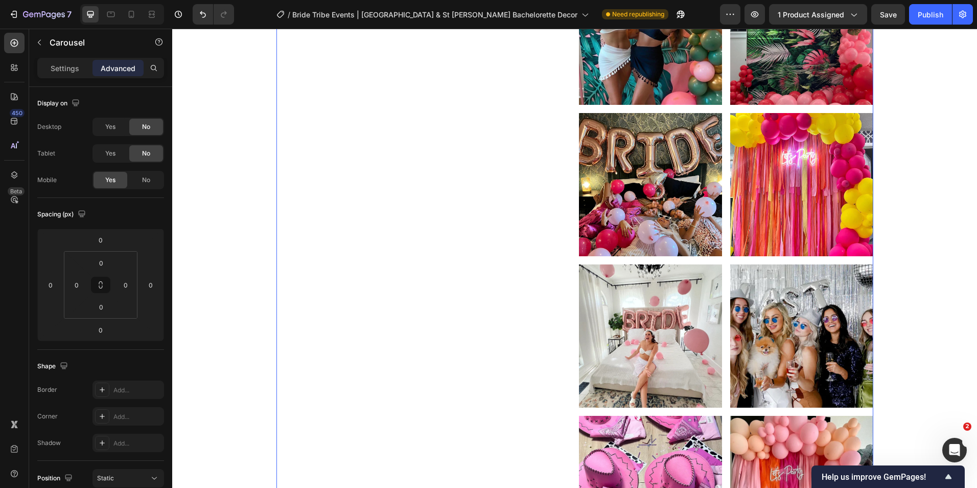
scroll to position [509, 0]
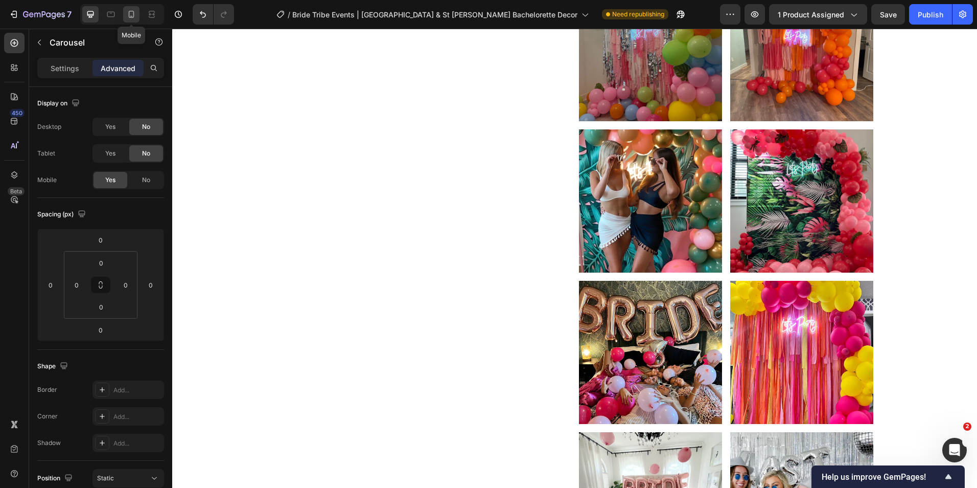
click at [125, 14] on div at bounding box center [131, 14] width 16 height 16
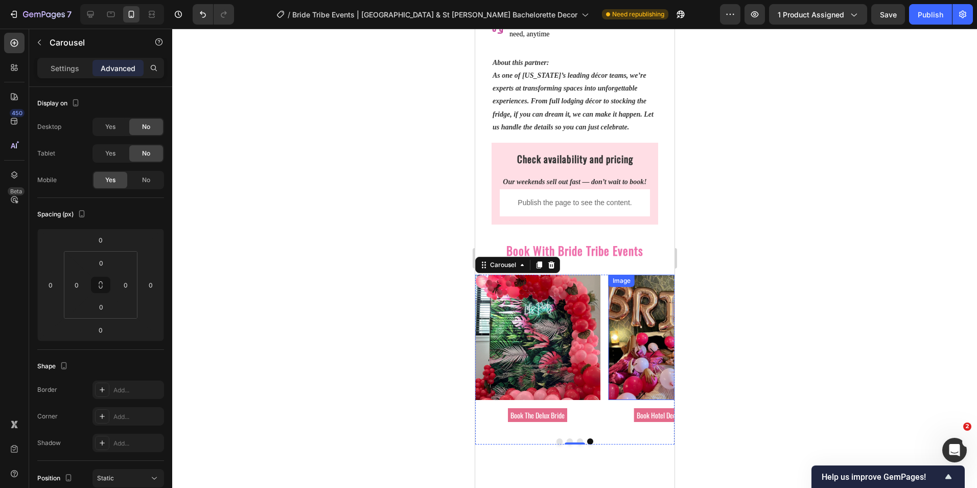
scroll to position [855, 0]
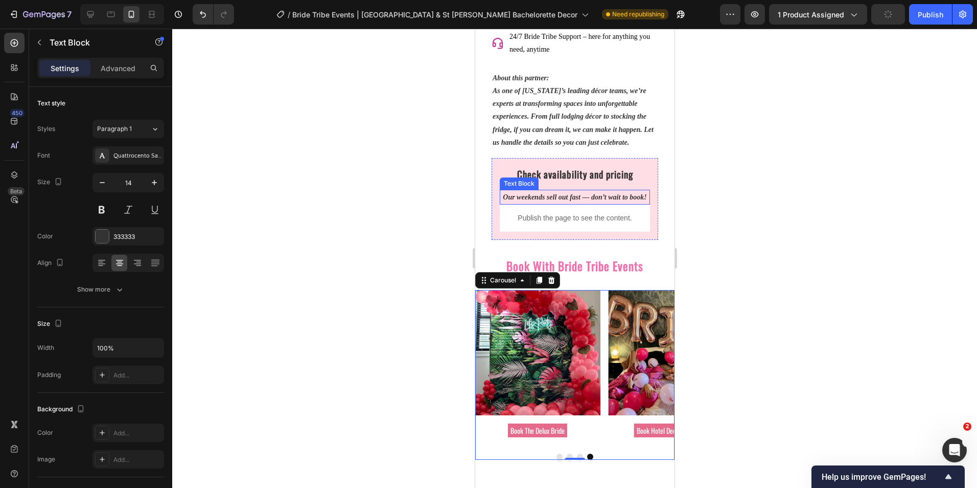
click at [559, 201] on strong "Our weekends sell out fast — don’t wait to book!" at bounding box center [574, 197] width 144 height 8
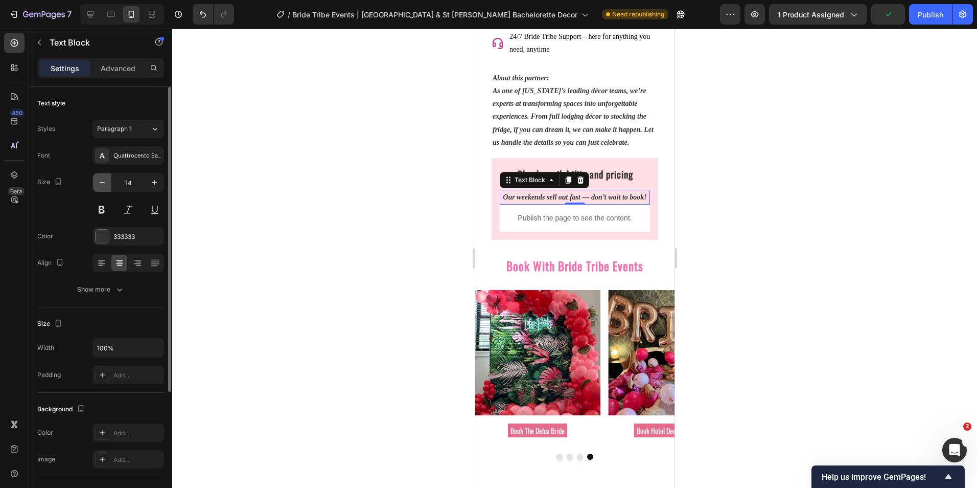
click at [107, 181] on icon "button" at bounding box center [102, 182] width 10 height 10
type input "13"
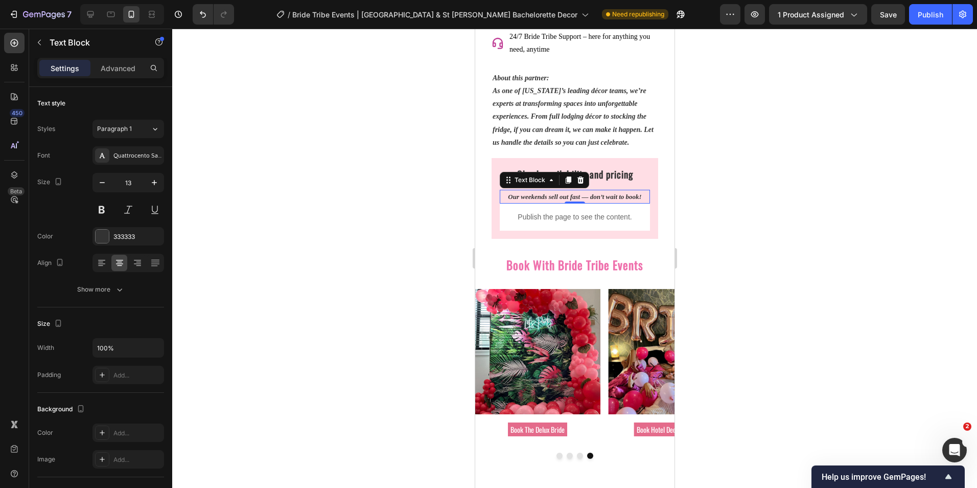
click at [384, 255] on div at bounding box center [574, 258] width 805 height 459
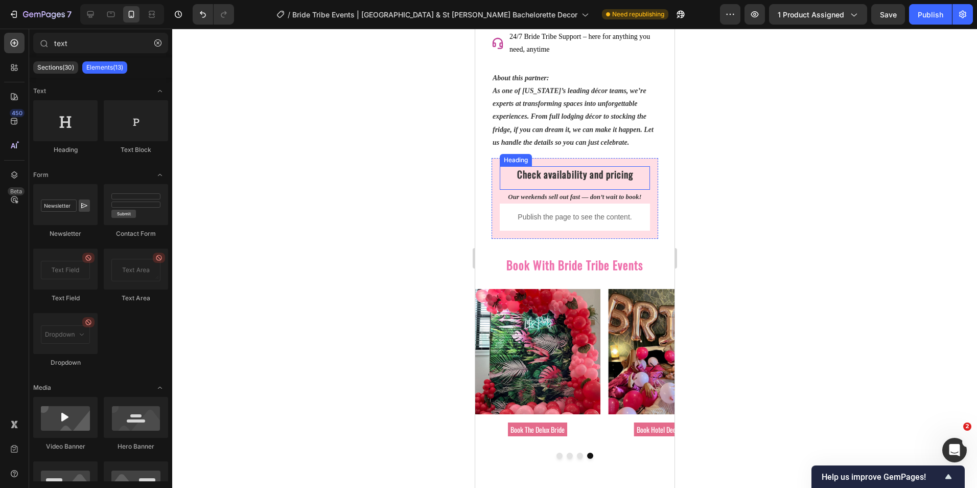
click at [541, 189] on h2 "Check availability and pricing" at bounding box center [574, 177] width 150 height 23
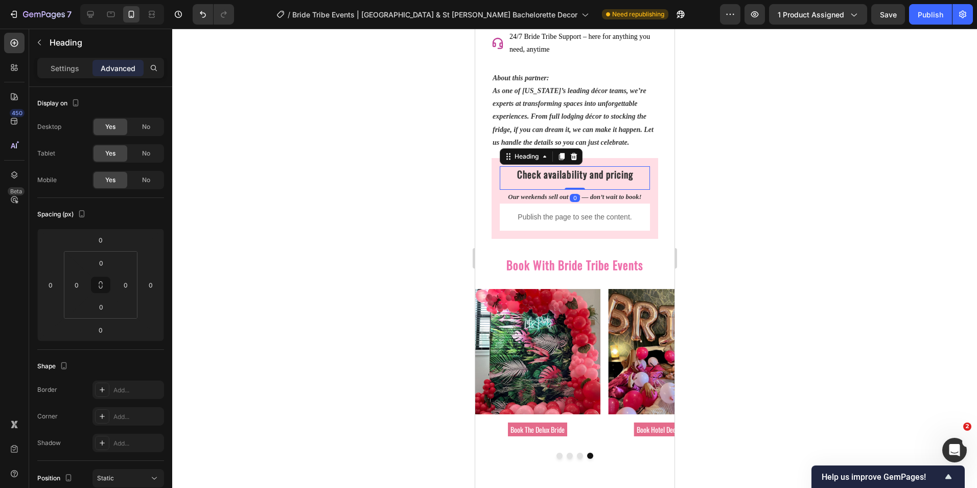
click at [541, 189] on h2 "Check availability and pricing" at bounding box center [574, 177] width 150 height 23
click at [540, 189] on h2 "Check availability and pricing" at bounding box center [574, 177] width 150 height 23
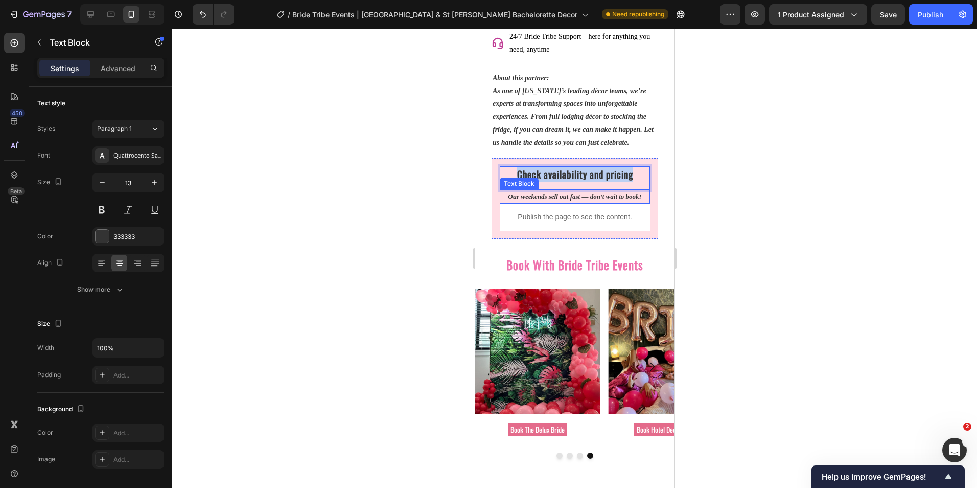
click at [530, 200] on strong "Our weekends sell out fast — don’t wait to book!" at bounding box center [573, 197] width 133 height 8
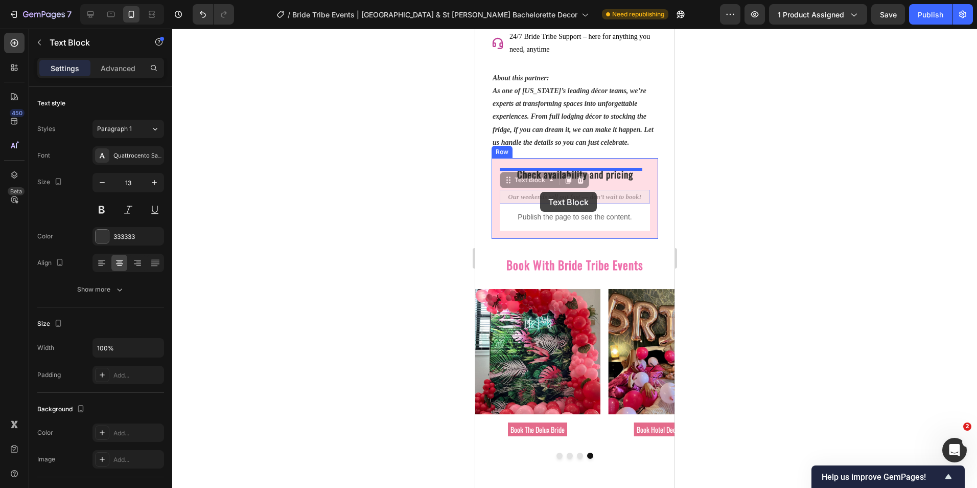
drag, startPoint x: 508, startPoint y: 184, endPoint x: 540, endPoint y: 192, distance: 32.5
click at [540, 192] on div "iPhone 13 Pro ( 390 px) iPhone 13 Mini iPhone 13 Pro iPhone 11 Pro Max iPhone 1…" at bounding box center [574, 25] width 199 height 1702
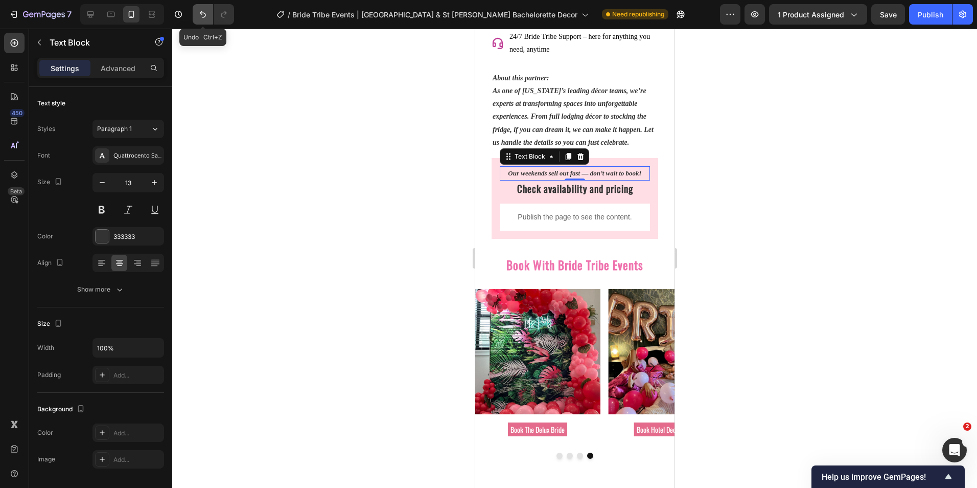
click at [203, 15] on icon "Undo/Redo" at bounding box center [203, 14] width 10 height 10
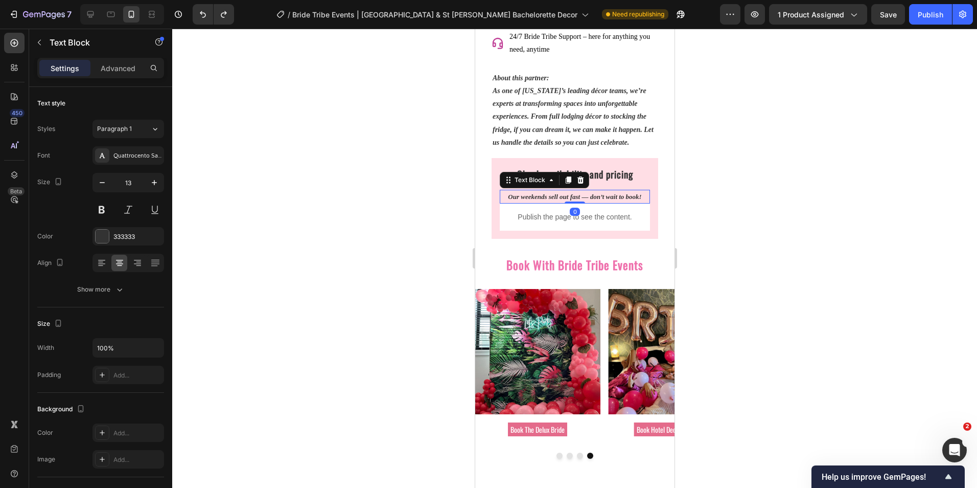
click at [418, 211] on div at bounding box center [574, 258] width 805 height 459
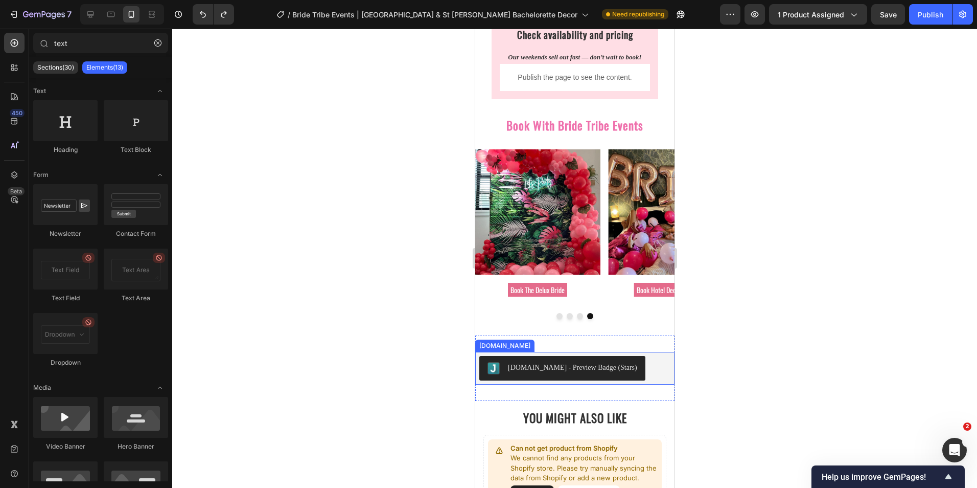
scroll to position [957, 0]
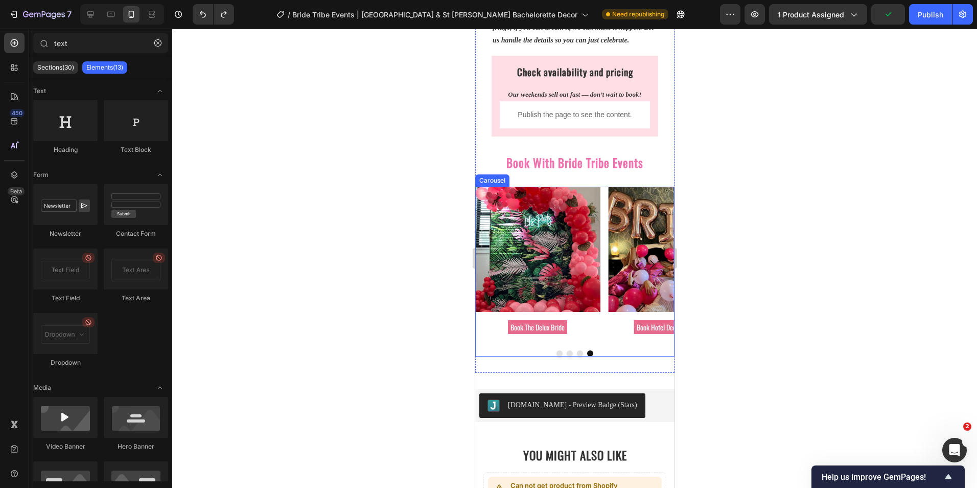
click at [556, 356] on button "Dot" at bounding box center [559, 353] width 6 height 6
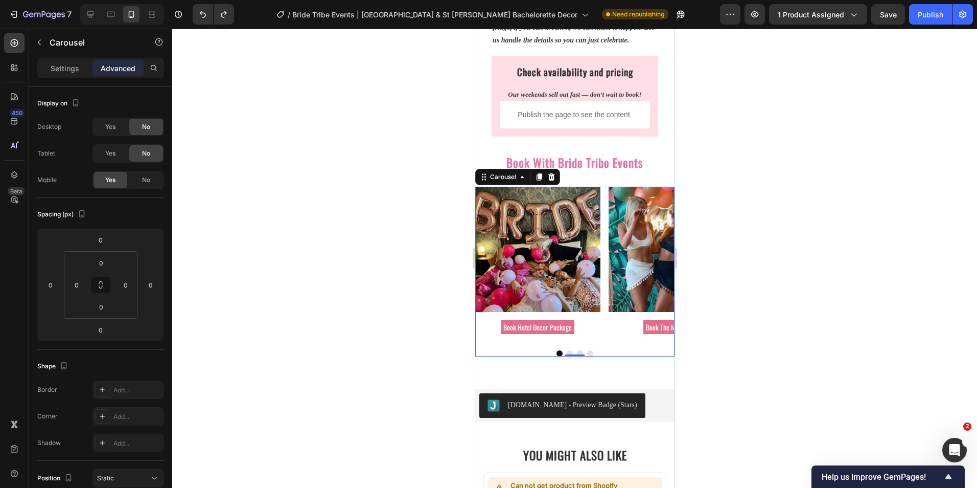
click at [566, 355] on button "Dot" at bounding box center [569, 353] width 6 height 6
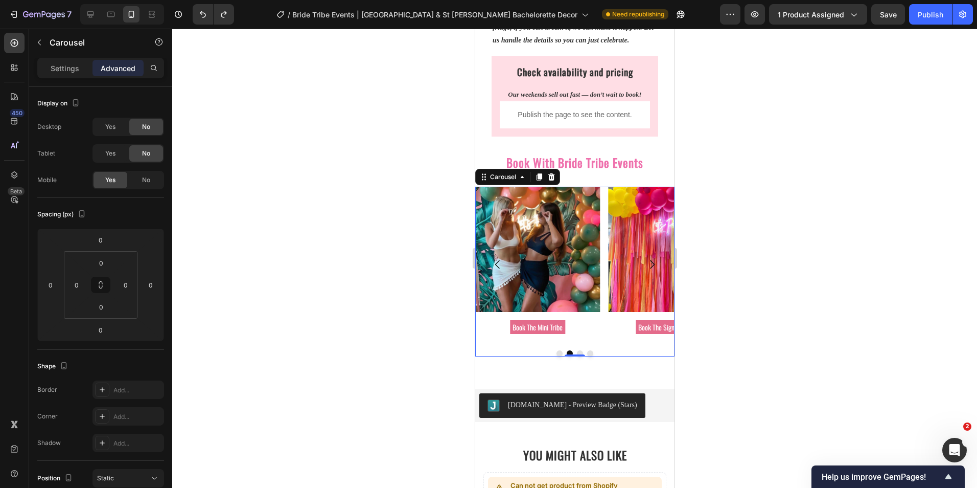
click at [573, 356] on div "0" at bounding box center [574, 356] width 10 height 8
click at [576, 355] on button "Dot" at bounding box center [579, 353] width 6 height 6
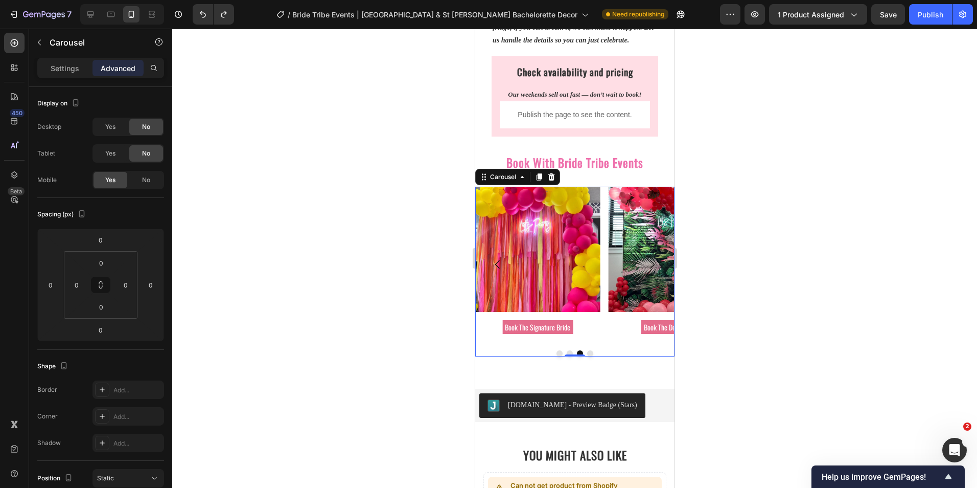
click at [587, 356] on button "Dot" at bounding box center [590, 353] width 6 height 6
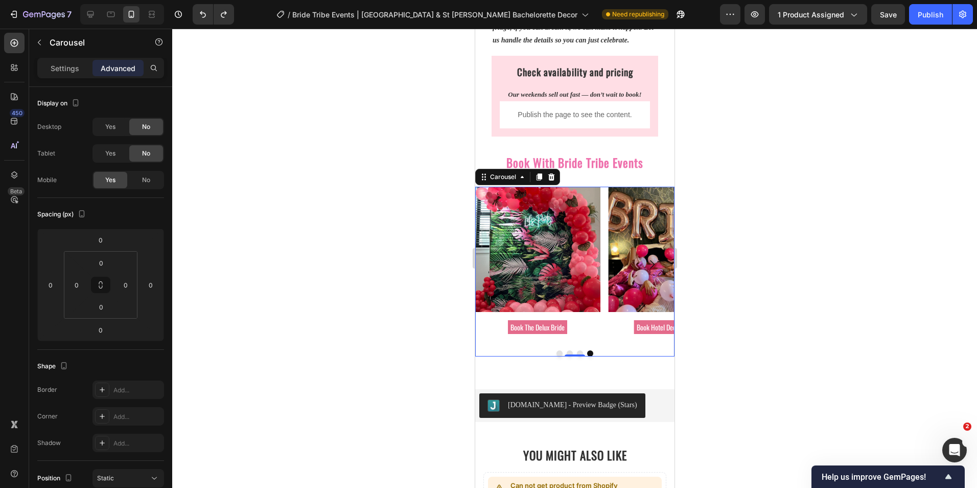
click at [556, 356] on button "Dot" at bounding box center [559, 353] width 6 height 6
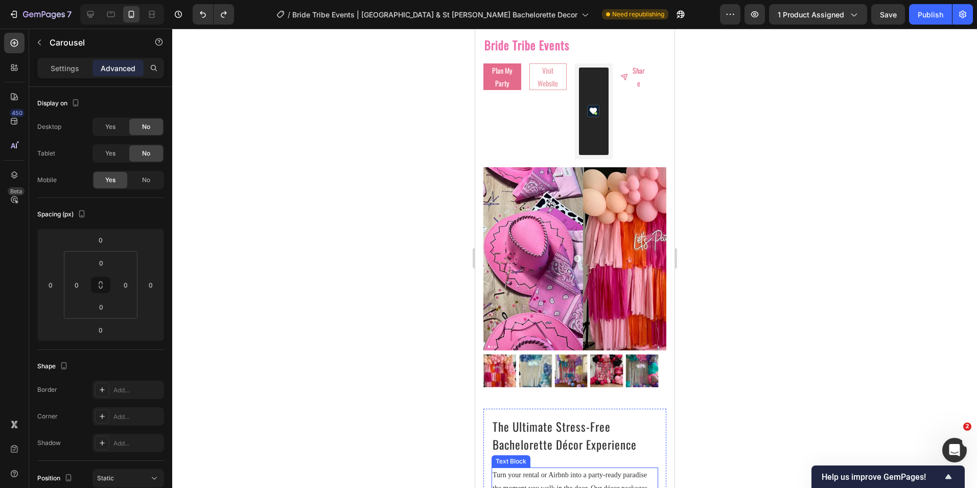
scroll to position [0, 0]
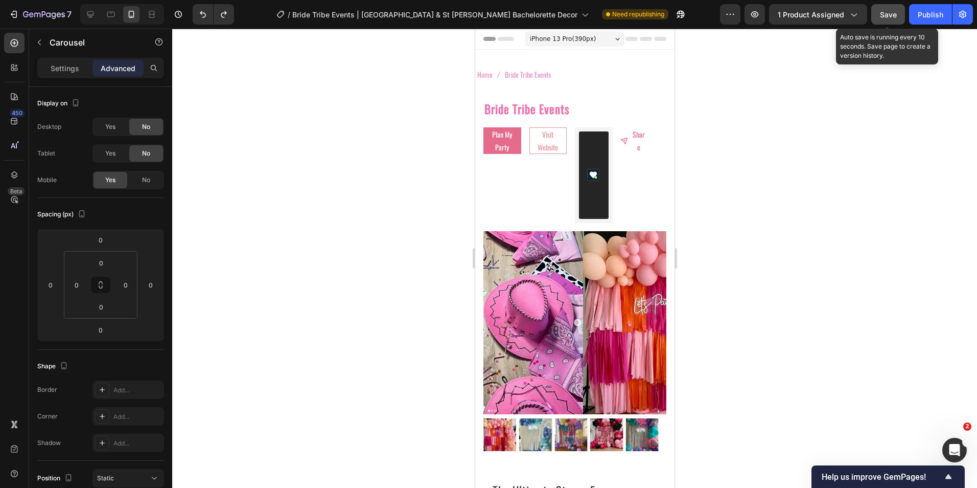
click at [889, 18] on span "Save" at bounding box center [888, 14] width 17 height 9
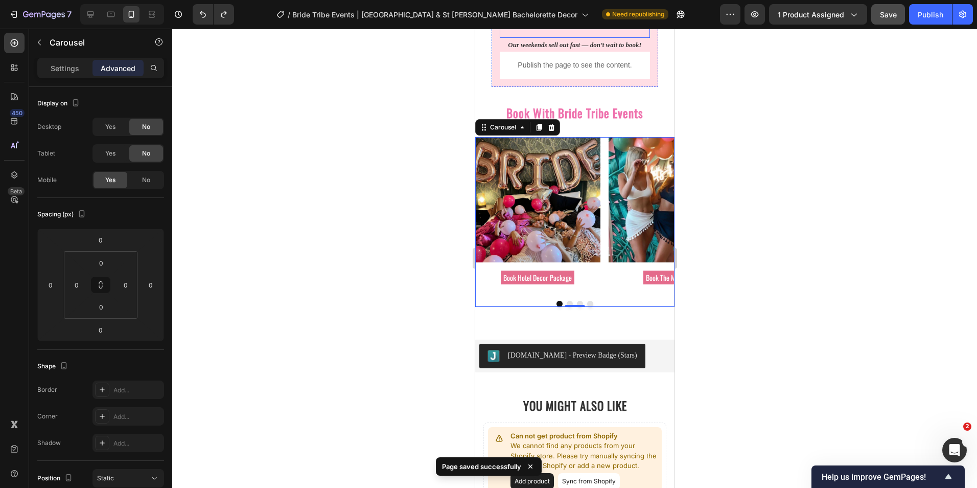
scroll to position [1006, 0]
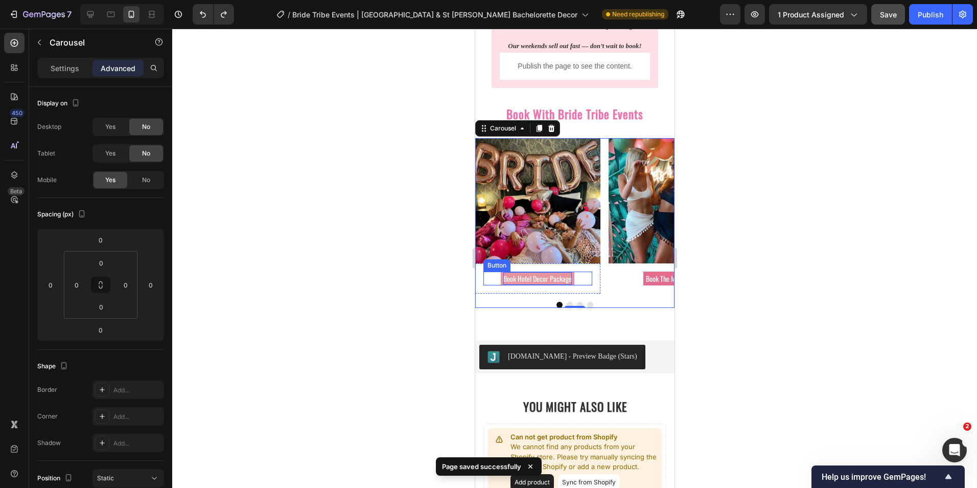
click at [520, 284] on p "Book Hotel Decor Package" at bounding box center [537, 278] width 68 height 13
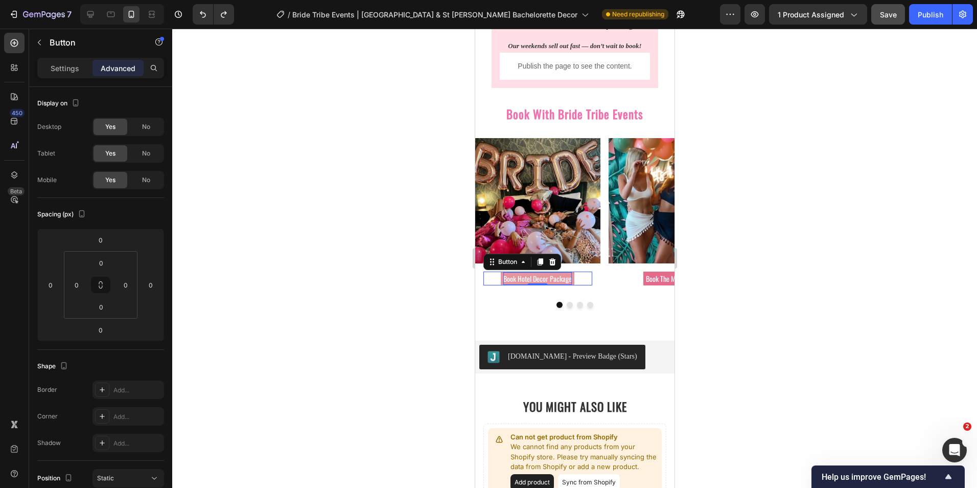
click at [542, 279] on p "Book Hotel Decor Package" at bounding box center [537, 278] width 68 height 13
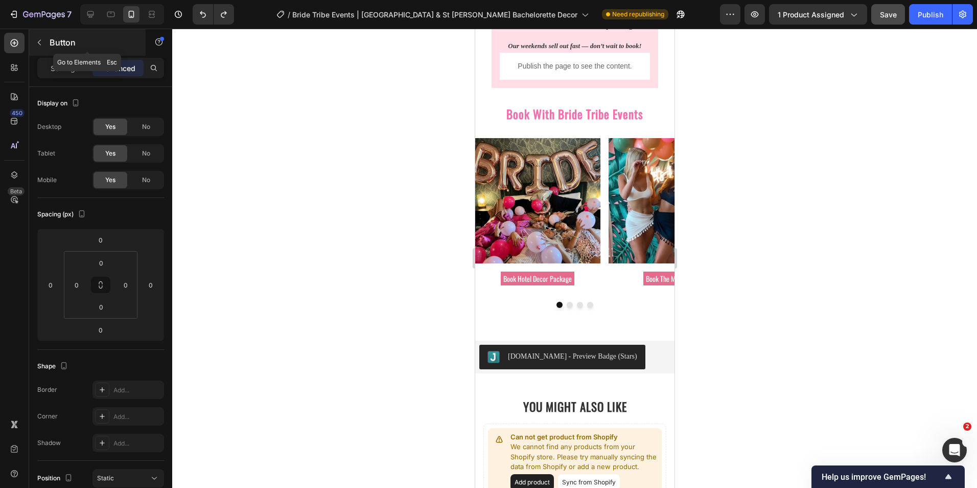
click at [48, 36] on div "Button" at bounding box center [87, 42] width 117 height 27
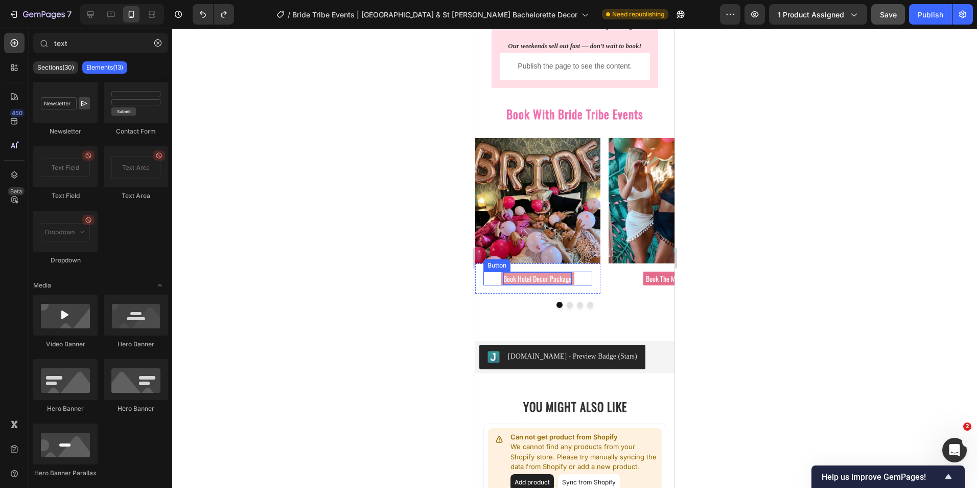
click at [535, 280] on p "Book Hotel Decor Package" at bounding box center [537, 278] width 68 height 13
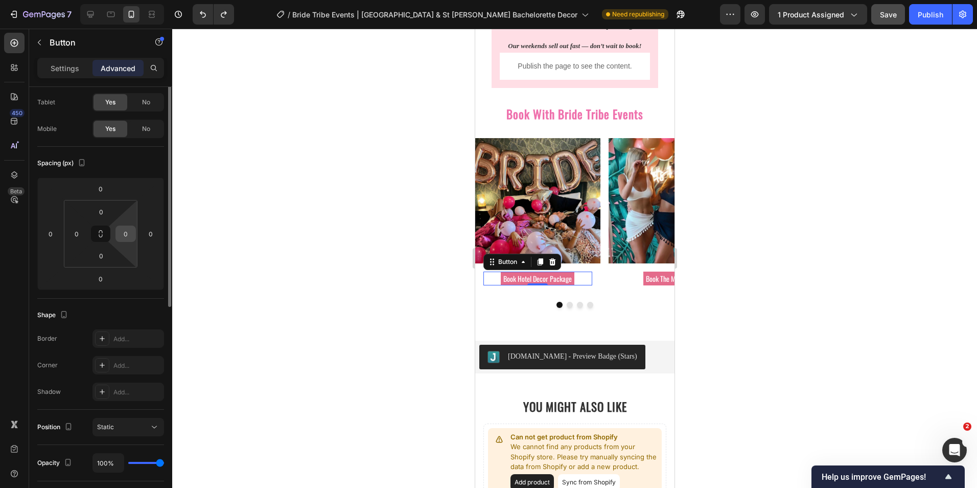
scroll to position [0, 0]
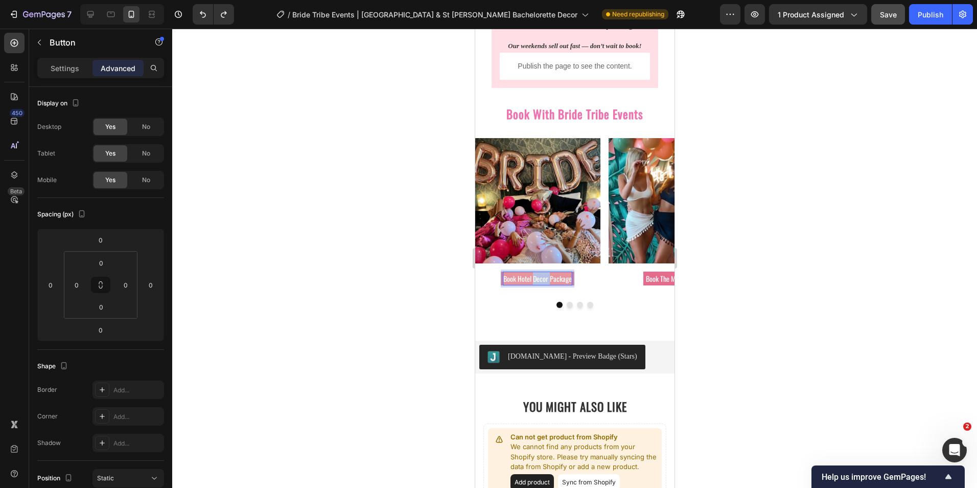
click at [538, 280] on p "Book Hotel Decor Package" at bounding box center [537, 278] width 68 height 13
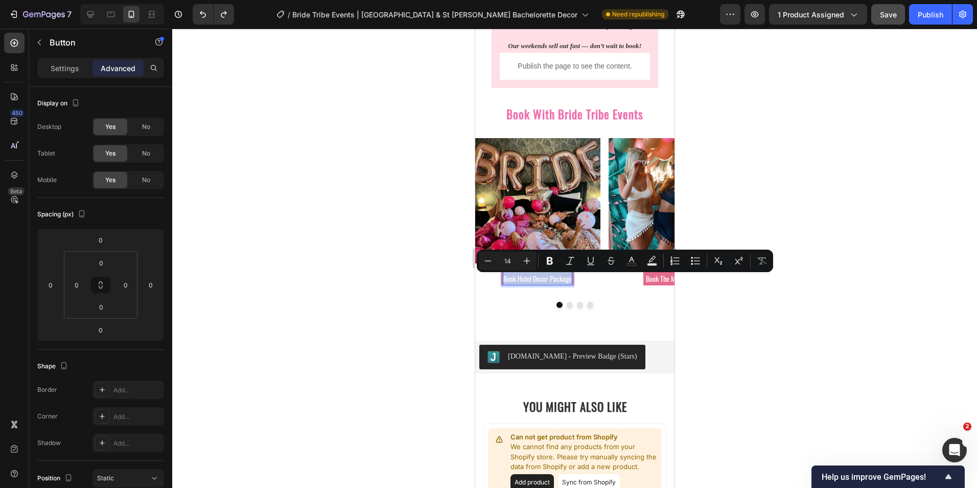
click at [538, 280] on p "Book Hotel Decor Package" at bounding box center [537, 278] width 68 height 13
click at [68, 72] on p "Settings" at bounding box center [65, 68] width 29 height 11
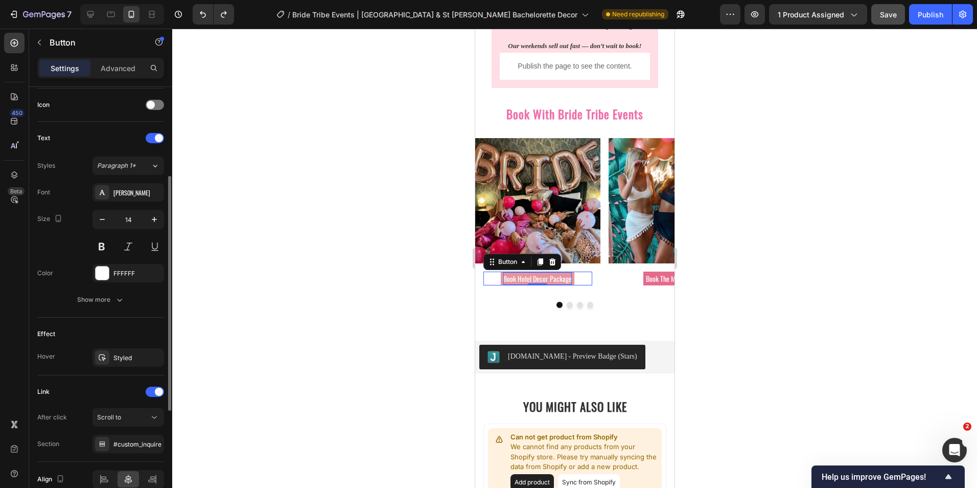
scroll to position [356, 0]
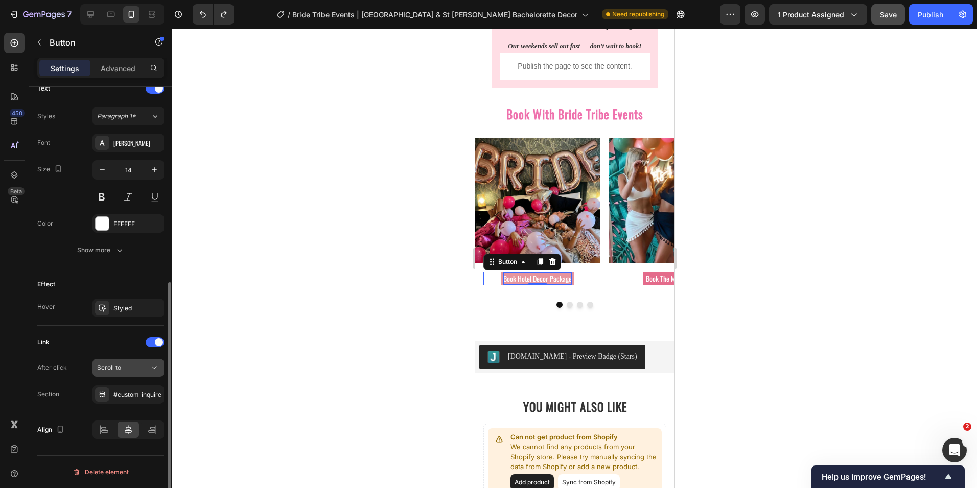
click at [145, 364] on div "Scroll to" at bounding box center [123, 367] width 52 height 9
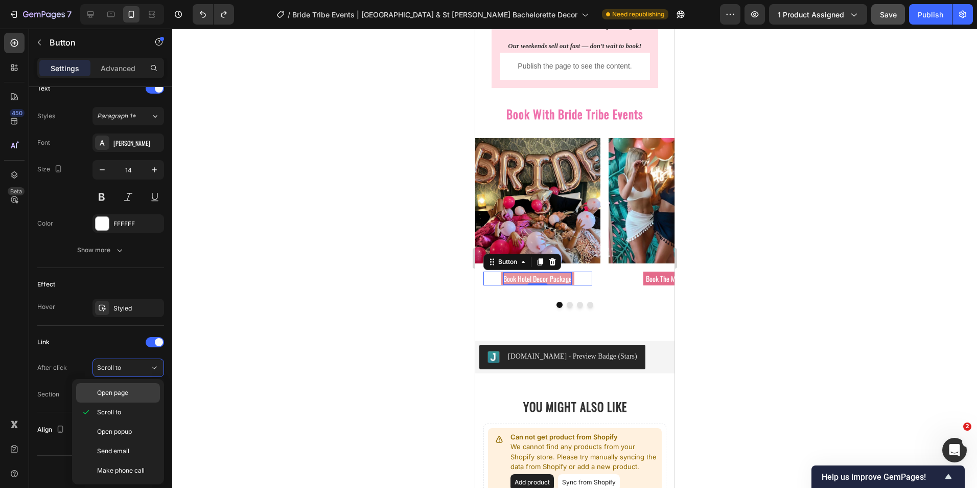
click at [134, 391] on p "Open page" at bounding box center [126, 392] width 58 height 9
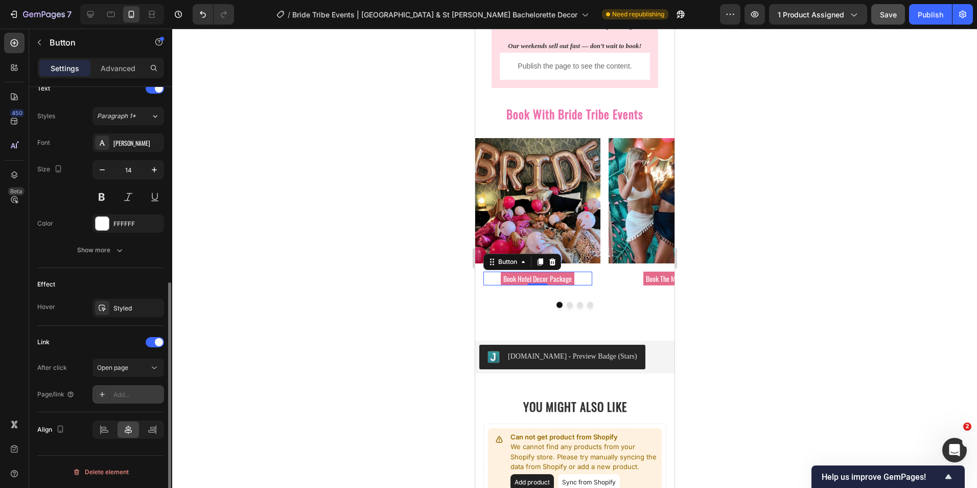
click at [130, 393] on div "Add..." at bounding box center [137, 394] width 48 height 9
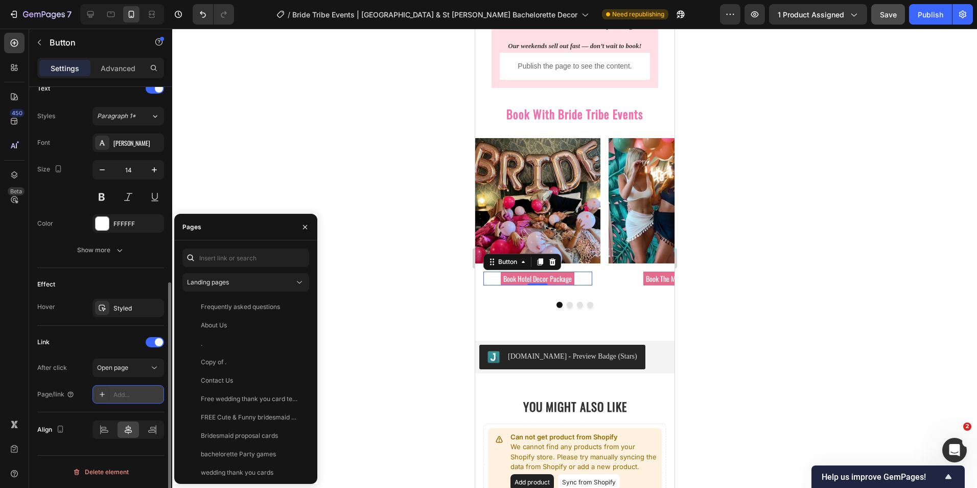
click at [135, 389] on div "Add..." at bounding box center [129, 394] width 72 height 18
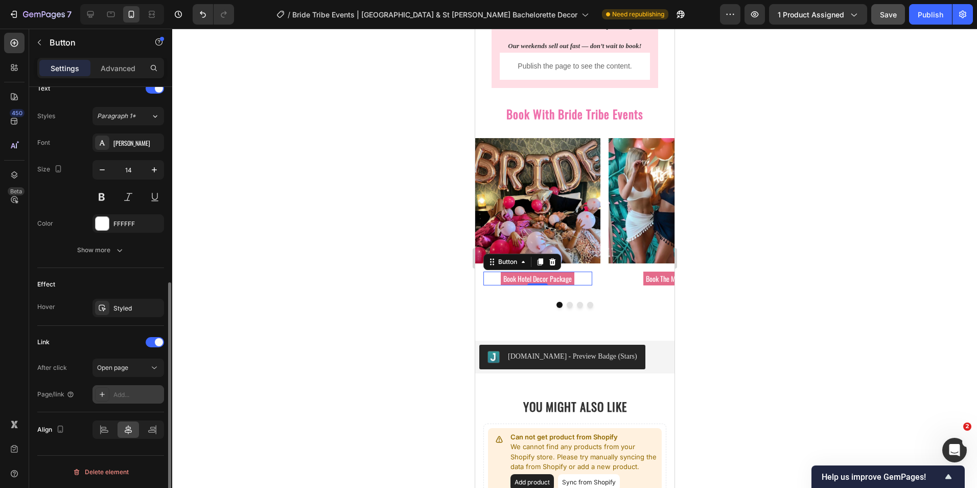
click at [133, 397] on div "Add..." at bounding box center [137, 394] width 48 height 9
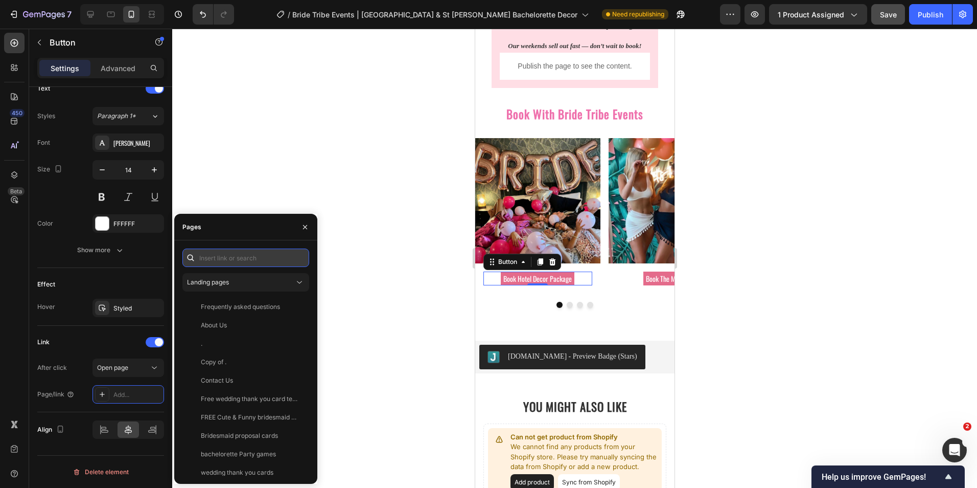
click at [226, 262] on input "text" at bounding box center [245, 257] width 127 height 18
paste input "https://bridetribeevents.com/products/bachelorette-hotel-room"
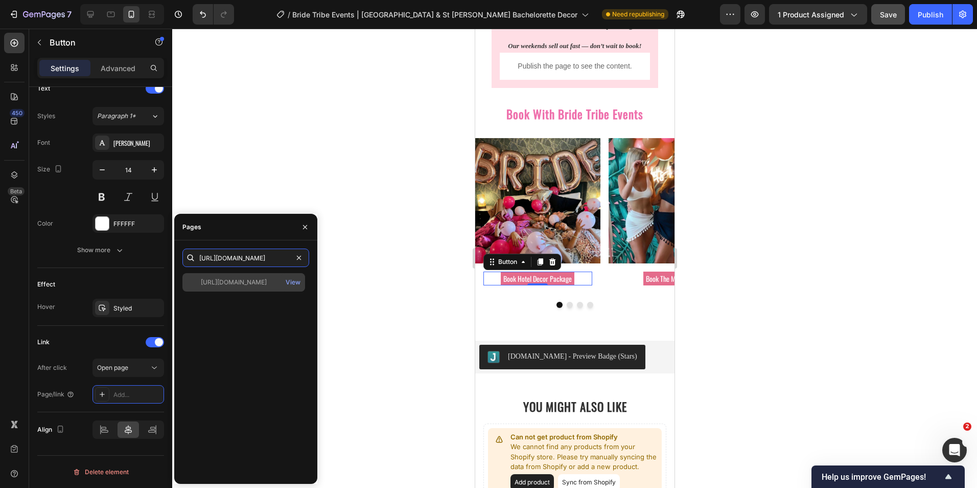
type input "https://bridetribeevents.com/products/bachelorette-hotel-room"
click at [241, 276] on div "https://bridetribeevents.com/products/bachelorette-hotel-room View" at bounding box center [243, 282] width 123 height 18
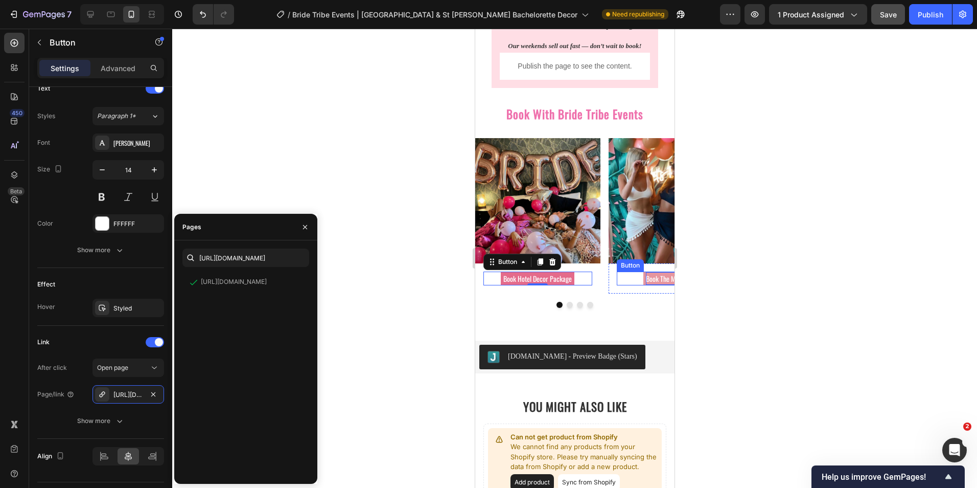
click at [646, 279] on p "Book The Mini Tribe" at bounding box center [670, 278] width 50 height 13
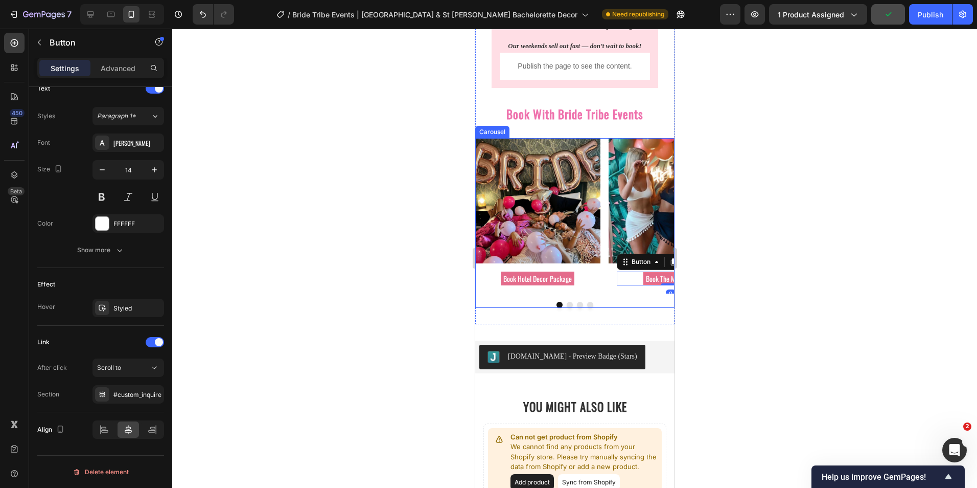
click at [645, 214] on icon "Carousel Next Arrow" at bounding box center [651, 216] width 12 height 12
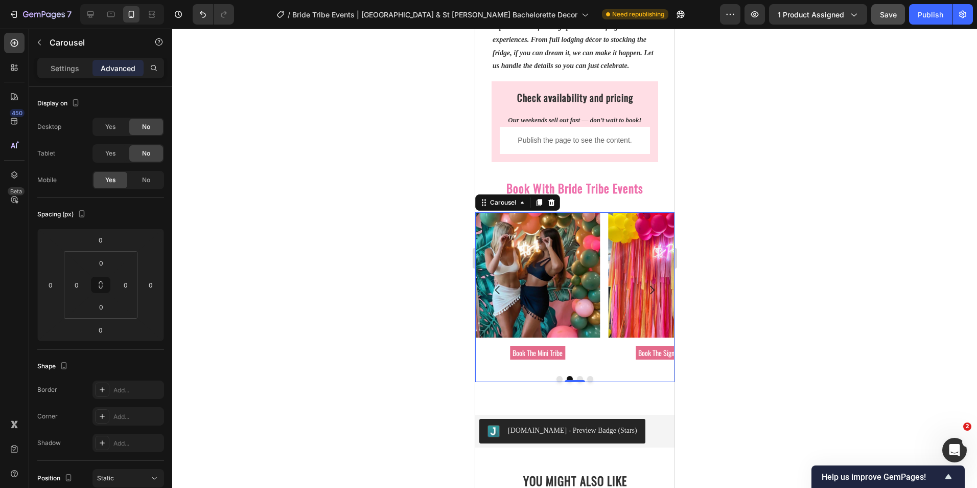
scroll to position [1022, 0]
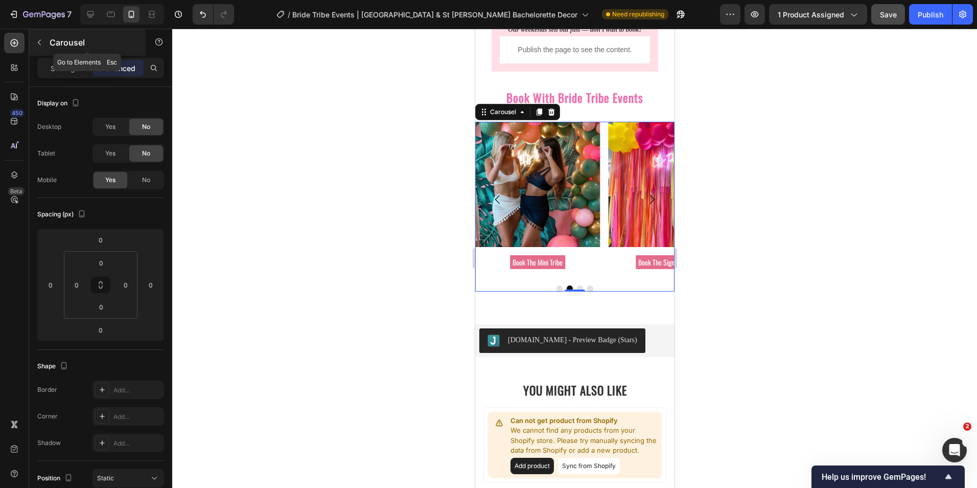
click at [44, 41] on button "button" at bounding box center [39, 42] width 16 height 16
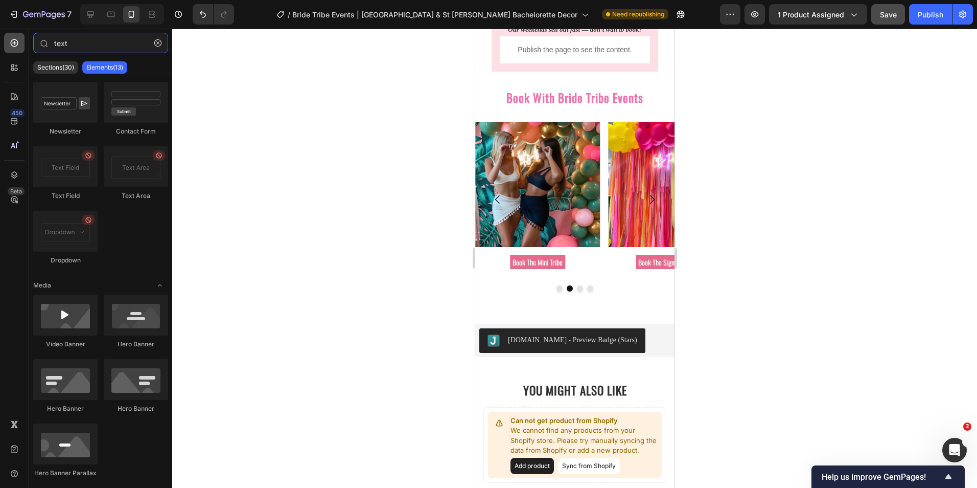
drag, startPoint x: 81, startPoint y: 41, endPoint x: 22, endPoint y: 37, distance: 58.9
click at [22, 37] on div "450 Beta text Sections(30) Elements(13) Text Heading Text Block Form Newsletter…" at bounding box center [86, 258] width 172 height 459
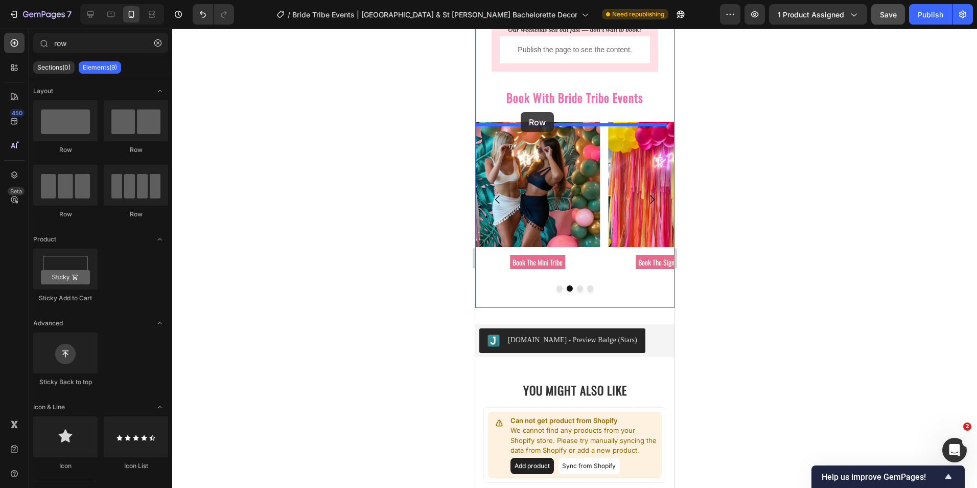
drag, startPoint x: 630, startPoint y: 161, endPoint x: 520, endPoint y: 112, distance: 120.5
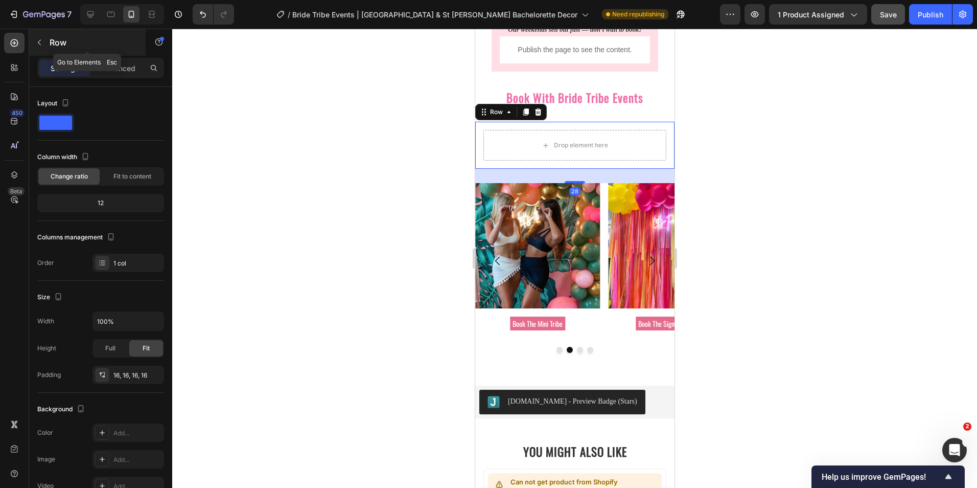
click at [48, 44] on div "Row" at bounding box center [87, 42] width 117 height 27
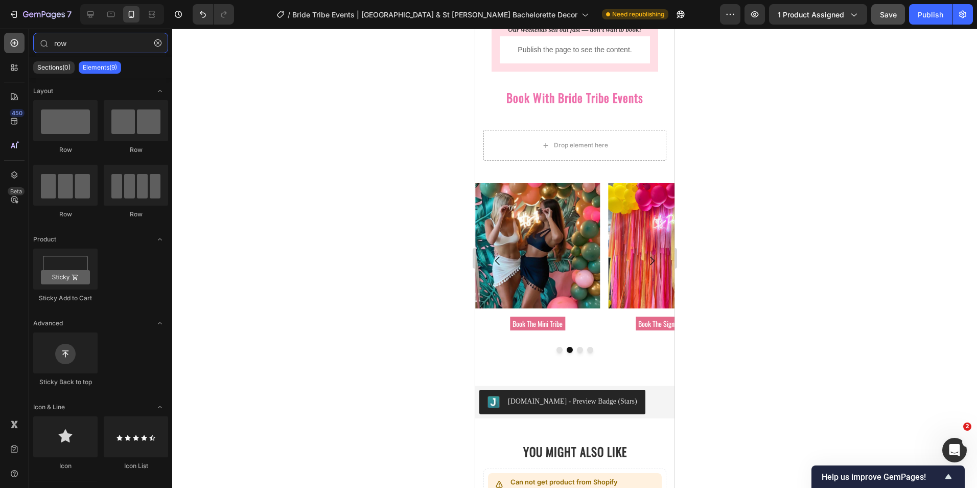
drag, startPoint x: 81, startPoint y: 41, endPoint x: 20, endPoint y: 41, distance: 61.3
click at [20, 41] on div "450 Beta row Sections(0) Elements(9) We couldn’t find any matches for “row” Sug…" at bounding box center [86, 258] width 172 height 459
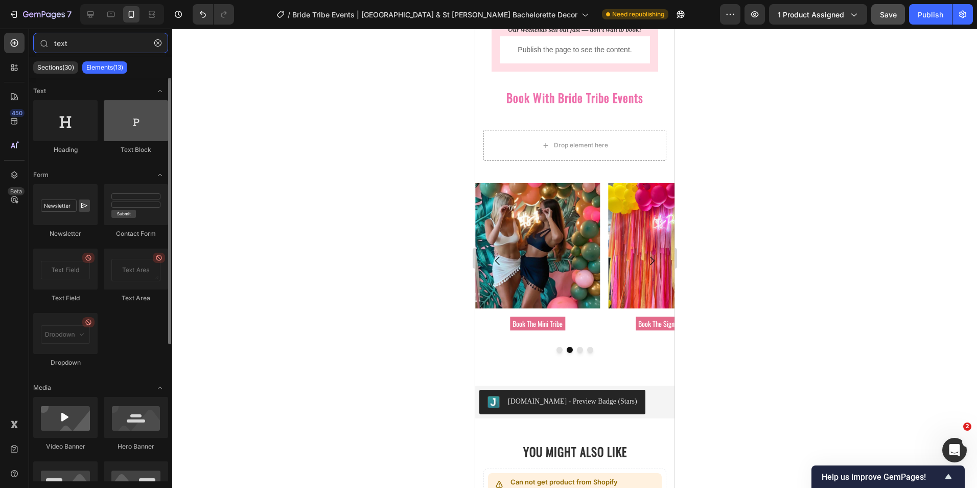
type input "text"
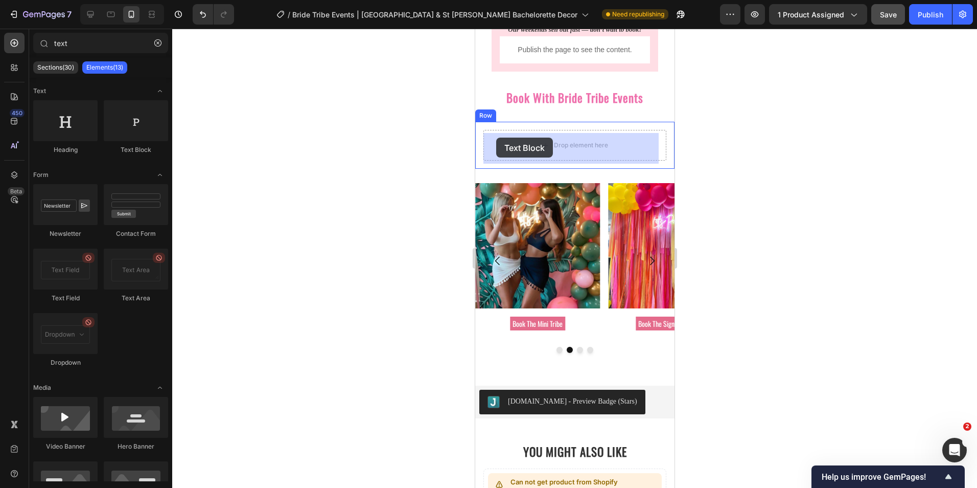
drag, startPoint x: 627, startPoint y: 164, endPoint x: 496, endPoint y: 137, distance: 133.5
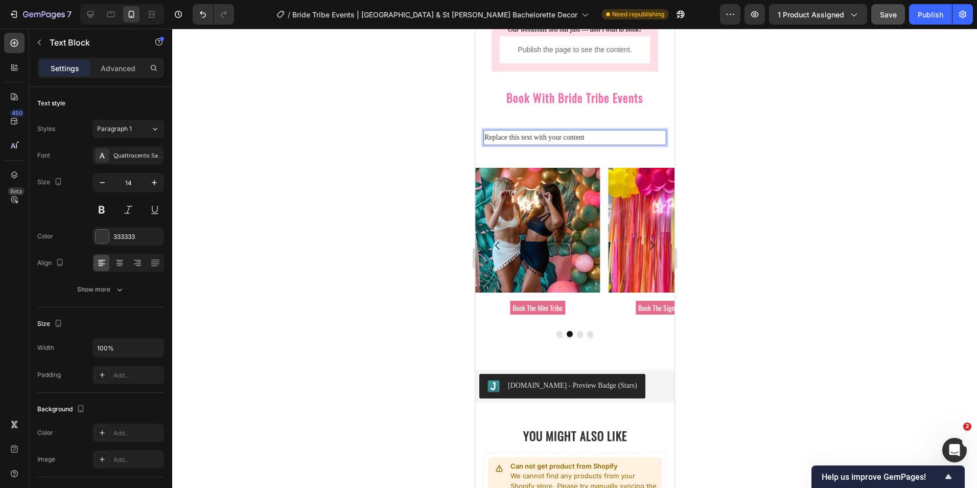
click at [521, 138] on div "Replace this text with your content" at bounding box center [574, 137] width 183 height 15
click at [521, 138] on p "Replace this text with your content" at bounding box center [574, 137] width 181 height 13
click at [514, 140] on p "Our Most Popular Selections at a discounted price" at bounding box center [574, 137] width 181 height 13
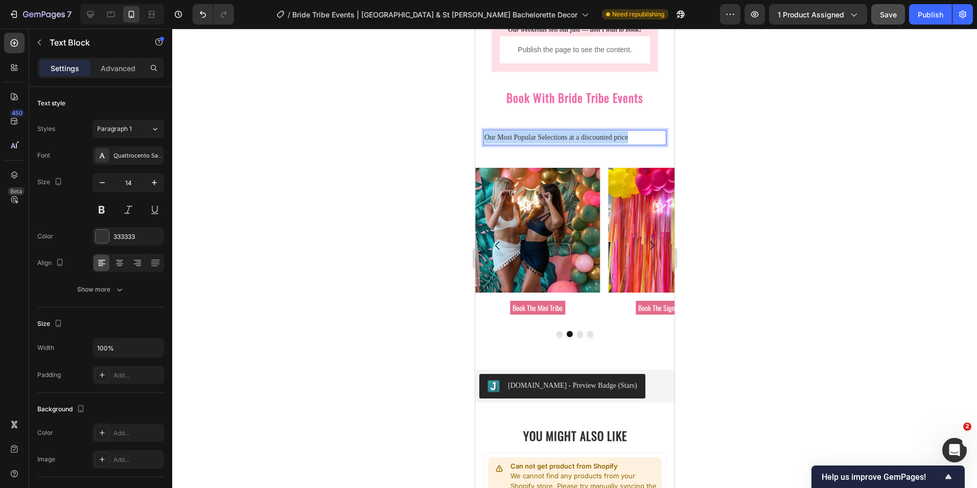
click at [514, 140] on p "Our Most Popular Selections at a discounted price" at bounding box center [574, 137] width 181 height 13
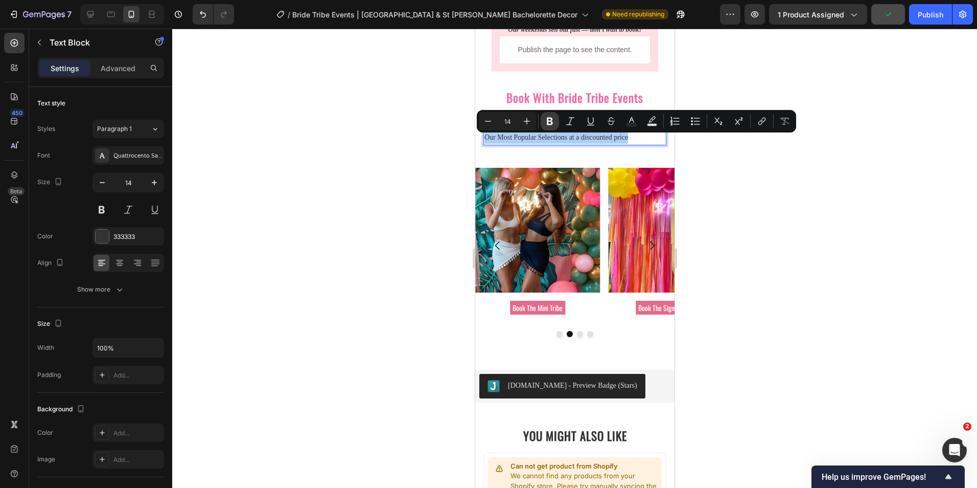
click at [554, 119] on icon "Editor contextual toolbar" at bounding box center [550, 121] width 10 height 10
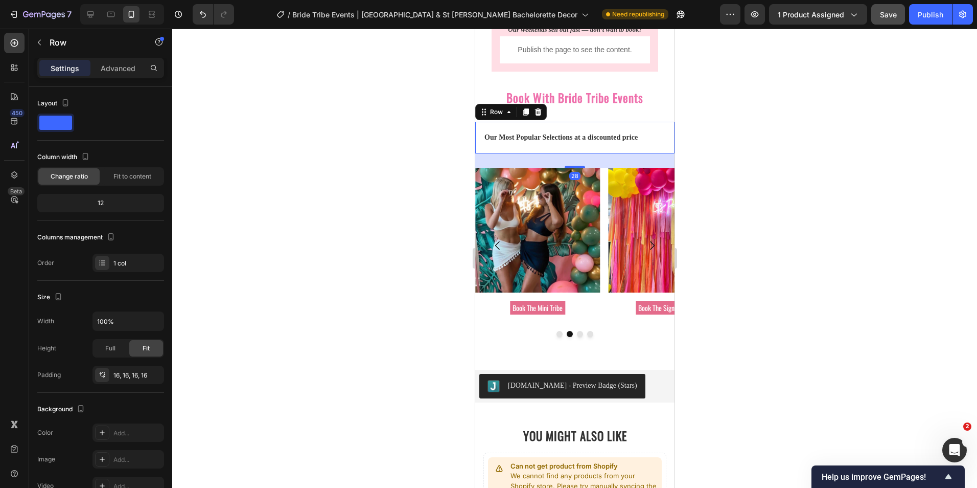
click at [525, 153] on div "Our Most Popular Selections at a discounted price Text Block Row 28" at bounding box center [574, 137] width 199 height 31
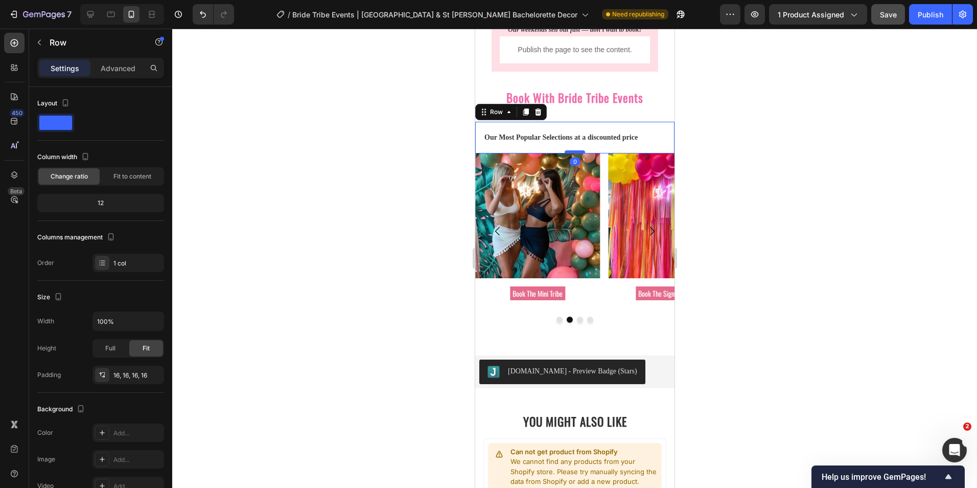
drag, startPoint x: 572, startPoint y: 168, endPoint x: 574, endPoint y: 153, distance: 14.9
click at [574, 153] on div at bounding box center [574, 151] width 20 height 3
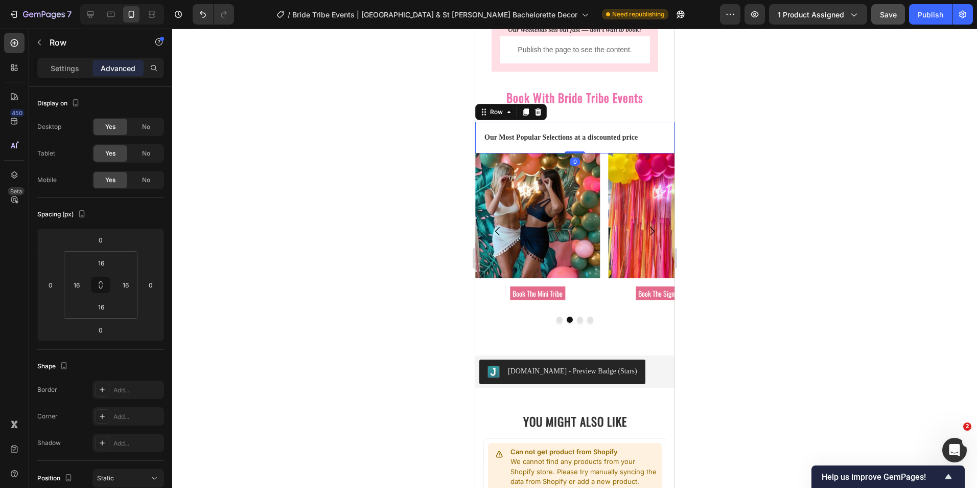
click at [564, 149] on div "Our Most Popular Selections at a discounted price Text Block Row 0" at bounding box center [574, 137] width 199 height 31
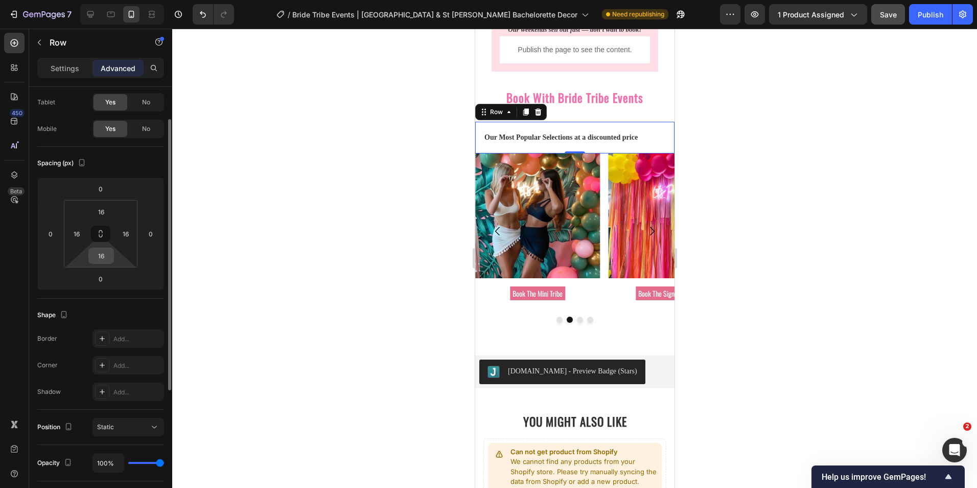
click at [101, 260] on input "16" at bounding box center [101, 255] width 20 height 15
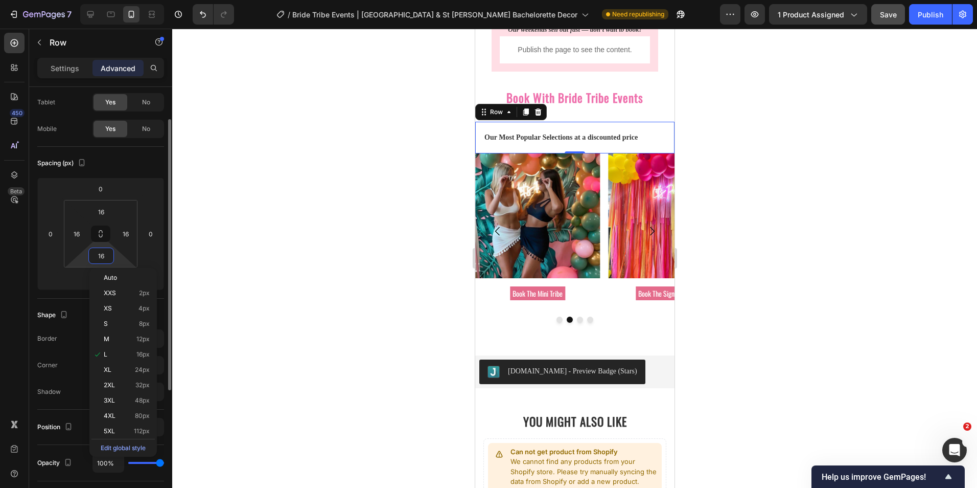
click at [101, 260] on input "16" at bounding box center [101, 255] width 20 height 15
type input "0"
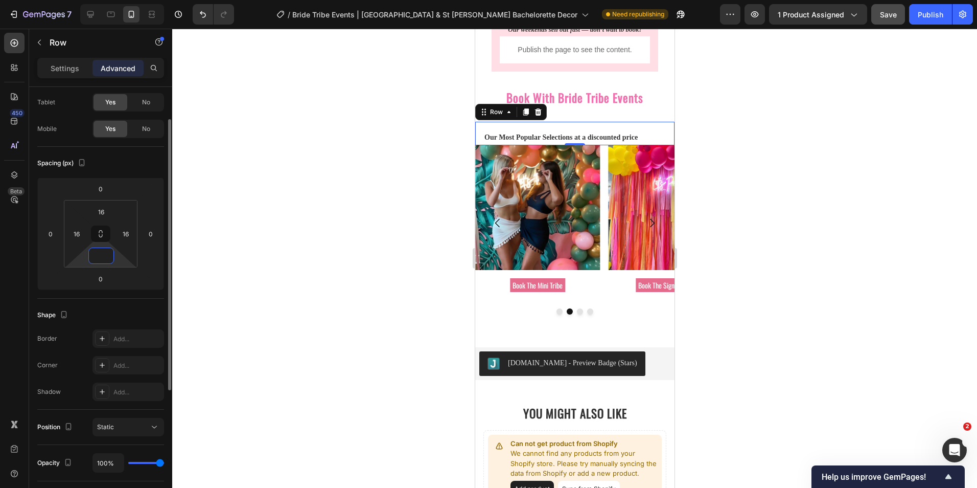
type input "5"
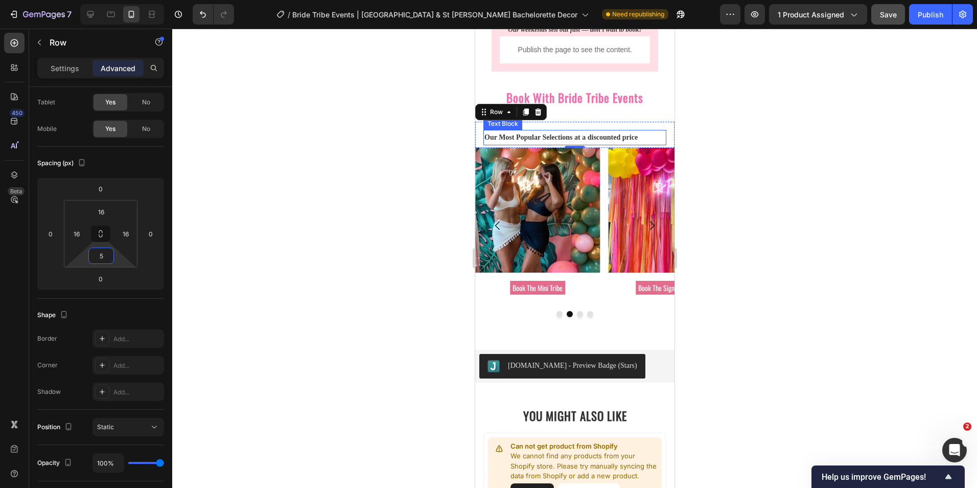
click at [512, 132] on div "Our Most Popular Selections at a discounted price Text Block Row 0" at bounding box center [574, 135] width 199 height 26
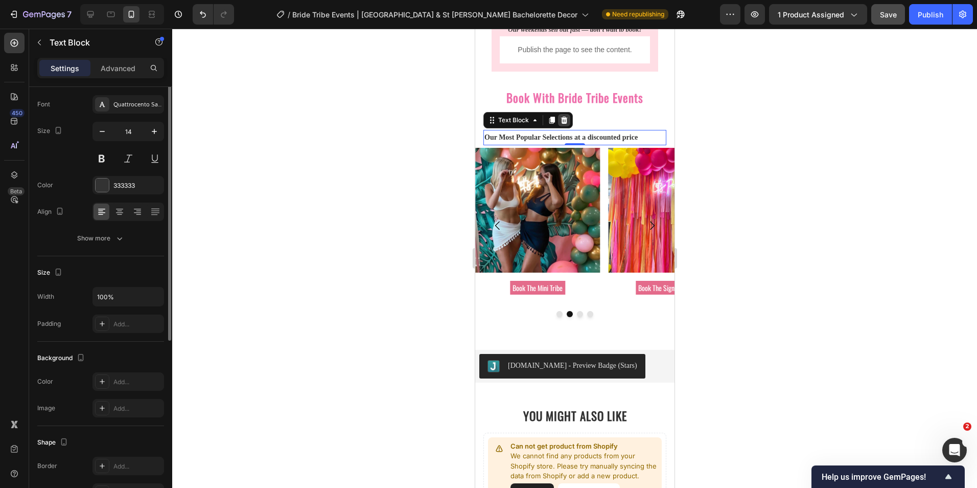
scroll to position [0, 0]
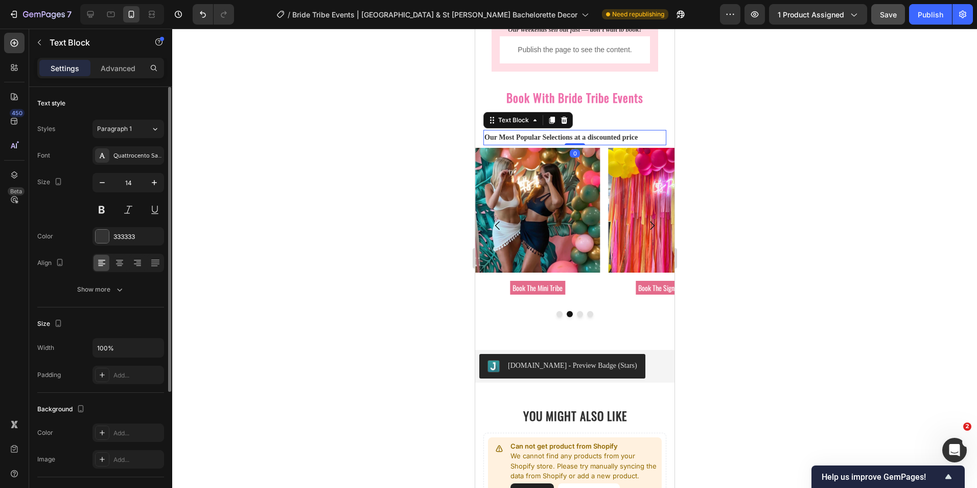
click at [454, 114] on div at bounding box center [574, 258] width 805 height 459
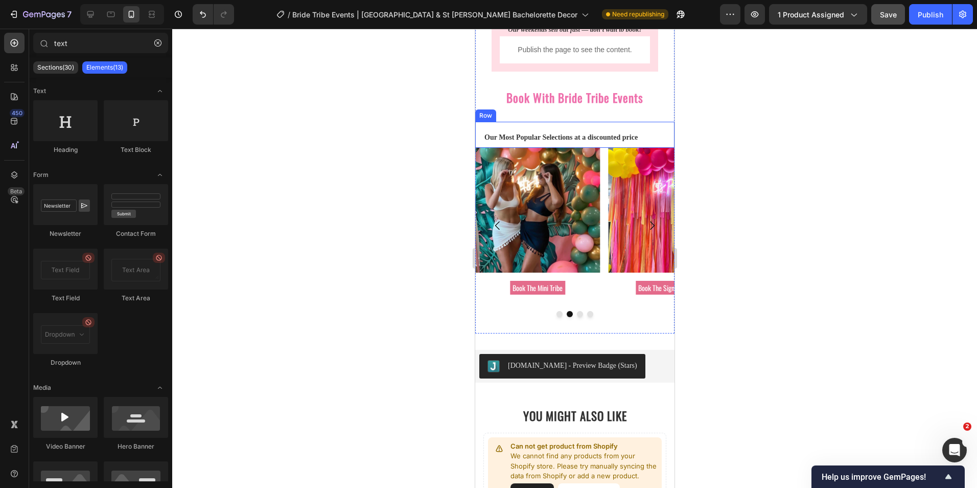
click at [557, 126] on div "Our Most Popular Selections at a discounted price Text Block Row" at bounding box center [574, 135] width 199 height 26
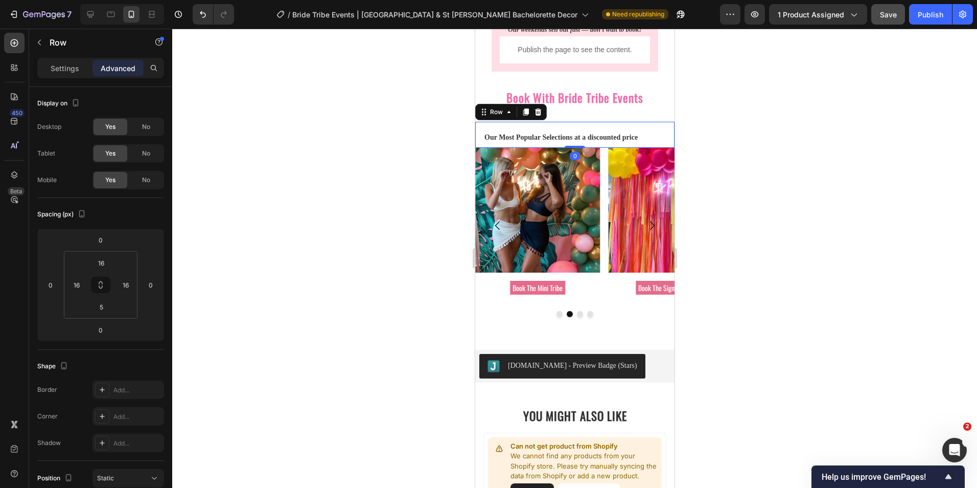
click at [556, 130] on div "Our Most Popular Selections at a discounted price Text Block Row 0" at bounding box center [574, 135] width 199 height 26
drag, startPoint x: 556, startPoint y: 130, endPoint x: 911, endPoint y: 175, distance: 357.6
click at [556, 130] on div "Our Most Popular Selections at a discounted price Text Block Row 0" at bounding box center [574, 135] width 199 height 26
click at [105, 266] on input "16" at bounding box center [101, 262] width 20 height 15
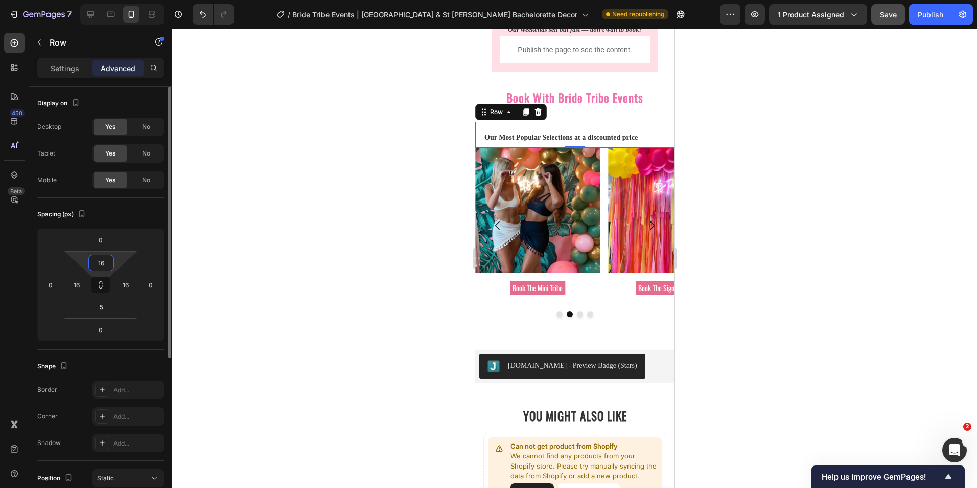
click at [105, 266] on input "16" at bounding box center [101, 262] width 20 height 15
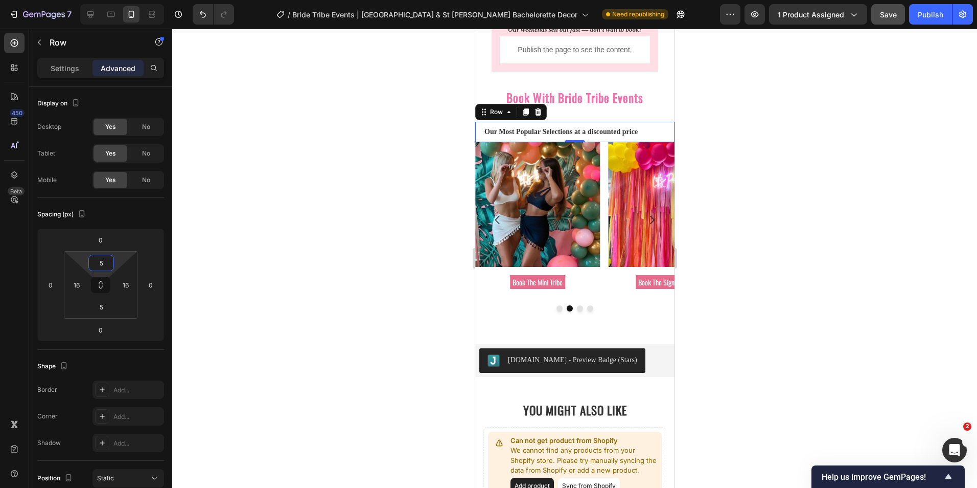
type input "5"
drag, startPoint x: 341, startPoint y: 261, endPoint x: 335, endPoint y: 258, distance: 6.9
click at [339, 259] on div at bounding box center [574, 258] width 805 height 459
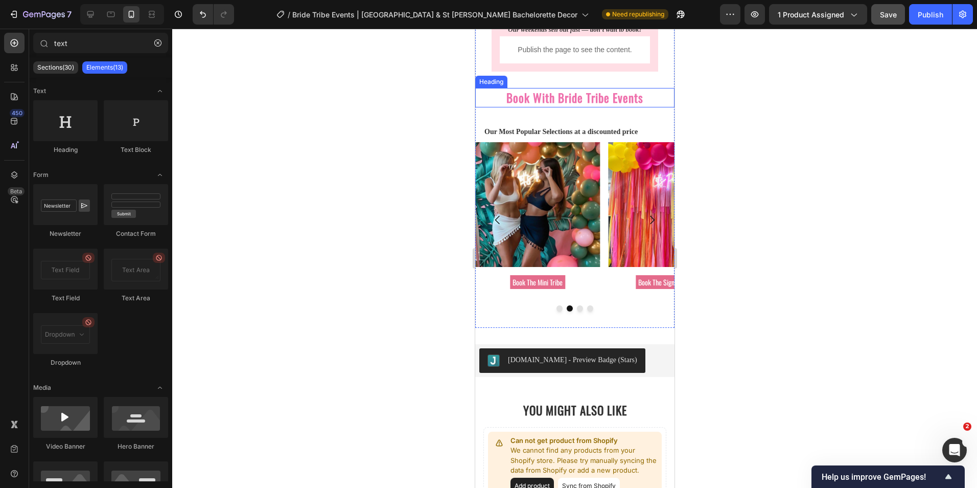
click at [555, 108] on h2 "⁠⁠⁠⁠⁠⁠⁠ Book With Bride Tribe Events" at bounding box center [574, 98] width 199 height 20
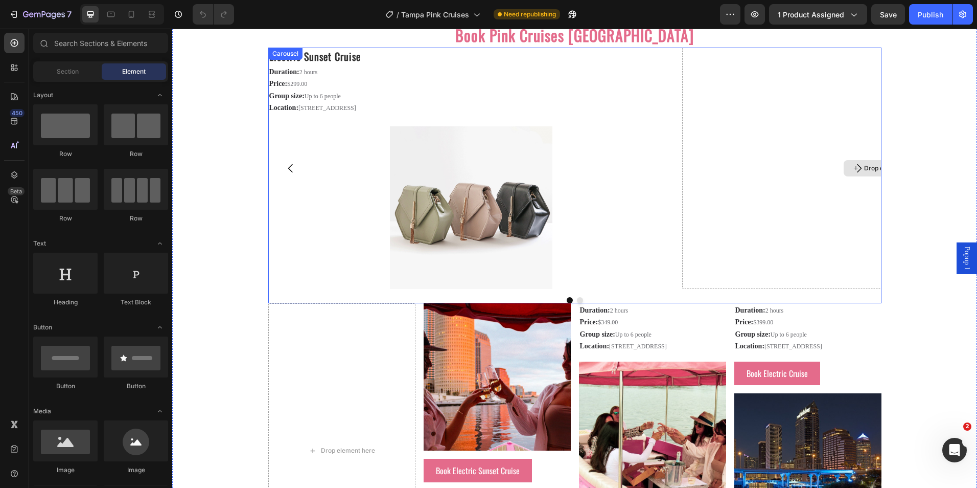
scroll to position [1584, 0]
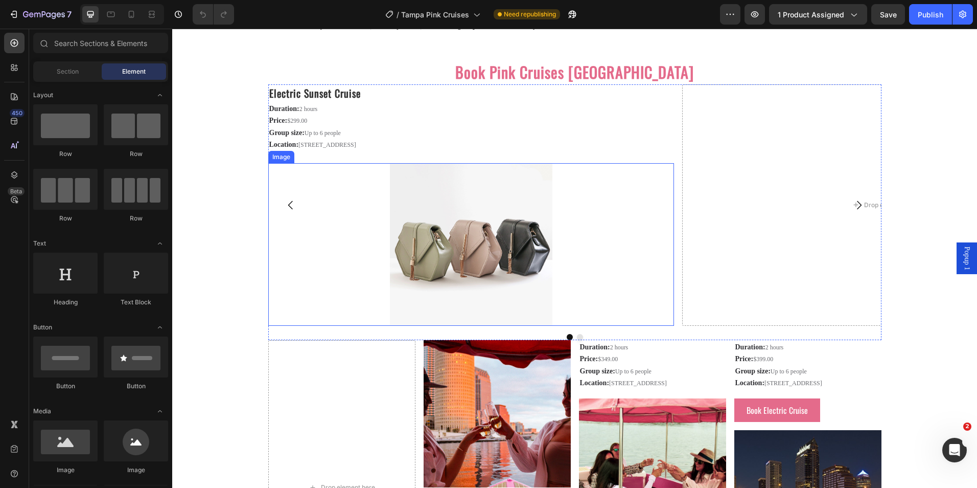
scroll to position [1533, 0]
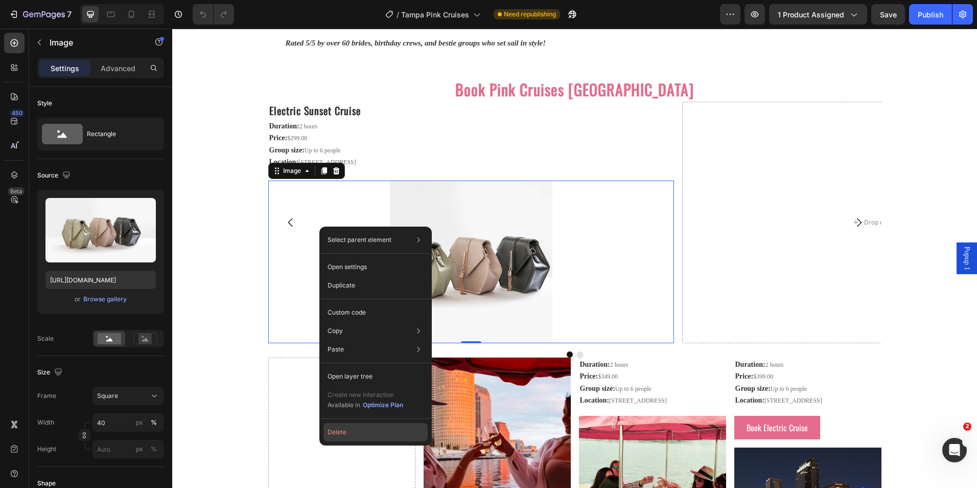
click at [353, 432] on button "Delete" at bounding box center [376, 432] width 104 height 18
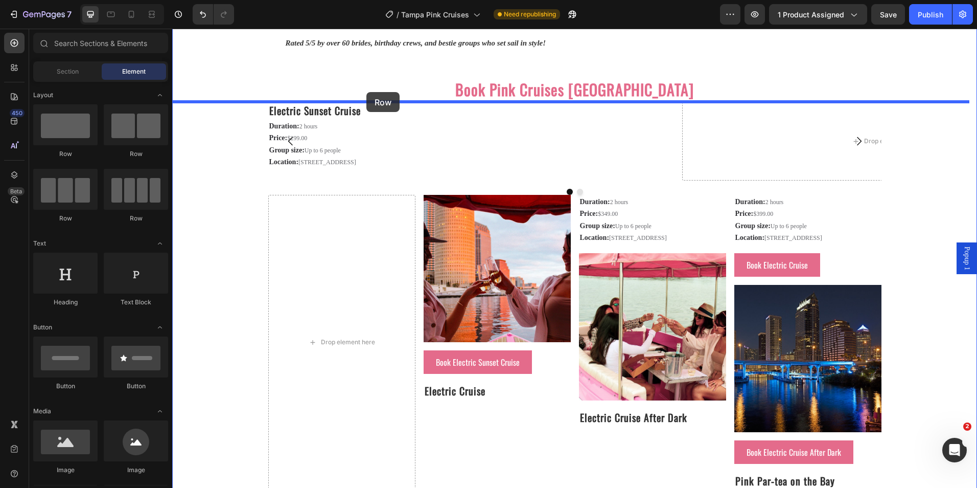
drag, startPoint x: 323, startPoint y: 224, endPoint x: 366, endPoint y: 92, distance: 138.8
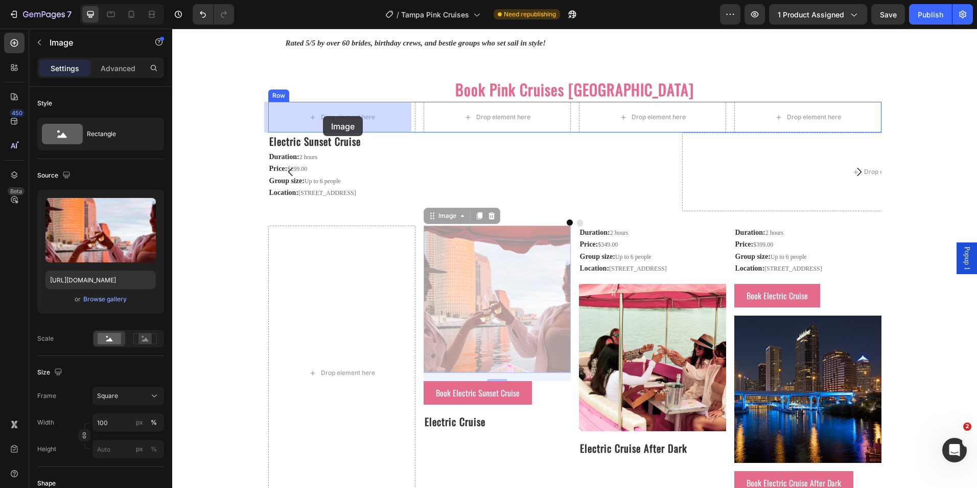
drag, startPoint x: 432, startPoint y: 241, endPoint x: 323, endPoint y: 117, distance: 165.1
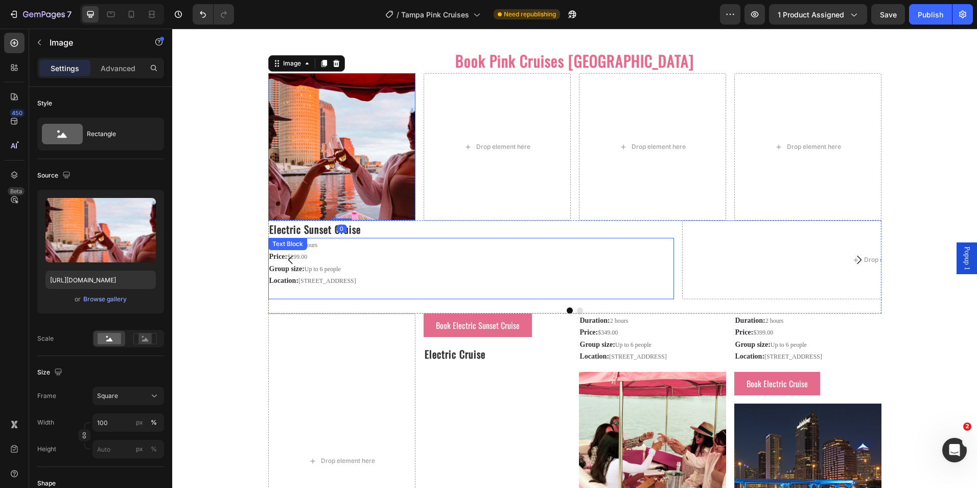
scroll to position [1584, 0]
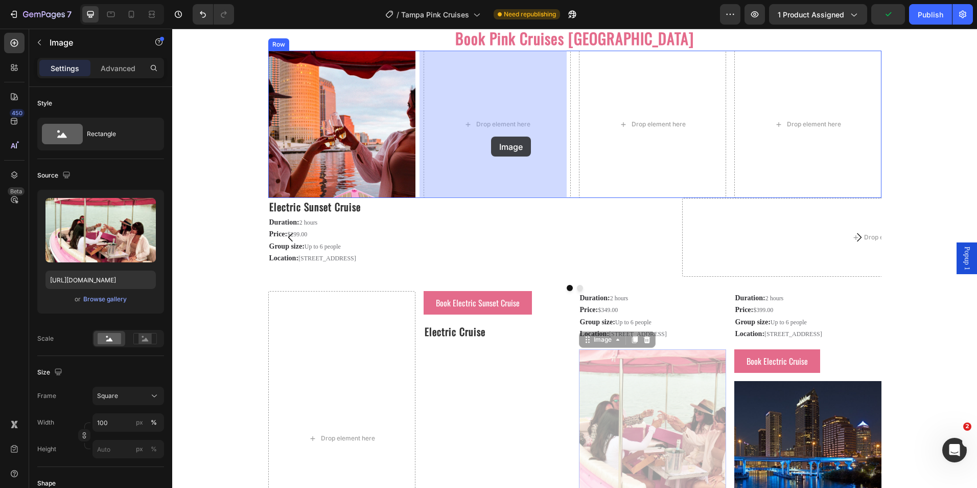
drag, startPoint x: 623, startPoint y: 361, endPoint x: 491, endPoint y: 136, distance: 260.2
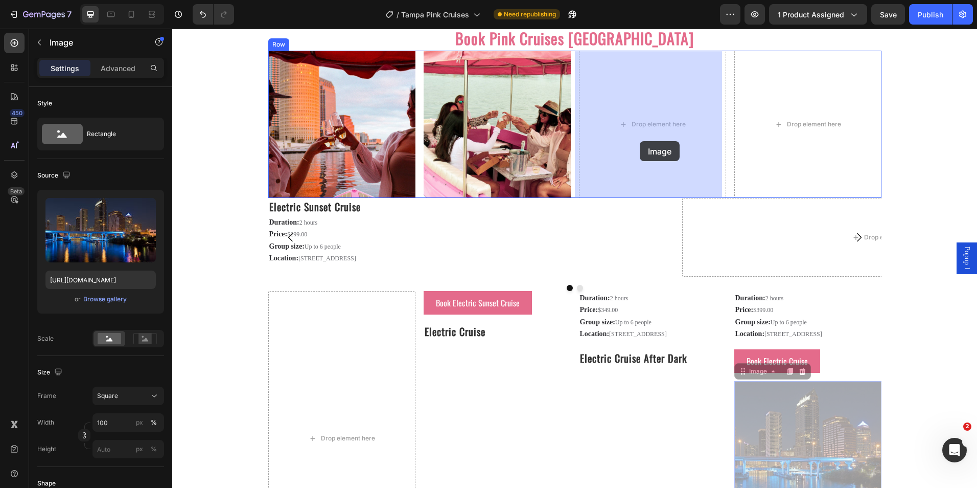
drag, startPoint x: 773, startPoint y: 391, endPoint x: 641, endPoint y: 144, distance: 280.8
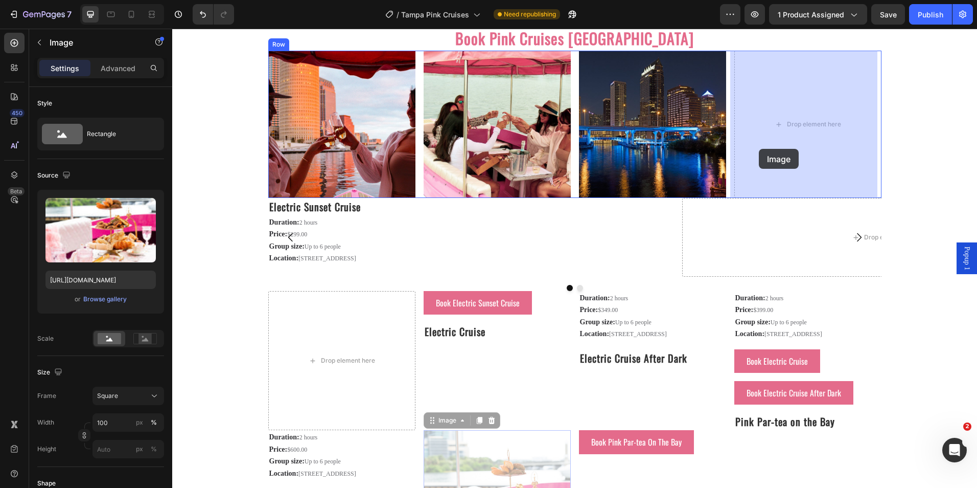
drag, startPoint x: 543, startPoint y: 386, endPoint x: 759, endPoint y: 149, distance: 320.9
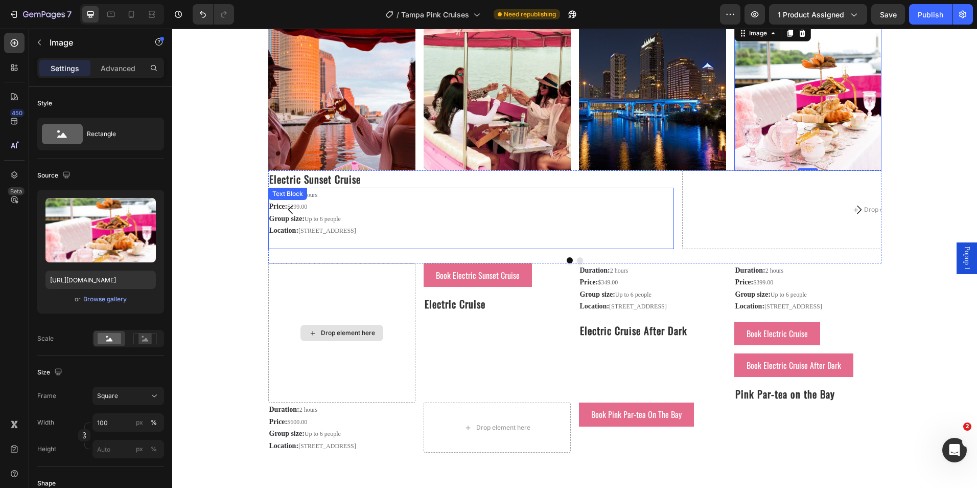
scroll to position [1635, 0]
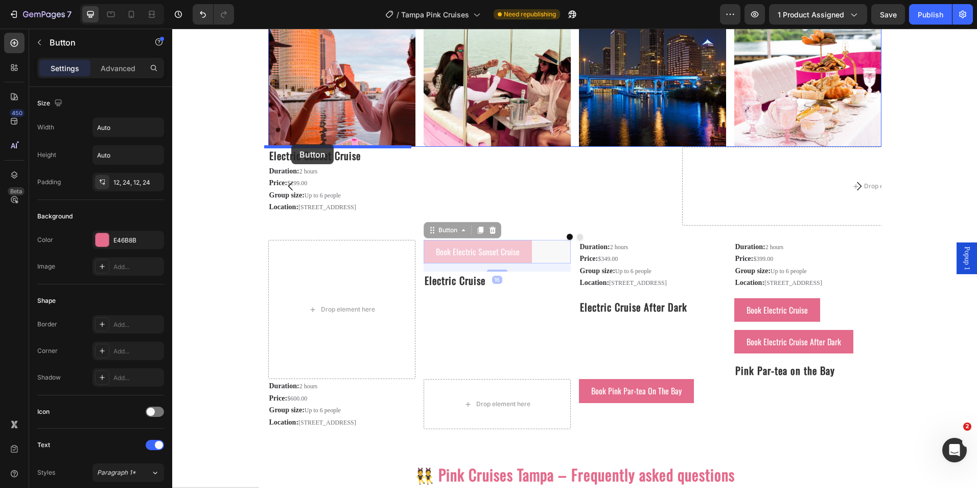
drag, startPoint x: 431, startPoint y: 235, endPoint x: 291, endPoint y: 144, distance: 166.6
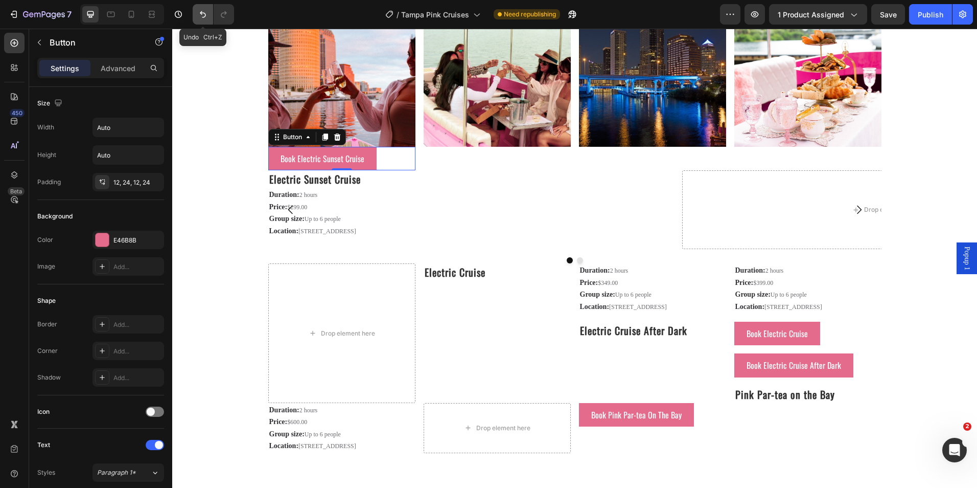
click at [206, 13] on icon "Undo/Redo" at bounding box center [203, 14] width 10 height 10
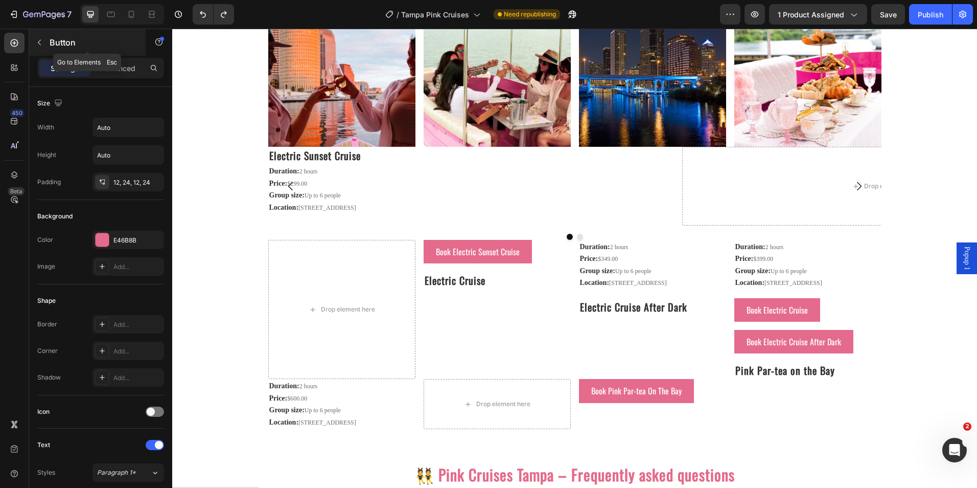
click at [43, 35] on button "button" at bounding box center [39, 42] width 16 height 16
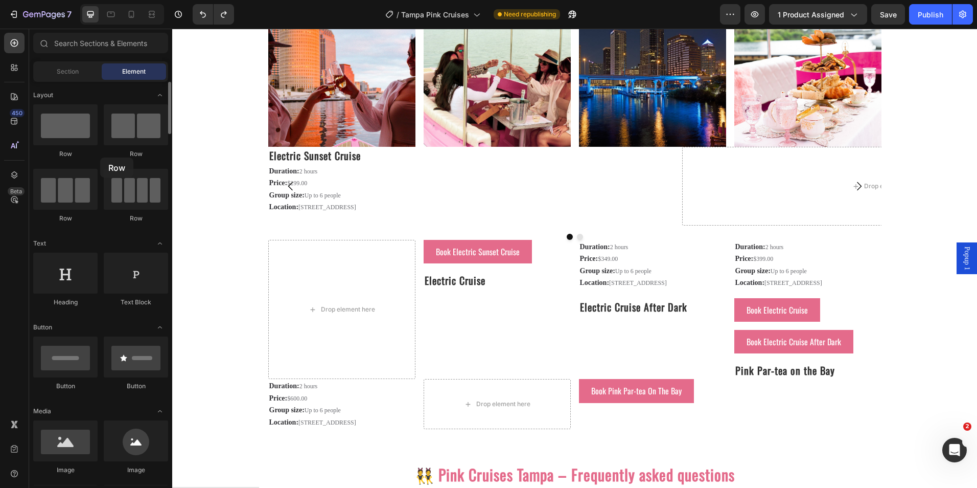
drag, startPoint x: 146, startPoint y: 192, endPoint x: 78, endPoint y: 151, distance: 79.3
click at [90, 162] on div "Row Row Row Row" at bounding box center [100, 168] width 135 height 128
drag, startPoint x: 261, startPoint y: 161, endPoint x: 304, endPoint y: 144, distance: 46.1
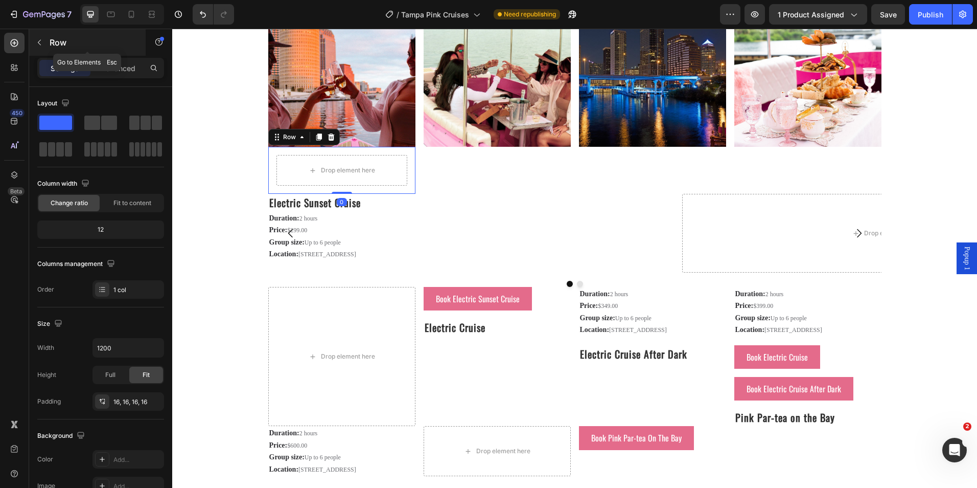
click at [41, 41] on icon "button" at bounding box center [39, 42] width 8 height 8
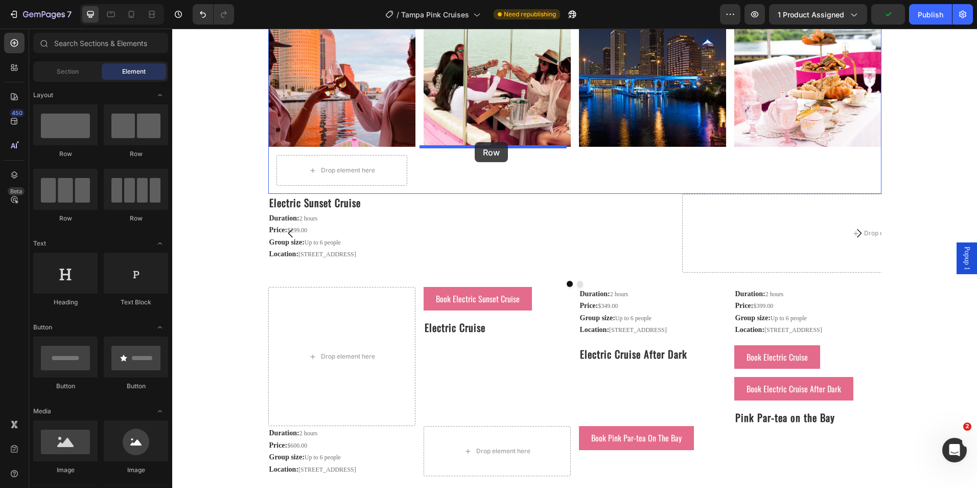
drag, startPoint x: 324, startPoint y: 165, endPoint x: 475, endPoint y: 142, distance: 152.4
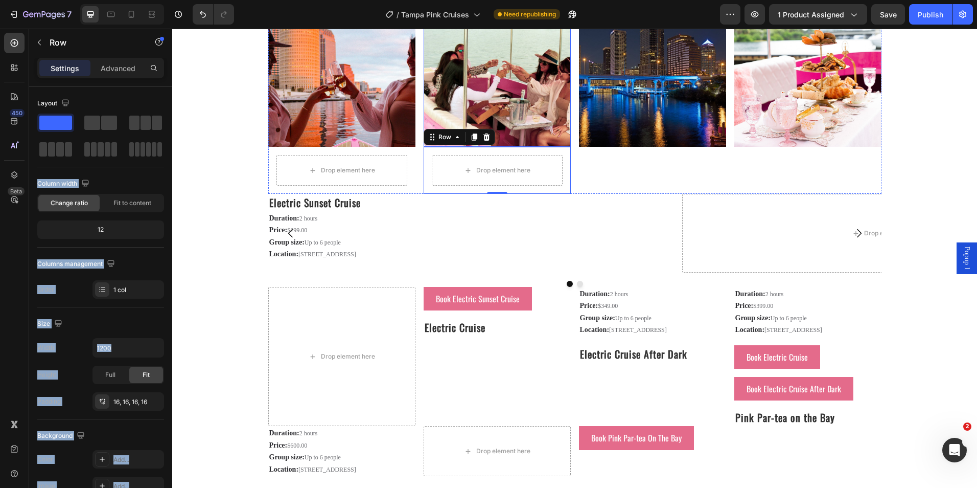
drag, startPoint x: 237, startPoint y: 150, endPoint x: 443, endPoint y: 127, distance: 207.3
click at [41, 42] on icon "button" at bounding box center [39, 42] width 8 height 8
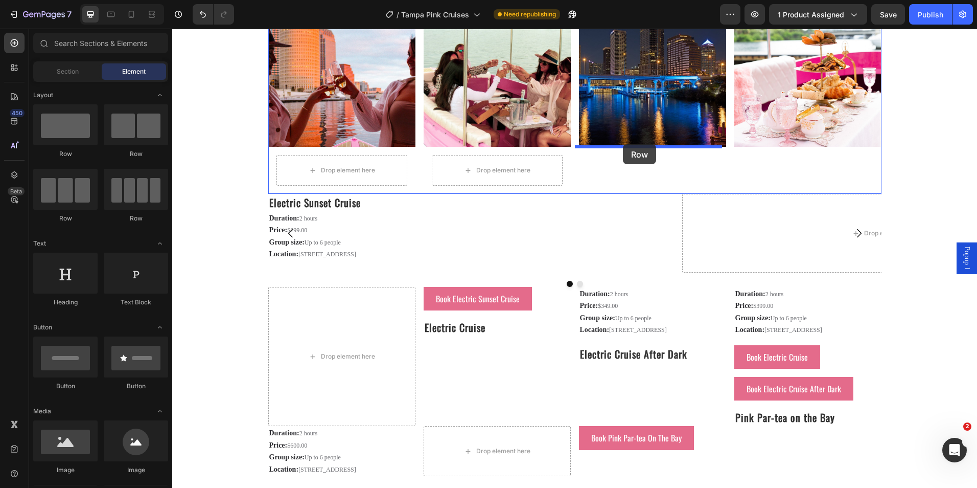
drag, startPoint x: 416, startPoint y: 127, endPoint x: 355, endPoint y: 120, distance: 61.3
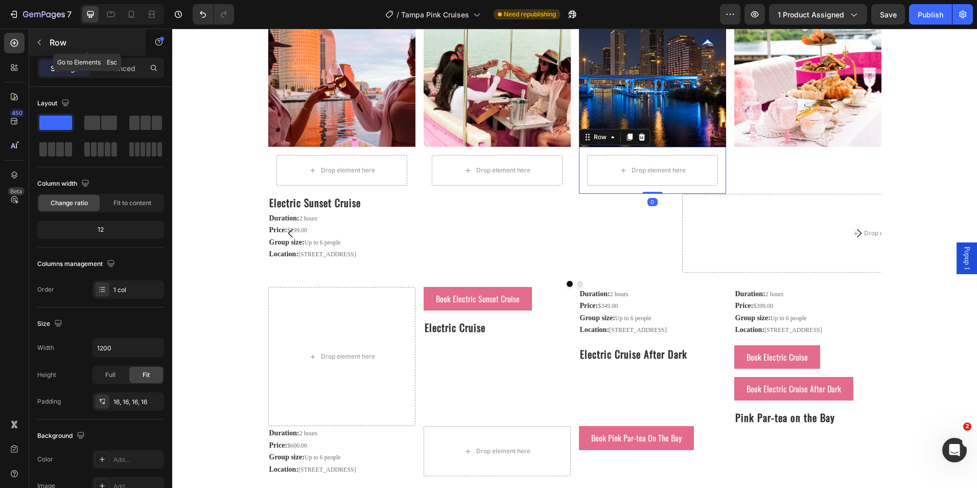
click at [47, 40] on button "button" at bounding box center [39, 42] width 16 height 16
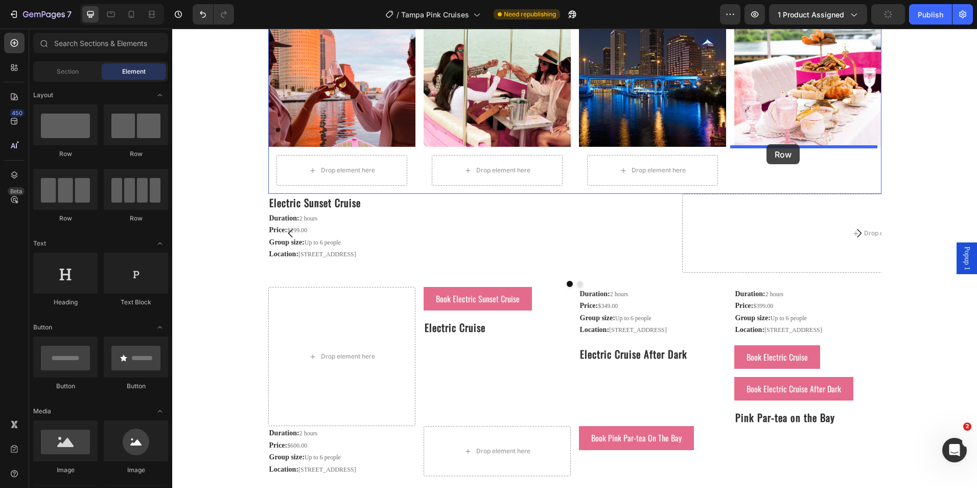
drag, startPoint x: 209, startPoint y: 127, endPoint x: 502, endPoint y: 236, distance: 313.2
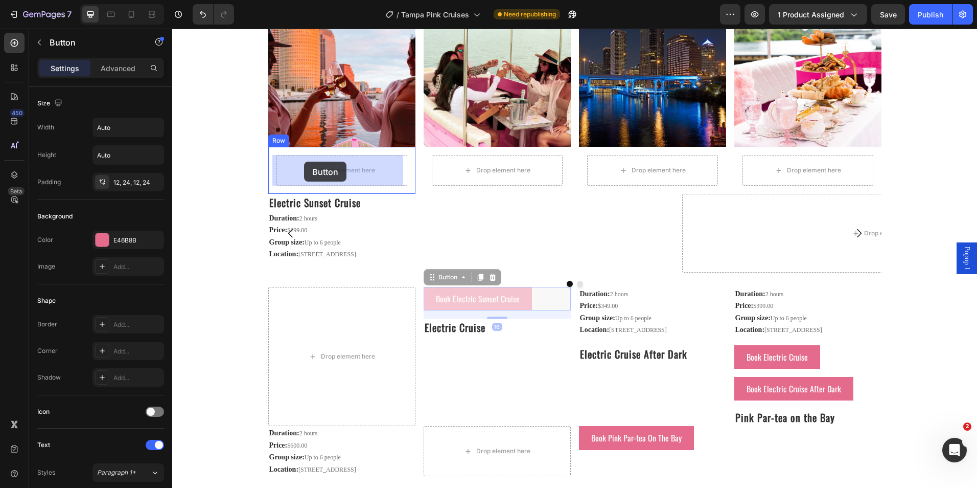
drag, startPoint x: 429, startPoint y: 280, endPoint x: 304, endPoint y: 161, distance: 172.4
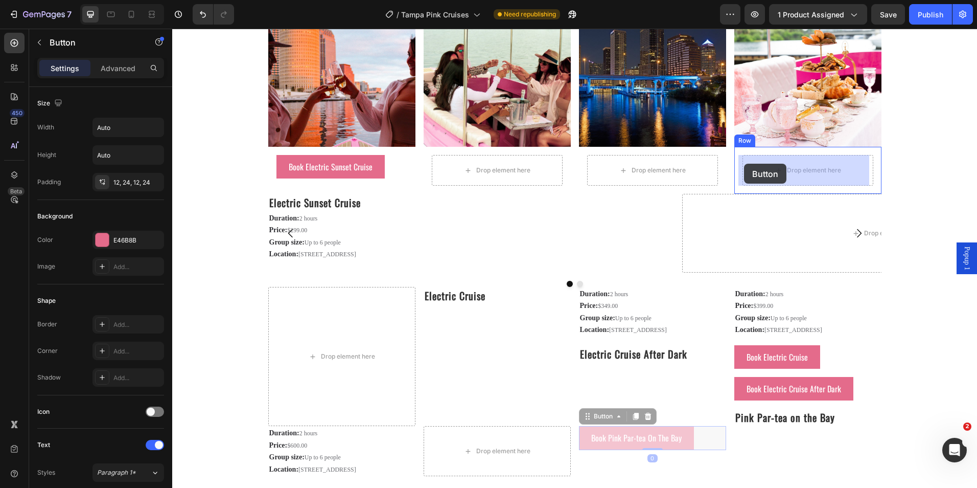
drag, startPoint x: 583, startPoint y: 433, endPoint x: 744, endPoint y: 164, distance: 313.8
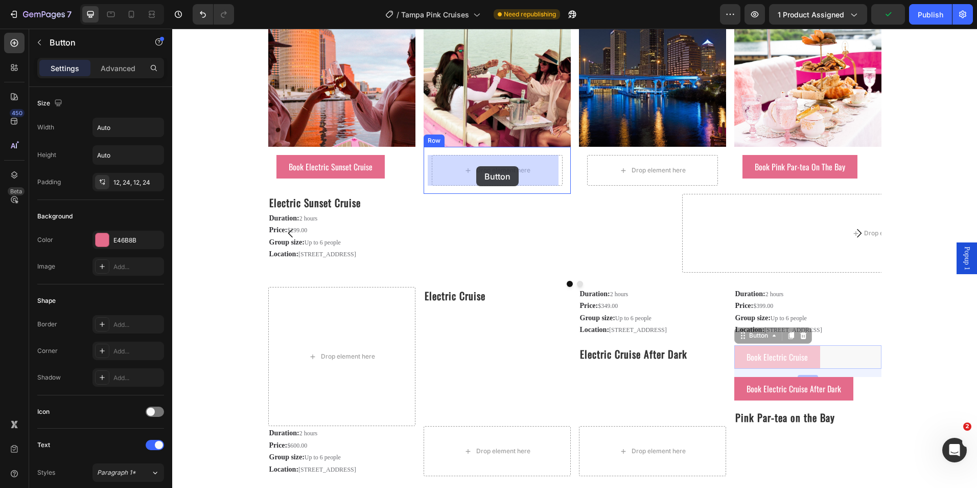
drag, startPoint x: 742, startPoint y: 353, endPoint x: 476, endPoint y: 166, distance: 324.7
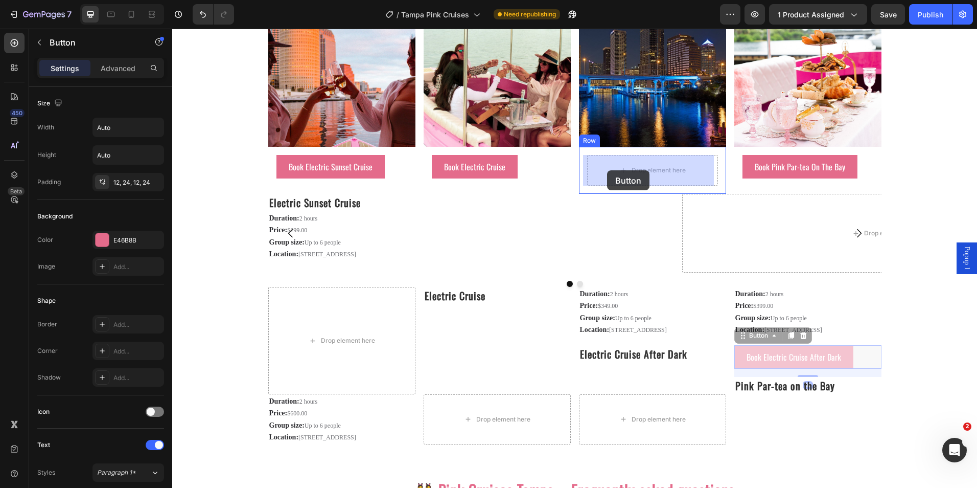
drag, startPoint x: 742, startPoint y: 352, endPoint x: 607, endPoint y: 170, distance: 226.5
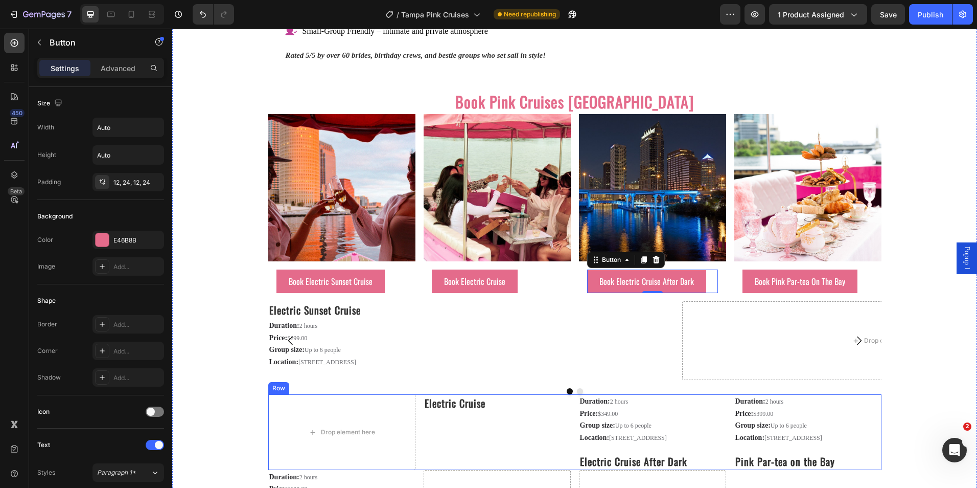
scroll to position [1482, 0]
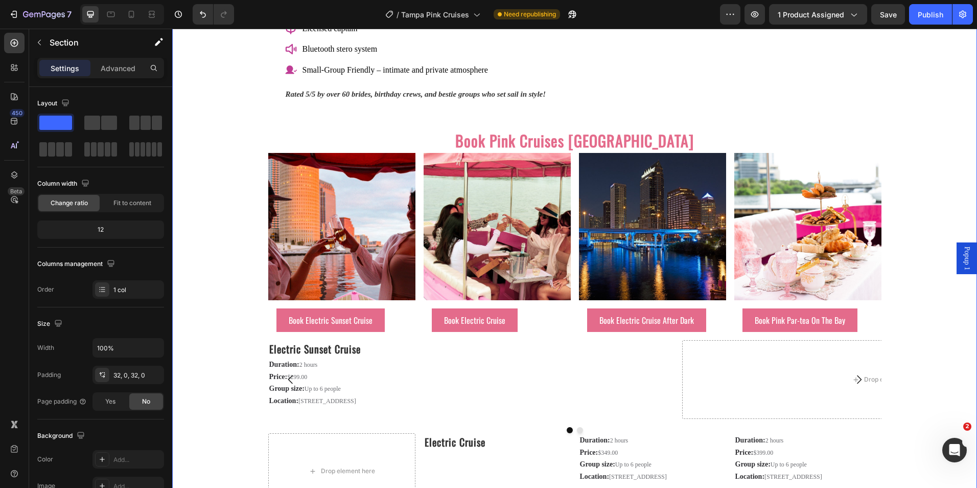
scroll to position [1533, 0]
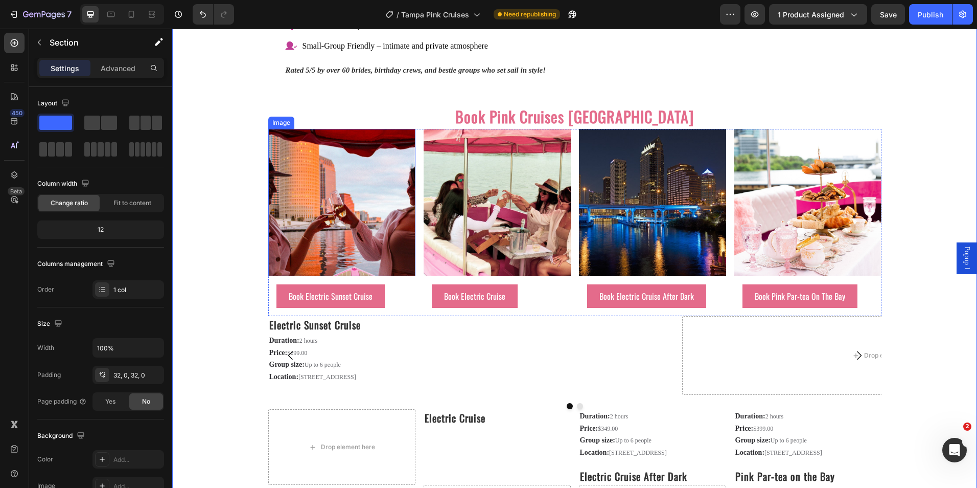
scroll to position [1482, 0]
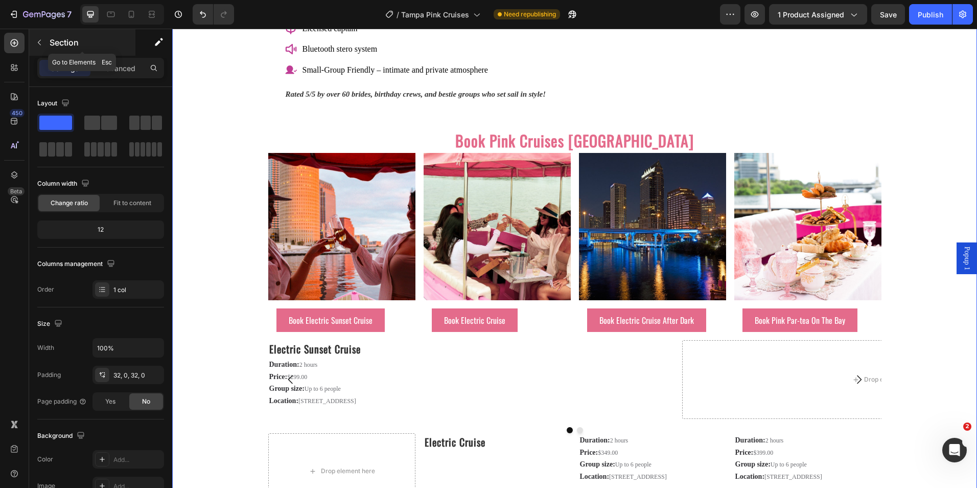
click at [35, 42] on icon "button" at bounding box center [39, 42] width 8 height 8
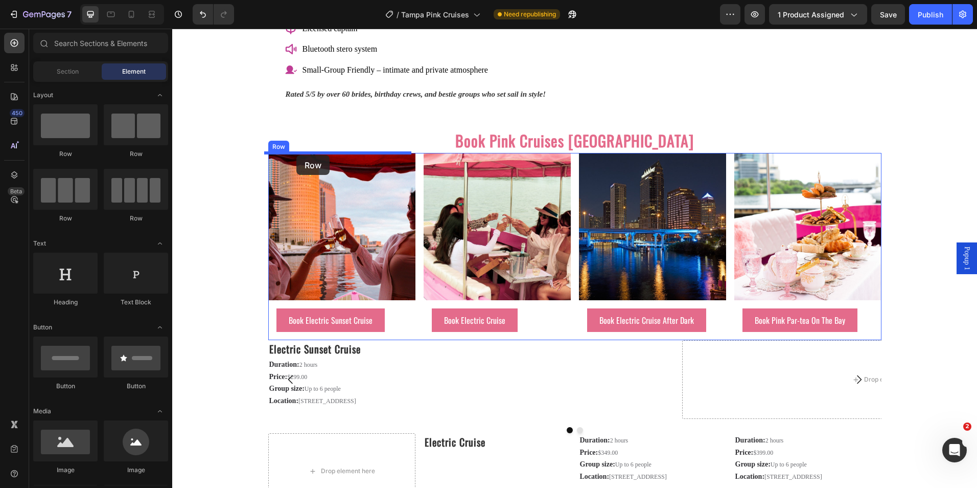
drag, startPoint x: 251, startPoint y: 157, endPoint x: 296, endPoint y: 155, distance: 45.6
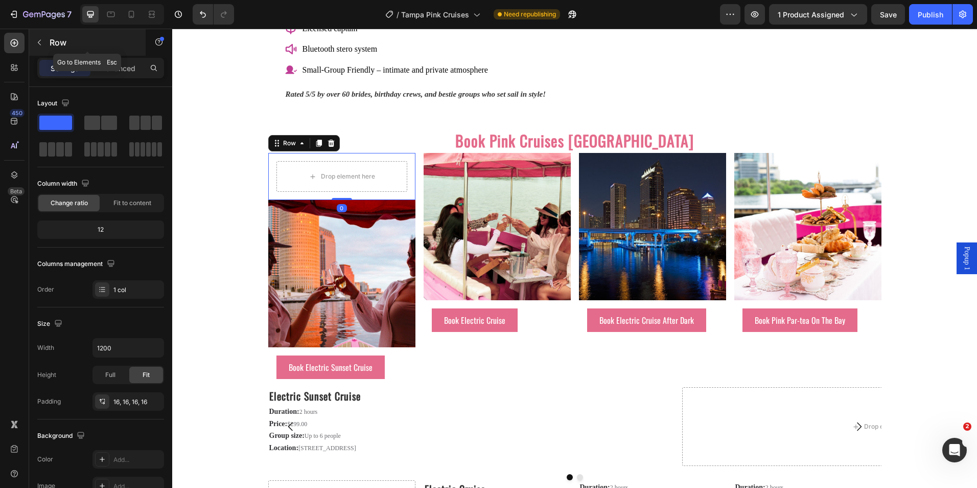
click at [47, 43] on button "button" at bounding box center [39, 42] width 16 height 16
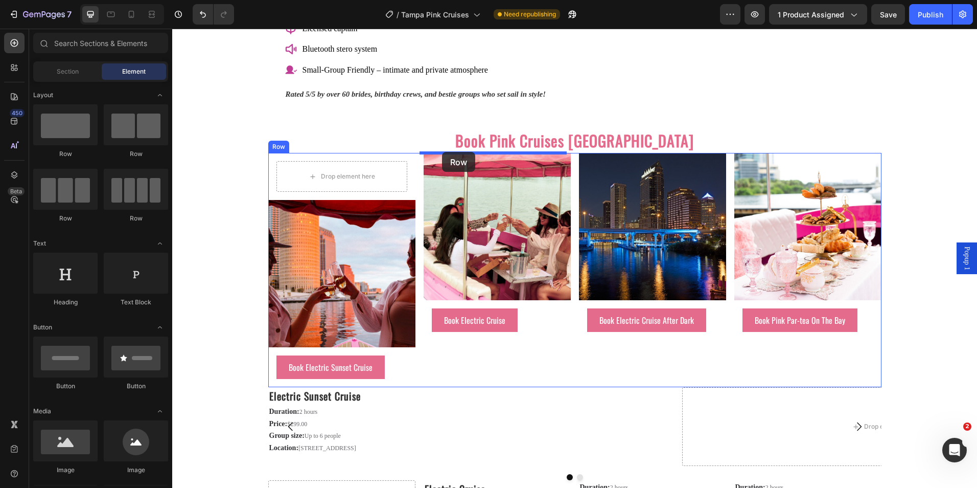
drag, startPoint x: 238, startPoint y: 159, endPoint x: 295, endPoint y: 146, distance: 59.3
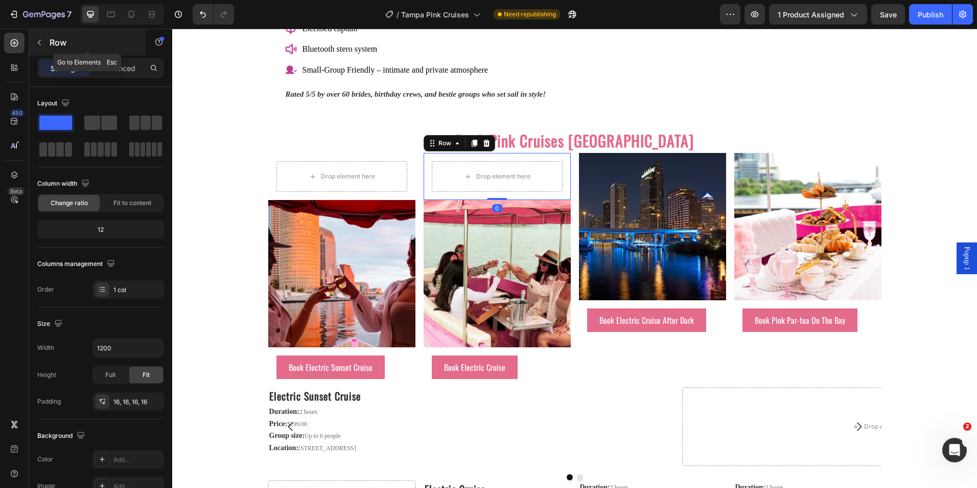
click at [43, 42] on icon "button" at bounding box center [39, 42] width 8 height 8
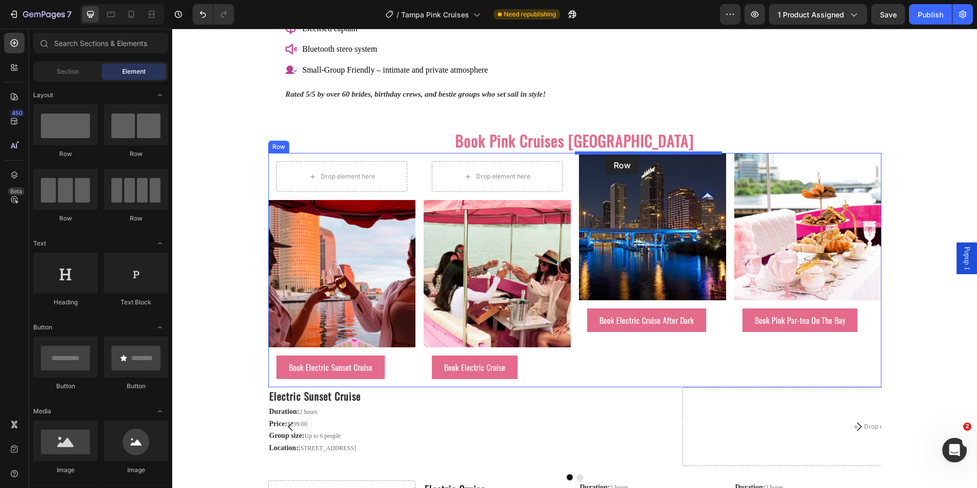
drag, startPoint x: 267, startPoint y: 156, endPoint x: 606, endPoint y: 155, distance: 338.3
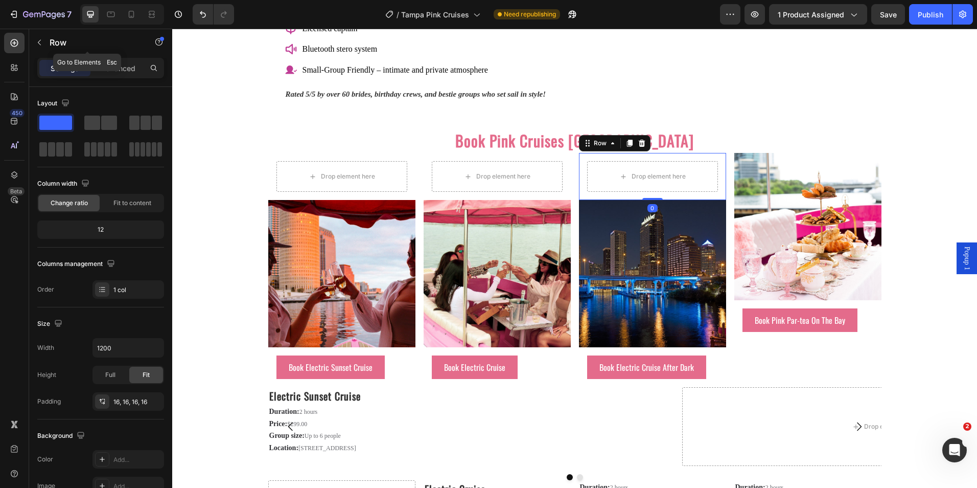
drag, startPoint x: 37, startPoint y: 44, endPoint x: 35, endPoint y: 49, distance: 5.3
click at [36, 45] on icon "button" at bounding box center [39, 42] width 8 height 8
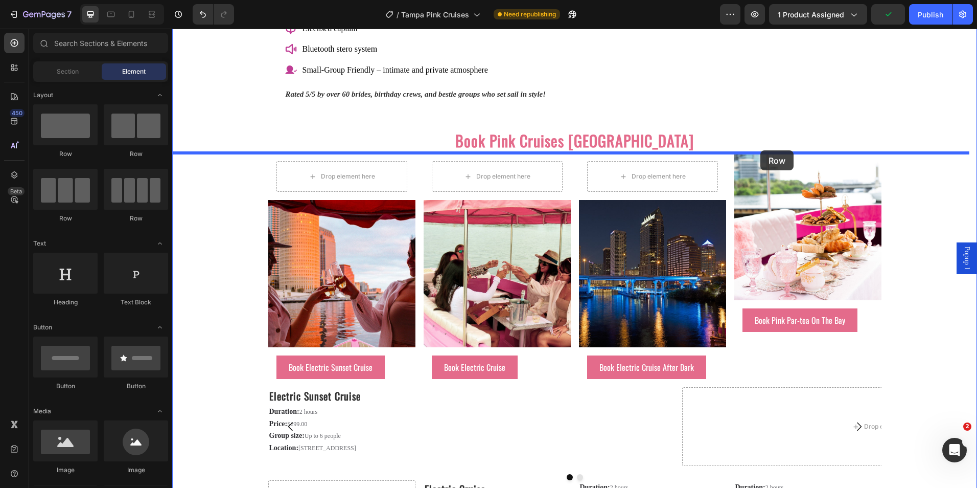
drag, startPoint x: 238, startPoint y: 160, endPoint x: 760, endPoint y: 150, distance: 522.4
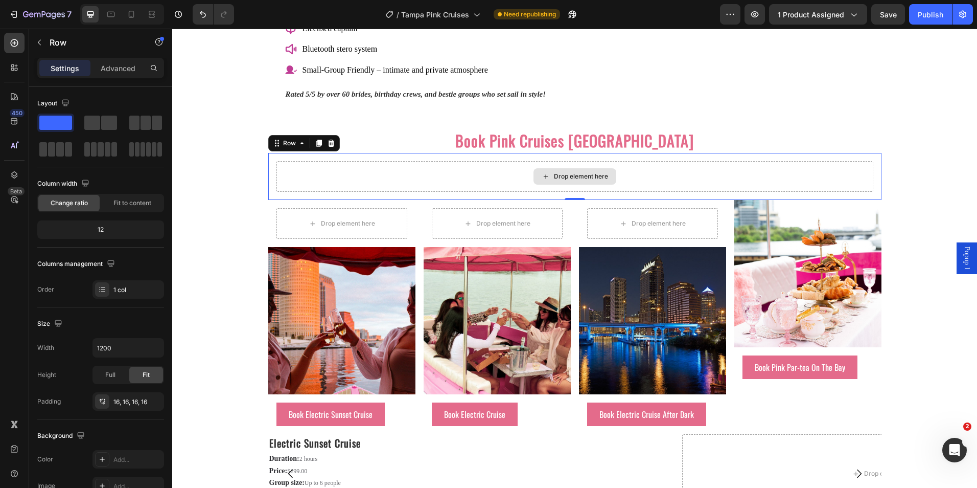
drag, startPoint x: 422, startPoint y: 179, endPoint x: 643, endPoint y: 232, distance: 227.8
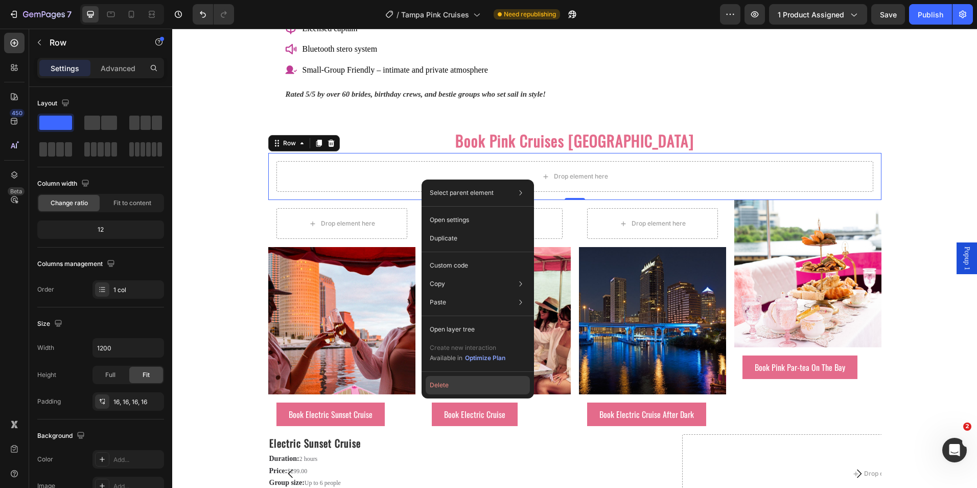
click at [449, 382] on button "Delete" at bounding box center [478, 385] width 104 height 18
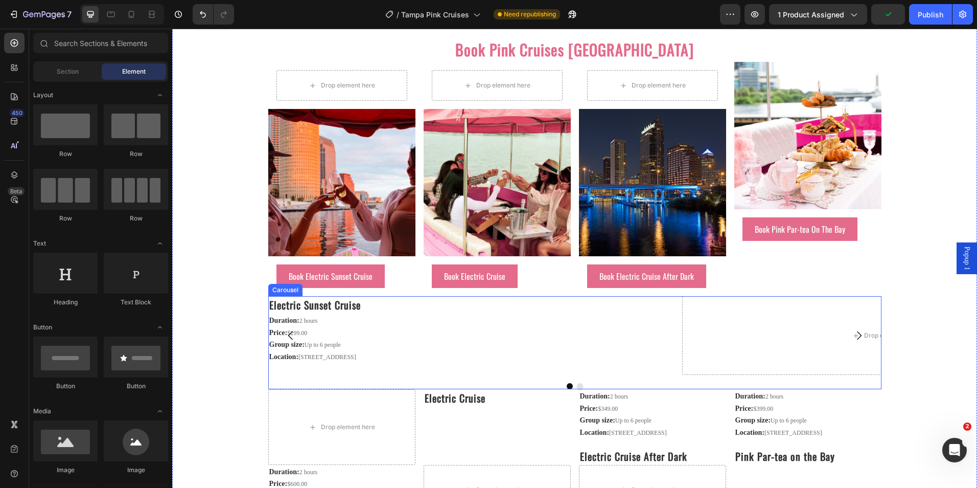
scroll to position [1584, 0]
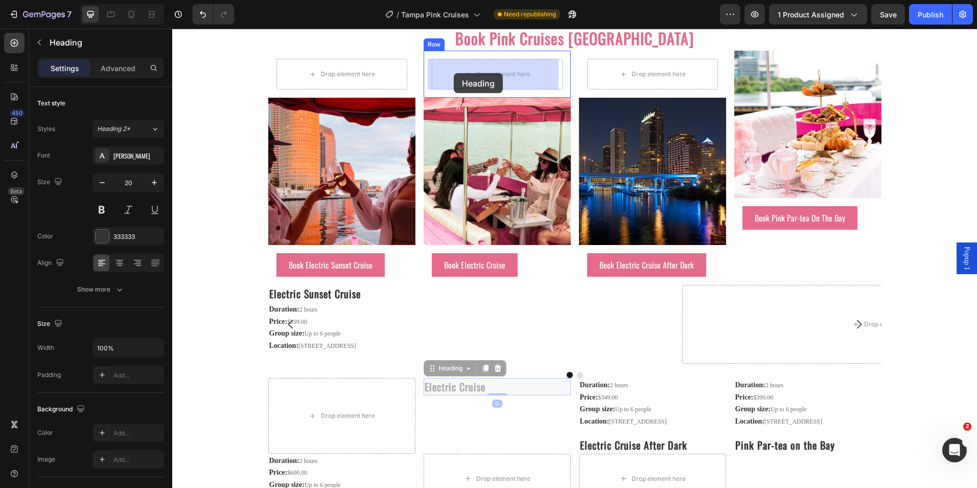
drag, startPoint x: 433, startPoint y: 372, endPoint x: 454, endPoint y: 73, distance: 299.7
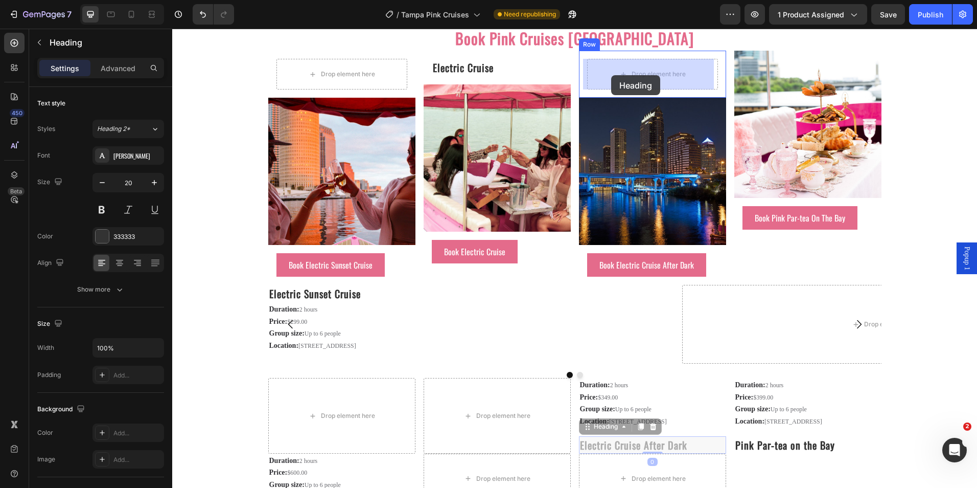
drag, startPoint x: 586, startPoint y: 444, endPoint x: 704, endPoint y: 193, distance: 277.5
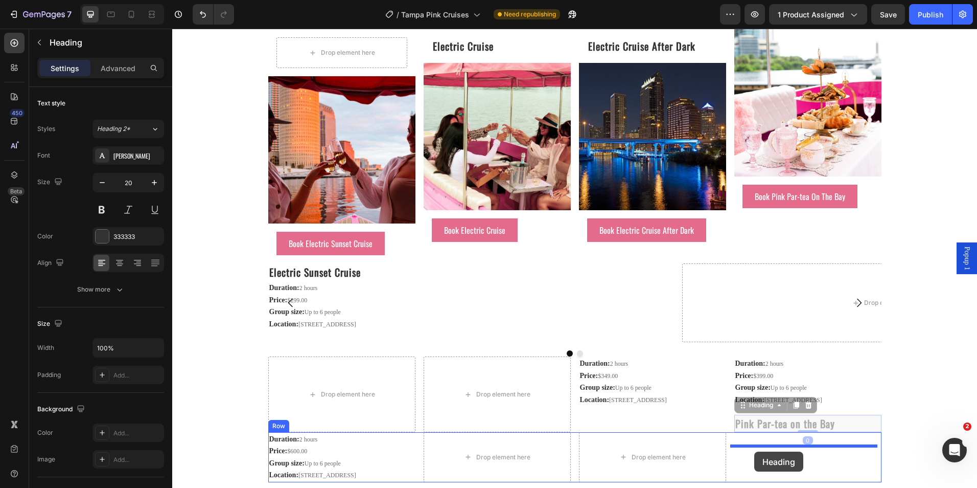
scroll to position [1625, 0]
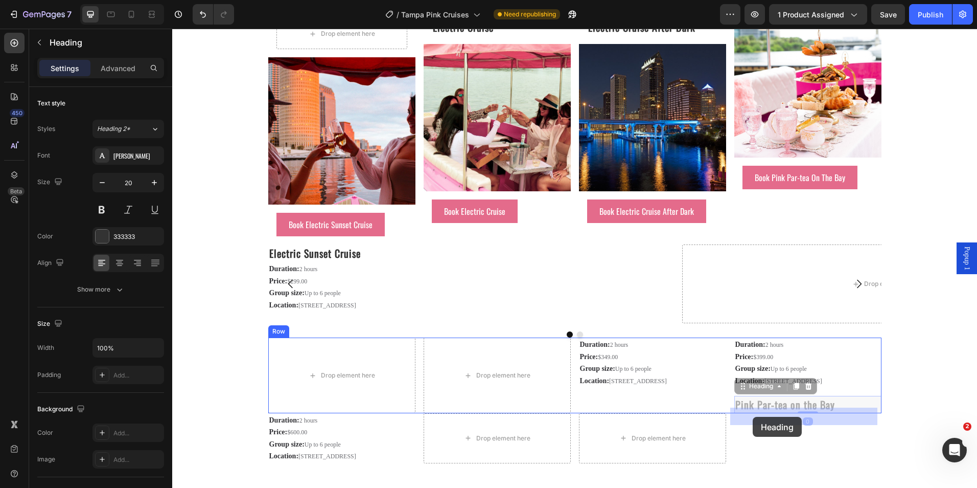
drag, startPoint x: 737, startPoint y: 445, endPoint x: 753, endPoint y: 417, distance: 33.0
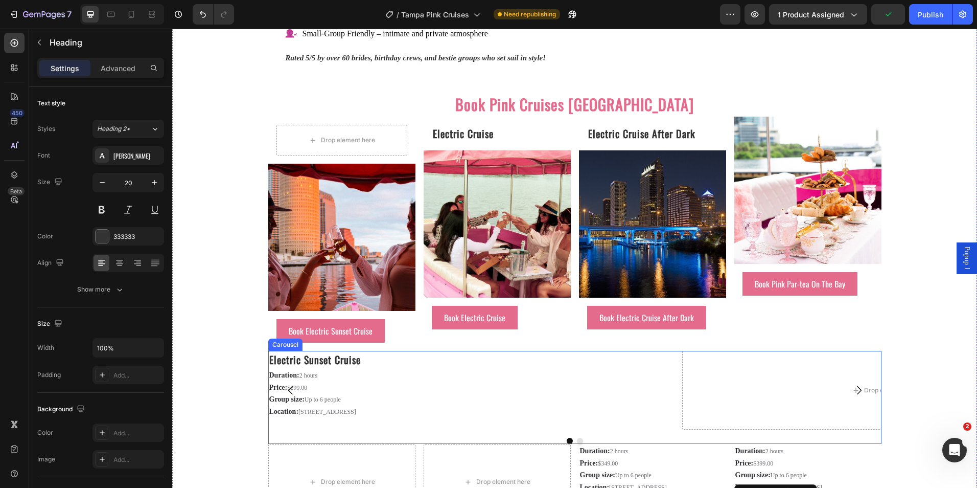
scroll to position [1471, 0]
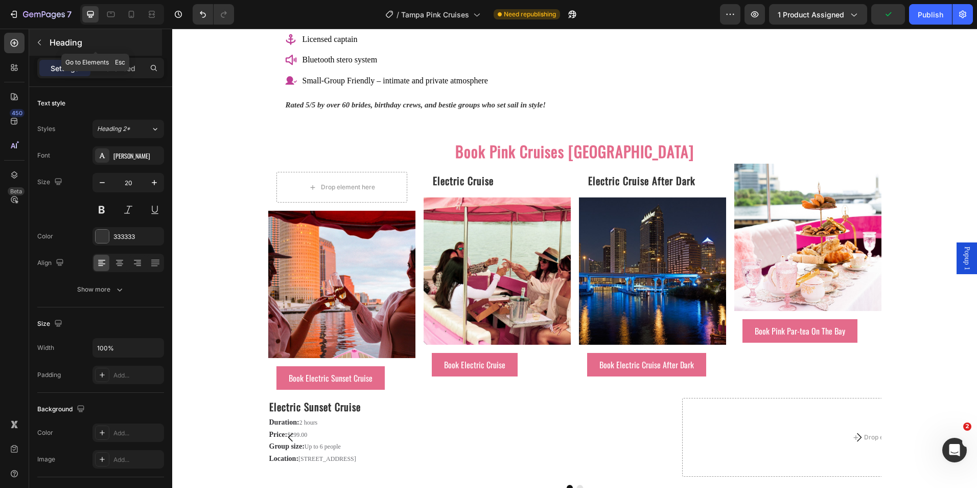
click at [36, 37] on button "button" at bounding box center [39, 42] width 16 height 16
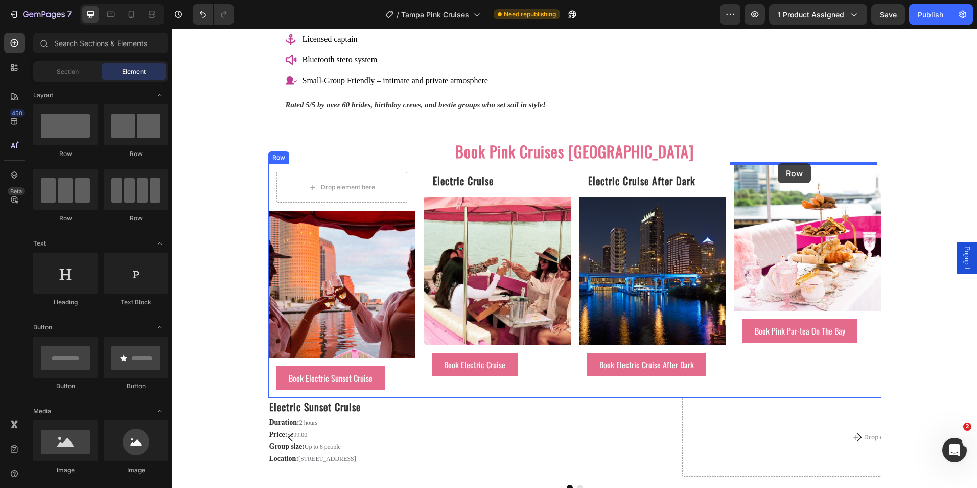
drag, startPoint x: 571, startPoint y: 165, endPoint x: 727, endPoint y: 181, distance: 156.7
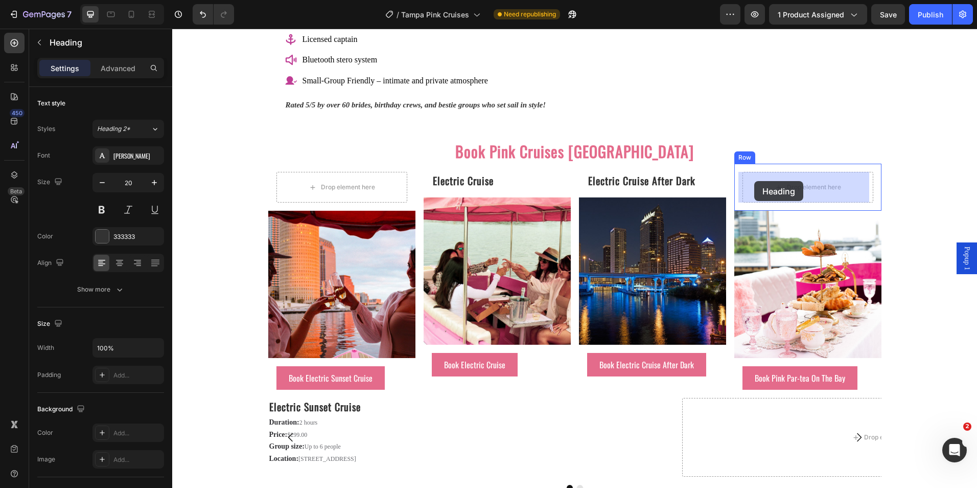
drag, startPoint x: 740, startPoint y: 402, endPoint x: 754, endPoint y: 181, distance: 221.8
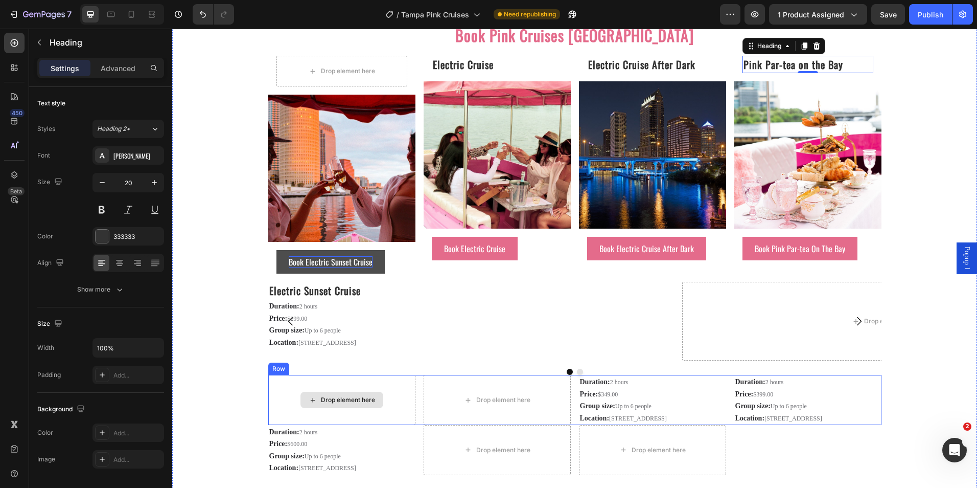
scroll to position [1574, 0]
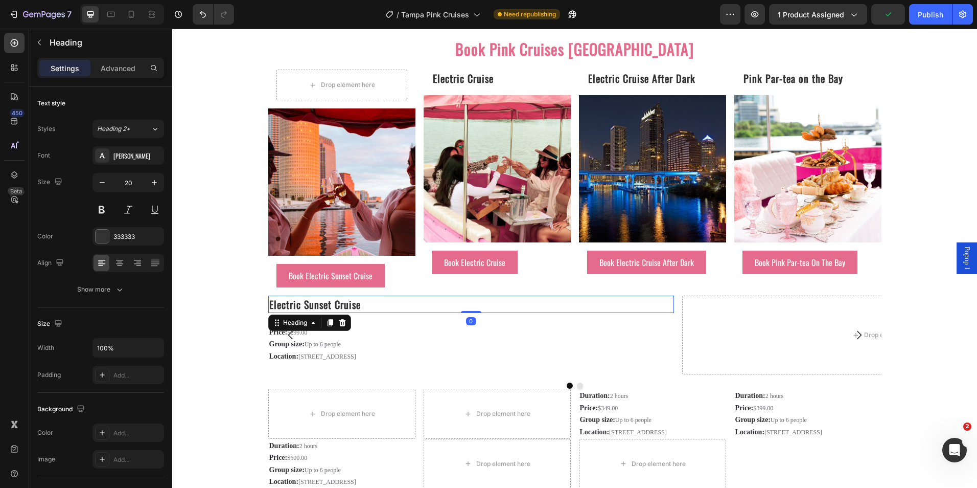
click at [286, 304] on strong "Electric Sunset Cruise" at bounding box center [314, 303] width 91 height 15
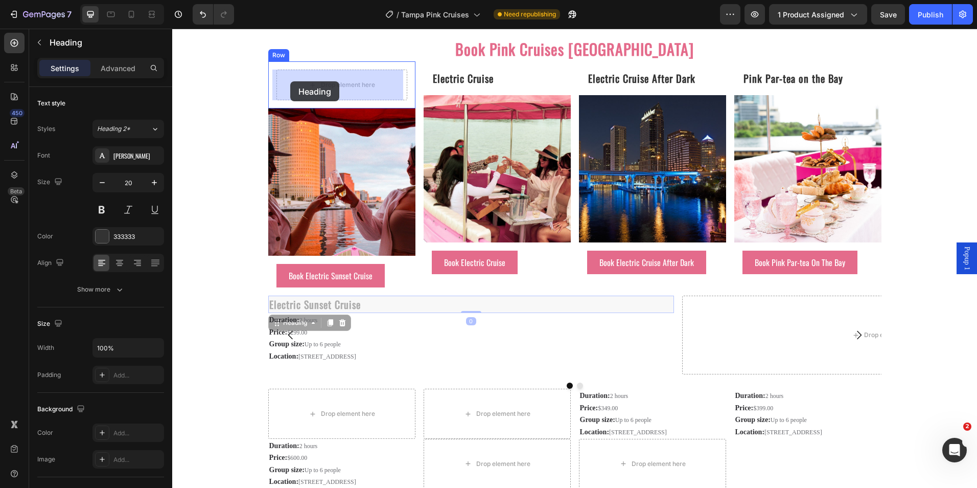
drag, startPoint x: 269, startPoint y: 322, endPoint x: 290, endPoint y: 127, distance: 196.3
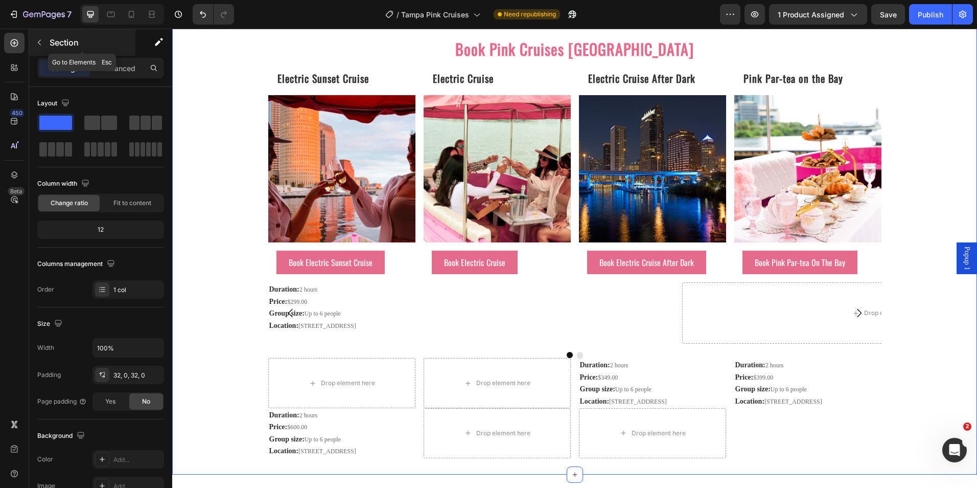
click at [43, 42] on button "button" at bounding box center [39, 42] width 16 height 16
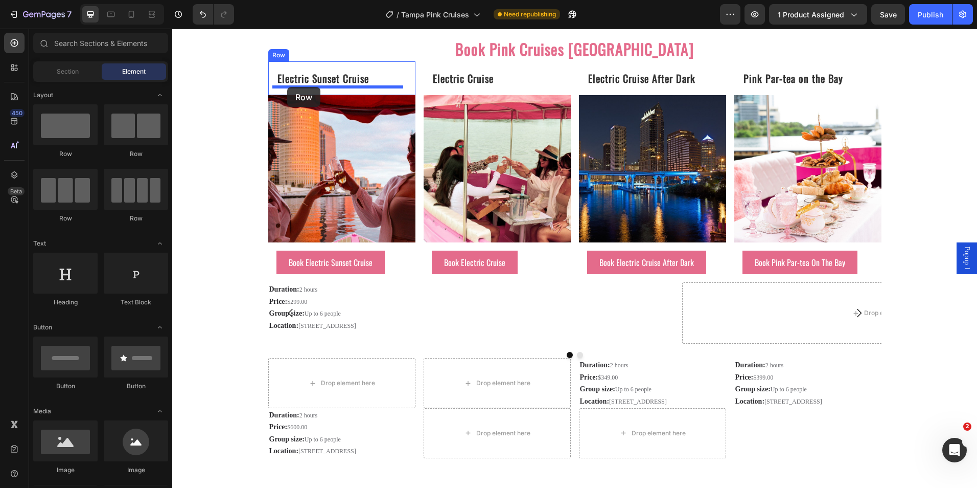
drag, startPoint x: 240, startPoint y: 153, endPoint x: 287, endPoint y: 87, distance: 81.4
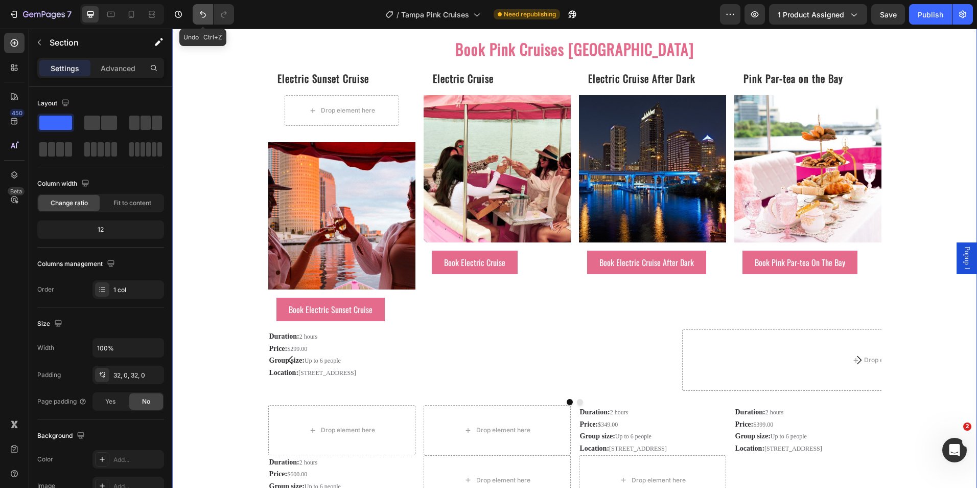
drag, startPoint x: 196, startPoint y: 14, endPoint x: 2, endPoint y: 1, distance: 194.7
click at [196, 14] on button "Undo/Redo" at bounding box center [203, 14] width 20 height 20
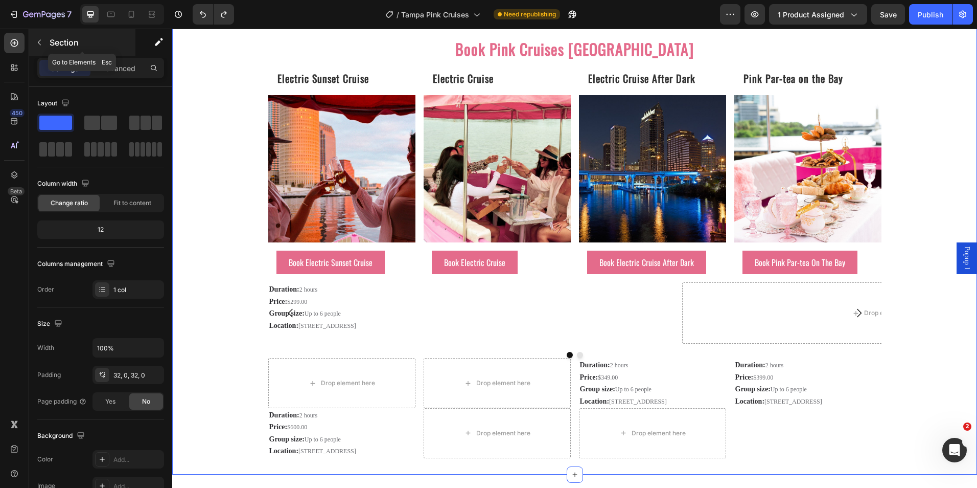
click at [45, 41] on button "button" at bounding box center [39, 42] width 16 height 16
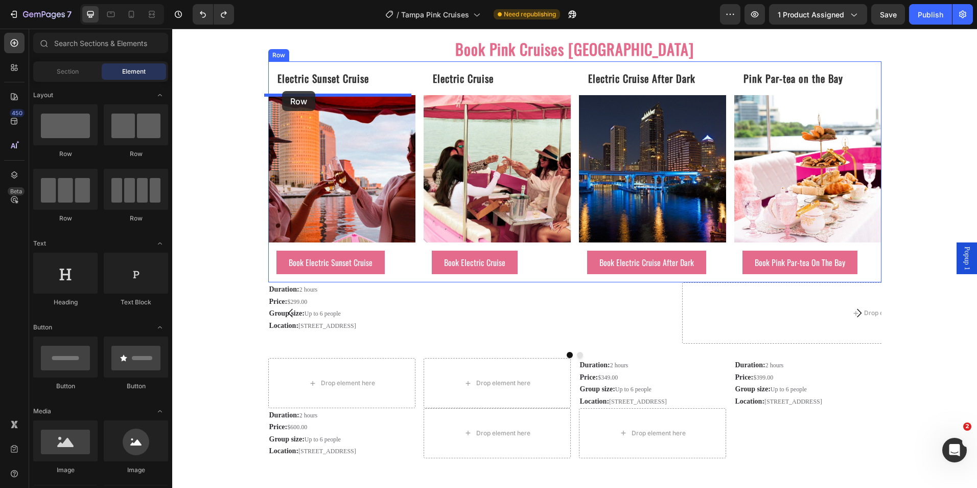
drag, startPoint x: 248, startPoint y: 159, endPoint x: 281, endPoint y: 91, distance: 75.7
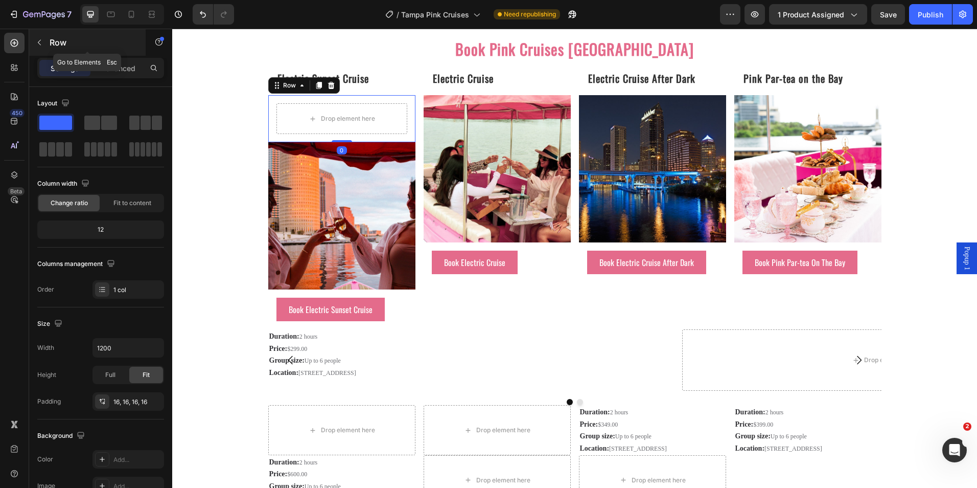
click at [36, 39] on icon "button" at bounding box center [39, 42] width 8 height 8
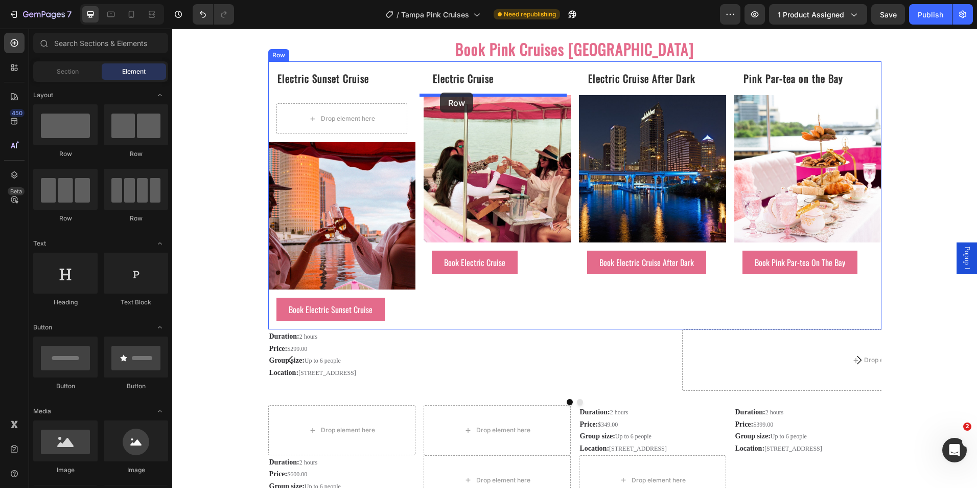
drag, startPoint x: 238, startPoint y: 167, endPoint x: 440, endPoint y: 93, distance: 215.0
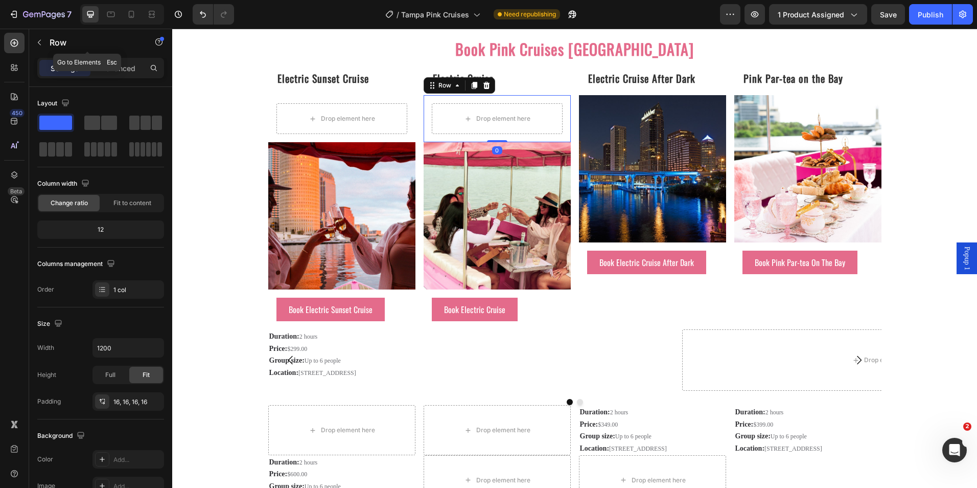
click at [42, 40] on icon "button" at bounding box center [39, 42] width 8 height 8
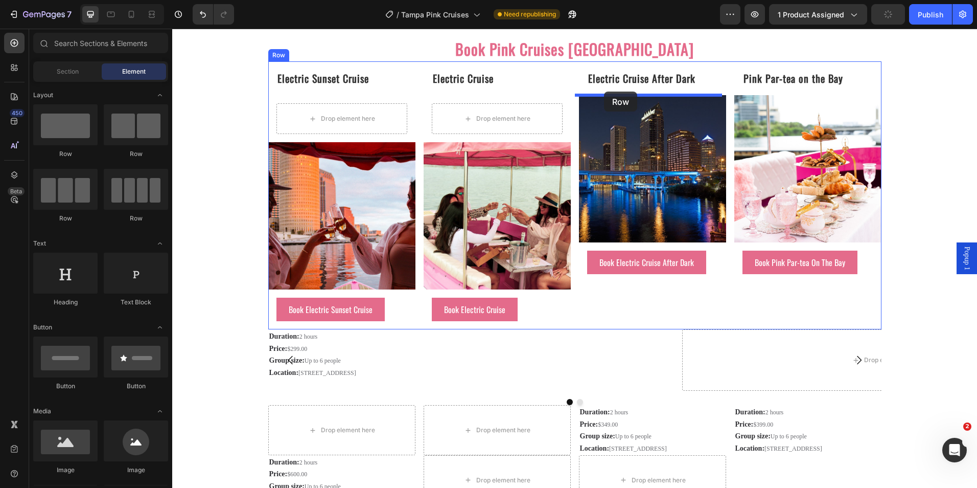
drag, startPoint x: 281, startPoint y: 160, endPoint x: 604, endPoint y: 91, distance: 330.2
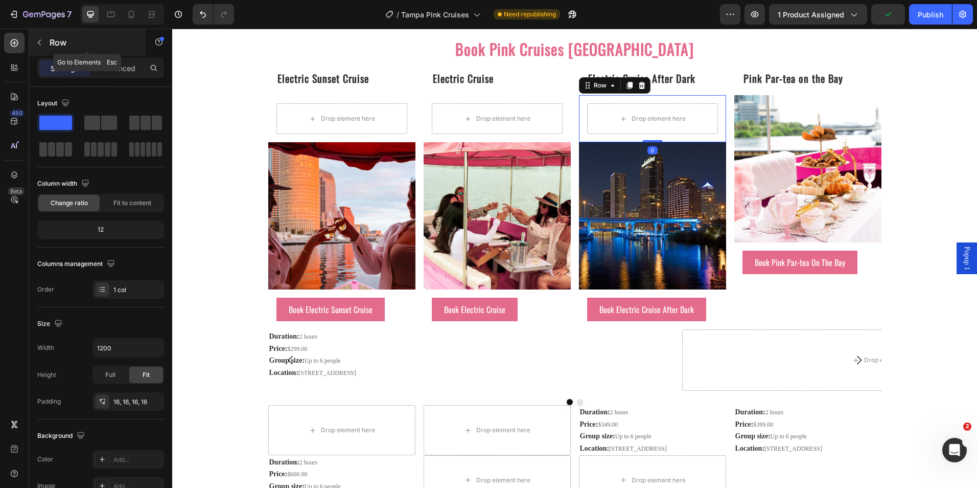
click at [39, 39] on icon "button" at bounding box center [39, 42] width 8 height 8
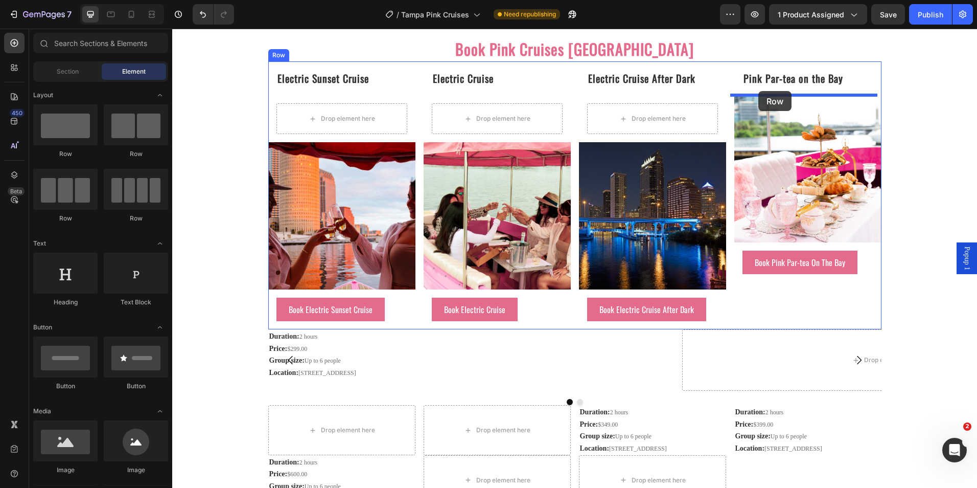
drag, startPoint x: 244, startPoint y: 155, endPoint x: 758, endPoint y: 91, distance: 518.6
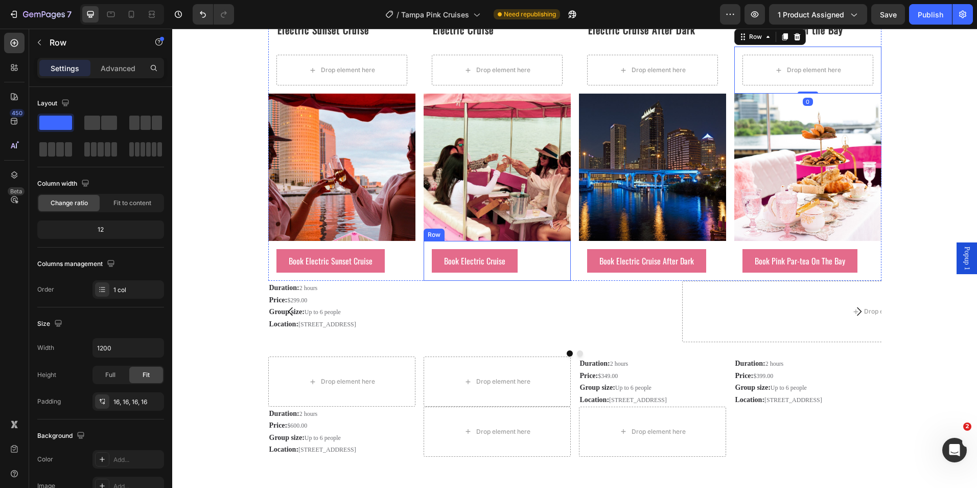
scroll to position [1625, 0]
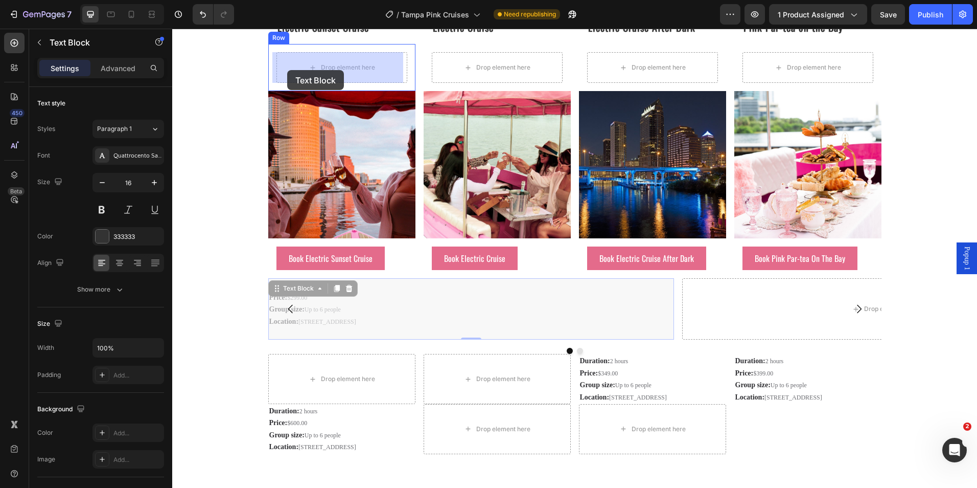
drag, startPoint x: 289, startPoint y: 286, endPoint x: 287, endPoint y: 70, distance: 216.2
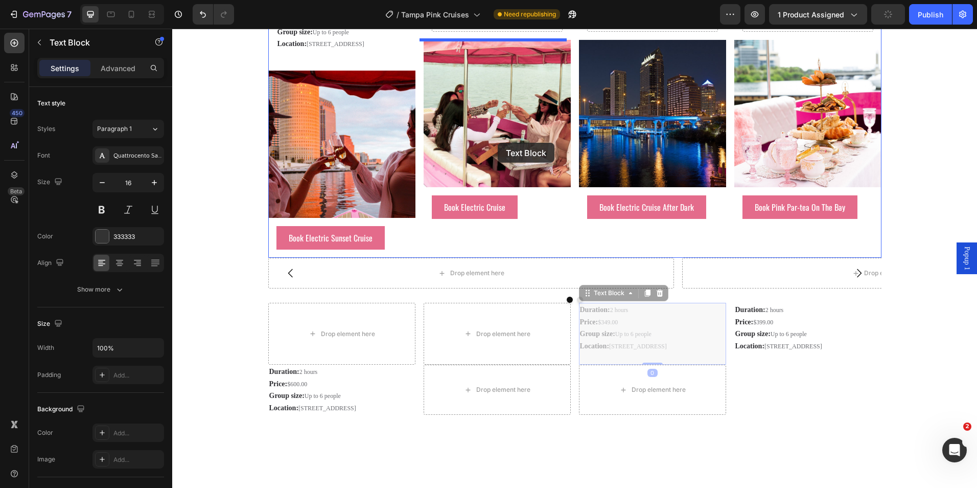
scroll to position [1574, 0]
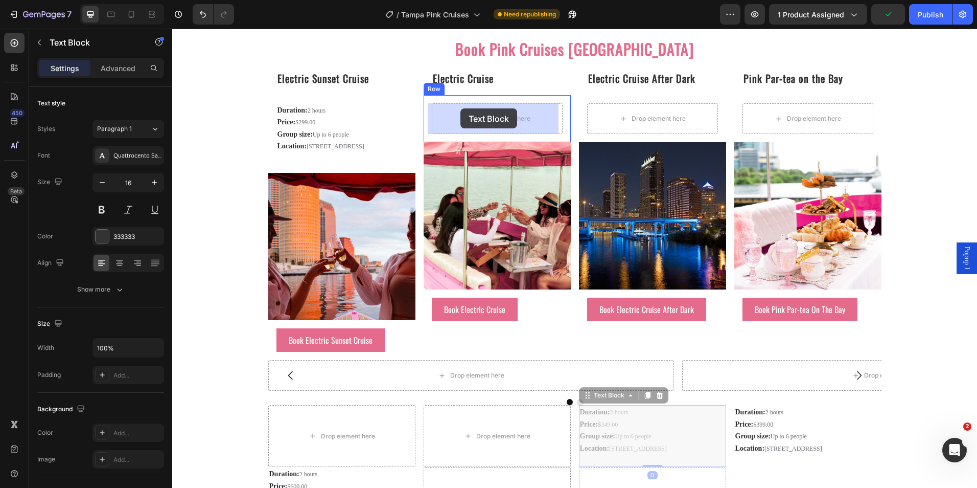
drag, startPoint x: 587, startPoint y: 311, endPoint x: 460, endPoint y: 108, distance: 238.8
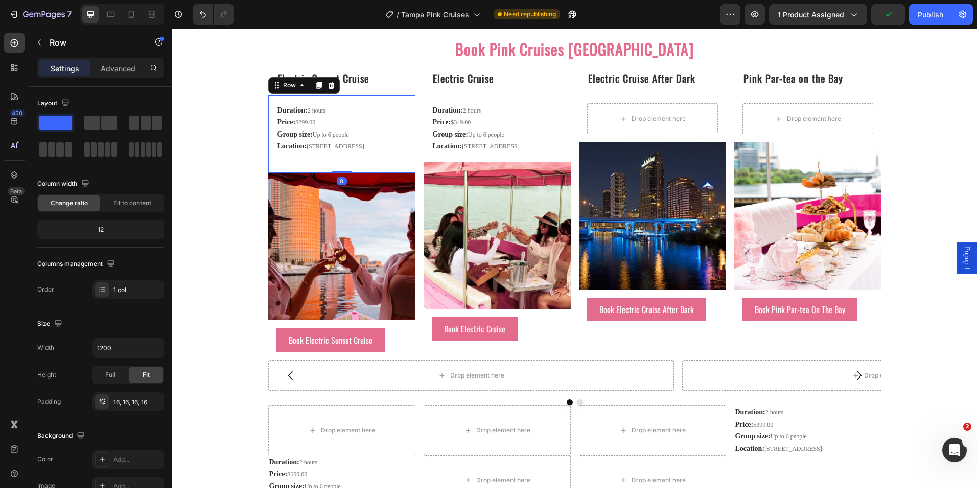
click at [294, 97] on div "Duration: 2 hours Price: $299.00 Group size: Up to 6 people Location: [STREET_A…" at bounding box center [341, 134] width 147 height 78
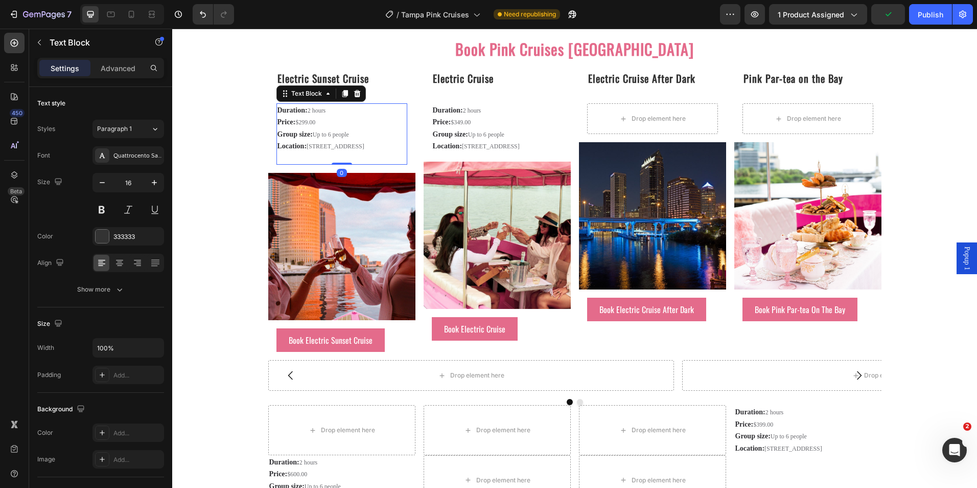
click at [294, 105] on p "Duration: 2 hours" at bounding box center [342, 110] width 129 height 12
click at [297, 164] on p at bounding box center [342, 157] width 129 height 11
click at [296, 164] on p "Rich Text Editor. Editing area: main" at bounding box center [342, 157] width 129 height 11
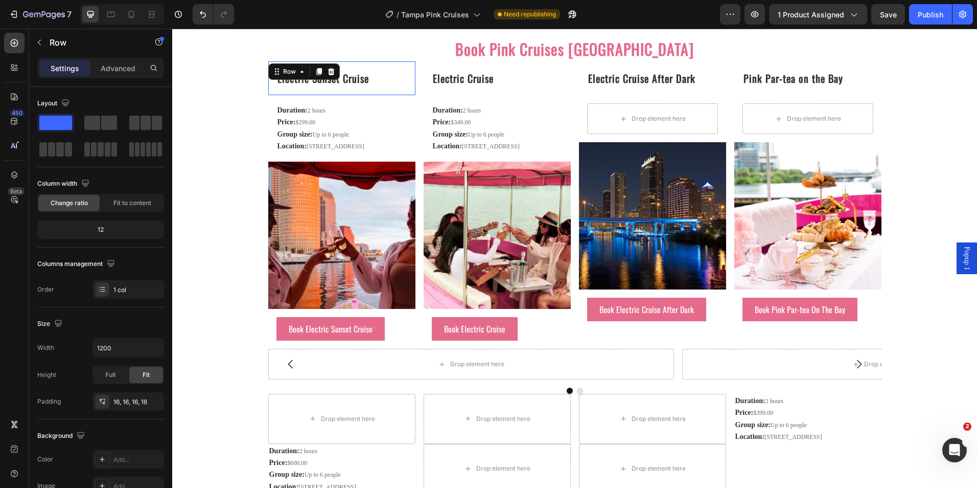
click at [292, 91] on div "Electric Sunset Cruise Heading Row 0" at bounding box center [341, 78] width 147 height 34
click at [288, 88] on div "Electric Sunset Cruise Heading Row 0" at bounding box center [341, 78] width 147 height 34
drag, startPoint x: 333, startPoint y: 94, endPoint x: 331, endPoint y: 87, distance: 7.4
click at [331, 87] on div "Electric Sunset Cruise Heading Row 0" at bounding box center [341, 78] width 147 height 34
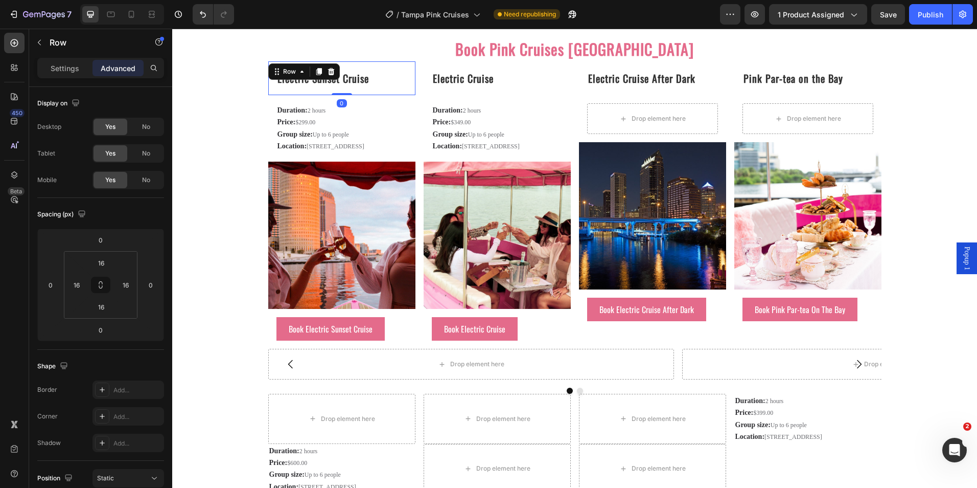
click at [316, 88] on div "Electric Sunset Cruise Heading Row 0" at bounding box center [341, 78] width 147 height 34
click at [315, 88] on div "Electric Sunset Cruise Heading Row 0" at bounding box center [341, 78] width 147 height 34
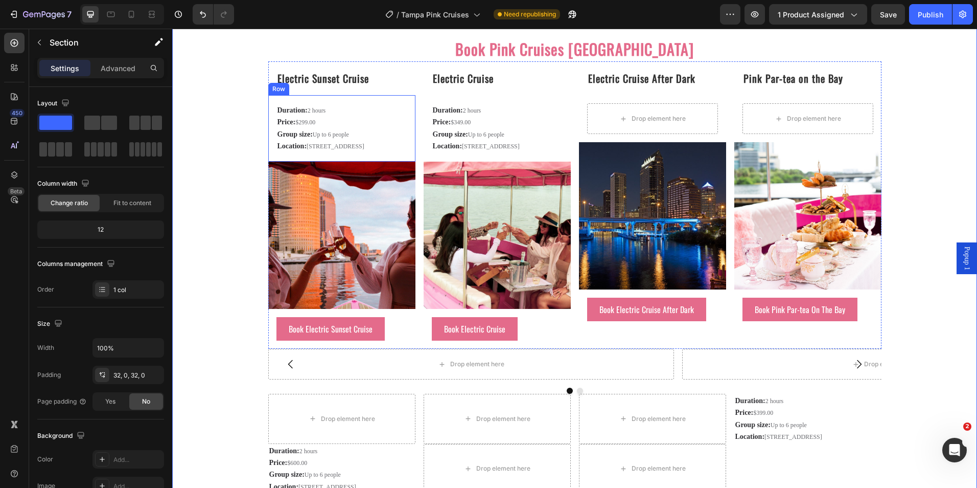
click at [278, 103] on div "Duration: 2 hours Price: $299.00 Group size: Up to 6 people Location: [STREET_A…" at bounding box center [341, 128] width 147 height 66
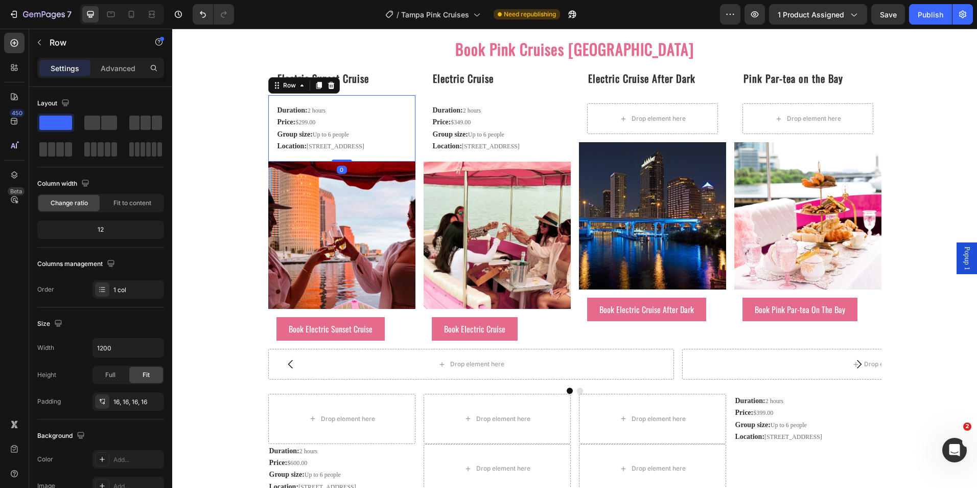
click at [278, 103] on div "Duration: 2 hours Price: $299.00 Group size: Up to 6 people Location: [STREET_A…" at bounding box center [341, 128] width 147 height 66
click at [278, 109] on strong "Duration:" at bounding box center [293, 110] width 30 height 8
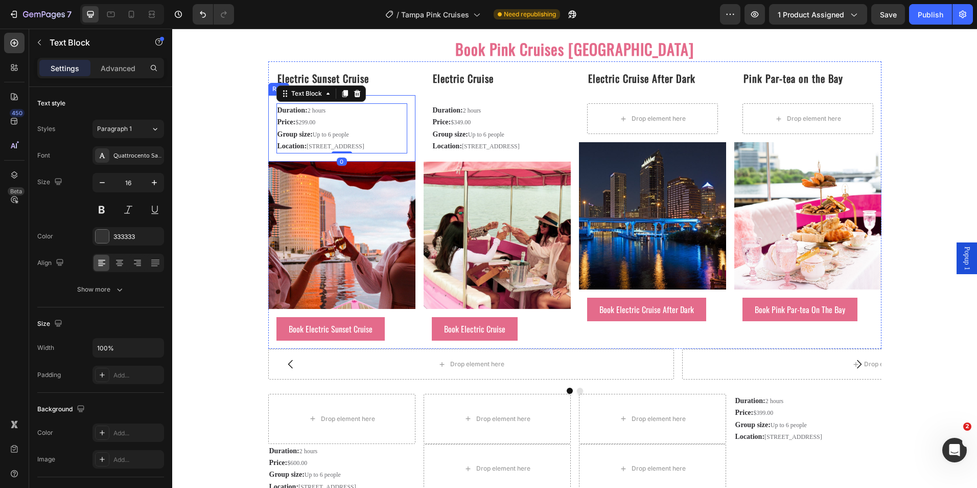
click at [268, 99] on div "Duration: 2 hours Price: $299.00 Group size: Up to 6 people Location: [STREET_A…" at bounding box center [341, 128] width 147 height 66
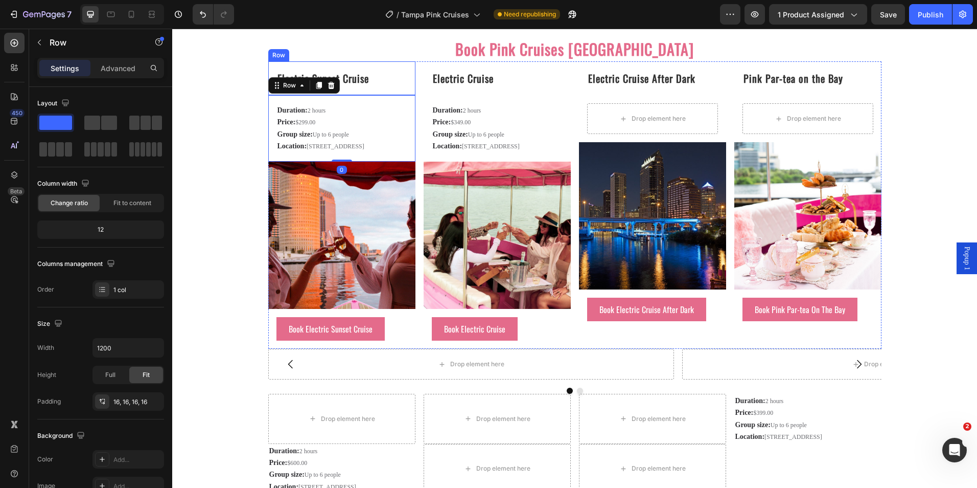
click at [354, 89] on div "Electric Sunset Cruise Heading Row" at bounding box center [341, 78] width 147 height 34
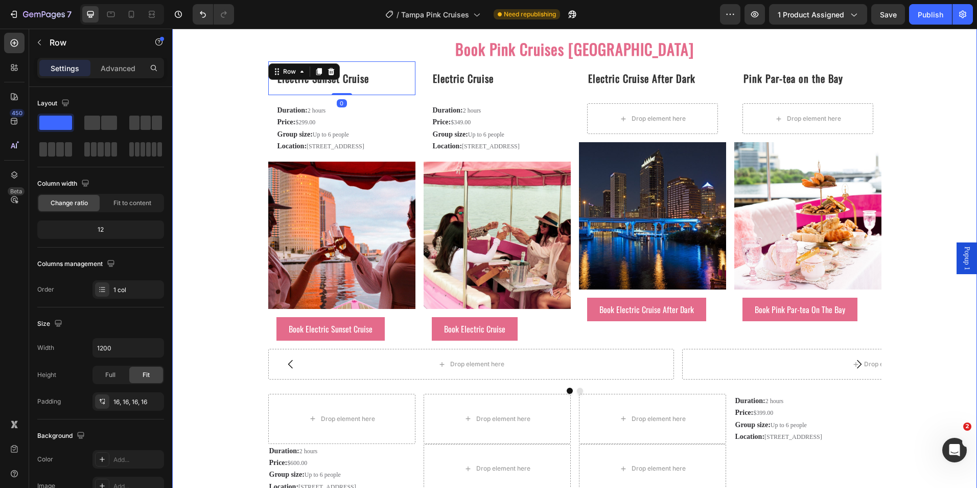
click at [304, 91] on div "Electric Sunset Cruise Heading Row" at bounding box center [341, 78] width 147 height 34
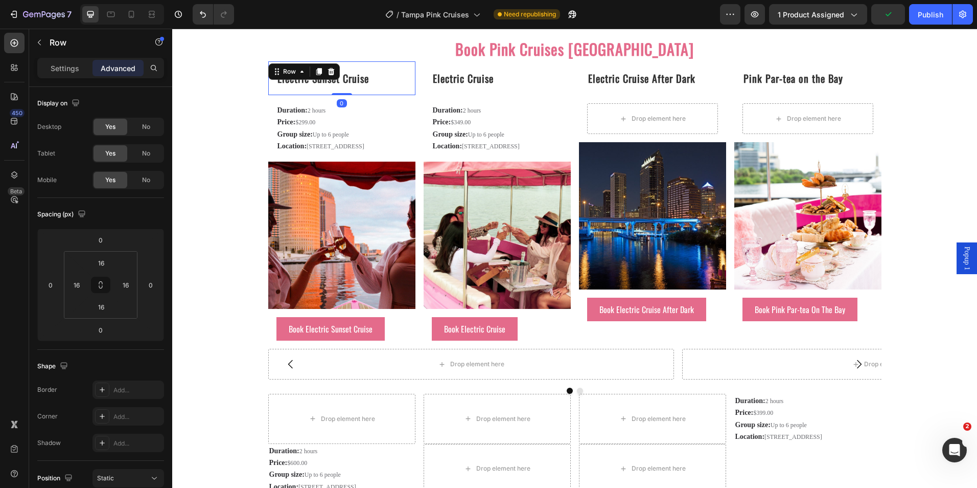
click at [304, 91] on div "Electric Sunset Cruise Heading Row 0" at bounding box center [341, 78] width 147 height 34
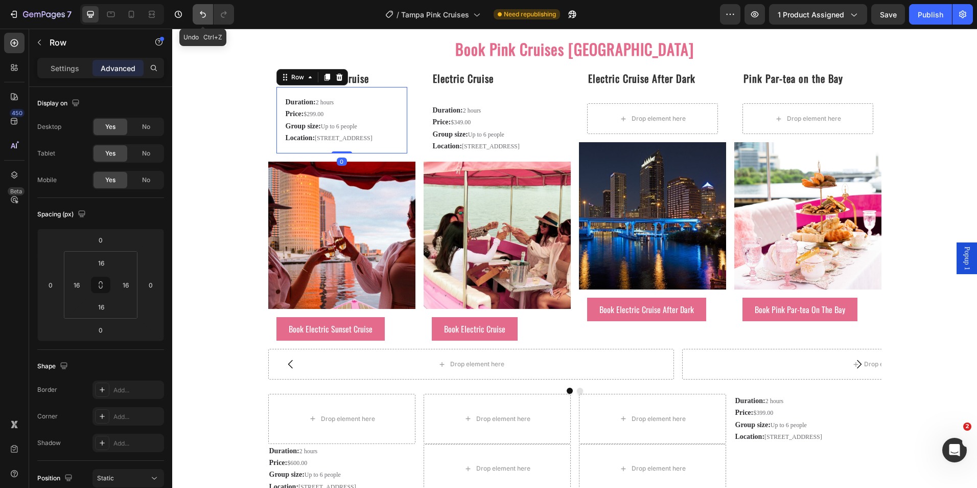
click at [203, 12] on icon "Undo/Redo" at bounding box center [203, 14] width 10 height 10
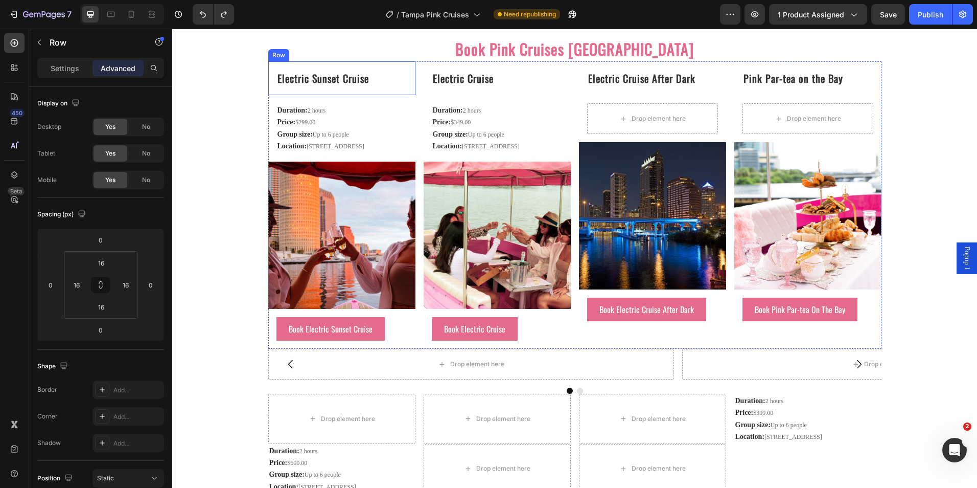
click at [294, 94] on div "Electric Sunset Cruise Heading Row" at bounding box center [341, 78] width 147 height 34
click at [195, 15] on button "Undo/Redo" at bounding box center [203, 14] width 20 height 20
click at [196, 15] on button "Undo/Redo" at bounding box center [203, 14] width 20 height 20
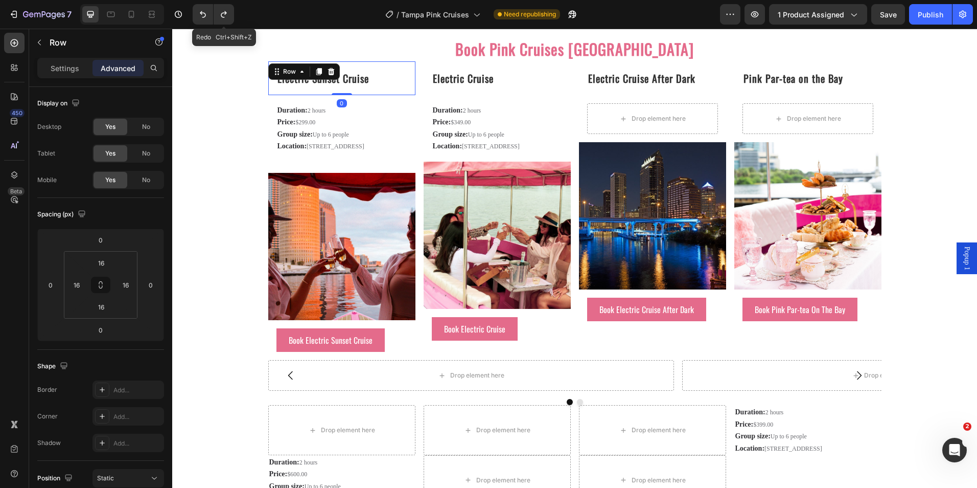
drag, startPoint x: 226, startPoint y: 17, endPoint x: 228, endPoint y: 25, distance: 7.9
click at [225, 17] on icon "Undo/Redo" at bounding box center [224, 14] width 10 height 10
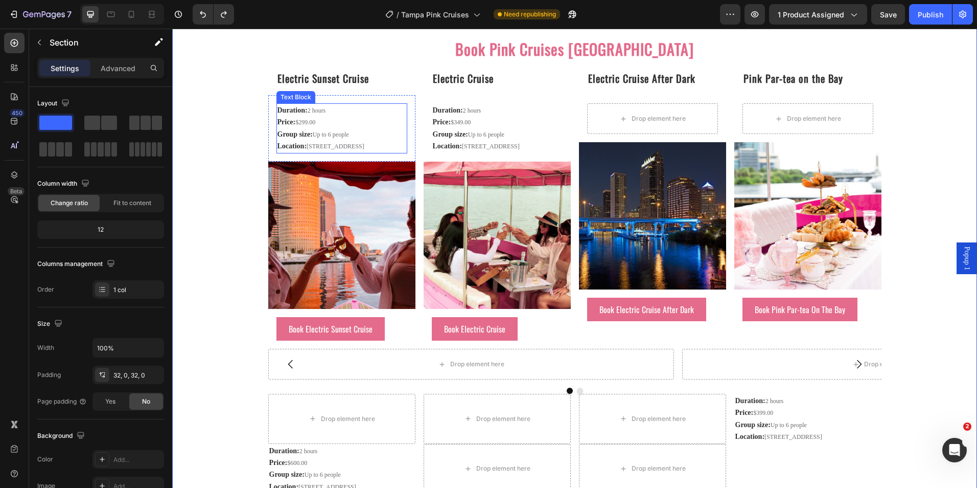
click at [290, 152] on p "Location: [STREET_ADDRESS]" at bounding box center [342, 146] width 129 height 12
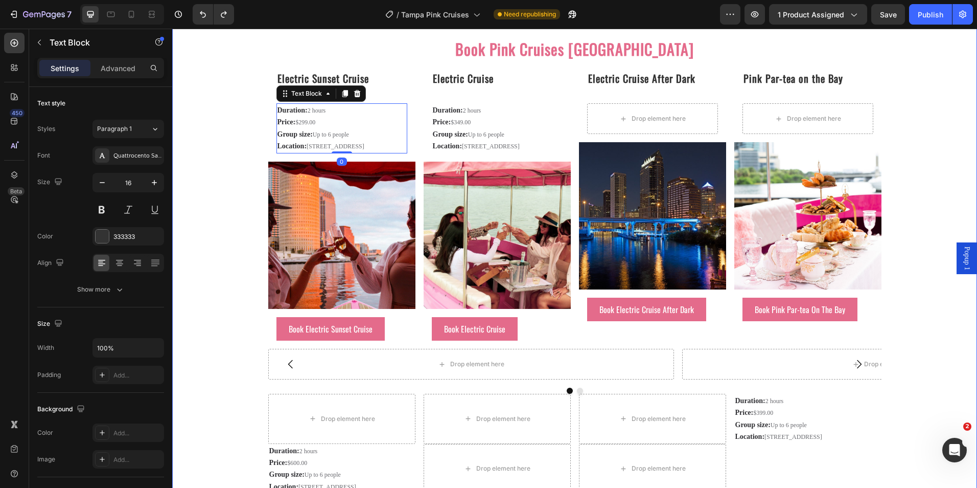
drag, startPoint x: 233, startPoint y: 98, endPoint x: 275, endPoint y: 88, distance: 43.5
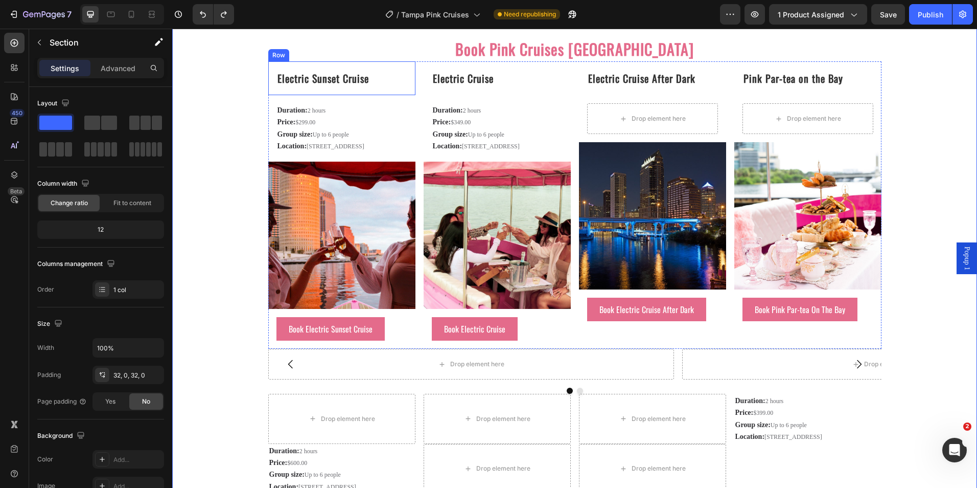
click at [298, 90] on div "Electric Sunset Cruise Heading Row" at bounding box center [341, 78] width 147 height 34
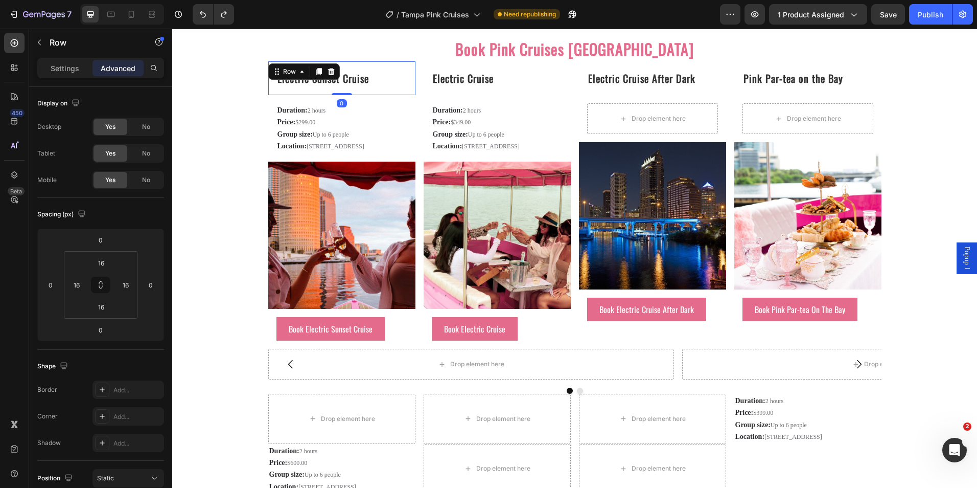
click at [298, 90] on div "Electric Sunset Cruise Heading Row 0" at bounding box center [341, 78] width 147 height 34
click at [334, 91] on div "Electric Sunset Cruise Heading Row 0" at bounding box center [341, 78] width 147 height 34
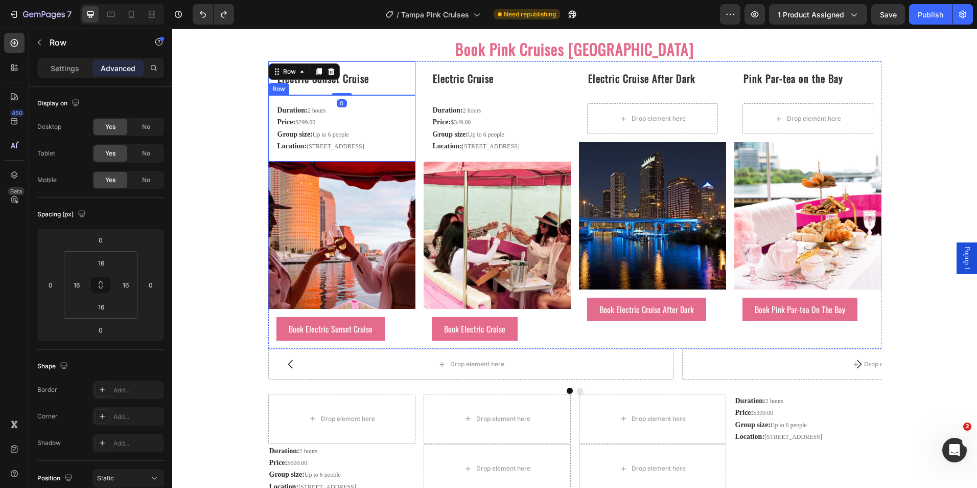
click at [314, 103] on div "Duration: 2 hours Price: $299.00 Group size: Up to 6 people Location: [STREET_A…" at bounding box center [341, 128] width 147 height 66
drag, startPoint x: 314, startPoint y: 103, endPoint x: 304, endPoint y: 105, distance: 10.9
click at [314, 103] on div "Duration: 2 hours Price: $299.00 Group size: Up to 6 people Location: [STREET_A…" at bounding box center [341, 128] width 147 height 66
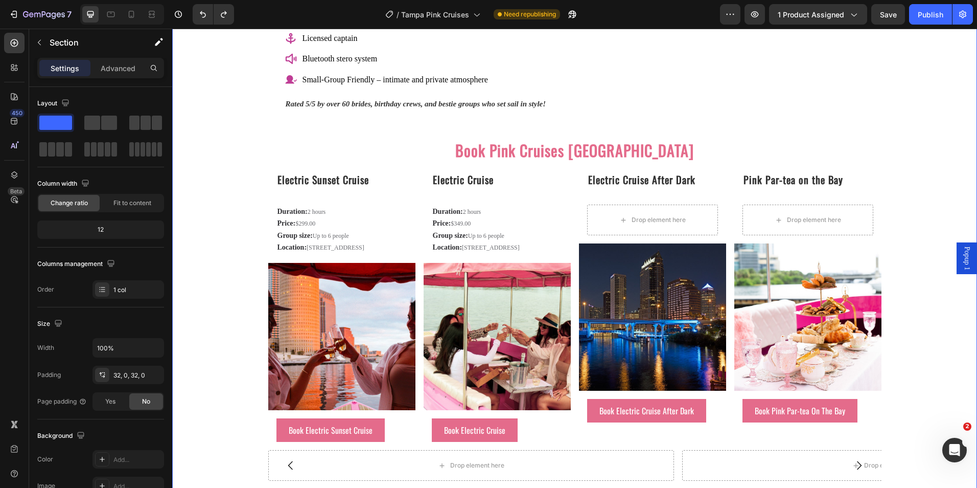
scroll to position [1471, 0]
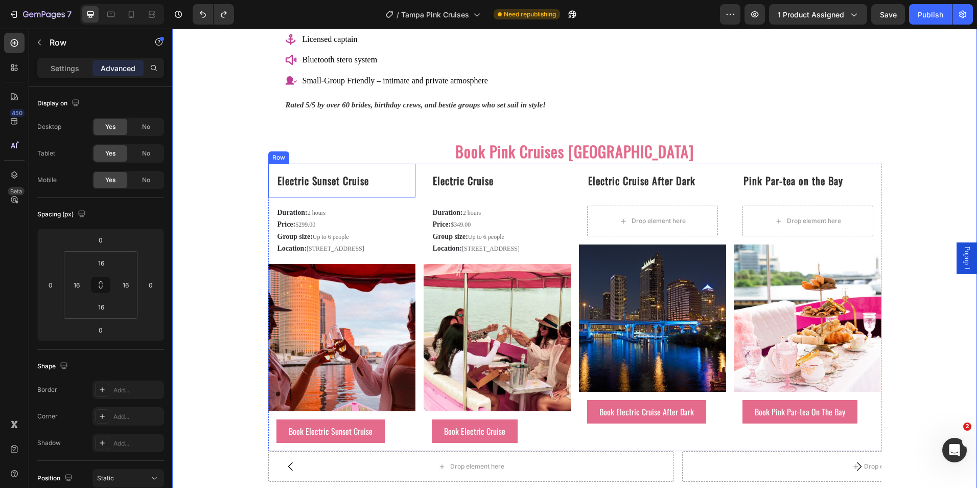
click at [304, 193] on div "Electric Sunset Cruise Heading Row" at bounding box center [341, 181] width 147 height 34
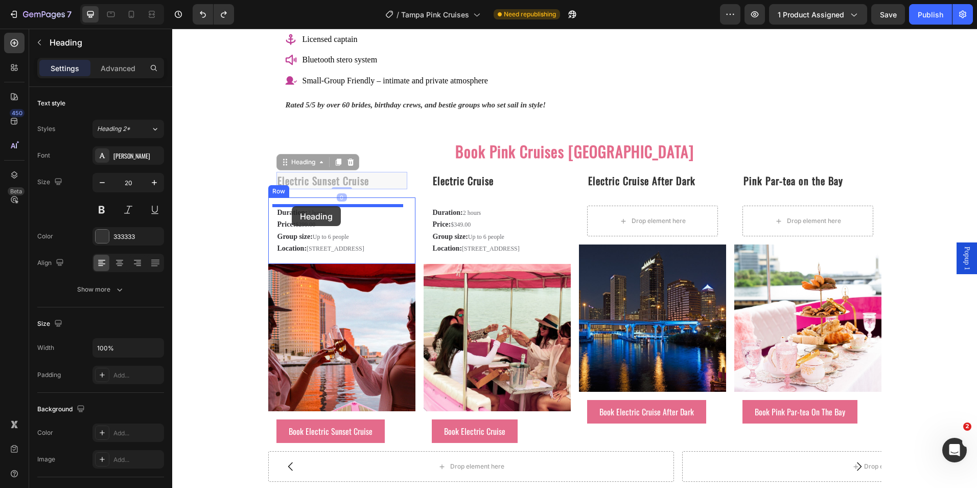
drag, startPoint x: 284, startPoint y: 169, endPoint x: 292, endPoint y: 206, distance: 37.6
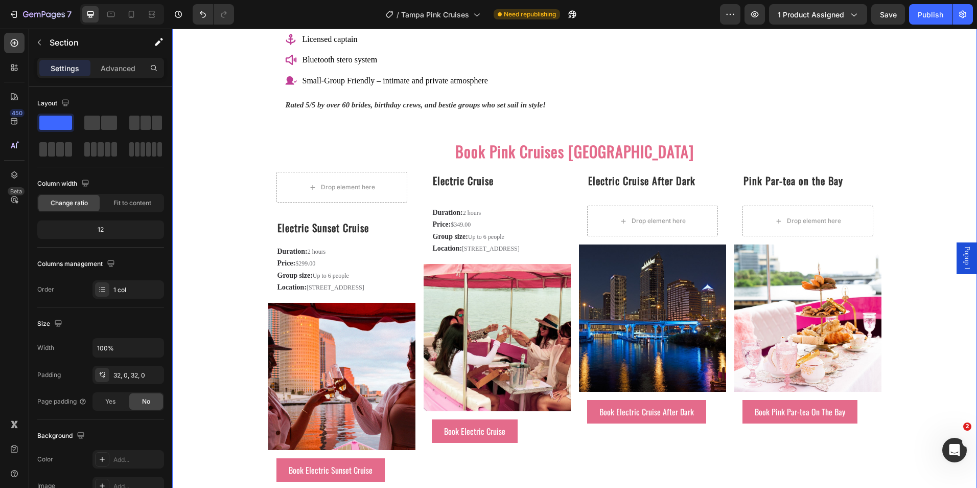
click at [329, 239] on div "Electric Sunset Cruise Heading Duration: 2 hours Price: $299.00 Group size: Up …" at bounding box center [341, 257] width 131 height 76
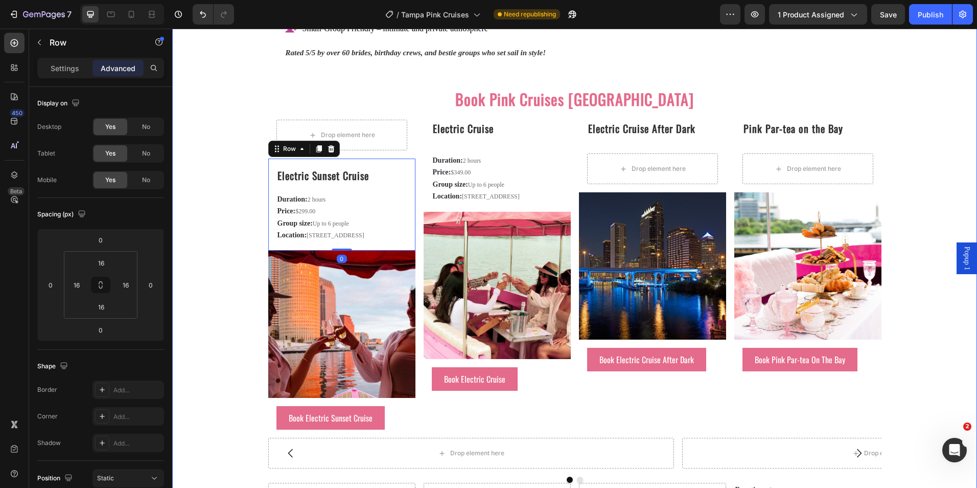
scroll to position [1574, 0]
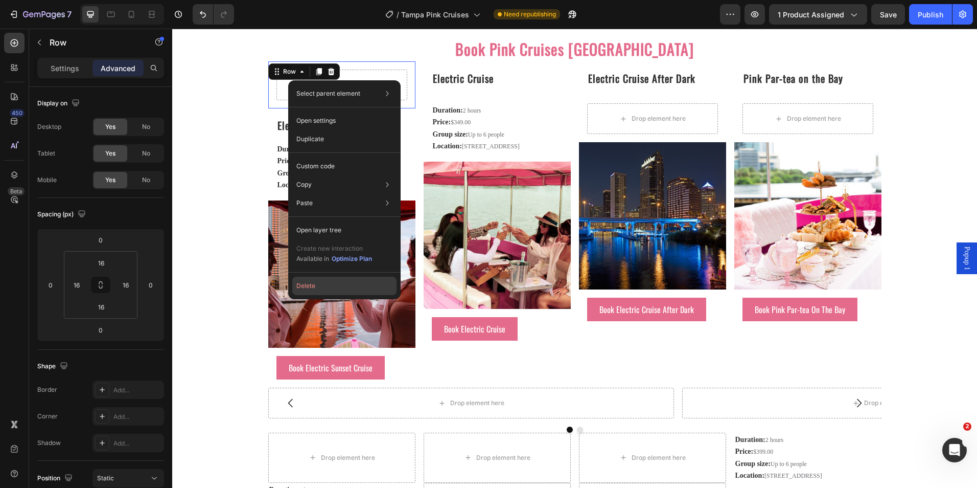
click at [312, 287] on button "Delete" at bounding box center [344, 285] width 104 height 18
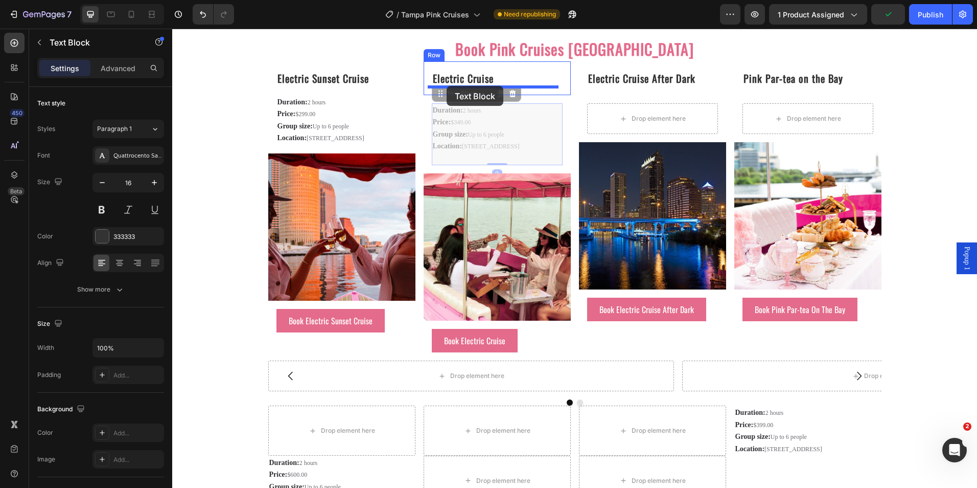
drag, startPoint x: 441, startPoint y: 99, endPoint x: 447, endPoint y: 86, distance: 14.6
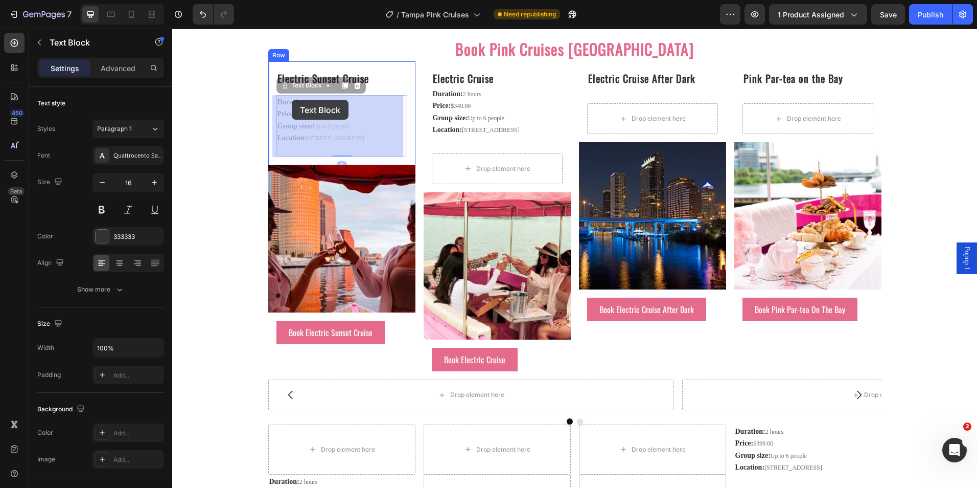
drag, startPoint x: 291, startPoint y: 91, endPoint x: 292, endPoint y: 100, distance: 8.7
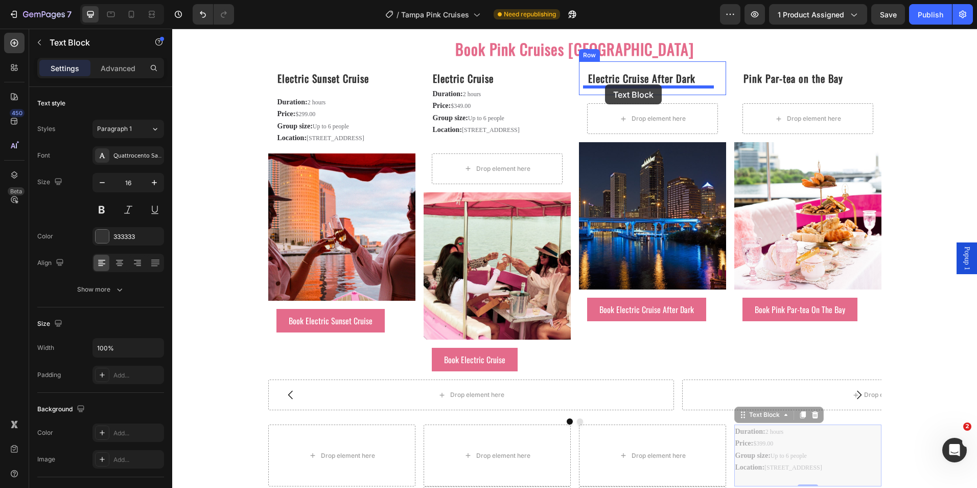
drag, startPoint x: 748, startPoint y: 379, endPoint x: 605, endPoint y: 84, distance: 327.8
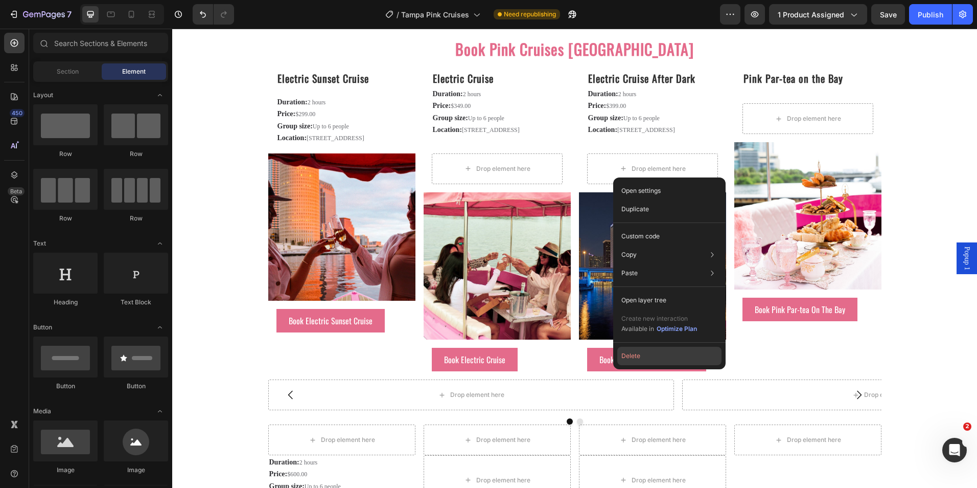
drag, startPoint x: 647, startPoint y: 351, endPoint x: 474, endPoint y: 323, distance: 175.5
click at [646, 352] on button "Delete" at bounding box center [669, 356] width 104 height 18
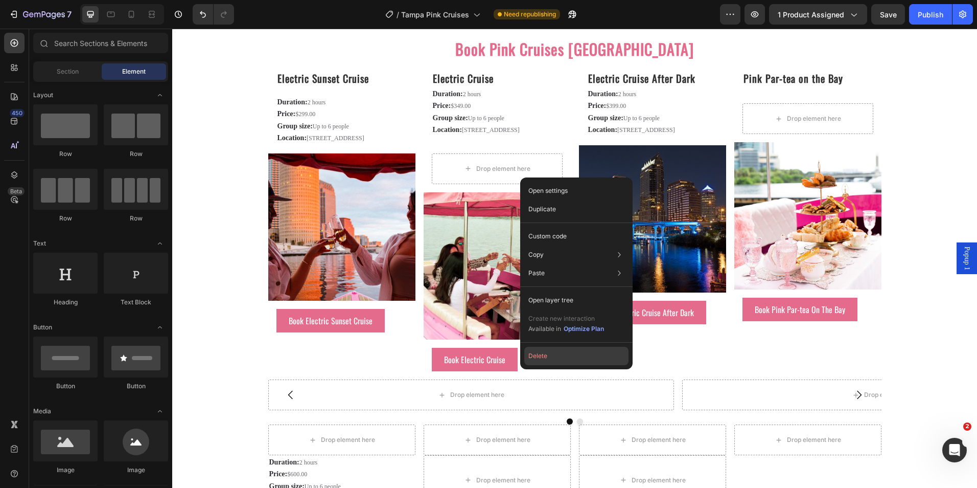
click at [548, 358] on button "Delete" at bounding box center [576, 356] width 104 height 18
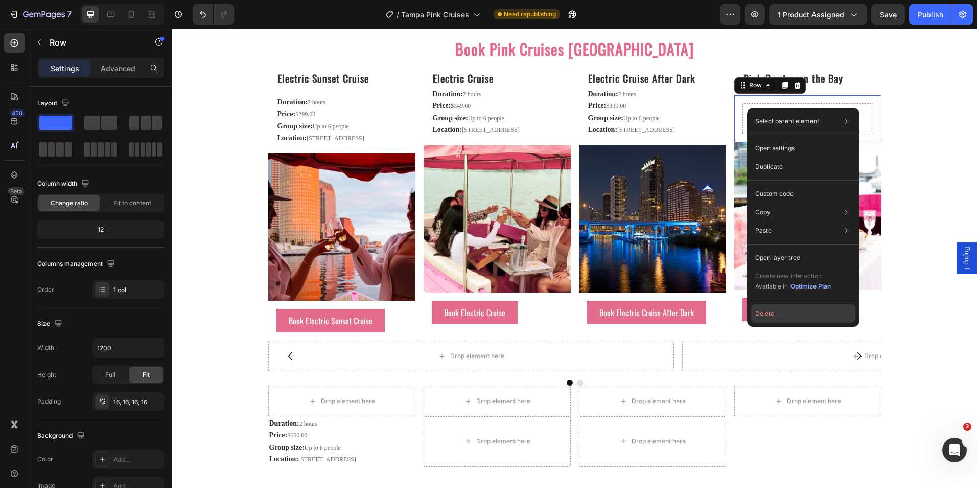
drag, startPoint x: 772, startPoint y: 315, endPoint x: 594, endPoint y: 280, distance: 181.3
click at [772, 315] on button "Delete" at bounding box center [803, 313] width 104 height 18
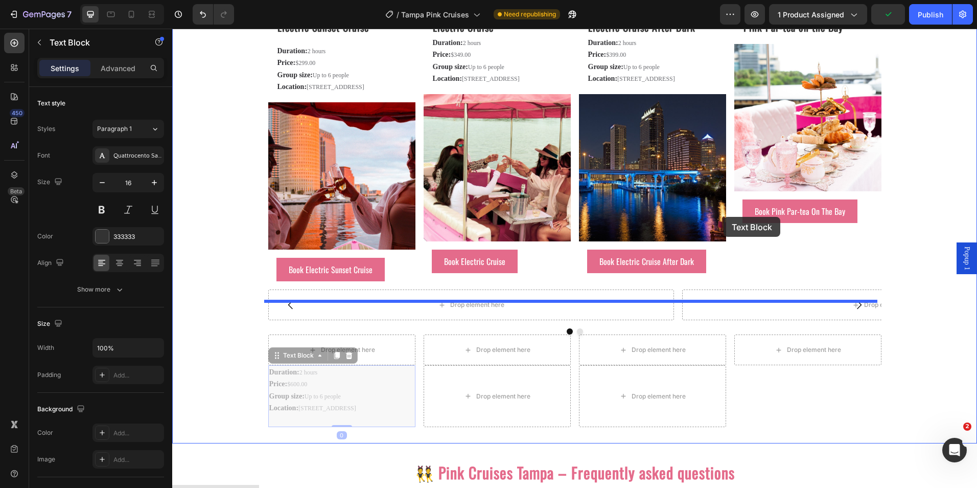
scroll to position [1522, 0]
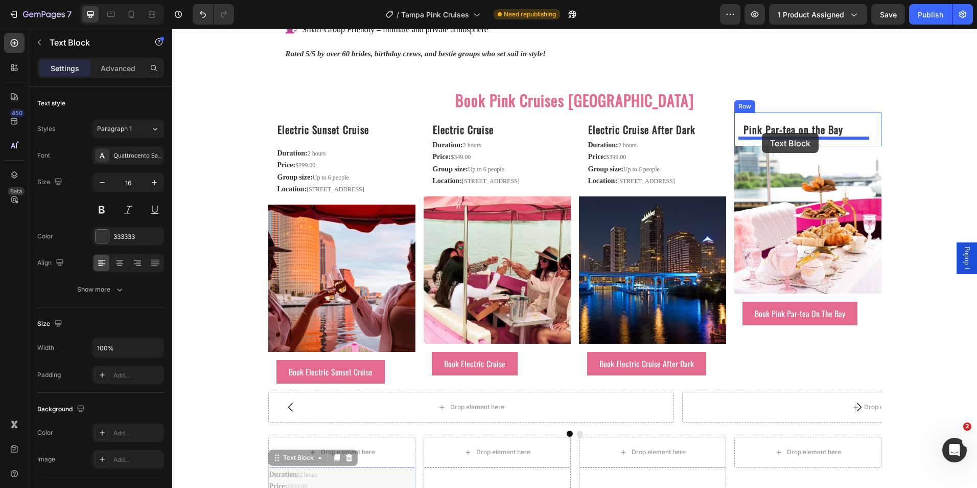
drag, startPoint x: 282, startPoint y: 373, endPoint x: 762, endPoint y: 133, distance: 536.6
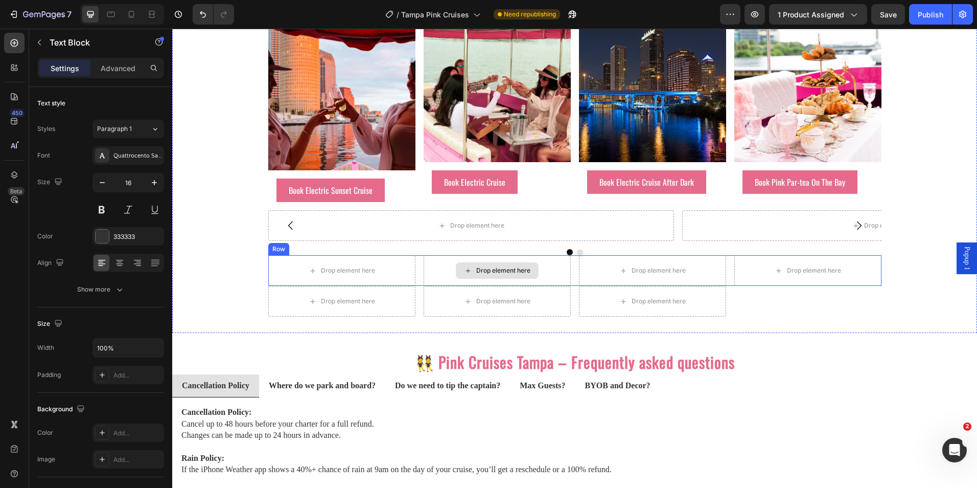
scroll to position [1676, 0]
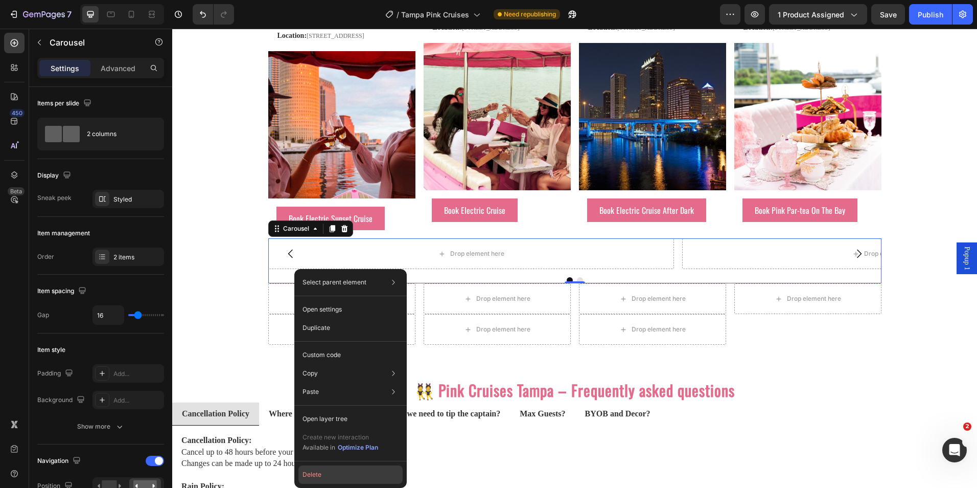
drag, startPoint x: 325, startPoint y: 471, endPoint x: 149, endPoint y: 416, distance: 184.1
click at [325, 471] on button "Delete" at bounding box center [350, 474] width 104 height 18
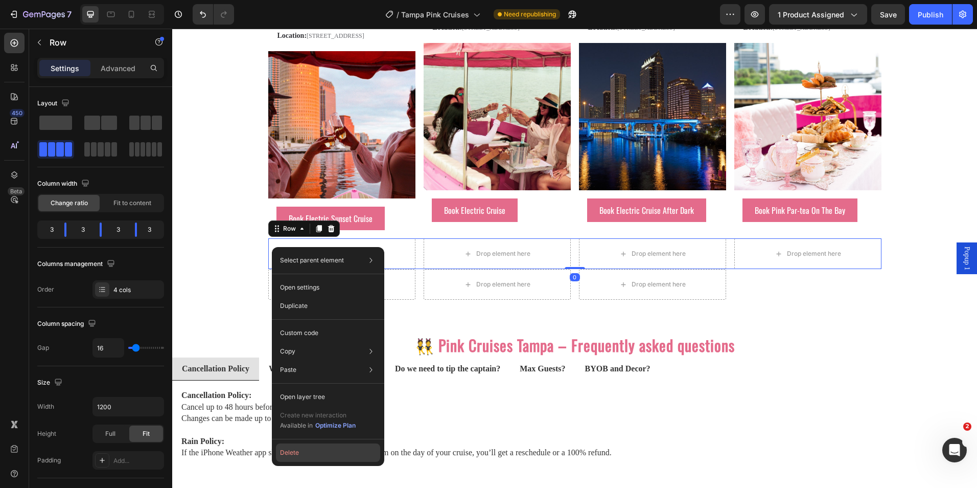
click at [317, 451] on button "Delete" at bounding box center [328, 452] width 104 height 18
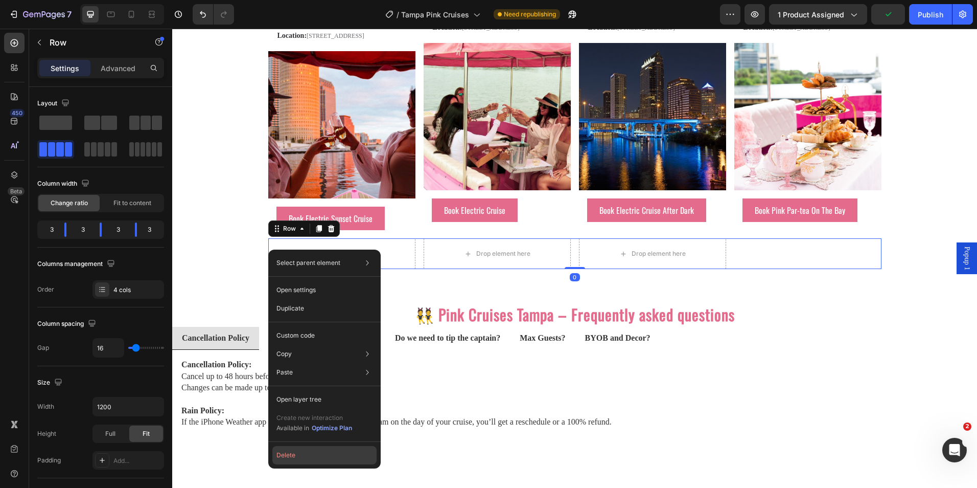
click at [309, 455] on button "Delete" at bounding box center [324, 455] width 104 height 18
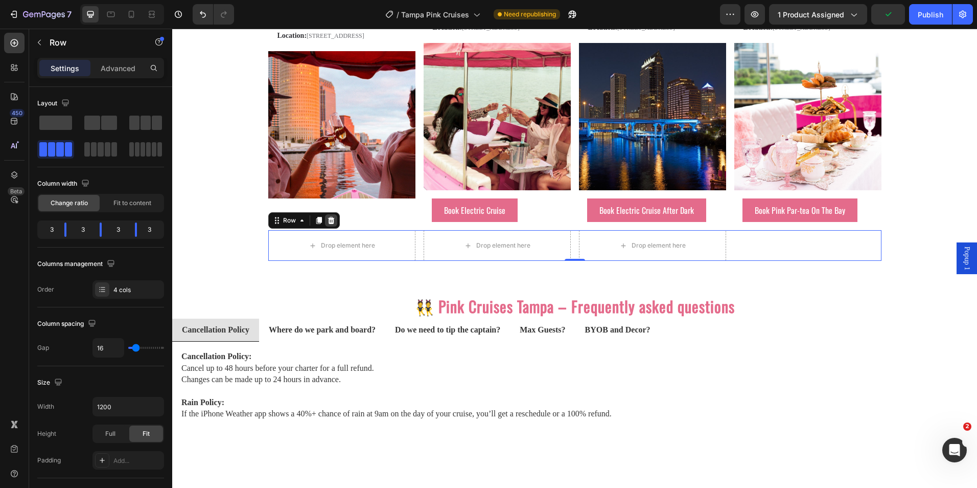
click at [328, 224] on icon at bounding box center [331, 220] width 7 height 7
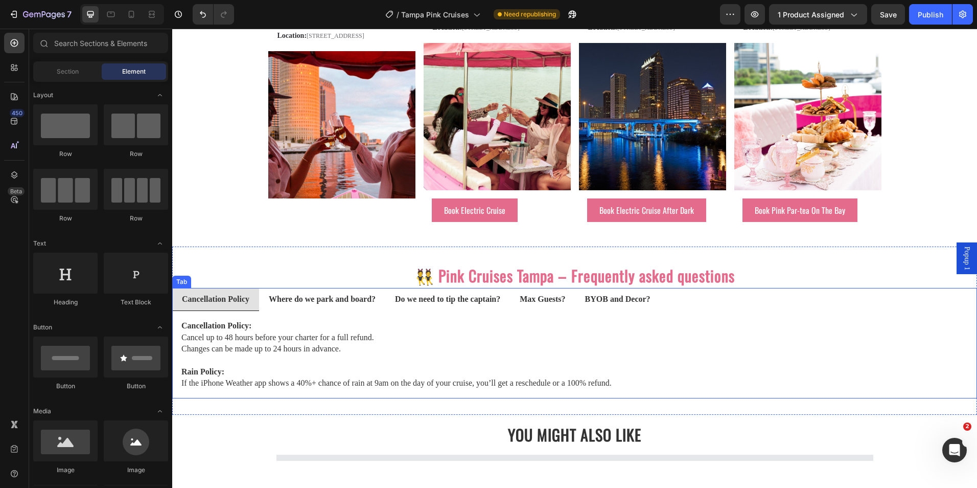
scroll to position [1778, 0]
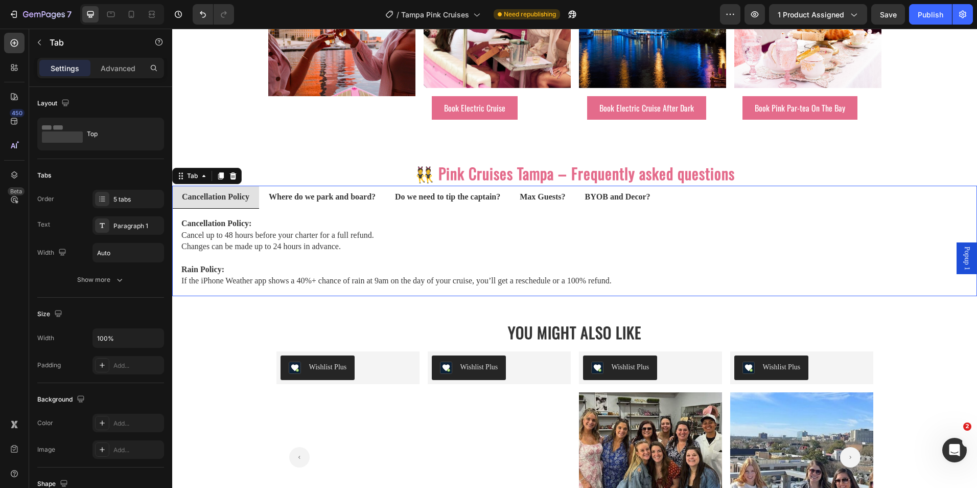
click at [228, 201] on strong "Cancellation Policy" at bounding box center [215, 196] width 67 height 9
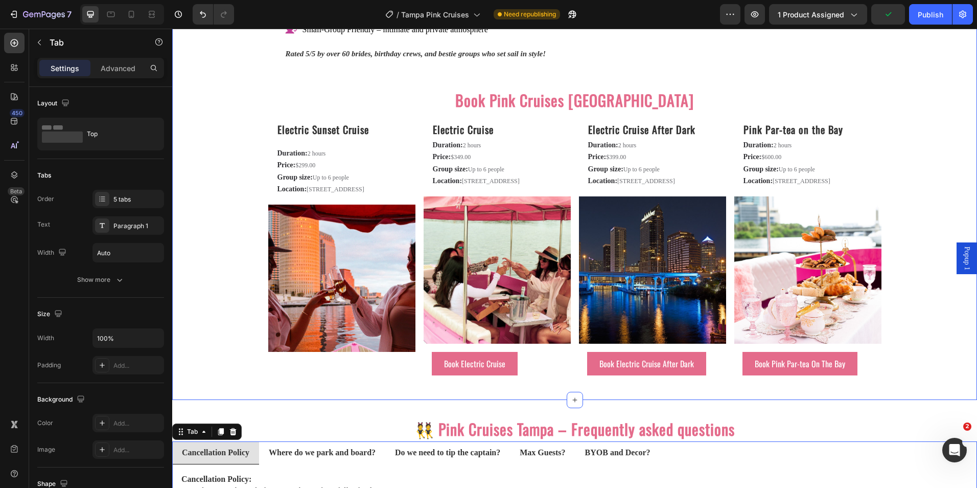
scroll to position [1471, 0]
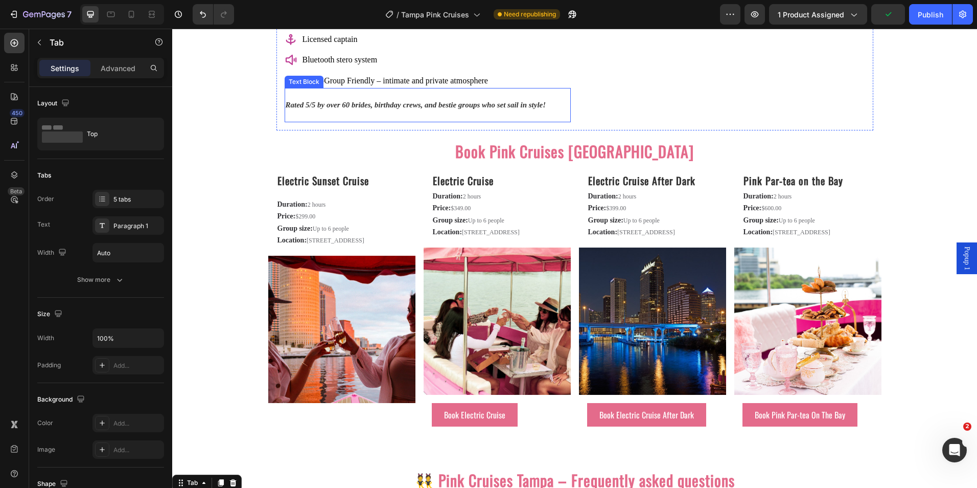
click at [339, 83] on p "Small-Group Friendly – intimate and private atmosphere" at bounding box center [431, 80] width 256 height 11
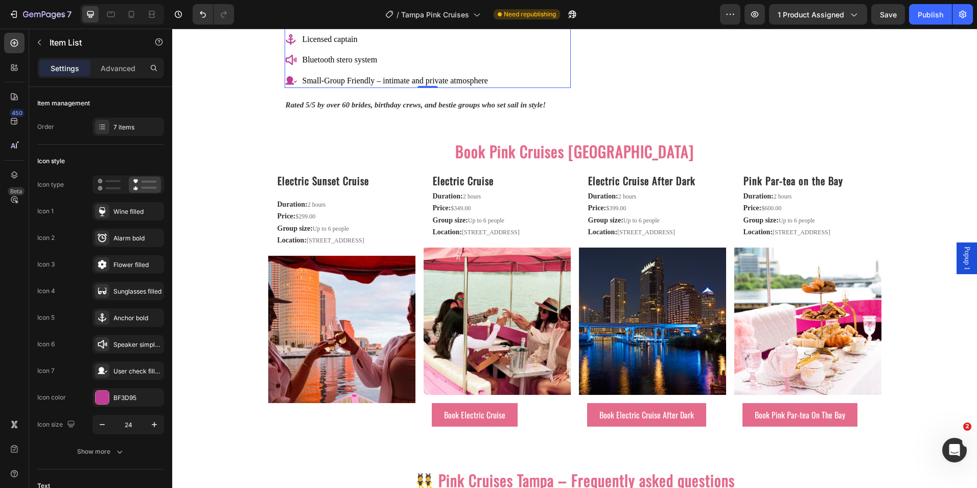
click at [340, 77] on p "Small-Group Friendly – intimate and private atmosphere" at bounding box center [431, 80] width 256 height 11
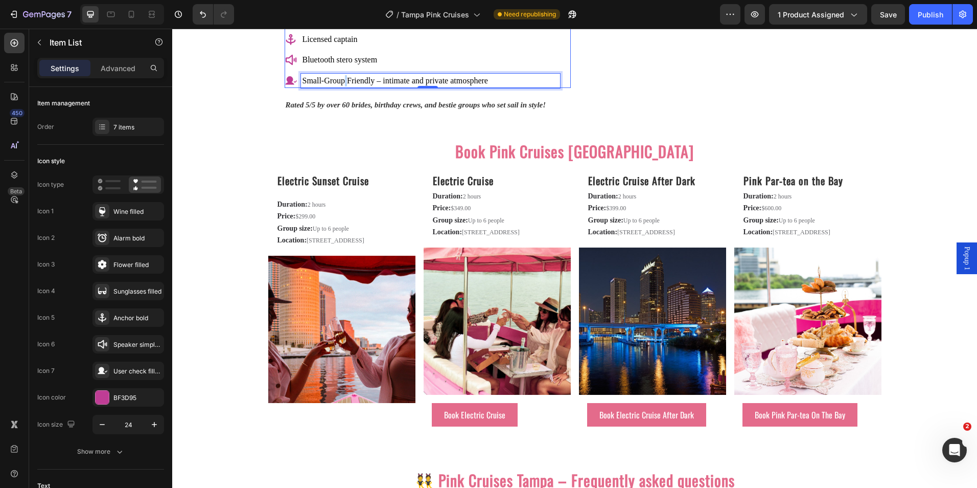
click at [340, 77] on p "Small-Group Friendly – intimate and private atmosphere" at bounding box center [431, 80] width 256 height 11
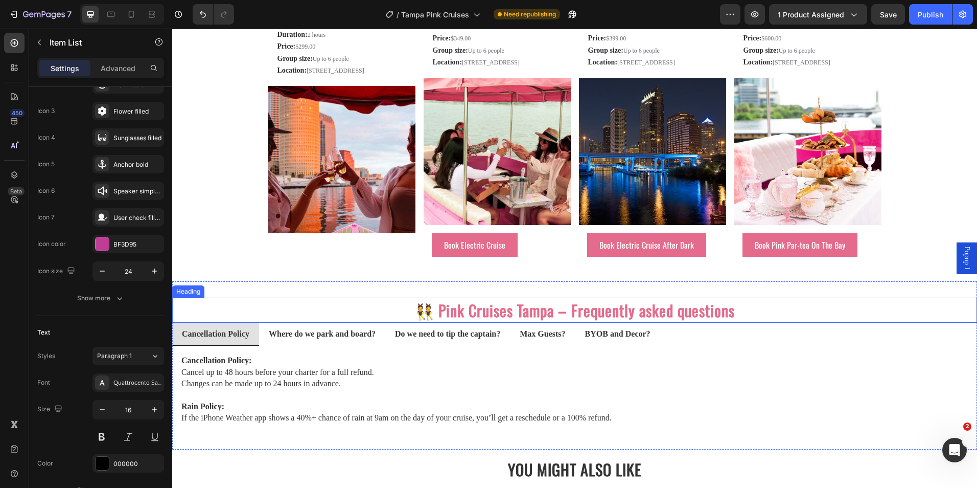
scroll to position [1676, 0]
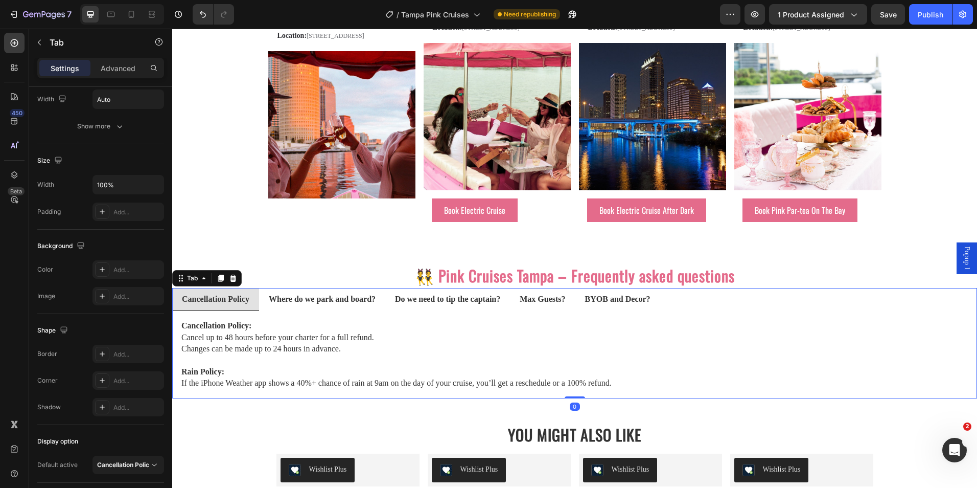
click at [205, 303] on strong "Cancellation Policy" at bounding box center [215, 298] width 67 height 9
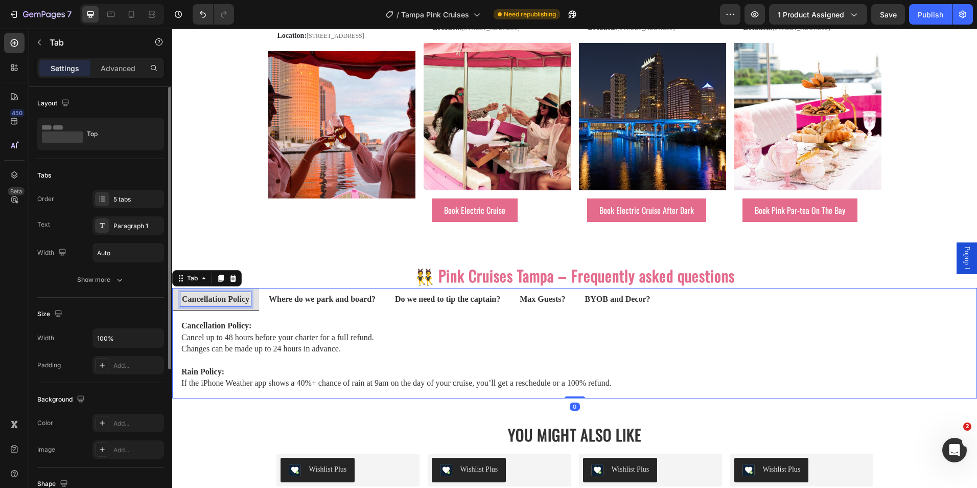
click at [205, 303] on strong "Cancellation Policy" at bounding box center [215, 298] width 67 height 9
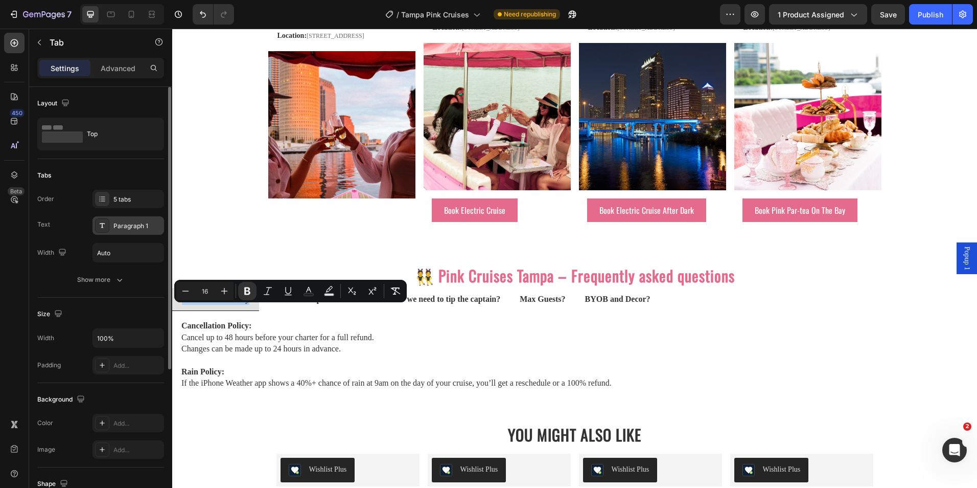
click at [124, 229] on div "Paragraph 1" at bounding box center [137, 225] width 48 height 9
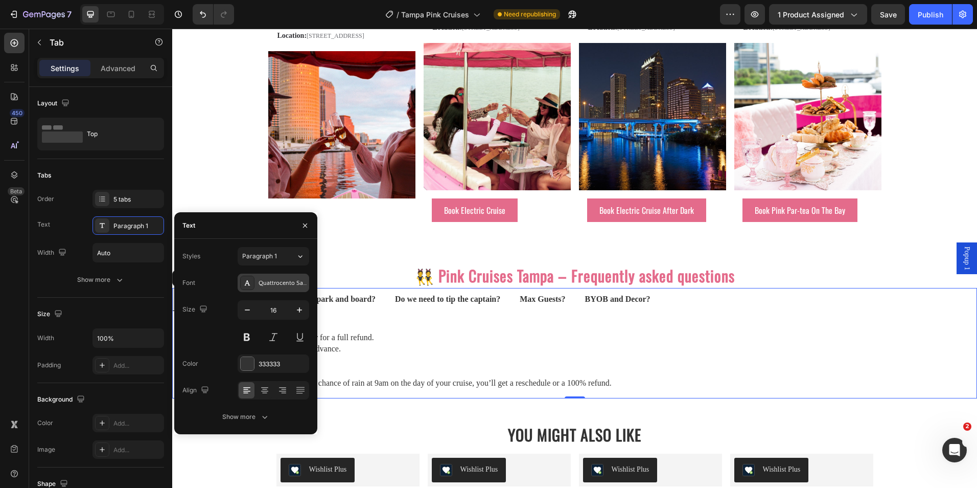
click at [274, 279] on div "Quattrocento Sans" at bounding box center [283, 283] width 48 height 9
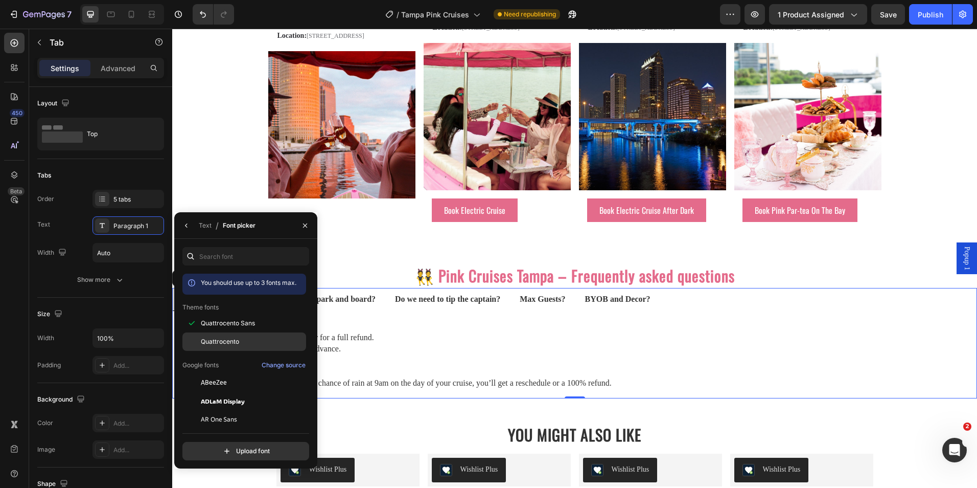
click at [218, 343] on span "Quattrocento" at bounding box center [220, 341] width 38 height 9
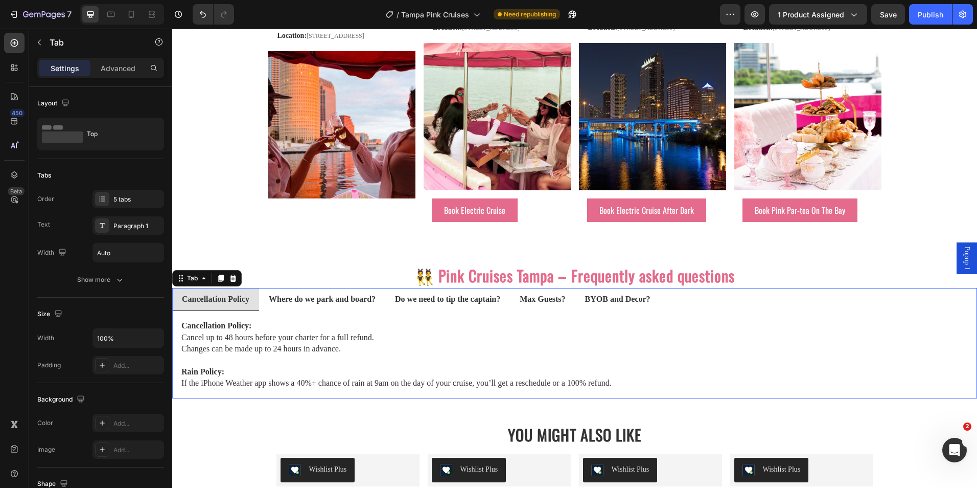
click at [271, 303] on strong "Where do we park and board?" at bounding box center [322, 298] width 107 height 9
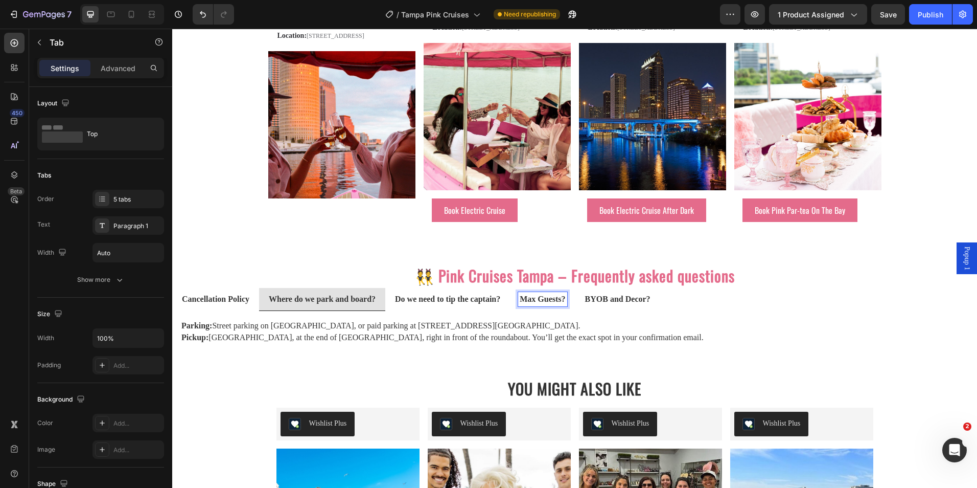
drag, startPoint x: 547, startPoint y: 311, endPoint x: 584, endPoint y: 310, distance: 36.8
click at [548, 303] on strong "Max Guests?" at bounding box center [542, 298] width 45 height 9
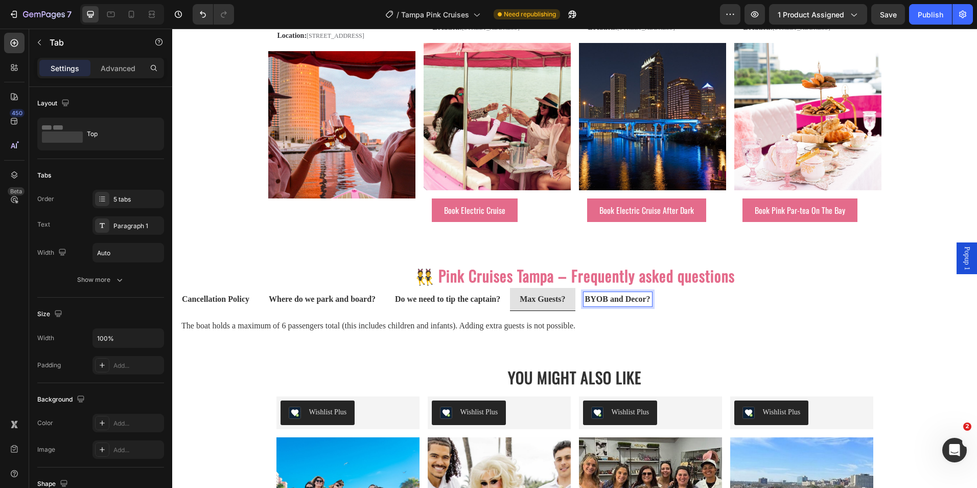
click at [626, 303] on strong "BYOB and Decor?" at bounding box center [617, 298] width 65 height 9
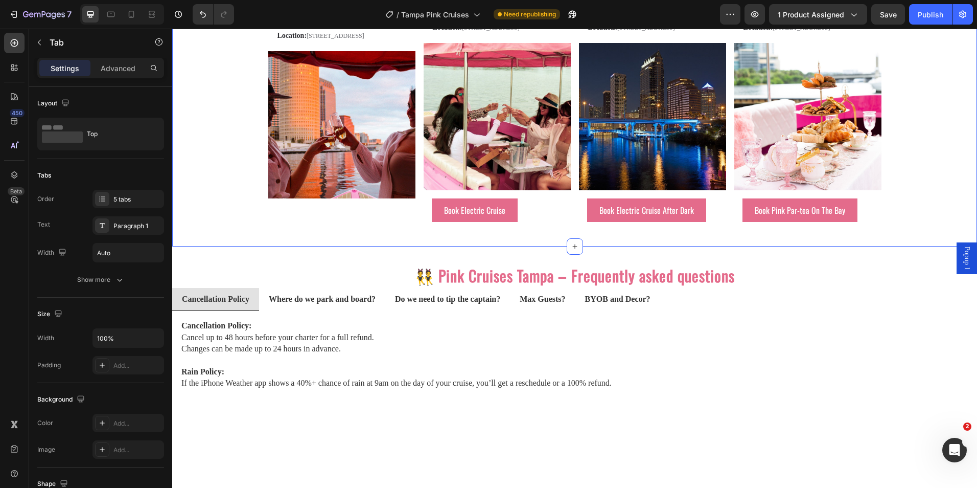
scroll to position [1522, 0]
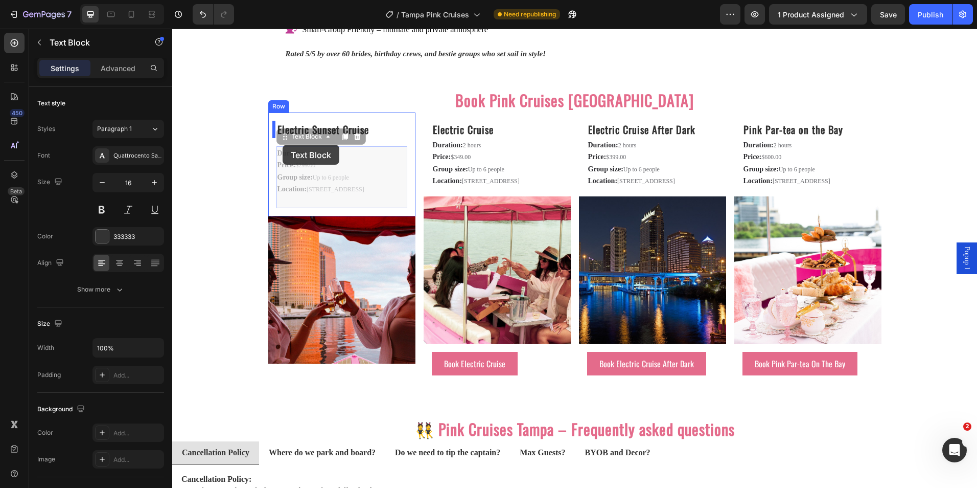
drag, startPoint x: 284, startPoint y: 137, endPoint x: 283, endPoint y: 145, distance: 7.2
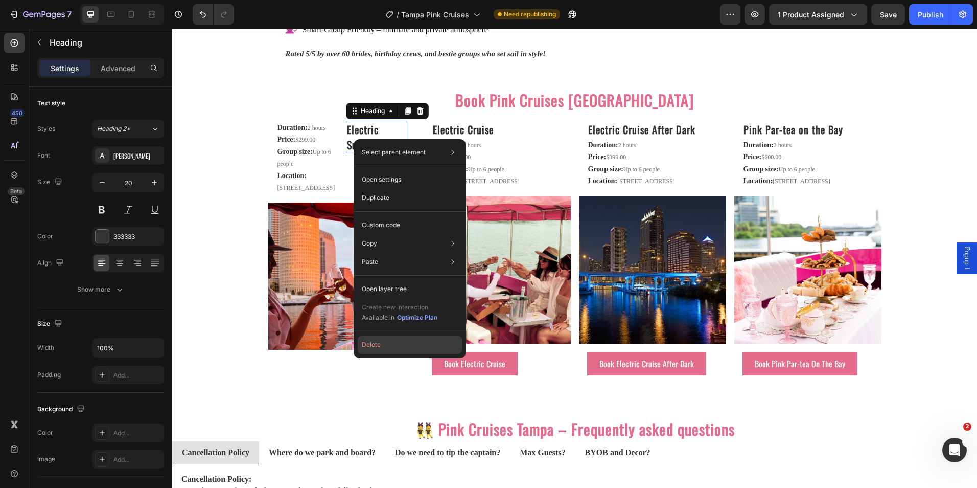
click at [387, 340] on button "Delete" at bounding box center [410, 344] width 104 height 18
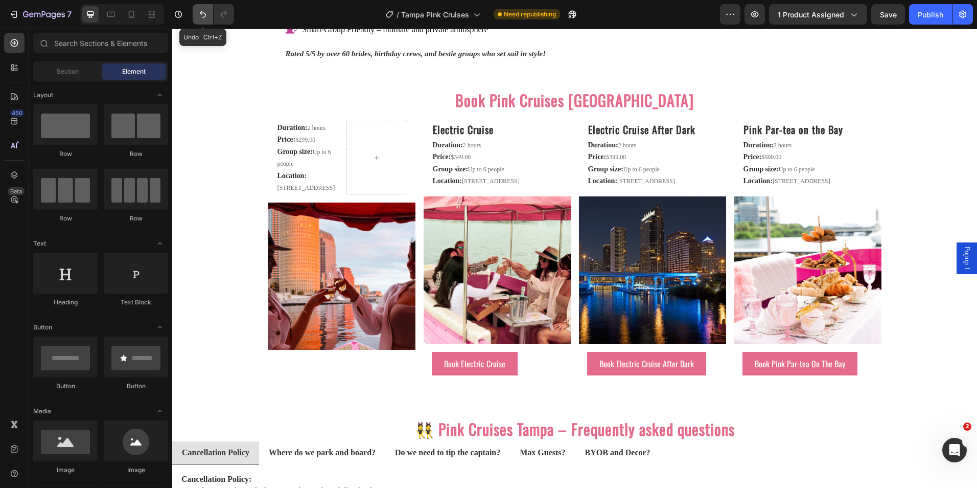
click at [195, 16] on button "Undo/Redo" at bounding box center [203, 14] width 20 height 20
click at [197, 16] on button "Undo/Redo" at bounding box center [203, 14] width 20 height 20
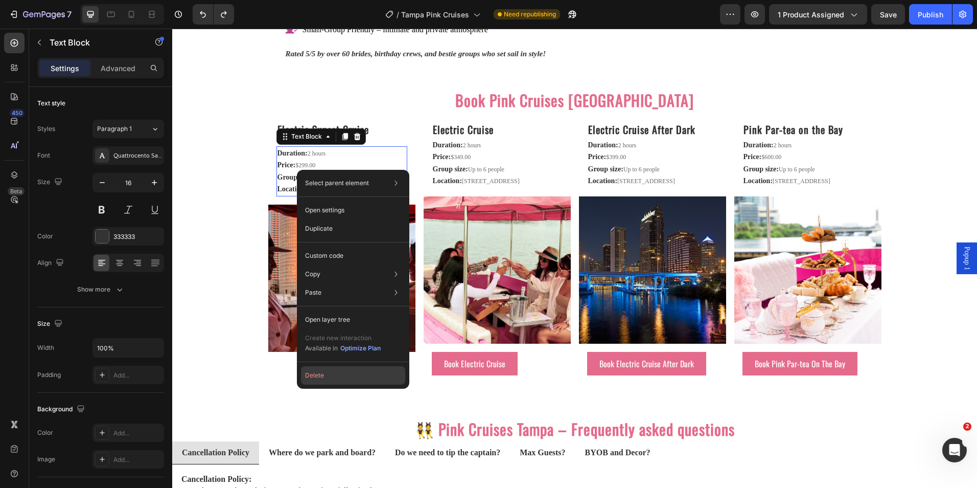
click at [329, 375] on button "Delete" at bounding box center [353, 375] width 104 height 18
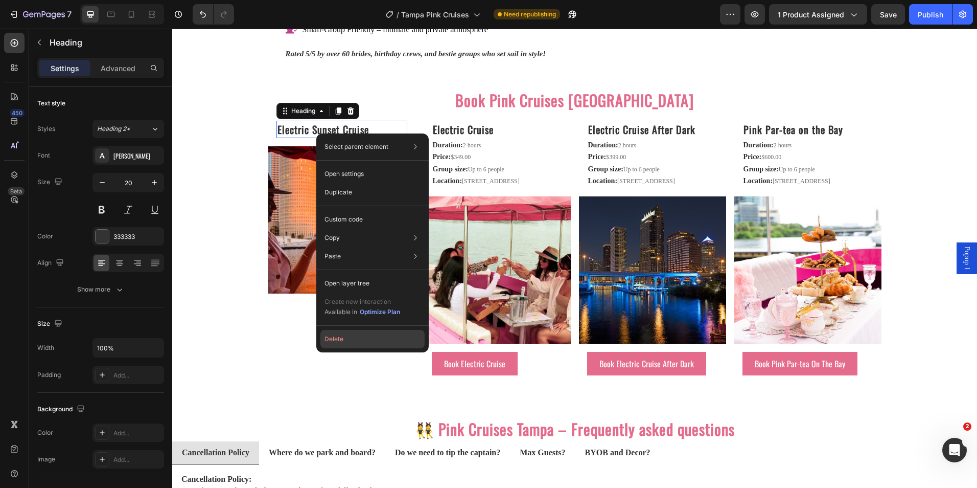
drag, startPoint x: 350, startPoint y: 338, endPoint x: 176, endPoint y: 308, distance: 175.9
click at [350, 338] on button "Delete" at bounding box center [372, 339] width 104 height 18
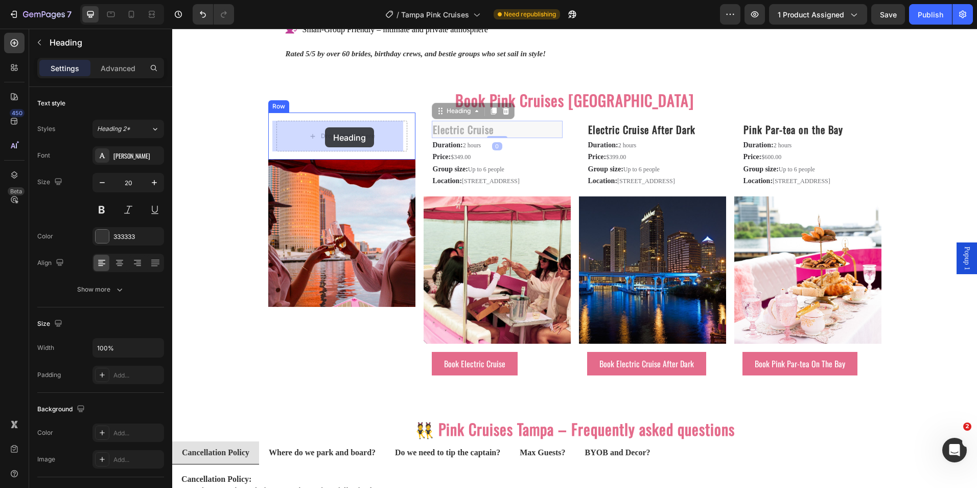
drag, startPoint x: 445, startPoint y: 114, endPoint x: 325, endPoint y: 127, distance: 120.3
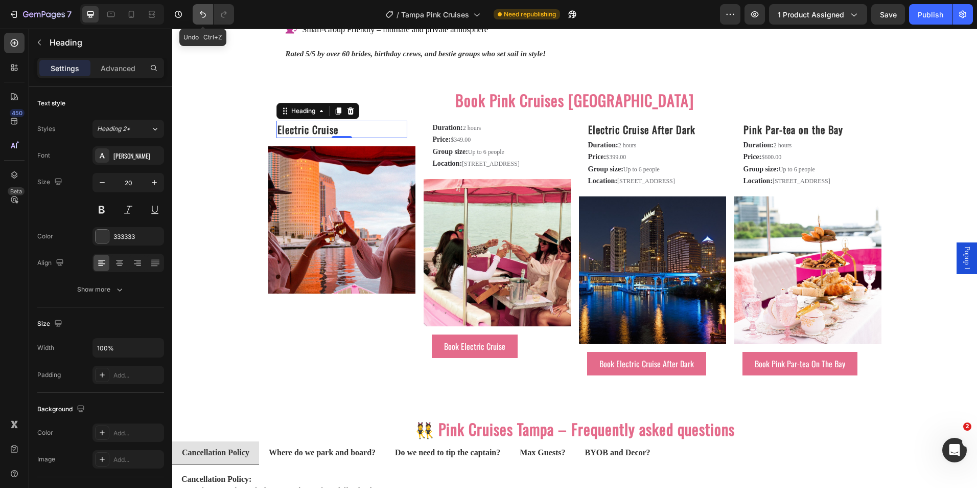
click at [197, 15] on button "Undo/Redo" at bounding box center [203, 14] width 20 height 20
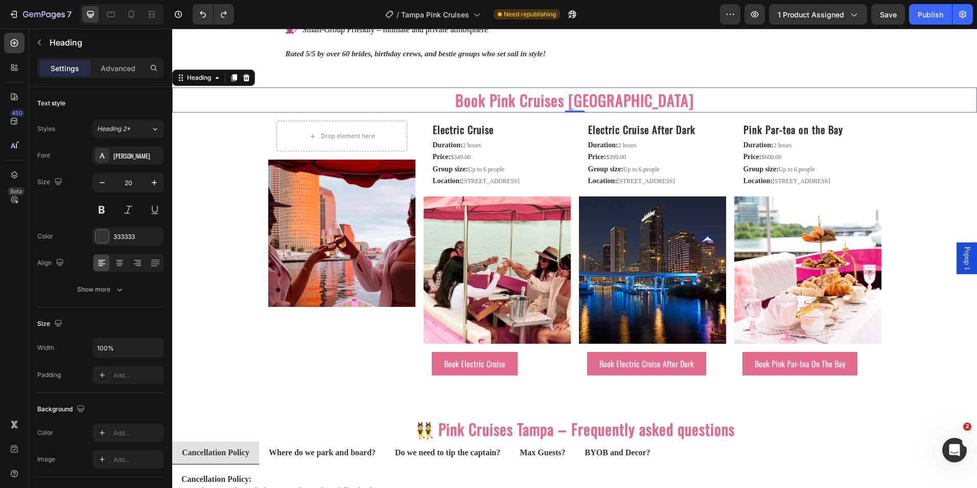
click at [212, 103] on h2 "Book Pink Cruises [GEOGRAPHIC_DATA]" at bounding box center [574, 99] width 805 height 25
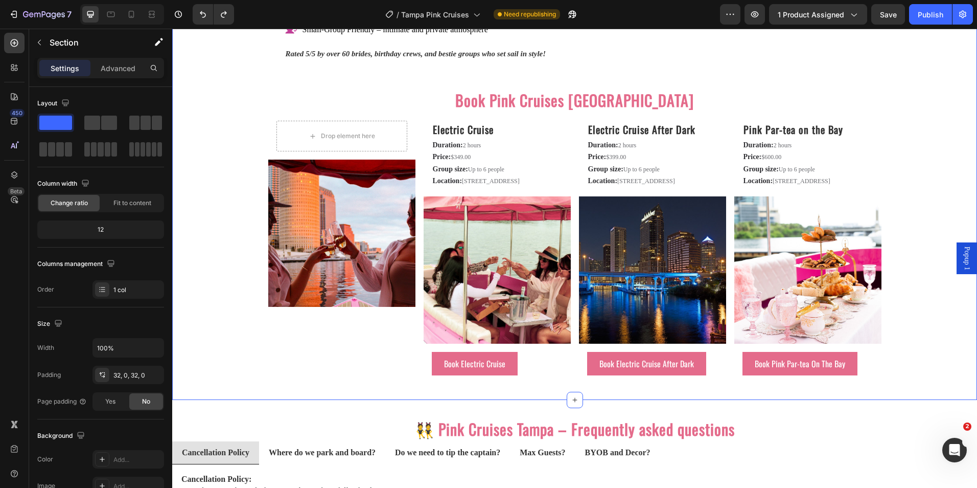
click at [471, 129] on strong "Electric Cruise" at bounding box center [463, 129] width 61 height 15
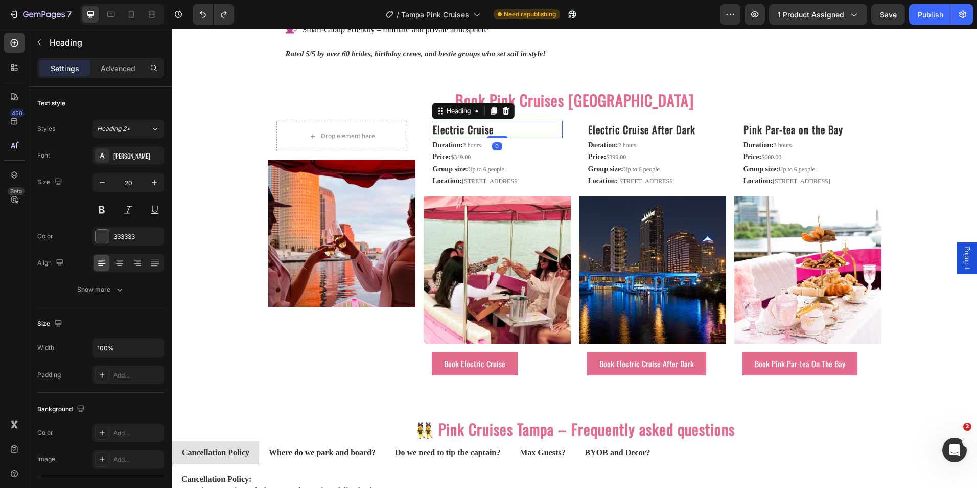
drag, startPoint x: 471, startPoint y: 129, endPoint x: 670, endPoint y: 212, distance: 215.4
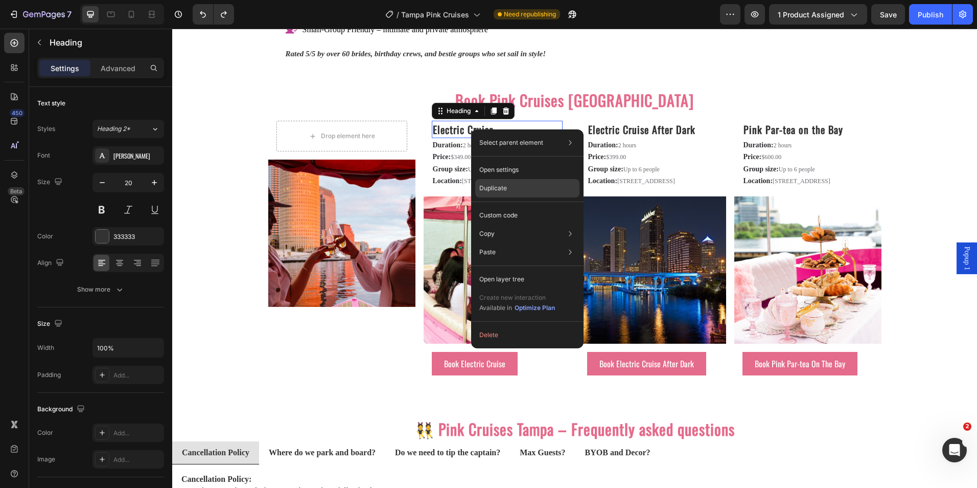
click at [503, 187] on p "Duplicate" at bounding box center [493, 187] width 28 height 9
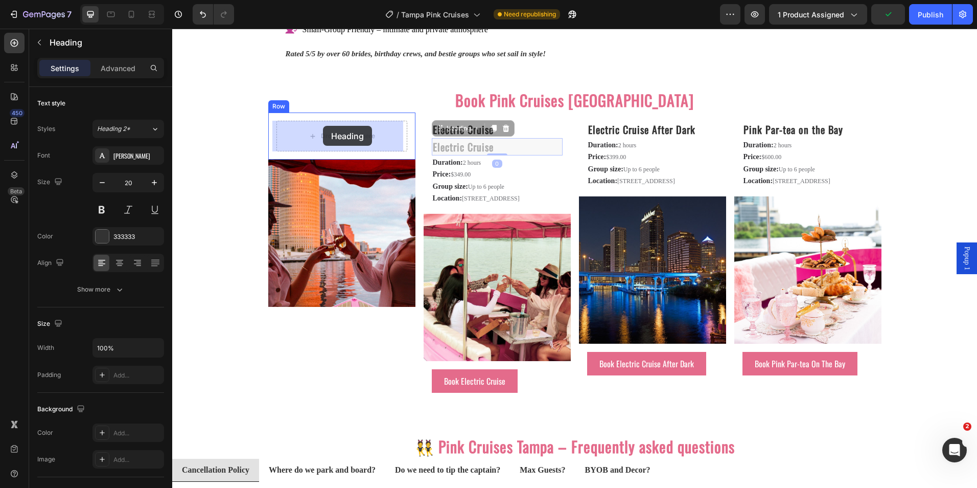
drag, startPoint x: 438, startPoint y: 131, endPoint x: 323, endPoint y: 126, distance: 115.1
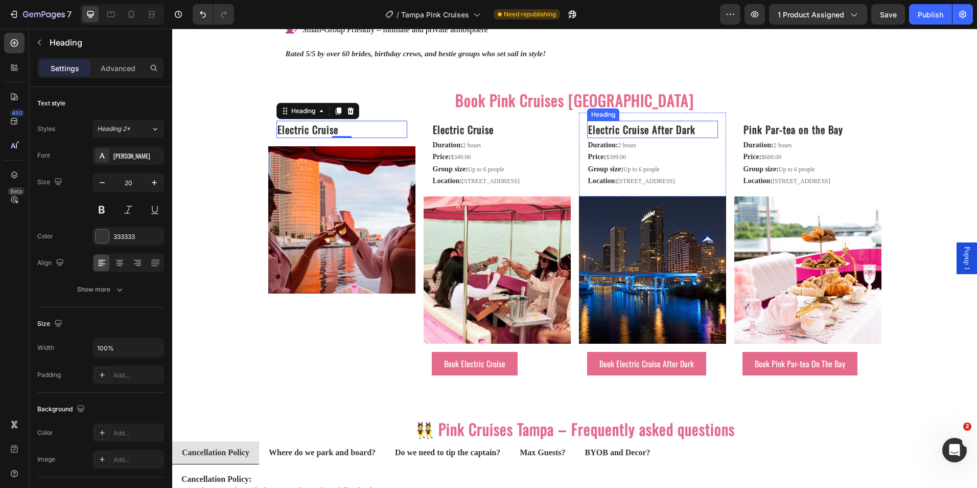
click at [619, 129] on strong "Electric Cruise After Dark" at bounding box center [641, 129] width 107 height 15
click at [319, 132] on strong "Electric Cruise" at bounding box center [308, 129] width 61 height 15
click at [308, 131] on strong "Electric Cruise" at bounding box center [308, 129] width 61 height 15
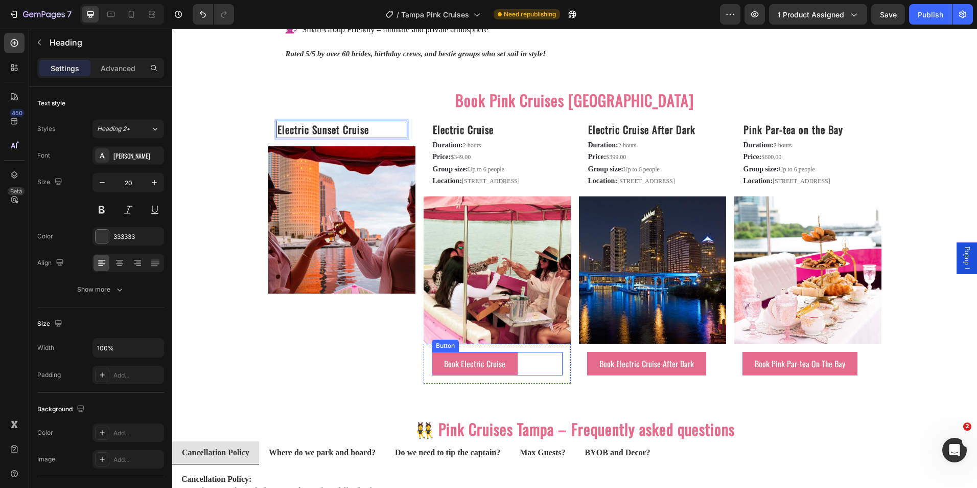
click at [444, 350] on div "Button" at bounding box center [445, 345] width 23 height 9
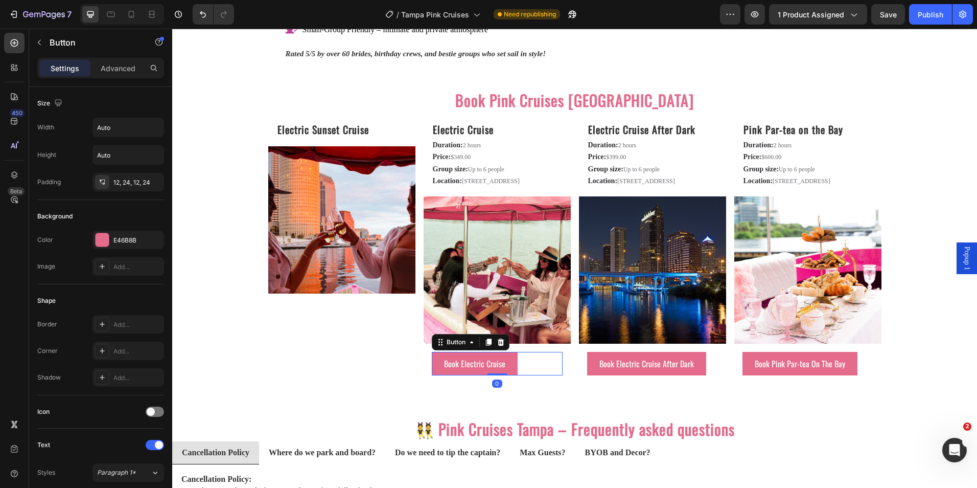
click at [544, 374] on div "Book Electric Cruise Button 0" at bounding box center [497, 364] width 131 height 24
click at [486, 345] on icon at bounding box center [489, 341] width 6 height 7
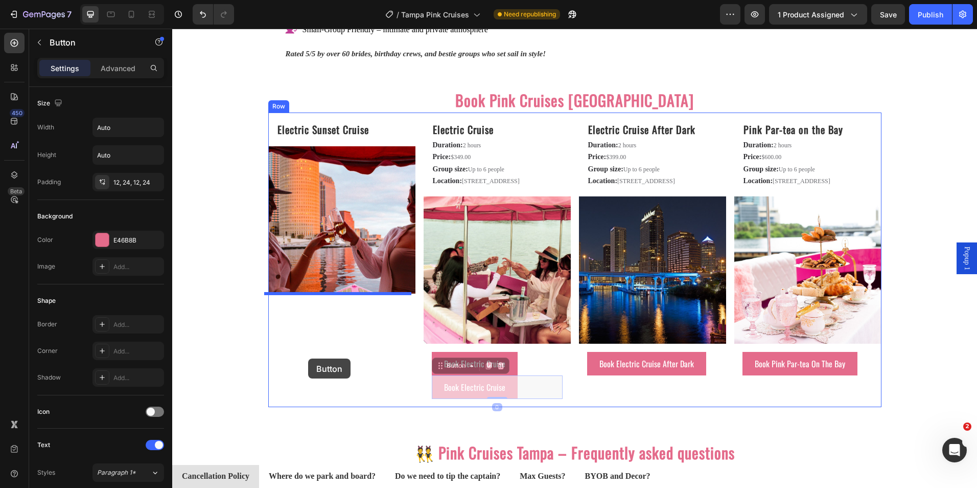
drag, startPoint x: 439, startPoint y: 377, endPoint x: 308, endPoint y: 358, distance: 132.1
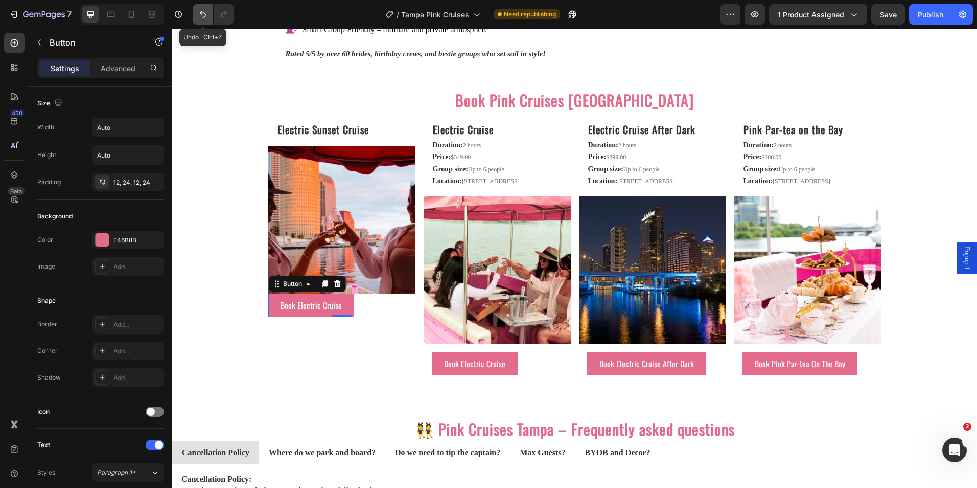
click at [202, 13] on icon "Undo/Redo" at bounding box center [203, 14] width 6 height 7
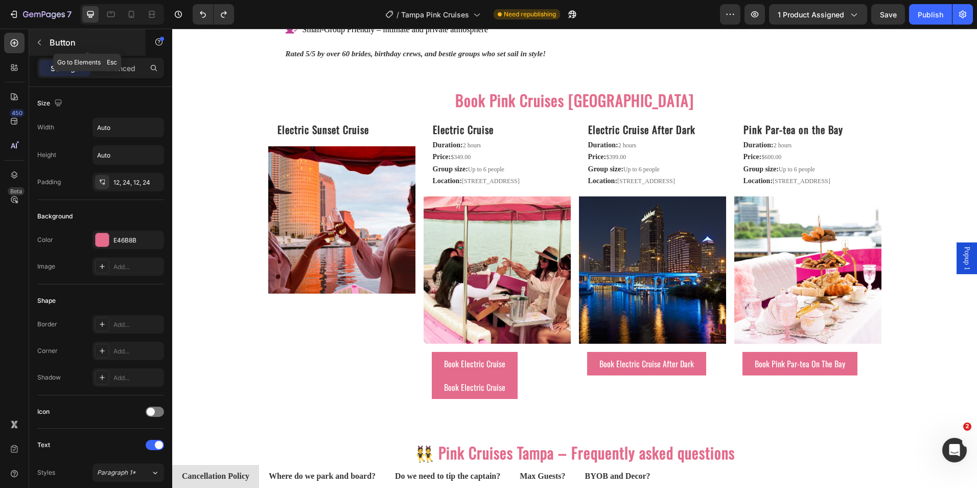
click at [41, 37] on button "button" at bounding box center [39, 42] width 16 height 16
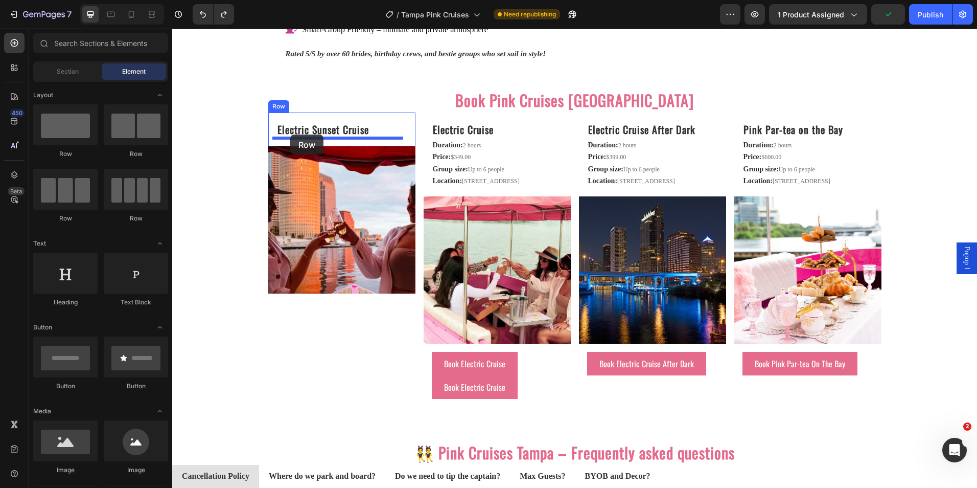
drag, startPoint x: 242, startPoint y: 163, endPoint x: 290, endPoint y: 134, distance: 56.4
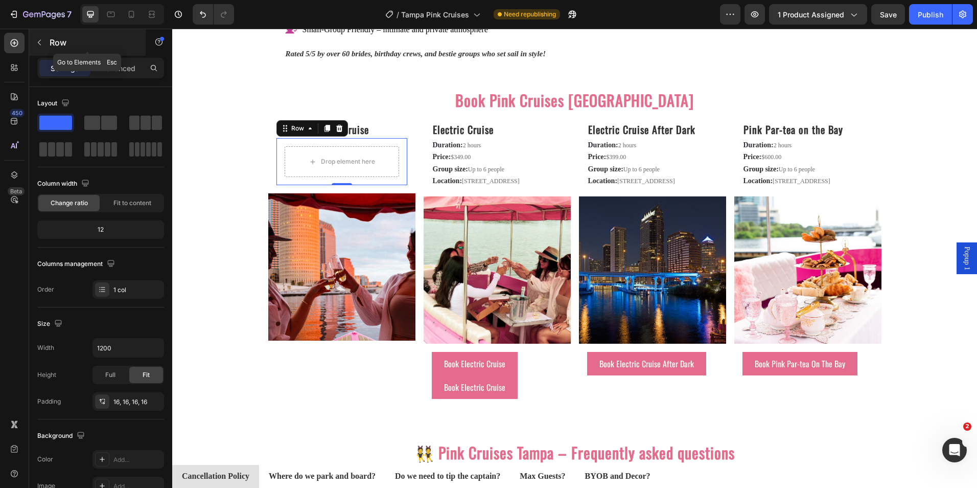
click at [46, 44] on button "button" at bounding box center [39, 42] width 16 height 16
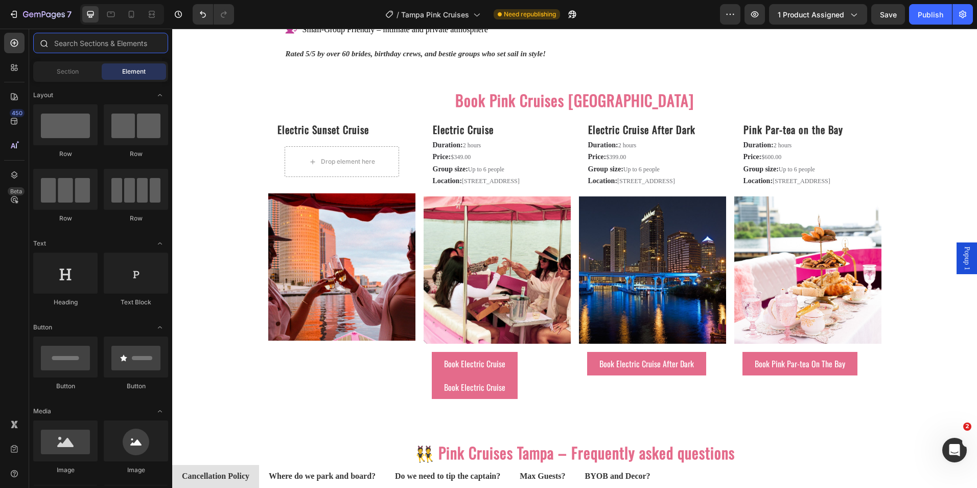
click at [77, 41] on input "text" at bounding box center [100, 43] width 135 height 20
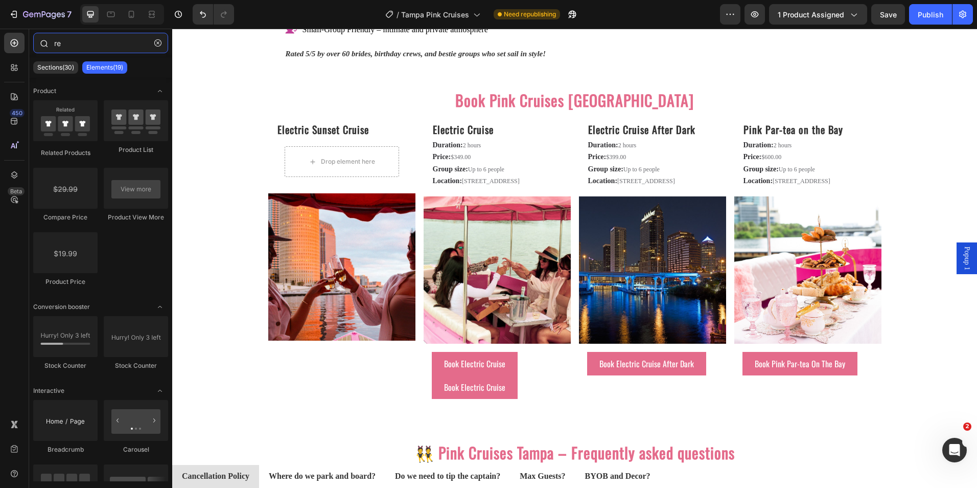
type input "r"
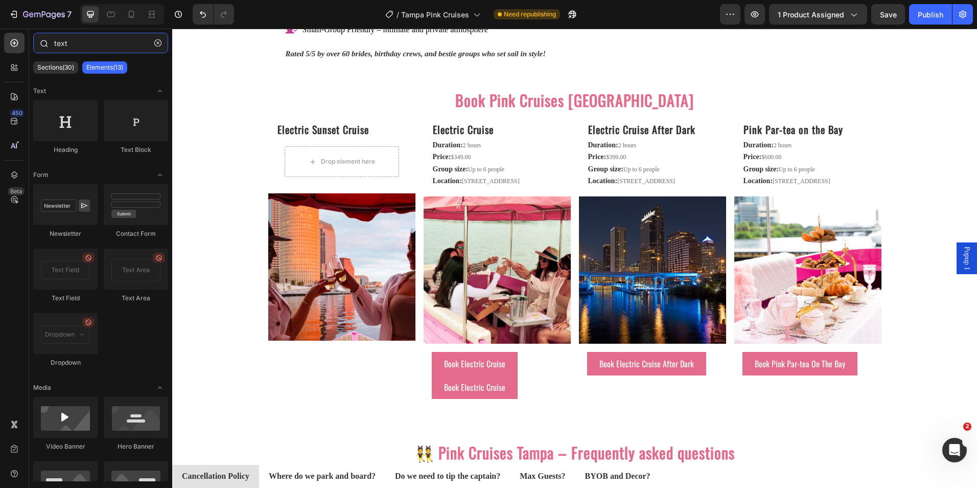
type input "text"
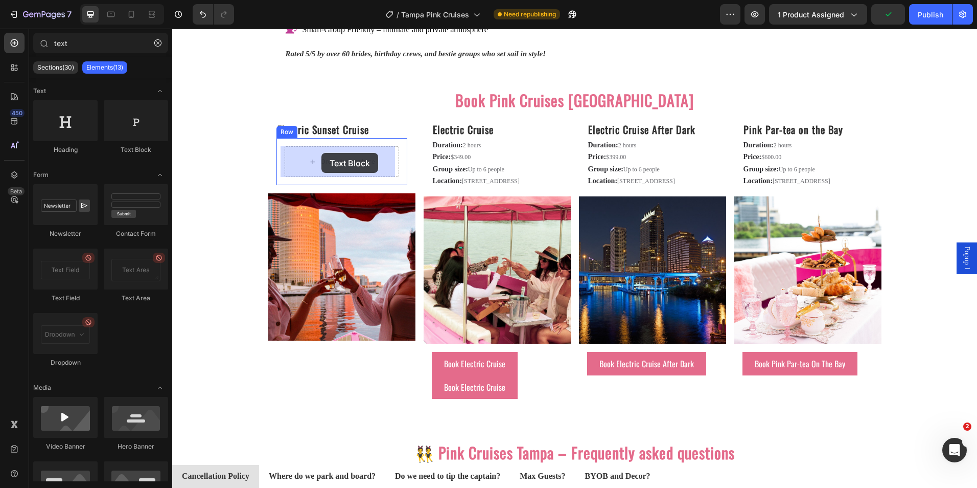
drag, startPoint x: 313, startPoint y: 157, endPoint x: 321, endPoint y: 153, distance: 9.4
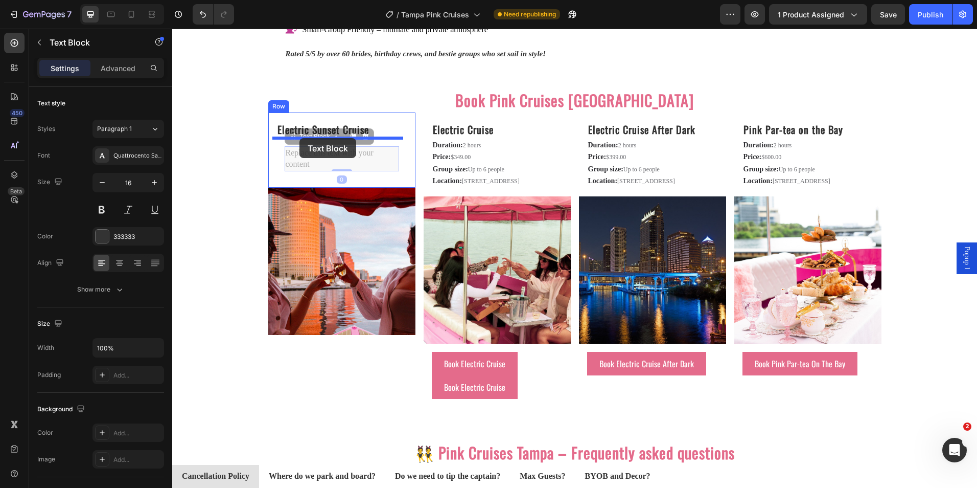
drag, startPoint x: 291, startPoint y: 142, endPoint x: 299, endPoint y: 138, distance: 9.1
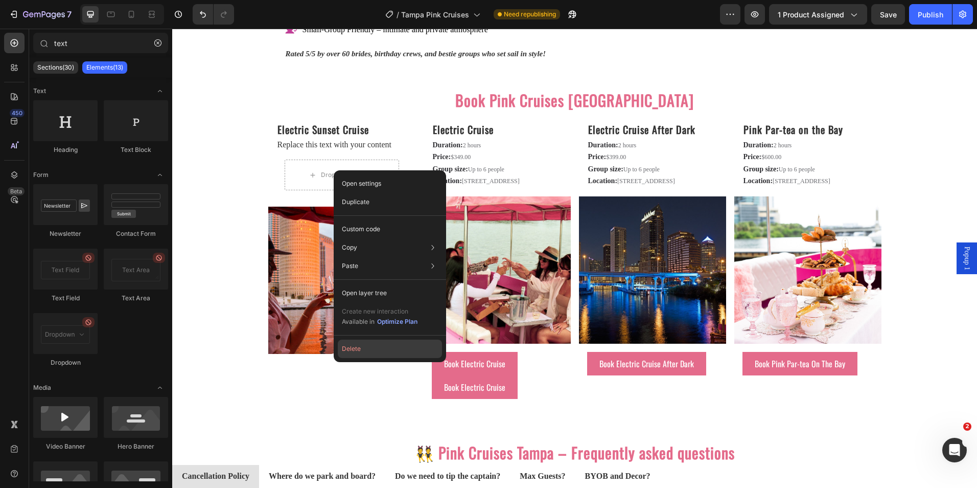
click at [361, 346] on button "Delete" at bounding box center [390, 348] width 104 height 18
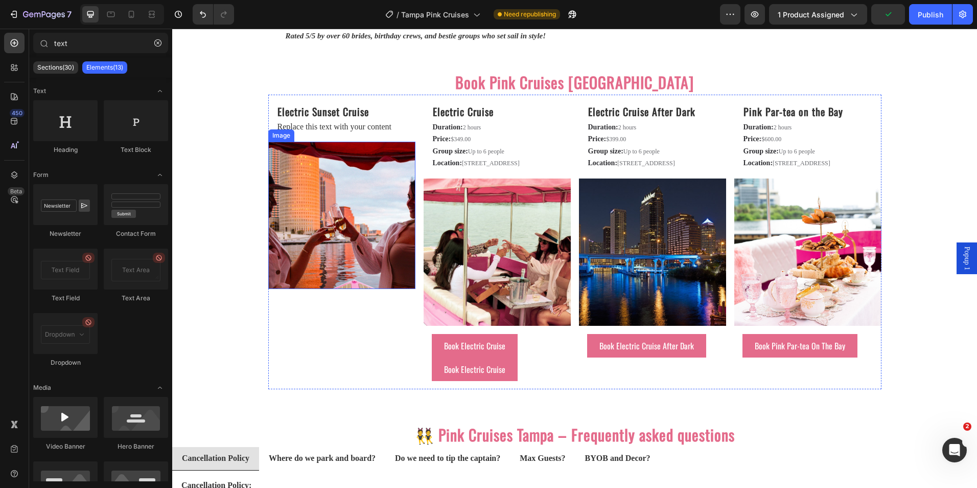
scroll to position [1522, 0]
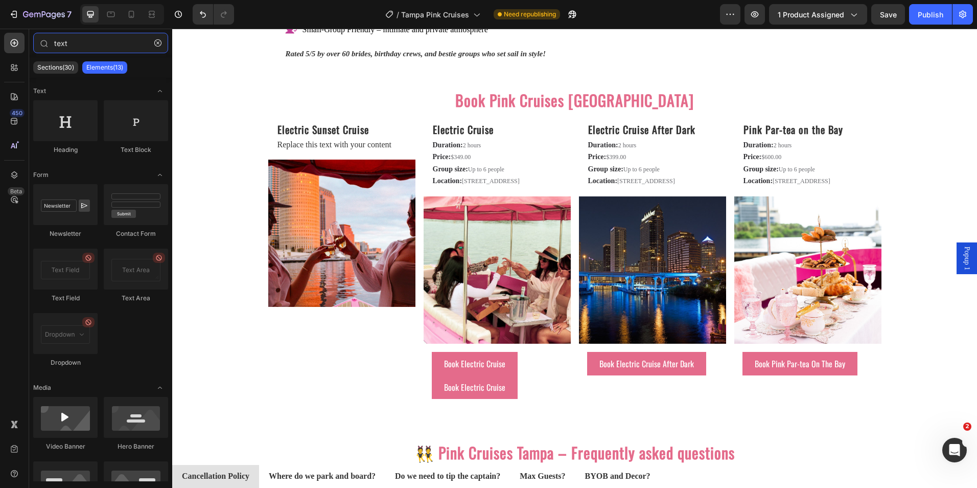
drag, startPoint x: 85, startPoint y: 45, endPoint x: 2, endPoint y: 43, distance: 82.8
click at [2, 43] on div "450 Beta text Sections(30) Elements(13) Text Heading Text Block Form Newsletter…" at bounding box center [86, 258] width 172 height 459
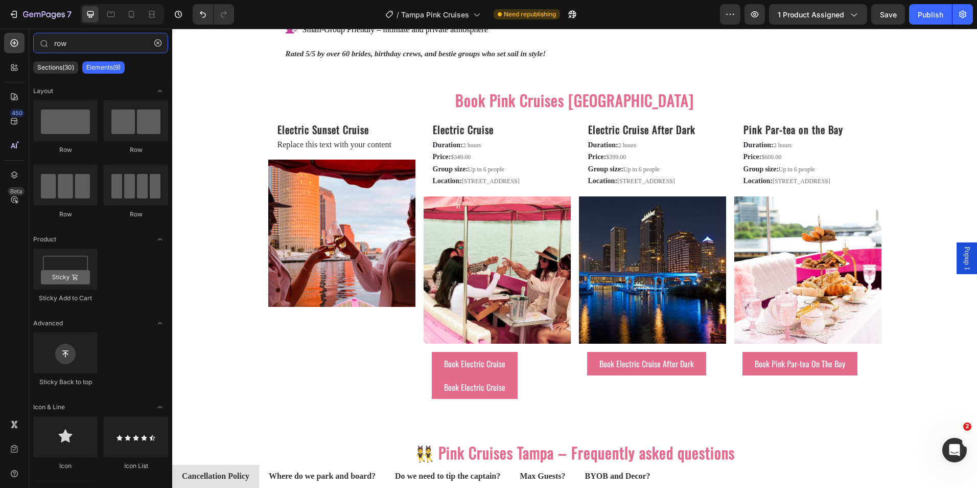
type input "row"
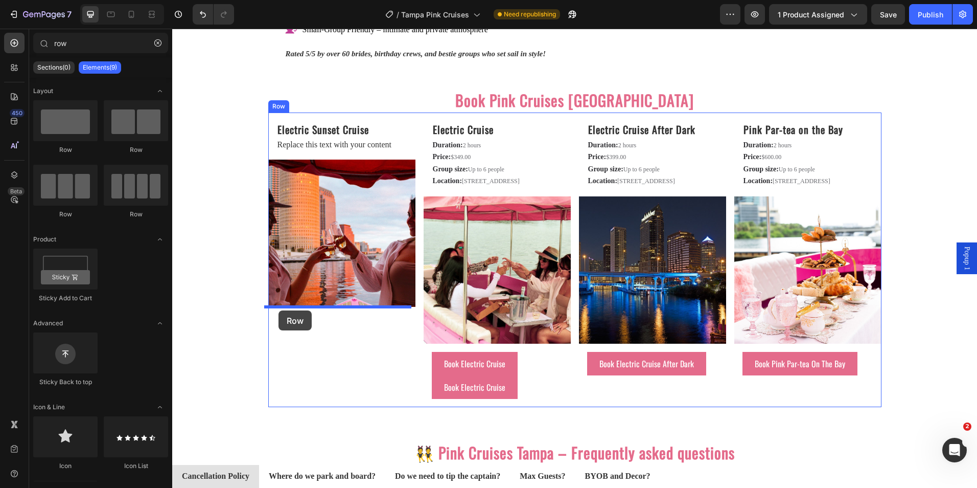
drag, startPoint x: 242, startPoint y: 153, endPoint x: 279, endPoint y: 310, distance: 161.7
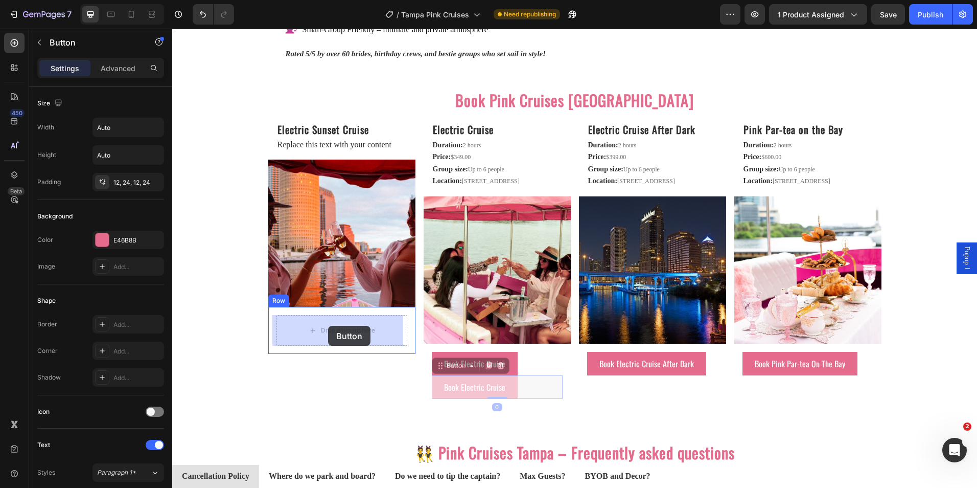
drag, startPoint x: 436, startPoint y: 383, endPoint x: 328, endPoint y: 326, distance: 122.5
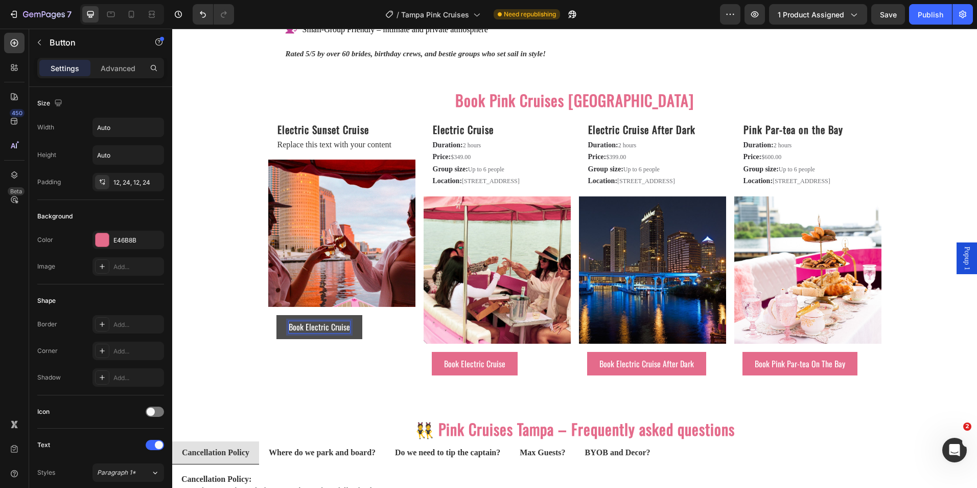
click at [338, 324] on p "Book Electric Cruise" at bounding box center [319, 326] width 61 height 11
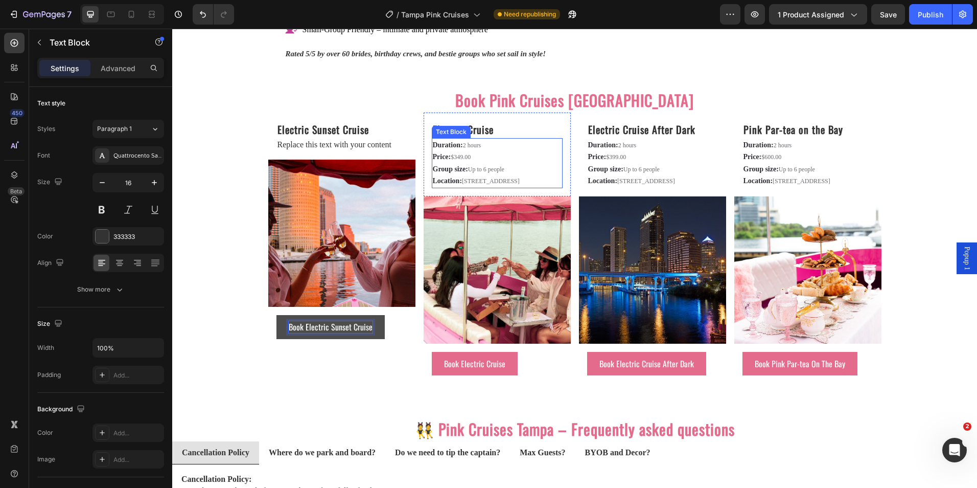
click at [443, 138] on div "Duration: 2 hours Price: $349.00 Group size: Up to 6 people Location: [STREET_A…" at bounding box center [497, 163] width 131 height 50
click at [499, 124] on icon at bounding box center [500, 128] width 8 height 8
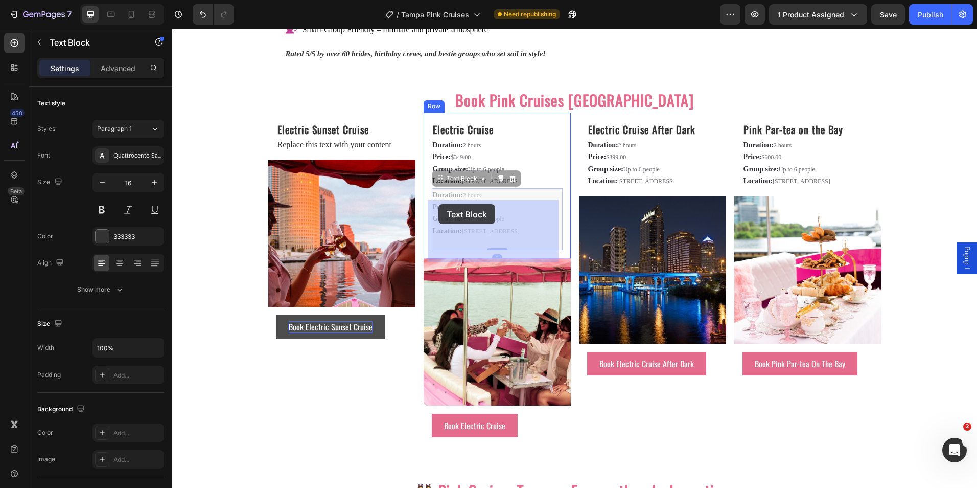
drag, startPoint x: 438, startPoint y: 191, endPoint x: 438, endPoint y: 204, distance: 13.3
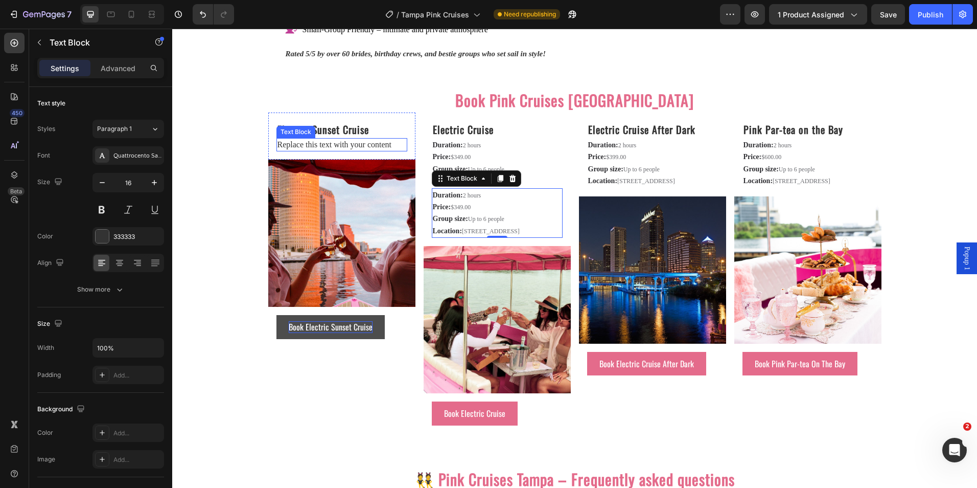
click at [357, 144] on div "Replace this text with your content" at bounding box center [341, 144] width 131 height 13
click at [357, 144] on p "Replace this text with your content" at bounding box center [342, 144] width 129 height 11
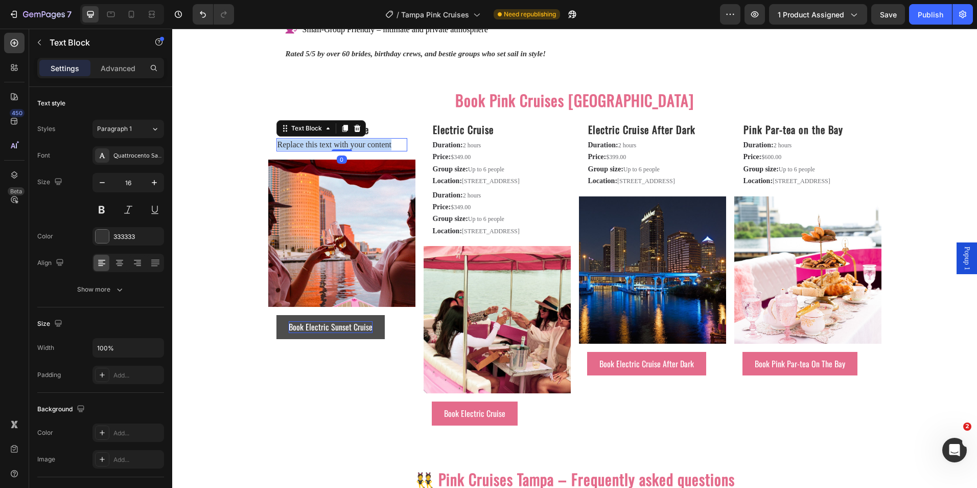
click at [357, 144] on p "Replace this text with your content" at bounding box center [342, 144] width 129 height 11
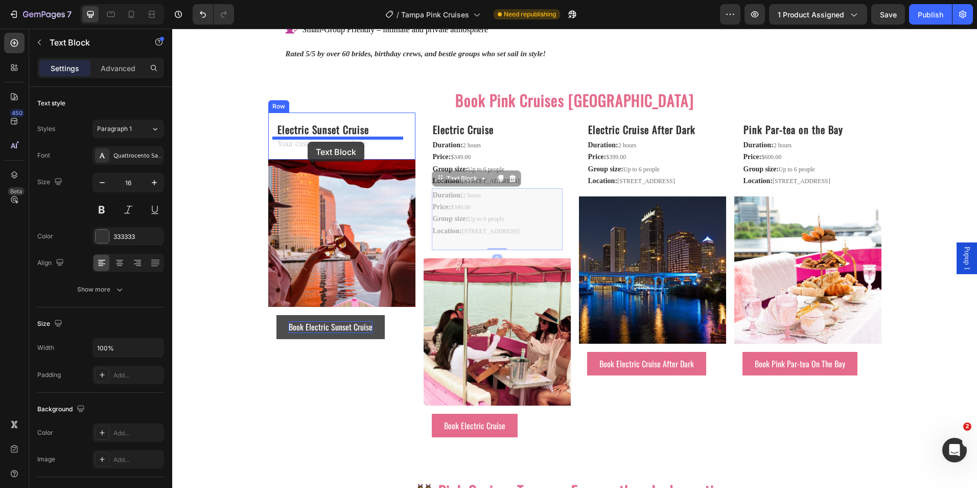
drag, startPoint x: 389, startPoint y: 181, endPoint x: 308, endPoint y: 142, distance: 90.5
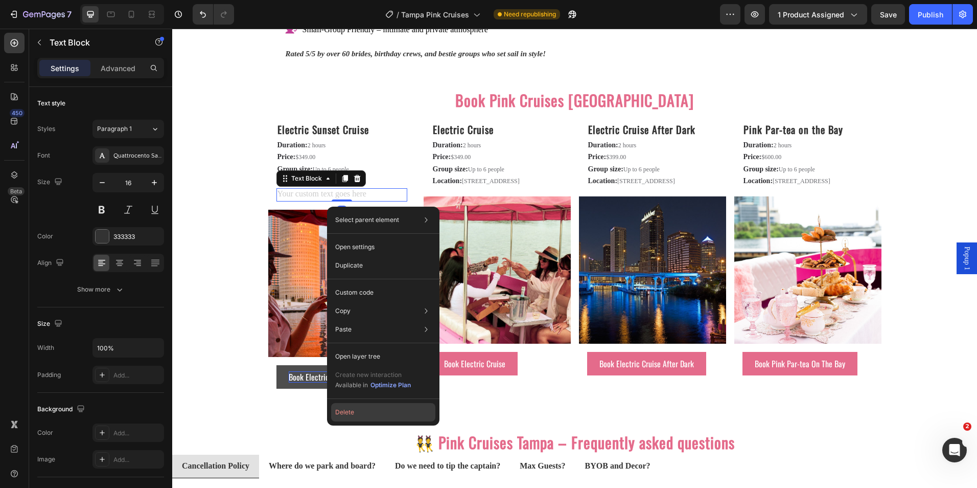
click at [356, 411] on button "Delete" at bounding box center [383, 412] width 104 height 18
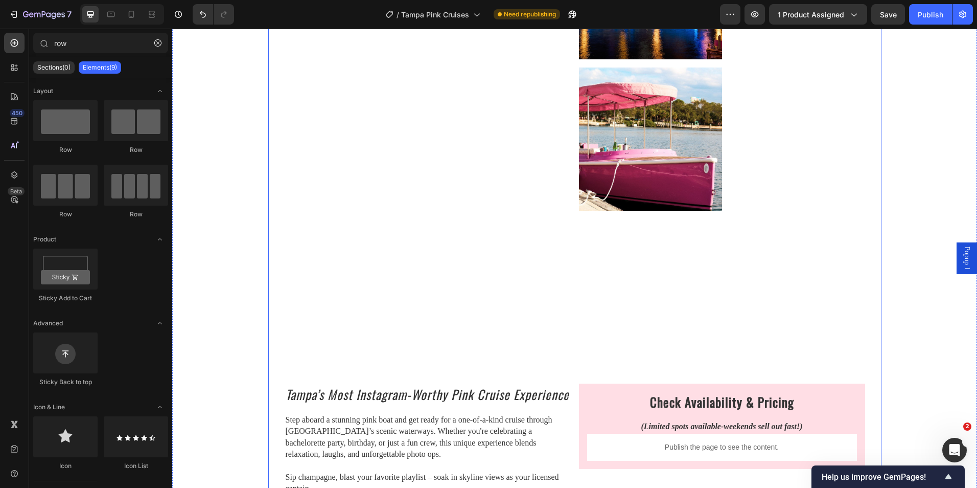
scroll to position [1011, 0]
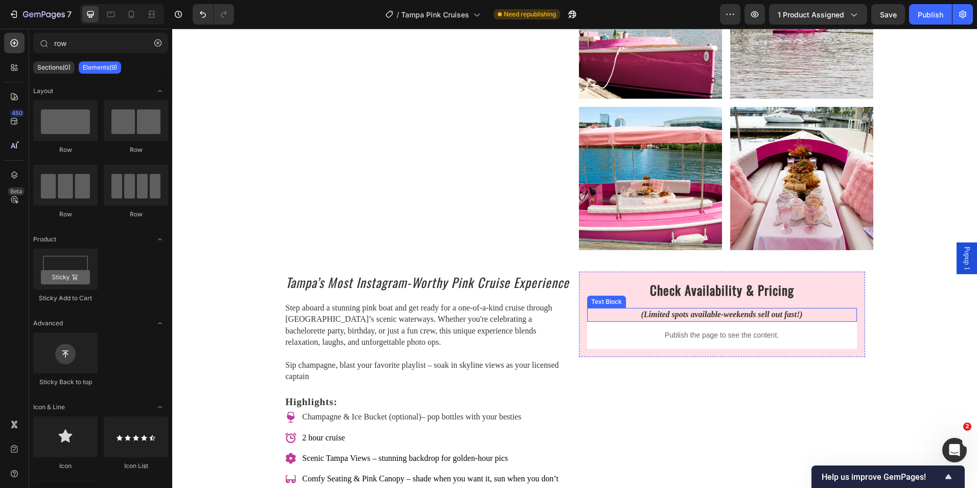
click at [671, 314] on strong "(Limited spots available-weekends sell out fast!)" at bounding box center [721, 314] width 161 height 9
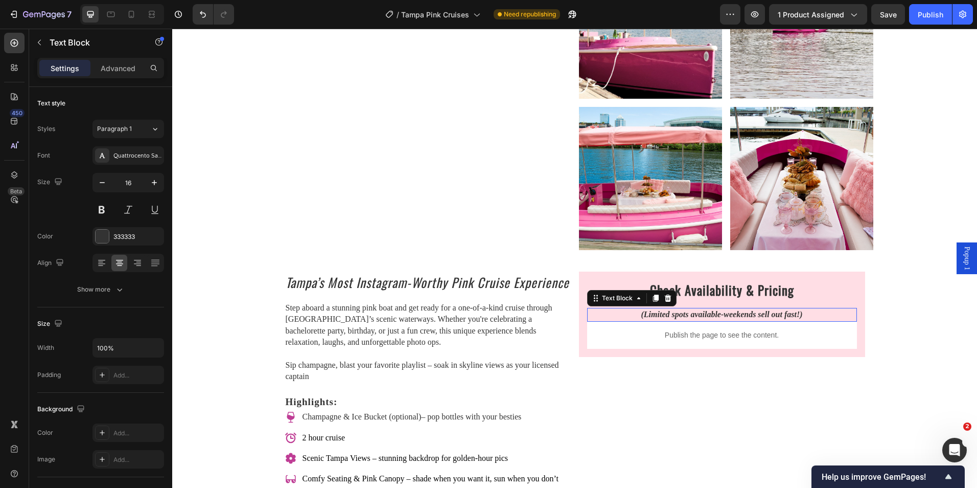
click at [671, 314] on strong "(Limited spots available-weekends sell out fast!)" at bounding box center [721, 314] width 161 height 9
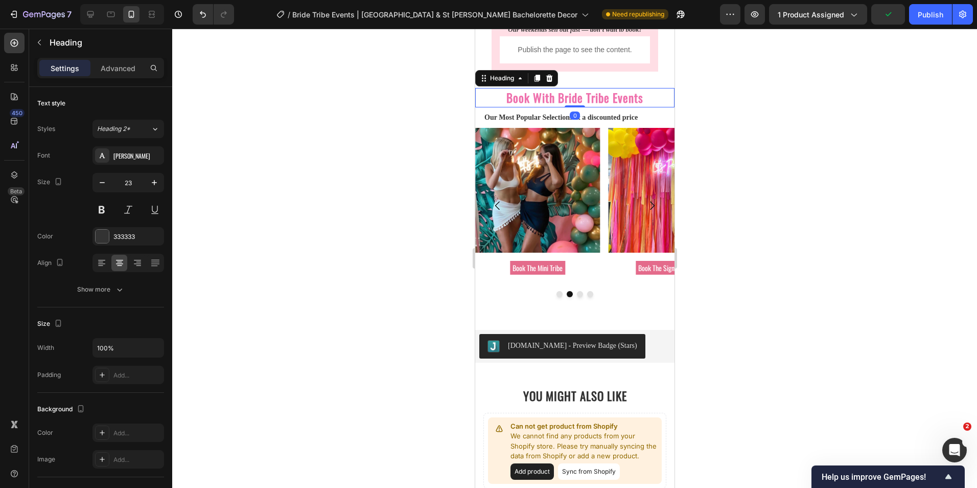
drag, startPoint x: 567, startPoint y: 124, endPoint x: 572, endPoint y: 106, distance: 18.6
click at [572, 106] on div "⁠⁠⁠⁠⁠⁠⁠ Book With Bride Tribe Events Heading 0" at bounding box center [574, 98] width 199 height 20
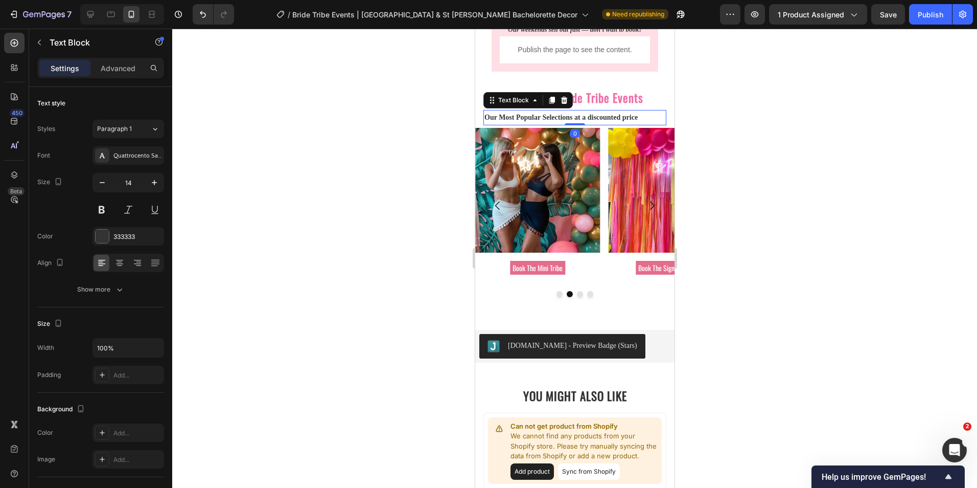
click at [543, 118] on strong "Our Most Popular Selections at a discounted price" at bounding box center [560, 117] width 153 height 8
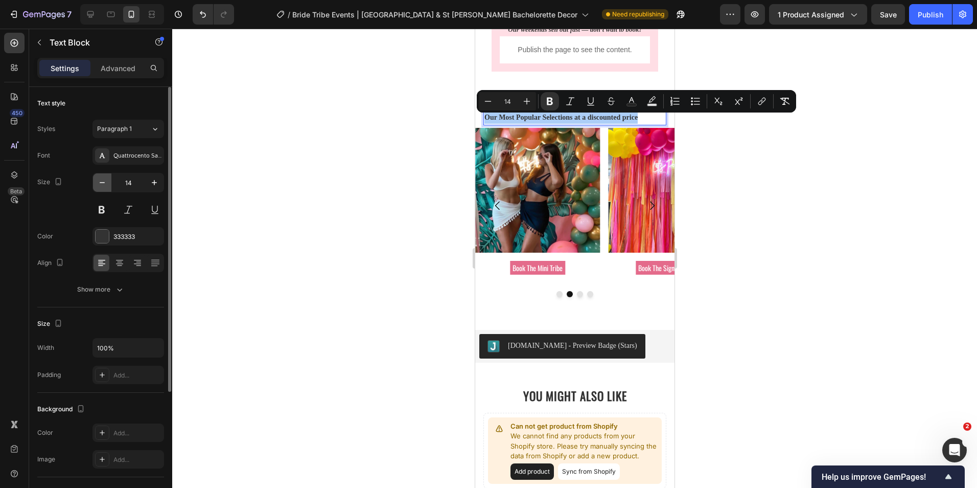
click at [108, 180] on button "button" at bounding box center [102, 182] width 18 height 18
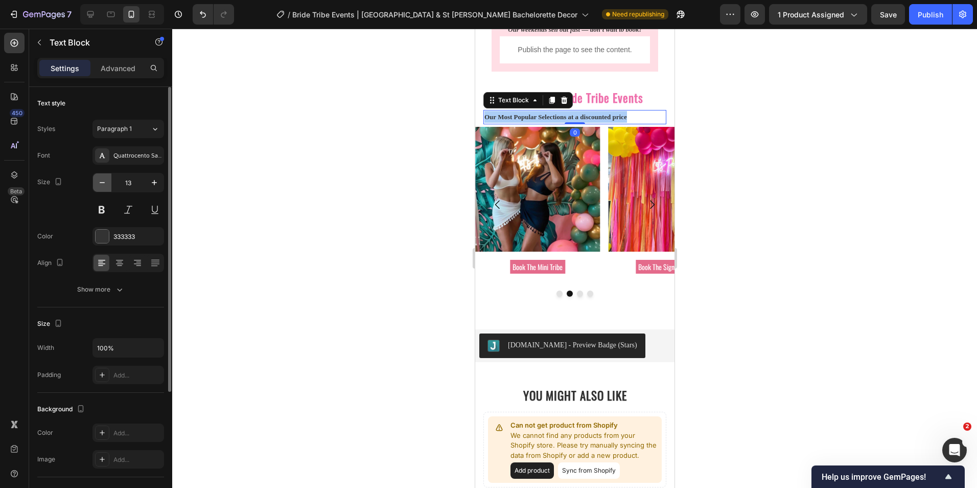
click at [108, 180] on button "button" at bounding box center [102, 182] width 18 height 18
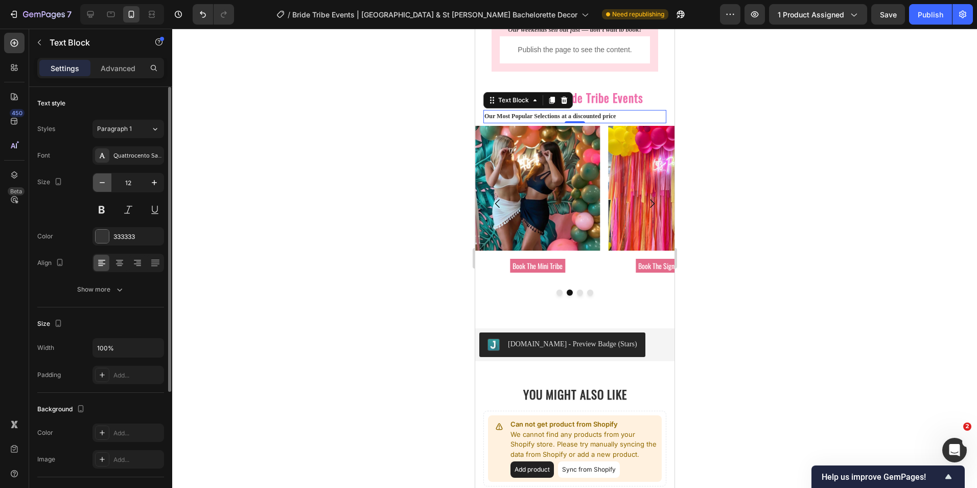
type input "11"
click at [121, 256] on div at bounding box center [119, 263] width 16 height 16
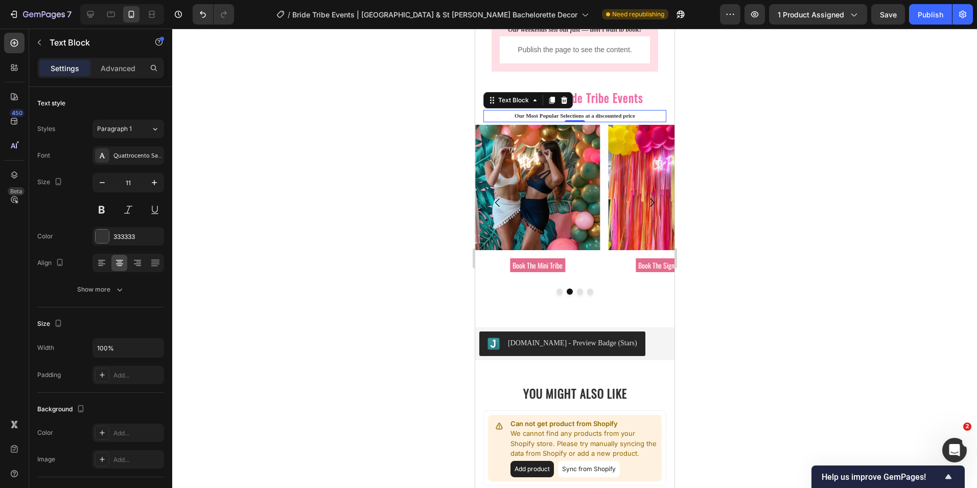
drag, startPoint x: 373, startPoint y: 141, endPoint x: 378, endPoint y: 137, distance: 6.5
click at [374, 141] on div at bounding box center [574, 258] width 805 height 459
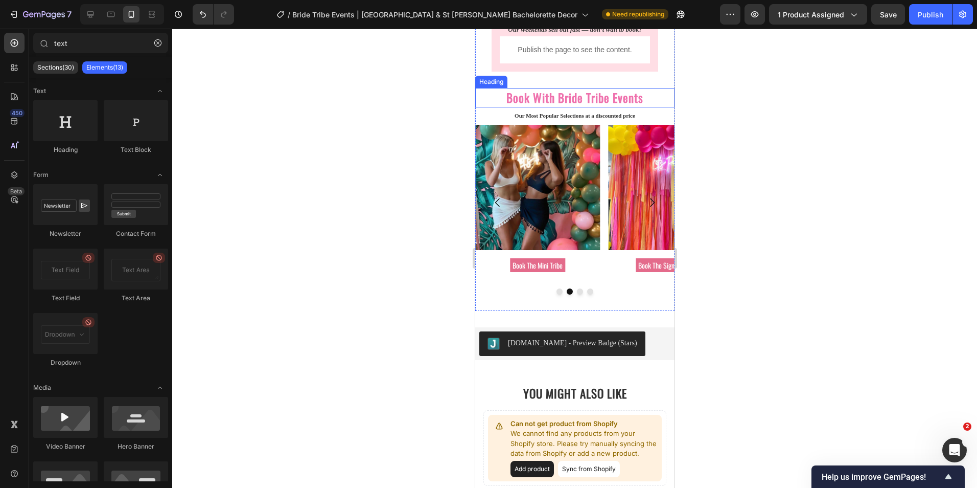
click at [558, 106] on strong "Book With Bride Tribe Events" at bounding box center [574, 97] width 137 height 17
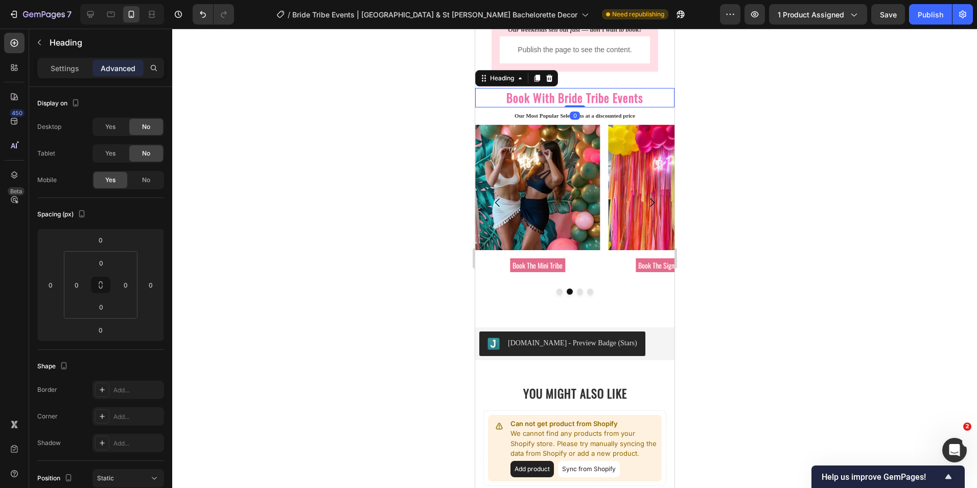
click at [571, 105] on div "⁠⁠⁠⁠⁠⁠⁠ Book With Bride Tribe Events Heading 0" at bounding box center [574, 98] width 199 height 20
click at [567, 114] on p "Our Most Popular Selections at a discounted price" at bounding box center [574, 116] width 181 height 10
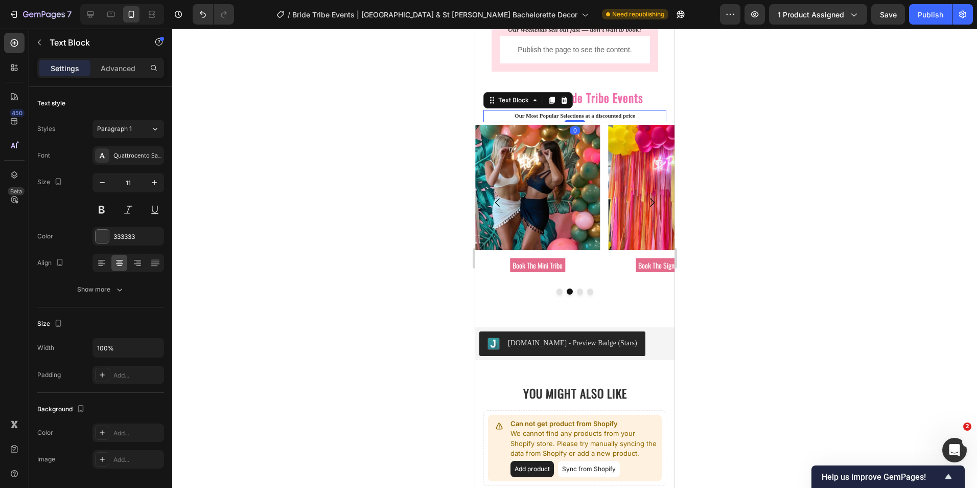
click at [427, 139] on div at bounding box center [574, 258] width 805 height 459
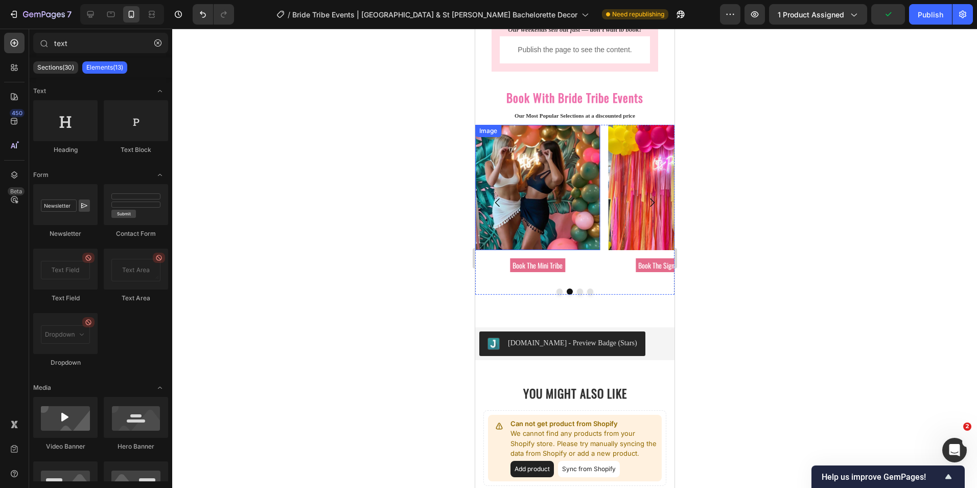
scroll to position [971, 0]
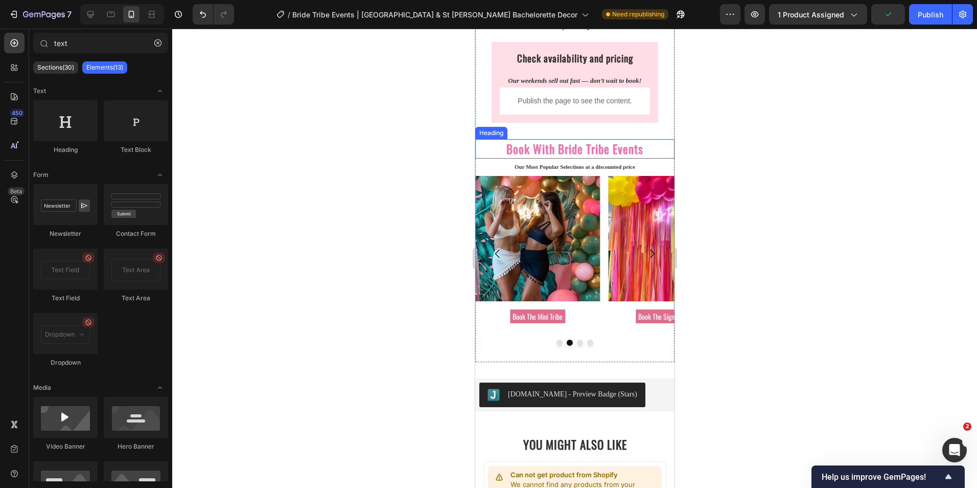
click at [574, 149] on strong "Book With Bride Tribe Events" at bounding box center [574, 148] width 137 height 17
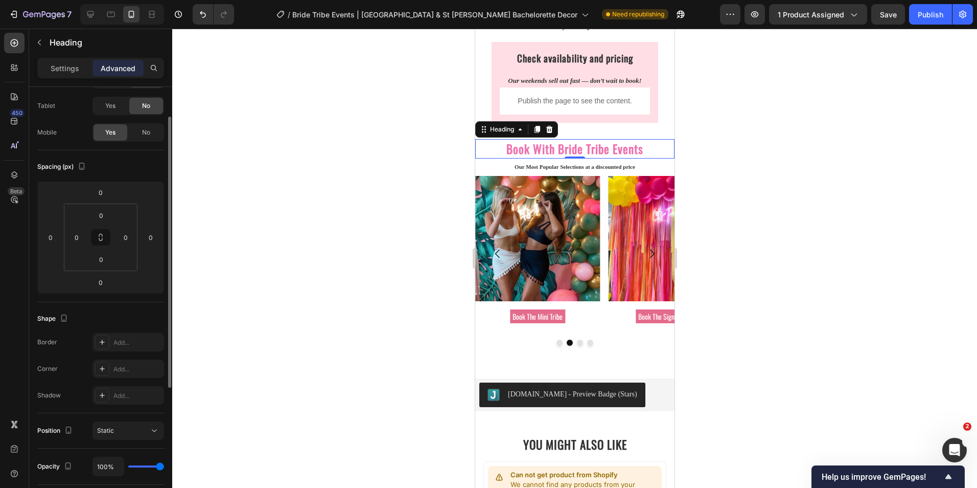
scroll to position [0, 0]
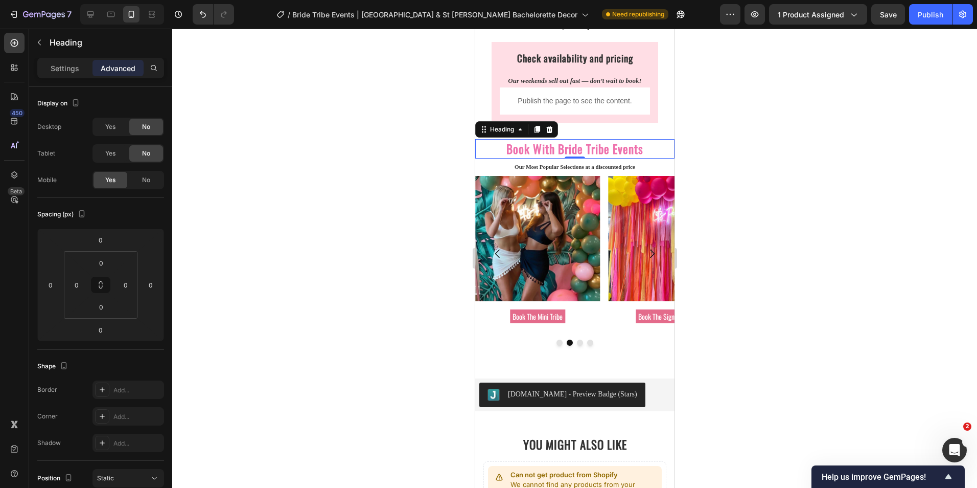
drag, startPoint x: 437, startPoint y: 195, endPoint x: 461, endPoint y: 180, distance: 28.5
click at [441, 193] on div at bounding box center [574, 258] width 805 height 459
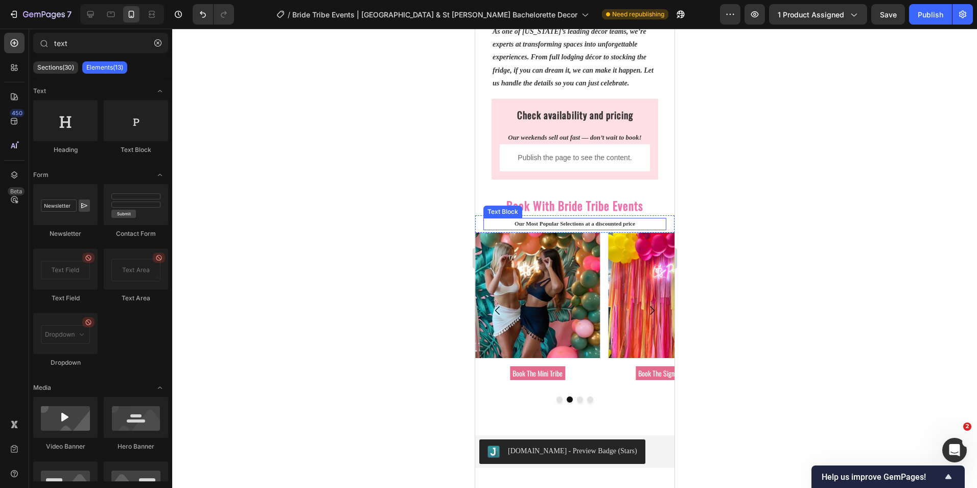
scroll to position [920, 0]
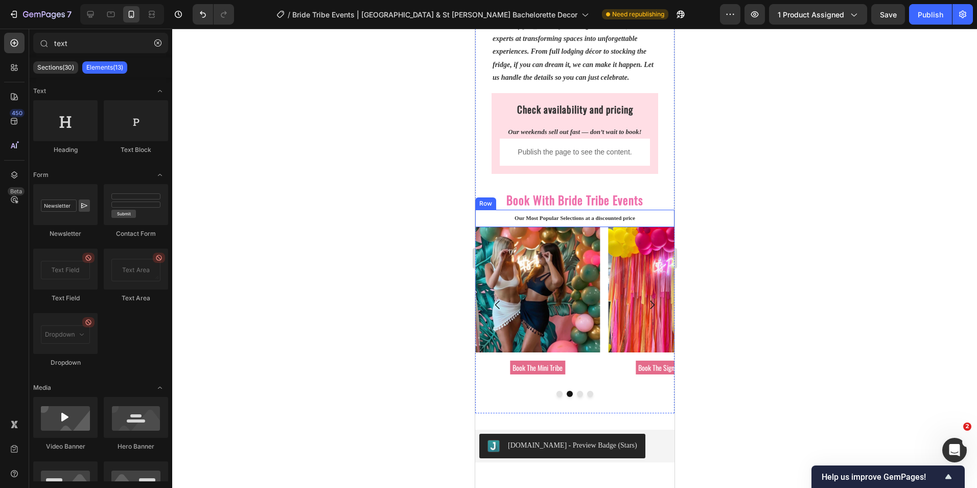
click at [559, 213] on div "Our Most Popular Selections at a discounted price Text Block Row" at bounding box center [574, 218] width 199 height 17
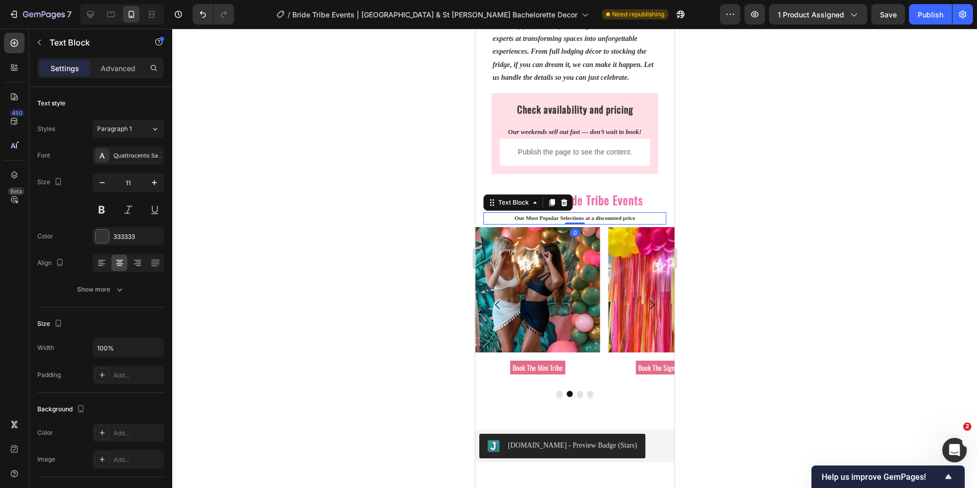
click at [559, 216] on p "Our Most Popular Selections at a discounted price" at bounding box center [574, 218] width 181 height 10
click at [456, 212] on div at bounding box center [574, 258] width 805 height 459
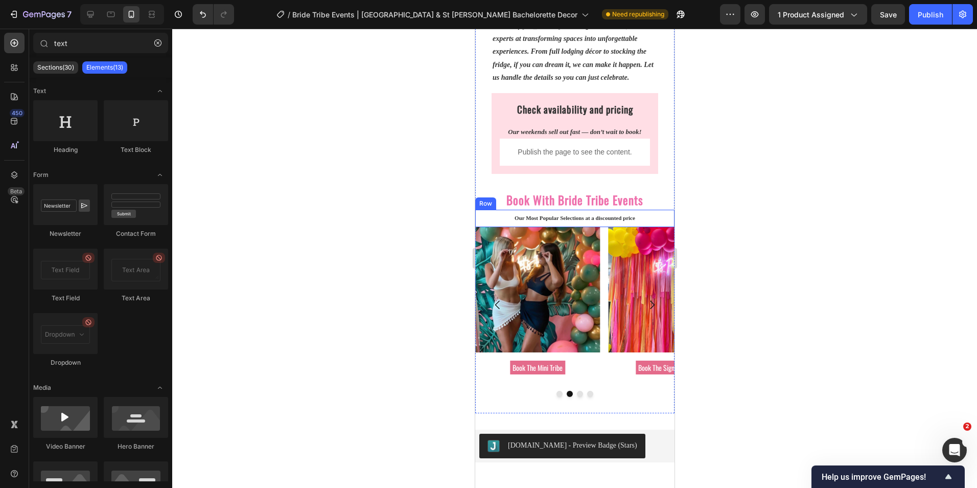
click at [461, 211] on div at bounding box center [574, 258] width 805 height 459
click at [645, 303] on icon "Carousel Next Arrow" at bounding box center [651, 304] width 12 height 12
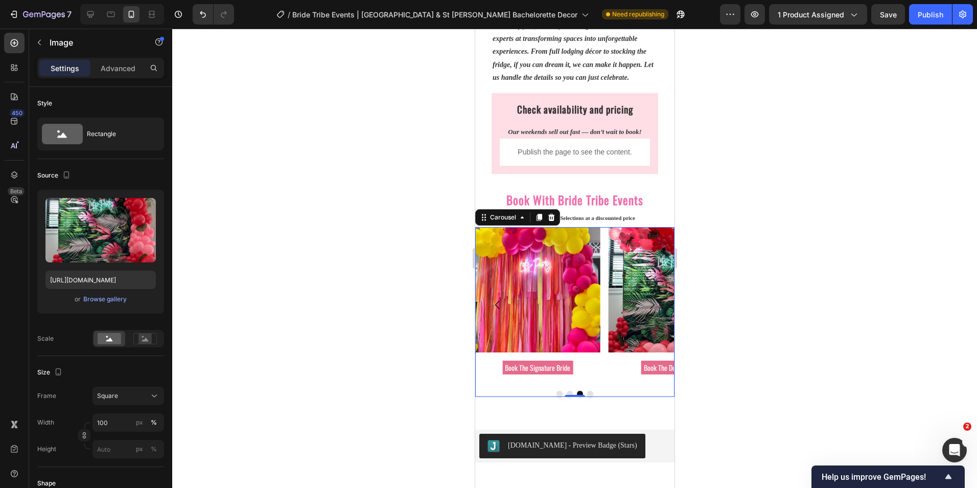
click at [658, 306] on img at bounding box center [670, 289] width 125 height 125
click at [655, 294] on button "Carousel Next Arrow" at bounding box center [651, 304] width 29 height 29
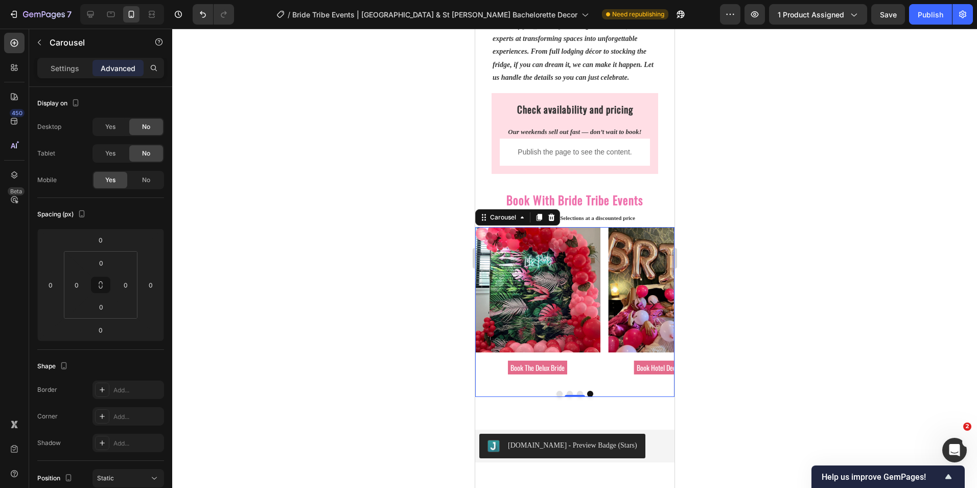
click at [655, 319] on button "Carousel Next Arrow" at bounding box center [651, 304] width 29 height 29
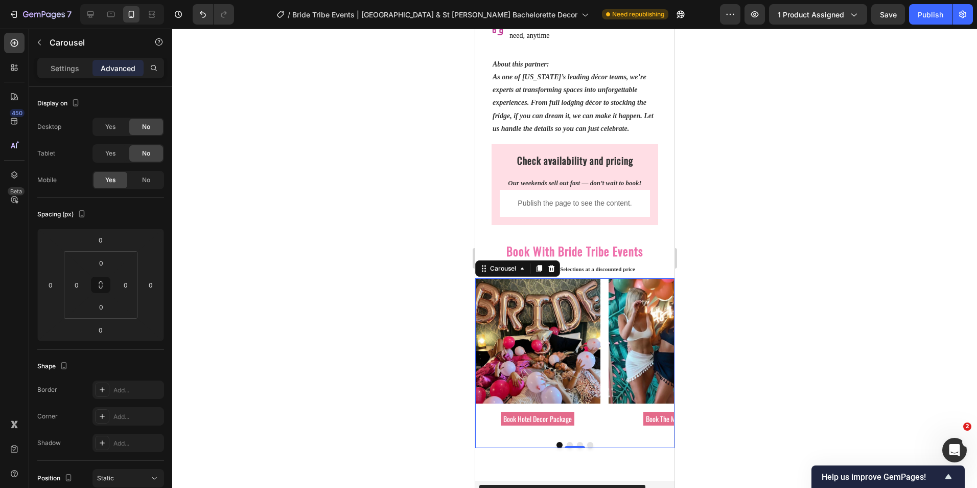
scroll to position [869, 0]
click at [483, 339] on img at bounding box center [537, 340] width 125 height 125
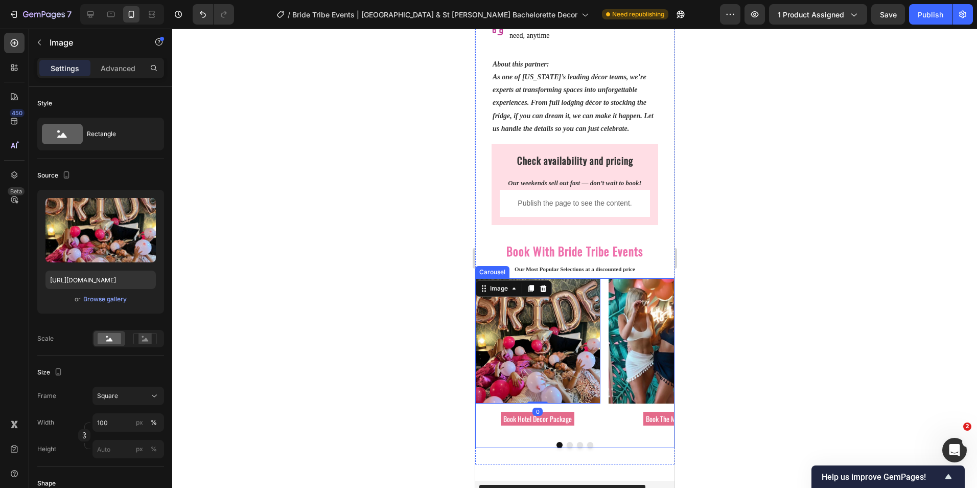
click at [566, 448] on button "Dot" at bounding box center [569, 445] width 6 height 6
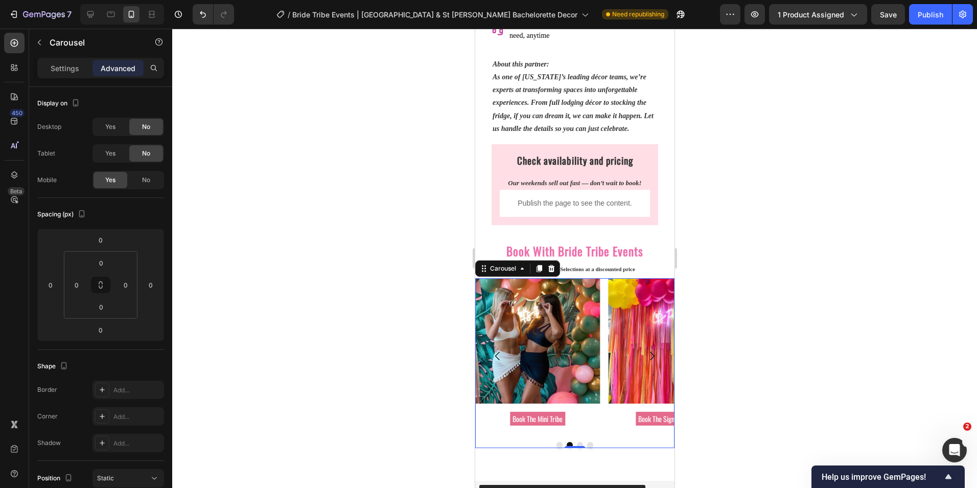
click at [447, 359] on div at bounding box center [574, 258] width 805 height 459
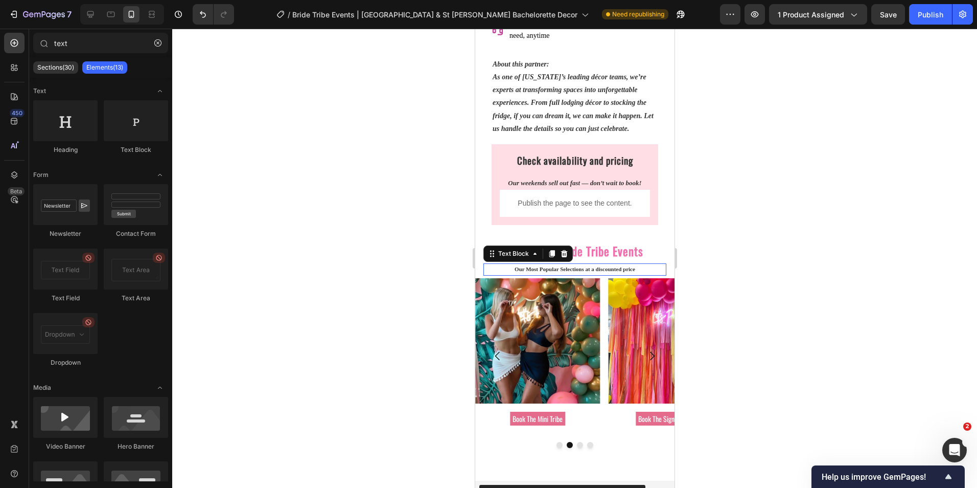
click at [519, 270] on strong "Our Most Popular Selections at a discounted price" at bounding box center [574, 269] width 121 height 6
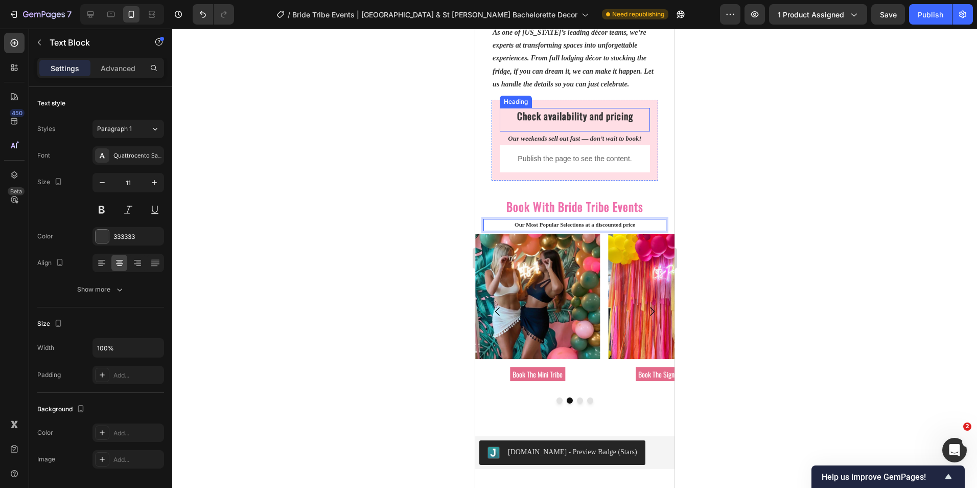
scroll to position [920, 0]
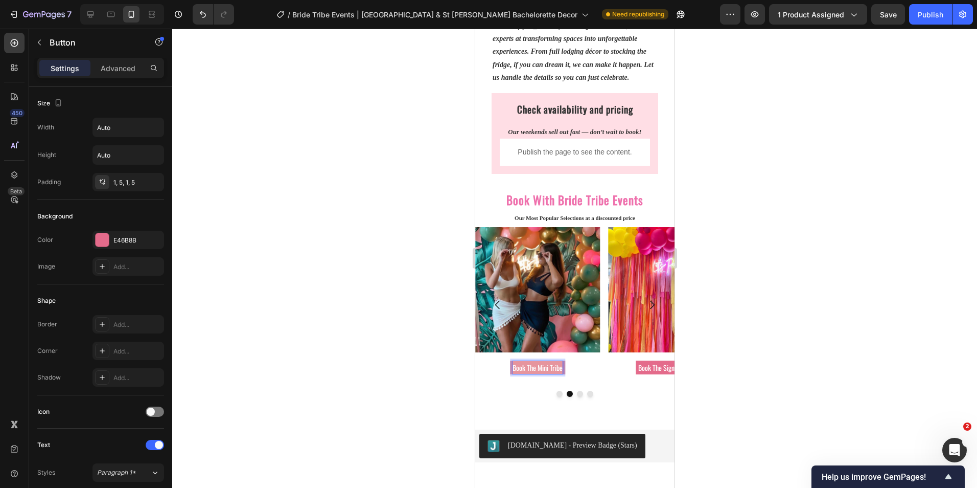
click at [562, 366] on p "Book The Mini Tribe" at bounding box center [537, 367] width 50 height 13
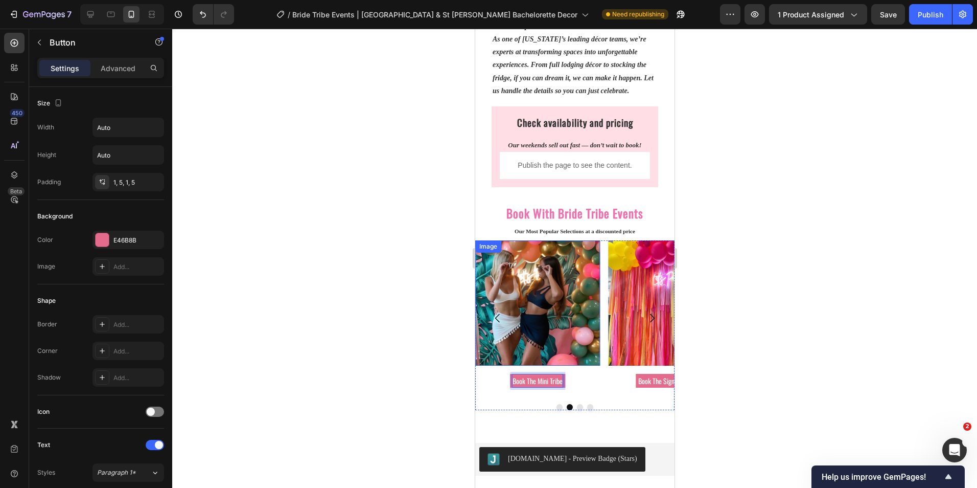
scroll to position [869, 0]
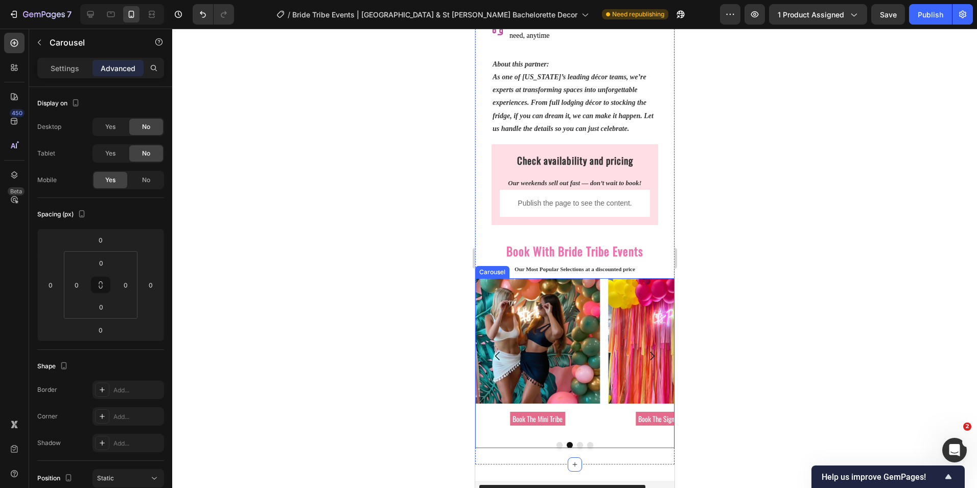
click at [556, 448] on button "Dot" at bounding box center [559, 445] width 6 height 6
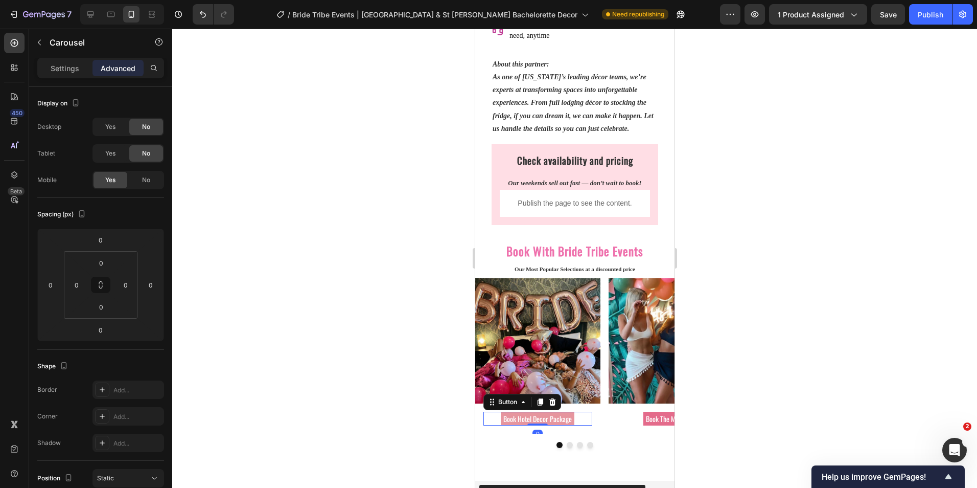
click at [572, 422] on link "Book Hotel Decor Package" at bounding box center [537, 418] width 74 height 14
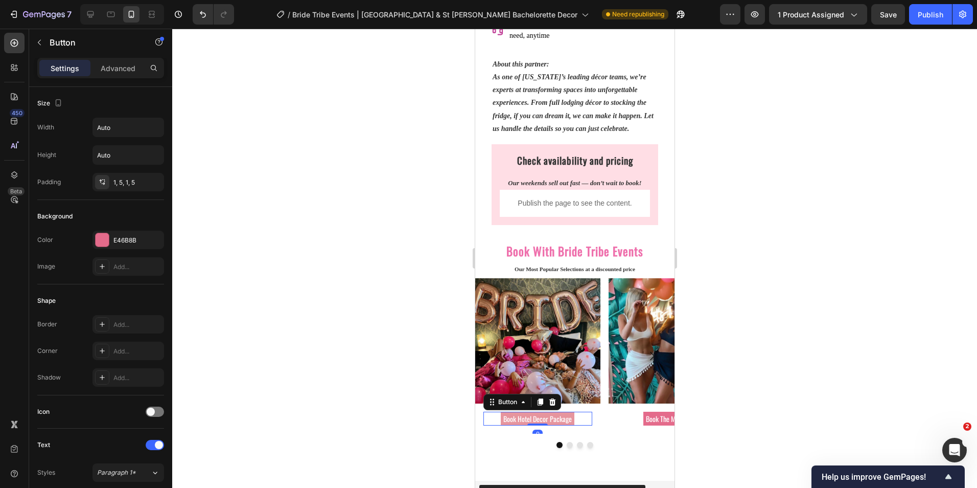
click at [571, 420] on link "Book Hotel Decor Package" at bounding box center [537, 418] width 74 height 14
click at [569, 418] on p "Book Hotel Decor Package" at bounding box center [537, 418] width 68 height 13
click at [571, 420] on link "Book Hotel Decor Package" at bounding box center [537, 418] width 74 height 14
click at [572, 423] on link "Book Hotel Decor Package" at bounding box center [537, 418] width 74 height 14
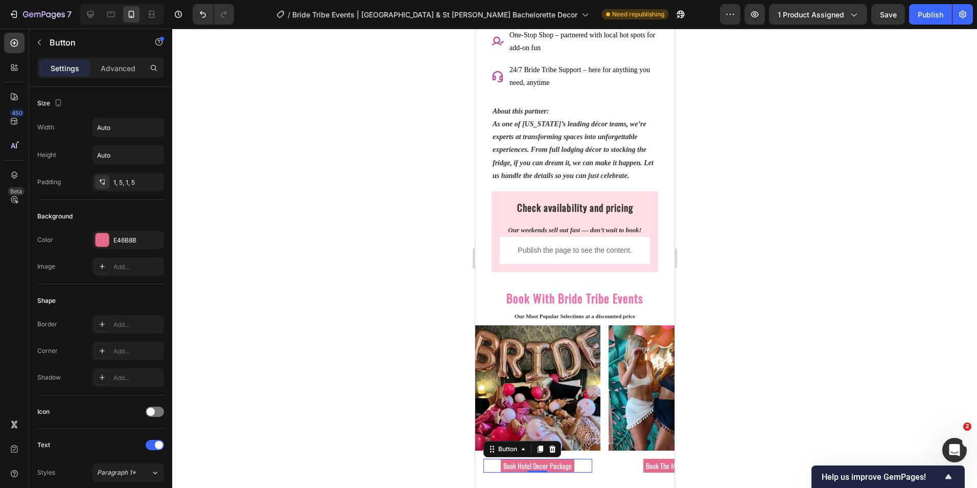
scroll to position [818, 0]
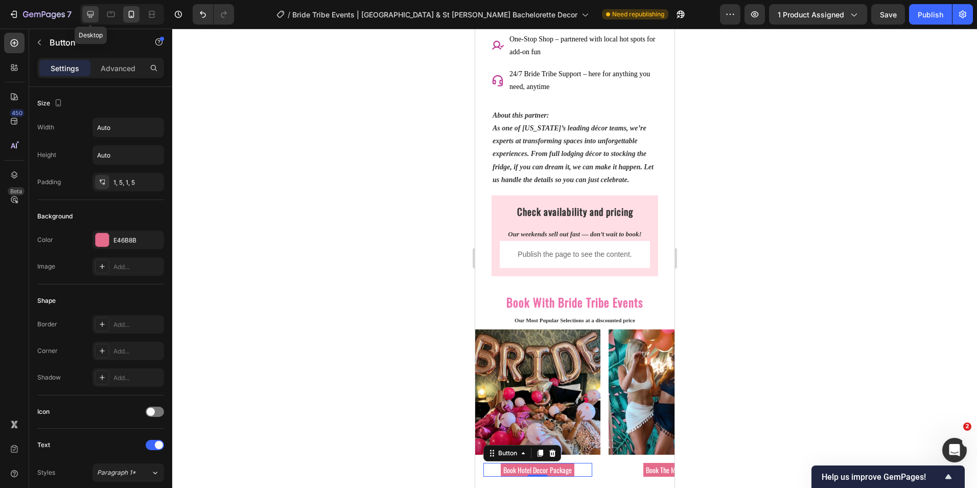
click at [93, 14] on icon at bounding box center [90, 14] width 7 height 7
type input "16"
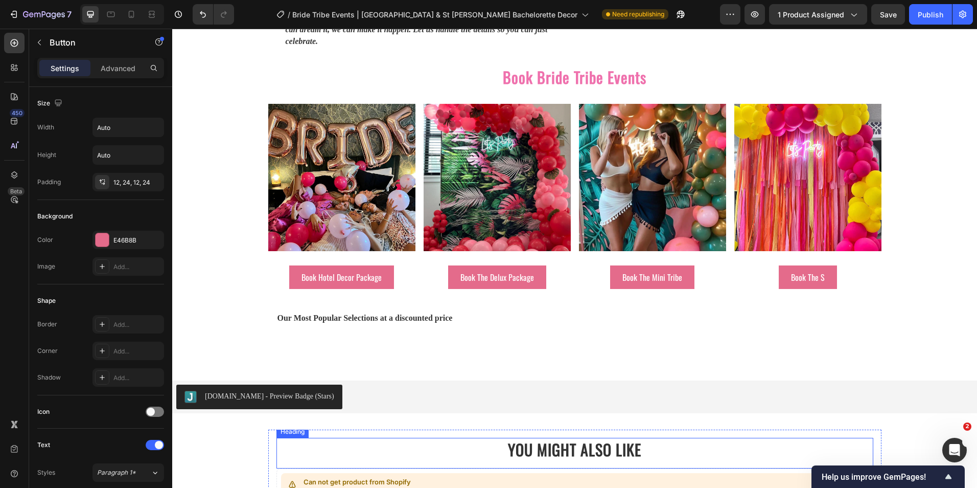
scroll to position [1575, 0]
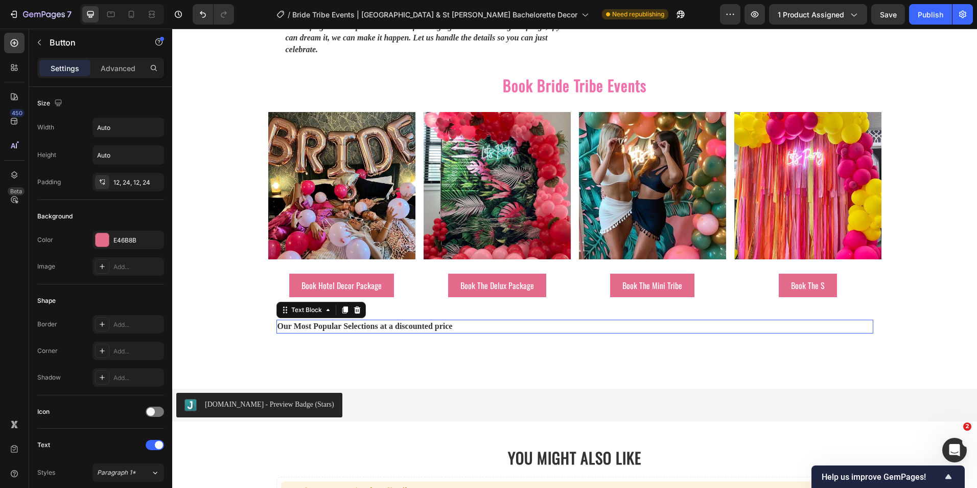
click at [318, 321] on strong "Our Most Popular Selections at a discounted price" at bounding box center [365, 325] width 175 height 9
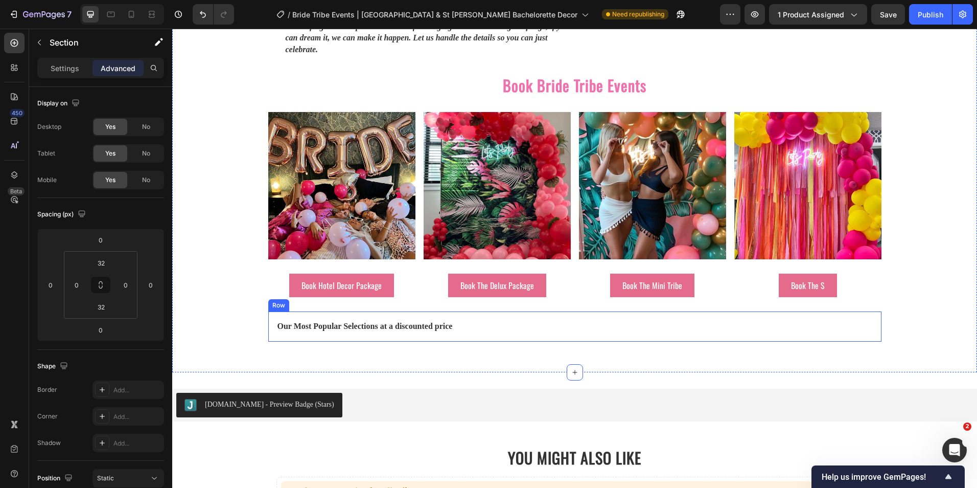
click at [268, 315] on div "Our Most Popular Selections at a discounted price Text Block Row" at bounding box center [574, 326] width 613 height 30
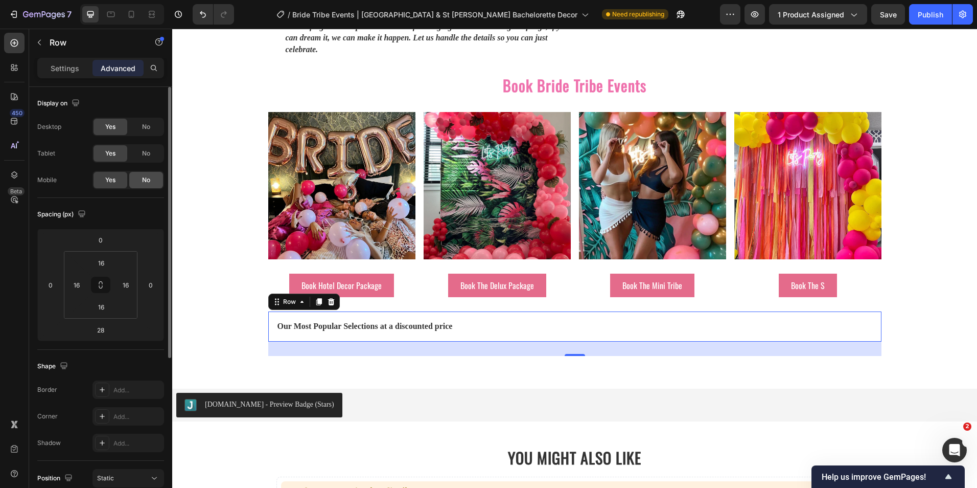
click at [147, 182] on span "No" at bounding box center [146, 179] width 8 height 9
click at [109, 181] on span "Yes" at bounding box center [110, 179] width 10 height 9
click at [147, 152] on span "No" at bounding box center [146, 153] width 8 height 9
click at [150, 136] on div "Desktop Yes No Tablet Yes No Mobile Yes No" at bounding box center [100, 154] width 127 height 72
click at [317, 298] on icon at bounding box center [319, 301] width 6 height 7
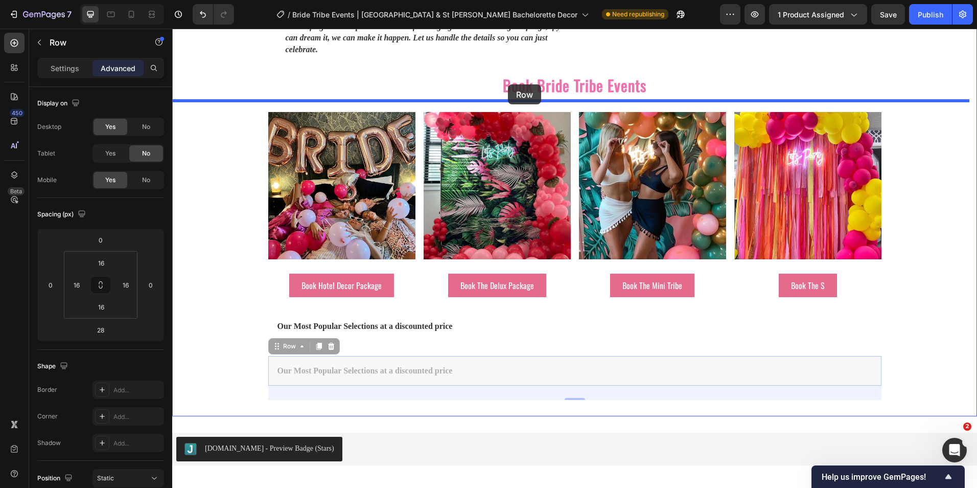
drag, startPoint x: 274, startPoint y: 329, endPoint x: 508, endPoint y: 84, distance: 338.3
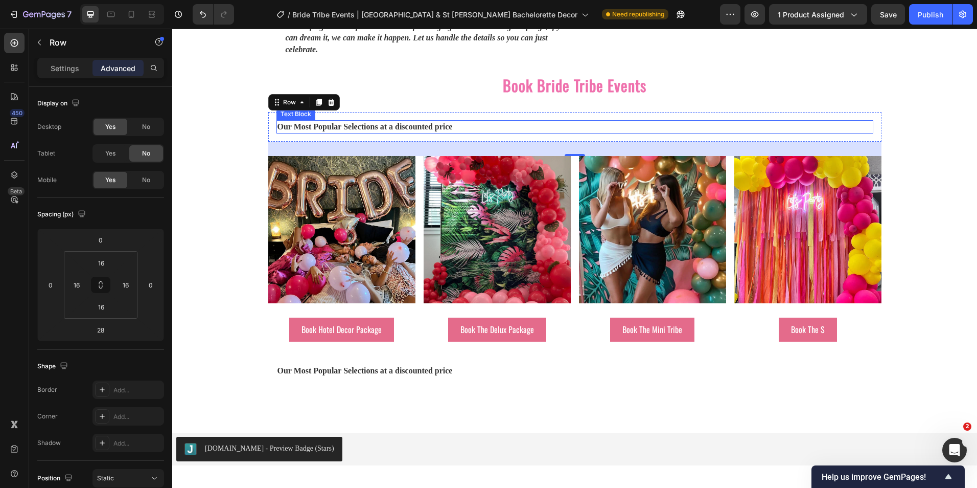
click at [389, 122] on strong "Our Most Popular Selections at a discounted price" at bounding box center [365, 126] width 175 height 9
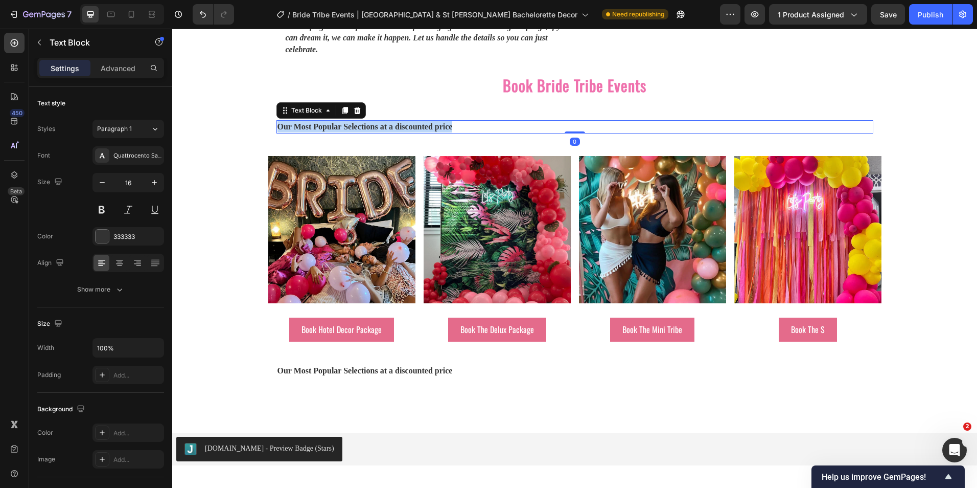
click at [389, 122] on strong "Our Most Popular Selections at a discounted price" at bounding box center [365, 126] width 175 height 9
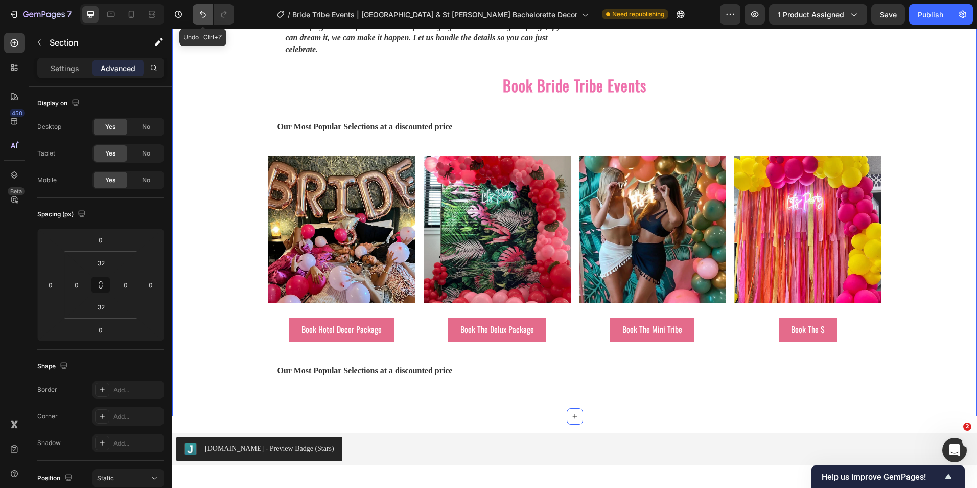
click at [198, 7] on button "Undo/Redo" at bounding box center [203, 14] width 20 height 20
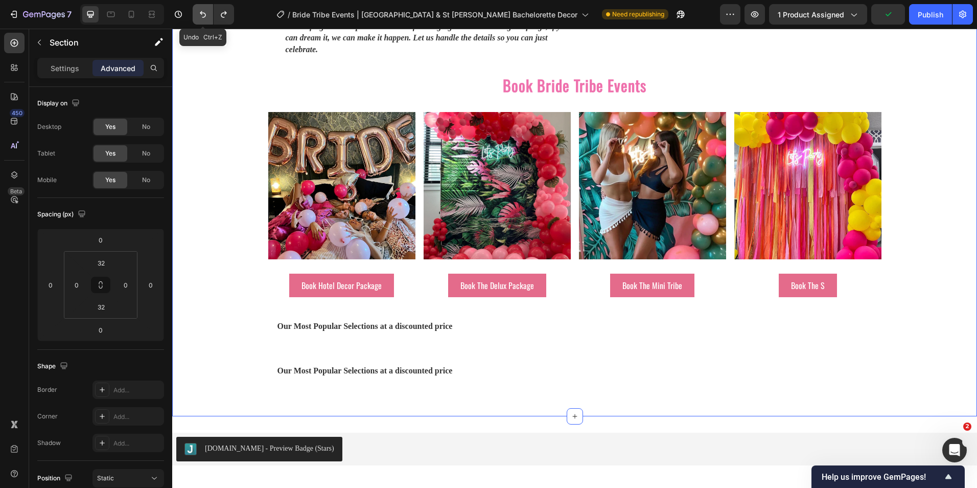
click at [205, 13] on icon "Undo/Redo" at bounding box center [203, 14] width 10 height 10
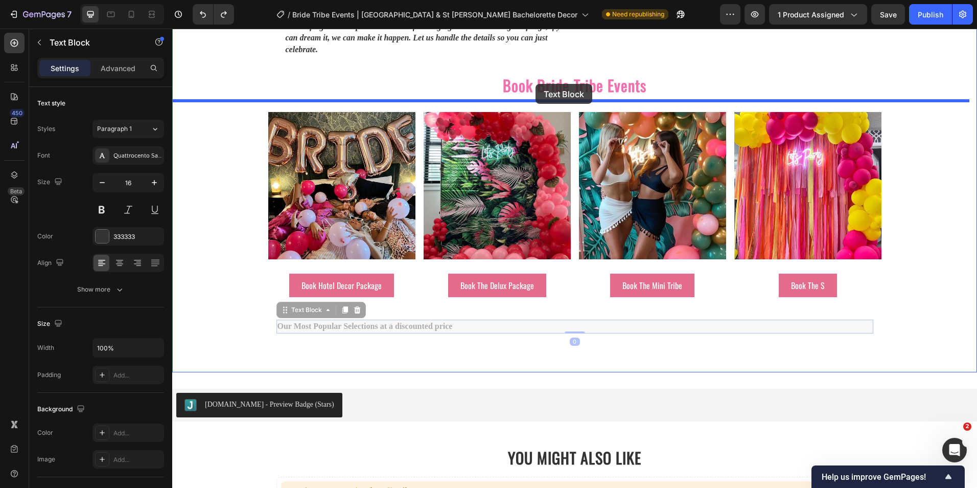
drag, startPoint x: 285, startPoint y: 303, endPoint x: 536, endPoint y: 84, distance: 332.8
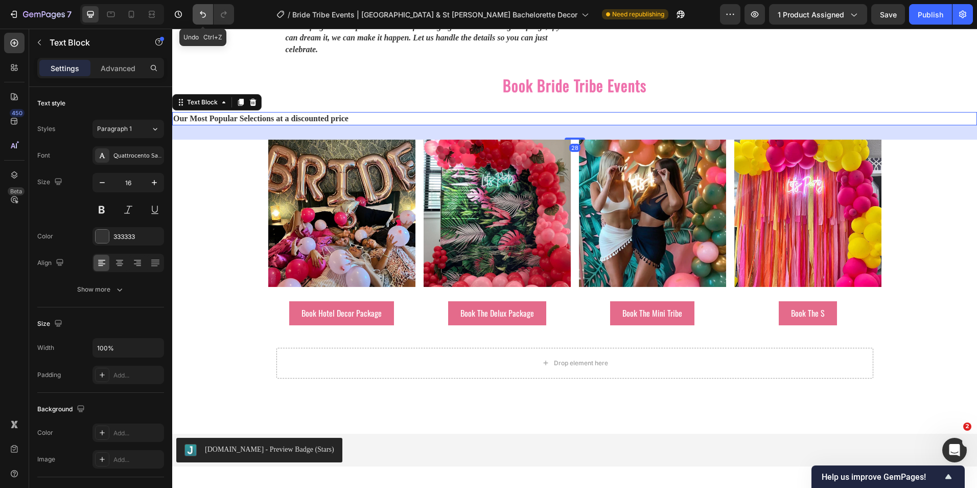
drag, startPoint x: 201, startPoint y: 11, endPoint x: 205, endPoint y: 14, distance: 5.4
click at [203, 11] on icon "Undo/Redo" at bounding box center [203, 14] width 10 height 10
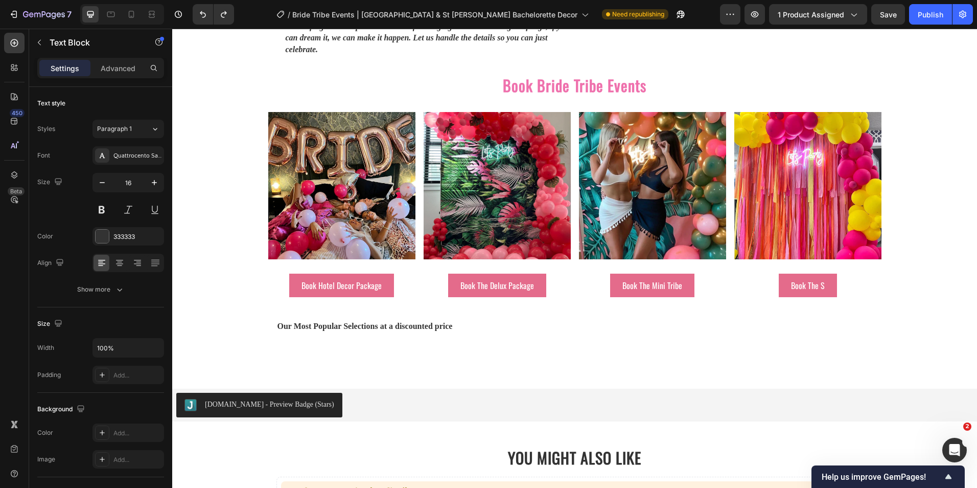
click at [331, 321] on strong "Our Most Popular Selections at a discounted price" at bounding box center [365, 325] width 175 height 9
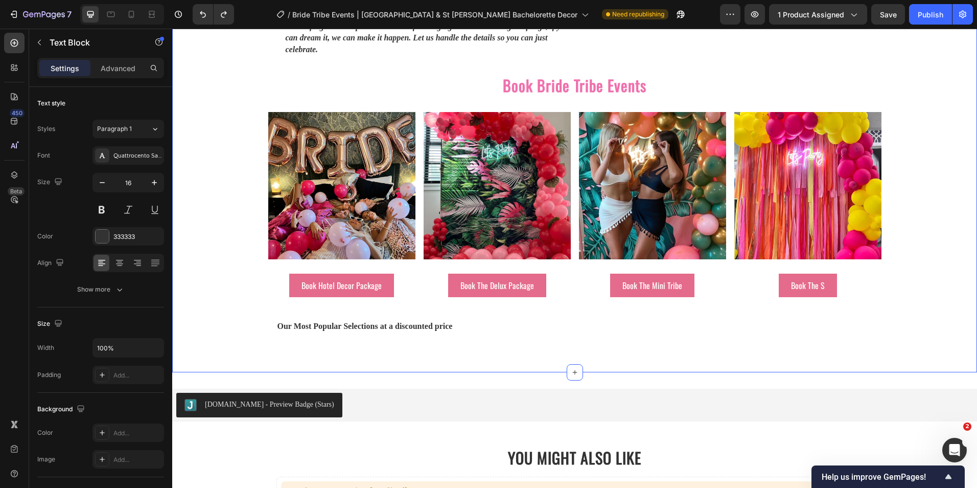
click at [293, 320] on p "Our Most Popular Selections at a discounted price" at bounding box center [575, 325] width 595 height 11
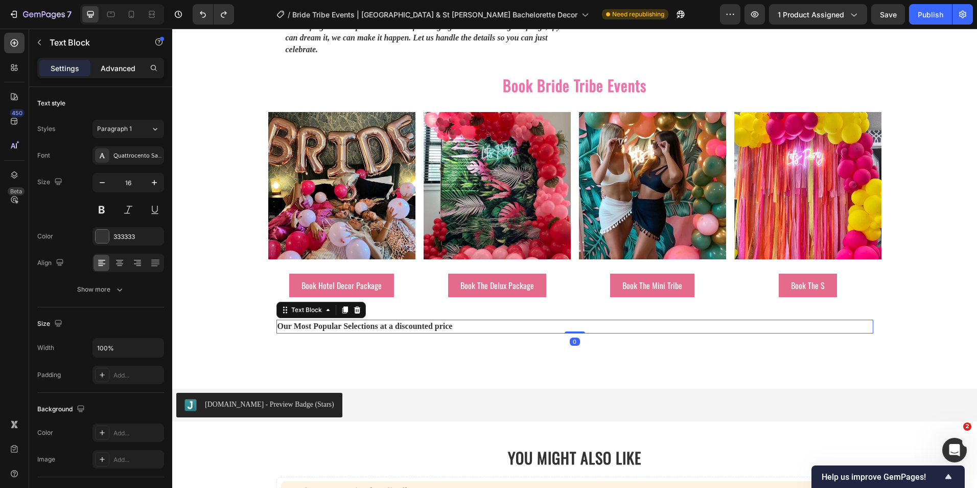
click at [128, 67] on p "Advanced" at bounding box center [118, 68] width 35 height 11
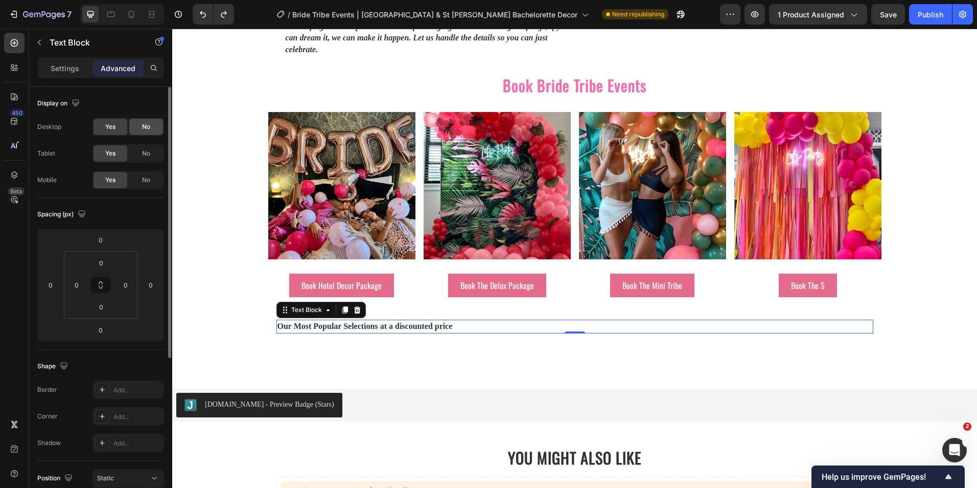
click at [148, 125] on span "No" at bounding box center [146, 126] width 8 height 9
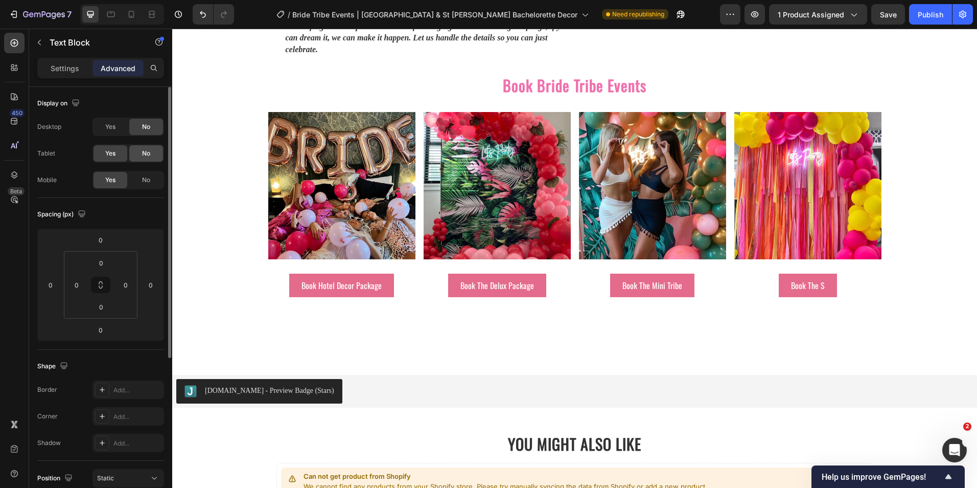
click at [149, 150] on span "No" at bounding box center [146, 153] width 8 height 9
click at [824, 273] on link "Book The S" at bounding box center [808, 285] width 58 height 24
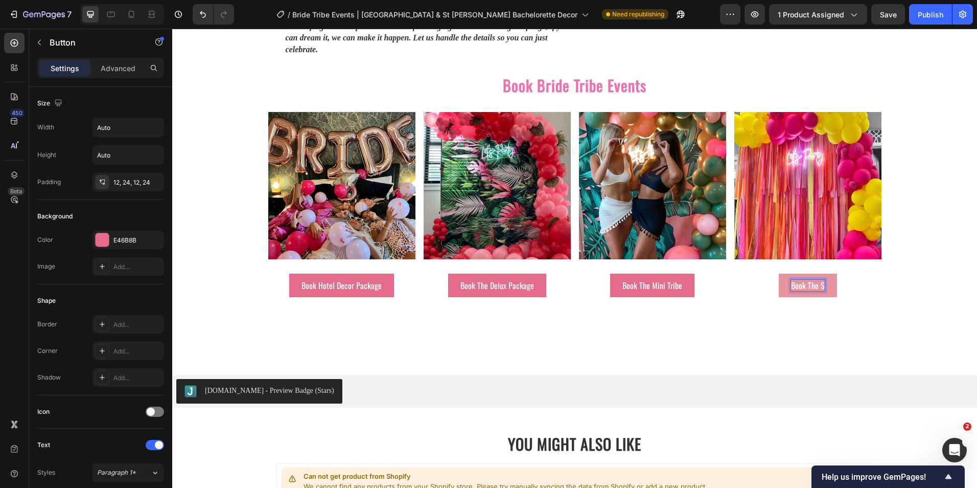
click at [820, 280] on p "Book The S" at bounding box center [808, 285] width 34 height 11
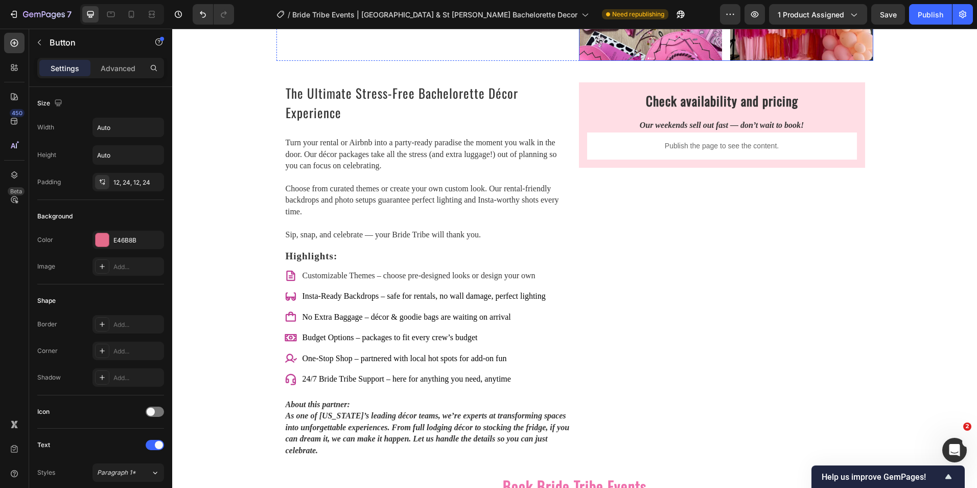
scroll to position [1227, 0]
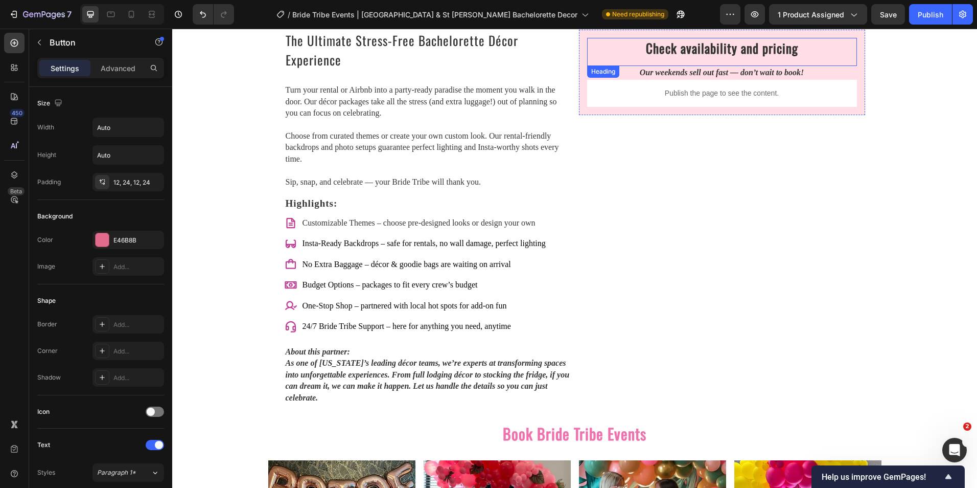
click at [712, 59] on h2 "Check availability and pricing" at bounding box center [722, 52] width 270 height 28
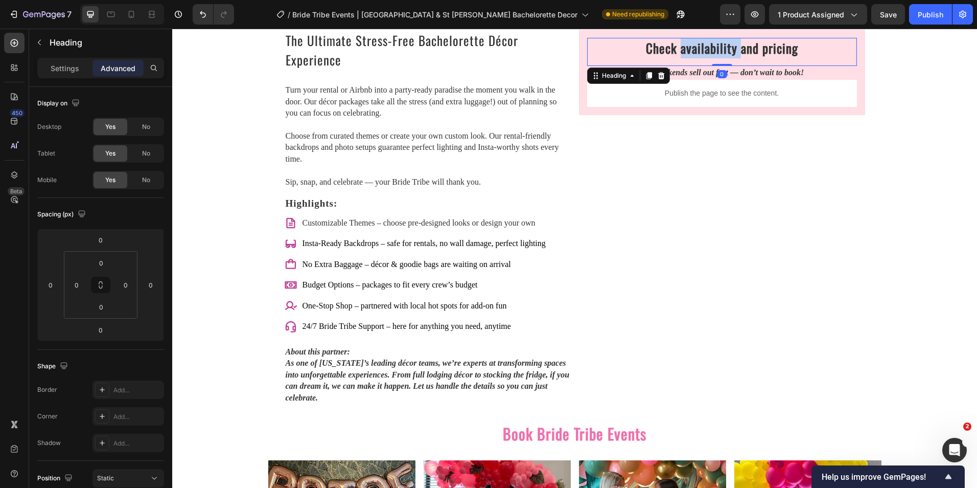
click at [712, 59] on h2 "Check availability and pricing" at bounding box center [722, 52] width 270 height 28
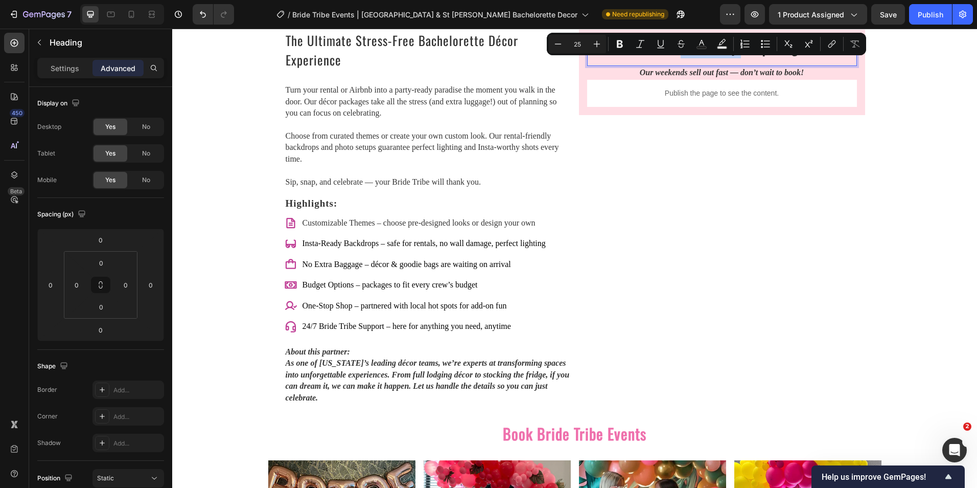
click at [714, 64] on h2 "Check availability and pricing" at bounding box center [722, 52] width 270 height 28
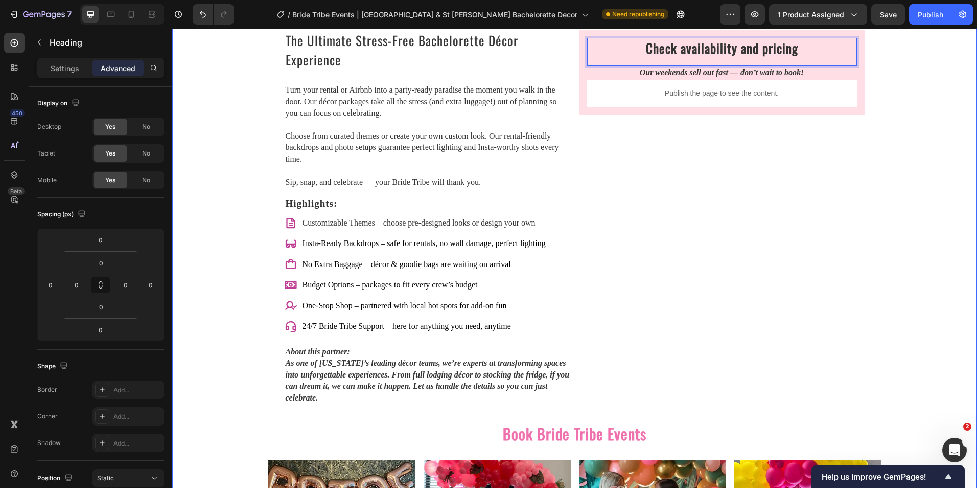
drag, startPoint x: 891, startPoint y: 46, endPoint x: 837, endPoint y: 47, distance: 54.7
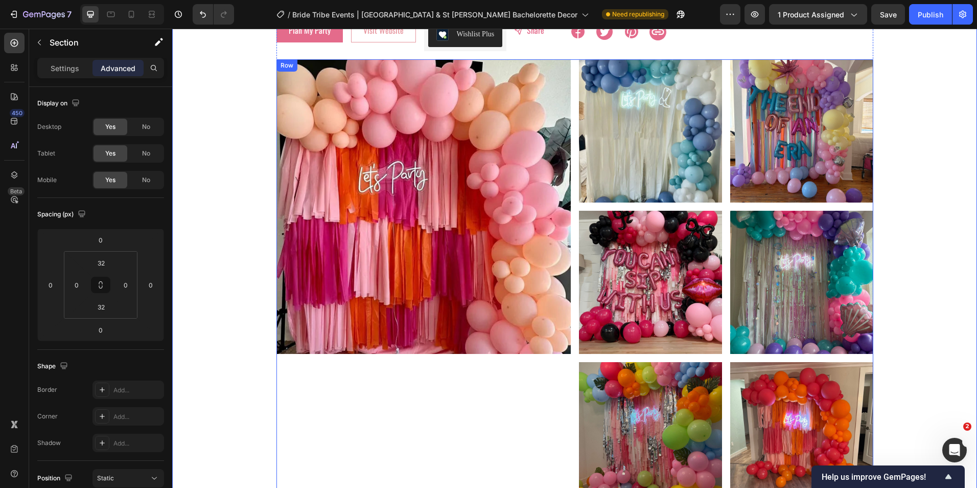
scroll to position [102, 0]
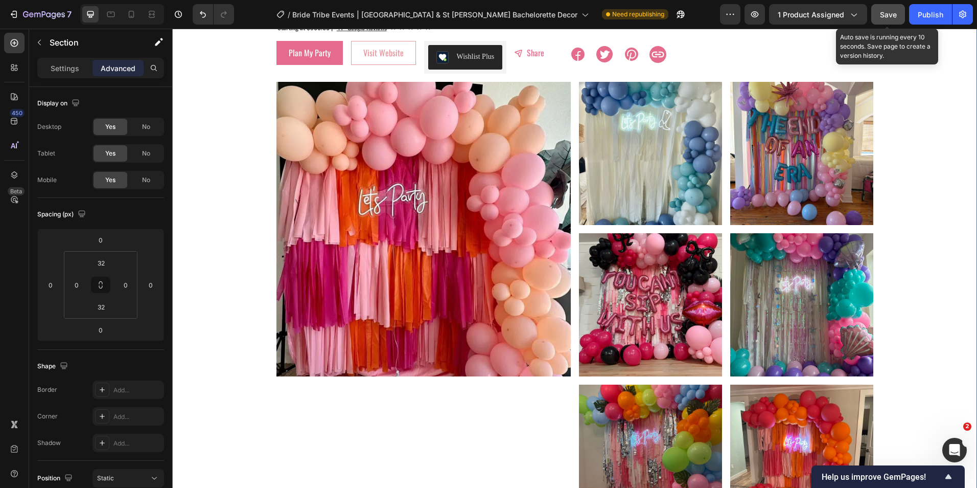
click at [889, 10] on span "Save" at bounding box center [888, 14] width 17 height 9
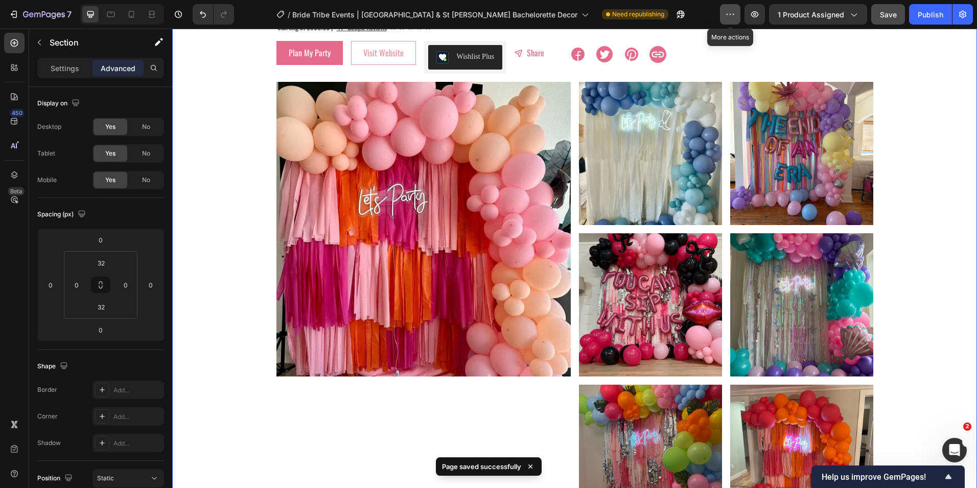
click at [732, 10] on icon "button" at bounding box center [730, 14] width 10 height 10
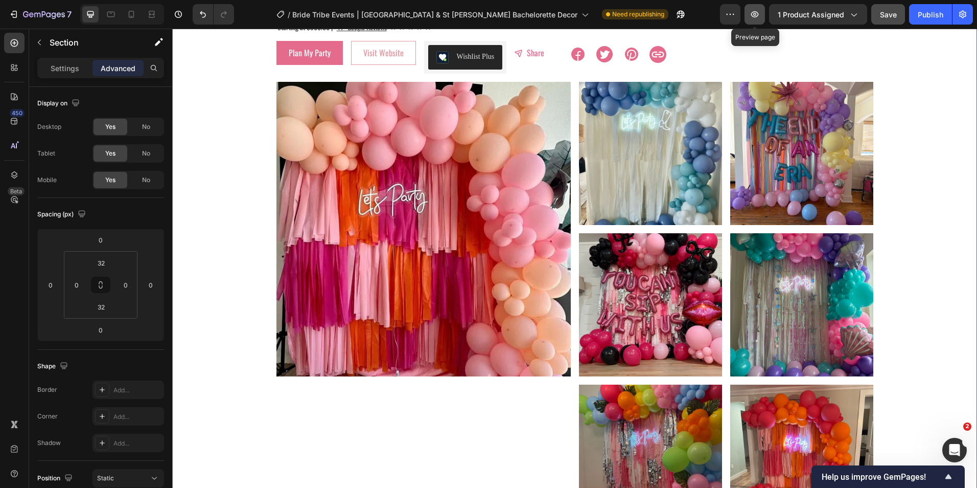
click at [763, 18] on button "button" at bounding box center [755, 14] width 20 height 20
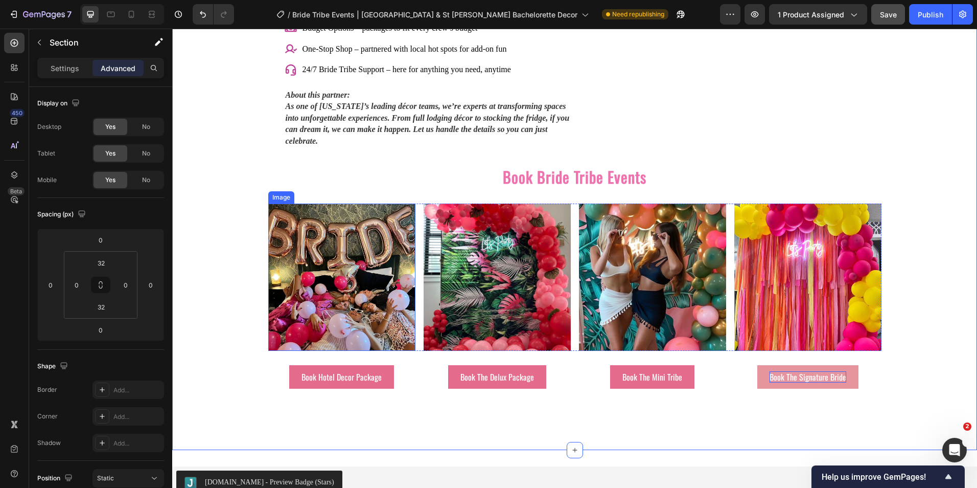
scroll to position [1482, 0]
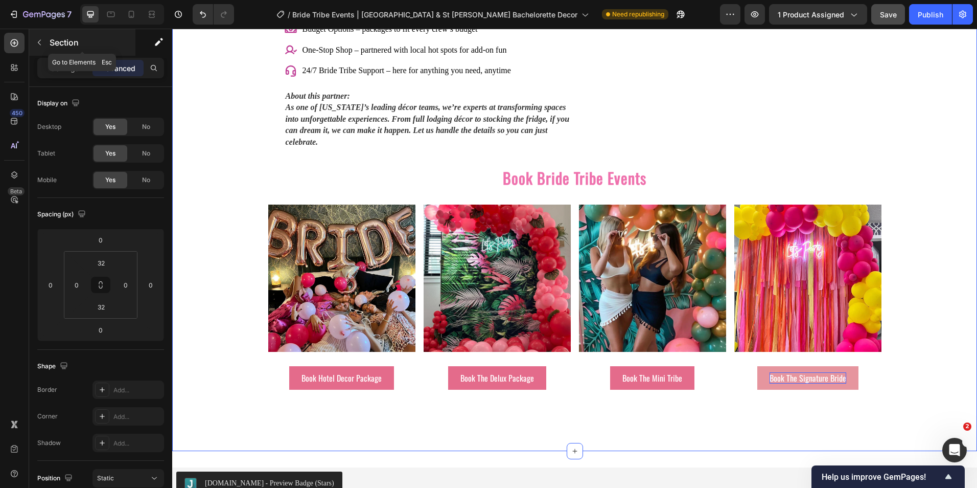
click at [43, 41] on icon "button" at bounding box center [39, 42] width 8 height 8
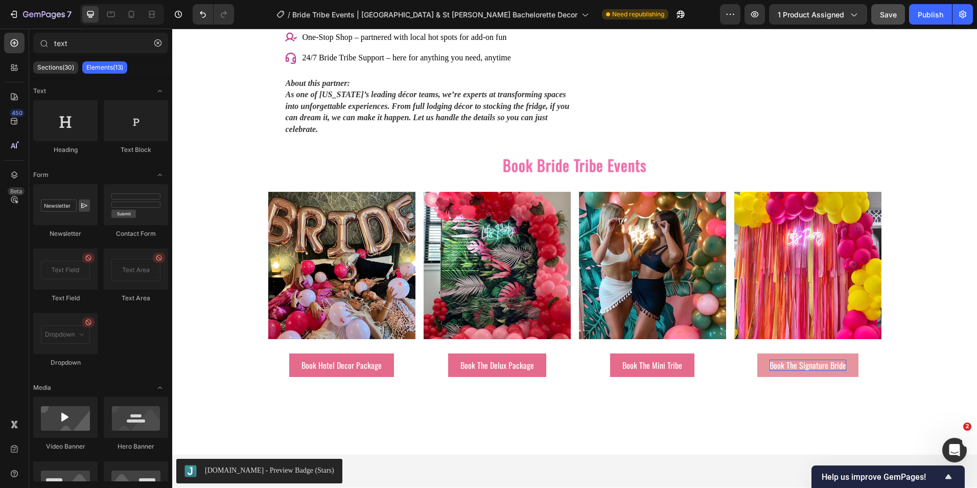
scroll to position [1510, 0]
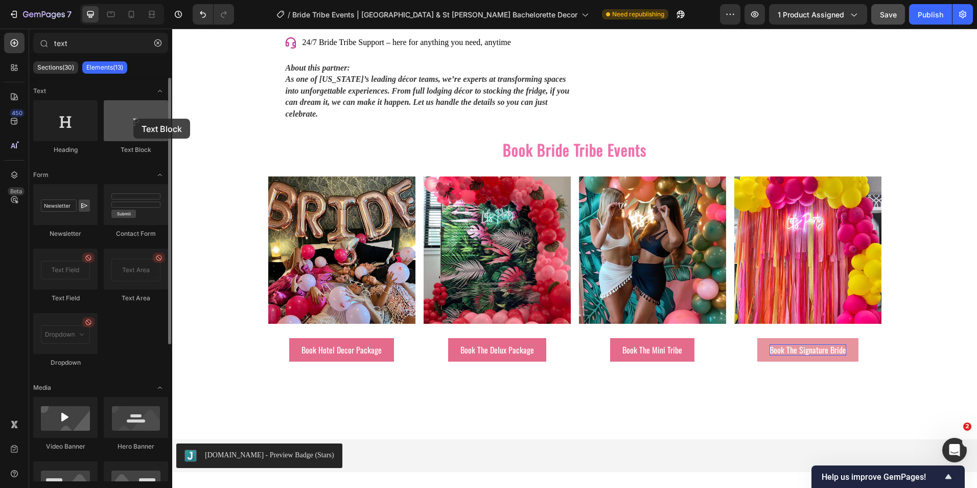
drag, startPoint x: 131, startPoint y: 131, endPoint x: 125, endPoint y: 120, distance: 12.8
click at [133, 119] on div at bounding box center [136, 120] width 64 height 41
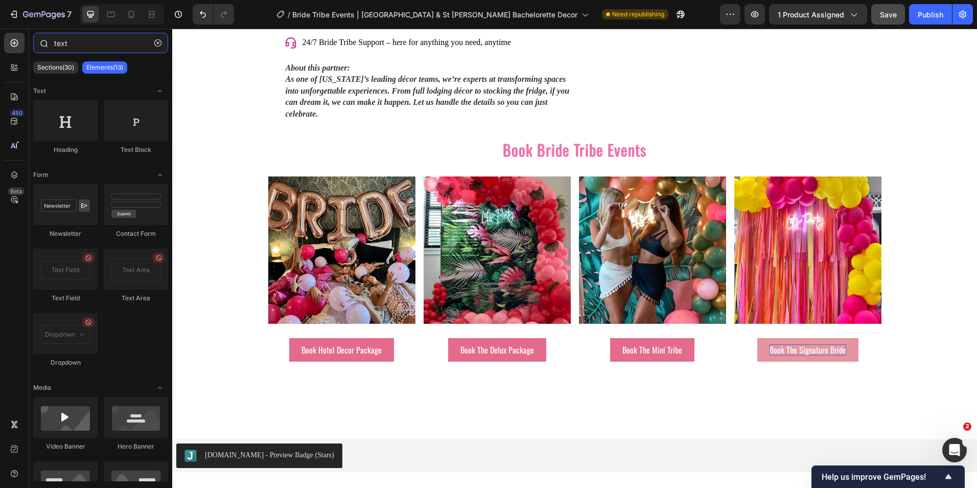
drag, startPoint x: 83, startPoint y: 43, endPoint x: 41, endPoint y: 41, distance: 42.5
click at [41, 41] on div "text" at bounding box center [100, 45] width 143 height 25
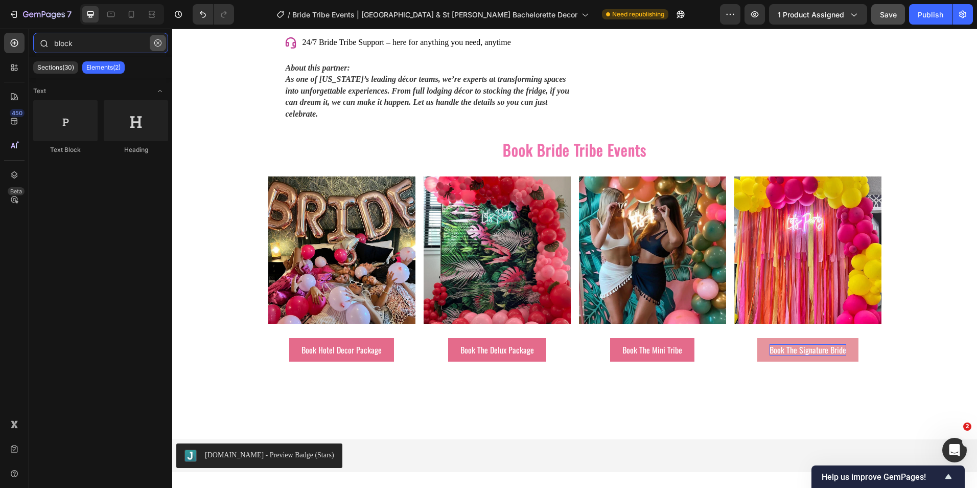
type input "block"
drag, startPoint x: 158, startPoint y: 43, endPoint x: 121, endPoint y: 47, distance: 38.0
click at [158, 43] on icon "button" at bounding box center [157, 42] width 7 height 7
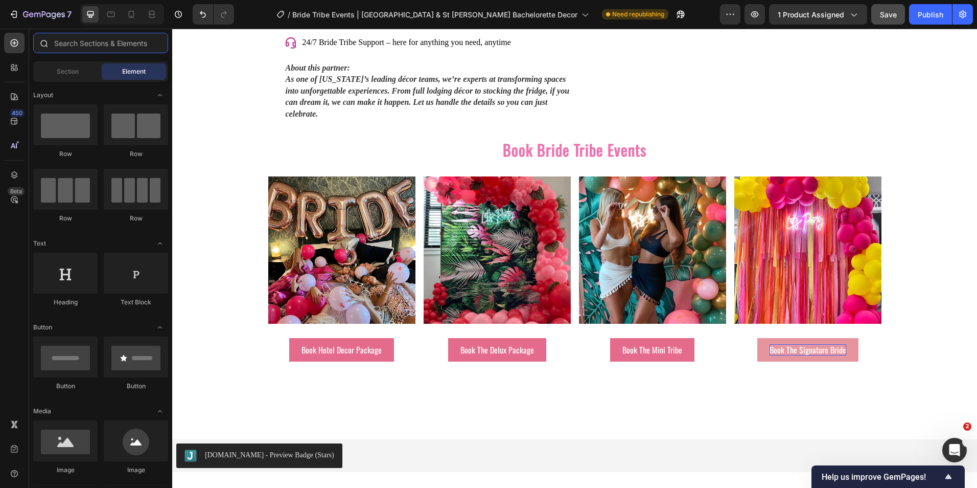
click at [108, 48] on input "text" at bounding box center [100, 43] width 135 height 20
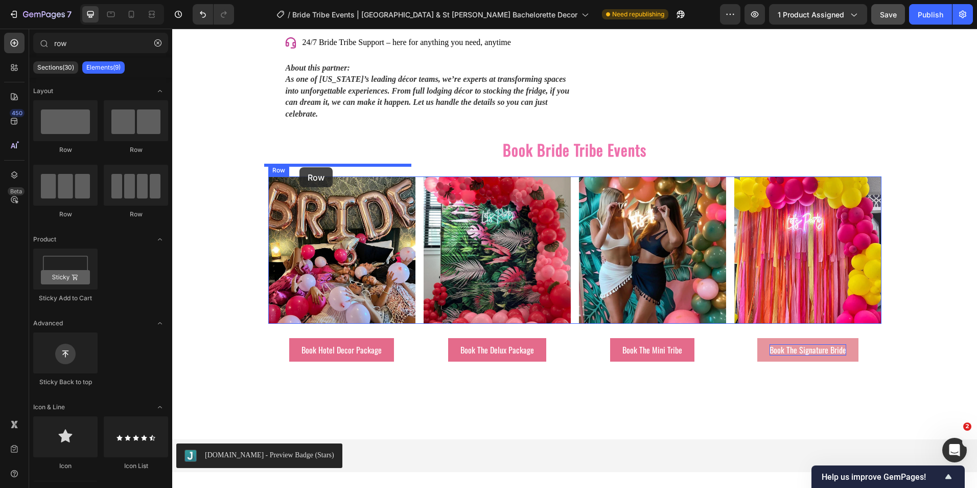
drag, startPoint x: 252, startPoint y: 150, endPoint x: 299, endPoint y: 167, distance: 50.1
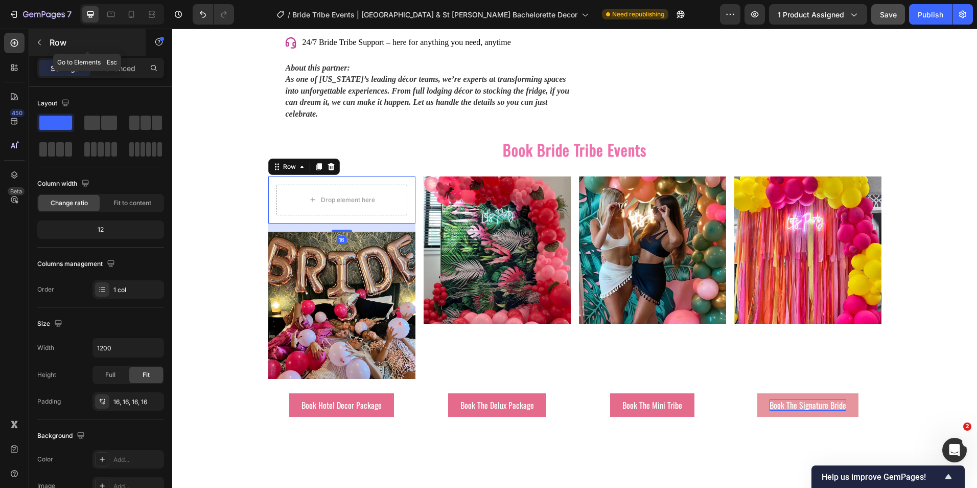
click at [49, 43] on div "Row" at bounding box center [87, 42] width 117 height 27
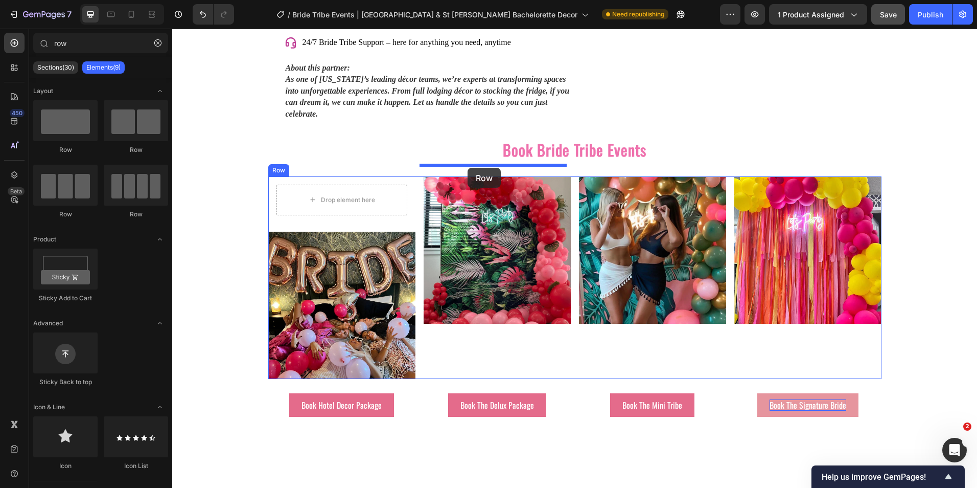
drag, startPoint x: 285, startPoint y: 156, endPoint x: 468, endPoint y: 168, distance: 182.8
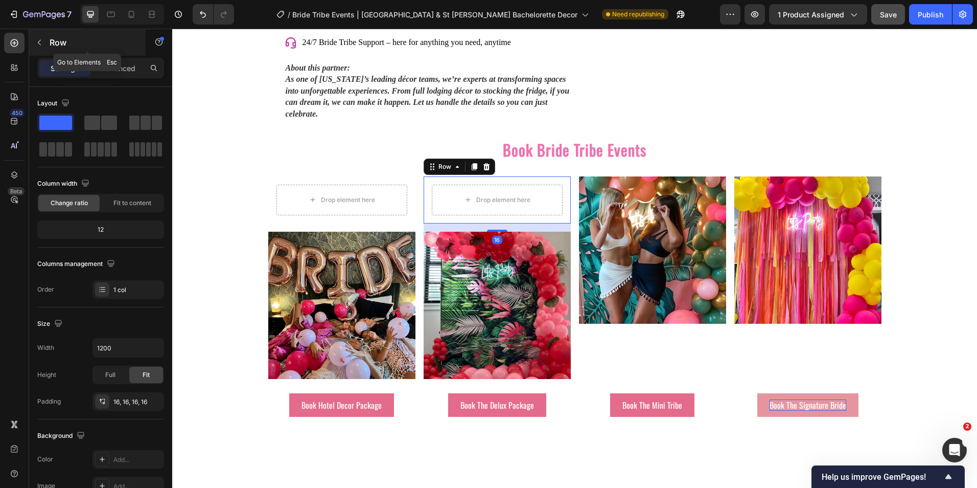
click at [46, 48] on button "button" at bounding box center [39, 42] width 16 height 16
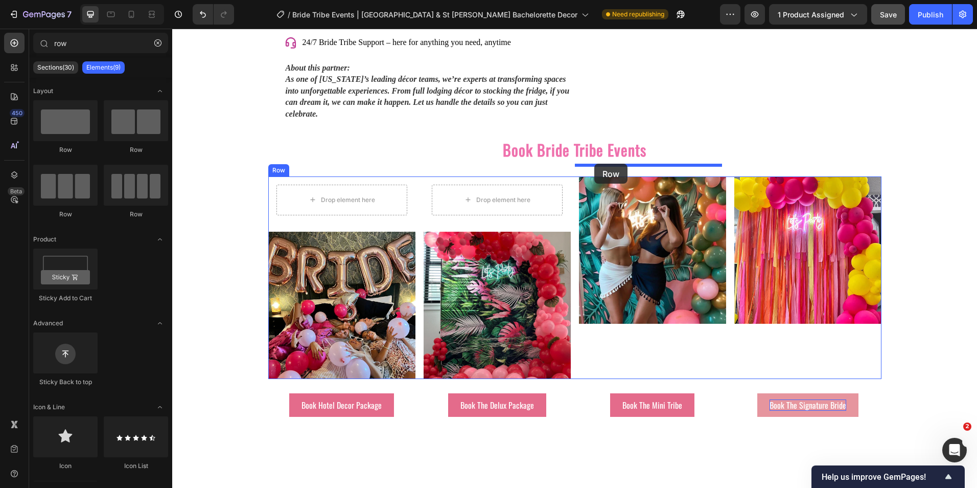
drag, startPoint x: 266, startPoint y: 158, endPoint x: 594, endPoint y: 164, distance: 328.7
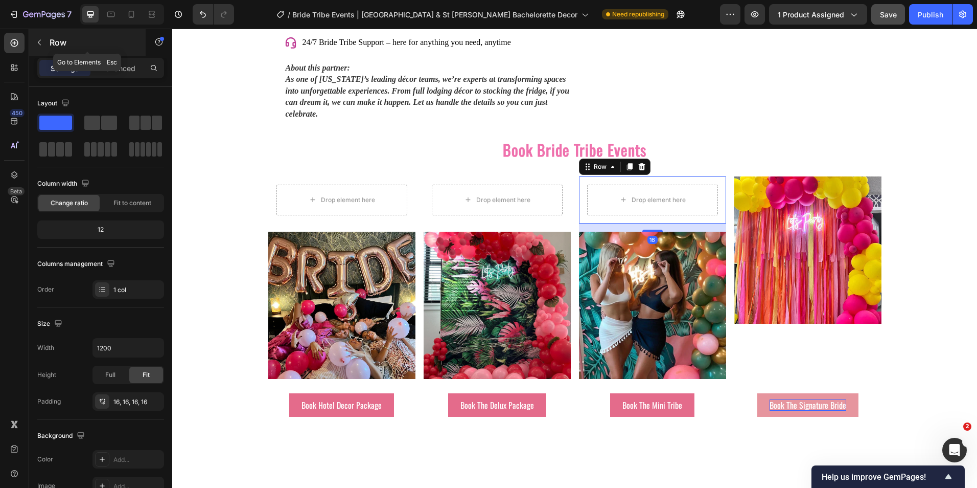
click at [47, 44] on button "button" at bounding box center [39, 42] width 16 height 16
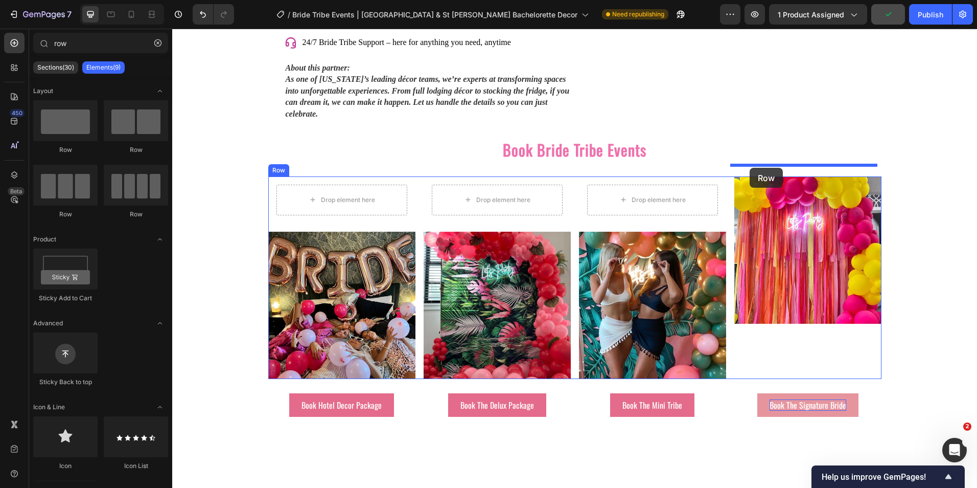
drag, startPoint x: 249, startPoint y: 154, endPoint x: 750, endPoint y: 168, distance: 500.5
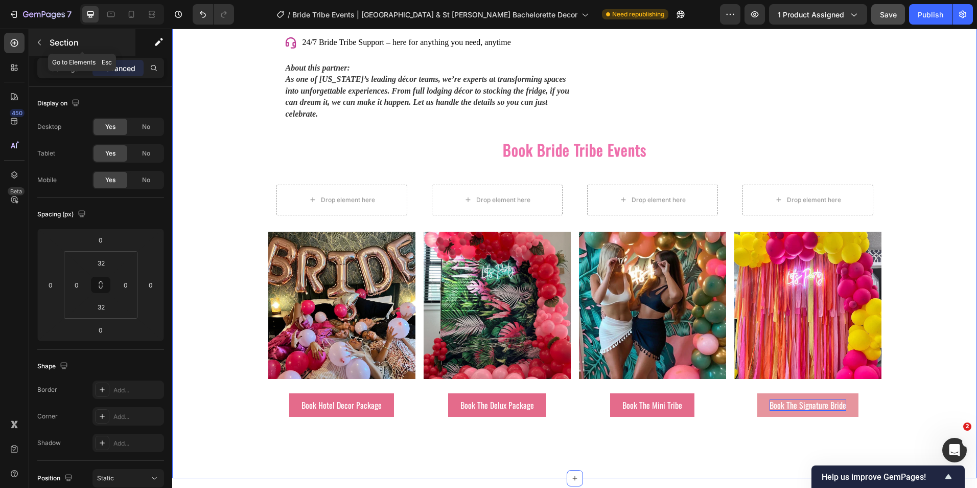
click at [43, 42] on icon "button" at bounding box center [39, 42] width 8 height 8
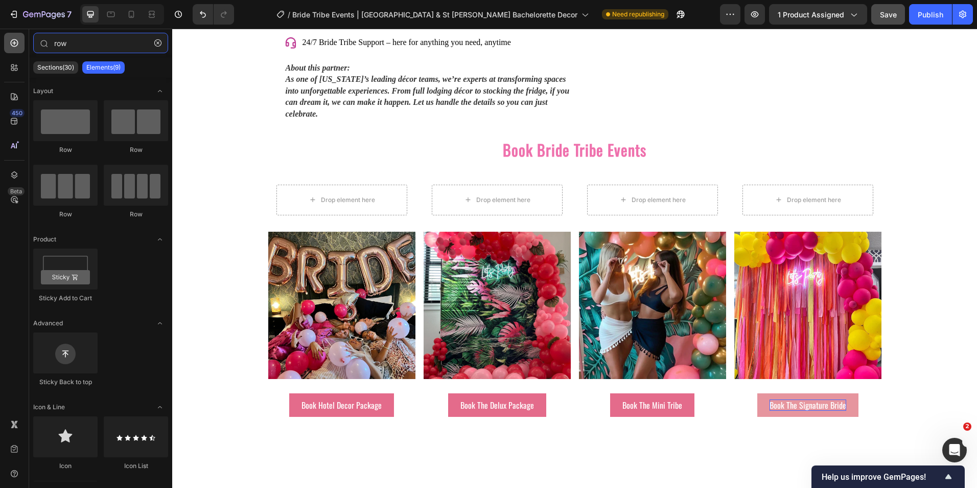
drag, startPoint x: 89, startPoint y: 46, endPoint x: 21, endPoint y: 43, distance: 67.5
click at [21, 43] on div "450 Beta row Sections(30) Elements(9) We couldn’t find any matches for “row” Su…" at bounding box center [86, 258] width 172 height 459
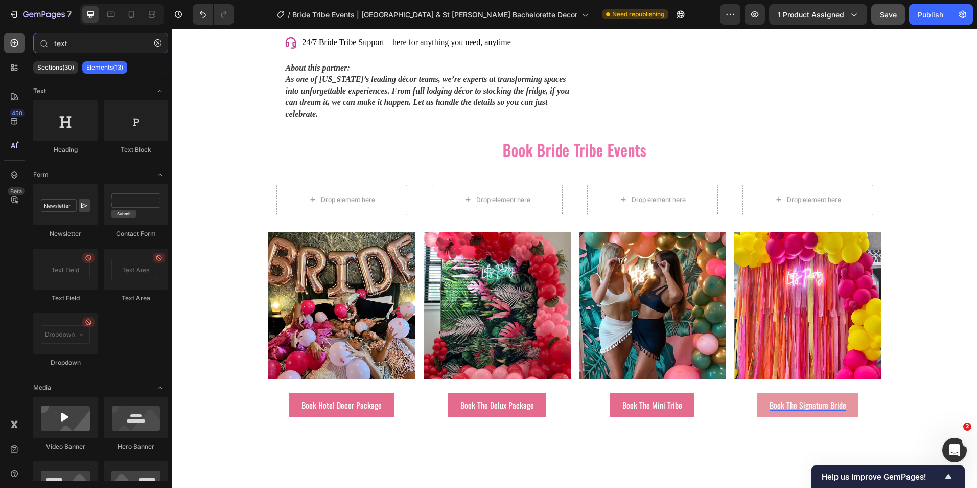
type input "text"
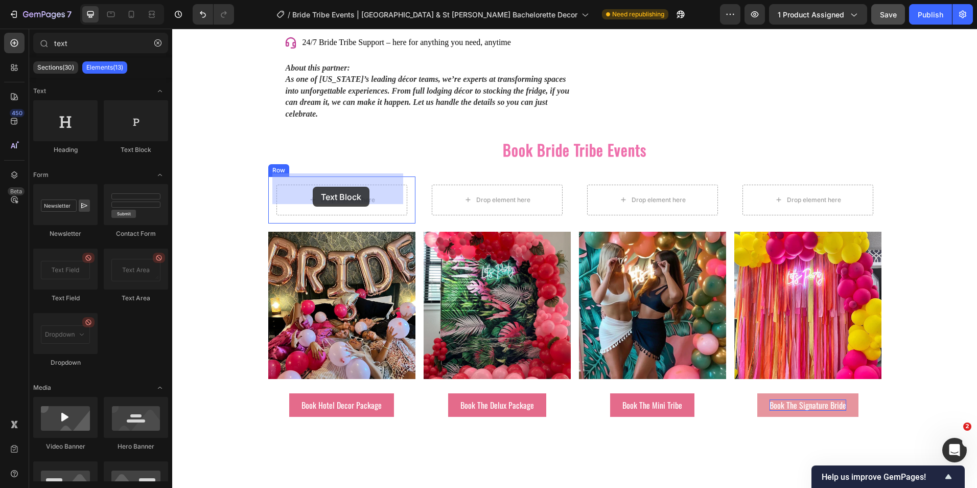
drag, startPoint x: 313, startPoint y: 164, endPoint x: 313, endPoint y: 187, distance: 22.5
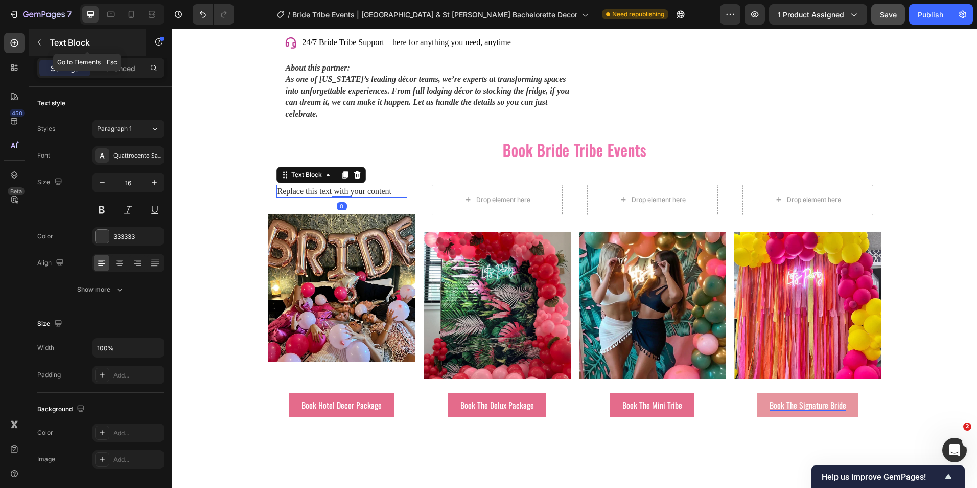
click at [43, 42] on icon "button" at bounding box center [39, 42] width 8 height 8
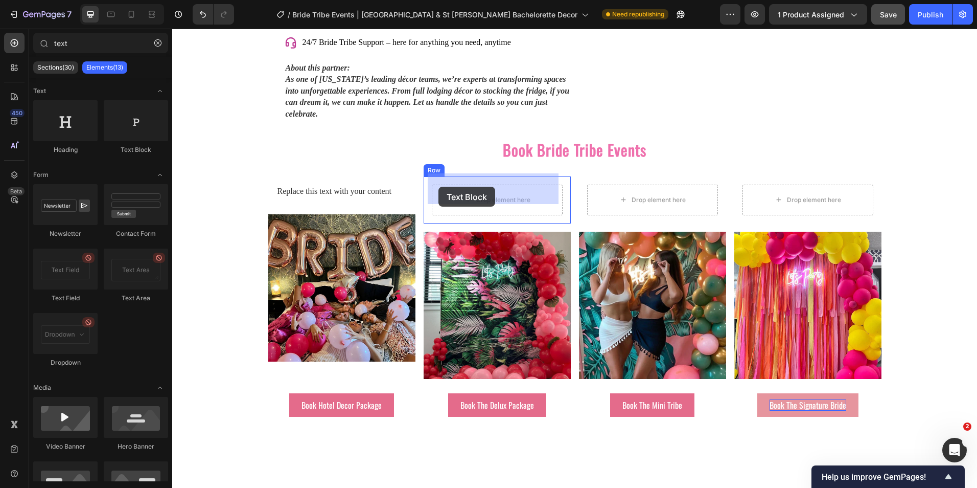
drag, startPoint x: 315, startPoint y: 164, endPoint x: 438, endPoint y: 187, distance: 125.3
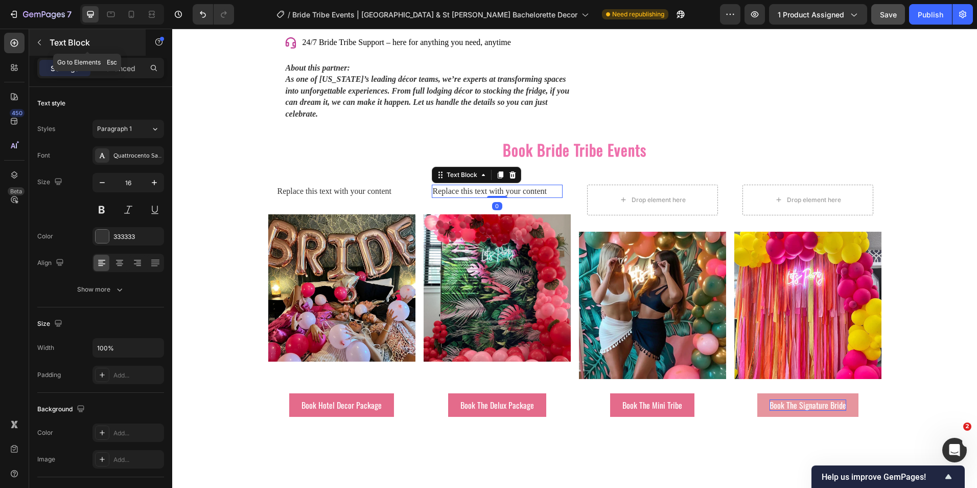
click at [43, 43] on button "button" at bounding box center [39, 42] width 16 height 16
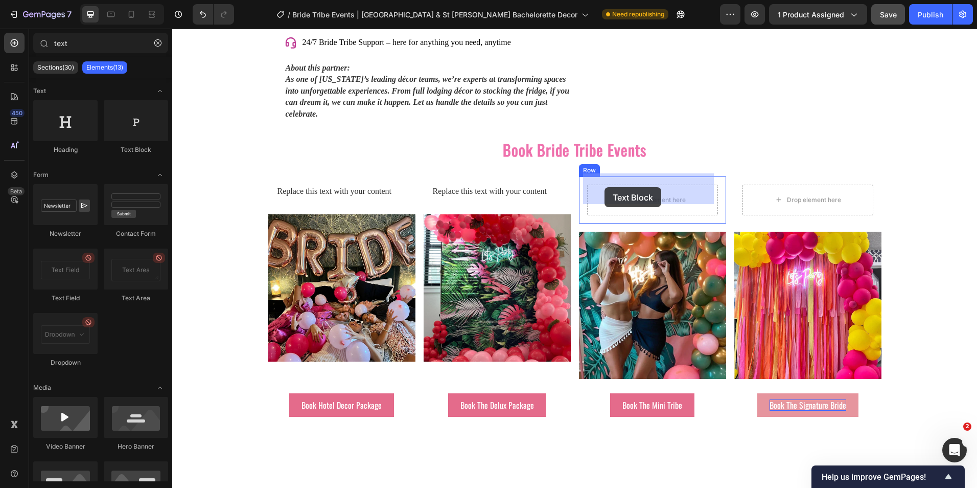
drag, startPoint x: 306, startPoint y: 155, endPoint x: 605, endPoint y: 184, distance: 300.4
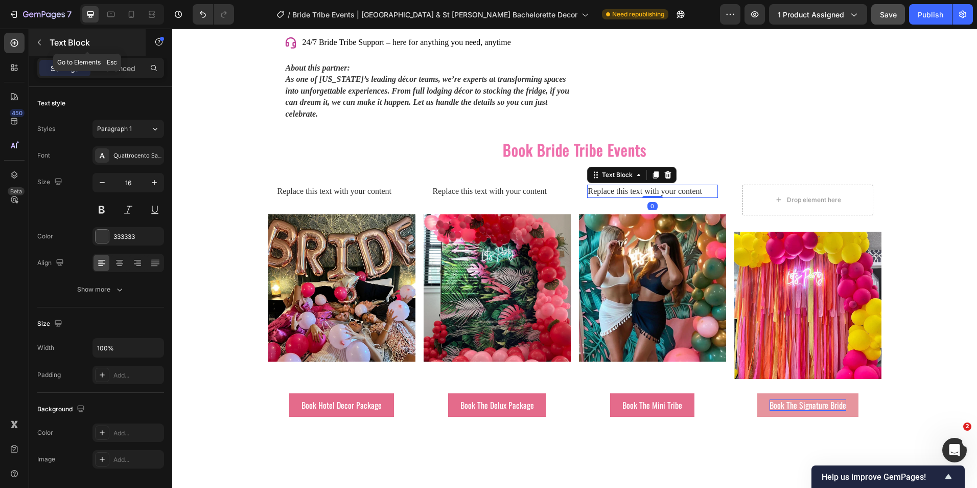
click at [44, 45] on button "button" at bounding box center [39, 42] width 16 height 16
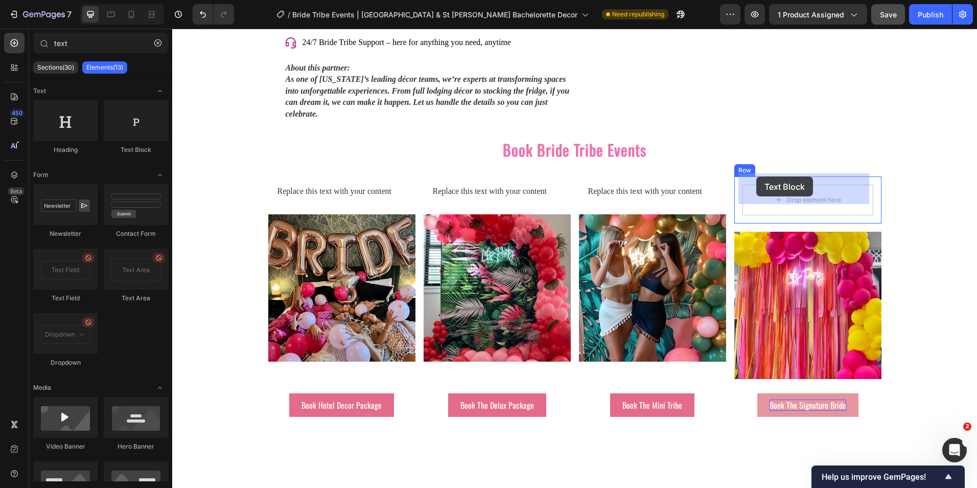
drag, startPoint x: 312, startPoint y: 152, endPoint x: 756, endPoint y: 176, distance: 444.8
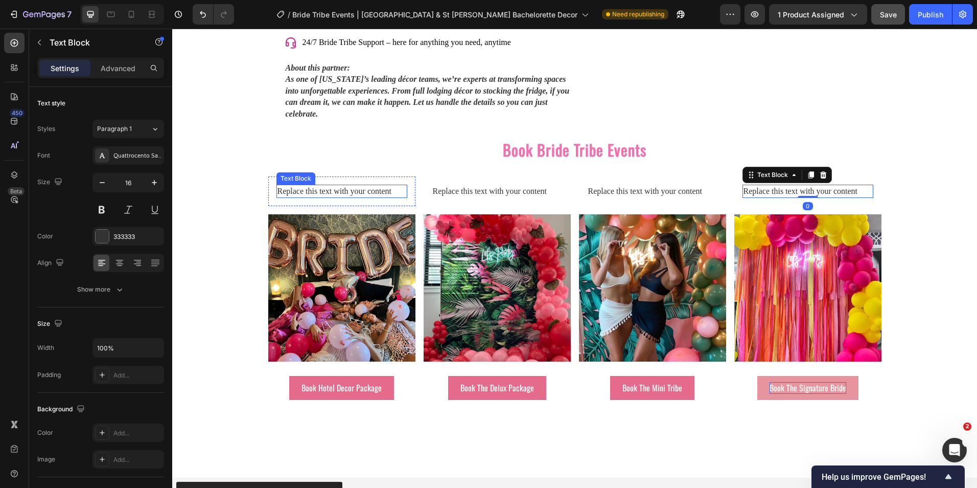
click at [351, 184] on div "Replace this text with your content" at bounding box center [341, 190] width 131 height 13
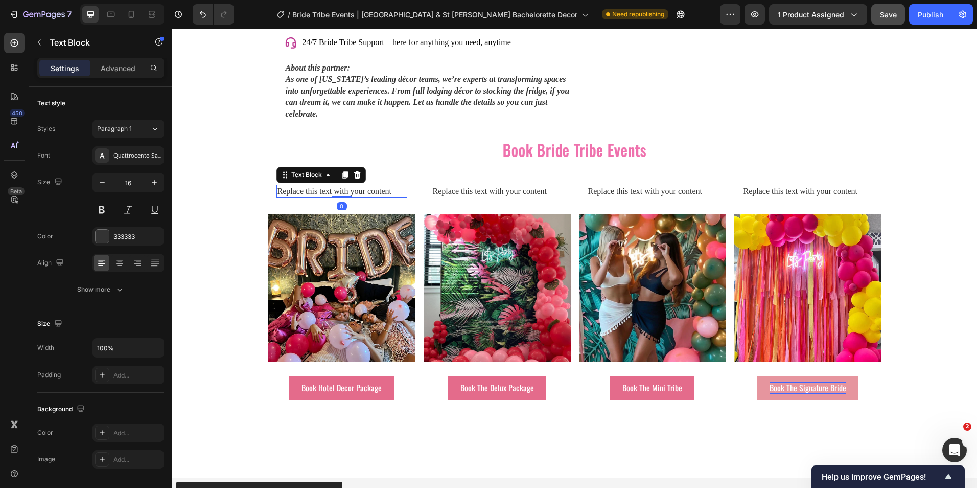
click at [351, 184] on div "Replace this text with your content" at bounding box center [341, 190] width 131 height 13
click at [351, 186] on p "Replace this text with your content" at bounding box center [342, 191] width 129 height 11
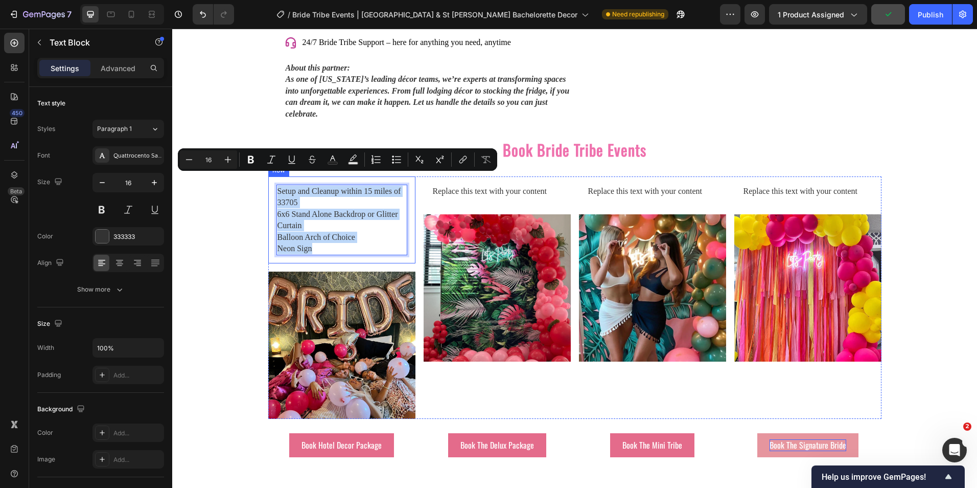
drag, startPoint x: 327, startPoint y: 238, endPoint x: 266, endPoint y: 184, distance: 81.5
click at [268, 184] on div "Setup and Cleanup within 15 miles of 33705 6x6 Stand Alone Backdrop or Glitter …" at bounding box center [341, 219] width 147 height 87
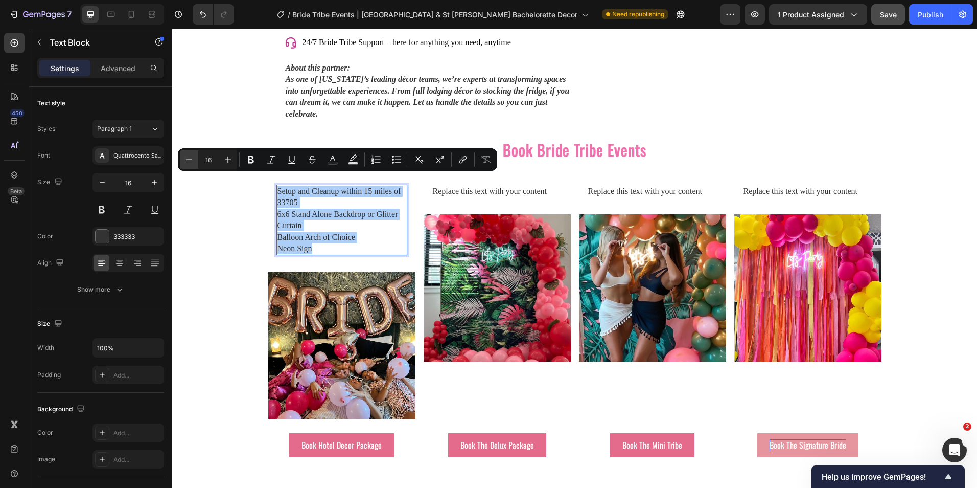
click at [192, 157] on icon "Editor contextual toolbar" at bounding box center [189, 159] width 10 height 10
click at [190, 157] on icon "Editor contextual toolbar" at bounding box center [189, 159] width 10 height 10
type input "14"
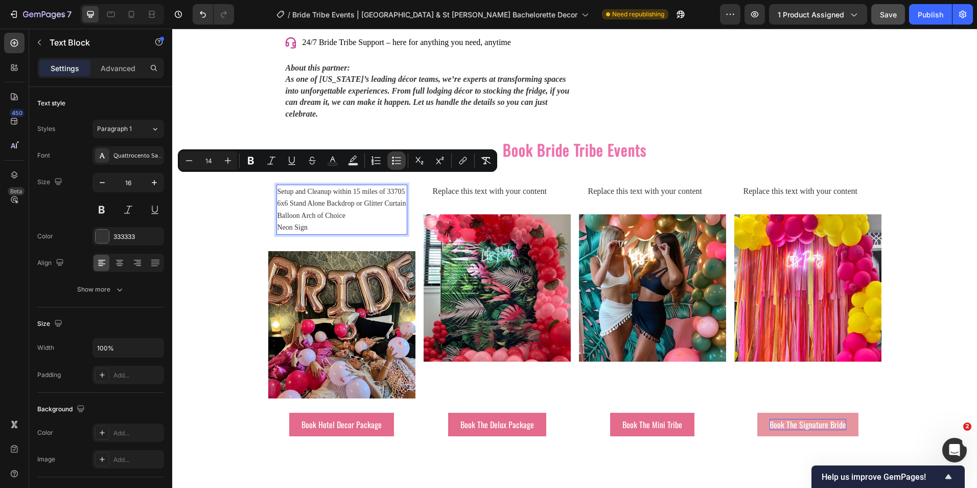
click at [391, 161] on icon "Editor contextual toolbar" at bounding box center [396, 160] width 10 height 10
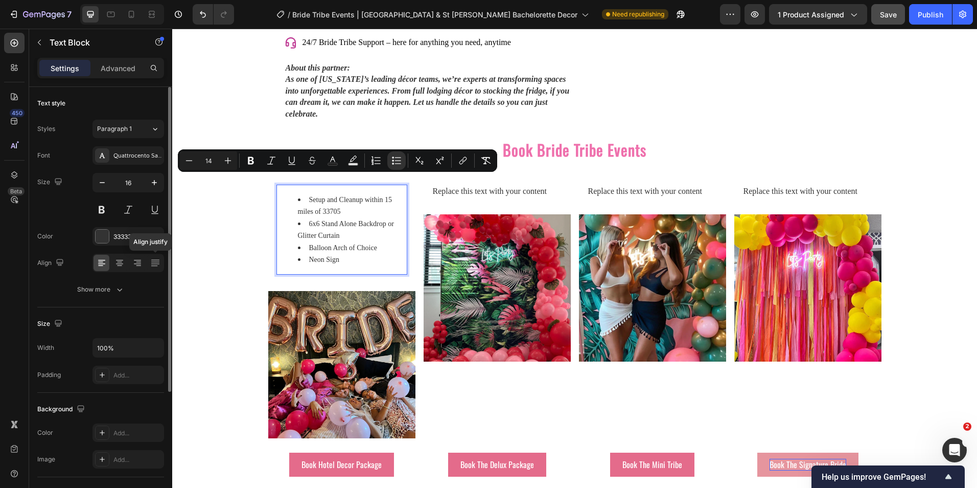
scroll to position [51, 0]
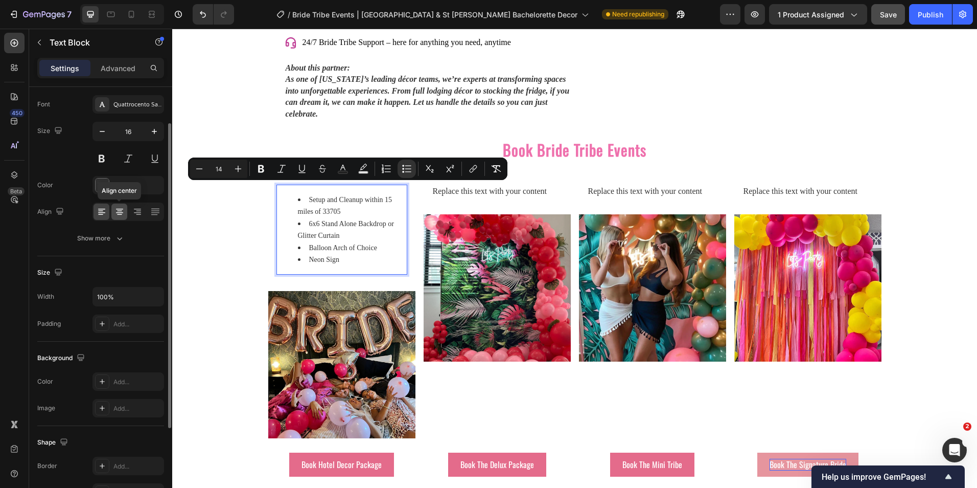
click at [122, 212] on icon at bounding box center [119, 211] width 10 height 10
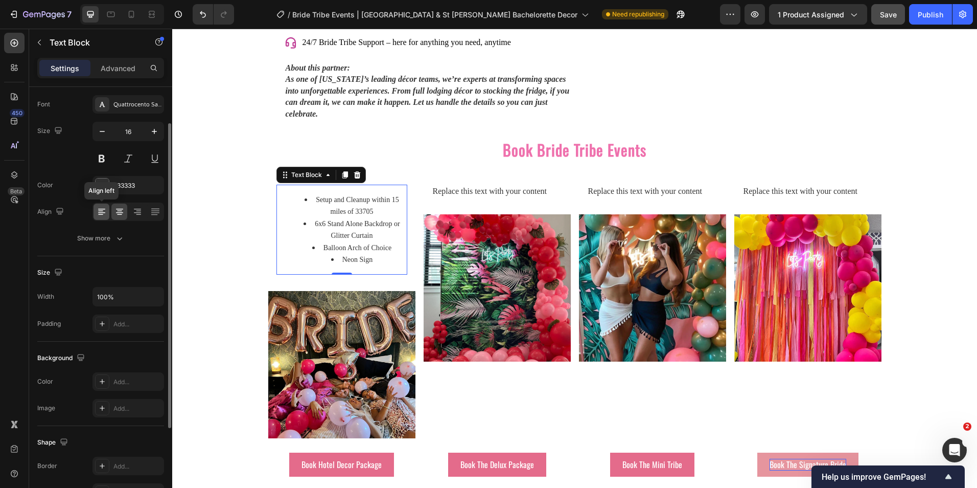
click at [102, 212] on icon at bounding box center [101, 212] width 7 height 1
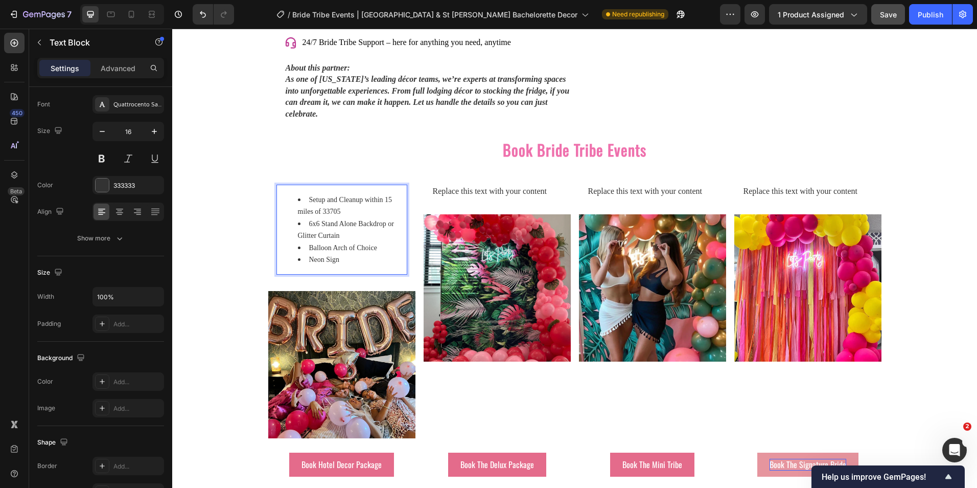
click at [285, 222] on ul "Setup and Cleanup within 15 miles of 33705 6x6 Stand Alone Backdrop or Glitter …" at bounding box center [342, 230] width 129 height 72
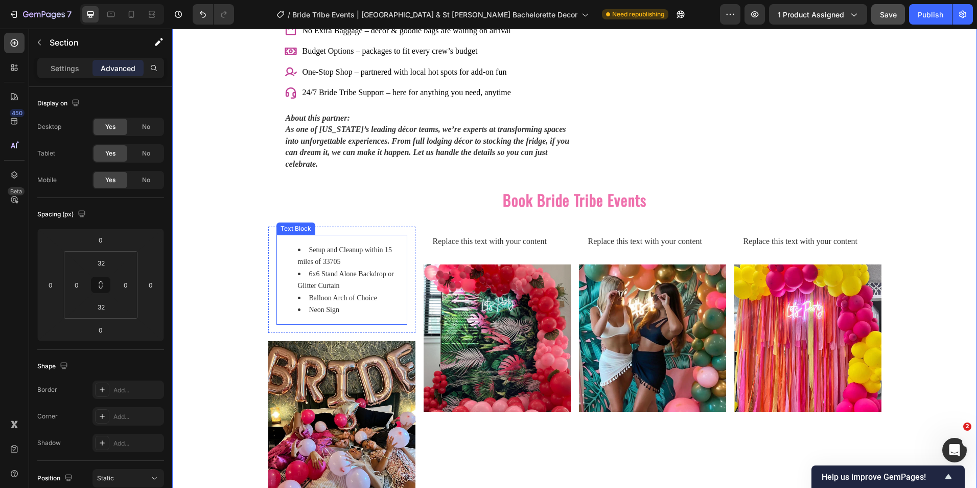
scroll to position [1459, 0]
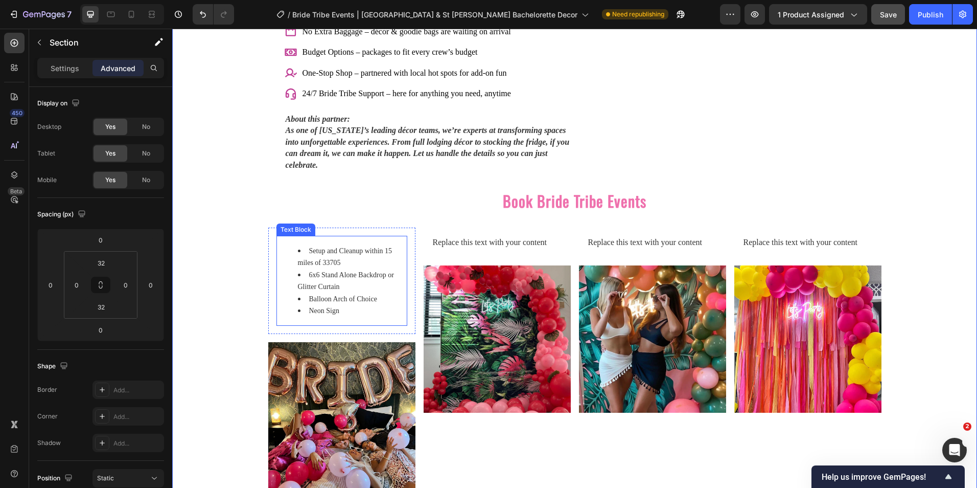
click at [344, 305] on li "Neon Sign" at bounding box center [352, 311] width 108 height 12
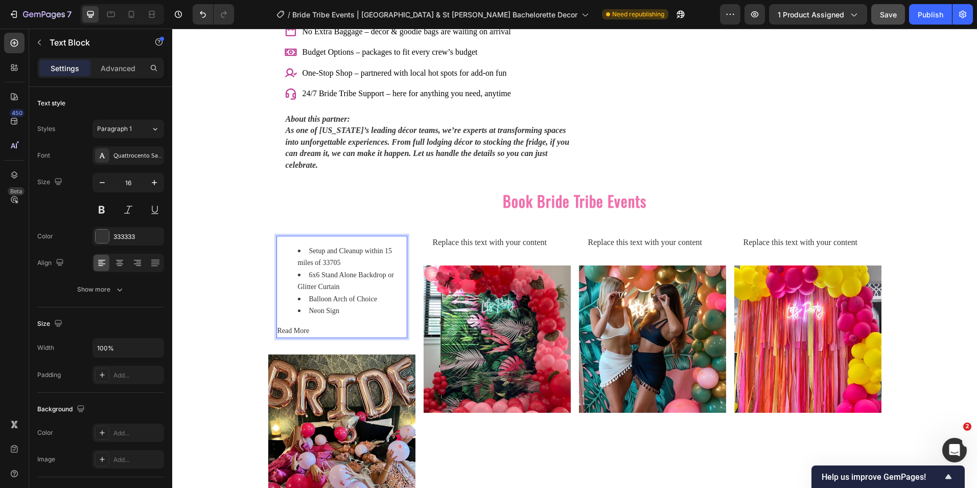
click at [293, 327] on span "Read More" at bounding box center [294, 331] width 32 height 8
click at [292, 327] on span "Read More" at bounding box center [294, 331] width 32 height 8
click at [291, 327] on span "Read More" at bounding box center [294, 331] width 32 height 8
click at [307, 325] on p "Read More" at bounding box center [342, 331] width 129 height 12
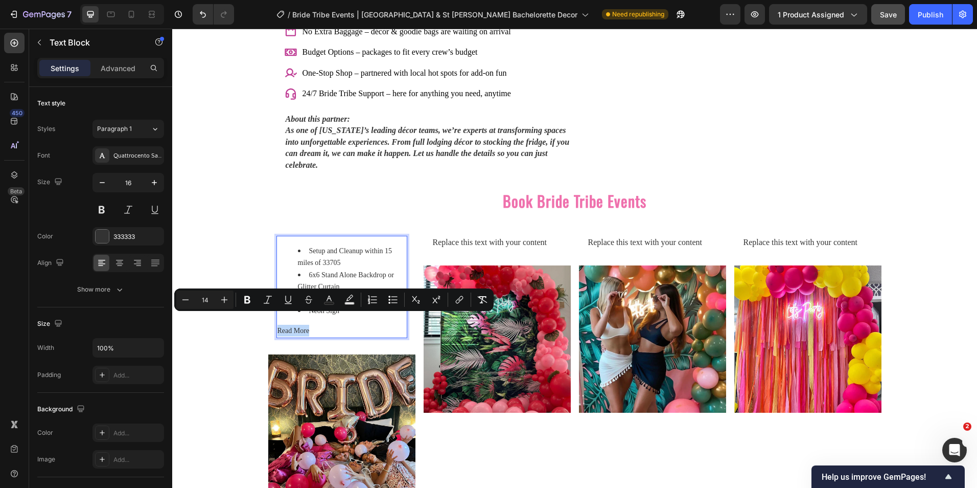
drag, startPoint x: 308, startPoint y: 320, endPoint x: 273, endPoint y: 319, distance: 35.3
click at [276, 319] on div "Setup and Cleanup within 15 miles of 33705 6x6 Stand Alone Backdrop or Glitter …" at bounding box center [341, 287] width 131 height 102
click at [309, 307] on button "Strikethrough" at bounding box center [308, 299] width 18 height 18
click at [414, 303] on icon "Editor contextual toolbar" at bounding box center [416, 299] width 10 height 10
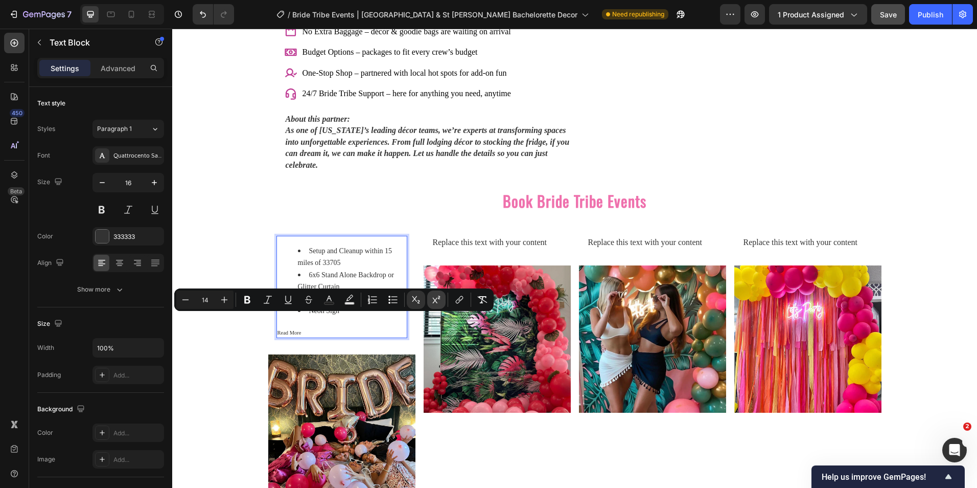
click at [434, 298] on icon "Editor contextual toolbar" at bounding box center [437, 299] width 8 height 8
click at [415, 299] on icon "Editor contextual toolbar" at bounding box center [416, 299] width 8 height 7
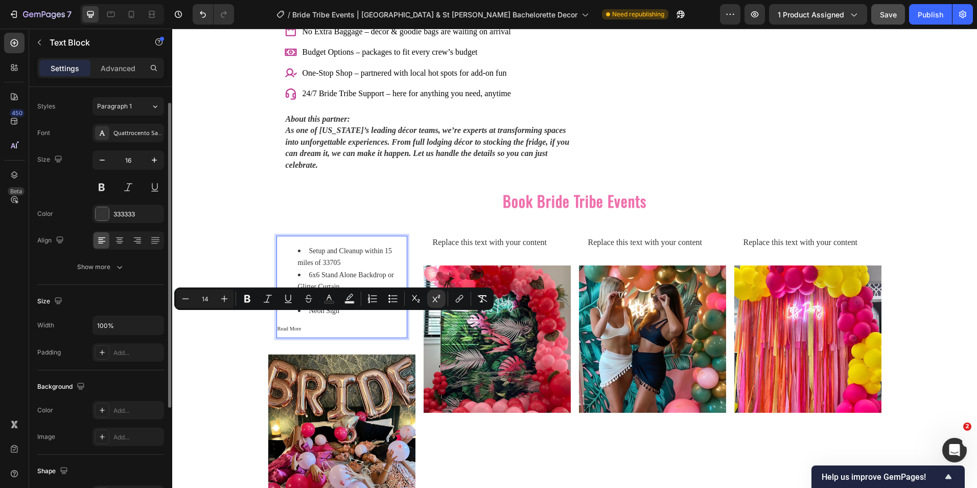
scroll to position [0, 0]
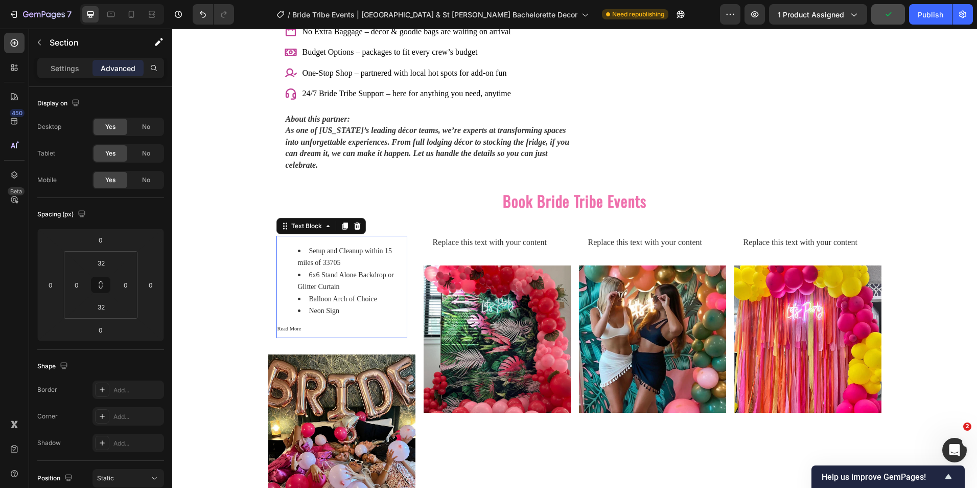
click at [281, 326] on sup "Read More" at bounding box center [290, 329] width 24 height 6
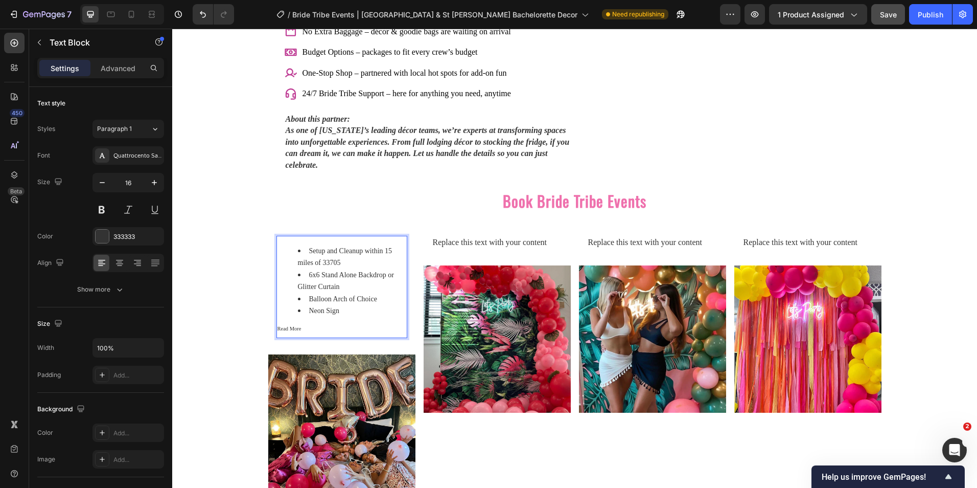
click at [288, 326] on sup "Read More" at bounding box center [290, 329] width 24 height 6
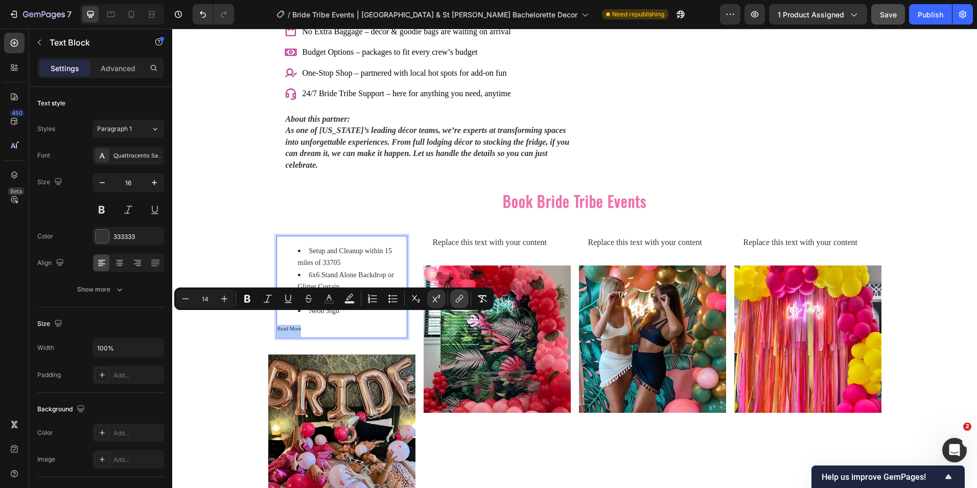
click at [463, 296] on icon "Editor contextual toolbar" at bounding box center [460, 297] width 5 height 5
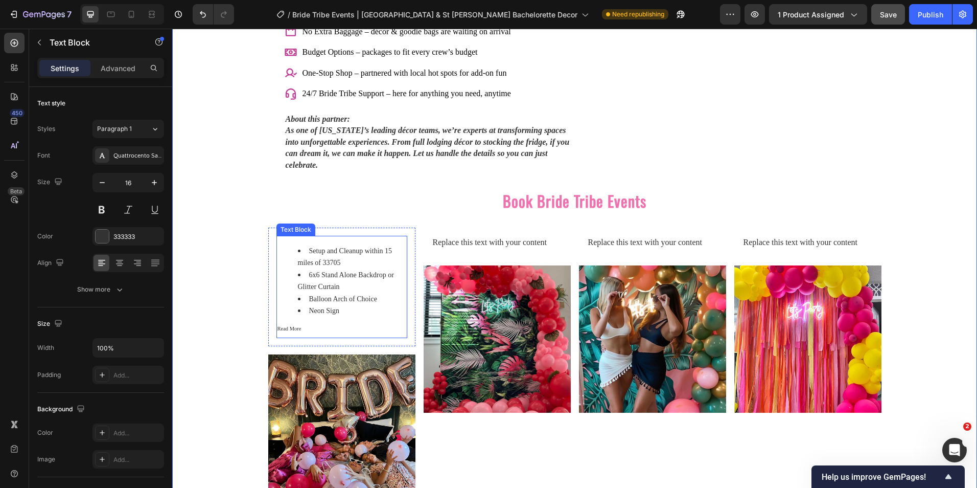
click at [298, 325] on p "Read More" at bounding box center [342, 331] width 129 height 12
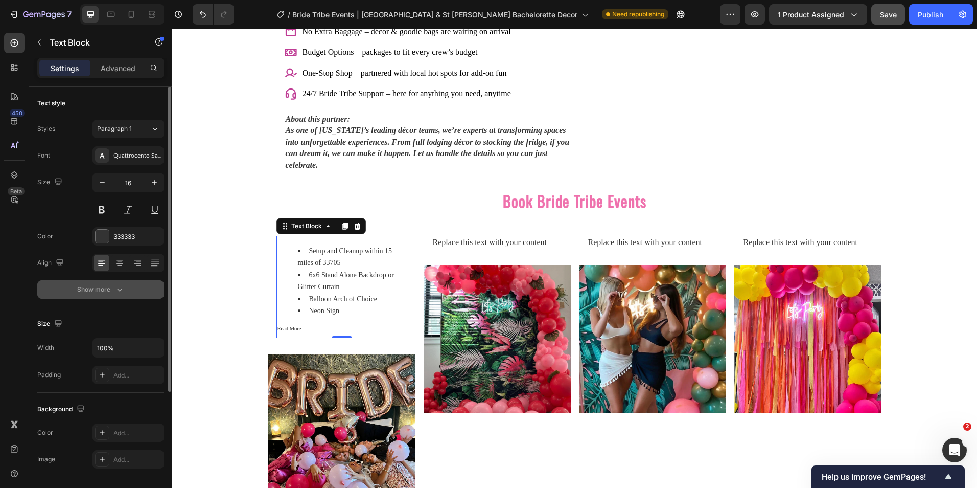
click at [116, 288] on icon "button" at bounding box center [119, 289] width 10 height 10
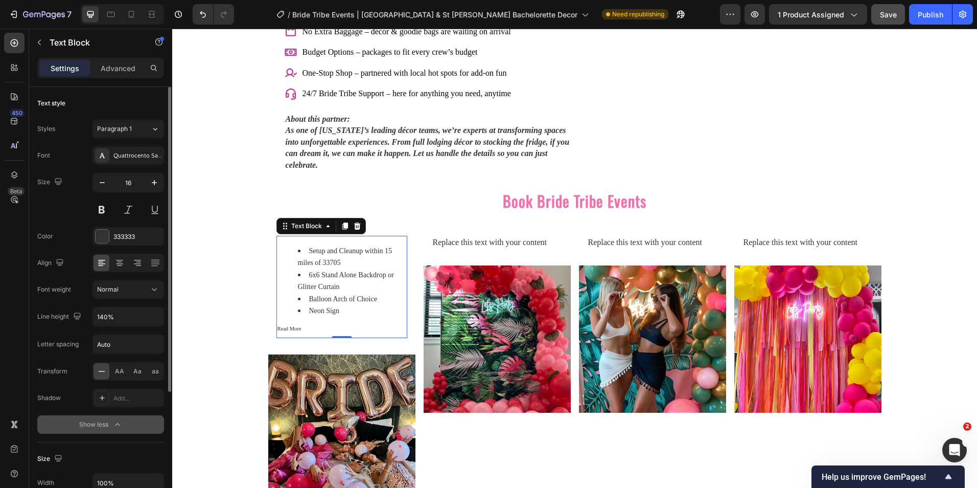
click at [298, 325] on p "Read More" at bounding box center [342, 331] width 129 height 12
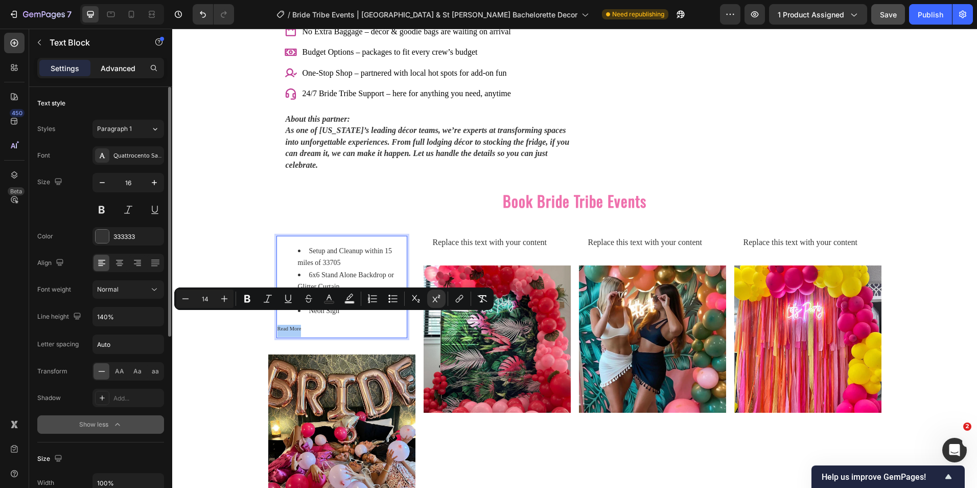
click at [116, 68] on p "Advanced" at bounding box center [118, 68] width 35 height 11
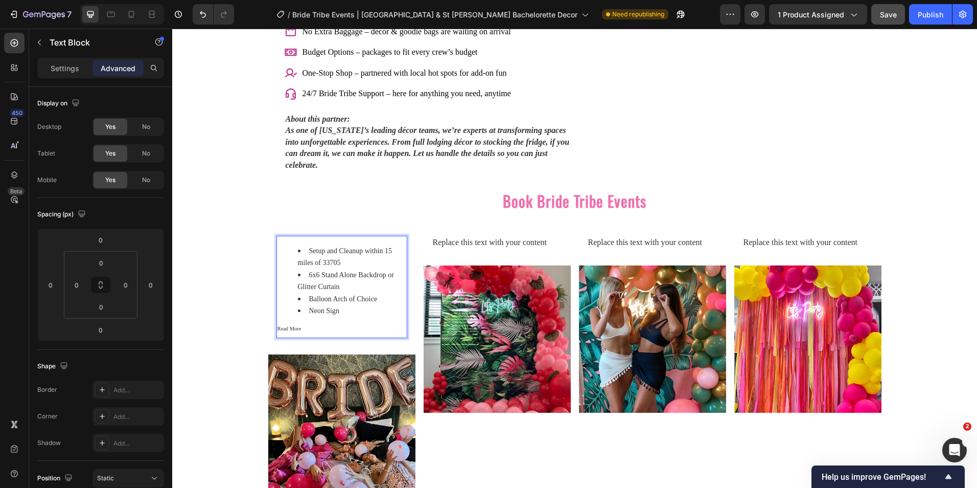
drag, startPoint x: 304, startPoint y: 316, endPoint x: 297, endPoint y: 315, distance: 6.3
click at [297, 326] on sup "Read More" at bounding box center [290, 329] width 24 height 6
click at [63, 71] on p "Settings" at bounding box center [65, 68] width 29 height 11
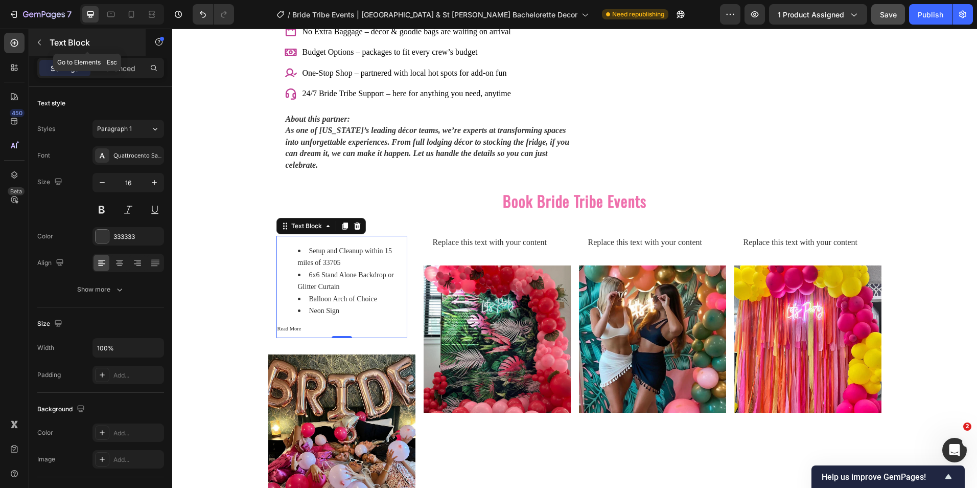
click at [41, 44] on icon "button" at bounding box center [39, 42] width 8 height 8
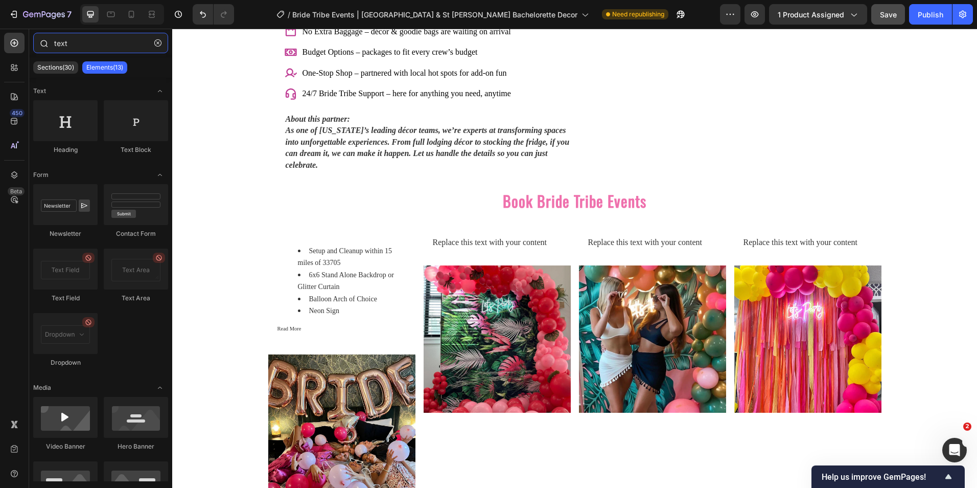
drag, startPoint x: 78, startPoint y: 44, endPoint x: 34, endPoint y: 40, distance: 44.7
click at [34, 40] on div "text" at bounding box center [100, 45] width 143 height 25
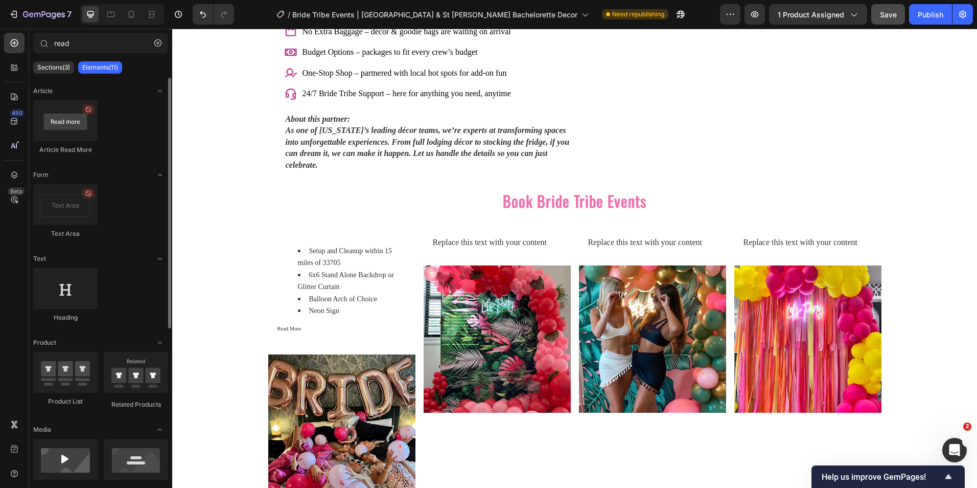
click at [85, 128] on div at bounding box center [65, 120] width 64 height 41
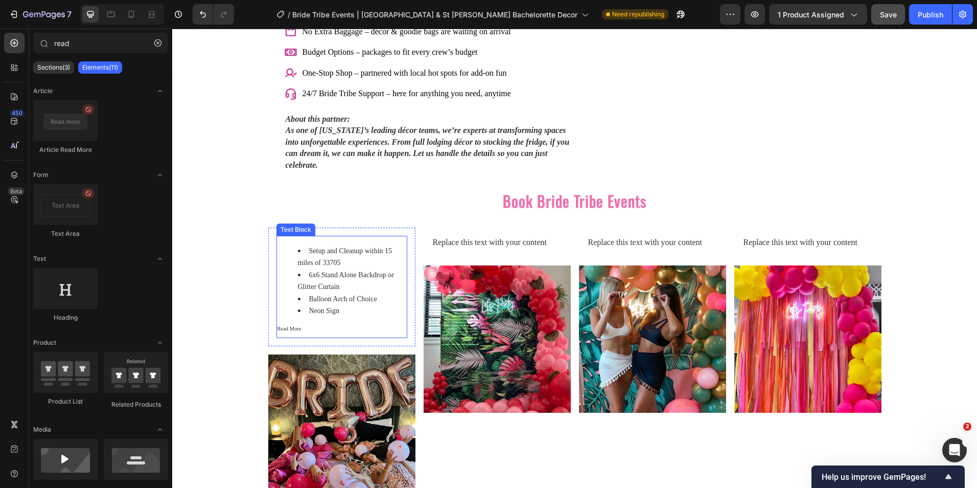
click at [328, 281] on li "6x6 Stand Alone Backdrop or Glitter Curtain" at bounding box center [352, 281] width 108 height 24
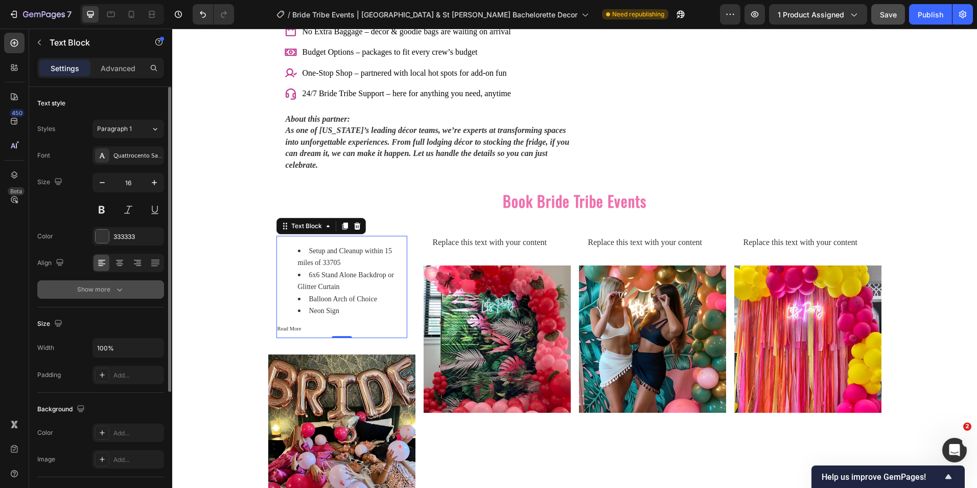
click at [119, 288] on icon "button" at bounding box center [119, 289] width 10 height 10
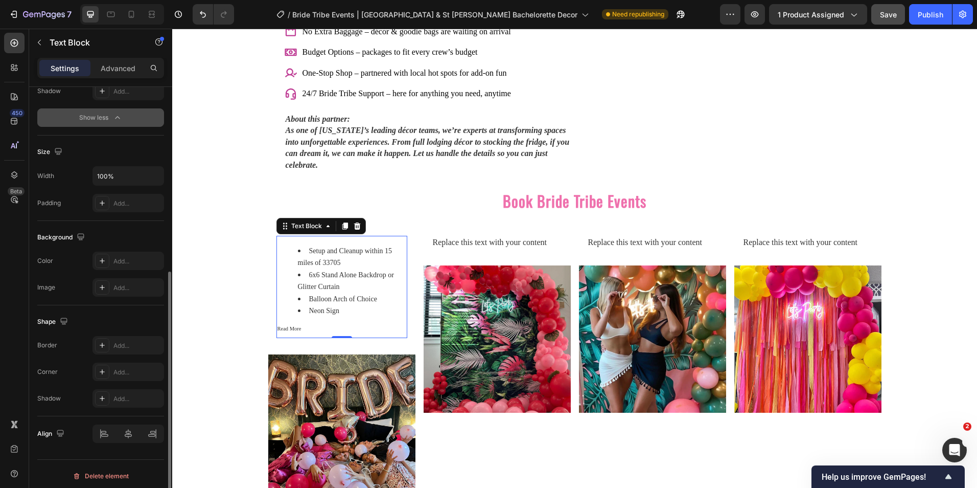
scroll to position [311, 0]
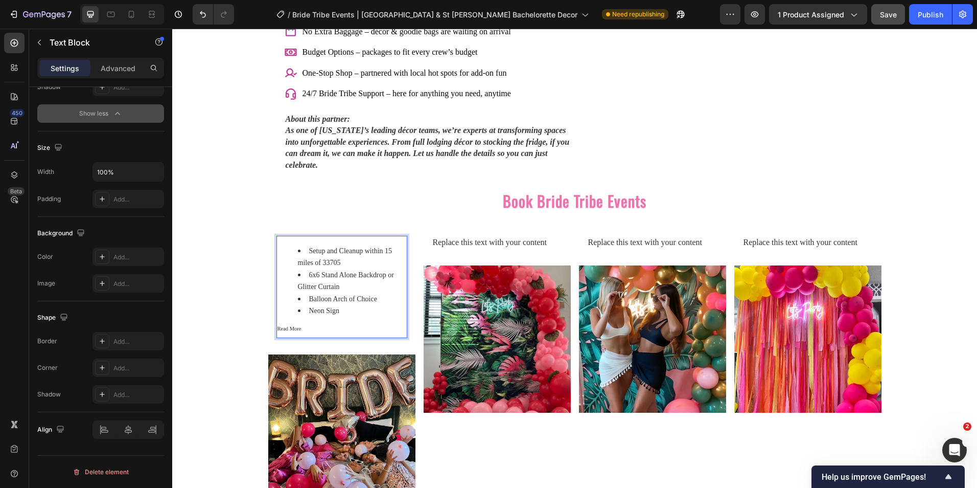
click at [302, 293] on li "Balloon Arch of Choice" at bounding box center [352, 299] width 108 height 12
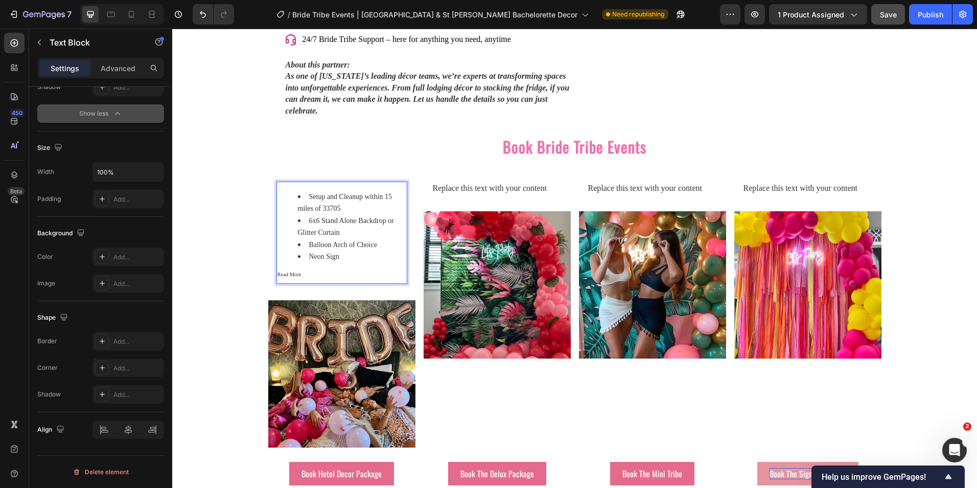
scroll to position [1561, 0]
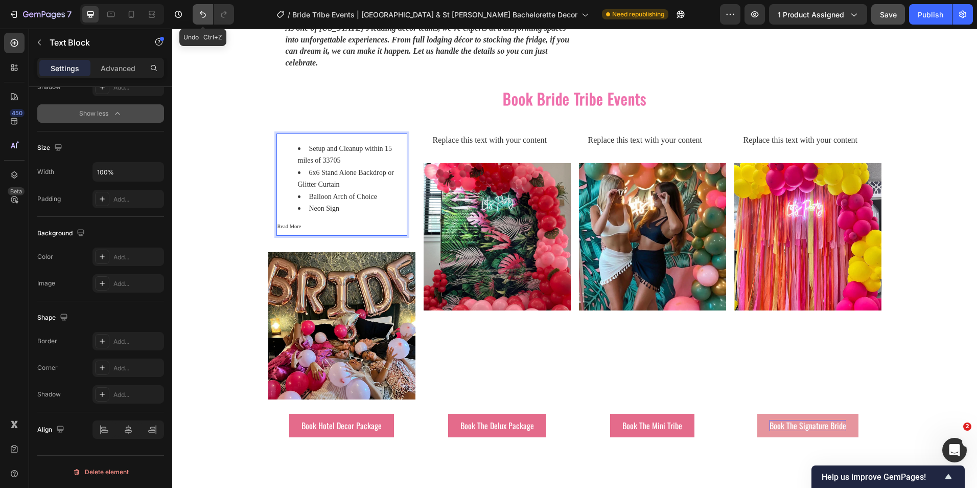
click at [206, 14] on icon "Undo/Redo" at bounding box center [203, 14] width 10 height 10
click at [205, 17] on icon "Undo/Redo" at bounding box center [203, 14] width 6 height 7
click at [199, 19] on button "Undo/Redo" at bounding box center [203, 14] width 20 height 20
click at [284, 143] on ul "Setup and Cleanup within 15 miles of 33705 6x6 Stand Alone Backdrop or Glitter …" at bounding box center [342, 179] width 129 height 72
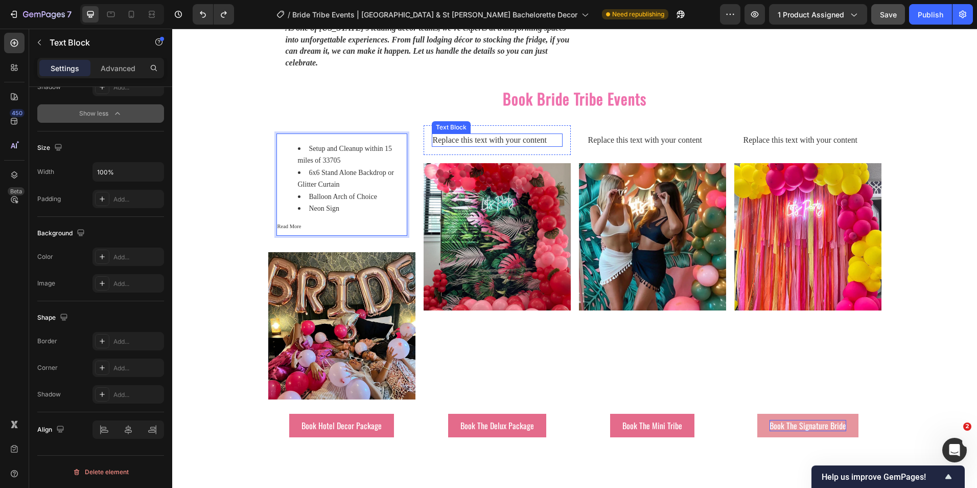
click at [439, 133] on div "Replace this text with your content" at bounding box center [497, 139] width 131 height 13
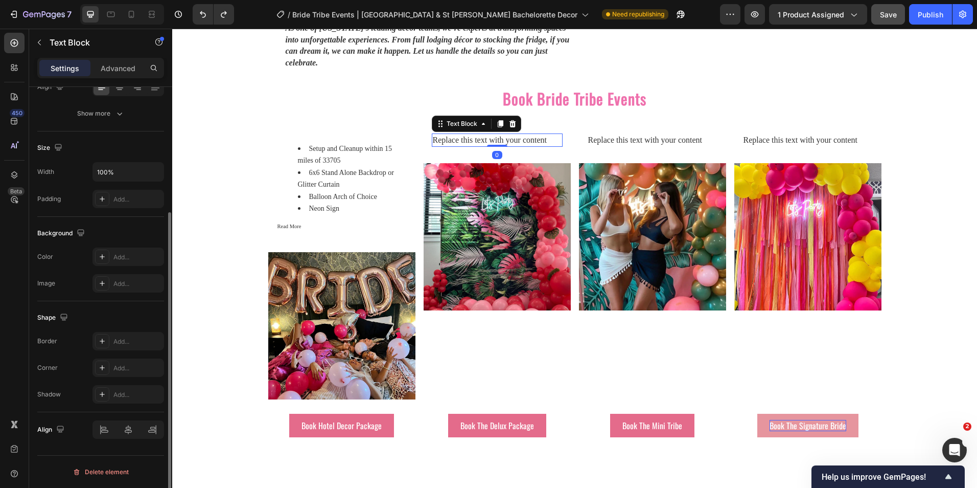
scroll to position [176, 0]
click at [439, 133] on div "Replace this text with your content" at bounding box center [497, 139] width 131 height 13
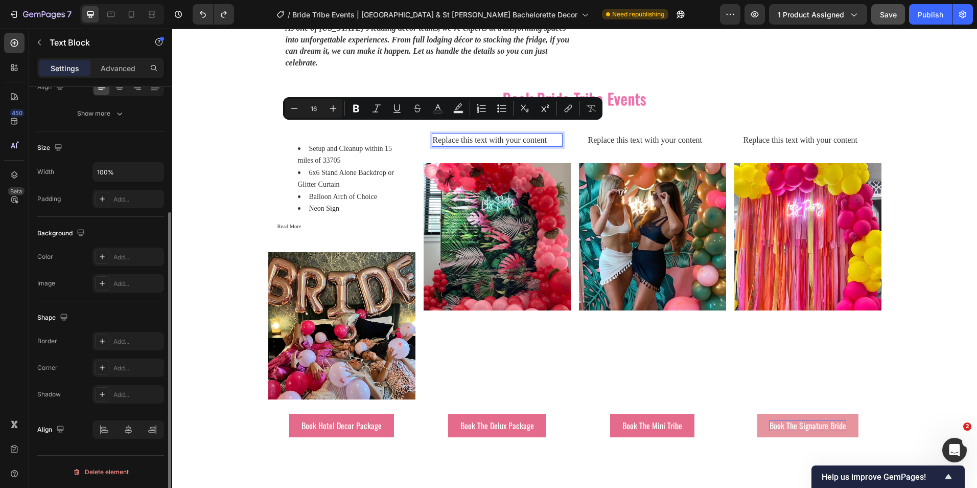
click at [439, 134] on p "Replace this text with your content" at bounding box center [497, 139] width 129 height 11
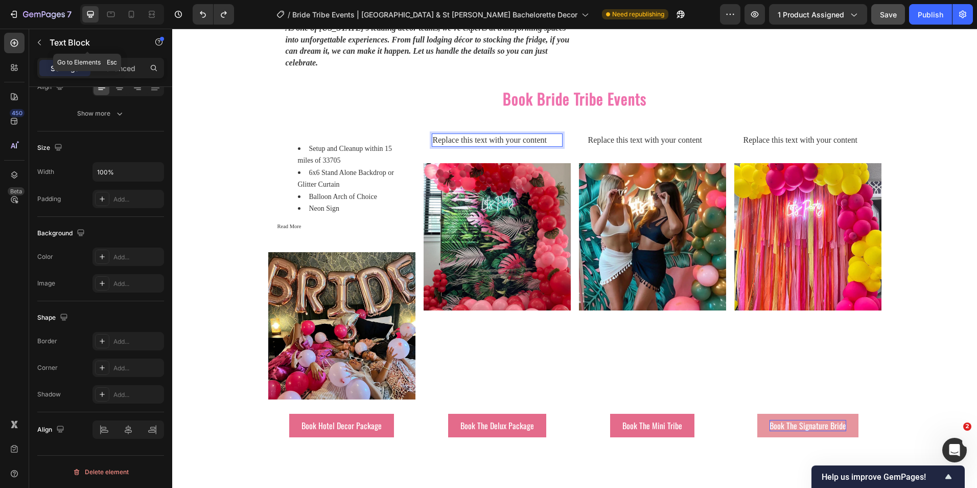
drag, startPoint x: 42, startPoint y: 40, endPoint x: 55, endPoint y: 43, distance: 13.1
click at [43, 40] on button "button" at bounding box center [39, 42] width 16 height 16
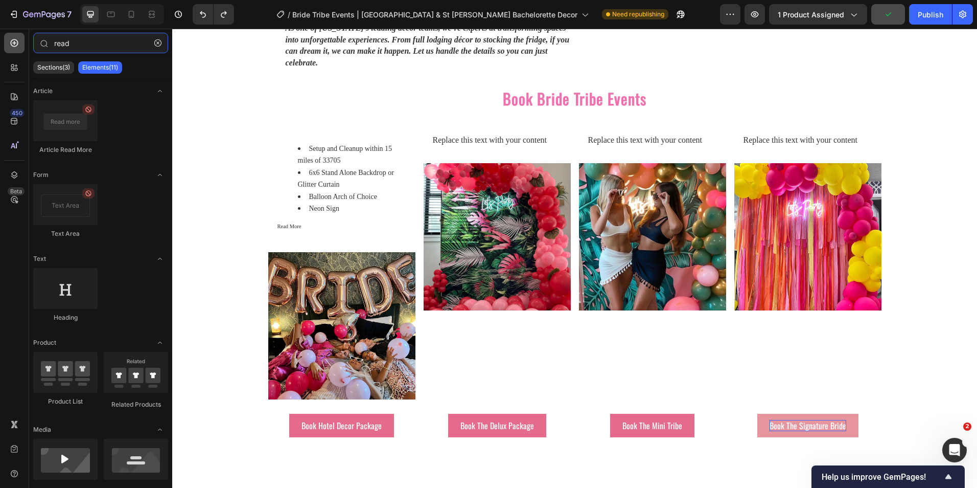
drag, startPoint x: 96, startPoint y: 47, endPoint x: 21, endPoint y: 42, distance: 74.3
click at [21, 42] on div "450 Beta read Sections(3) Elements(11) Article Article Read More Form Text Area…" at bounding box center [86, 258] width 172 height 459
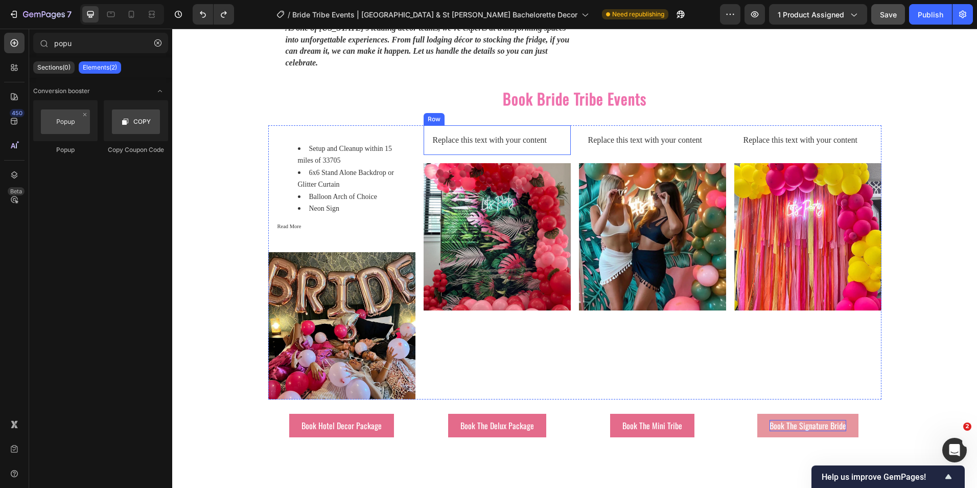
click at [466, 134] on p "Replace this text with your content" at bounding box center [497, 139] width 129 height 11
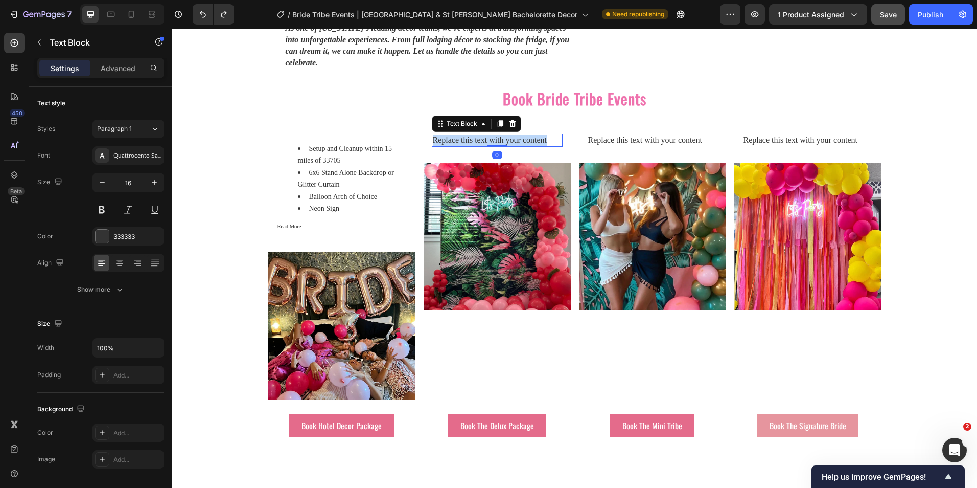
click at [466, 134] on p "Replace this text with your content" at bounding box center [497, 139] width 129 height 11
drag, startPoint x: 43, startPoint y: 41, endPoint x: 51, endPoint y: 40, distance: 7.7
click at [43, 41] on button "button" at bounding box center [39, 42] width 16 height 16
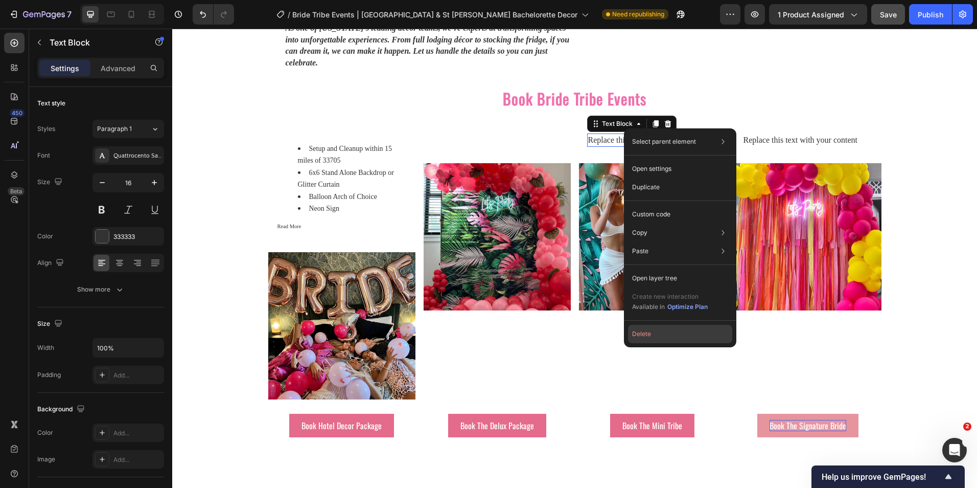
click at [656, 332] on button "Delete" at bounding box center [680, 334] width 104 height 18
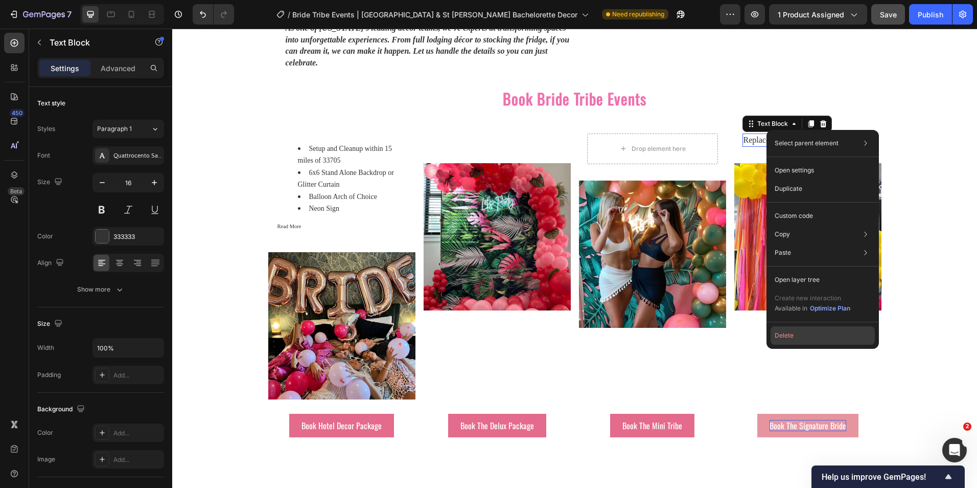
click at [796, 337] on button "Delete" at bounding box center [823, 335] width 104 height 18
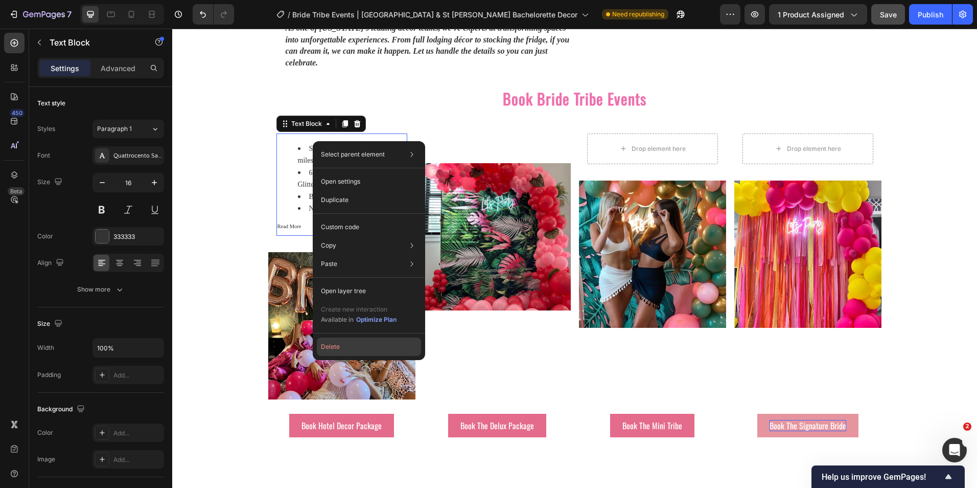
click at [357, 347] on button "Delete" at bounding box center [369, 346] width 104 height 18
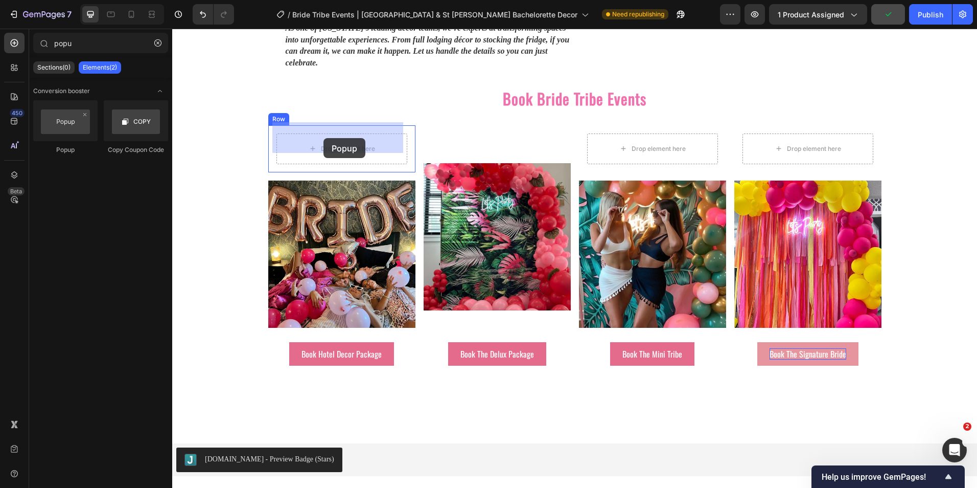
drag, startPoint x: 238, startPoint y: 151, endPoint x: 324, endPoint y: 138, distance: 86.8
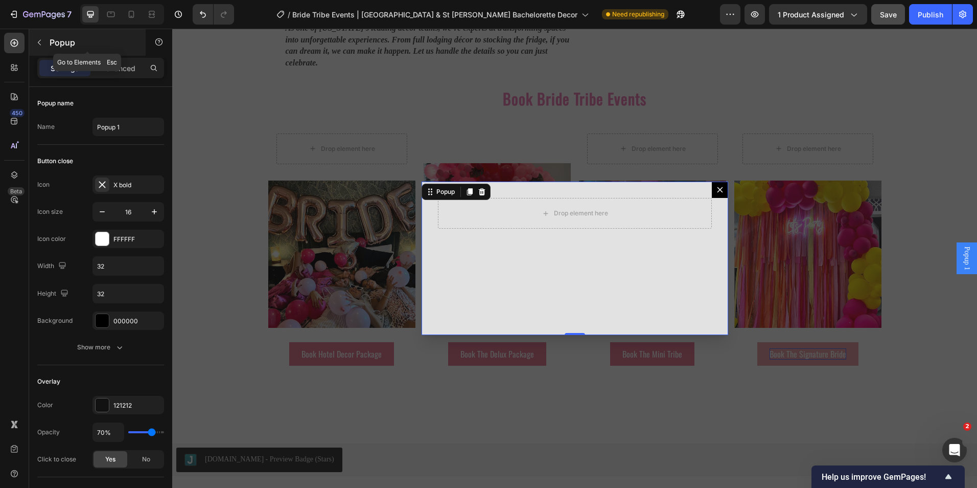
click at [38, 49] on button "button" at bounding box center [39, 42] width 16 height 16
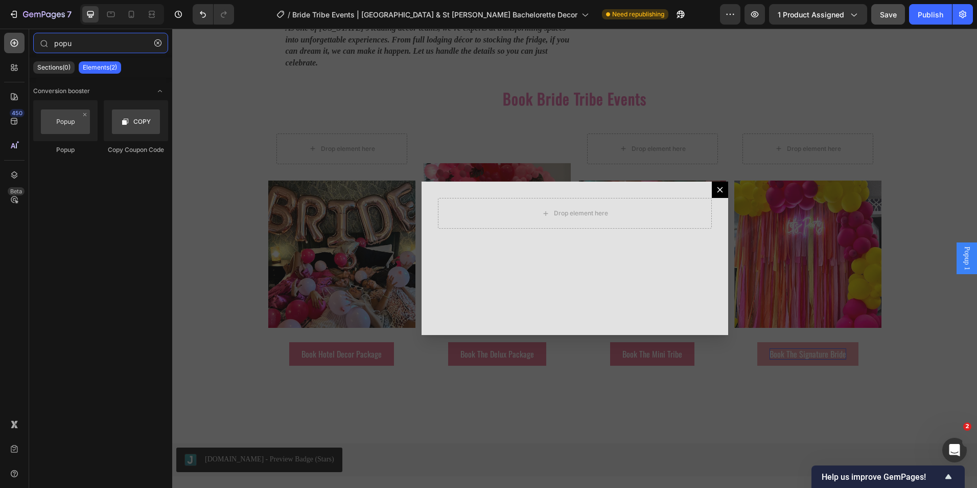
drag, startPoint x: 78, startPoint y: 42, endPoint x: 18, endPoint y: 34, distance: 59.9
click at [18, 34] on div "450 Beta popu Sections(0) Elements(2) We couldn’t find any matches for “popu” S…" at bounding box center [86, 258] width 172 height 459
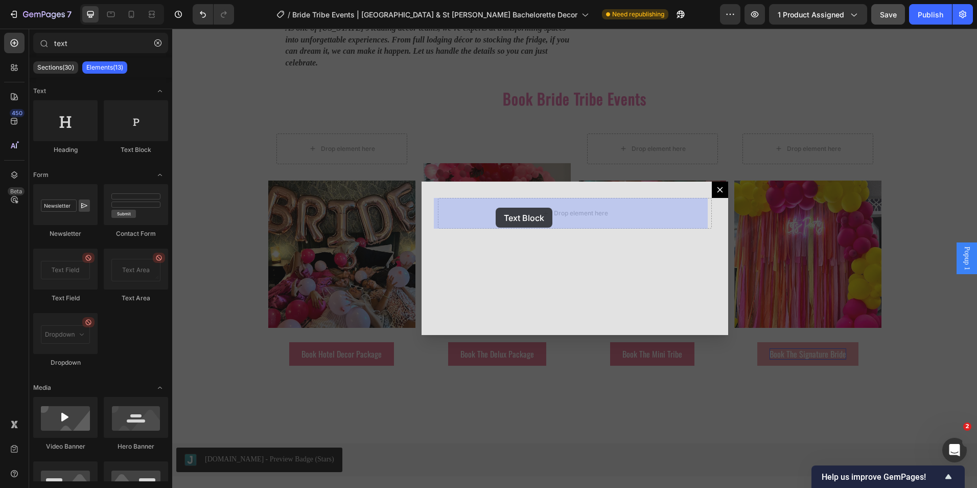
drag, startPoint x: 290, startPoint y: 150, endPoint x: 496, endPoint y: 207, distance: 213.8
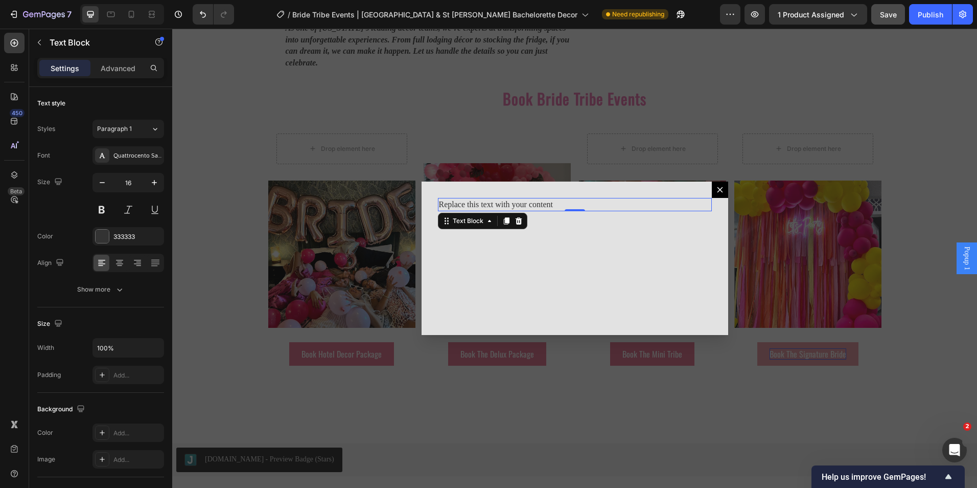
click at [537, 206] on div "Replace this text with your content" at bounding box center [575, 204] width 274 height 13
click at [537, 206] on p "Replace this text with your content" at bounding box center [575, 204] width 272 height 11
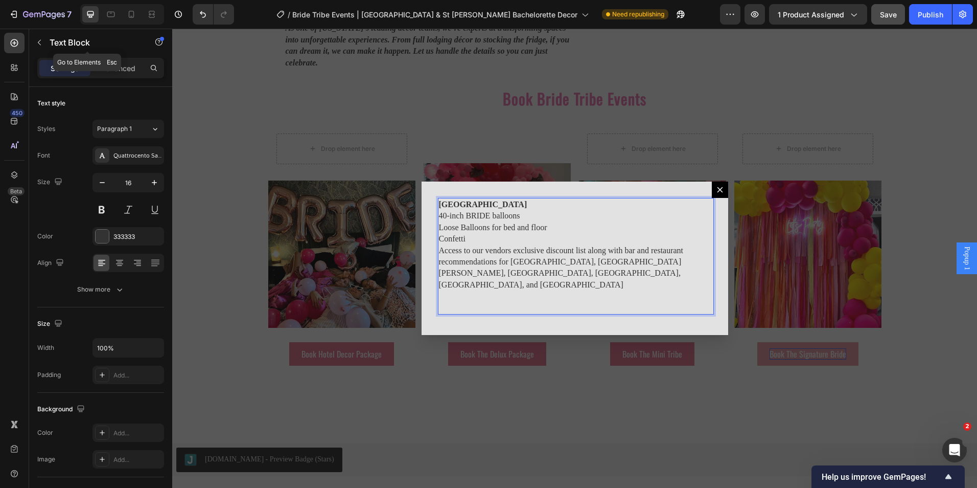
click at [35, 43] on icon "button" at bounding box center [39, 42] width 8 height 8
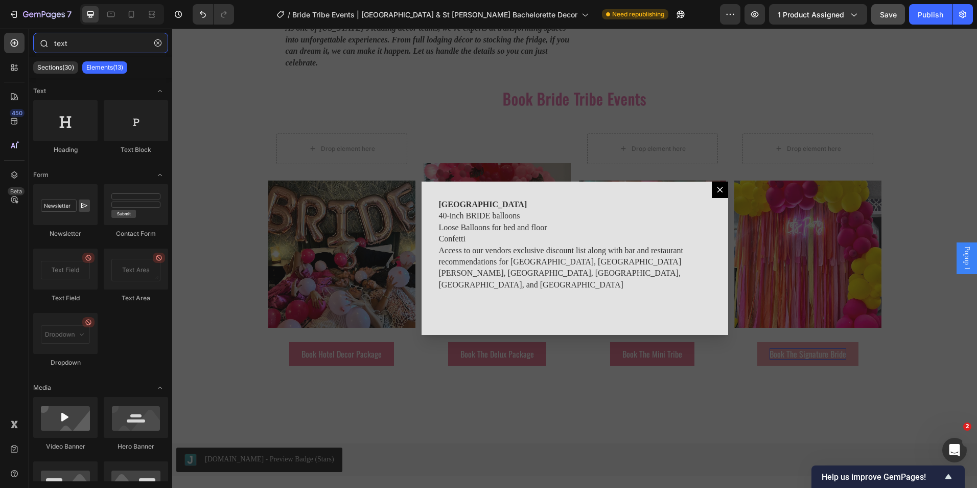
drag, startPoint x: 75, startPoint y: 47, endPoint x: 42, endPoint y: 42, distance: 33.6
click at [42, 42] on div "text" at bounding box center [100, 45] width 143 height 25
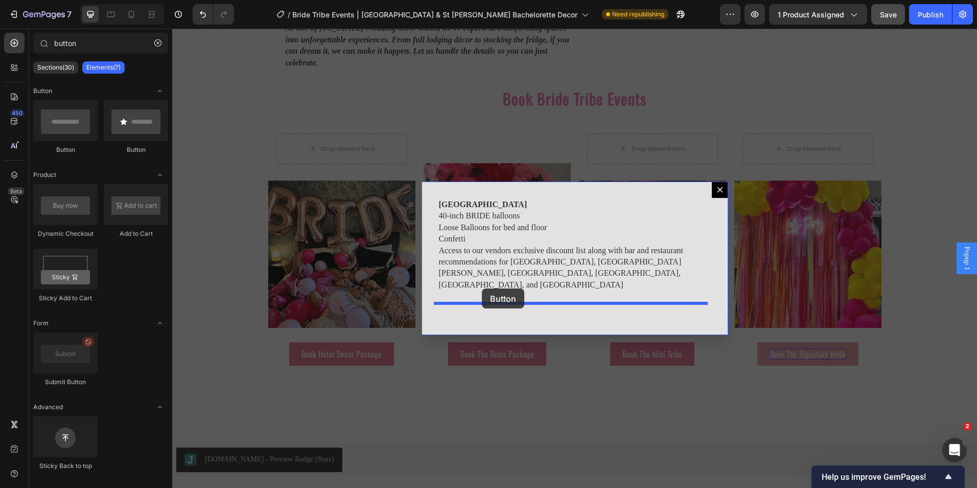
drag, startPoint x: 240, startPoint y: 159, endPoint x: 482, endPoint y: 288, distance: 274.6
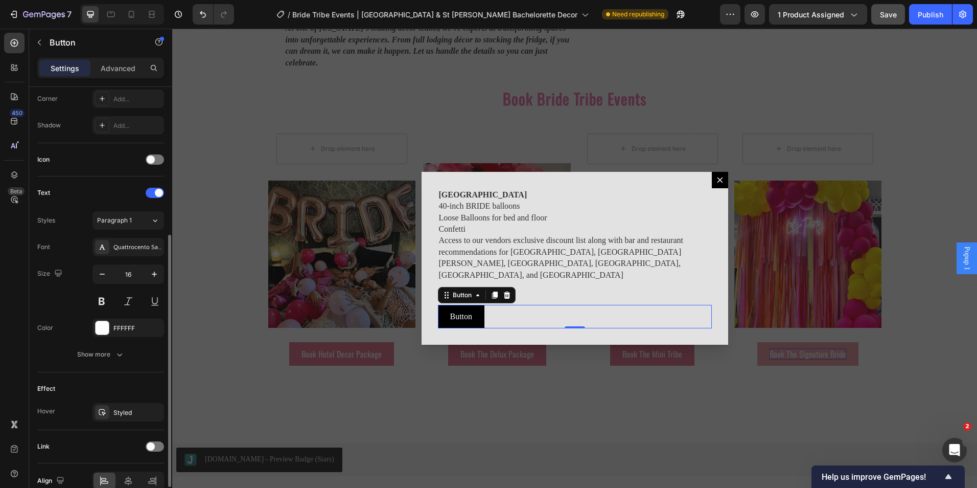
scroll to position [303, 0]
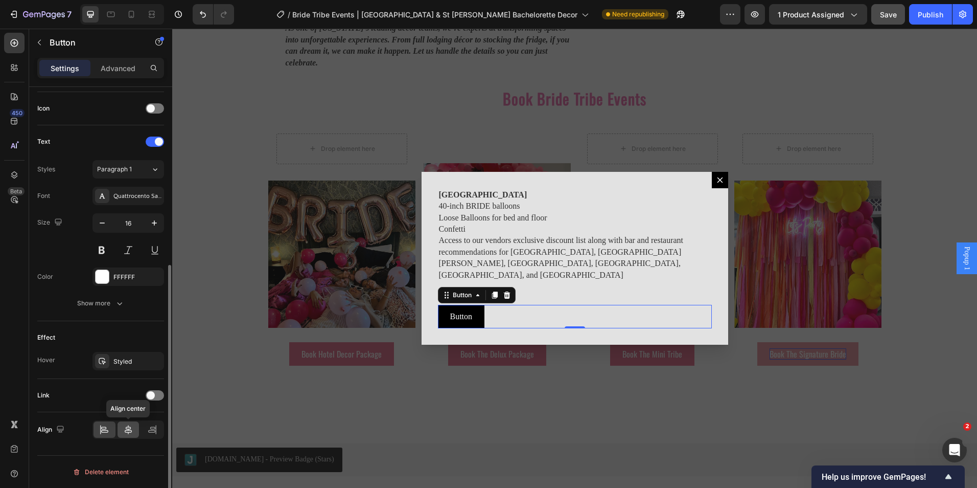
click at [126, 428] on icon at bounding box center [128, 429] width 7 height 9
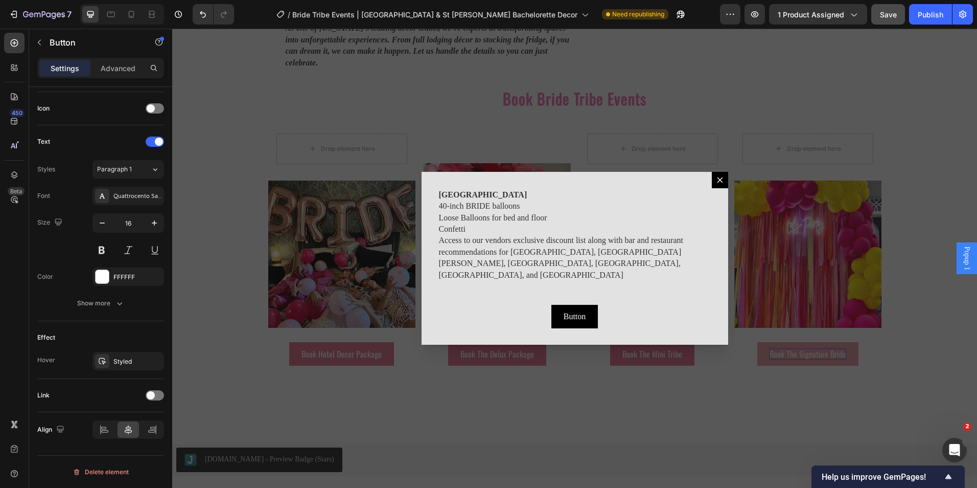
click at [551, 399] on div "Backdrop" at bounding box center [574, 258] width 805 height 459
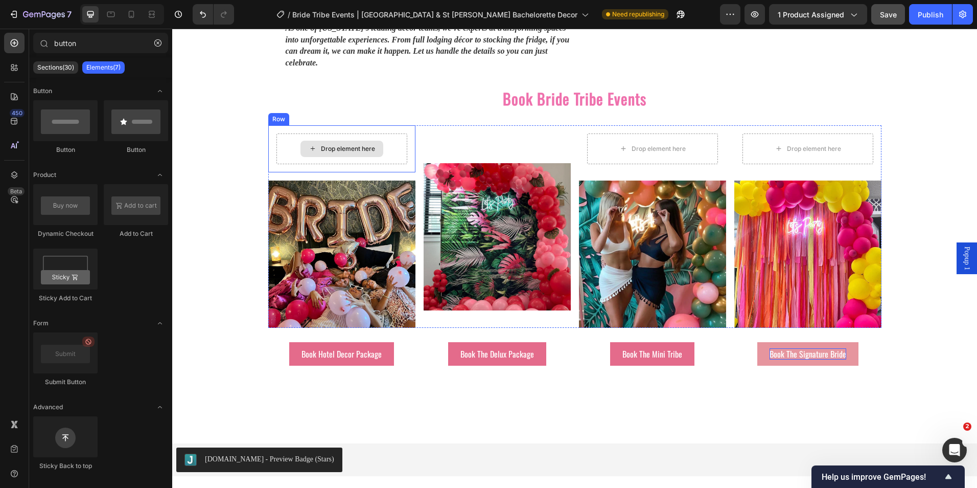
click at [367, 145] on div "Drop element here" at bounding box center [348, 149] width 54 height 8
click at [320, 141] on div "Drop element here" at bounding box center [342, 149] width 83 height 16
drag, startPoint x: 79, startPoint y: 43, endPoint x: 26, endPoint y: 42, distance: 53.2
click at [26, 42] on div "450 Beta button Sections(30) Elements(7) Button Button Button Product Dynamic C…" at bounding box center [86, 258] width 172 height 459
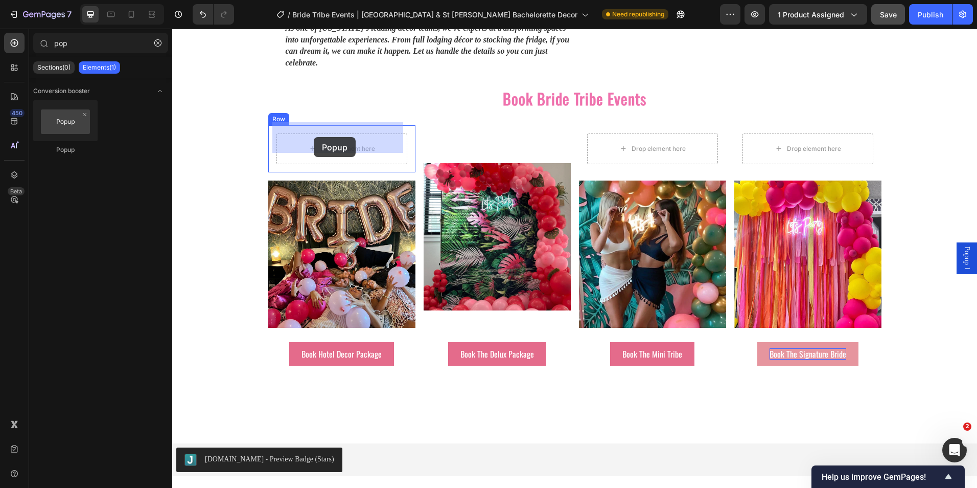
drag, startPoint x: 241, startPoint y: 151, endPoint x: 314, endPoint y: 137, distance: 74.4
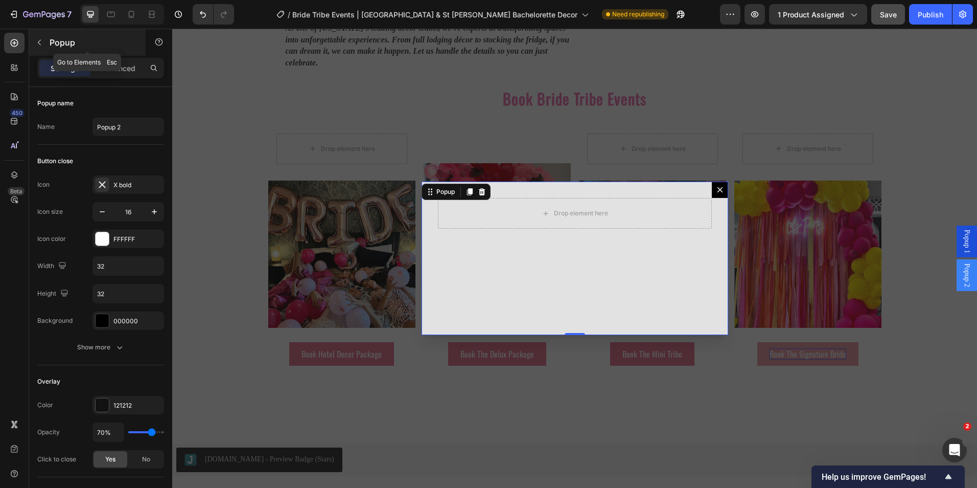
click at [47, 42] on button "button" at bounding box center [39, 42] width 16 height 16
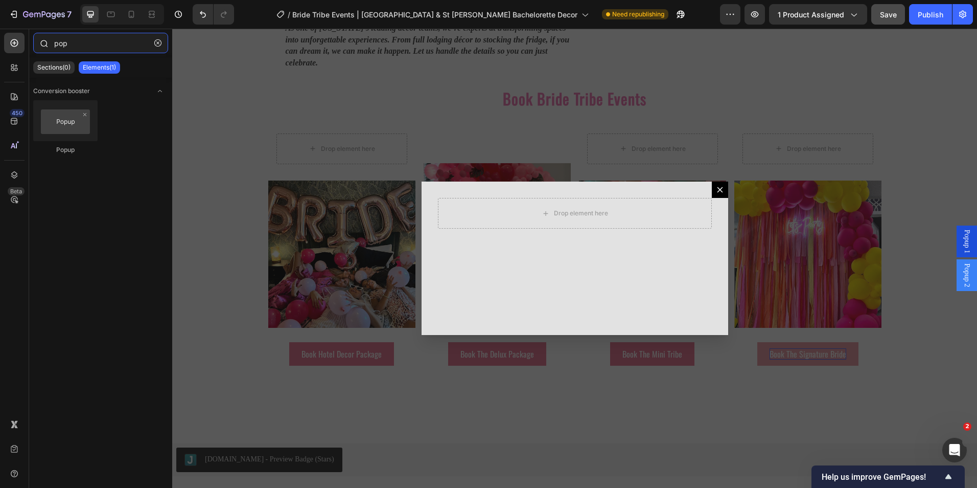
drag, startPoint x: 80, startPoint y: 45, endPoint x: 35, endPoint y: 48, distance: 45.6
click at [35, 48] on div "pop" at bounding box center [100, 45] width 143 height 25
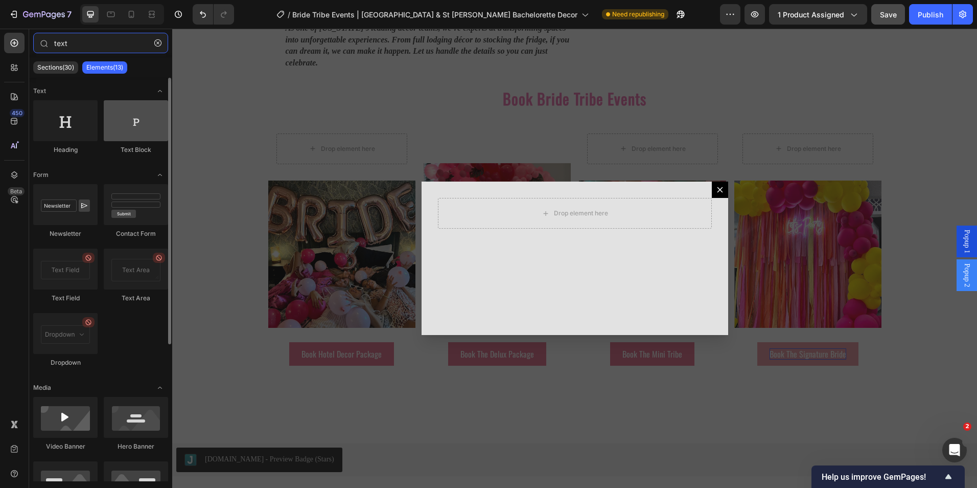
type input "text"
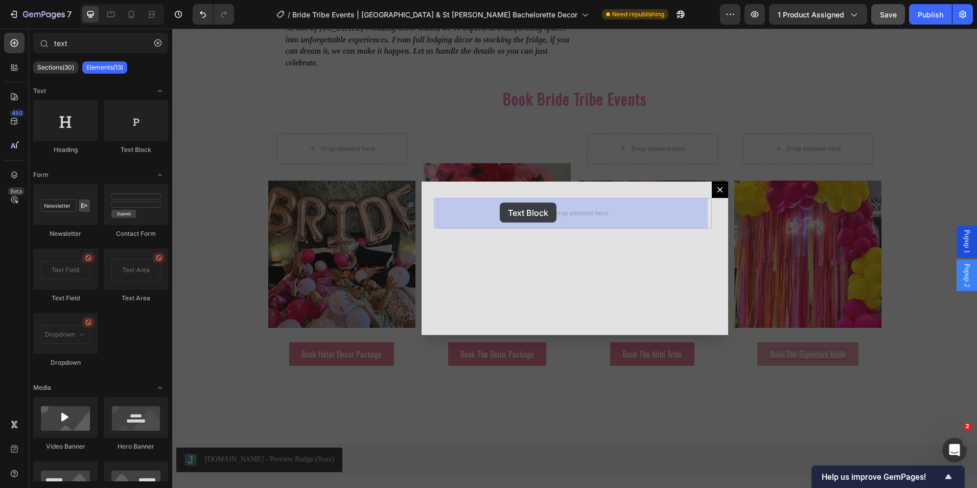
drag, startPoint x: 322, startPoint y: 169, endPoint x: 491, endPoint y: 202, distance: 171.5
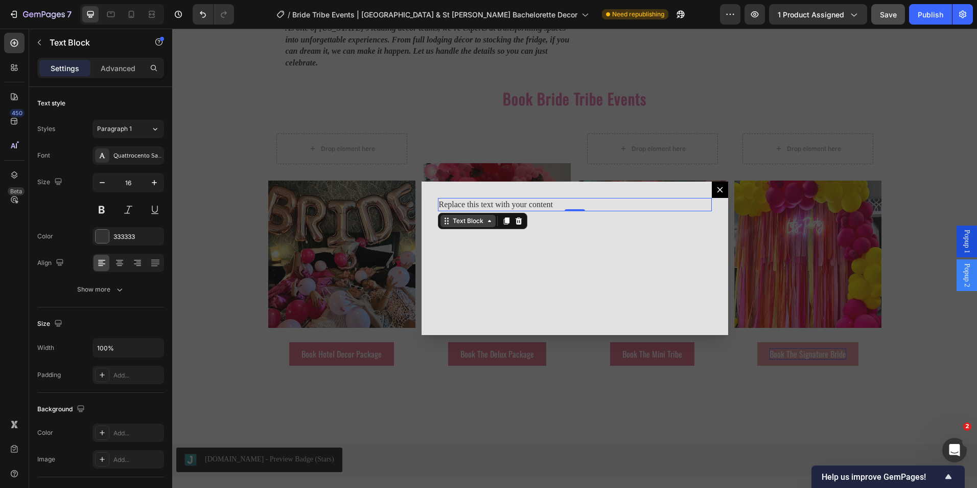
click at [454, 222] on div "Text Block" at bounding box center [468, 220] width 35 height 9
click at [565, 204] on div "Replace this text with your content" at bounding box center [575, 204] width 274 height 13
click at [564, 204] on p "Replace this text with your content" at bounding box center [575, 204] width 272 height 11
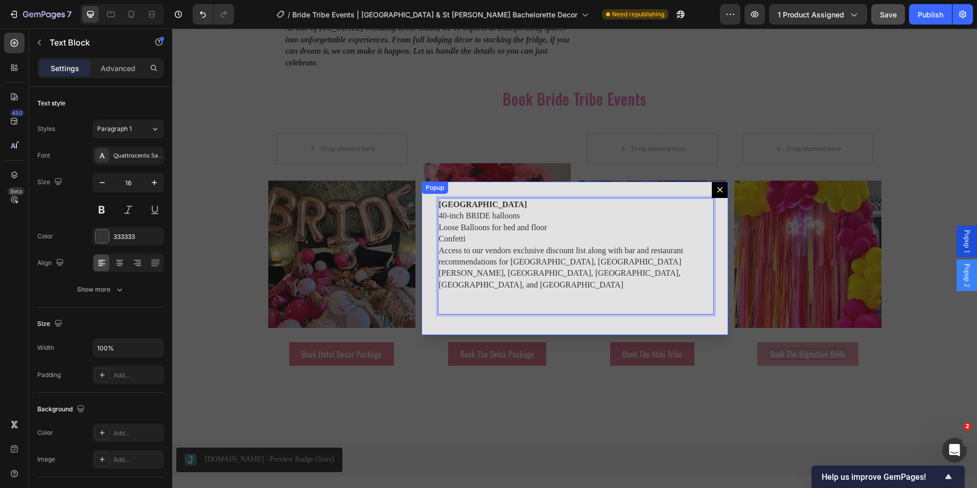
click at [718, 188] on icon "Dialog content" at bounding box center [720, 190] width 8 height 8
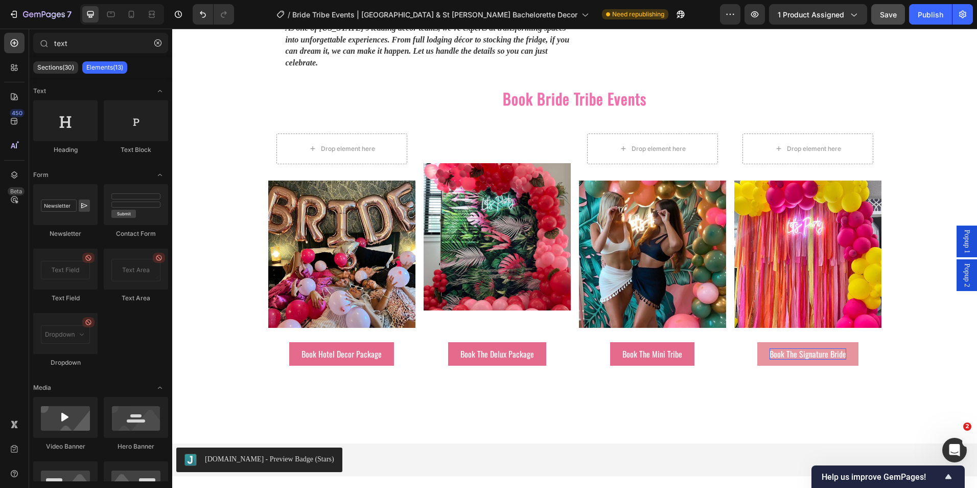
click at [962, 243] on span "Popup 1" at bounding box center [967, 241] width 10 height 24
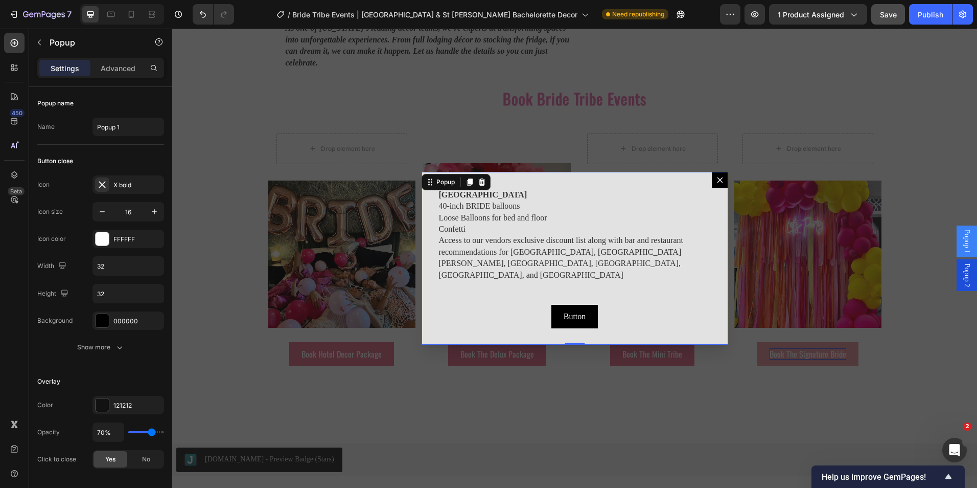
click at [716, 184] on icon "Dialog content" at bounding box center [720, 180] width 8 height 8
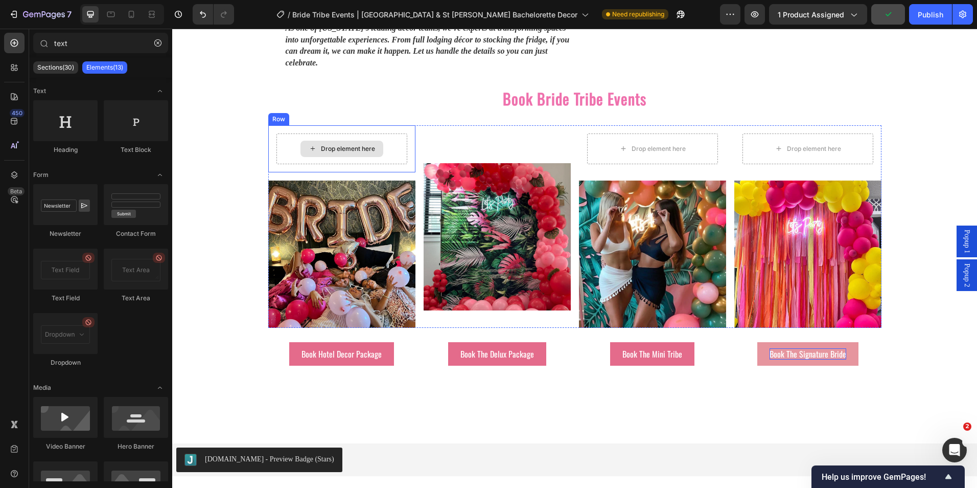
click at [346, 145] on div "Drop element here" at bounding box center [348, 149] width 54 height 8
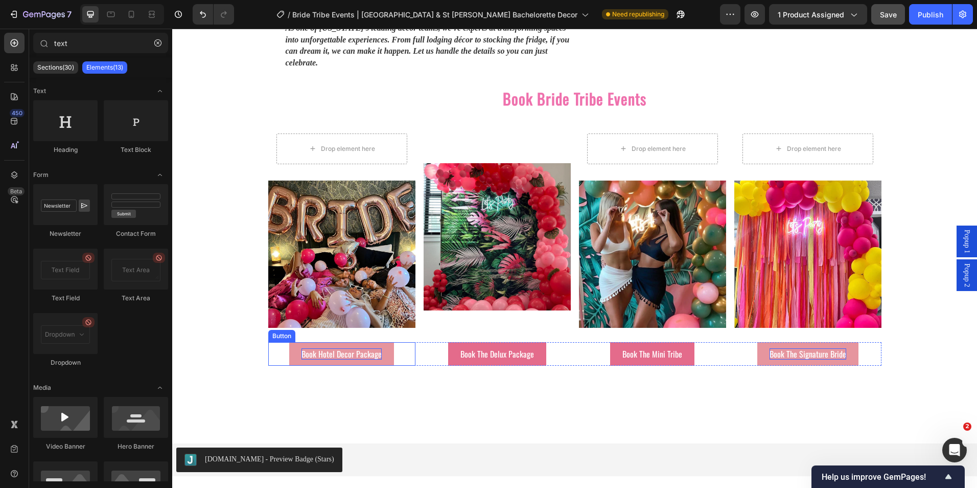
click at [353, 348] on p "Book Hotel Decor Package" at bounding box center [342, 353] width 80 height 11
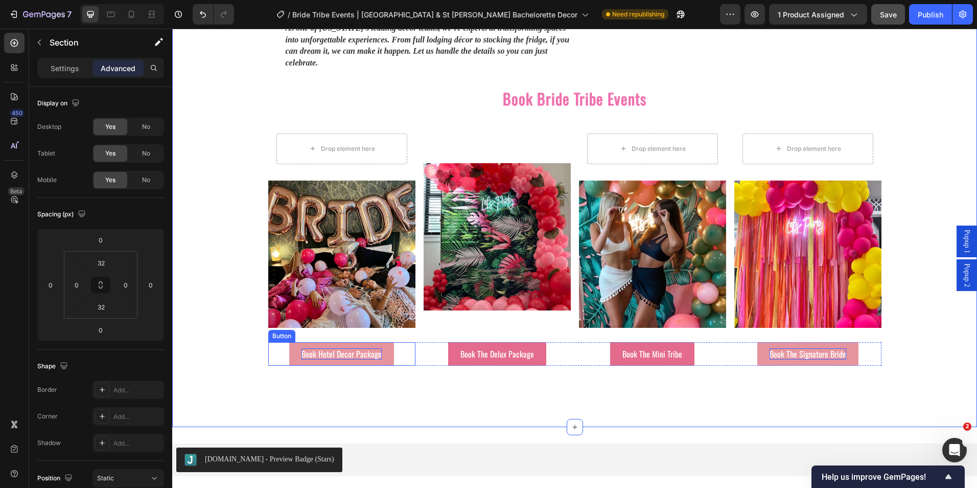
click at [294, 342] on link "Book Hotel Decor Package" at bounding box center [341, 354] width 105 height 24
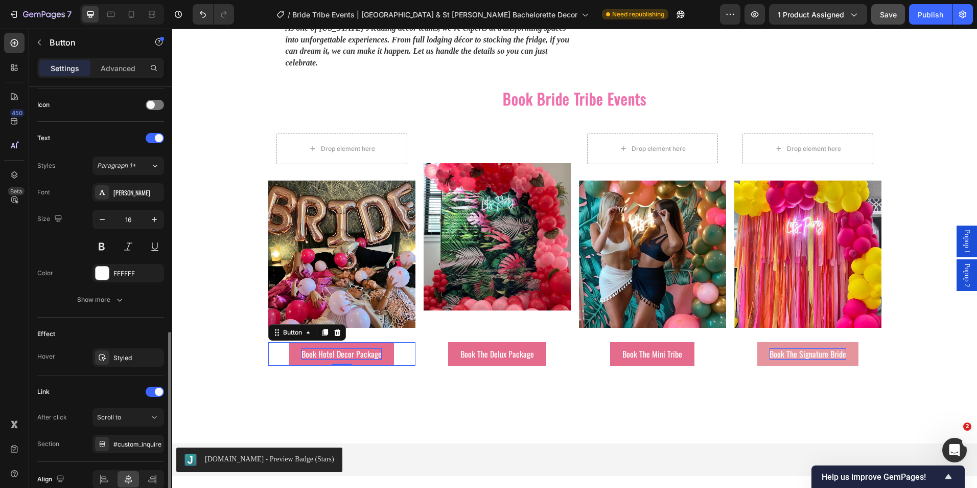
scroll to position [356, 0]
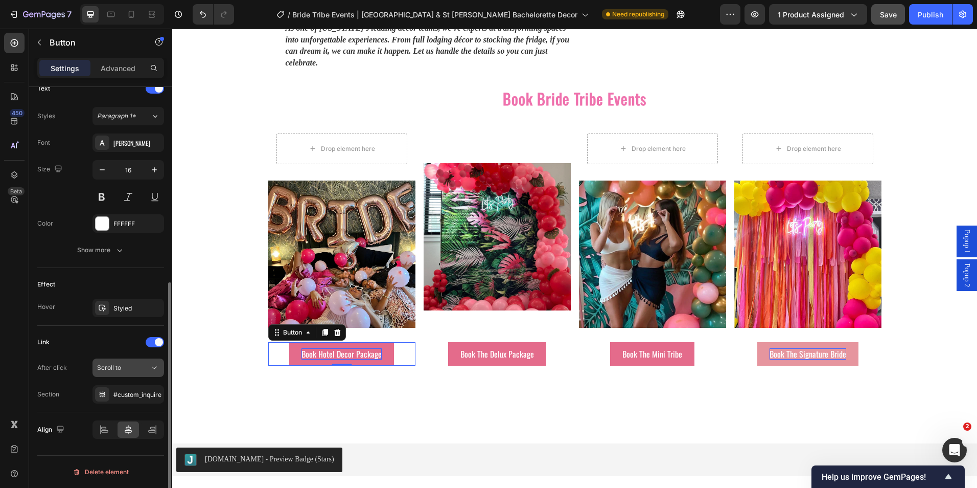
click at [137, 363] on div "Scroll to" at bounding box center [123, 367] width 52 height 9
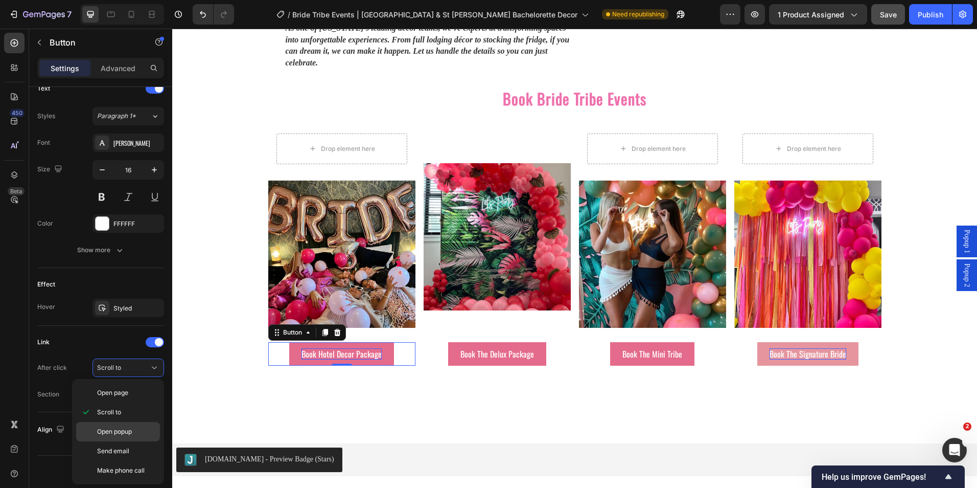
click at [128, 429] on span "Open popup" at bounding box center [114, 431] width 35 height 9
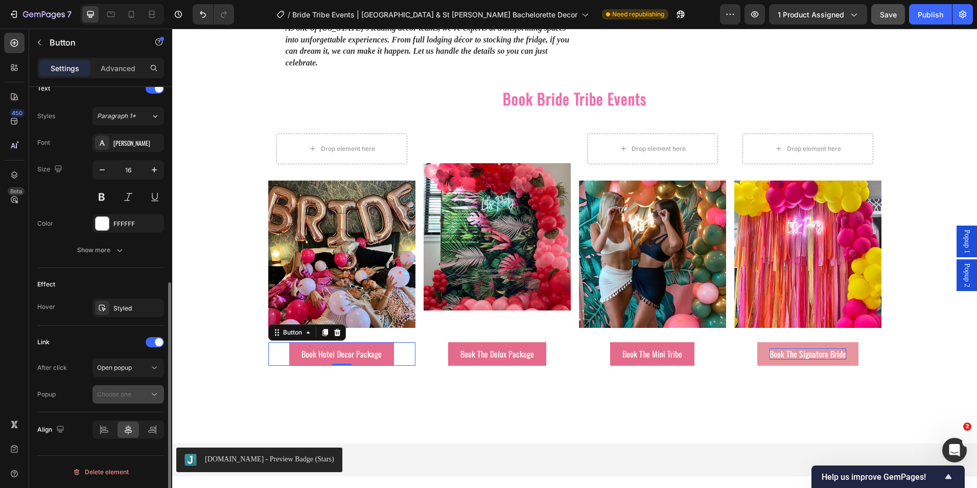
click at [143, 393] on div "Choose one" at bounding box center [123, 393] width 52 height 9
click at [137, 415] on p "Popup 1" at bounding box center [126, 418] width 58 height 9
click at [962, 239] on span "Popup 1" at bounding box center [967, 241] width 10 height 24
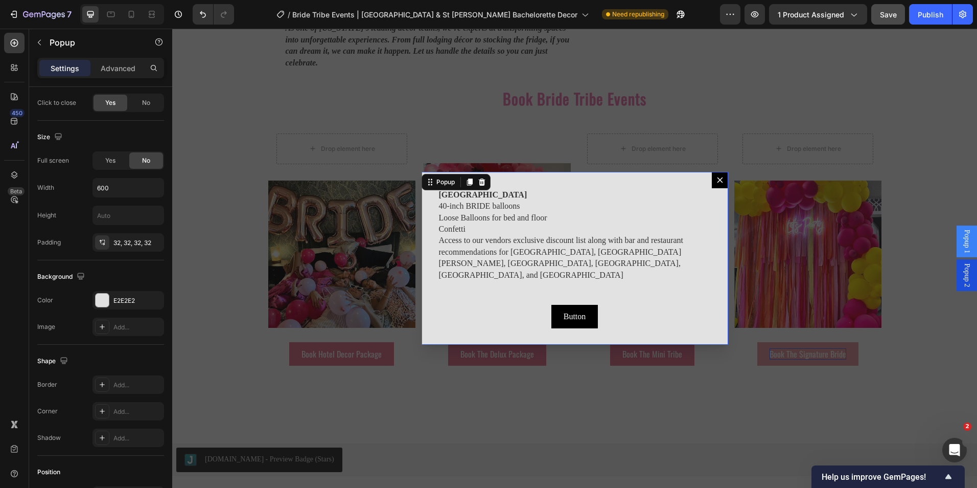
scroll to position [0, 0]
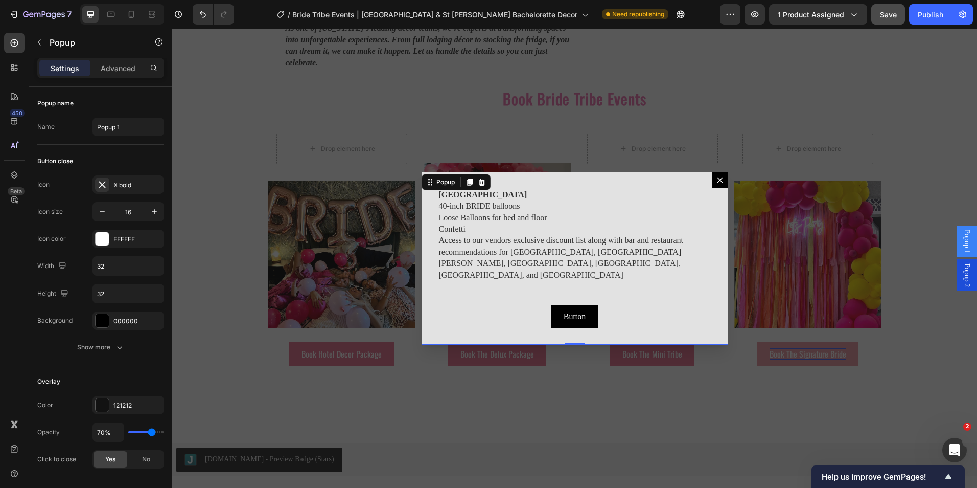
click at [716, 181] on icon "Dialog content" at bounding box center [720, 180] width 8 height 8
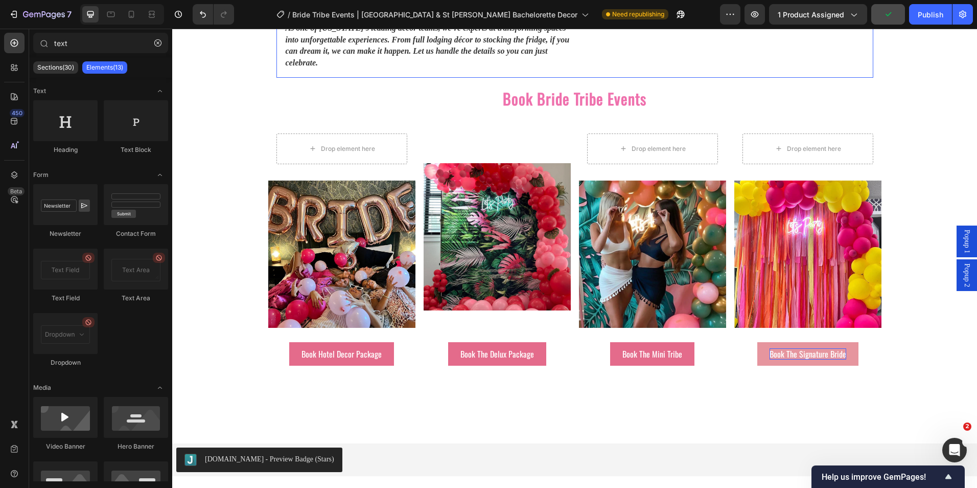
scroll to position [1510, 0]
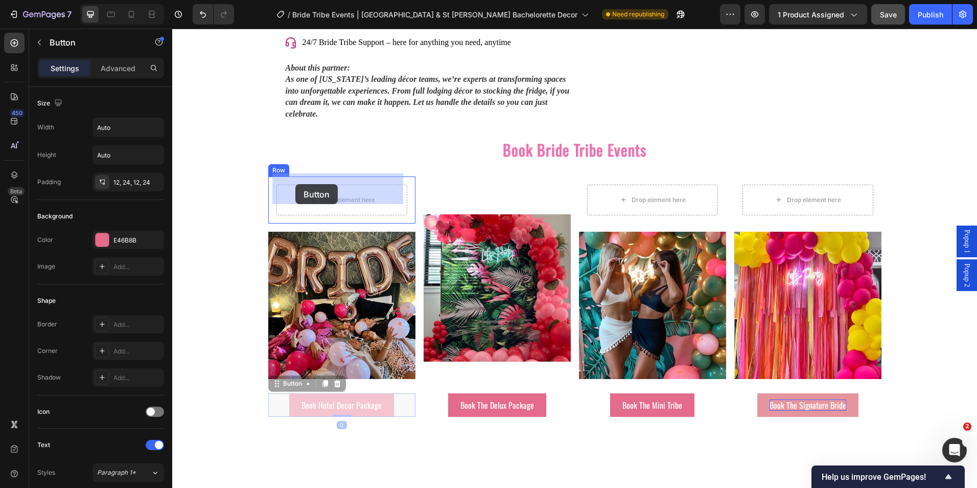
drag, startPoint x: 280, startPoint y: 378, endPoint x: 295, endPoint y: 184, distance: 194.3
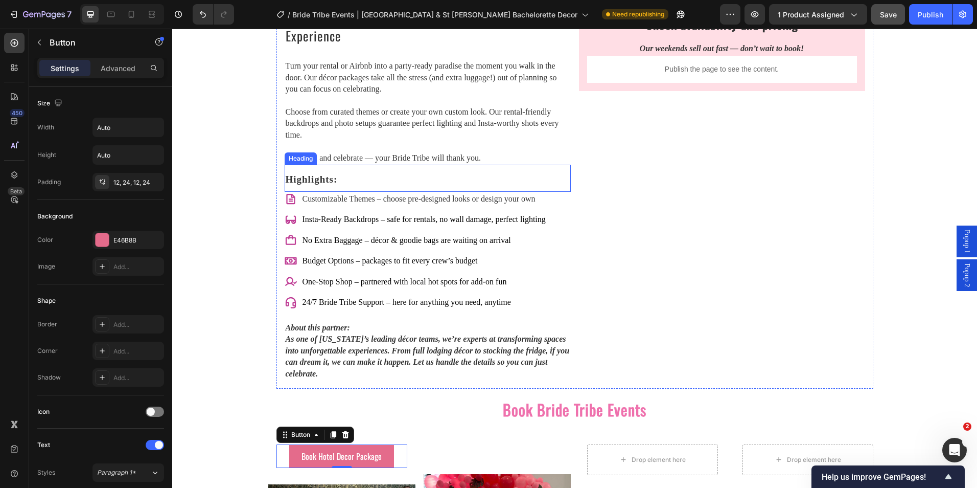
scroll to position [1459, 0]
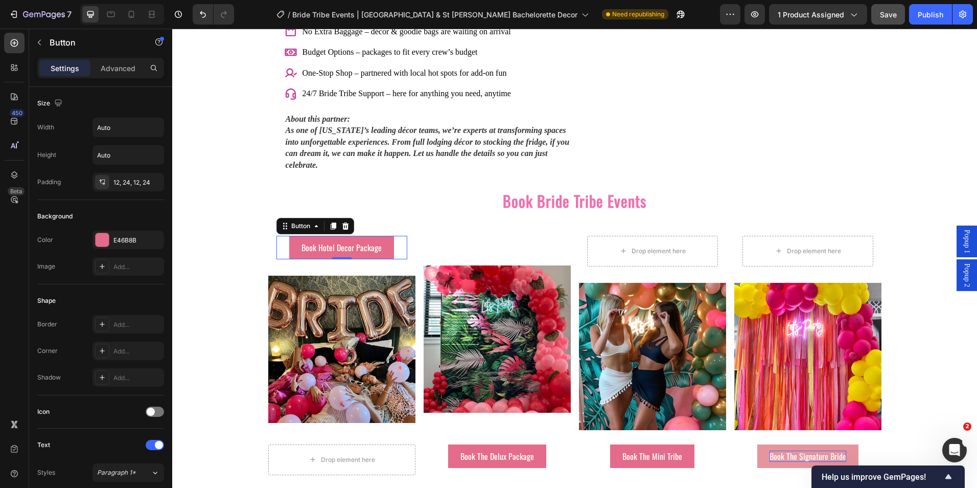
click at [962, 275] on span "Popup 2" at bounding box center [967, 275] width 10 height 24
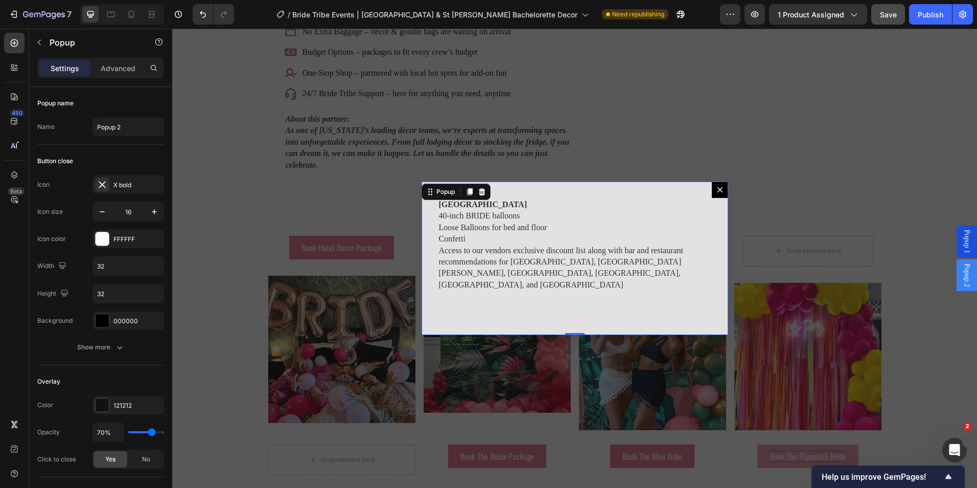
click at [713, 195] on button "Dialog content" at bounding box center [720, 189] width 16 height 16
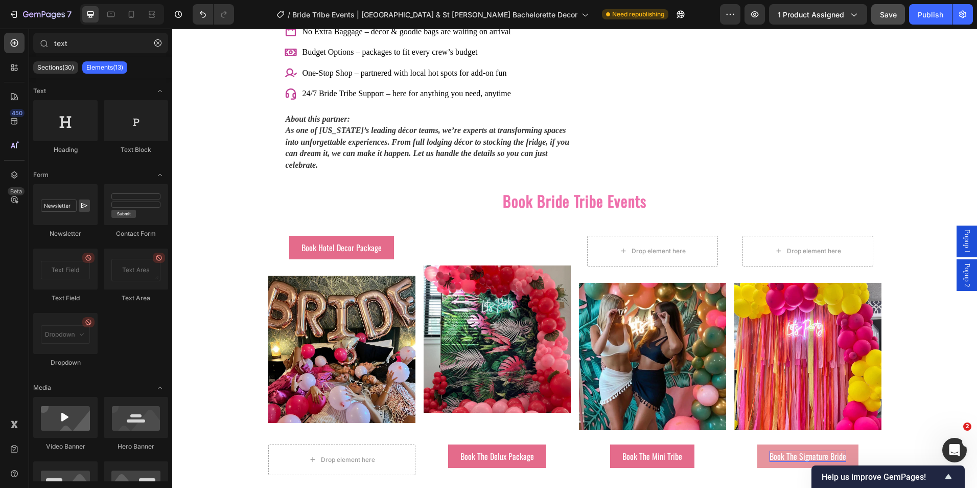
drag, startPoint x: 954, startPoint y: 285, endPoint x: 954, endPoint y: 275, distance: 9.7
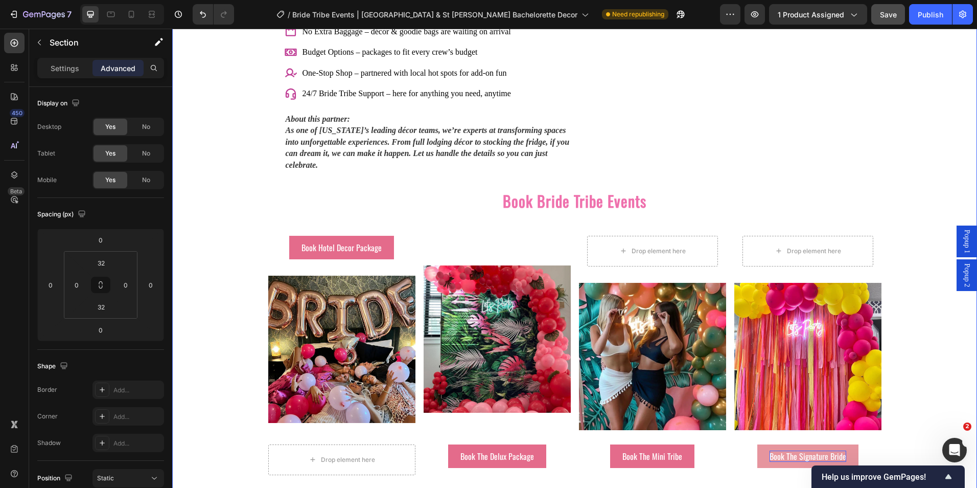
click at [962, 275] on span "Popup 2" at bounding box center [967, 275] width 10 height 24
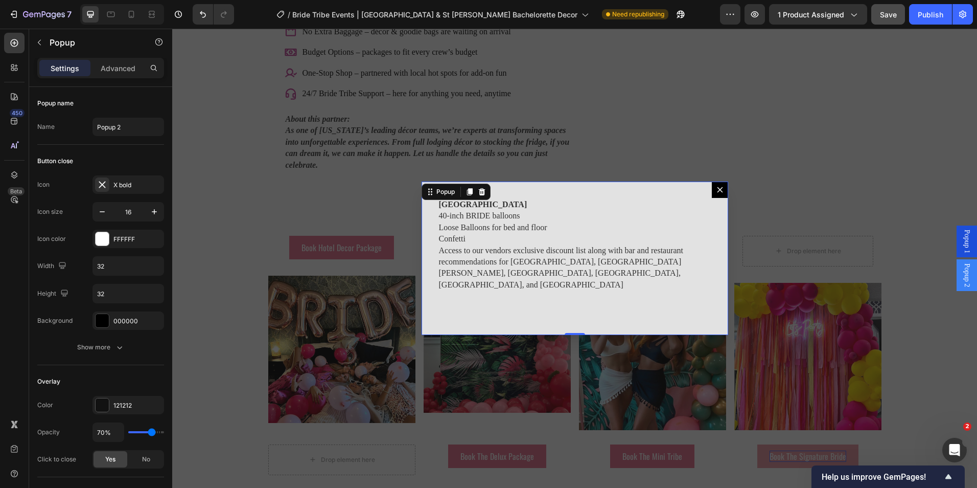
click at [718, 193] on icon "Dialog content" at bounding box center [720, 190] width 8 height 8
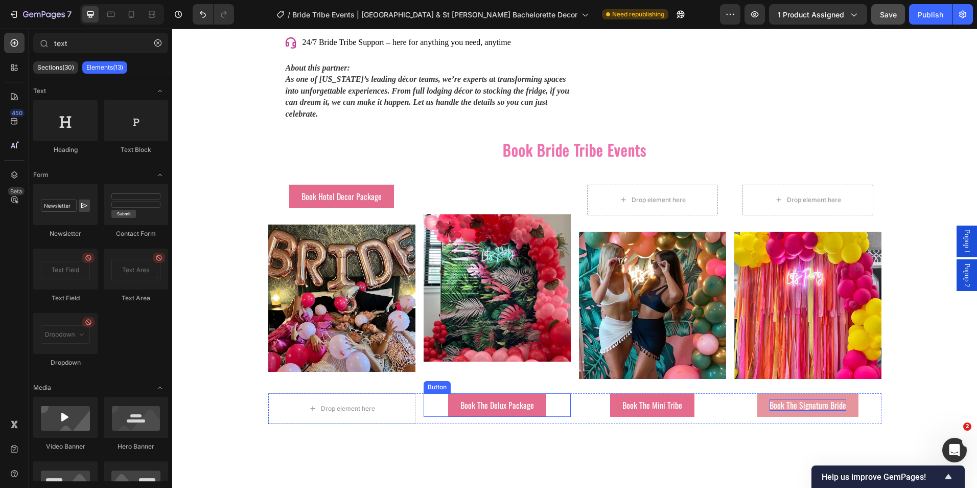
scroll to position [1561, 0]
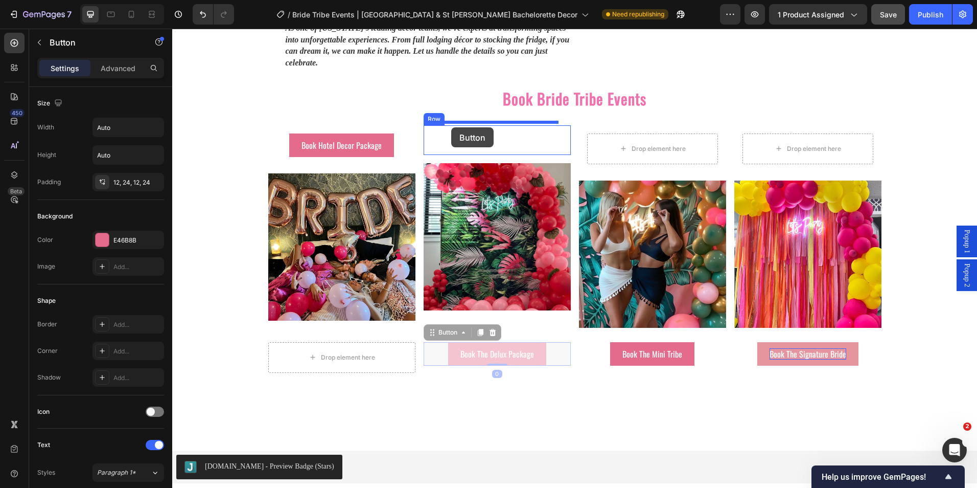
drag, startPoint x: 443, startPoint y: 327, endPoint x: 451, endPoint y: 127, distance: 200.0
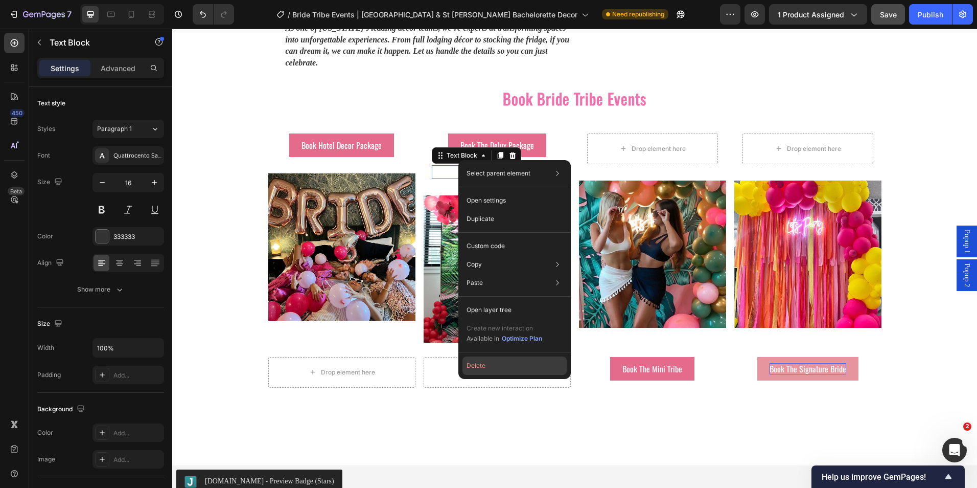
click at [488, 363] on button "Delete" at bounding box center [515, 365] width 104 height 18
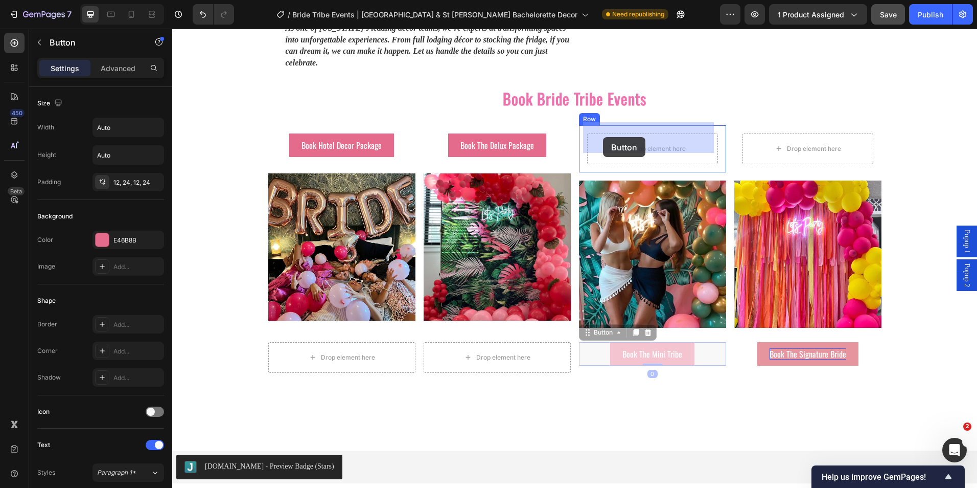
drag, startPoint x: 594, startPoint y: 326, endPoint x: 603, endPoint y: 137, distance: 189.3
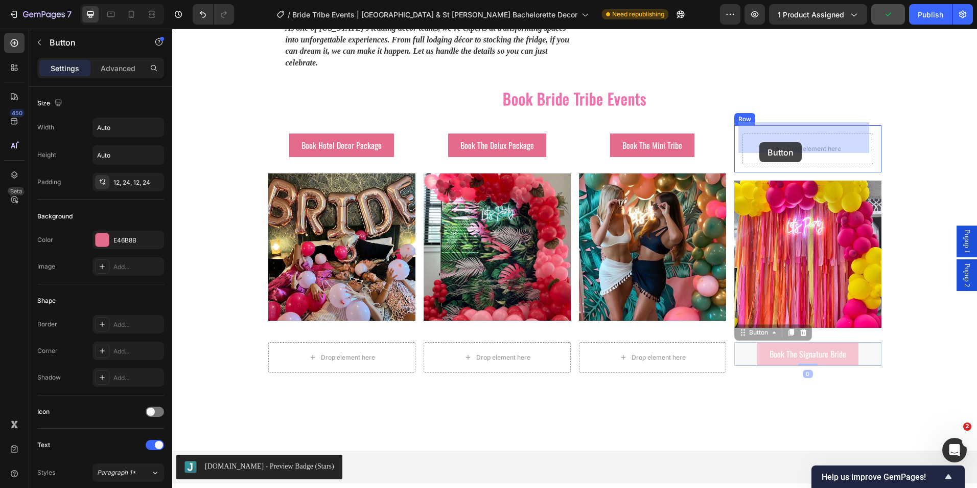
drag, startPoint x: 751, startPoint y: 264, endPoint x: 759, endPoint y: 142, distance: 122.4
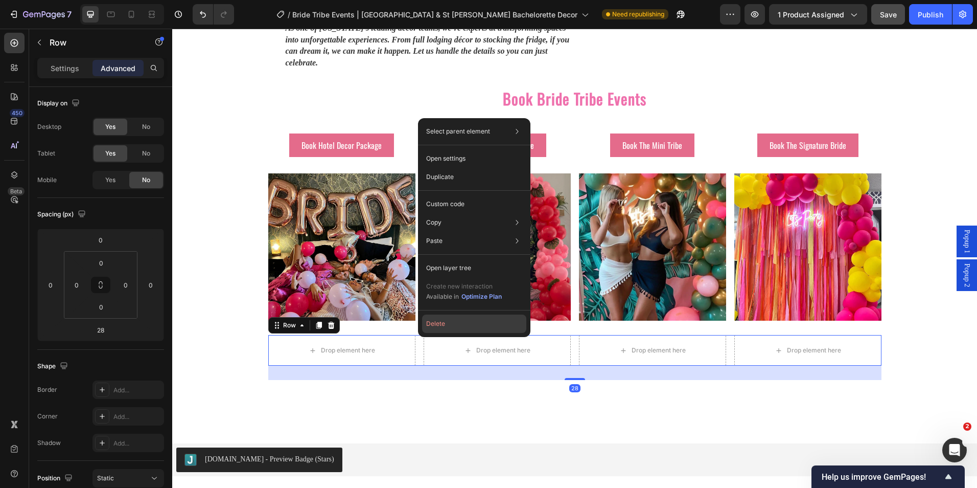
click at [429, 327] on button "Delete" at bounding box center [474, 323] width 104 height 18
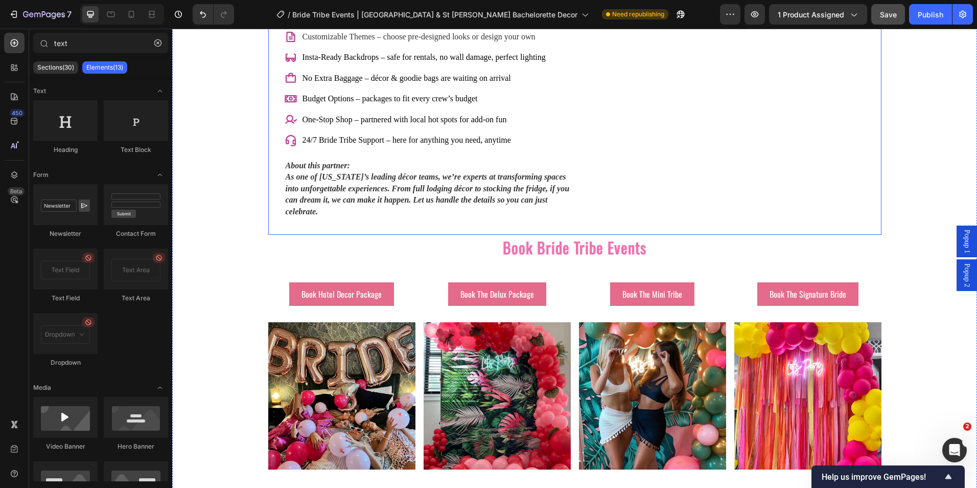
scroll to position [1431, 0]
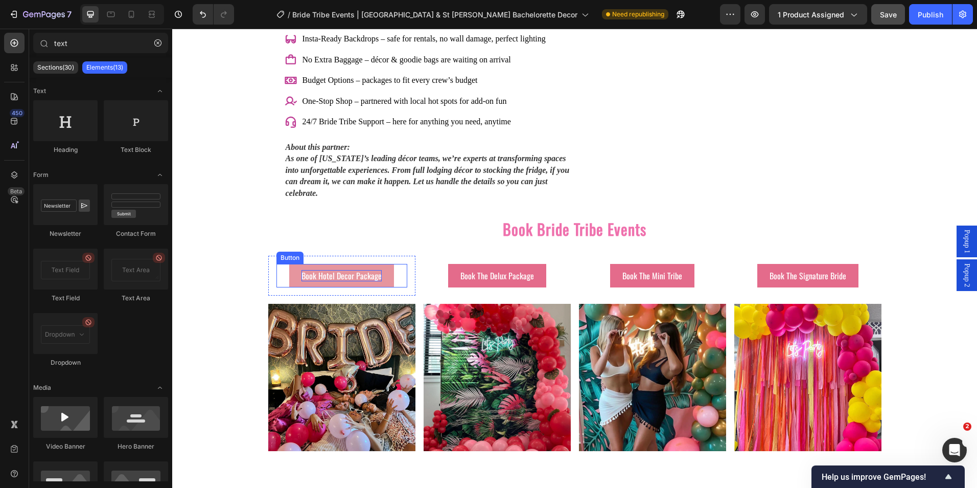
click at [323, 270] on p "Book Hotel Decor Package" at bounding box center [342, 275] width 80 height 11
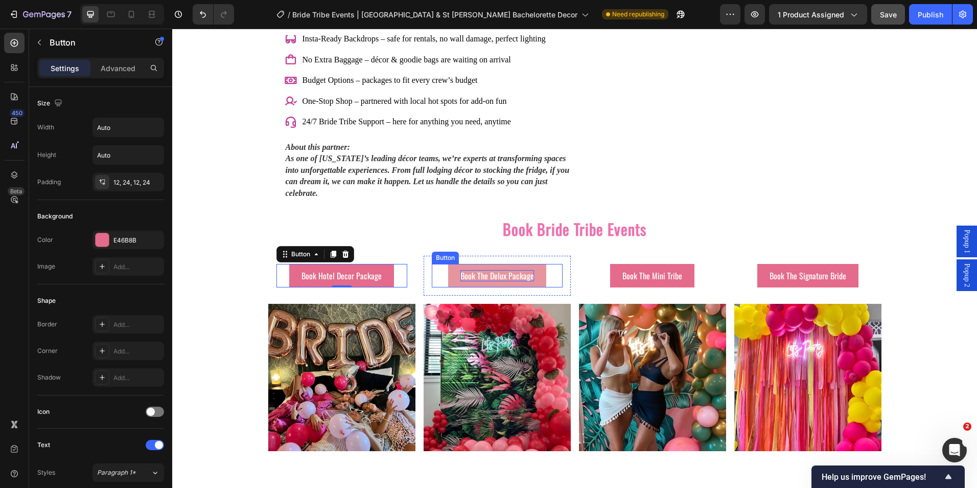
click at [460, 270] on p "Book The Delux Package" at bounding box center [497, 275] width 74 height 11
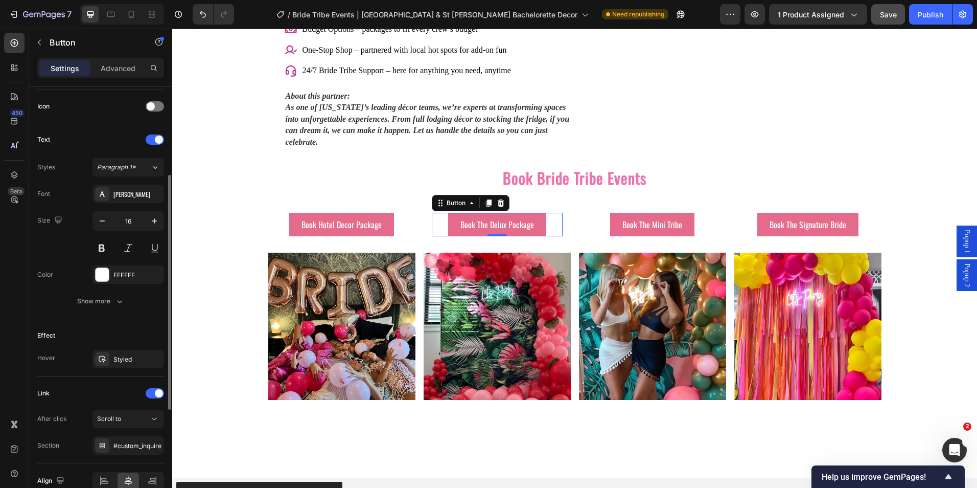
scroll to position [254, 0]
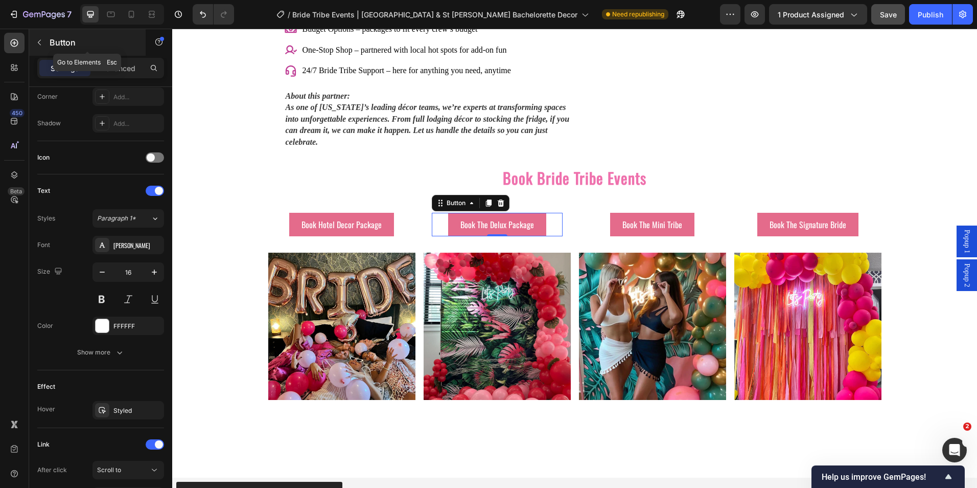
click at [45, 47] on button "button" at bounding box center [39, 42] width 16 height 16
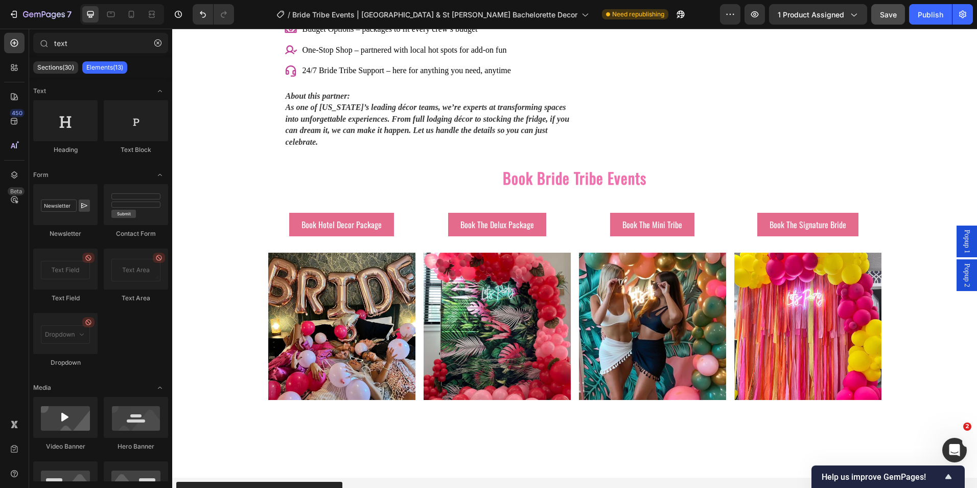
drag, startPoint x: 954, startPoint y: 276, endPoint x: 959, endPoint y: 287, distance: 11.9
click at [962, 287] on span "Popup 2" at bounding box center [967, 275] width 10 height 24
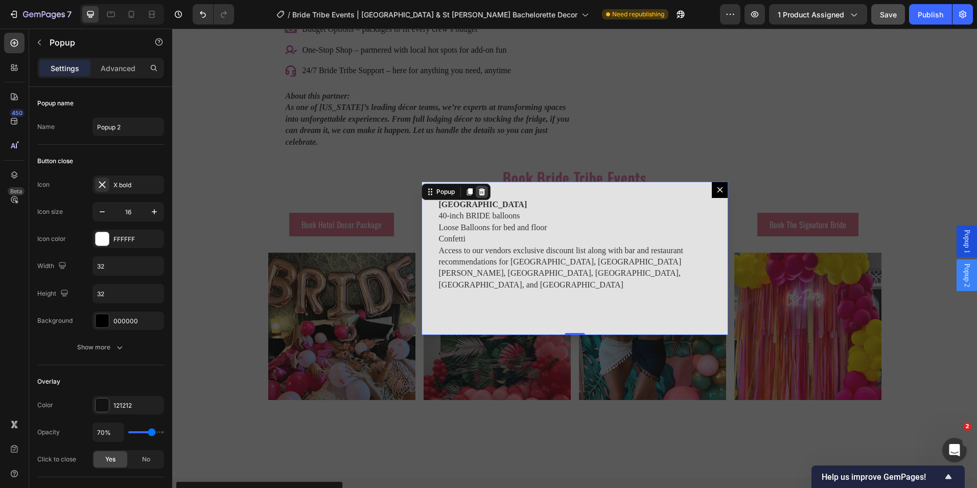
click at [480, 191] on icon "Dialog content" at bounding box center [481, 191] width 7 height 7
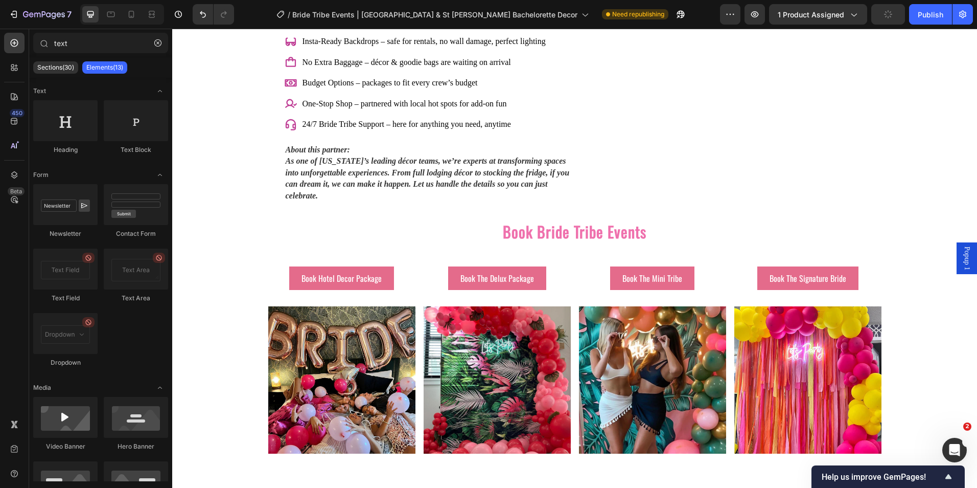
scroll to position [1431, 0]
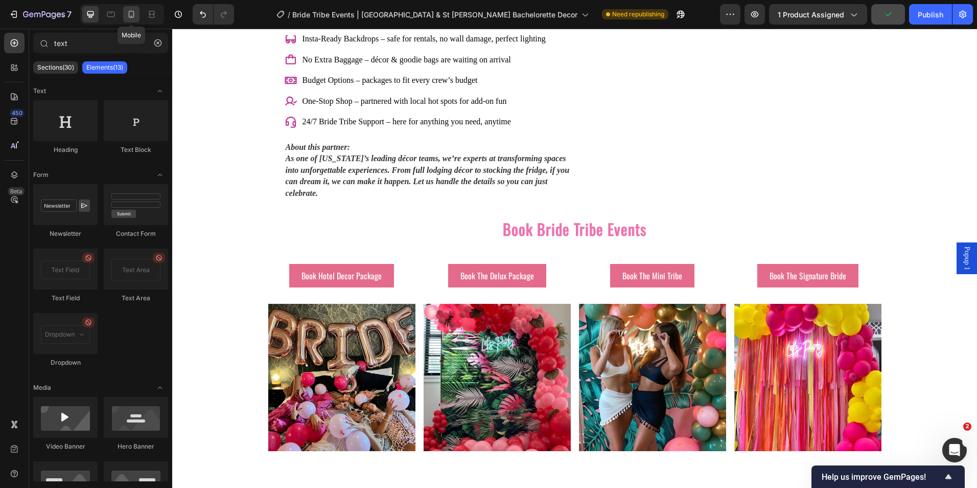
click at [129, 16] on icon at bounding box center [132, 14] width 6 height 7
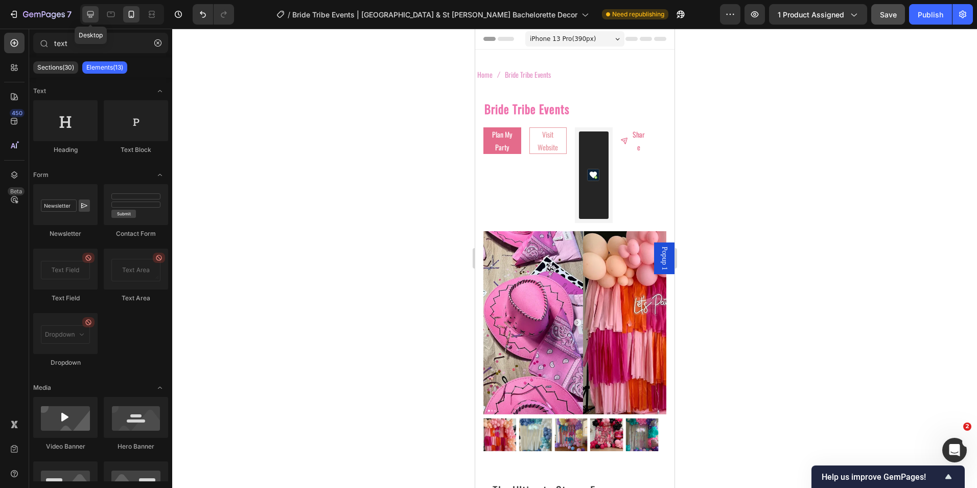
click at [85, 17] on div at bounding box center [90, 14] width 16 height 16
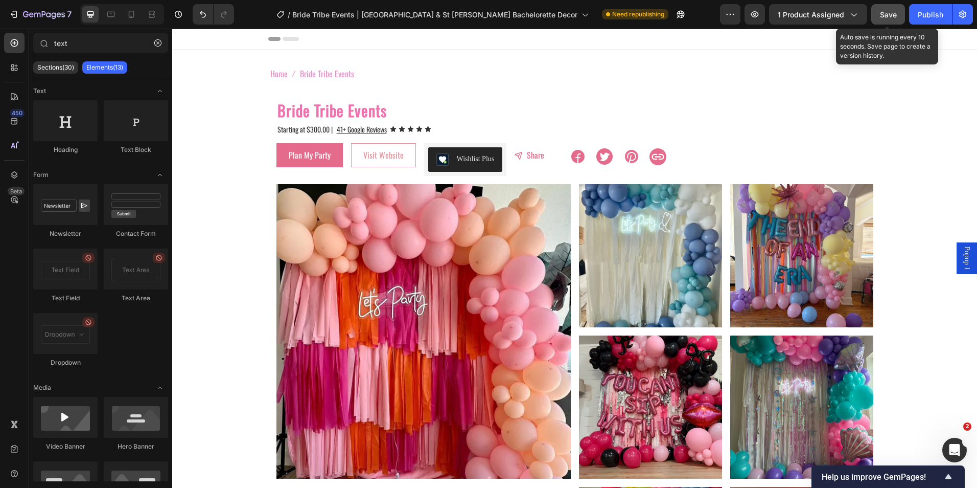
click at [895, 19] on div "Save" at bounding box center [888, 14] width 17 height 11
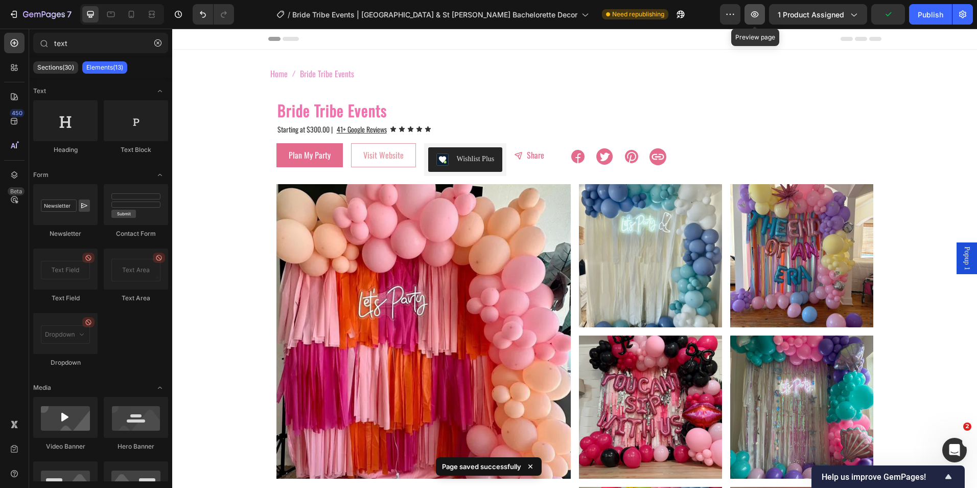
click at [764, 16] on button "button" at bounding box center [755, 14] width 20 height 20
